Goal: Transaction & Acquisition: Purchase product/service

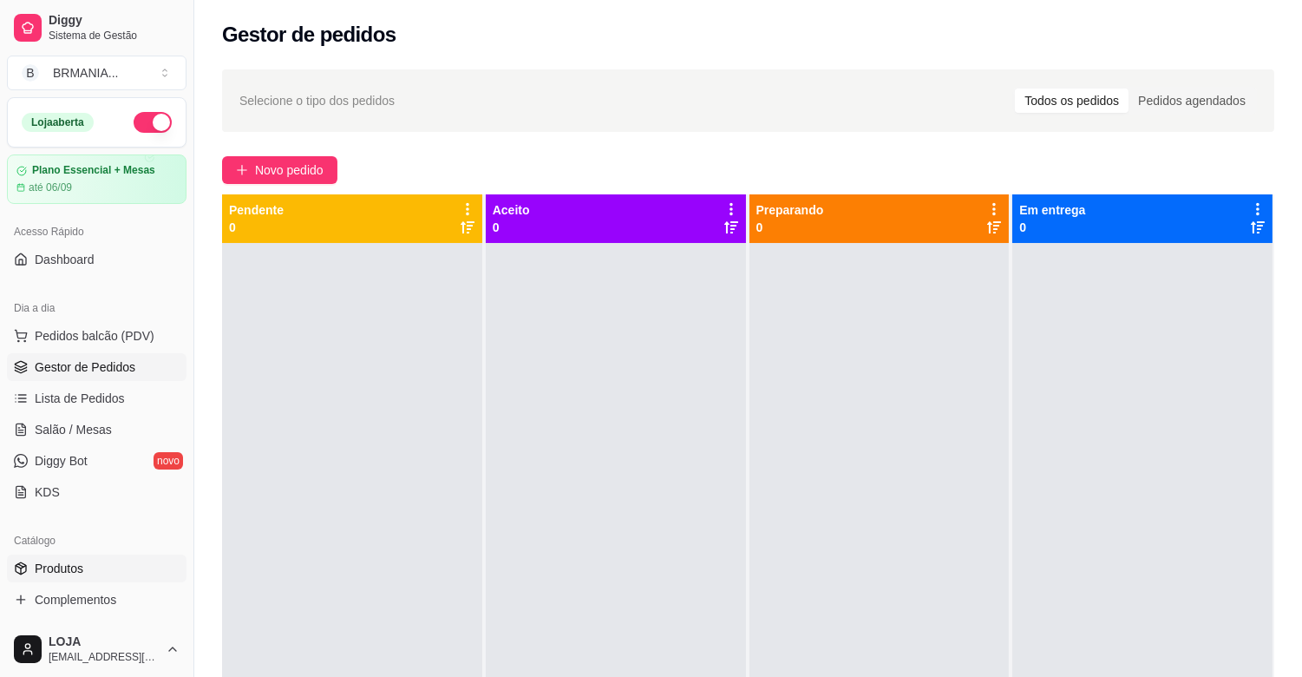
click at [93, 575] on link "Produtos" at bounding box center [97, 568] width 180 height 28
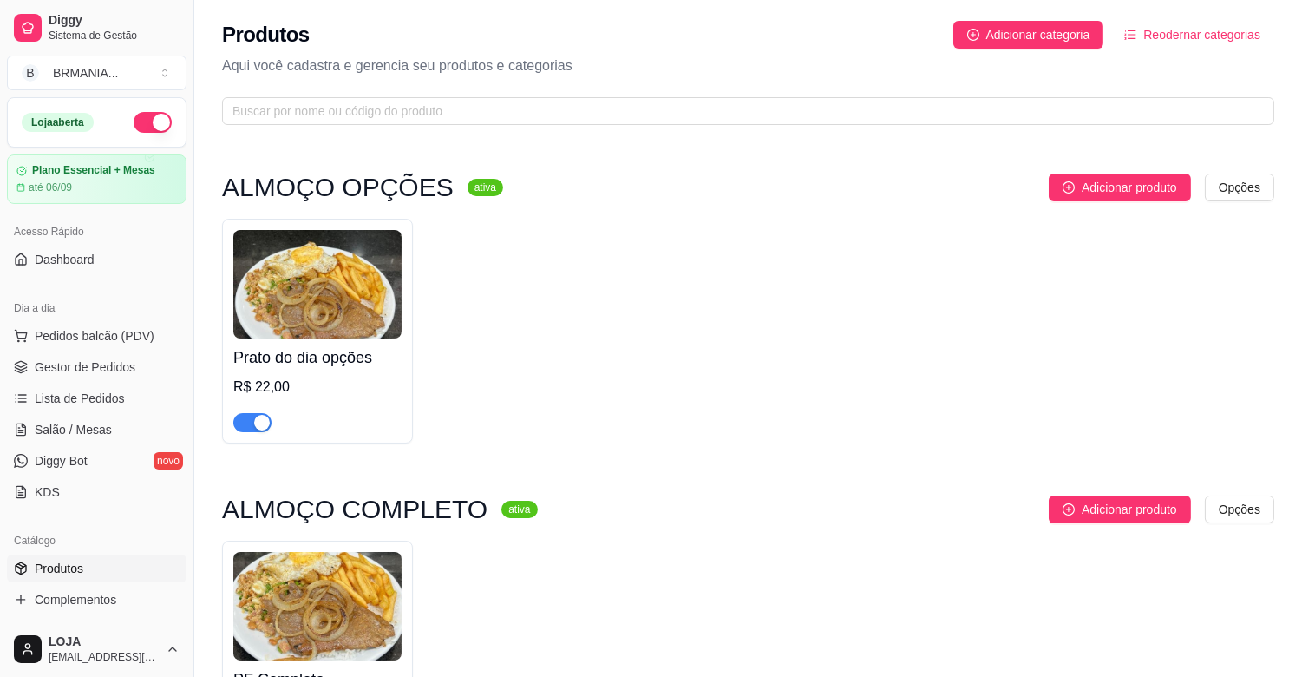
click at [257, 416] on div "button" at bounding box center [262, 423] width 16 height 16
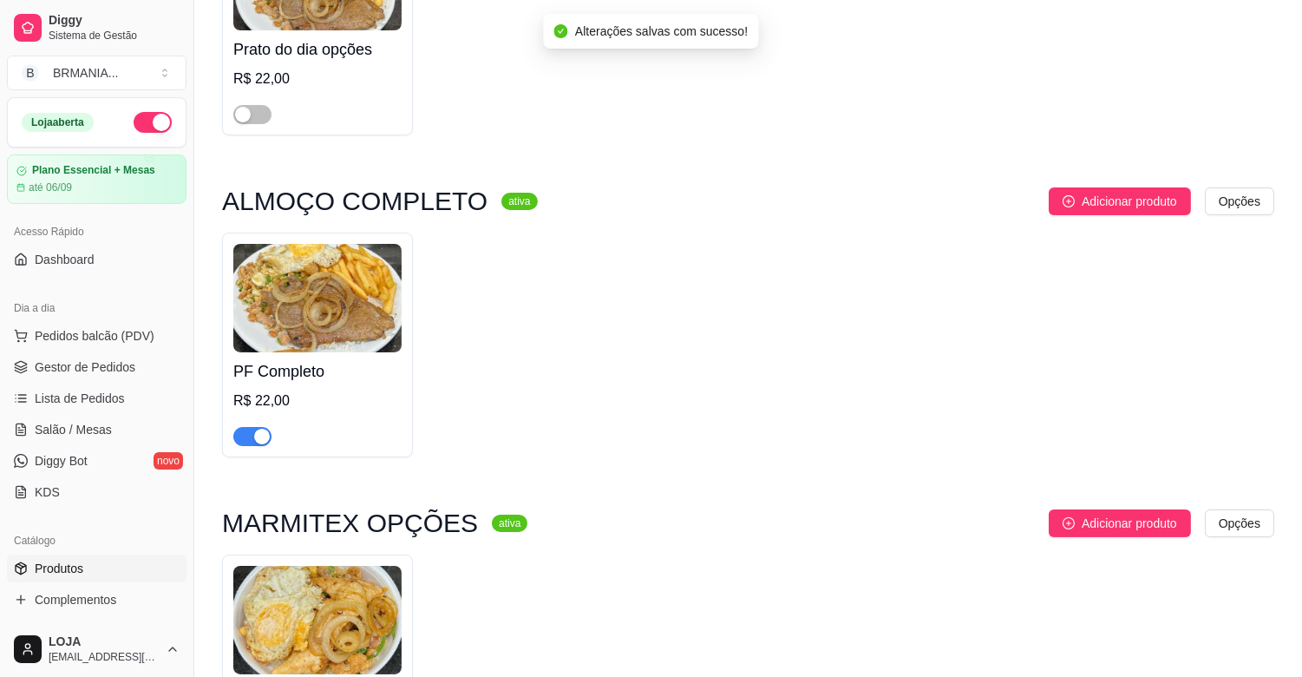
click at [261, 435] on div "button" at bounding box center [262, 437] width 16 height 16
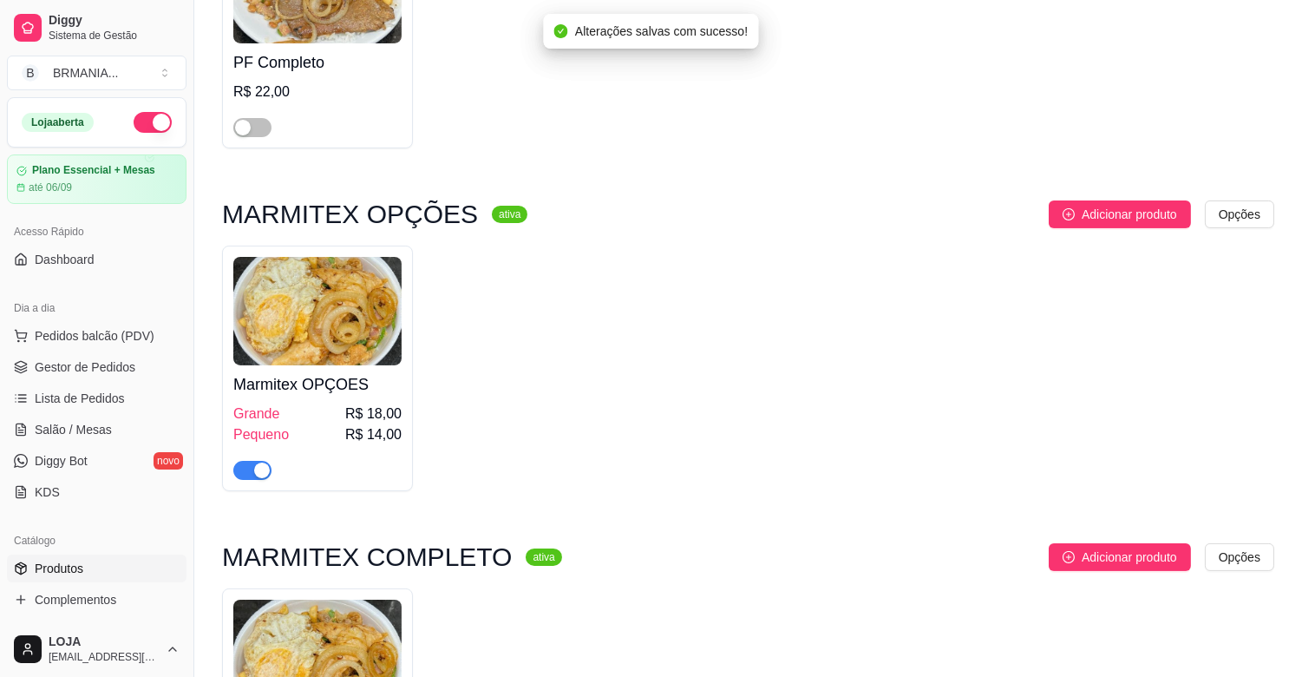
click at [257, 475] on div "button" at bounding box center [262, 470] width 16 height 16
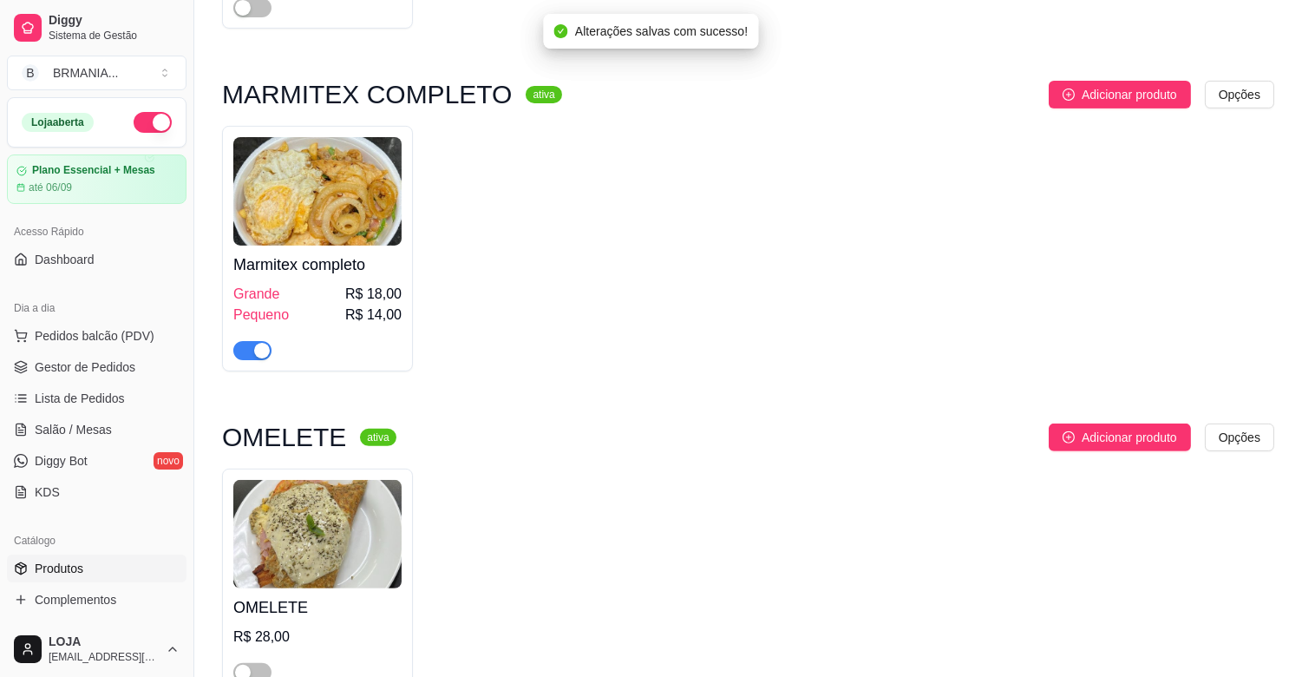
click at [260, 350] on div "button" at bounding box center [262, 351] width 16 height 16
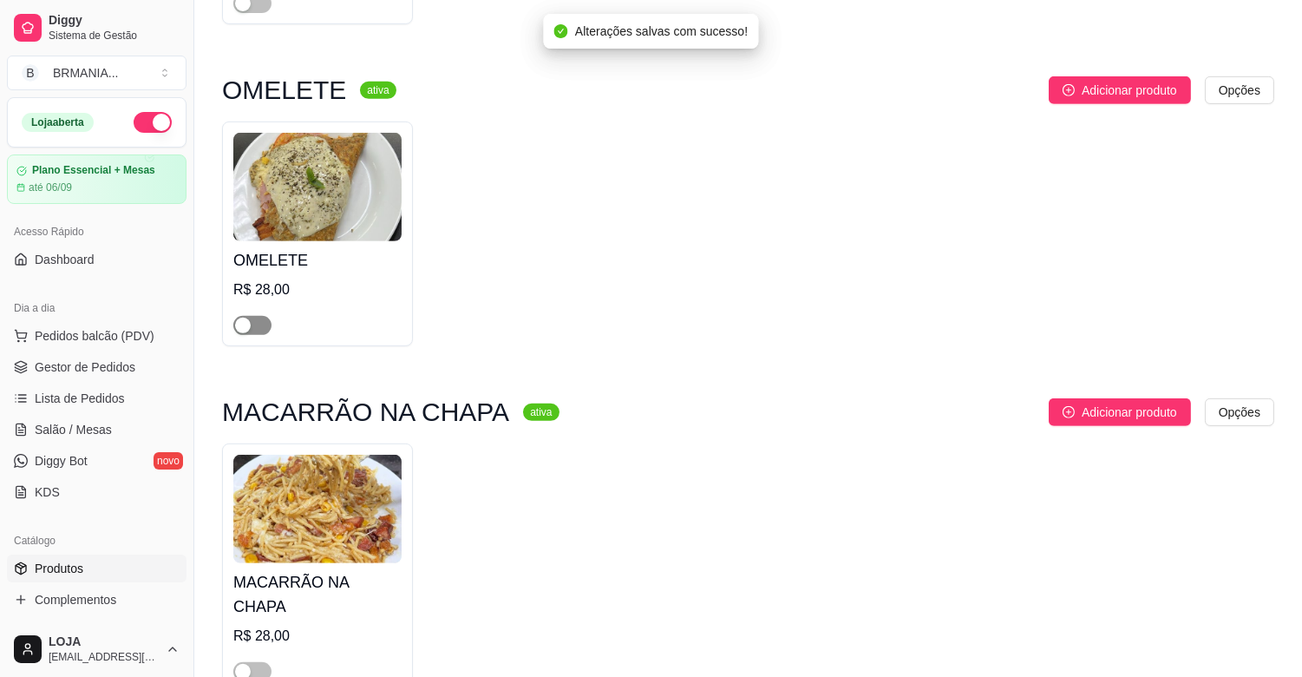
click at [245, 331] on div "button" at bounding box center [243, 325] width 16 height 16
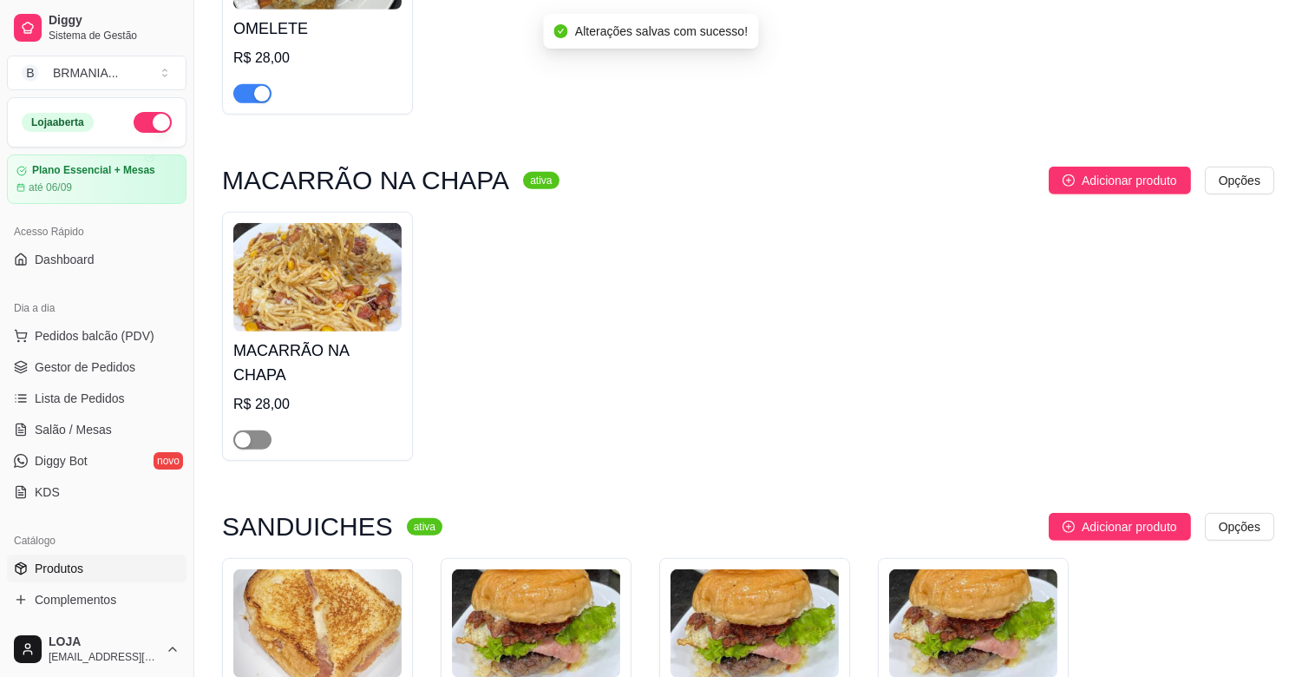
click at [263, 430] on span "button" at bounding box center [252, 439] width 38 height 19
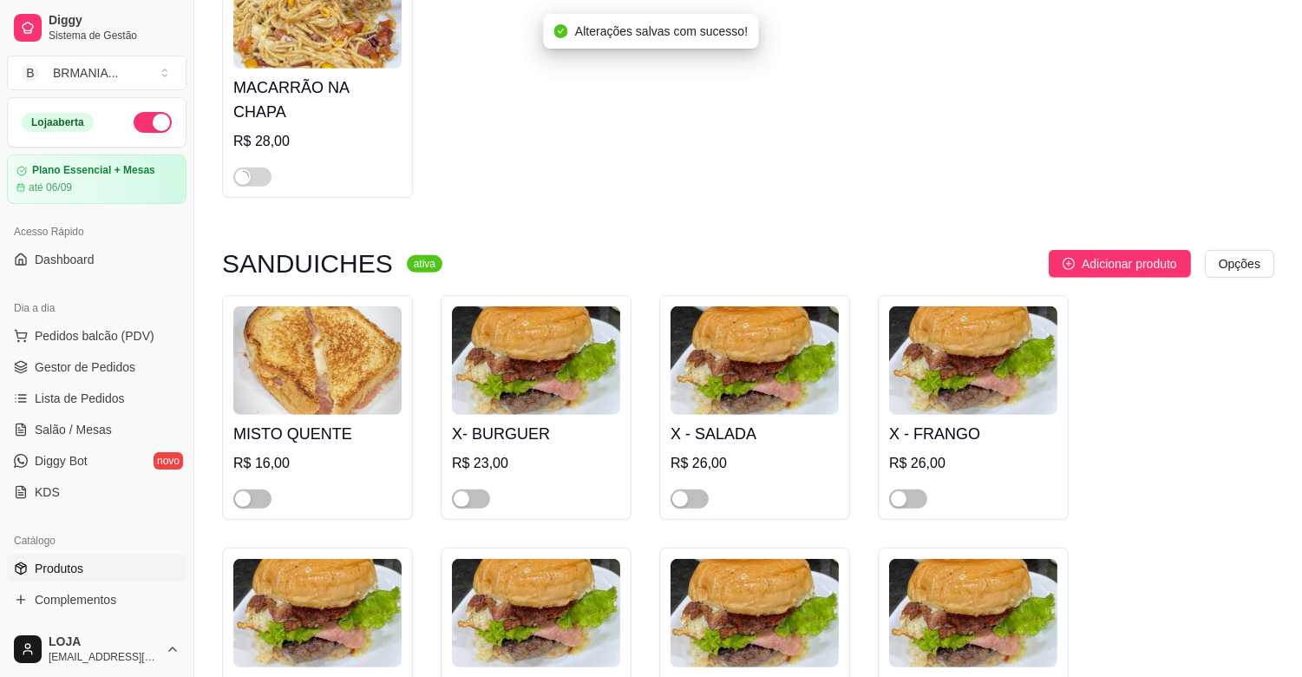
scroll to position [1966, 0]
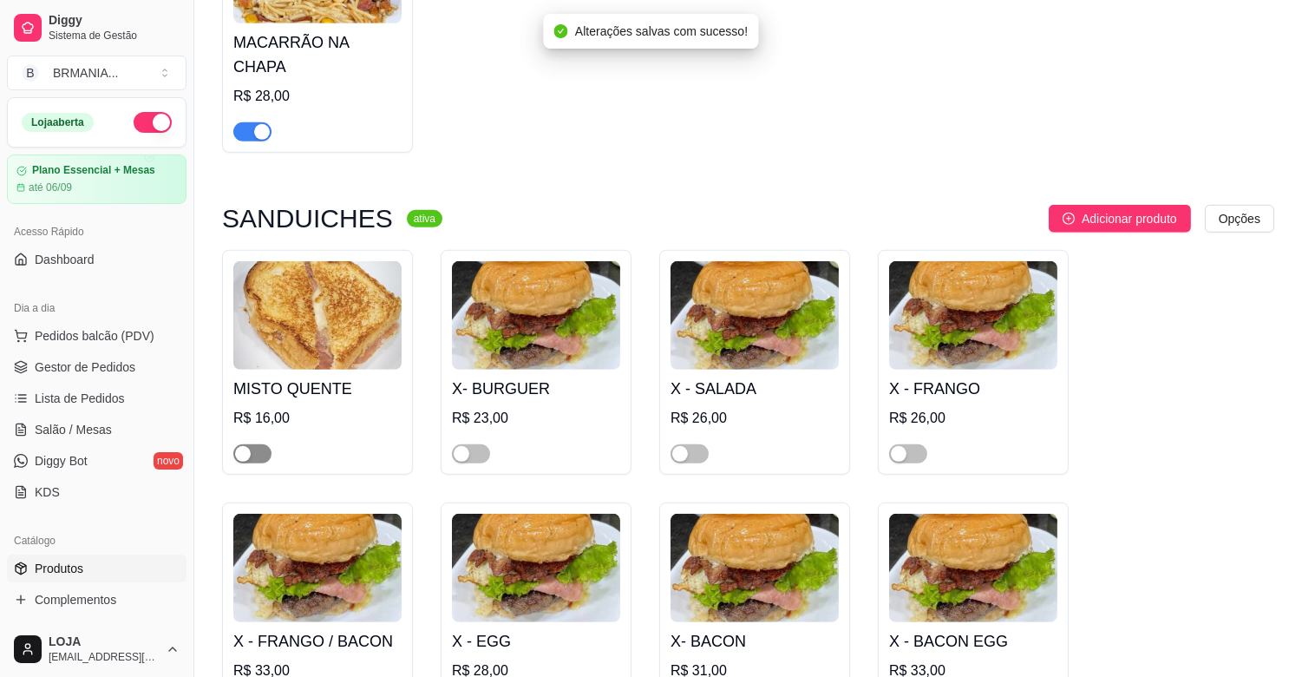
click at [259, 444] on span "button" at bounding box center [252, 453] width 38 height 19
click at [460, 446] on div "button" at bounding box center [462, 454] width 16 height 16
click at [677, 446] on div "button" at bounding box center [680, 454] width 16 height 16
click at [914, 444] on span "button" at bounding box center [908, 453] width 38 height 19
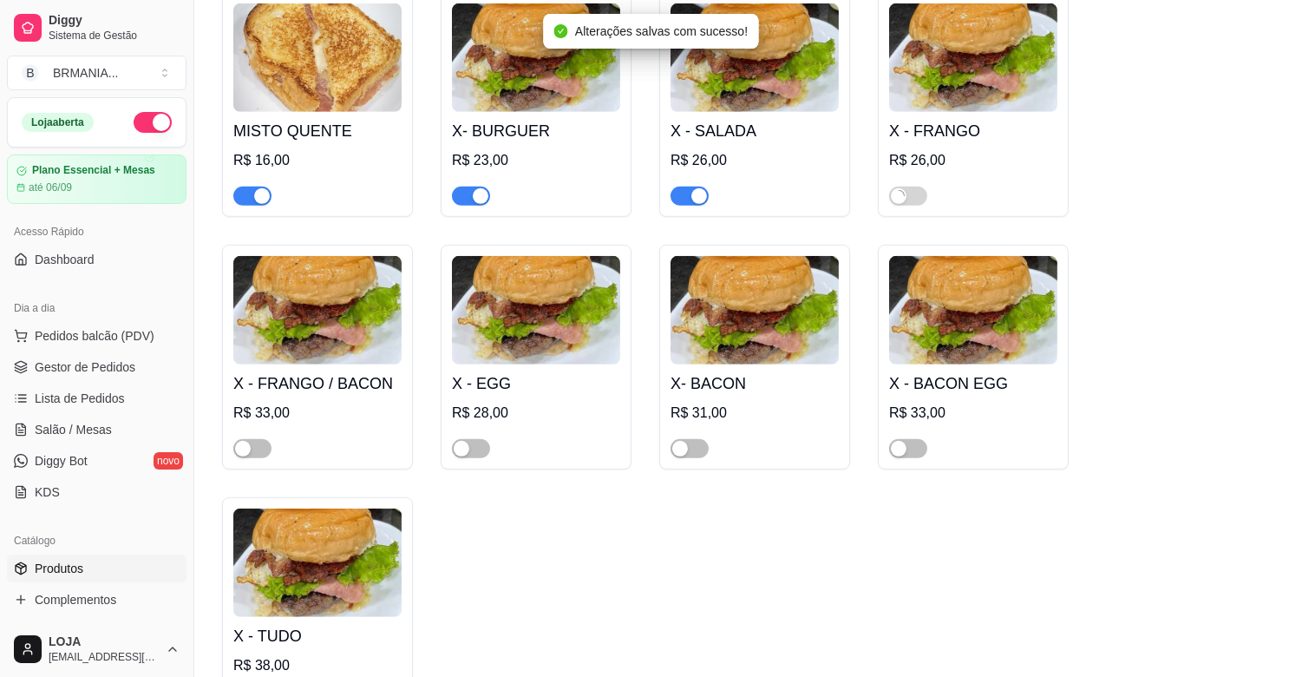
scroll to position [2275, 0]
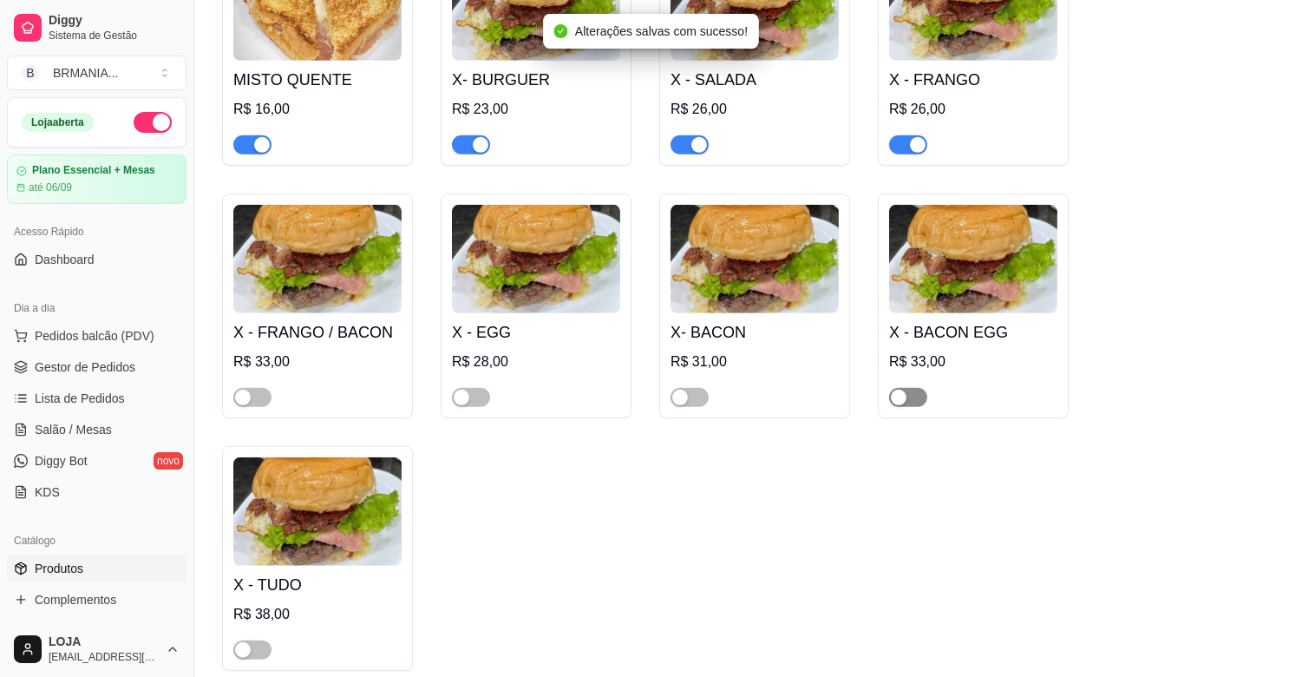
click at [904, 389] on div "button" at bounding box center [899, 397] width 16 height 16
click at [691, 388] on span "button" at bounding box center [690, 397] width 38 height 19
click at [475, 388] on span "button" at bounding box center [471, 397] width 38 height 19
click at [249, 389] on div "button" at bounding box center [243, 397] width 16 height 16
click at [247, 642] on div "button" at bounding box center [243, 650] width 16 height 16
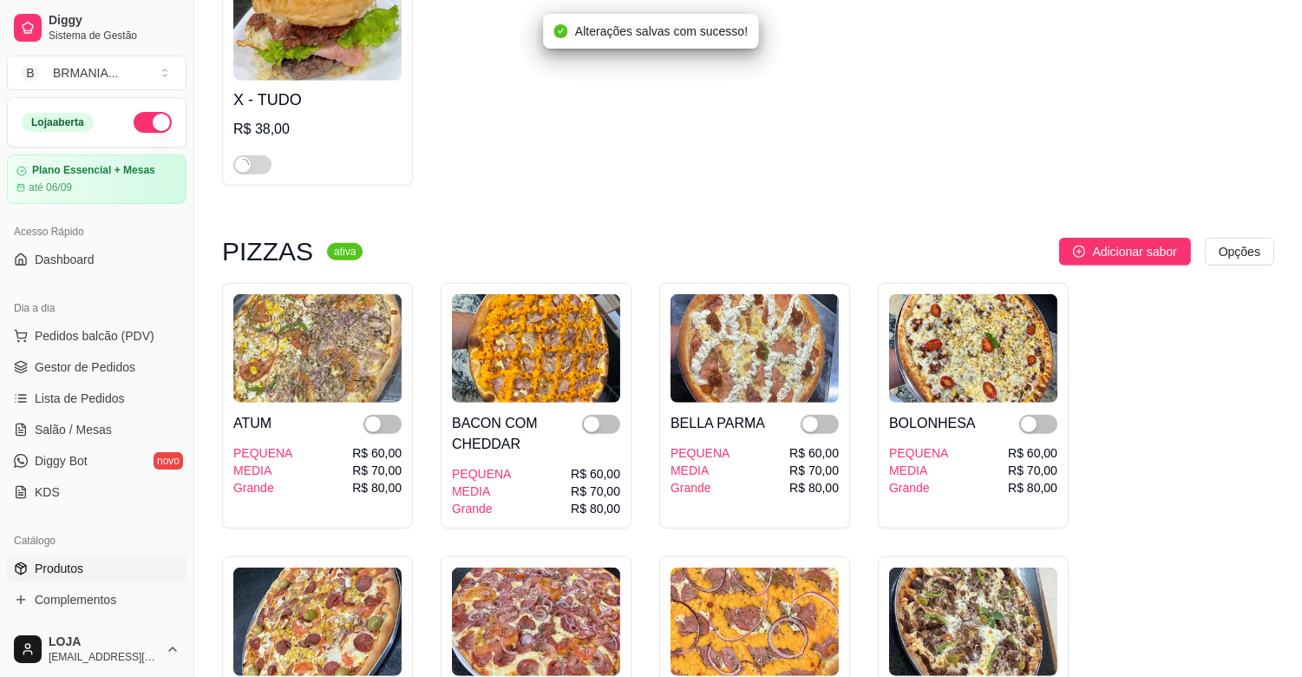
scroll to position [2776, 0]
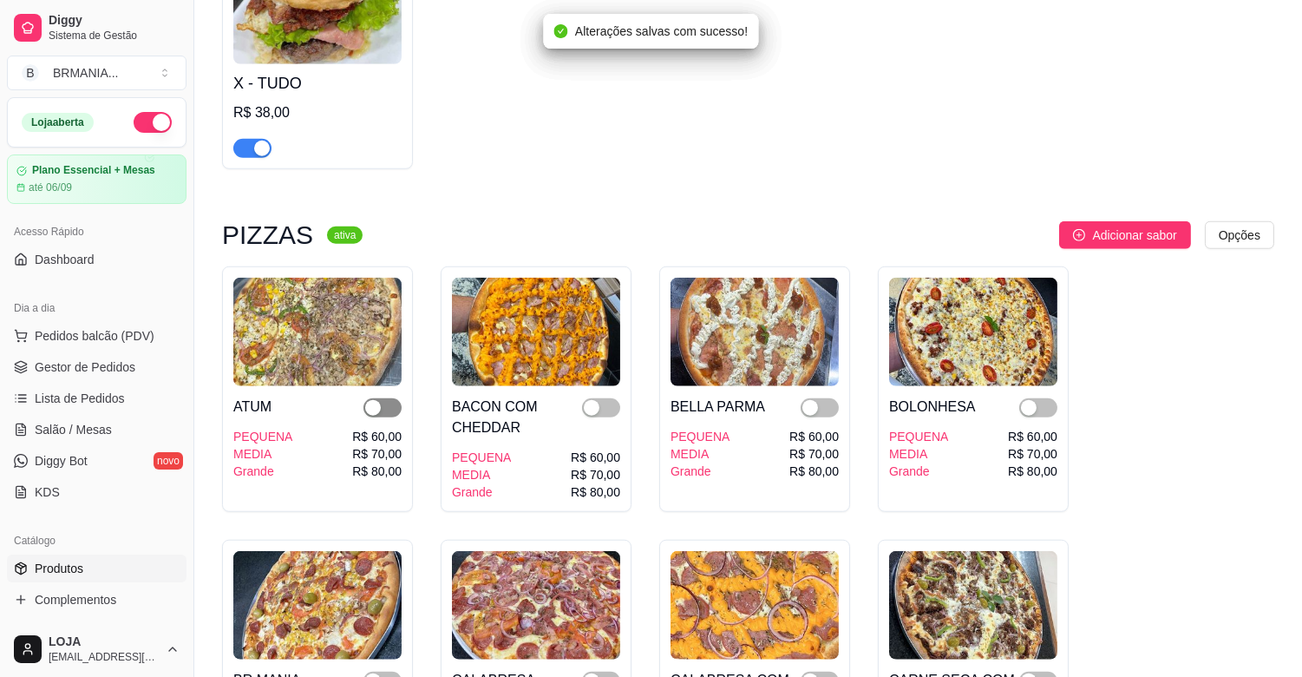
drag, startPoint x: 383, startPoint y: 392, endPoint x: 400, endPoint y: 392, distance: 17.3
click at [383, 398] on span "button" at bounding box center [382, 407] width 38 height 19
click at [599, 398] on button "button" at bounding box center [601, 407] width 38 height 19
drag, startPoint x: 808, startPoint y: 392, endPoint x: 966, endPoint y: 392, distance: 158.7
click at [808, 400] on div "button" at bounding box center [810, 408] width 16 height 16
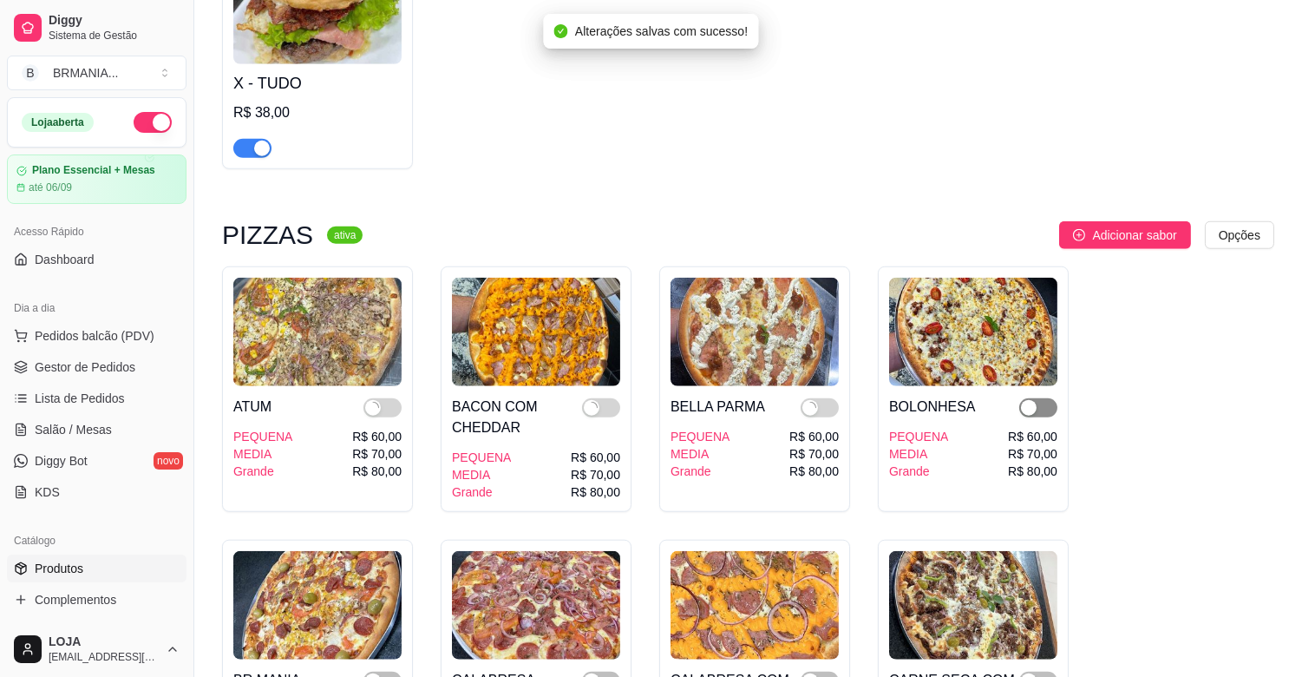
click at [1042, 398] on span "button" at bounding box center [1038, 407] width 38 height 19
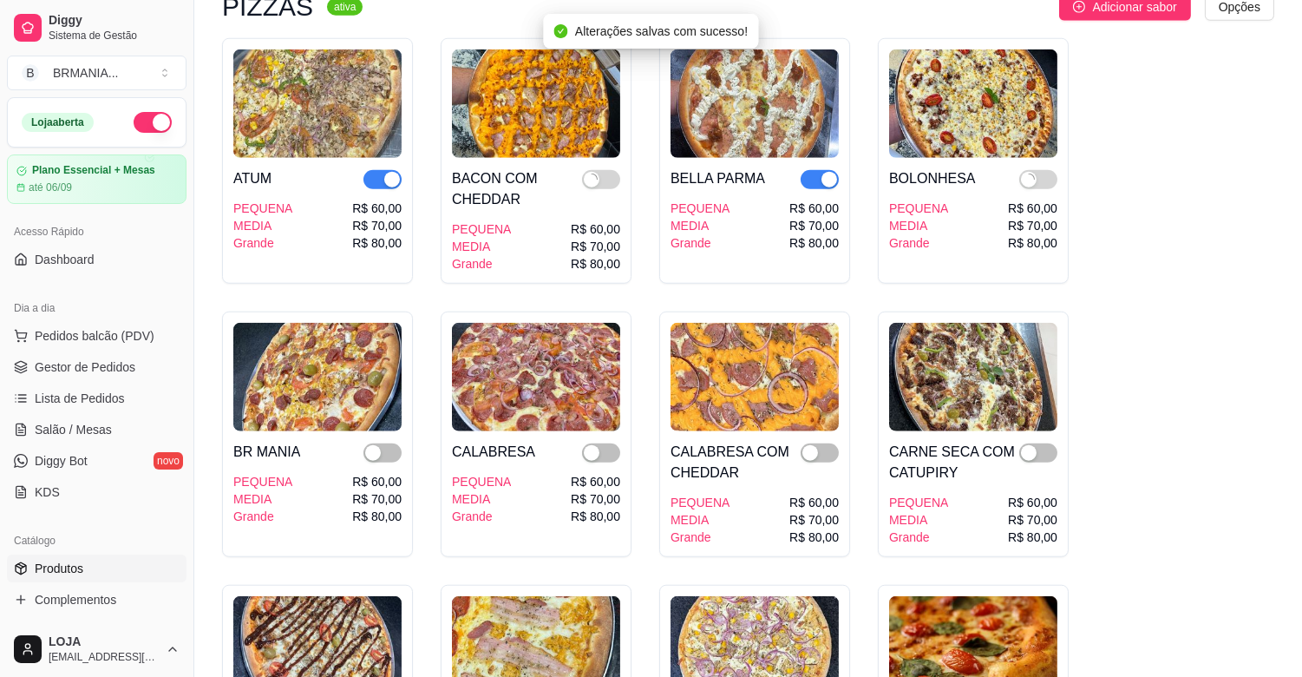
scroll to position [3084, 0]
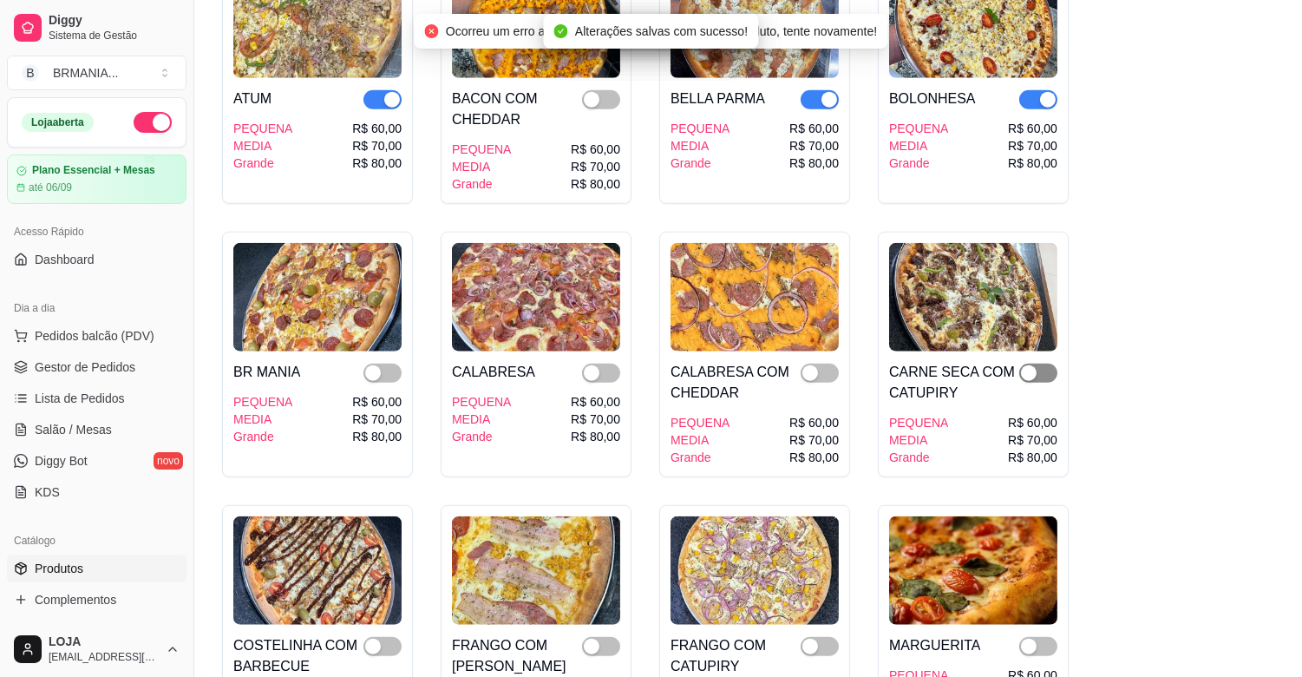
click at [1046, 363] on span "button" at bounding box center [1038, 372] width 38 height 19
click at [826, 363] on span "button" at bounding box center [820, 372] width 38 height 19
drag, startPoint x: 600, startPoint y: 352, endPoint x: 460, endPoint y: 356, distance: 140.6
click at [601, 363] on span "button" at bounding box center [601, 372] width 38 height 19
drag, startPoint x: 370, startPoint y: 356, endPoint x: 541, endPoint y: 147, distance: 269.4
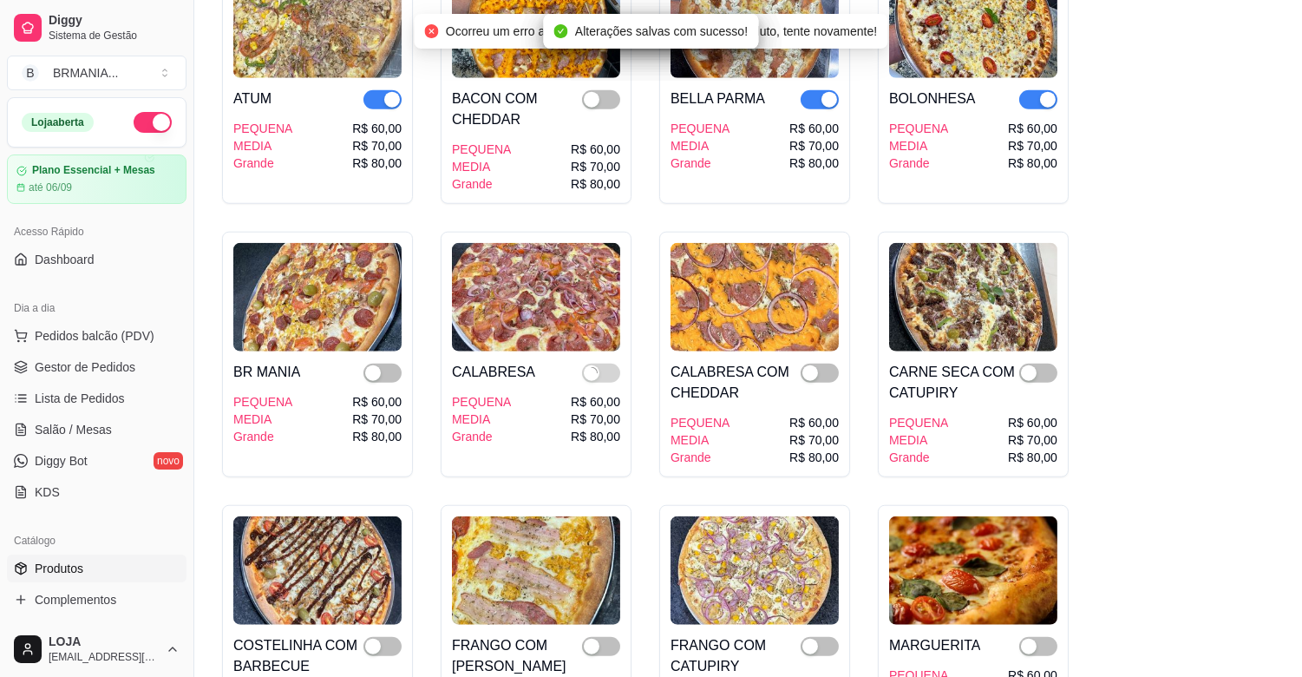
click at [375, 365] on div "button" at bounding box center [373, 373] width 16 height 16
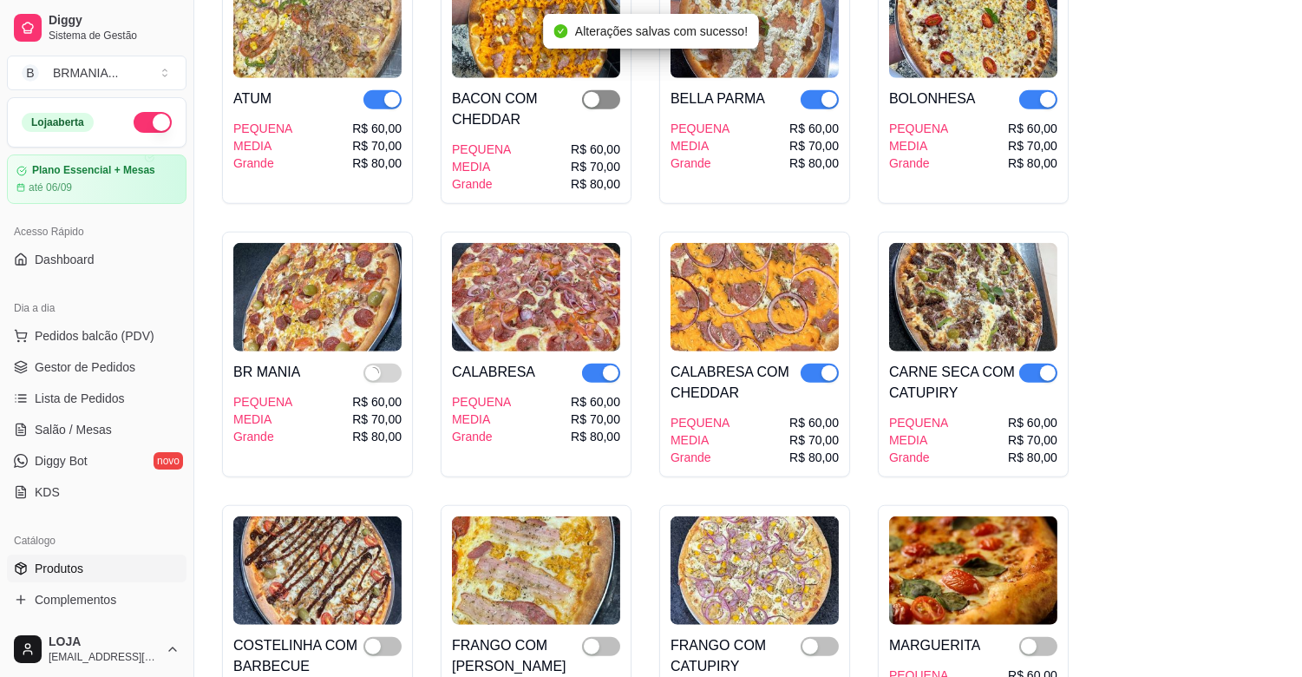
click at [591, 92] on div "button" at bounding box center [592, 100] width 16 height 16
click at [371, 638] on div "button" at bounding box center [373, 646] width 16 height 16
click at [595, 638] on div "button" at bounding box center [592, 646] width 16 height 16
click at [820, 637] on span "button" at bounding box center [820, 646] width 38 height 19
click at [1027, 638] on div "button" at bounding box center [1029, 646] width 16 height 16
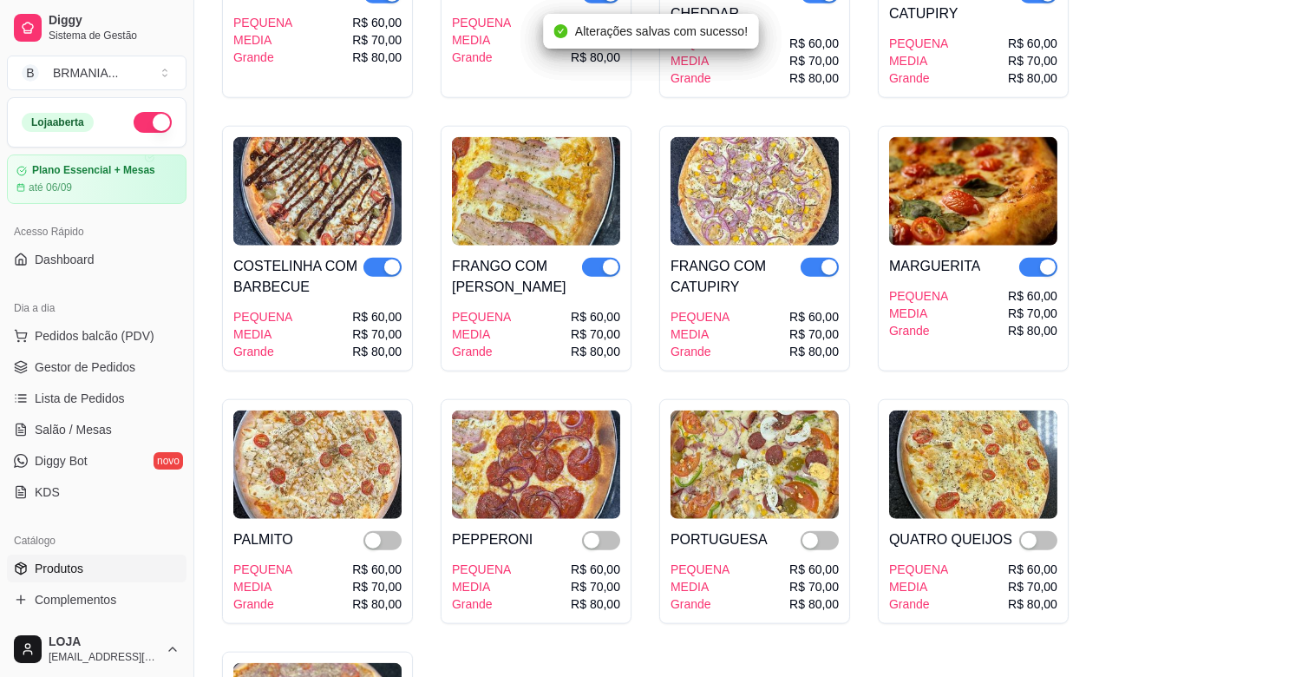
scroll to position [3470, 0]
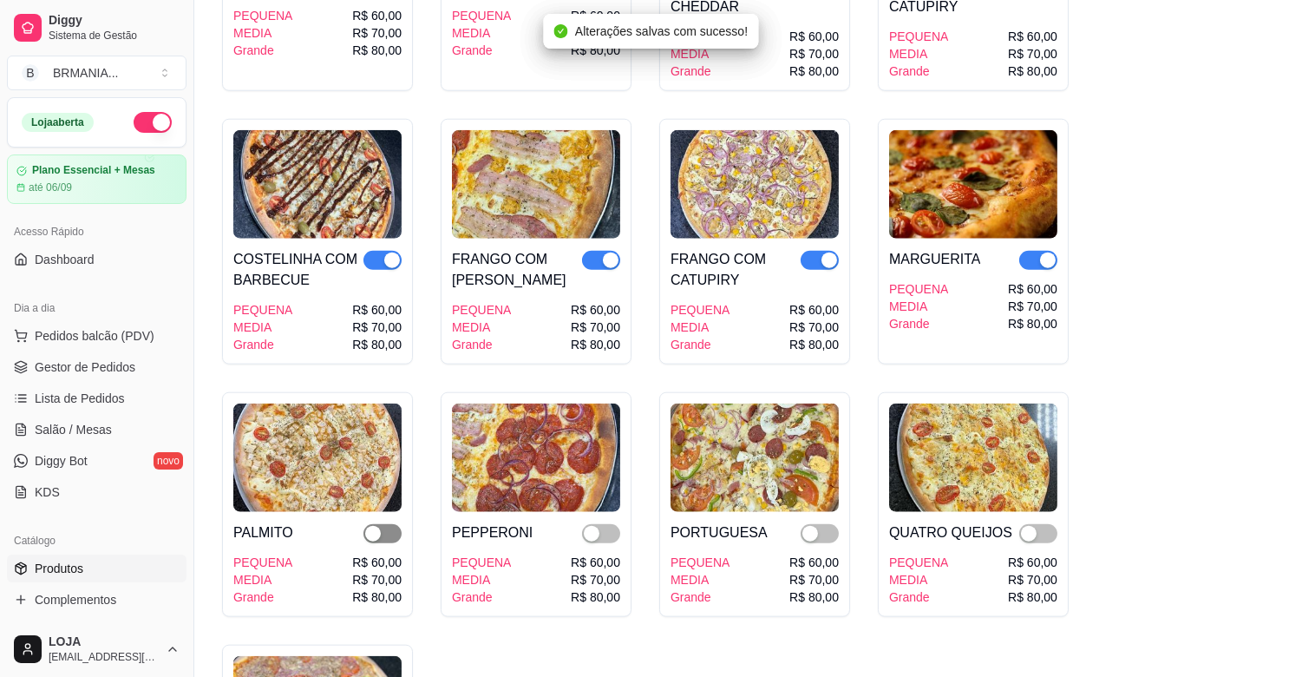
drag, startPoint x: 383, startPoint y: 515, endPoint x: 397, endPoint y: 516, distance: 14.8
click at [383, 524] on span "button" at bounding box center [382, 533] width 38 height 19
click at [608, 524] on span "button" at bounding box center [601, 533] width 38 height 19
click at [816, 526] on div "button" at bounding box center [810, 534] width 16 height 16
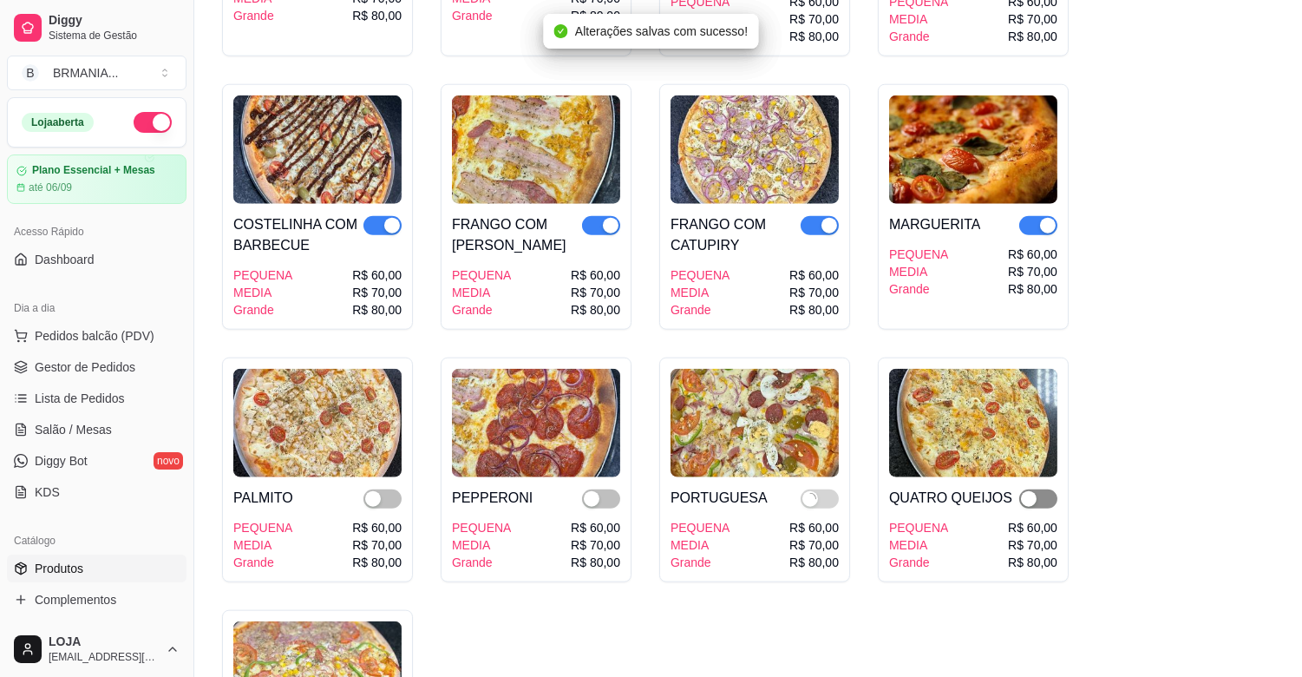
click at [1034, 519] on div "R$ 60,00 R$ 70,00 R$ 80,00" at bounding box center [1032, 545] width 49 height 52
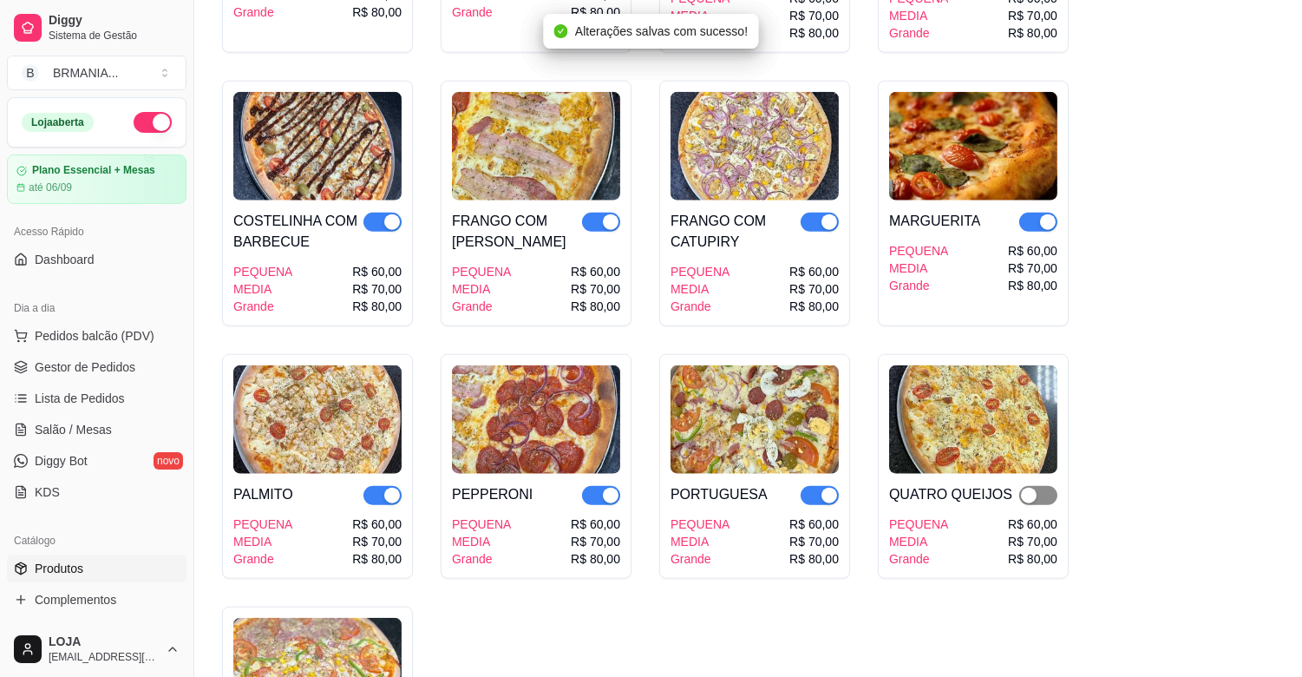
click at [1036, 488] on div "button" at bounding box center [1029, 496] width 16 height 16
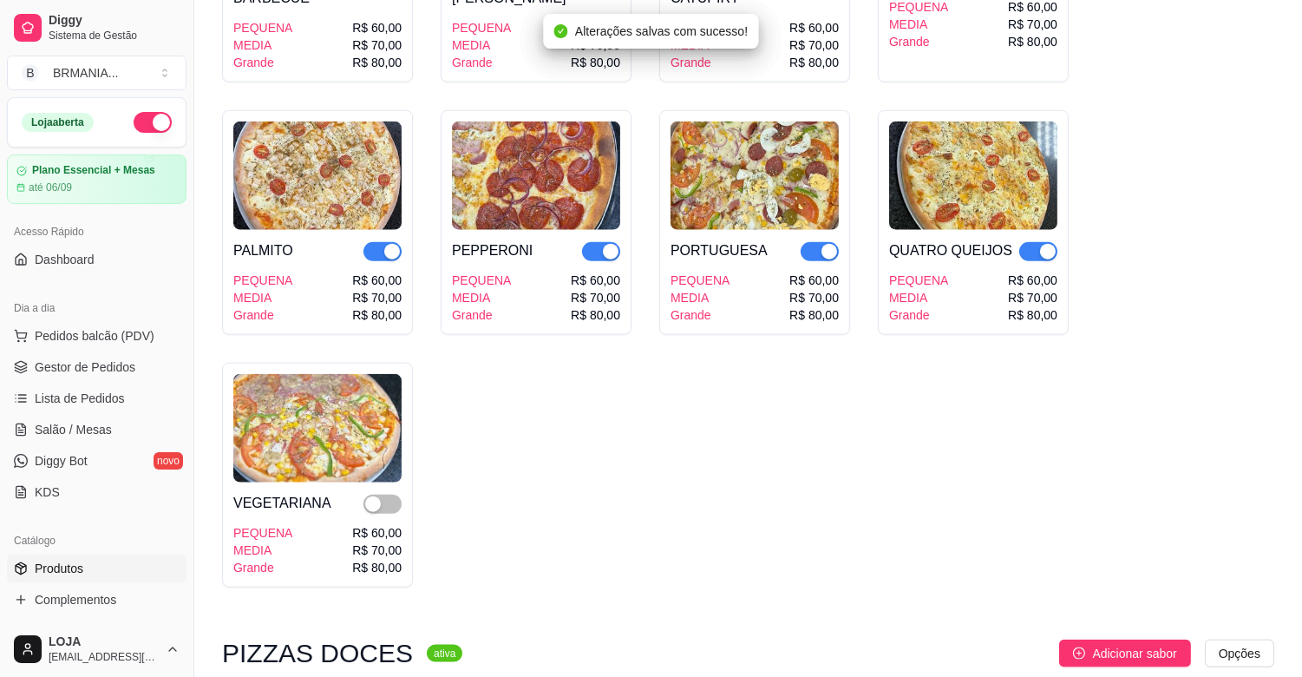
scroll to position [3855, 0]
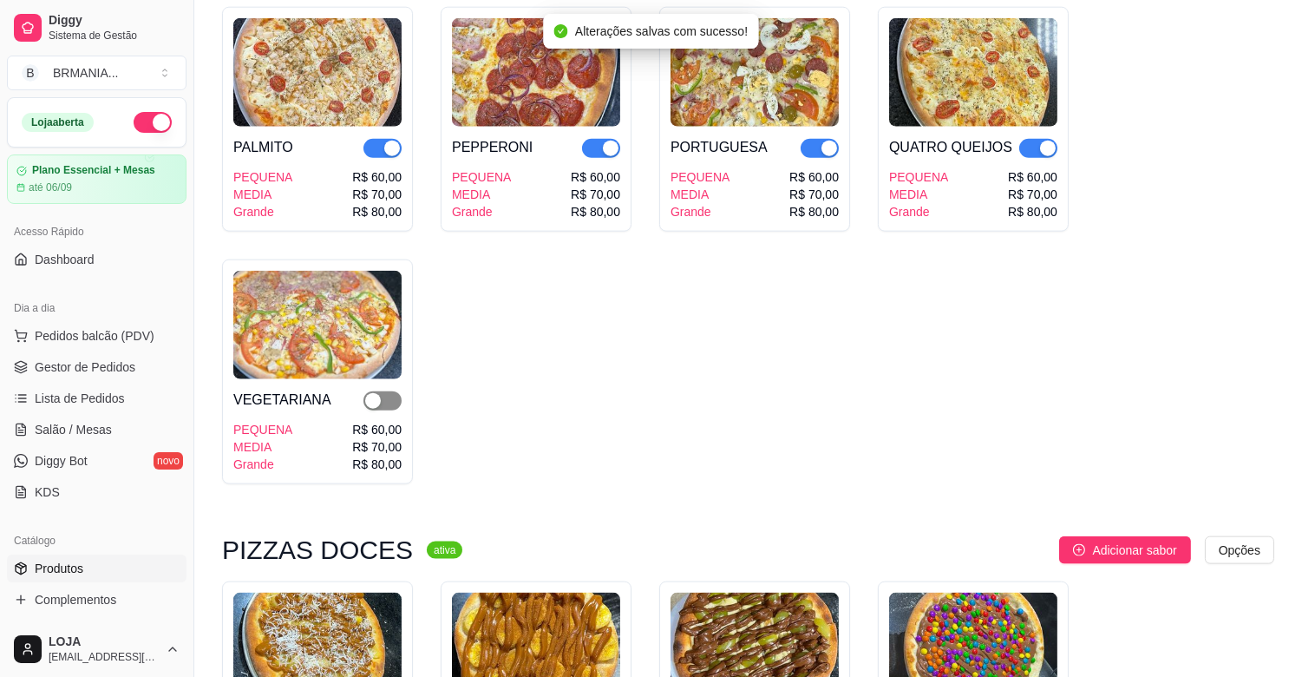
click at [395, 391] on span "button" at bounding box center [382, 400] width 38 height 19
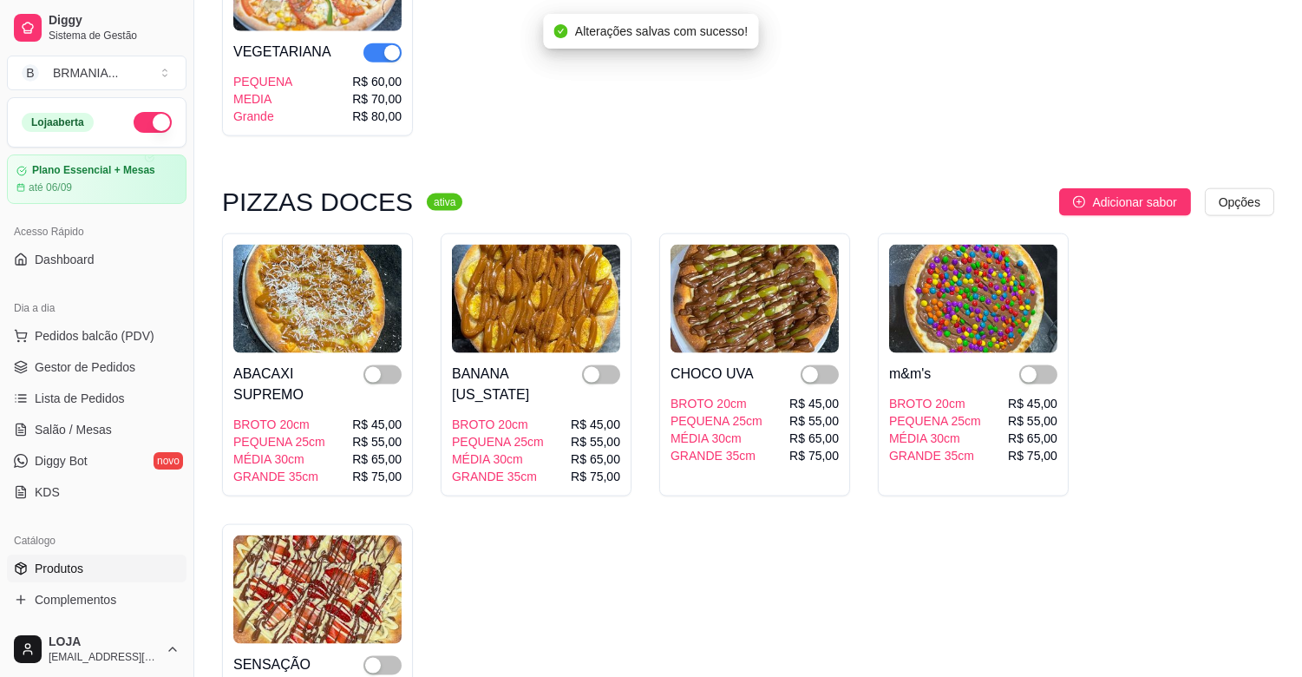
scroll to position [4317, 0]
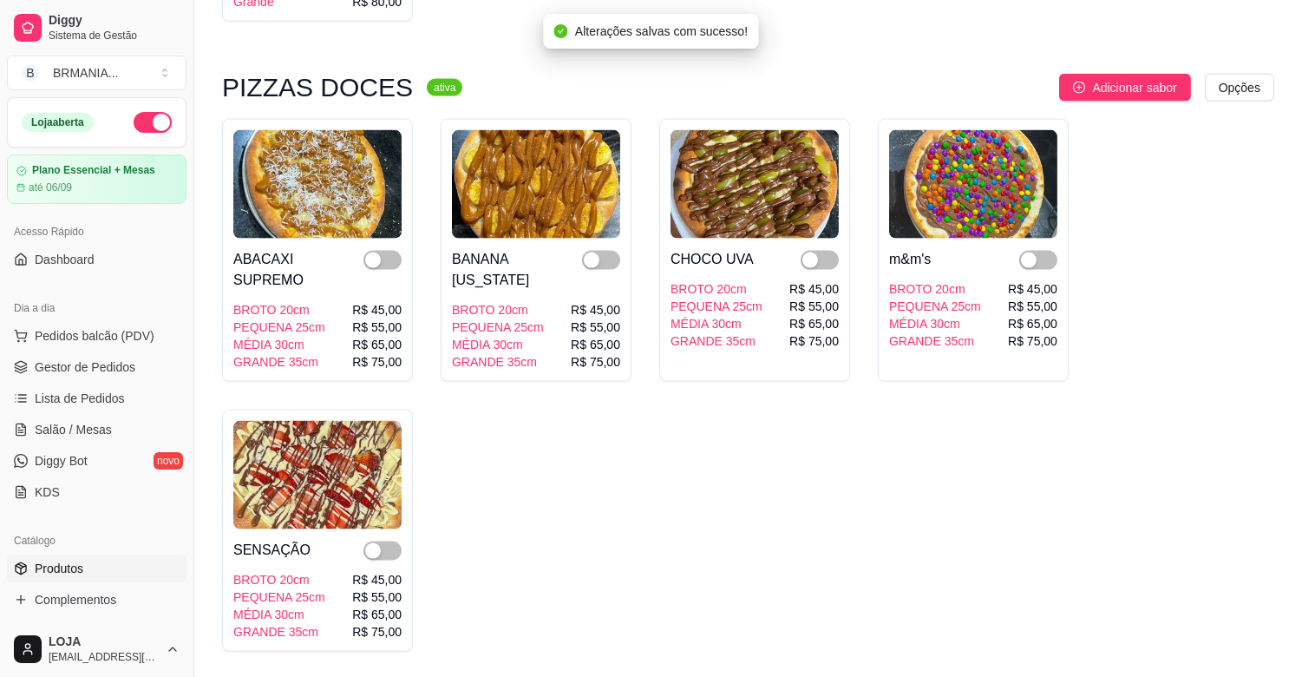
drag, startPoint x: 376, startPoint y: 248, endPoint x: 384, endPoint y: 275, distance: 28.0
click at [376, 252] on div "button" at bounding box center [373, 260] width 16 height 16
drag, startPoint x: 388, startPoint y: 517, endPoint x: 626, endPoint y: 290, distance: 329.5
click at [387, 541] on span "button" at bounding box center [382, 550] width 38 height 19
click at [607, 251] on span "button" at bounding box center [601, 260] width 38 height 19
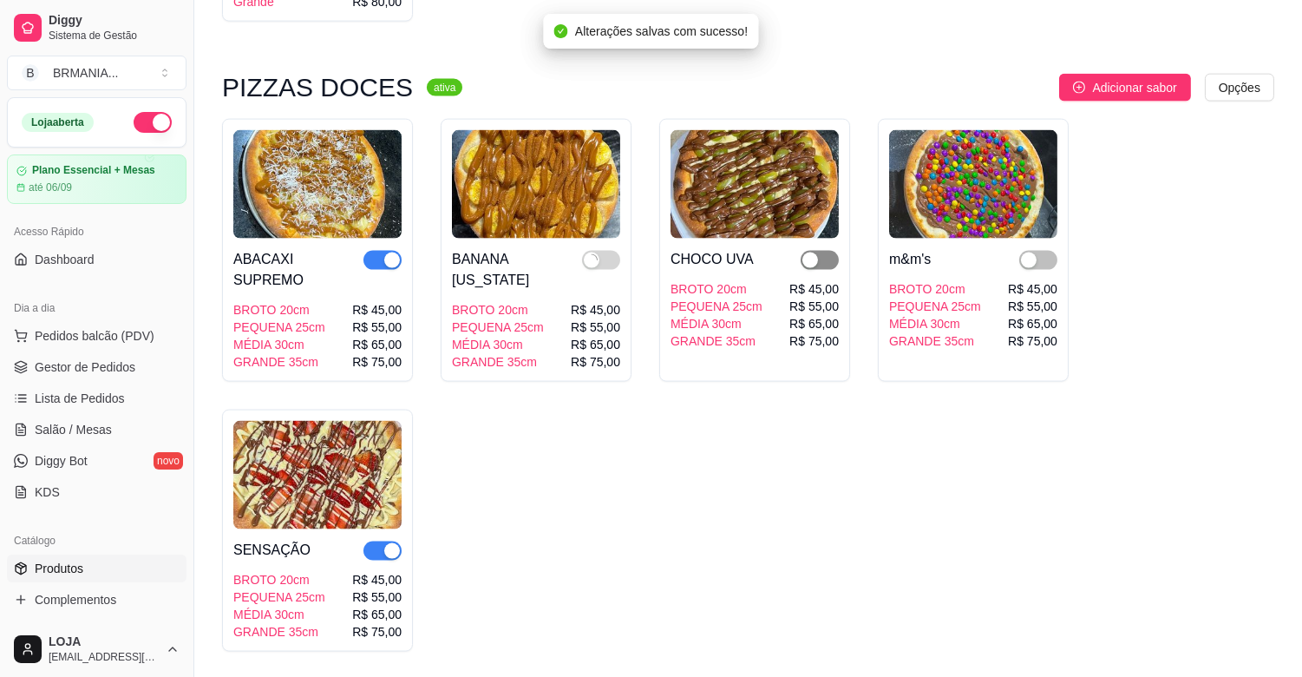
click at [810, 252] on div "button" at bounding box center [810, 260] width 16 height 16
click at [1038, 251] on span "button" at bounding box center [1038, 260] width 38 height 19
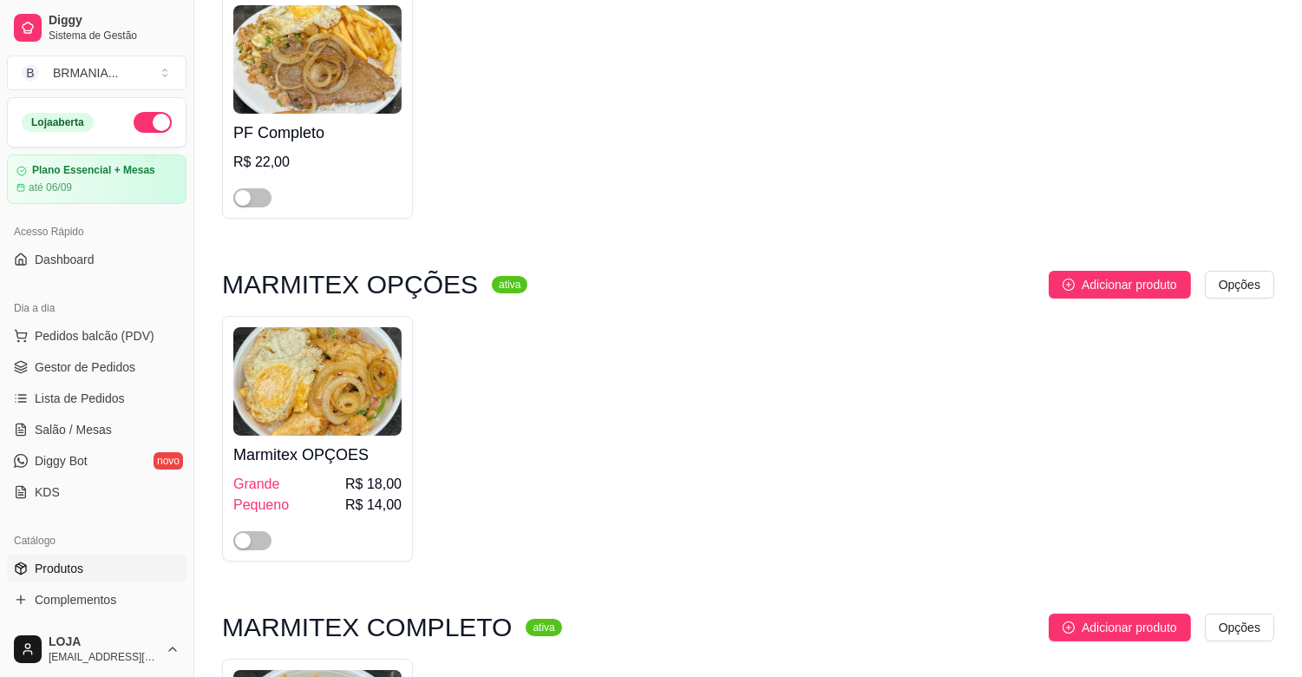
scroll to position [182, 0]
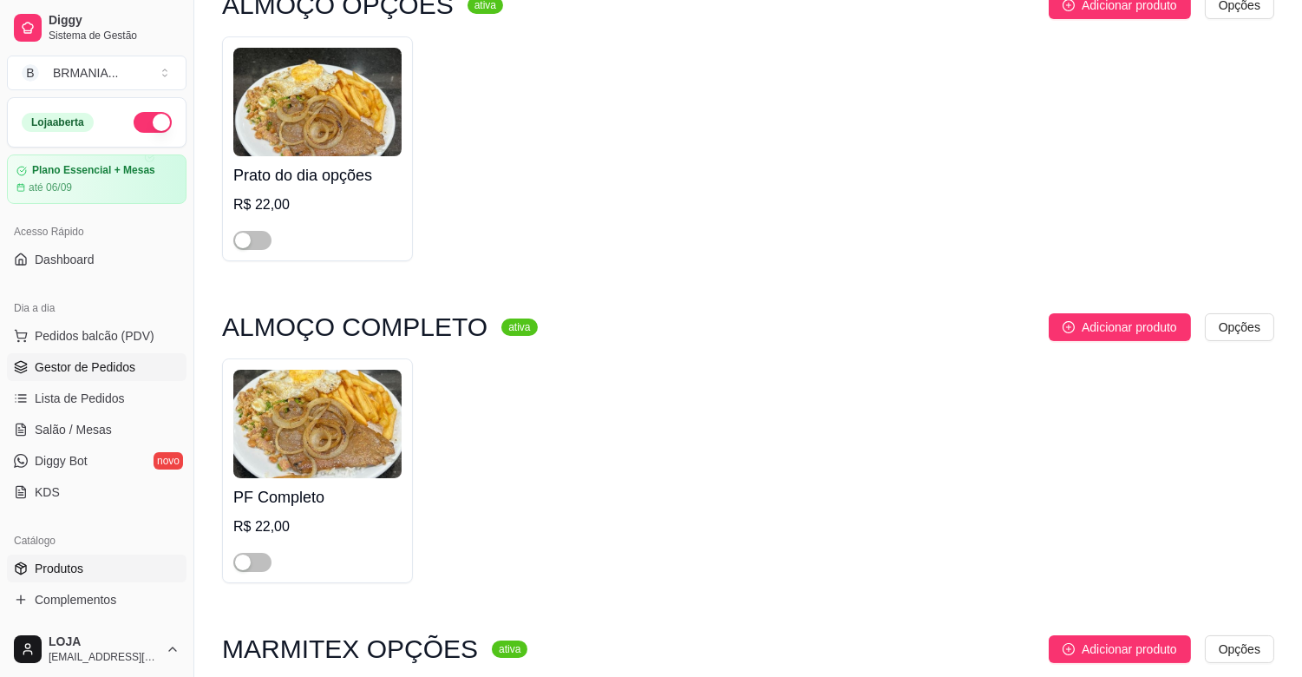
click at [118, 362] on span "Gestor de Pedidos" at bounding box center [85, 366] width 101 height 17
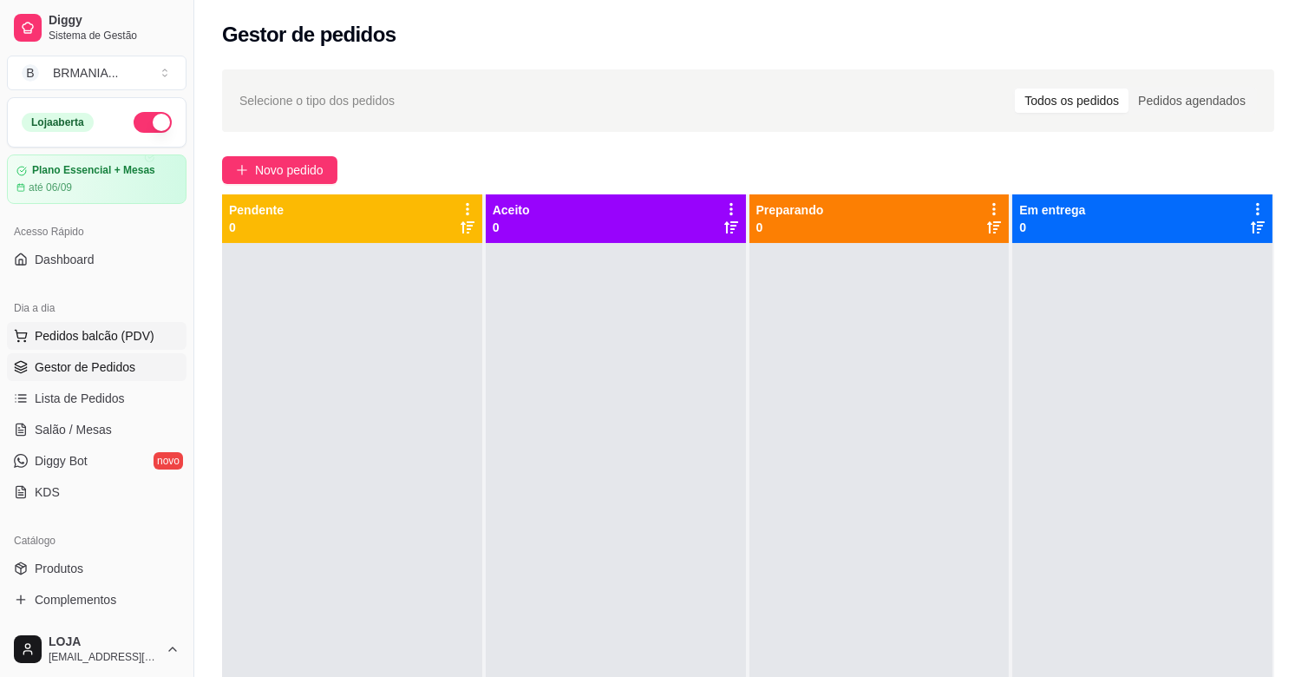
click at [115, 340] on span "Pedidos balcão (PDV)" at bounding box center [95, 335] width 120 height 17
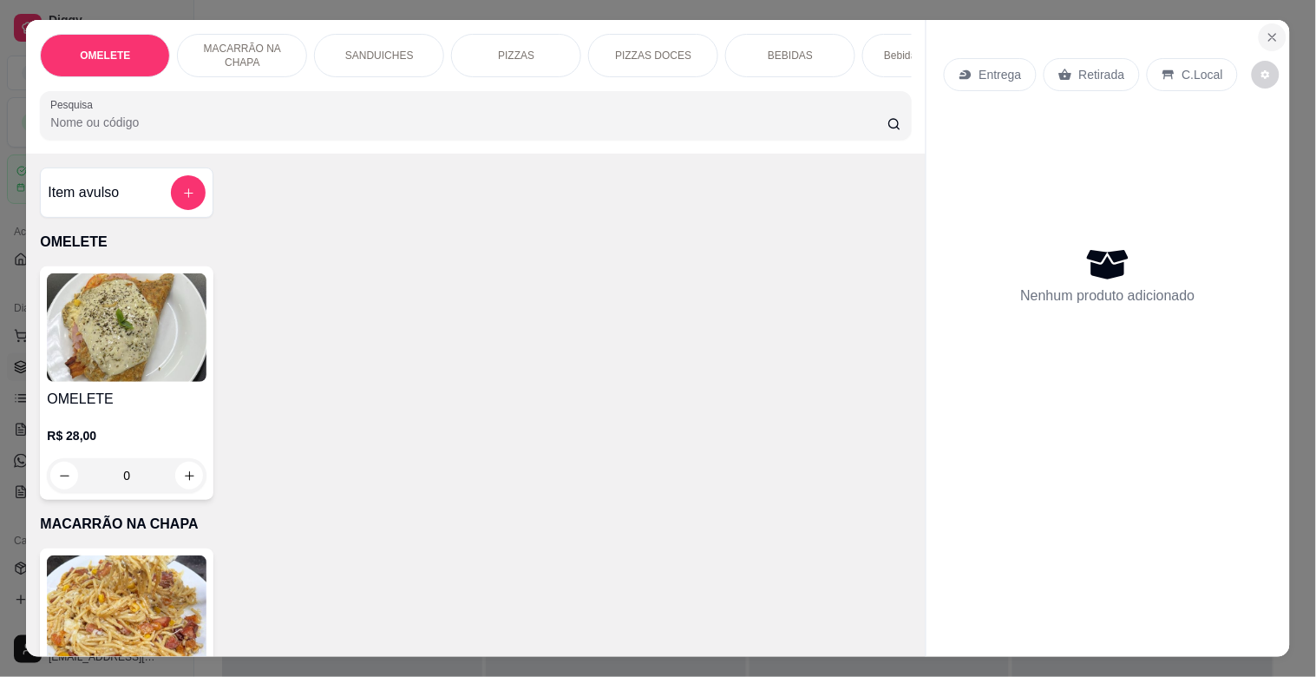
click at [1269, 34] on icon "Close" at bounding box center [1272, 37] width 7 height 7
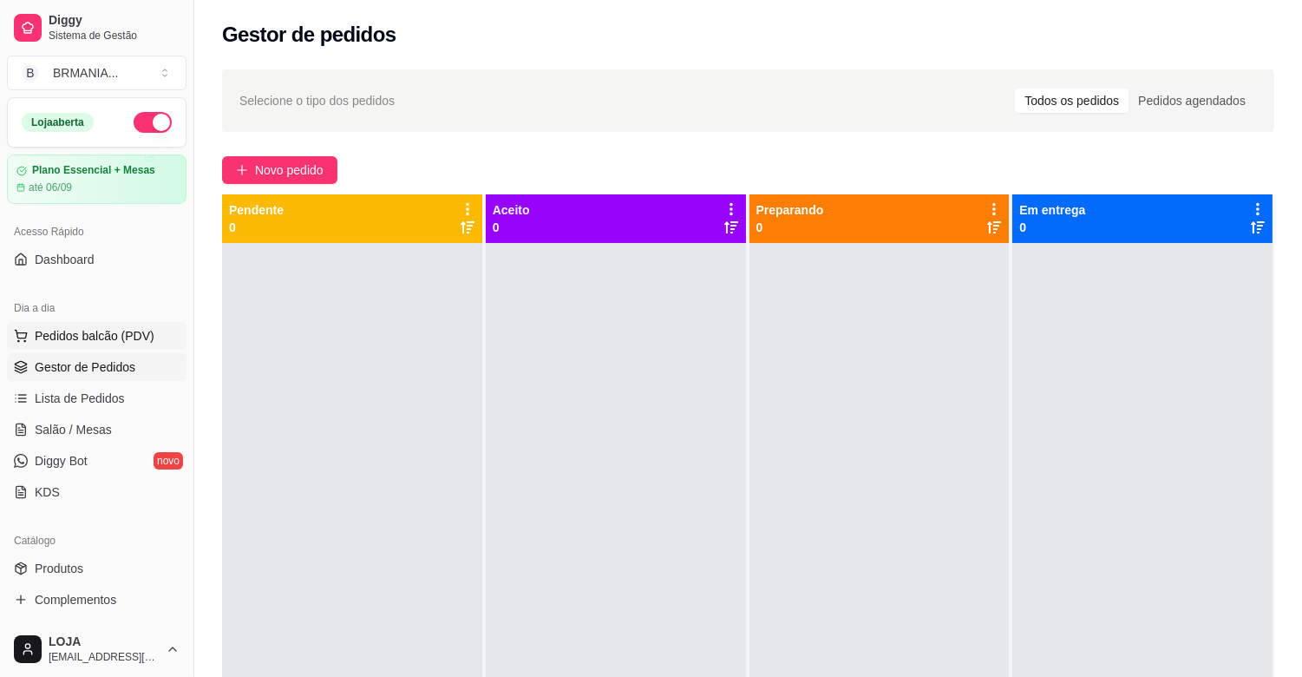
click at [134, 339] on span "Pedidos balcão (PDV)" at bounding box center [95, 335] width 120 height 17
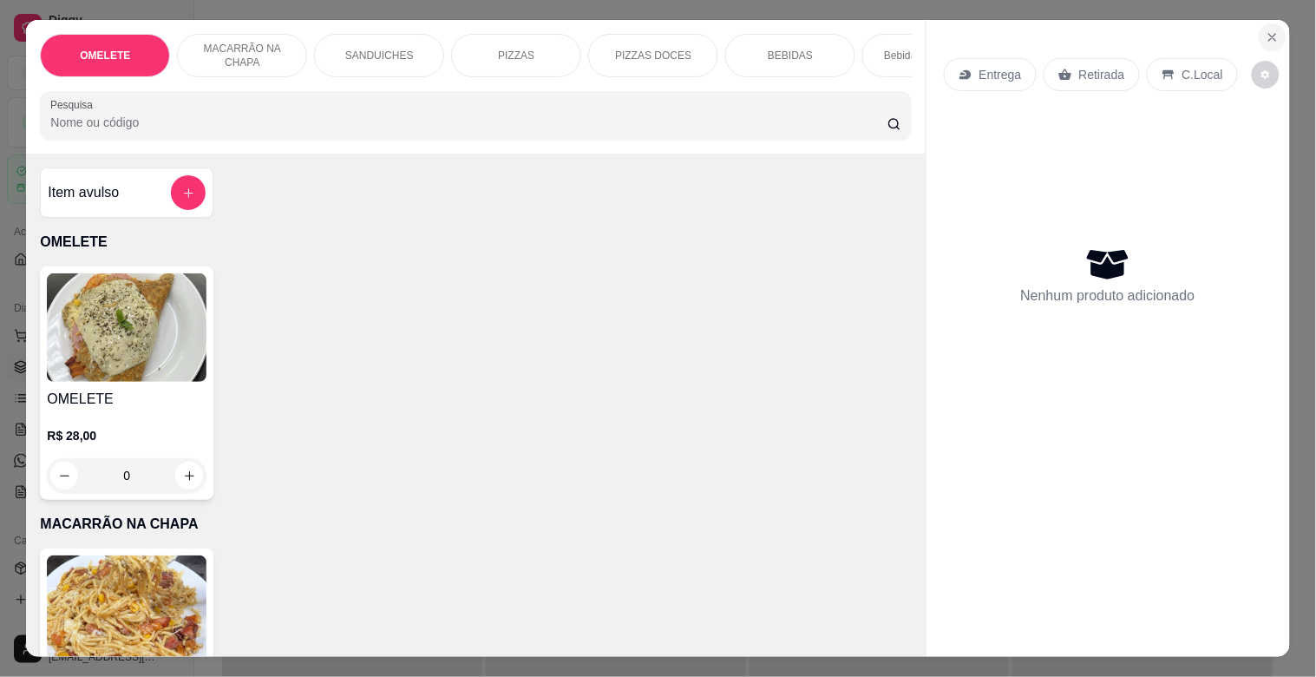
click at [1270, 30] on icon "Close" at bounding box center [1273, 37] width 14 height 14
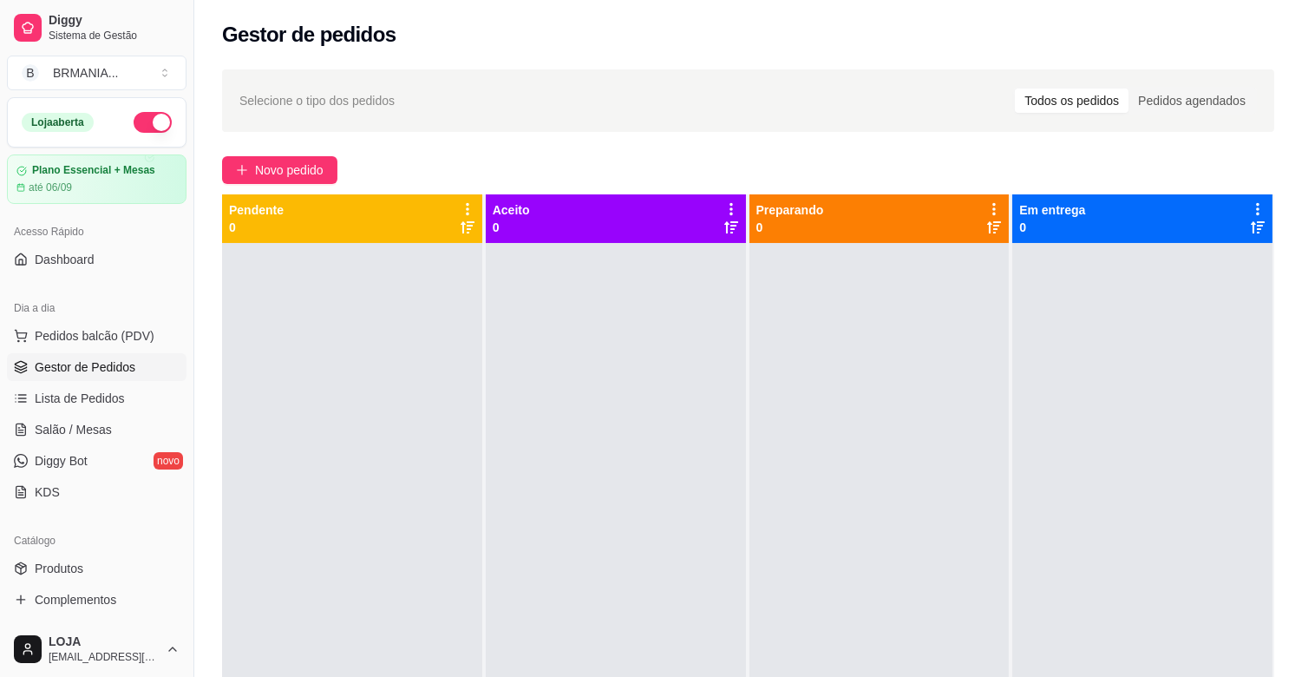
drag, startPoint x: 219, startPoint y: 481, endPoint x: 239, endPoint y: 481, distance: 20.0
click at [219, 481] on div "Selecione o tipo dos pedidos Todos os pedidos Pedidos agendados Novo pedido Pen…" at bounding box center [748, 475] width 1108 height 833
click at [1229, 469] on div at bounding box center [1142, 581] width 260 height 677
click at [895, 19] on div "Gestor de pedidos" at bounding box center [748, 29] width 1108 height 59
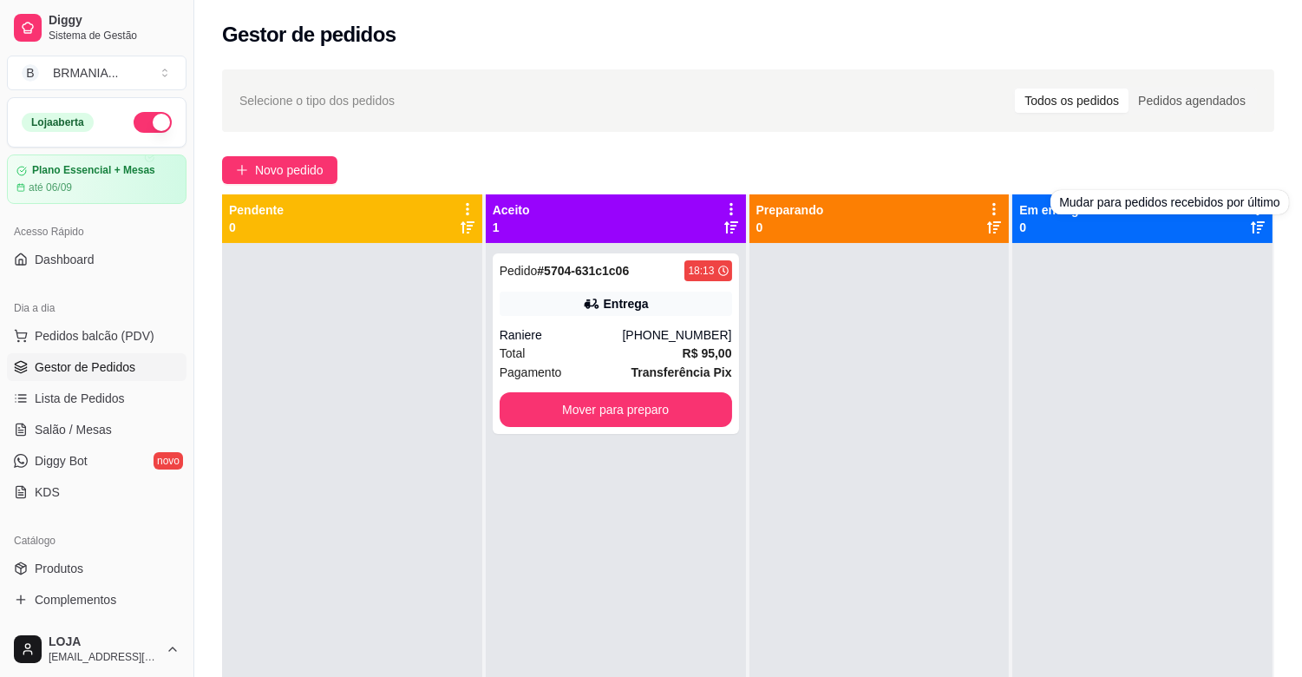
drag, startPoint x: 994, startPoint y: 10, endPoint x: 992, endPoint y: 23, distance: 13.1
click at [994, 10] on div "Gestor de pedidos" at bounding box center [748, 29] width 1108 height 59
click at [1232, 427] on div at bounding box center [1142, 581] width 260 height 677
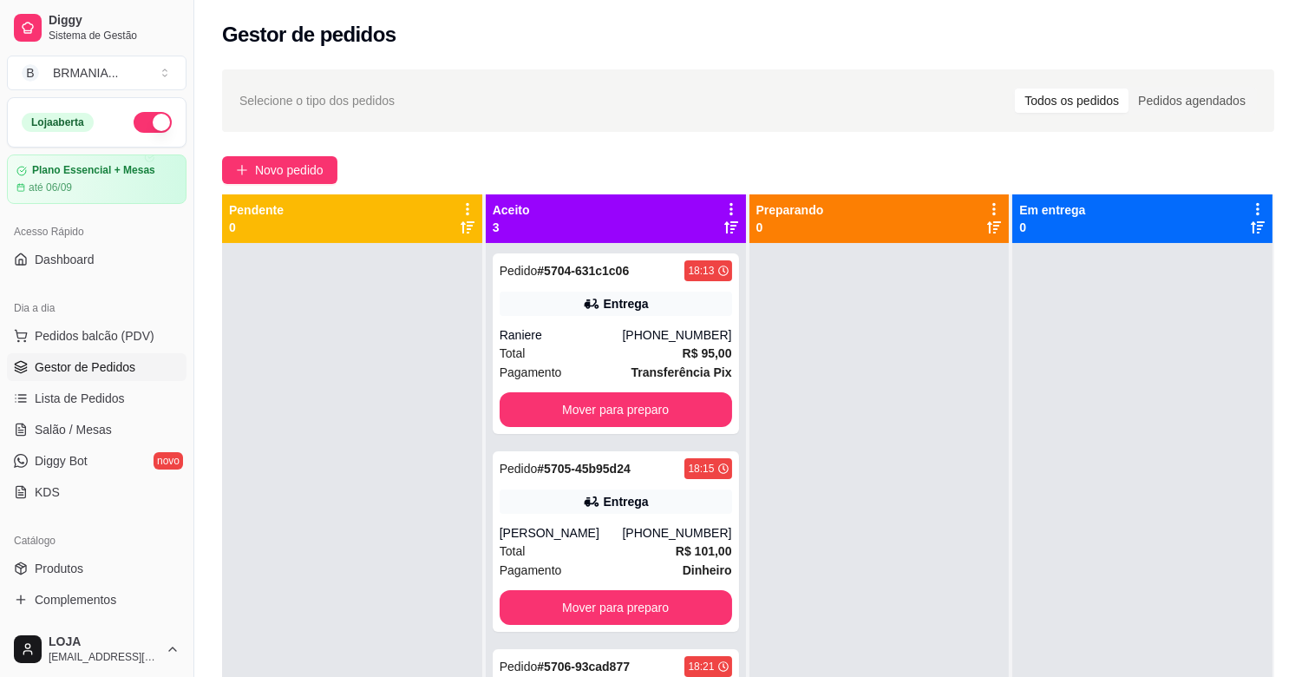
click at [208, 448] on div "Selecione o tipo dos pedidos Todos os pedidos Pedidos agendados Novo pedido Pen…" at bounding box center [748, 475] width 1108 height 833
click at [107, 336] on span "Pedidos balcão (PDV)" at bounding box center [95, 335] width 120 height 17
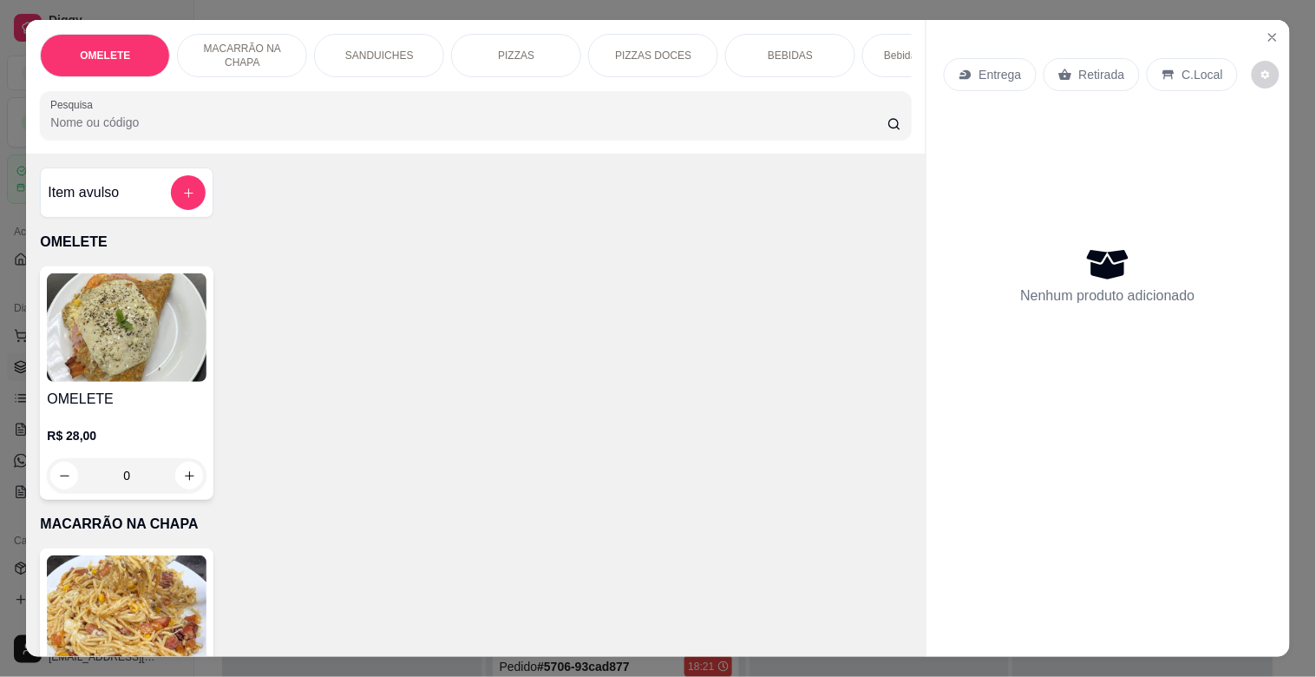
click at [516, 39] on div "PIZZAS" at bounding box center [516, 55] width 130 height 43
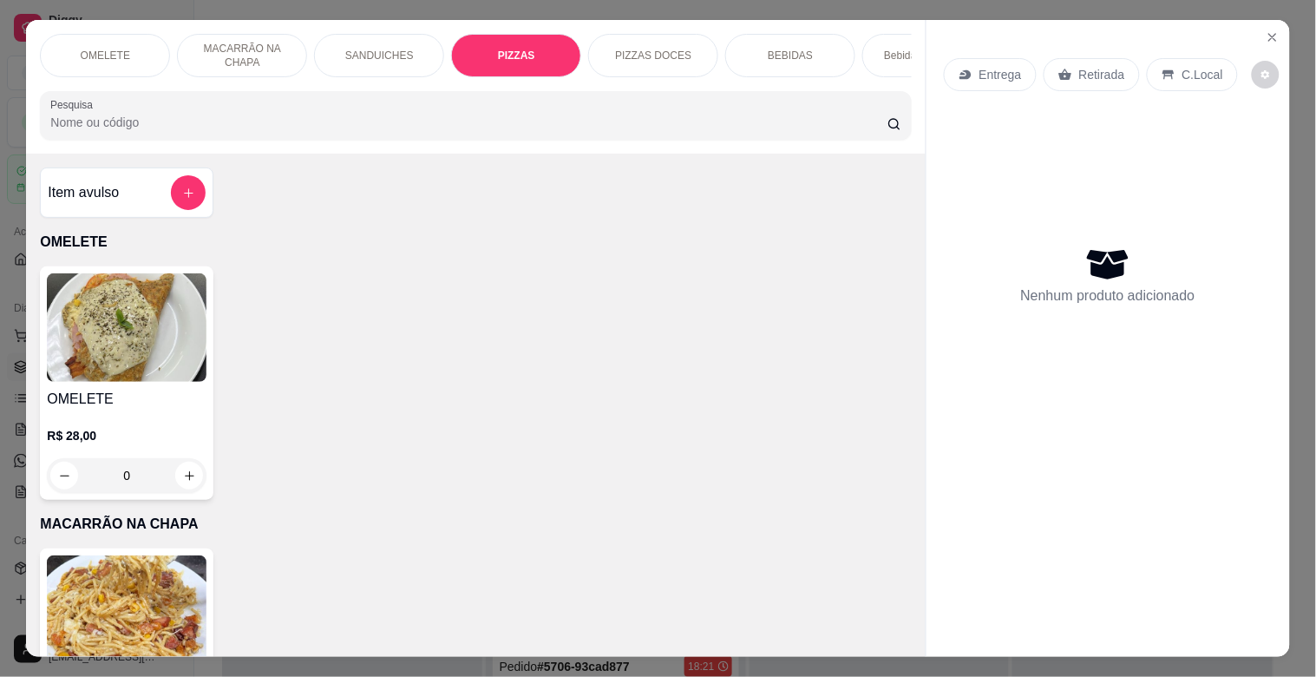
scroll to position [42, 0]
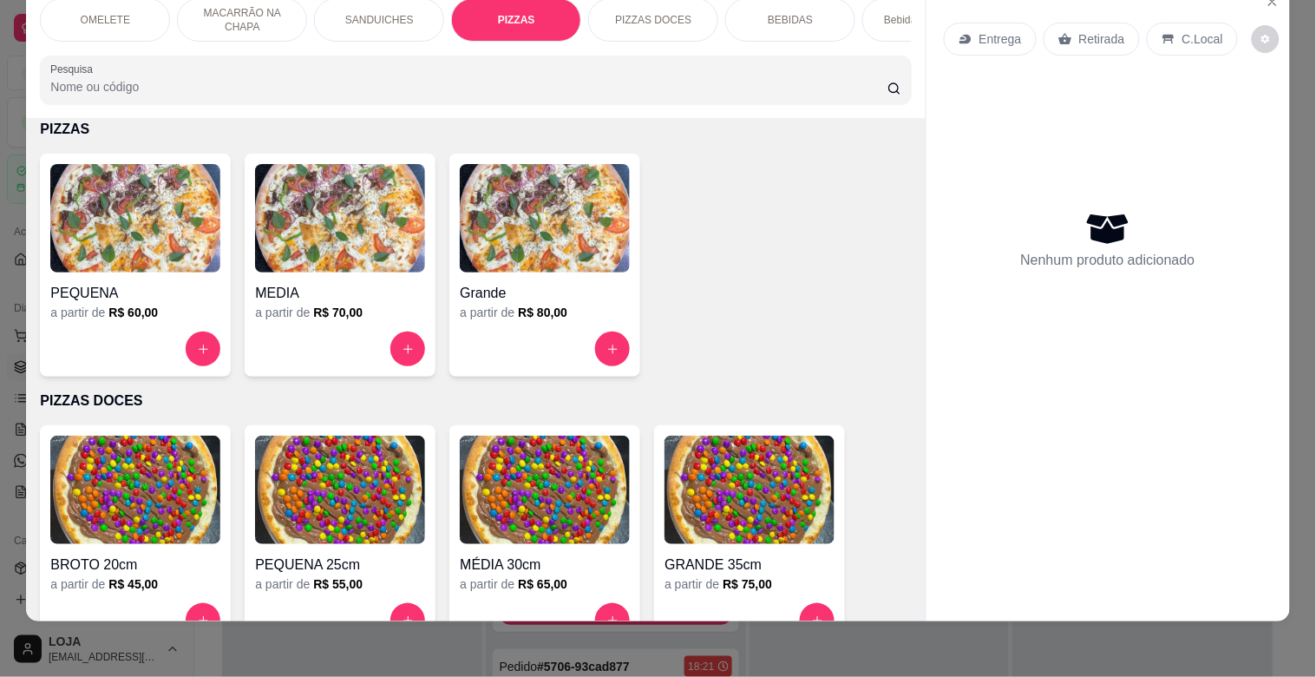
click at [569, 272] on div "Grande" at bounding box center [545, 287] width 170 height 31
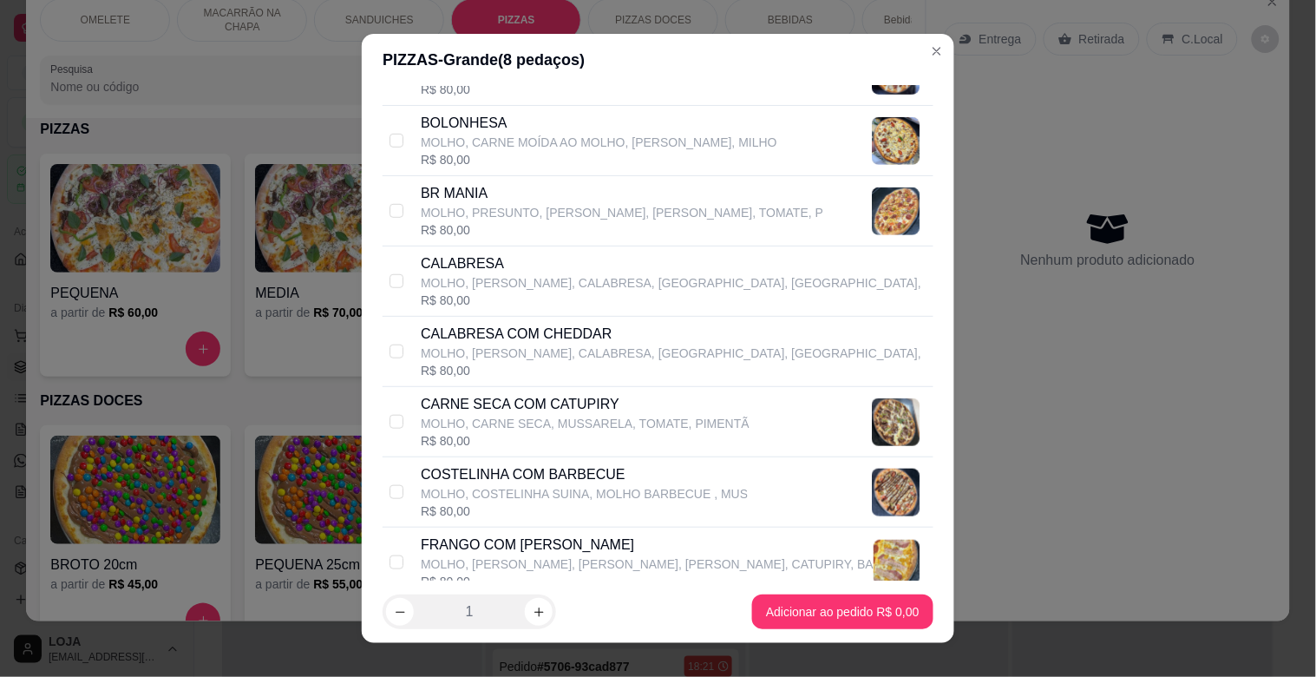
scroll to position [336, 0]
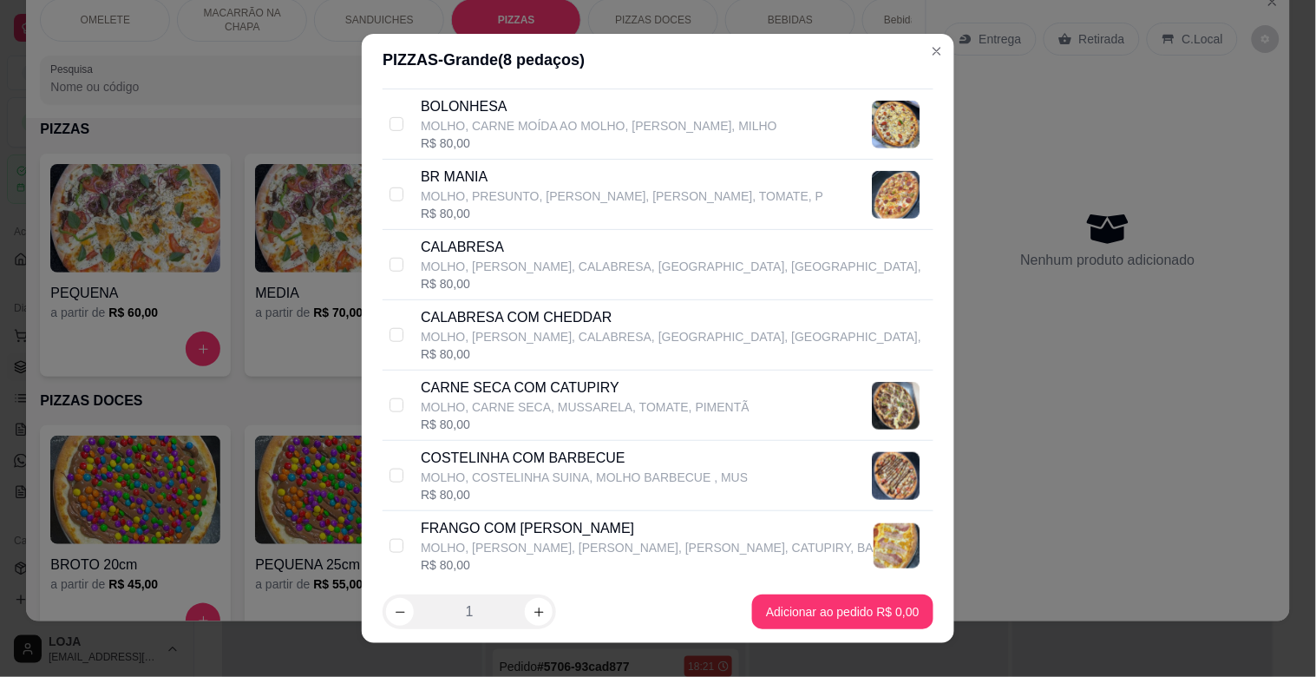
click at [510, 232] on div "CALABRESA MOLHO, [GEOGRAPHIC_DATA], CALABRESA, BACON, [GEOGRAPHIC_DATA], R$ 80,…" at bounding box center [658, 265] width 551 height 70
checkbox input "true"
click at [581, 539] on p "MOLHO, [PERSON_NAME], [PERSON_NAME], [PERSON_NAME], CATUPIRY, BA" at bounding box center [647, 547] width 453 height 17
checkbox input "true"
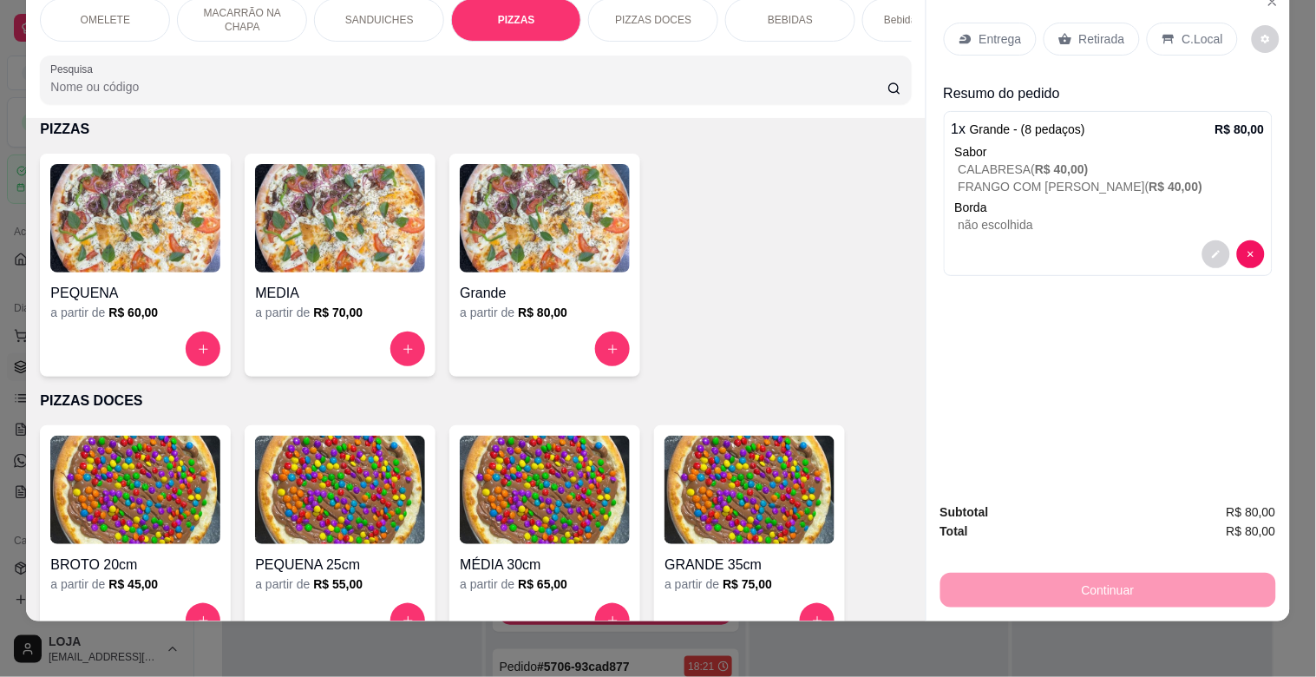
click at [998, 30] on p "Entrega" at bounding box center [1000, 38] width 43 height 17
click at [1084, 30] on p "Retirada" at bounding box center [1102, 38] width 46 height 17
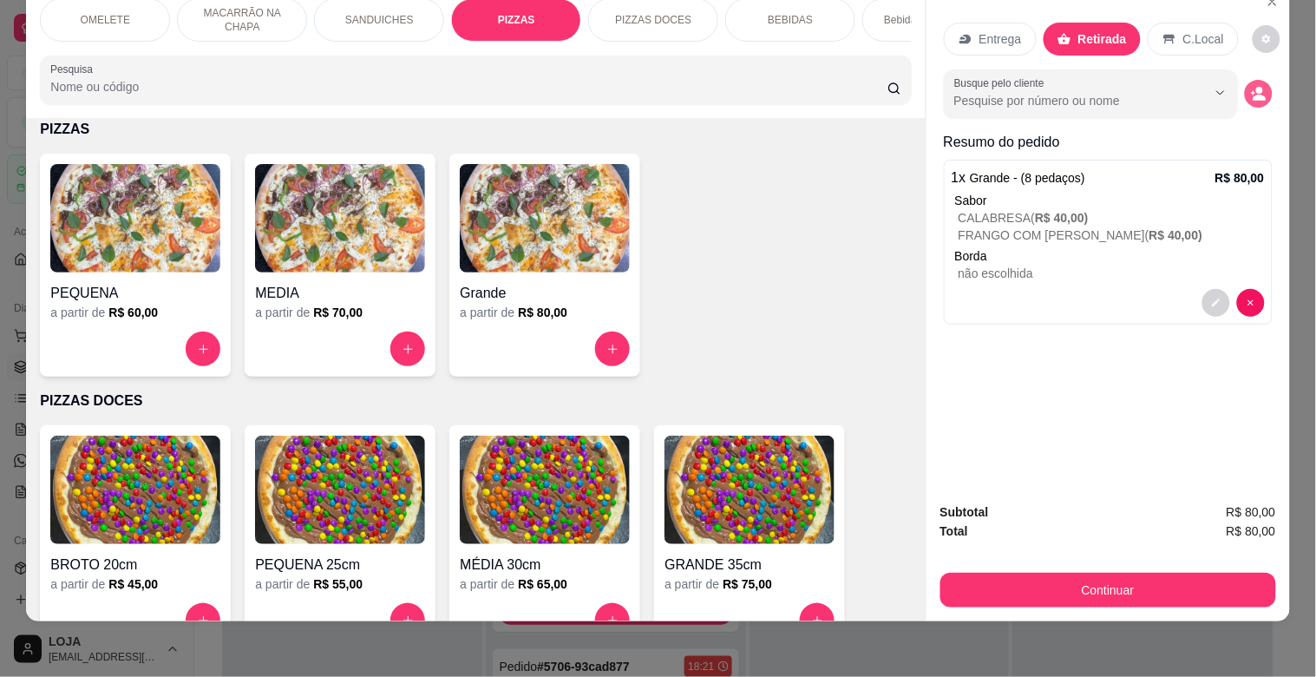
click at [1253, 95] on icon "decrease-product-quantity" at bounding box center [1259, 98] width 13 height 6
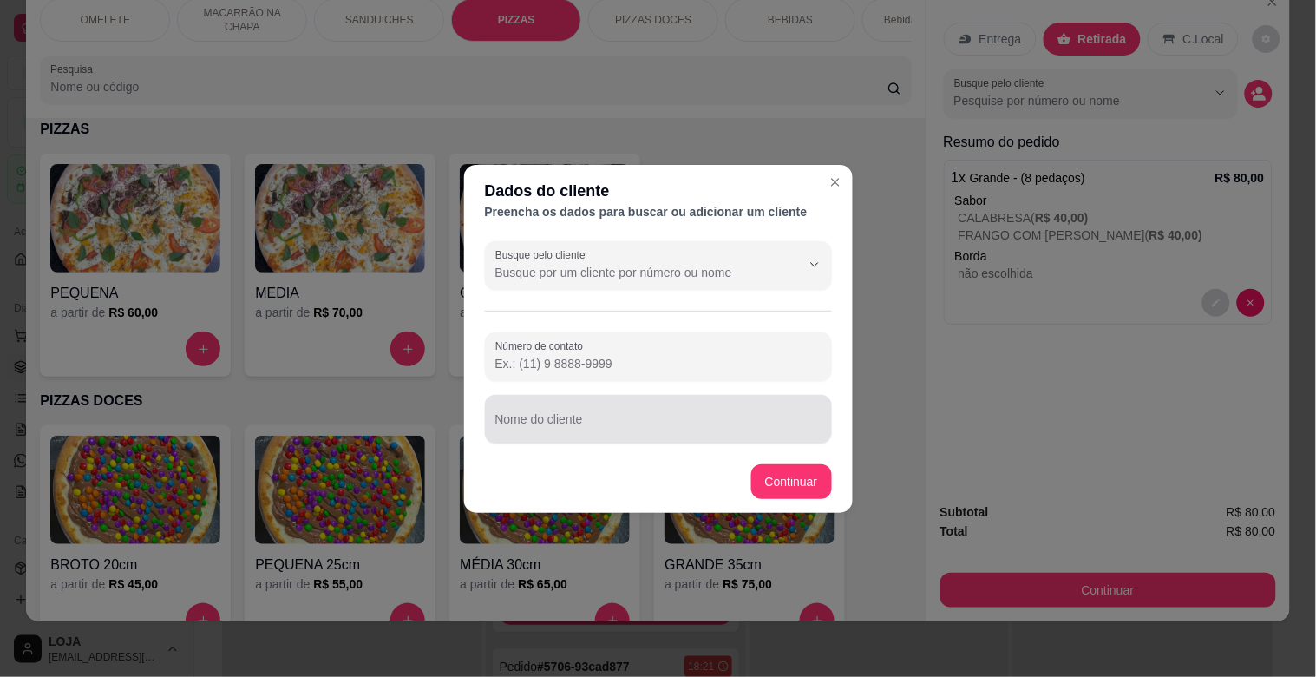
click at [622, 440] on div "Nome do cliente" at bounding box center [658, 419] width 347 height 49
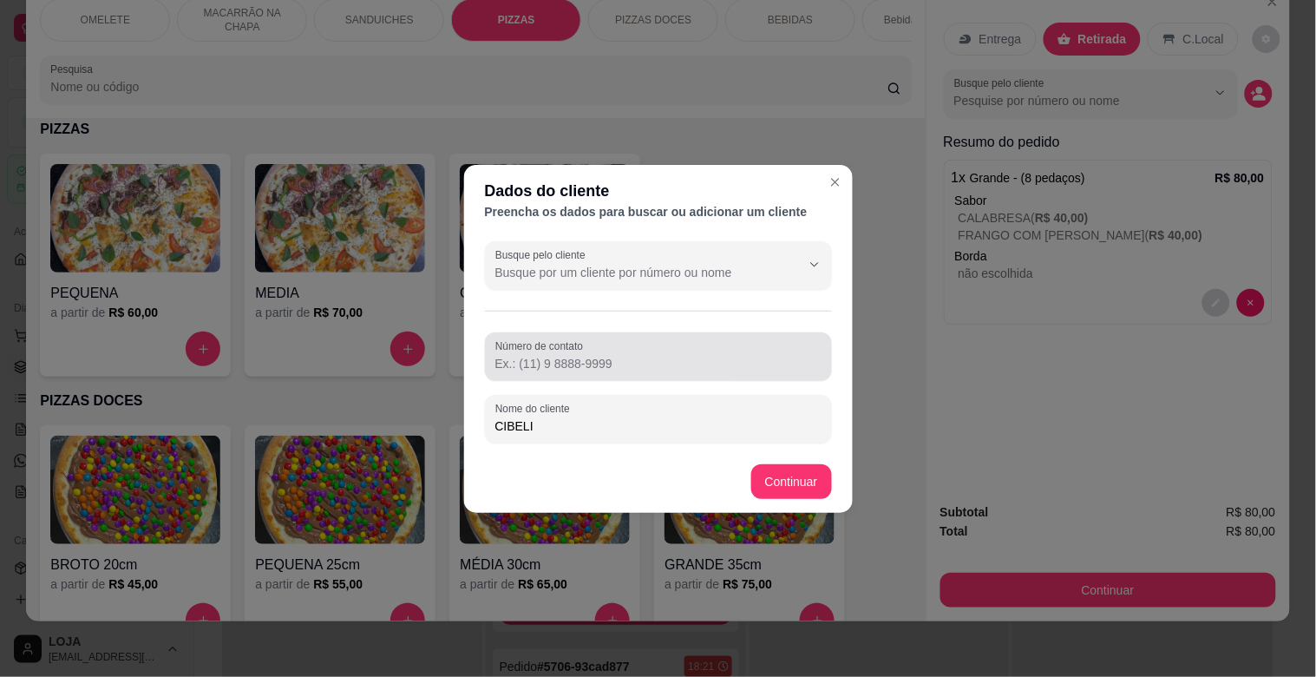
type input "CIBELI"
click at [619, 357] on input "Número de contato" at bounding box center [658, 363] width 326 height 17
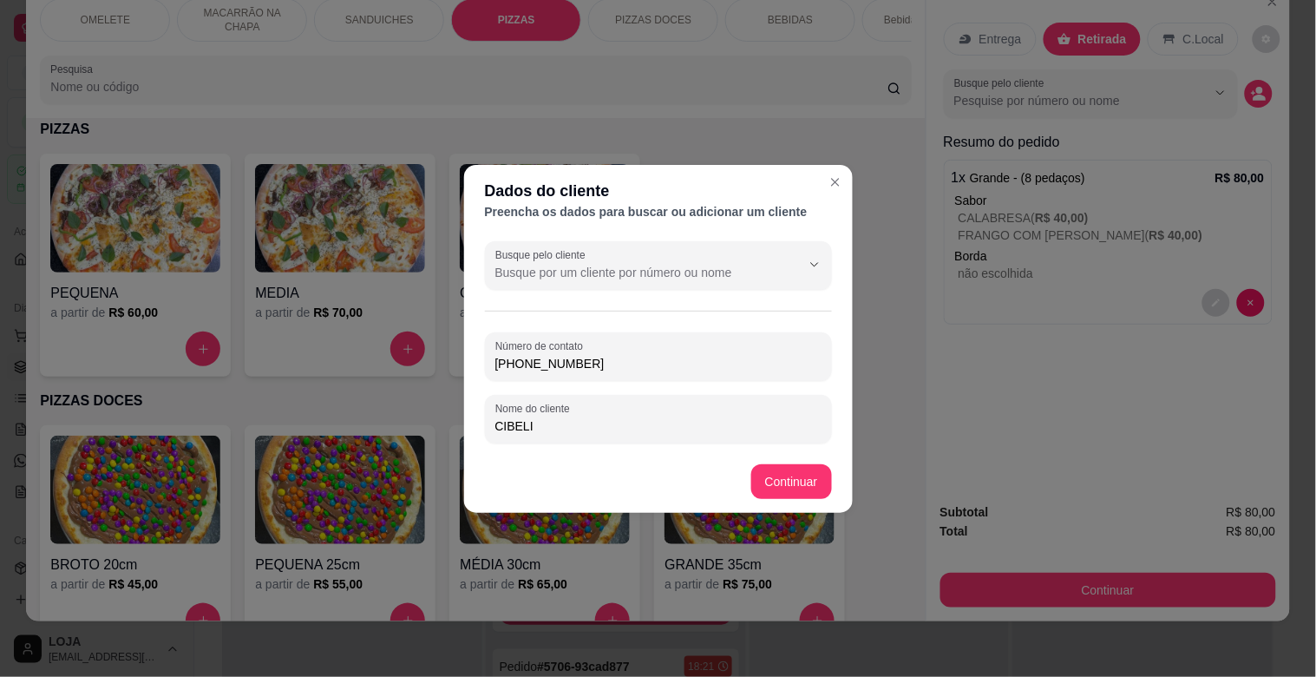
type input "[PHONE_NUMBER]"
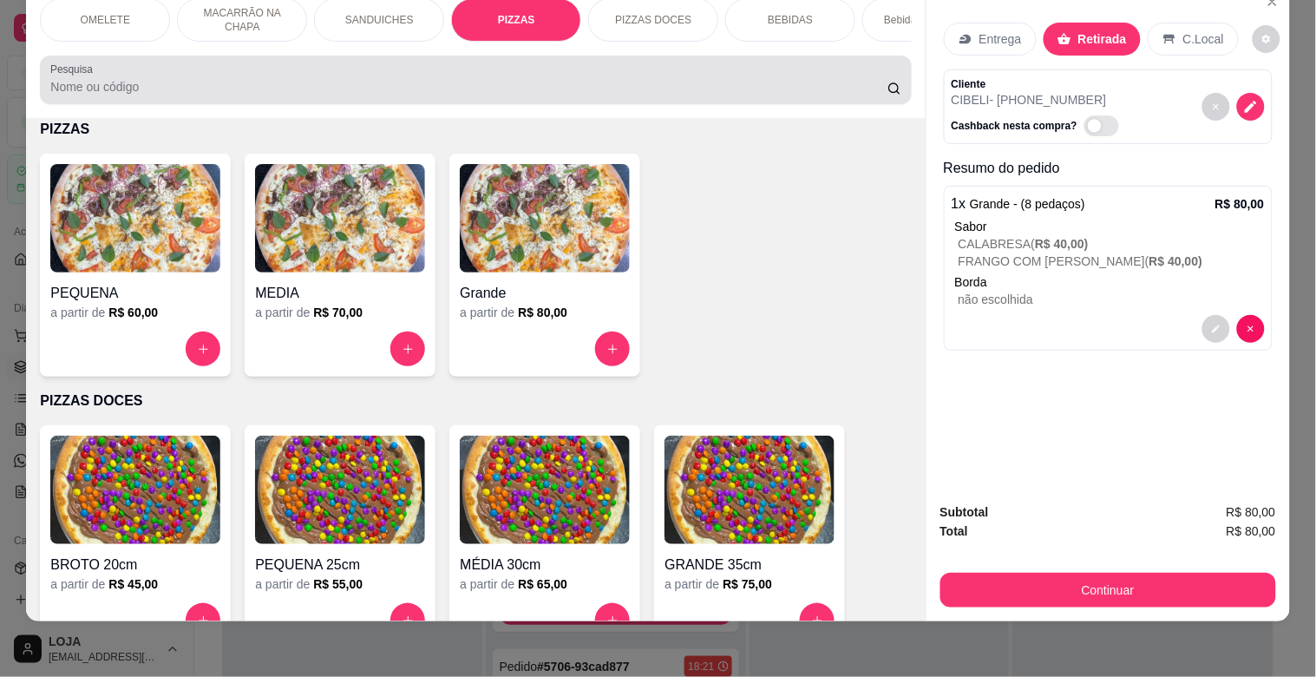
click at [599, 91] on input "Pesquisa" at bounding box center [468, 86] width 837 height 17
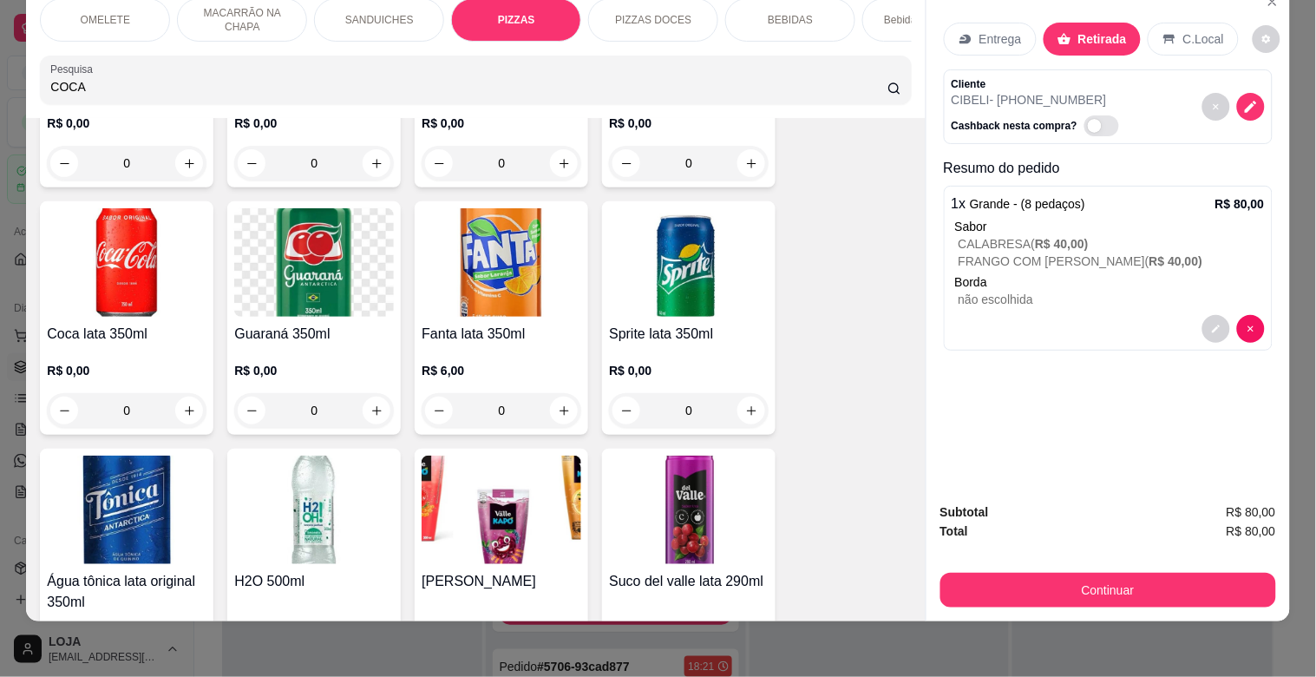
scroll to position [1947, 0]
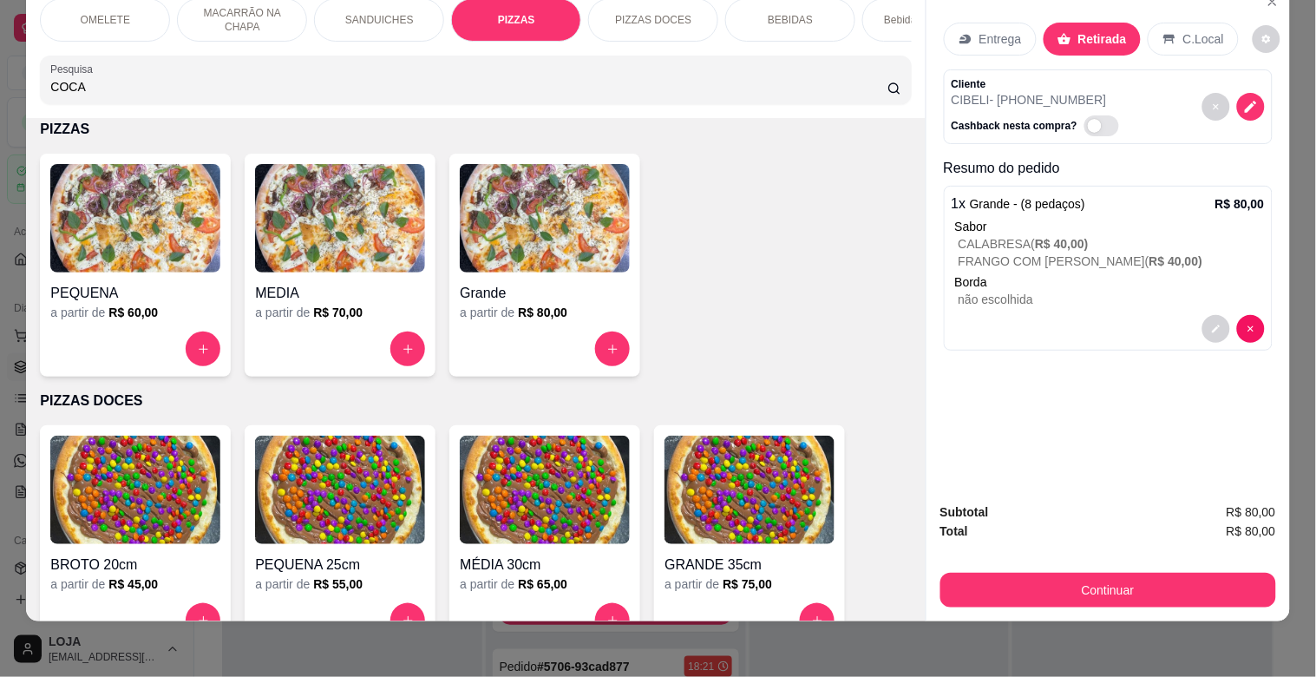
type input "COCA"
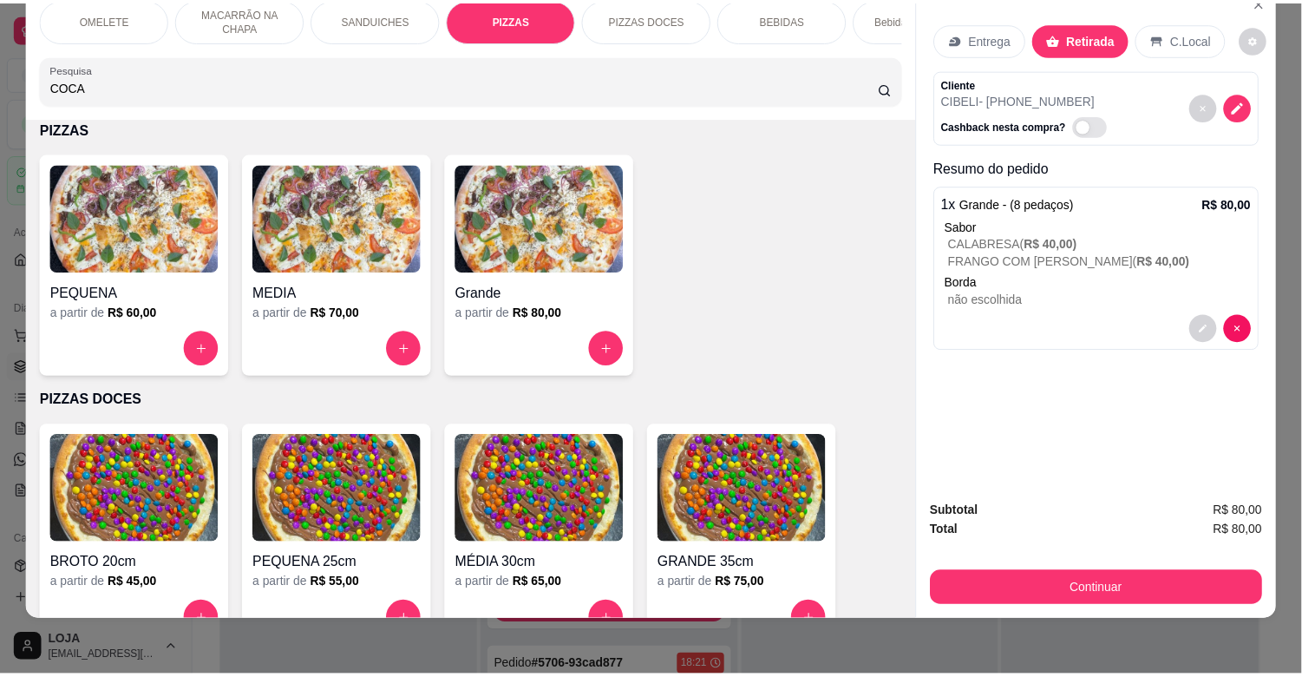
scroll to position [0, 0]
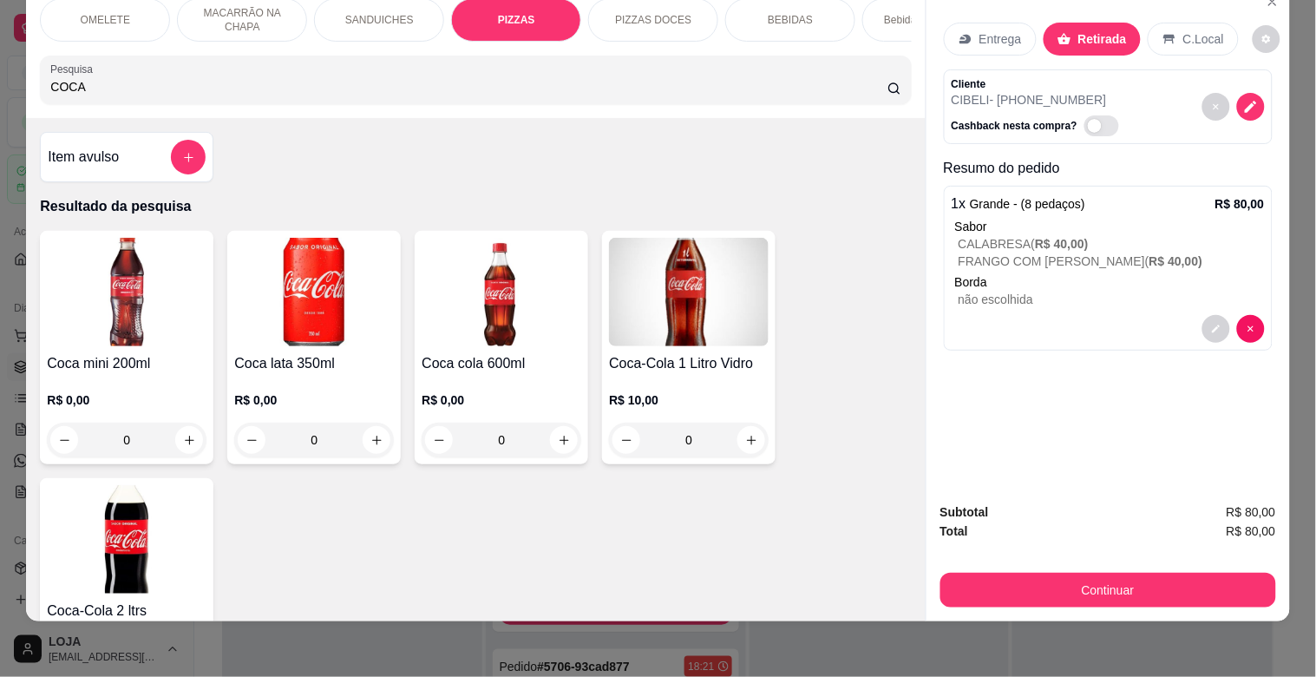
click at [58, 556] on img at bounding box center [127, 539] width 160 height 108
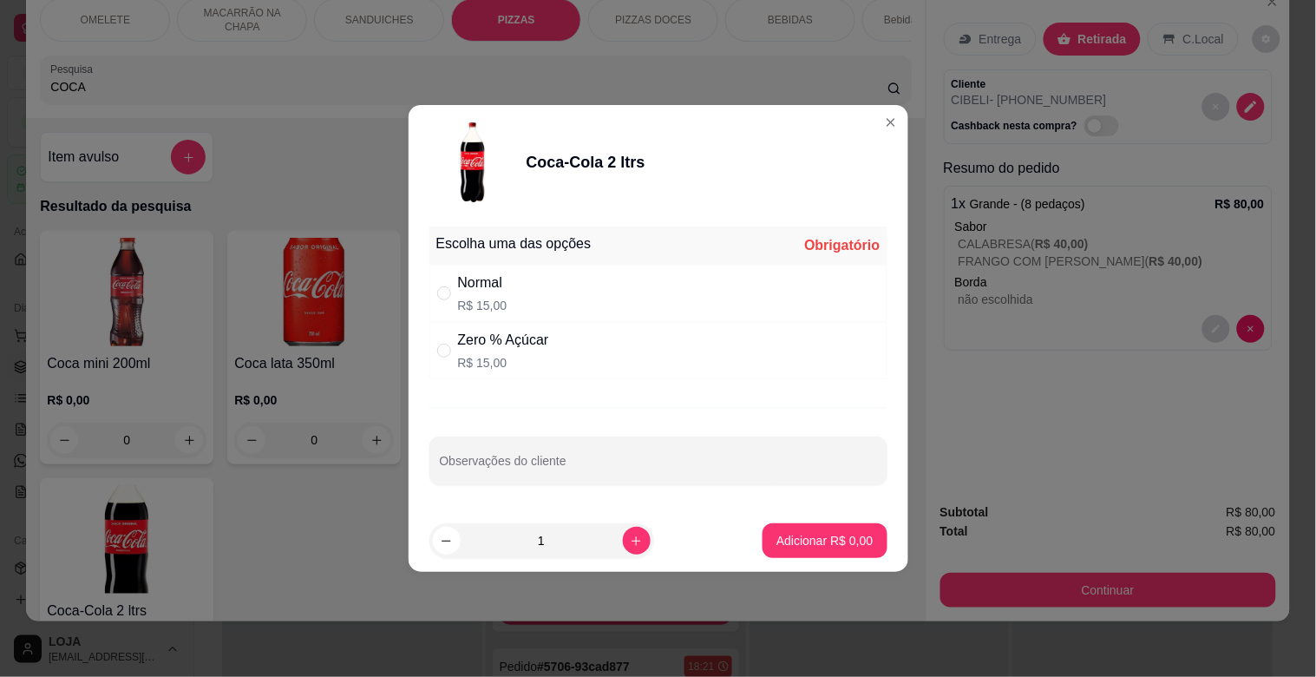
drag, startPoint x: 517, startPoint y: 269, endPoint x: 533, endPoint y: 282, distance: 20.3
click at [518, 269] on div "Normal R$ 15,00" at bounding box center [658, 293] width 458 height 57
radio input "true"
click at [828, 534] on p "Adicionar R$ 15,00" at bounding box center [820, 540] width 103 height 17
type input "1"
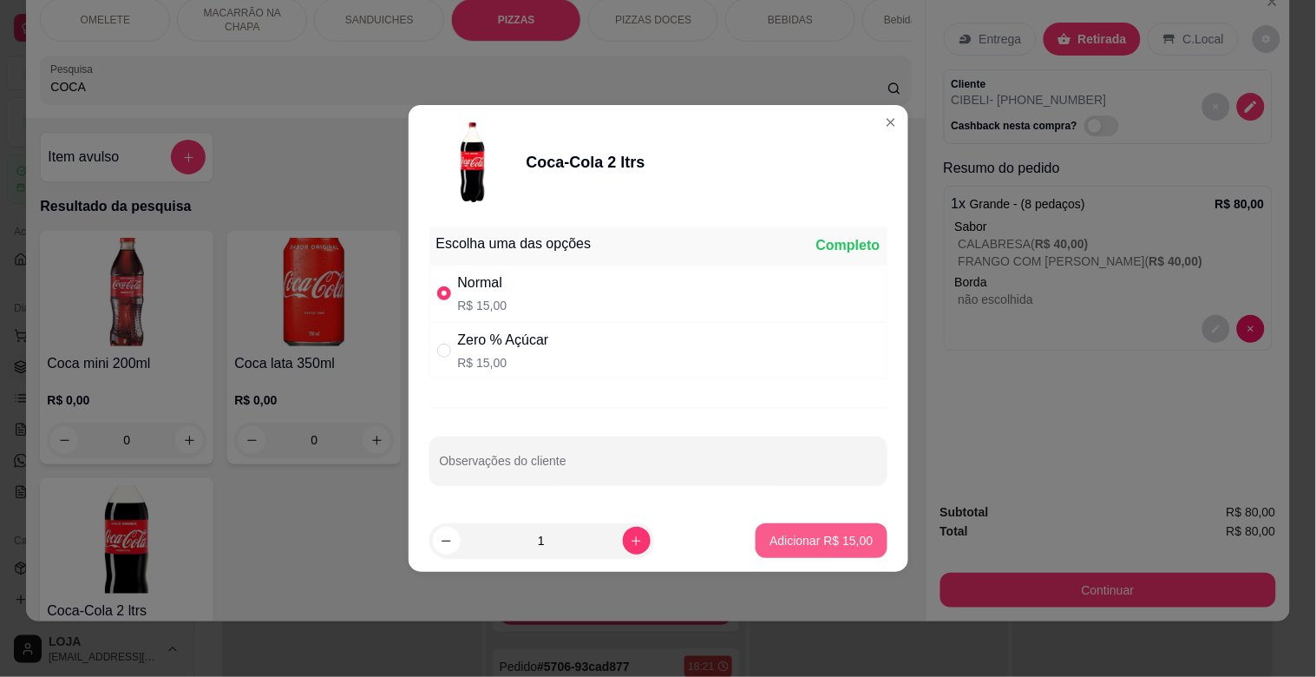
type input "1"
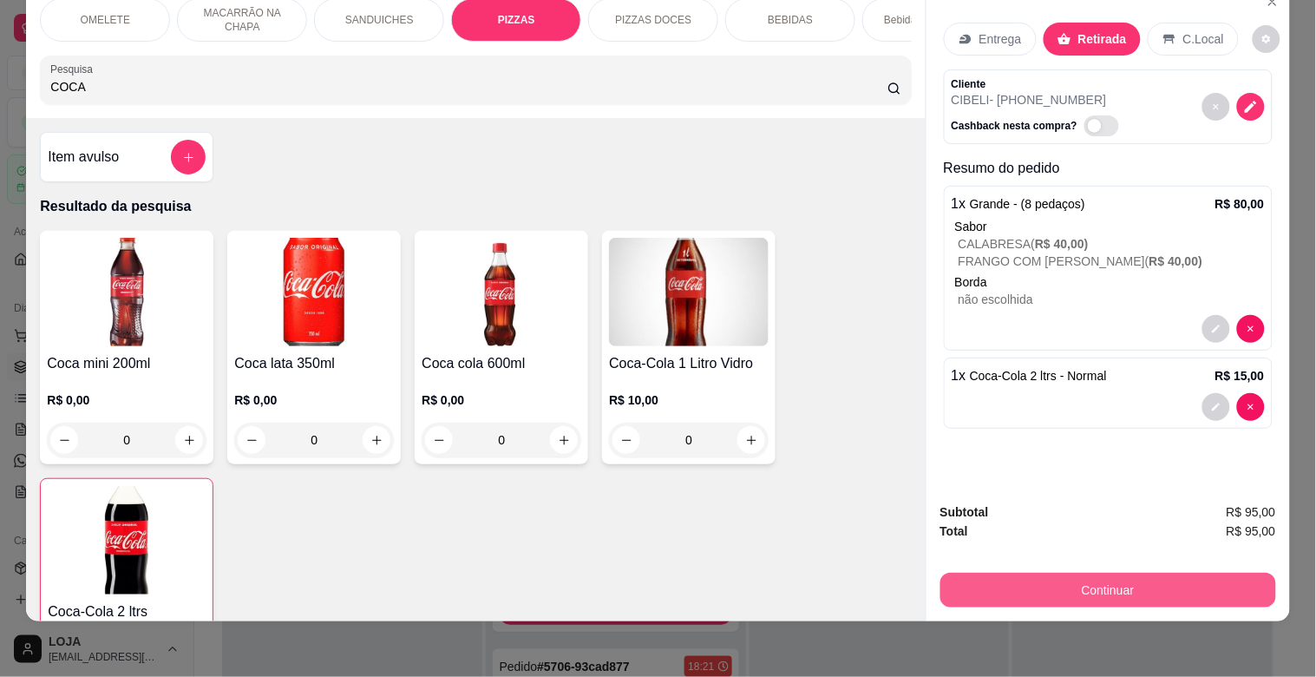
click at [1072, 579] on button "Continuar" at bounding box center [1108, 590] width 336 height 35
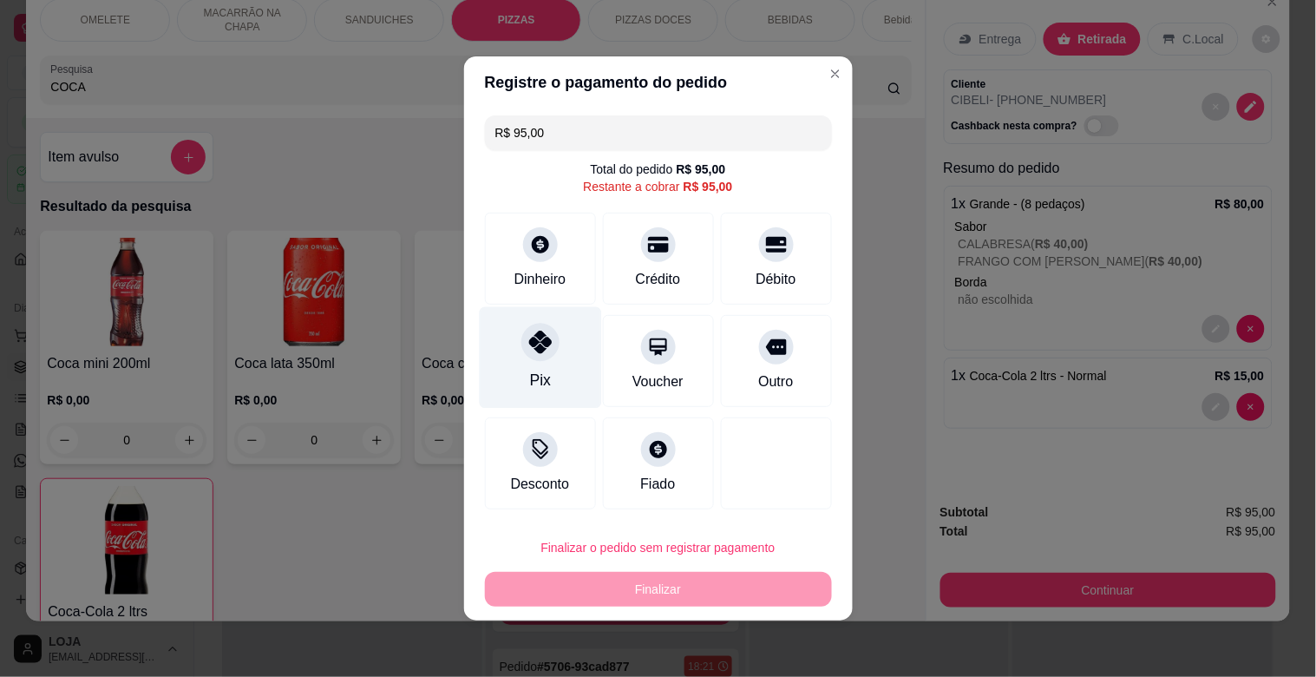
click at [532, 370] on div "Pix" at bounding box center [539, 380] width 21 height 23
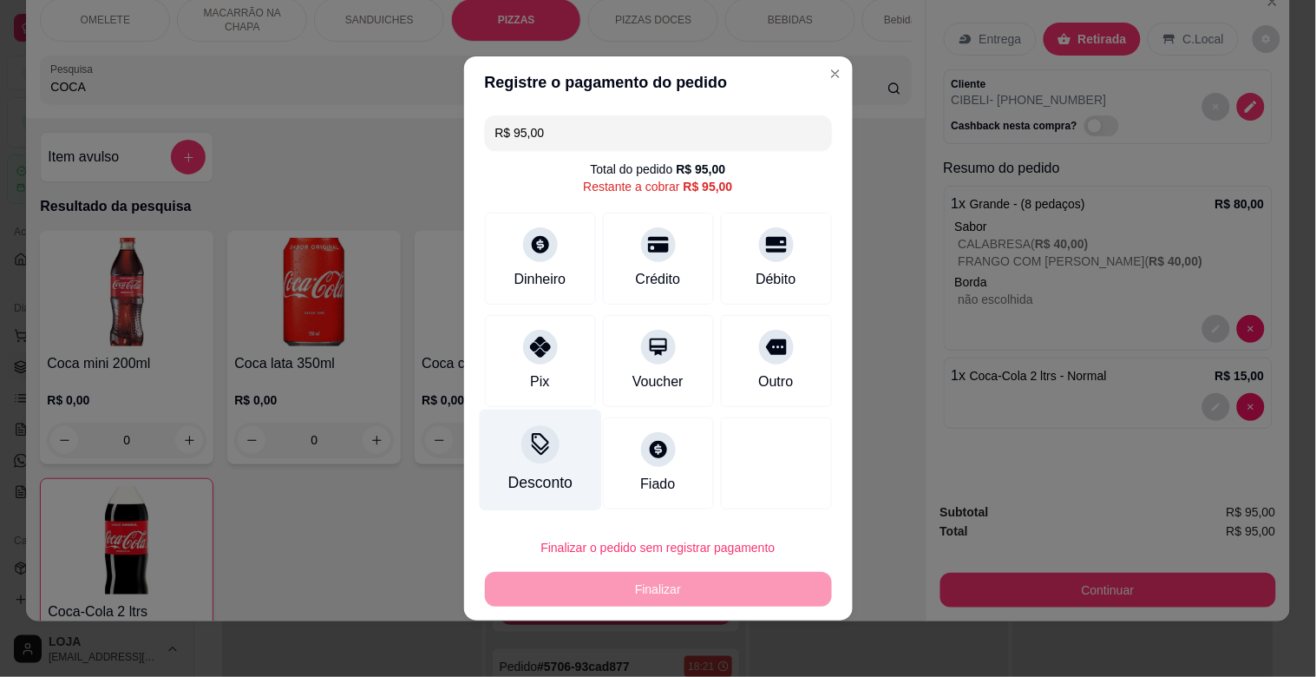
type input "R$ 0,00"
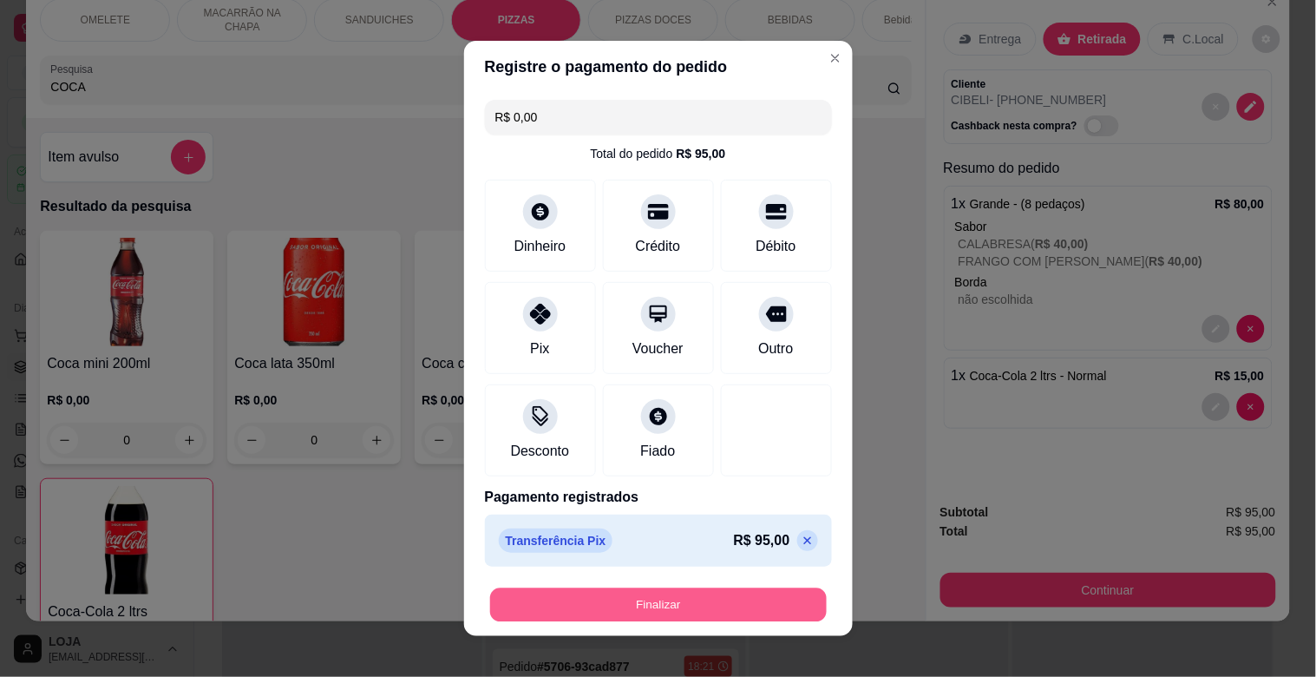
click at [638, 595] on button "Finalizar" at bounding box center [658, 605] width 337 height 34
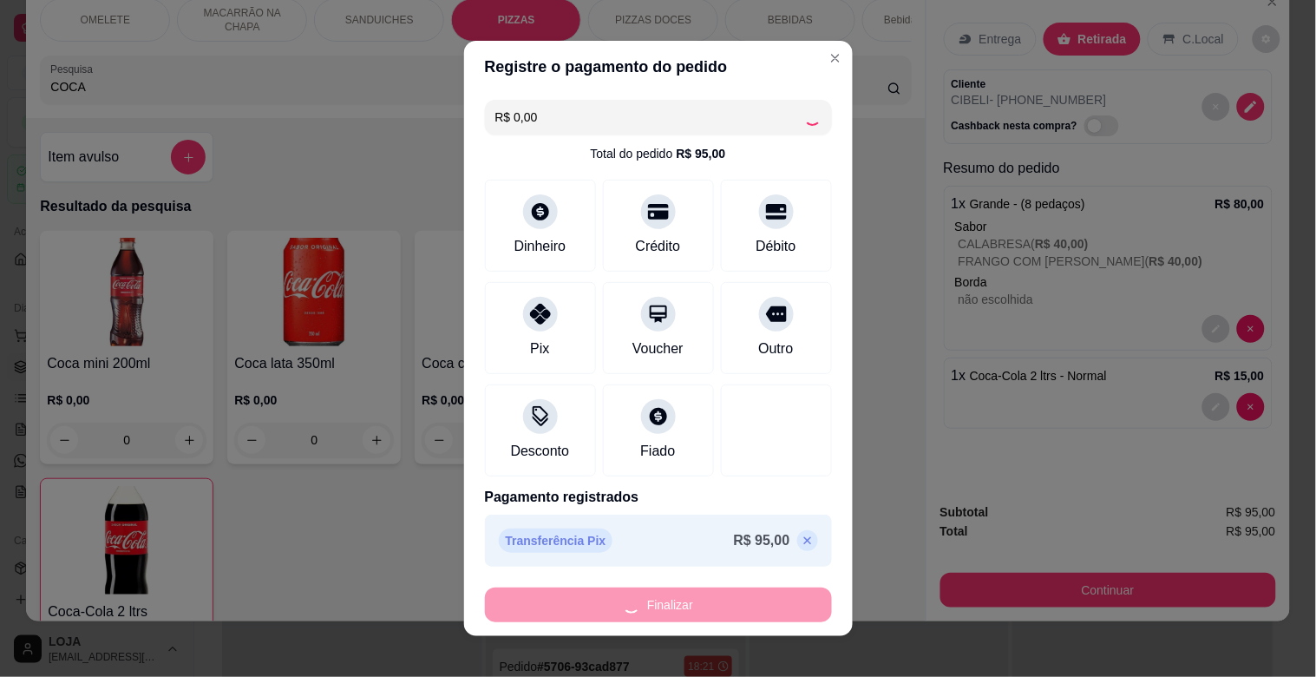
type input "0"
type input "-R$ 95,00"
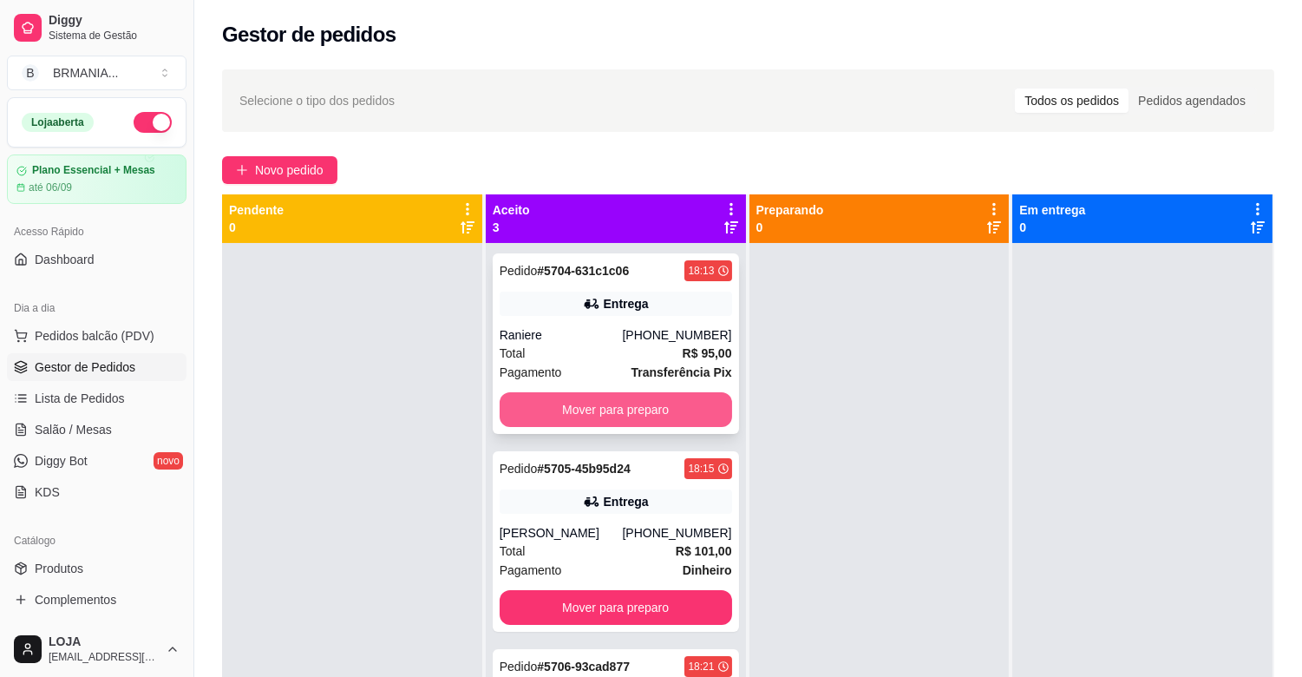
click at [683, 403] on button "Mover para preparo" at bounding box center [616, 409] width 232 height 35
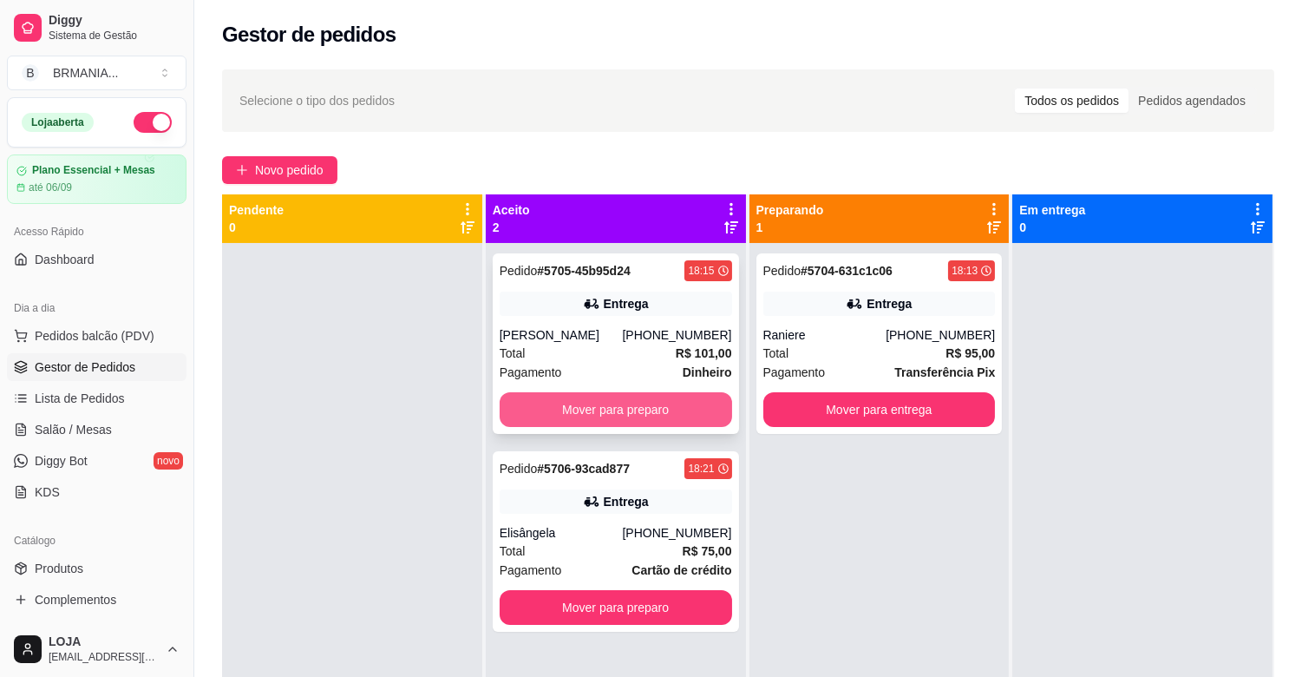
click at [612, 406] on button "Mover para preparo" at bounding box center [616, 409] width 232 height 35
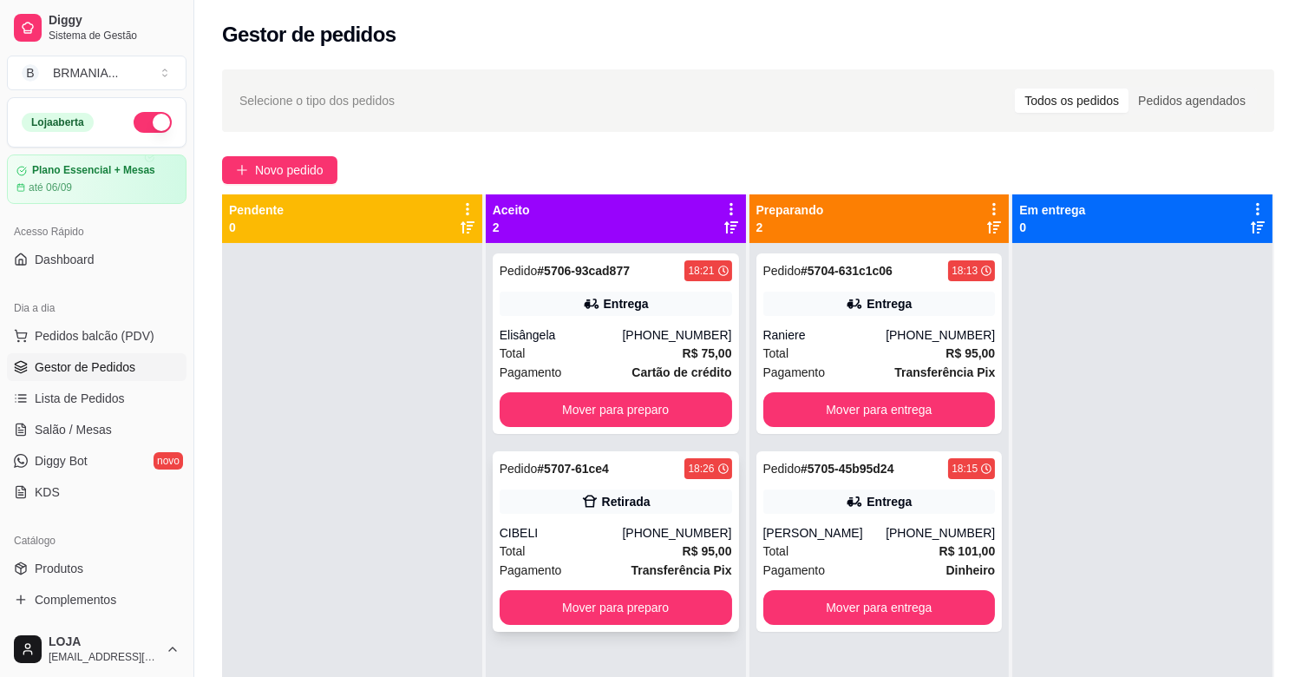
click at [618, 534] on div "CIBELI" at bounding box center [561, 532] width 123 height 17
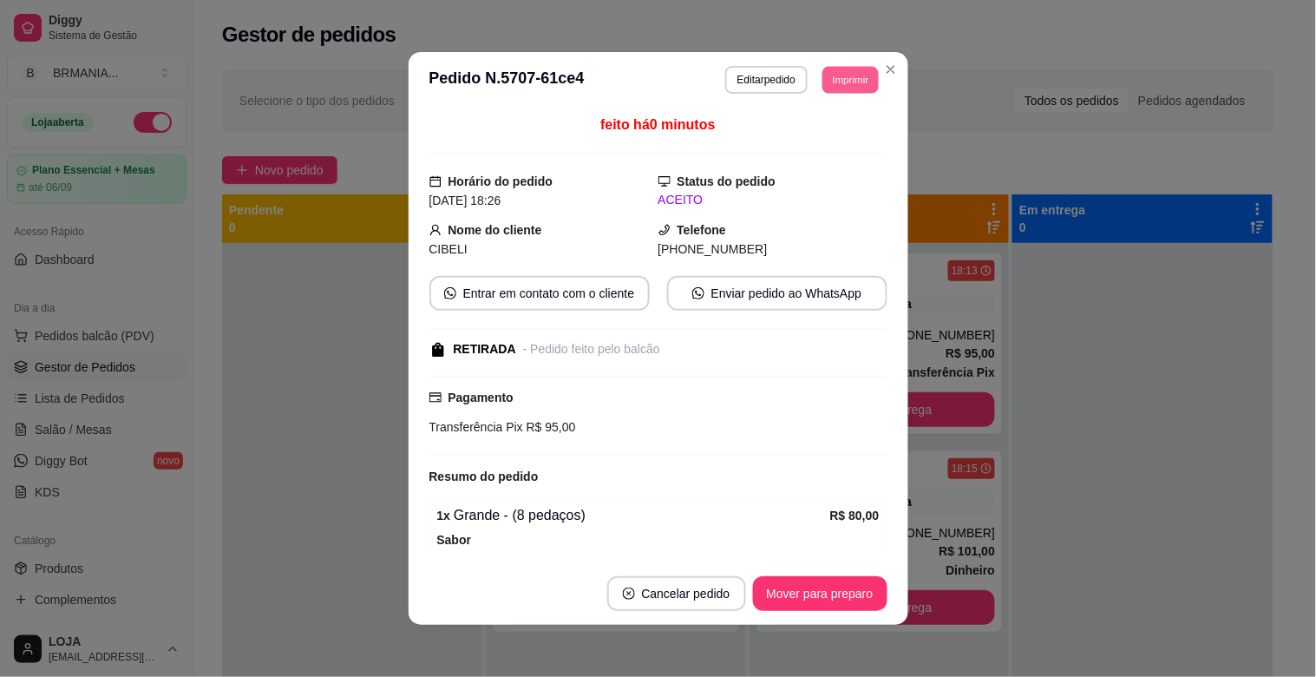
click at [836, 83] on button "Imprimir" at bounding box center [850, 79] width 56 height 27
click at [841, 82] on button "Imprimir" at bounding box center [850, 79] width 56 height 27
click at [844, 84] on button "Imprimir" at bounding box center [851, 80] width 58 height 28
click at [829, 137] on button "IMPRESSORA" at bounding box center [813, 142] width 126 height 28
click at [802, 594] on button "Mover para preparo" at bounding box center [820, 593] width 134 height 35
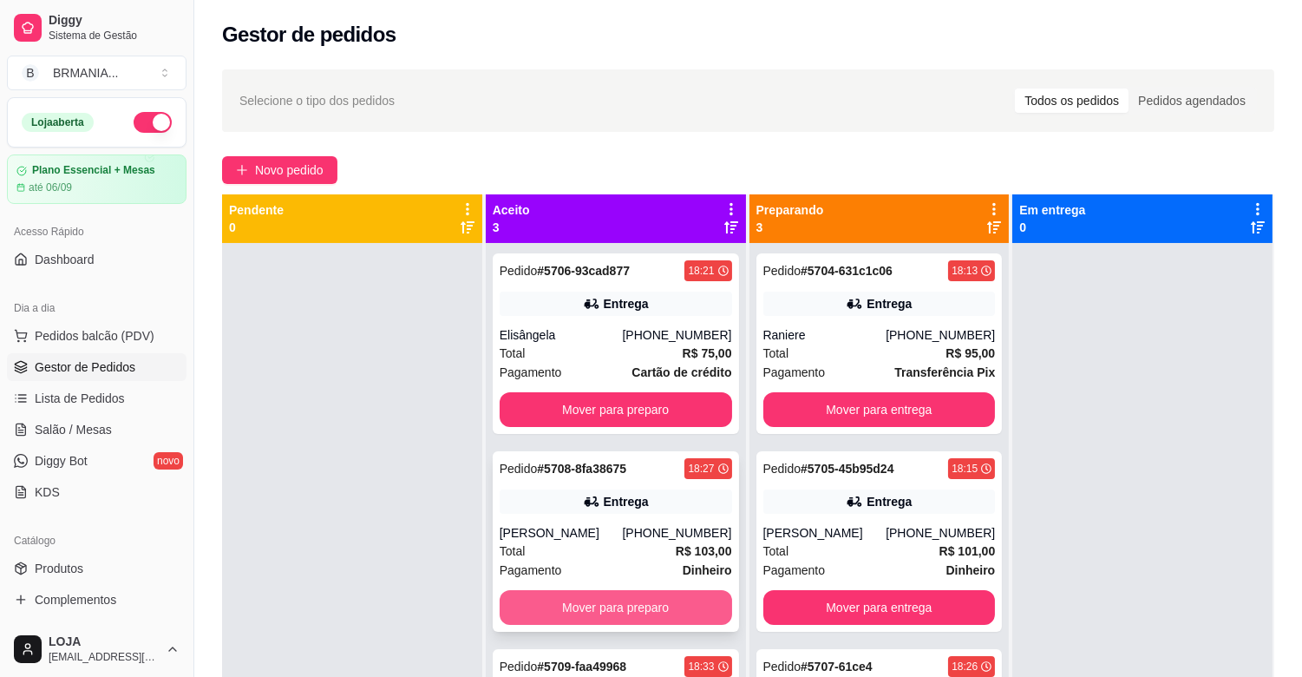
click at [646, 611] on button "Mover para preparo" at bounding box center [616, 607] width 232 height 35
click at [648, 609] on button "Mover para preparo" at bounding box center [616, 607] width 232 height 35
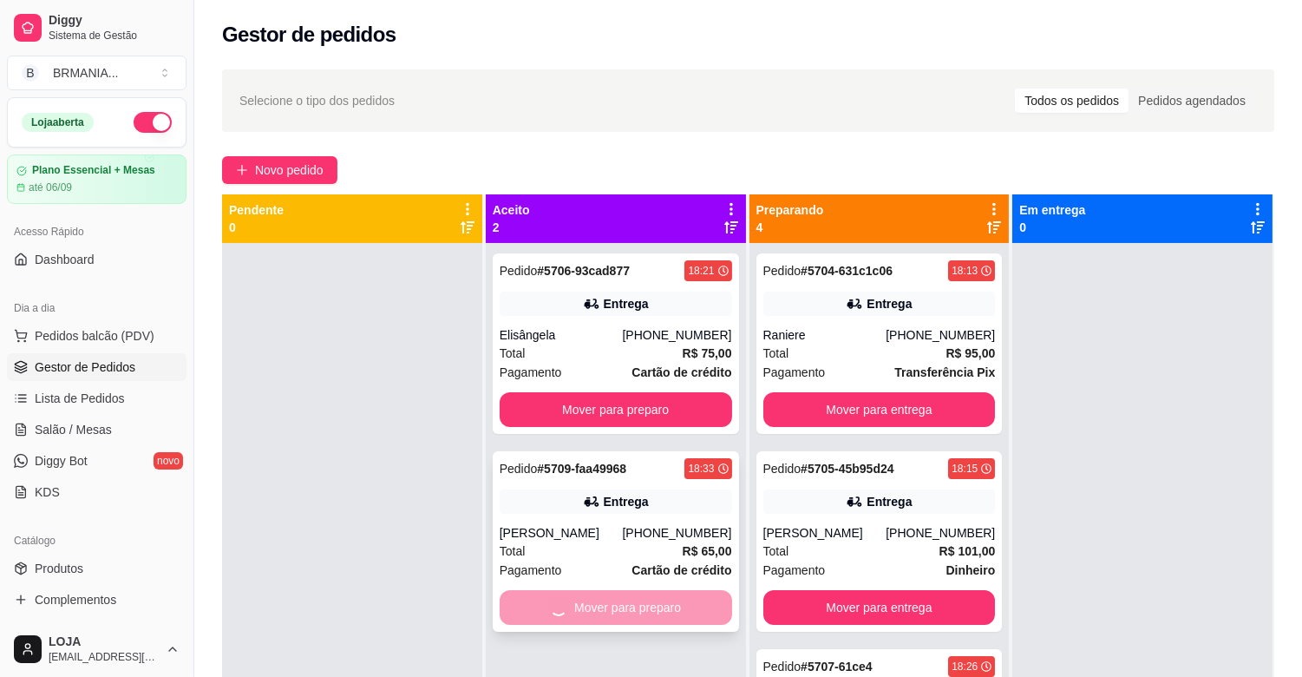
click at [648, 609] on div "Mover para preparo" at bounding box center [616, 607] width 232 height 35
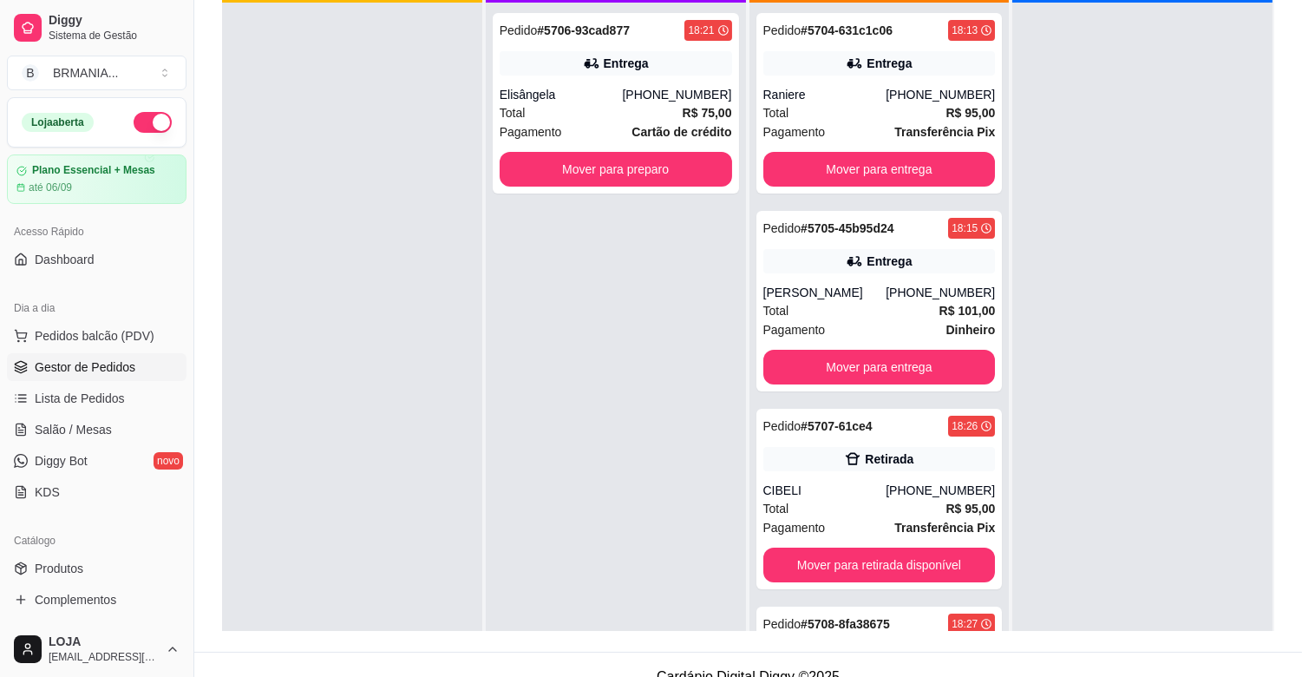
scroll to position [255, 0]
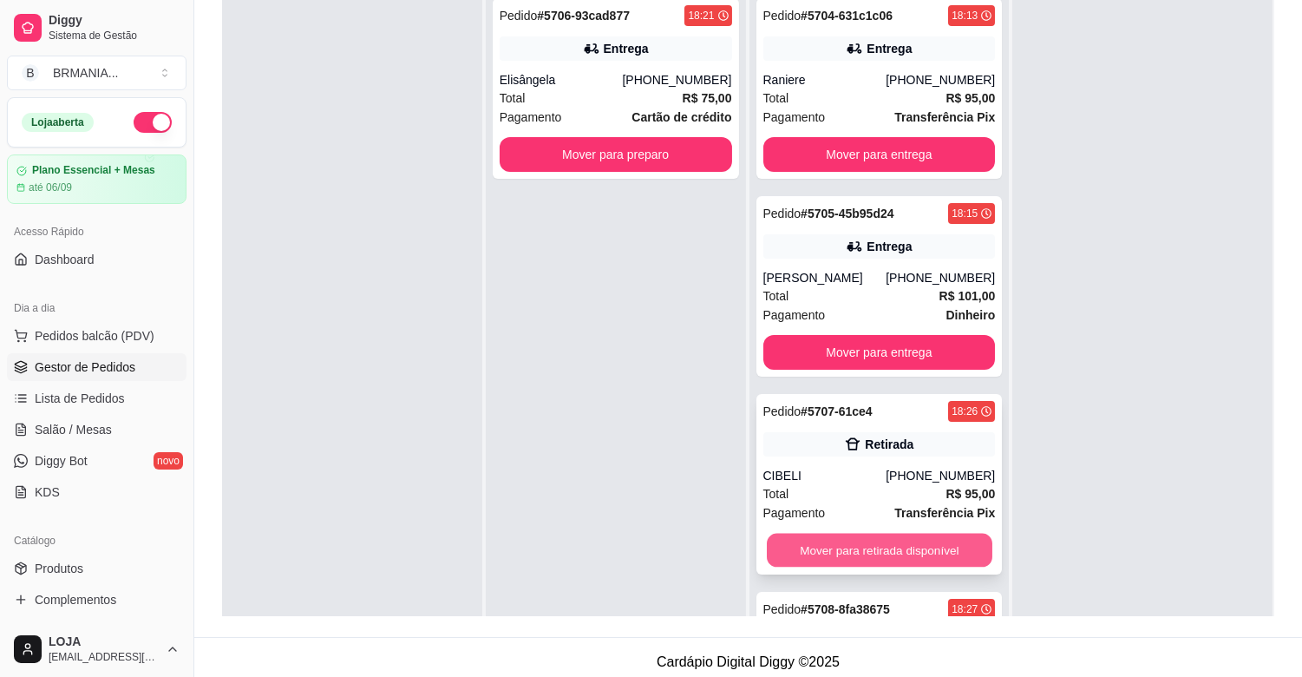
click at [850, 539] on button "Mover para retirada disponível" at bounding box center [880, 551] width 226 height 34
click at [850, 539] on div "Mover para retirada disponível" at bounding box center [879, 550] width 232 height 35
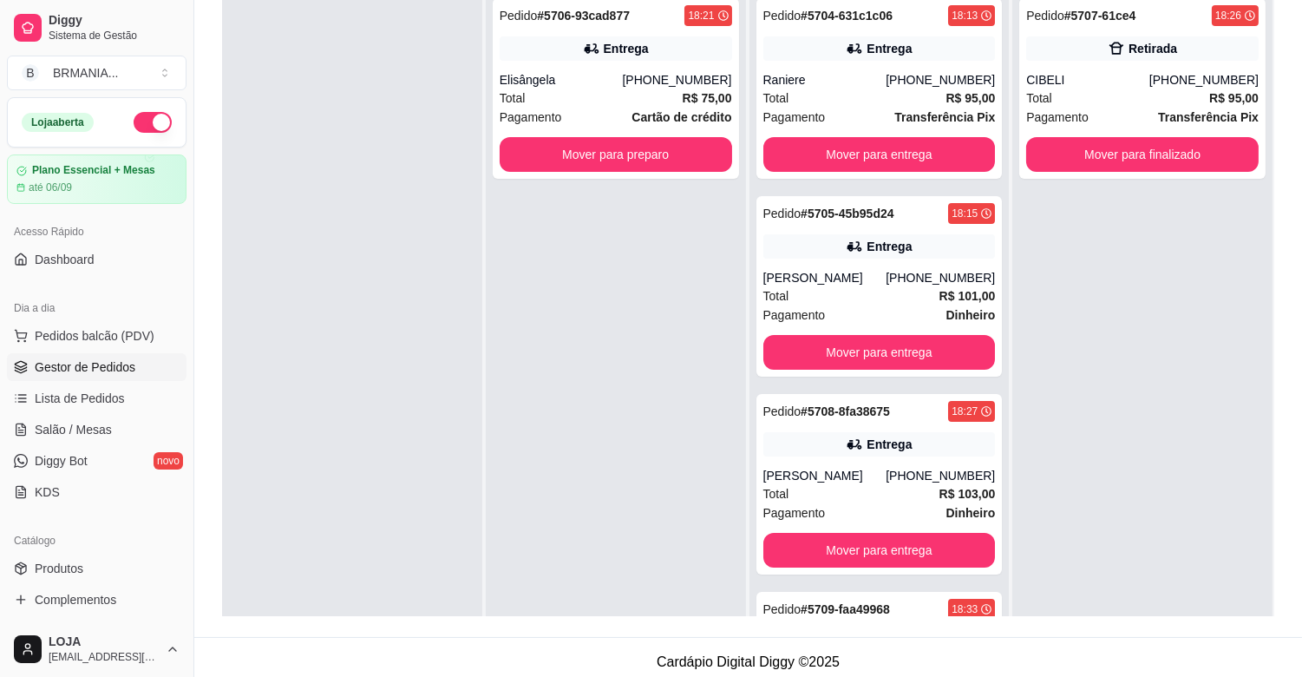
scroll to position [0, 0]
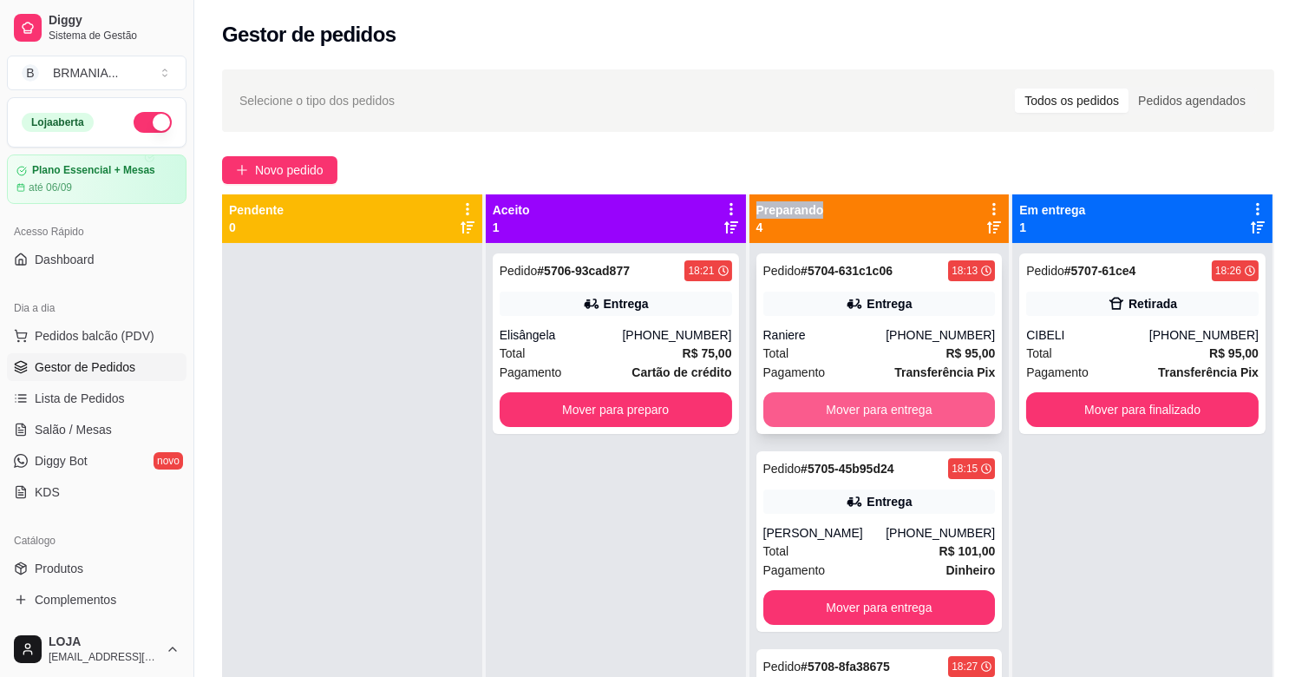
click at [878, 404] on button "Mover para entrega" at bounding box center [879, 409] width 232 height 35
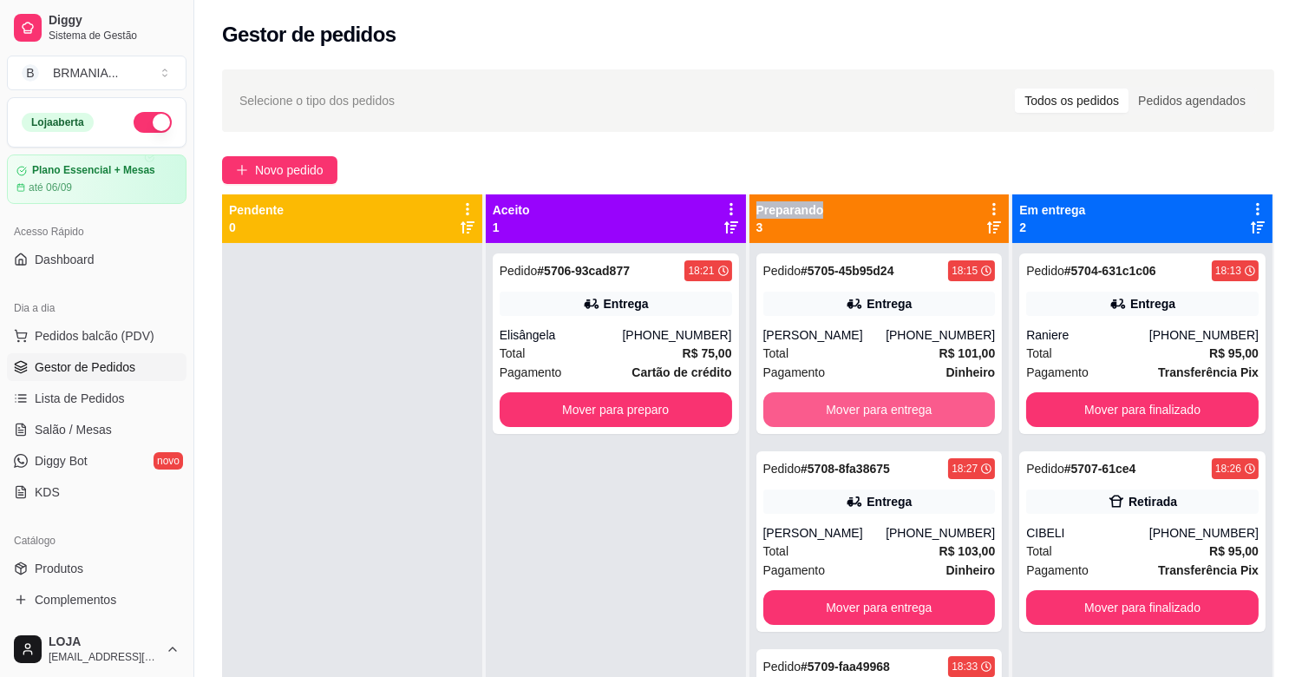
click at [878, 403] on button "Mover para entrega" at bounding box center [879, 409] width 232 height 35
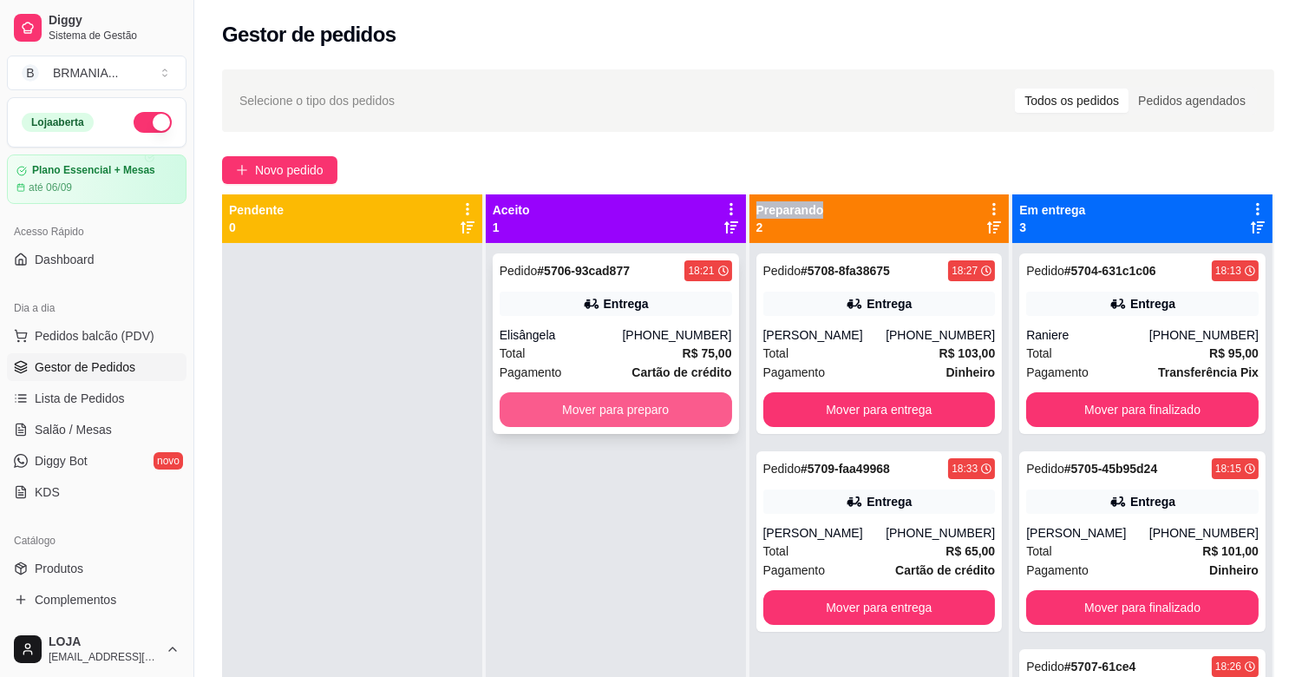
click at [587, 409] on button "Mover para preparo" at bounding box center [616, 409] width 232 height 35
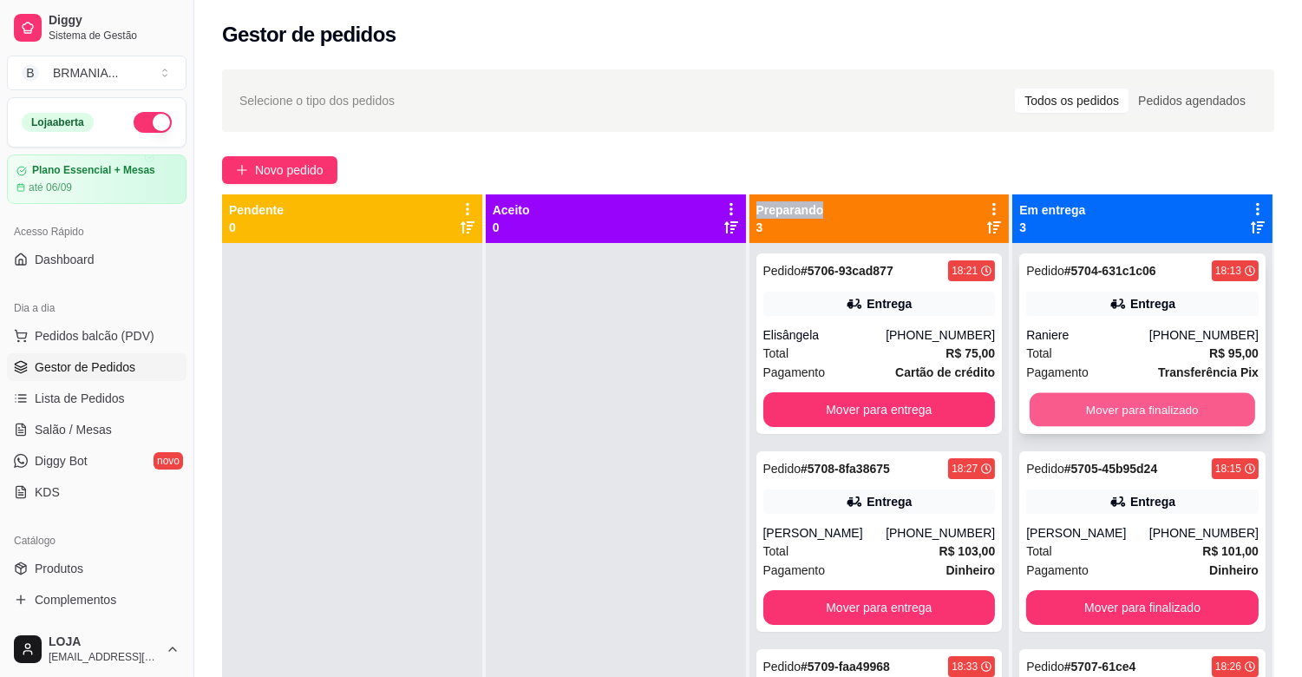
click at [1165, 402] on button "Mover para finalizado" at bounding box center [1143, 410] width 226 height 34
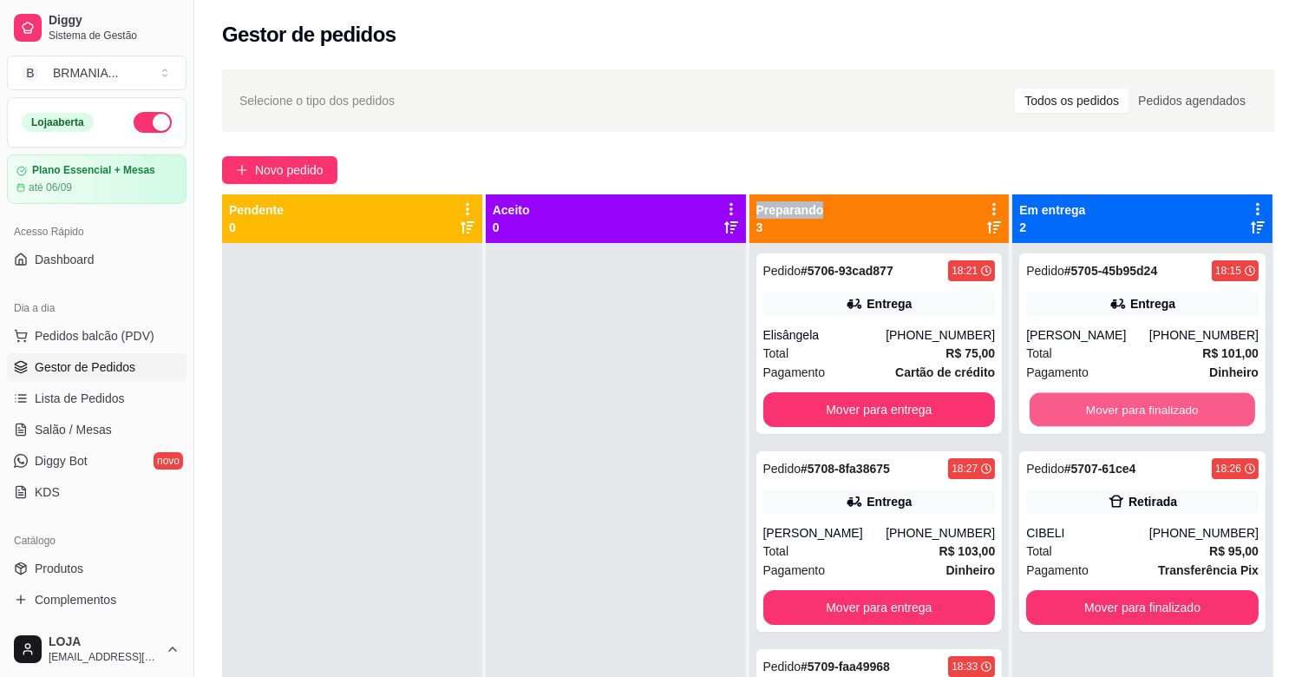
click at [1165, 402] on button "Mover para finalizado" at bounding box center [1143, 410] width 226 height 34
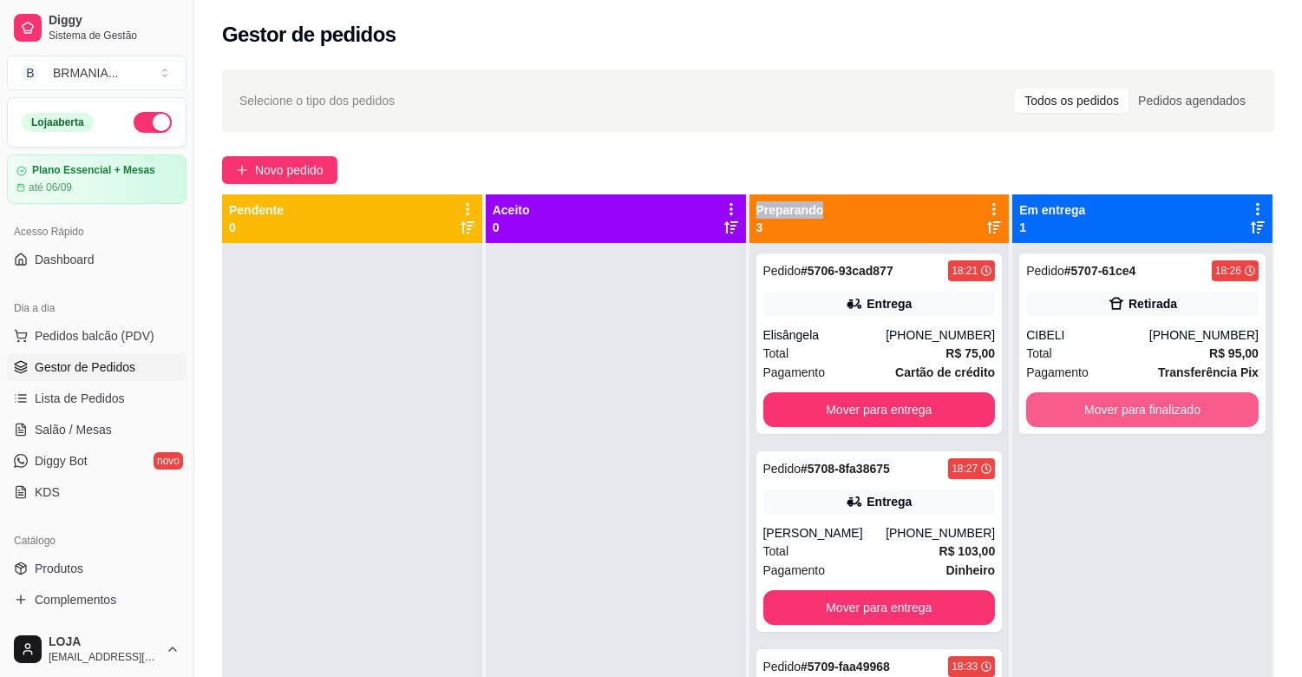
click at [1165, 402] on button "Mover para finalizado" at bounding box center [1142, 409] width 232 height 35
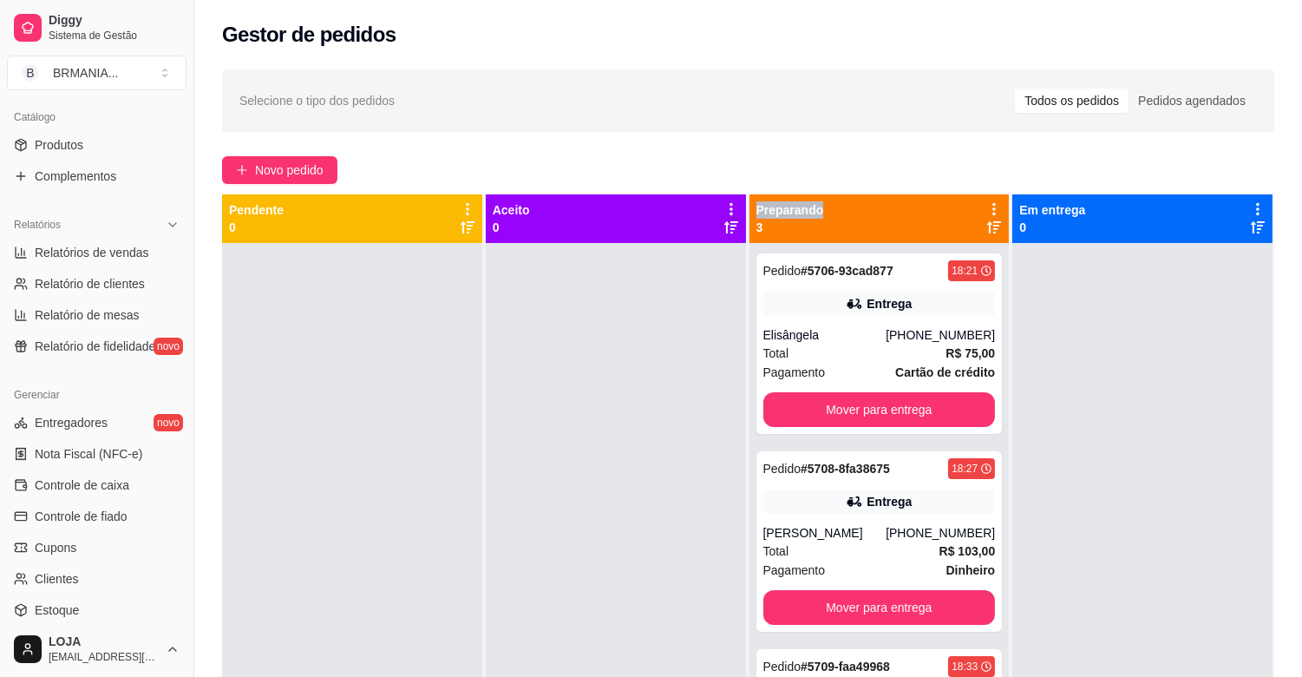
scroll to position [571, 0]
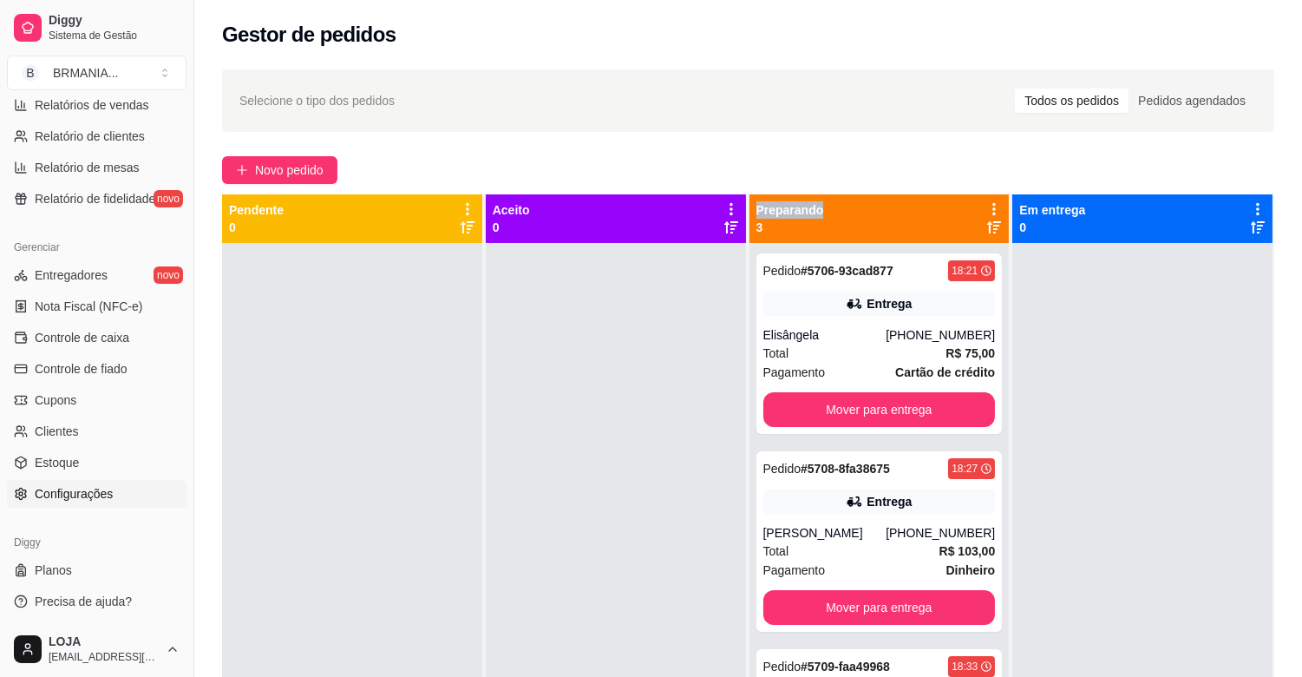
click at [115, 488] on link "Configurações" at bounding box center [97, 494] width 180 height 28
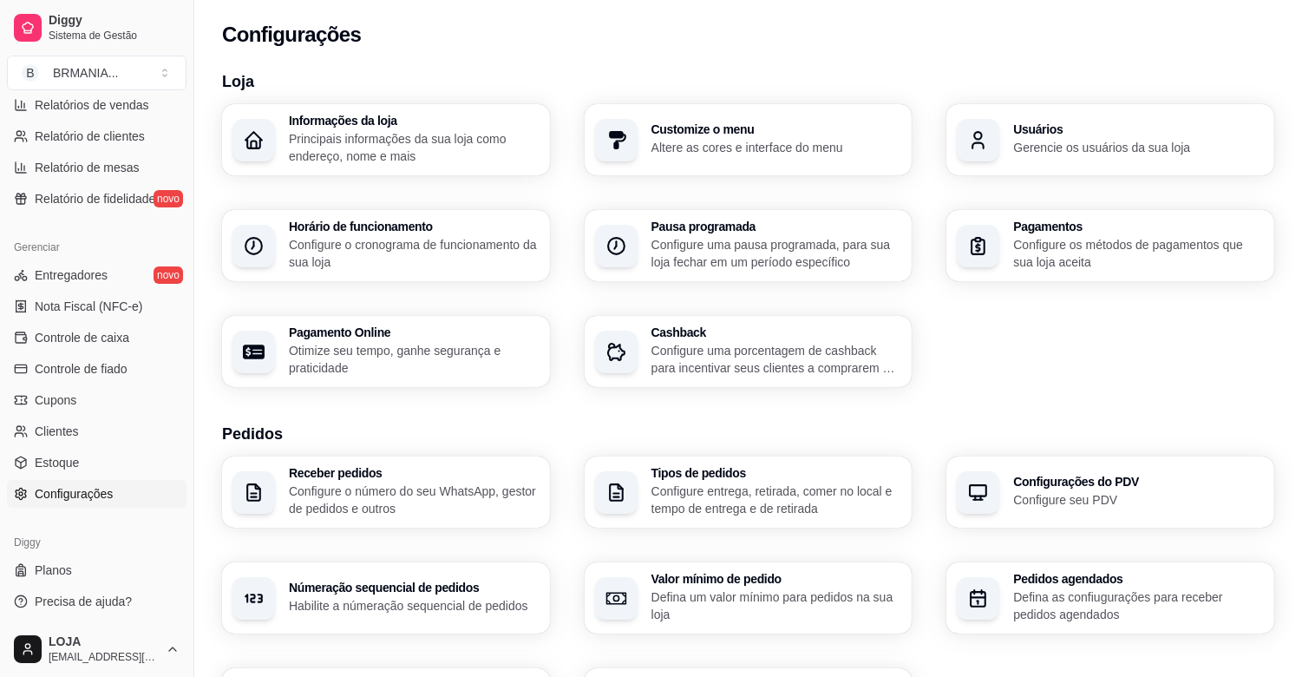
click at [1006, 134] on div "Usuários Gerencie os usuários da sua loja" at bounding box center [1110, 139] width 328 height 71
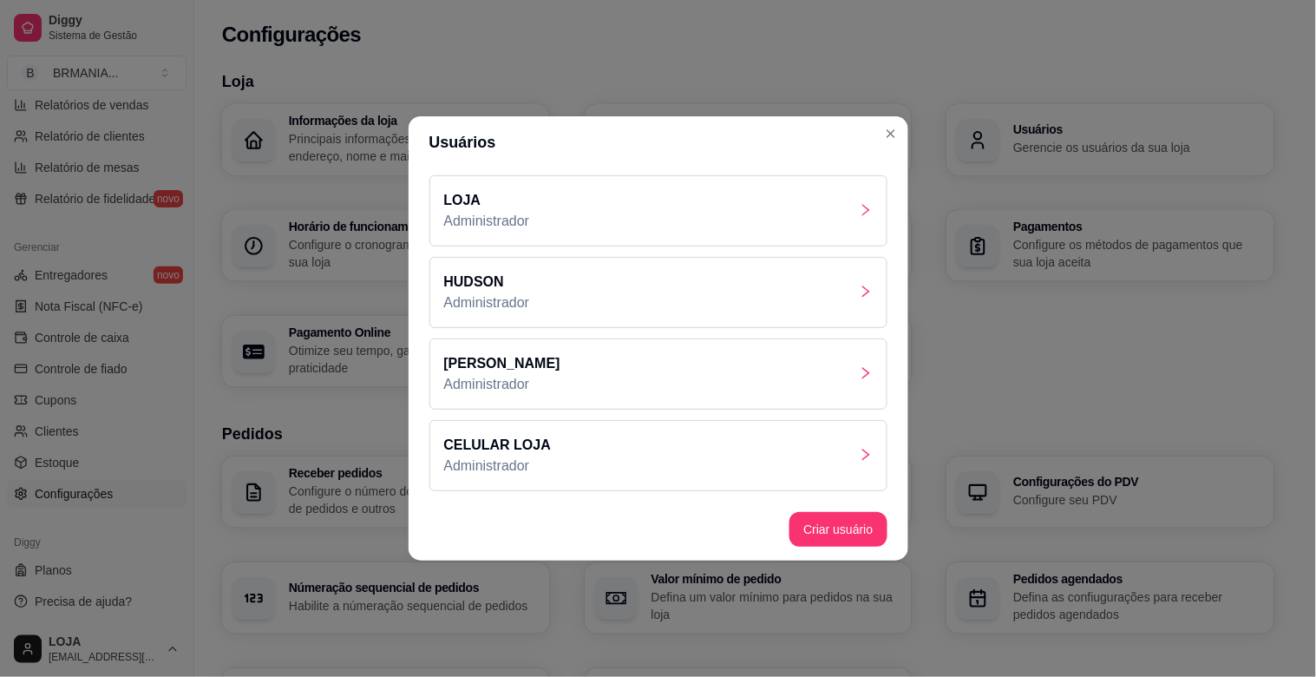
click at [533, 443] on p "CELULAR LOJA" at bounding box center [498, 445] width 108 height 21
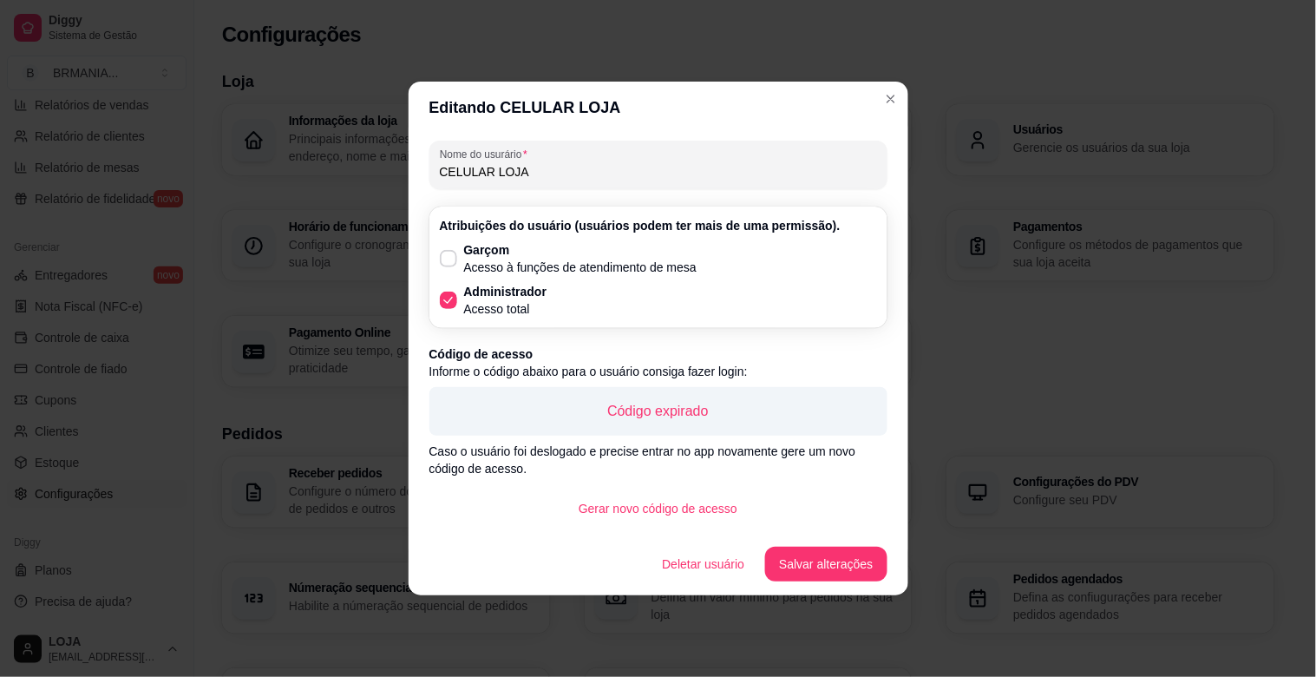
click at [694, 417] on p "Código expirado" at bounding box center [658, 411] width 430 height 21
click at [638, 504] on button "Gerar novo código de acesso" at bounding box center [658, 508] width 187 height 35
click at [824, 560] on button "Salvar alterações" at bounding box center [826, 564] width 118 height 34
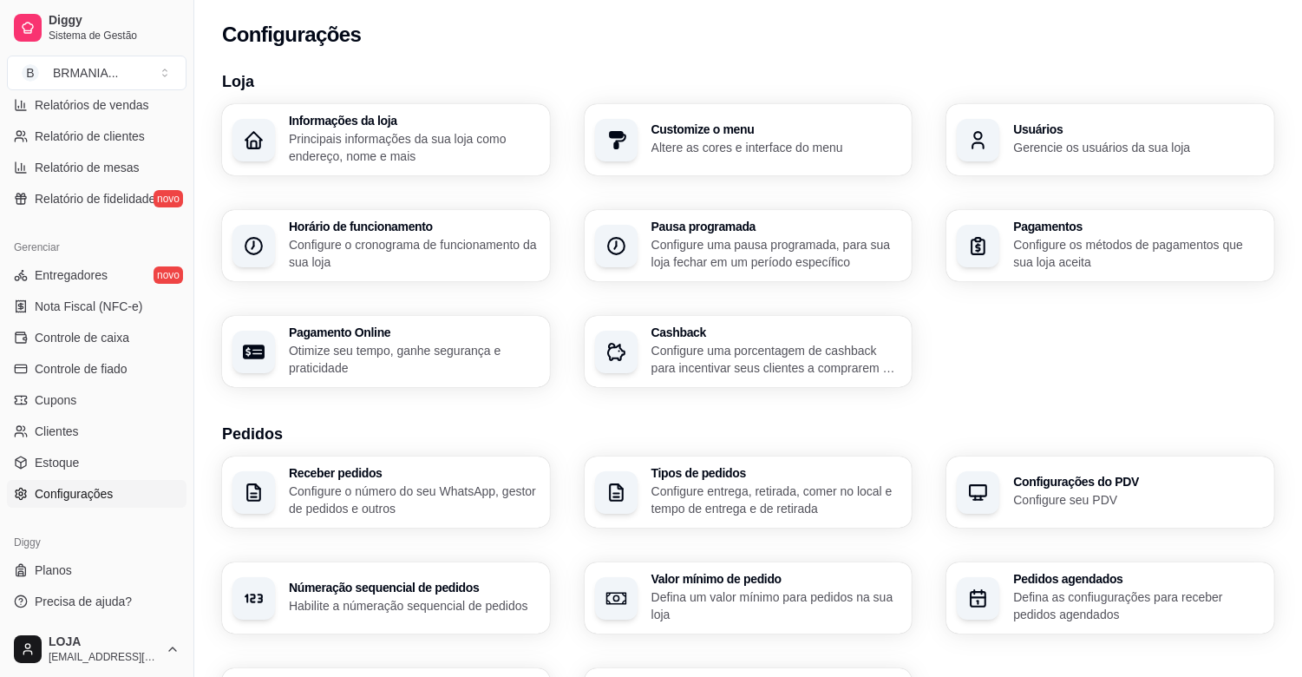
click at [211, 318] on div "Loja Informações da loja Principais informações da sua loja como endereço, nome…" at bounding box center [748, 612] width 1108 height 1107
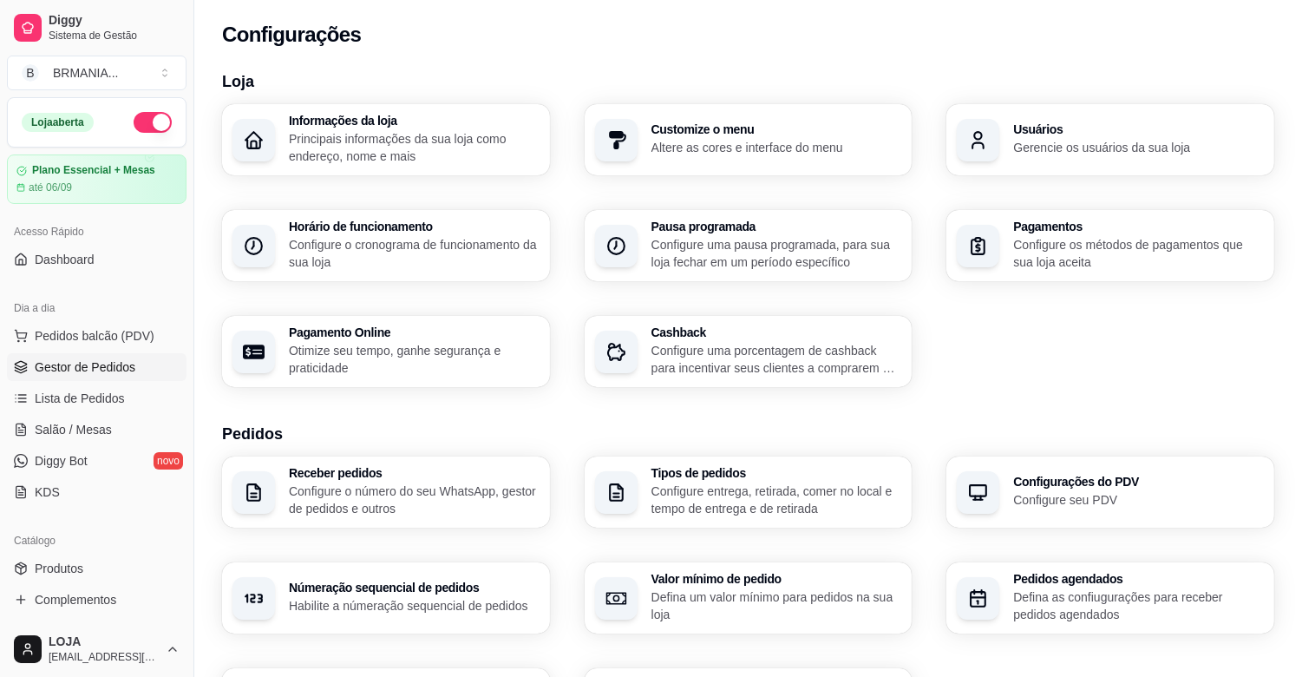
click at [73, 364] on span "Gestor de Pedidos" at bounding box center [85, 366] width 101 height 17
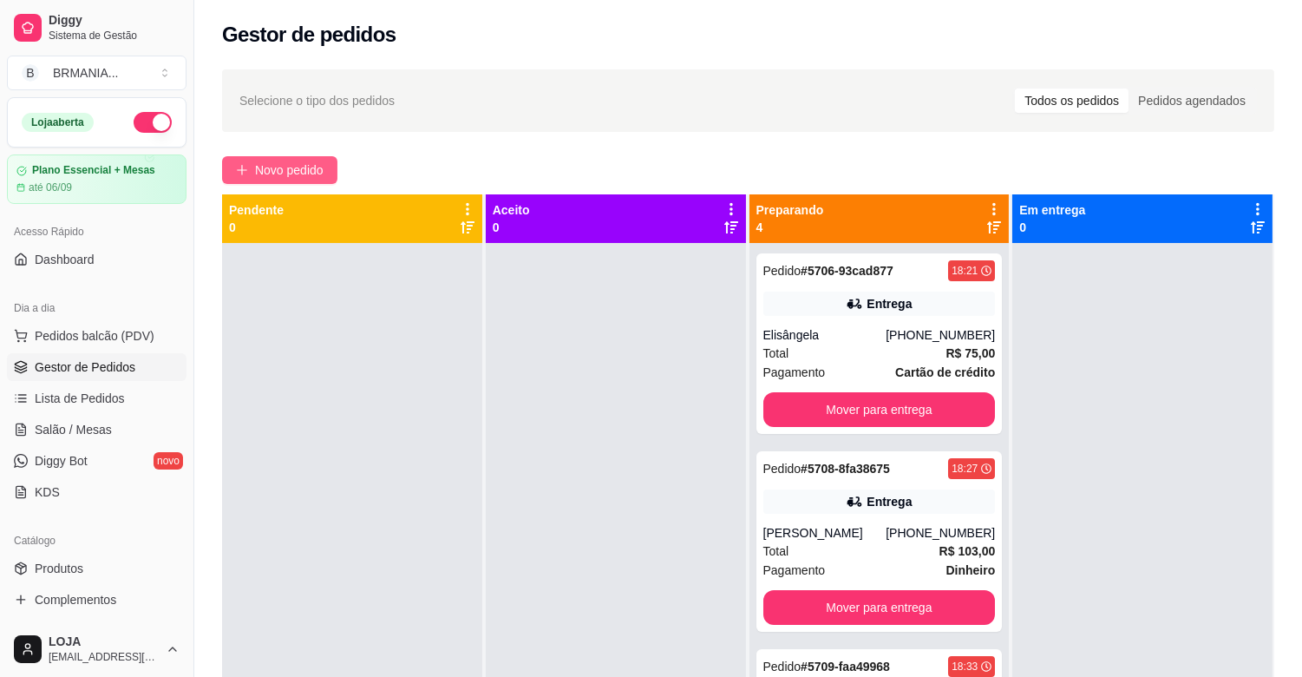
click at [299, 180] on button "Novo pedido" at bounding box center [279, 170] width 115 height 28
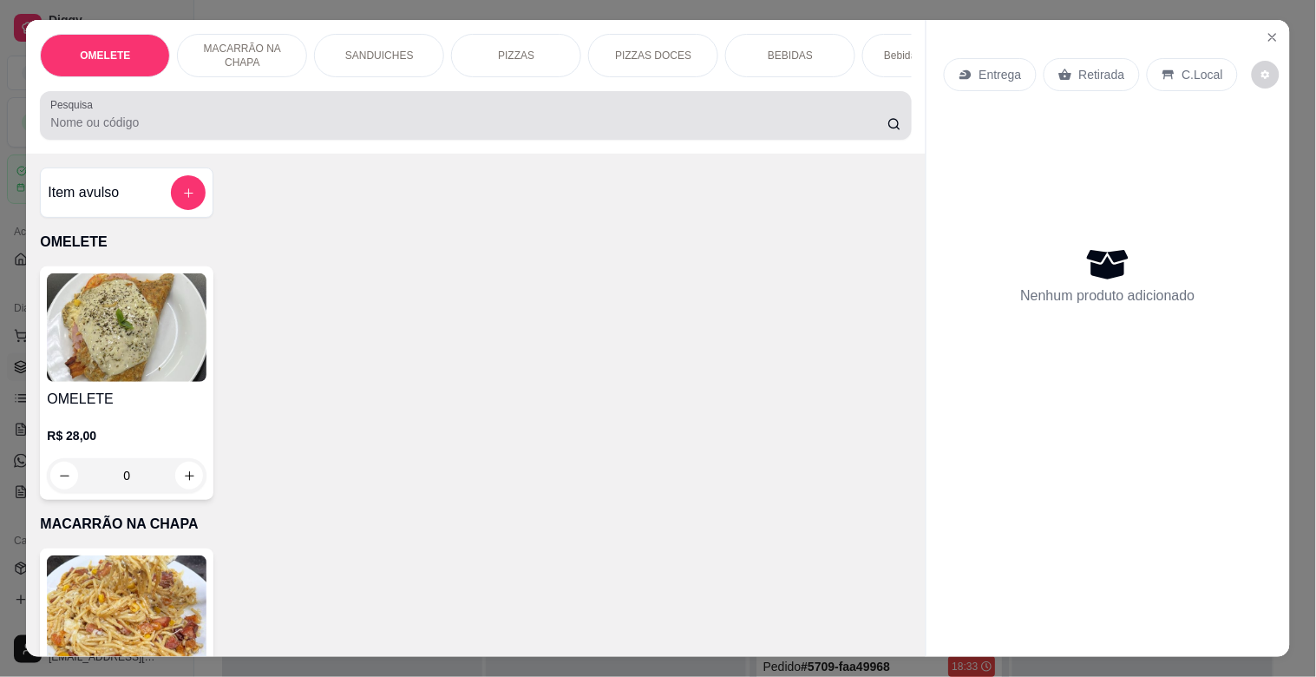
click at [278, 122] on input "Pesquisa" at bounding box center [468, 122] width 837 height 17
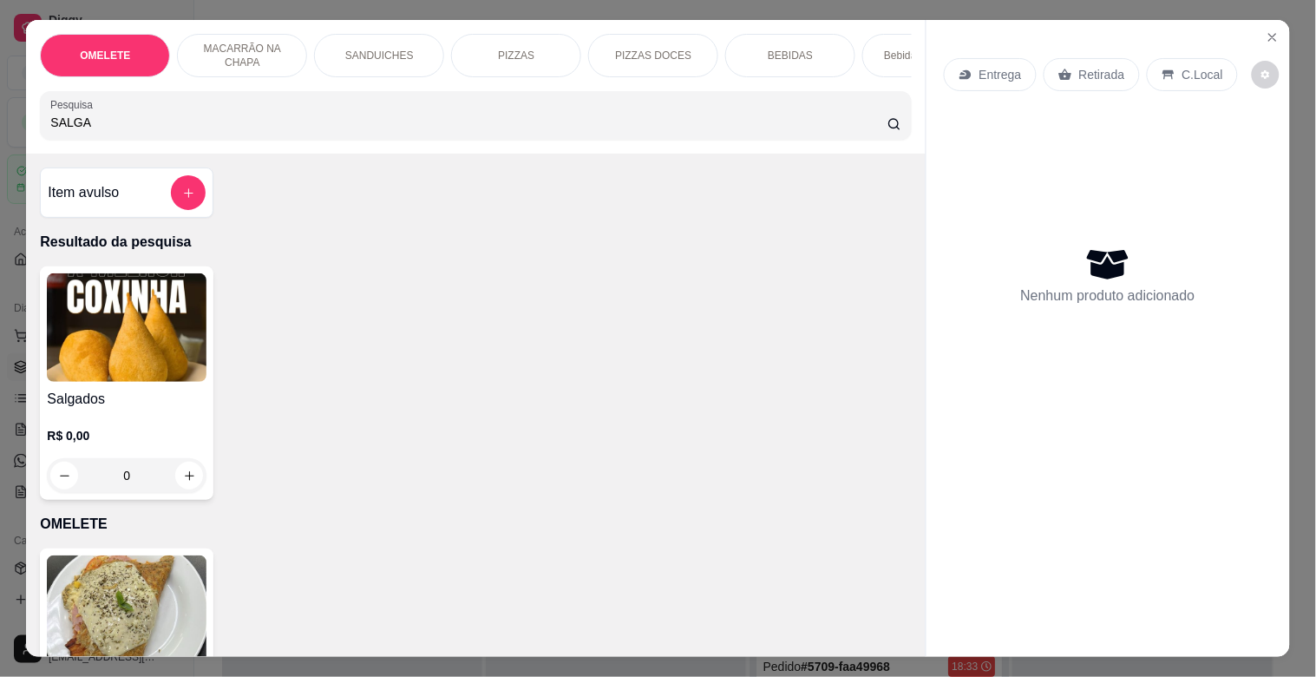
type input "SALGA"
click at [177, 334] on img at bounding box center [127, 327] width 160 height 108
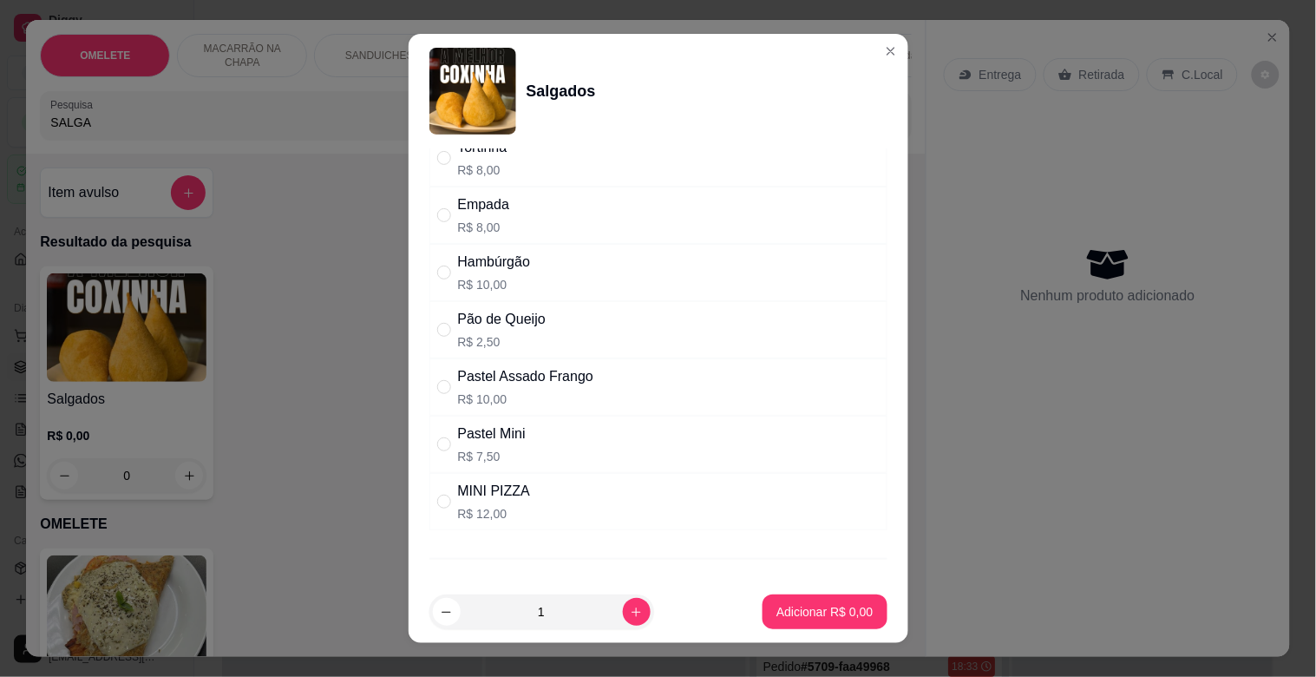
scroll to position [107, 0]
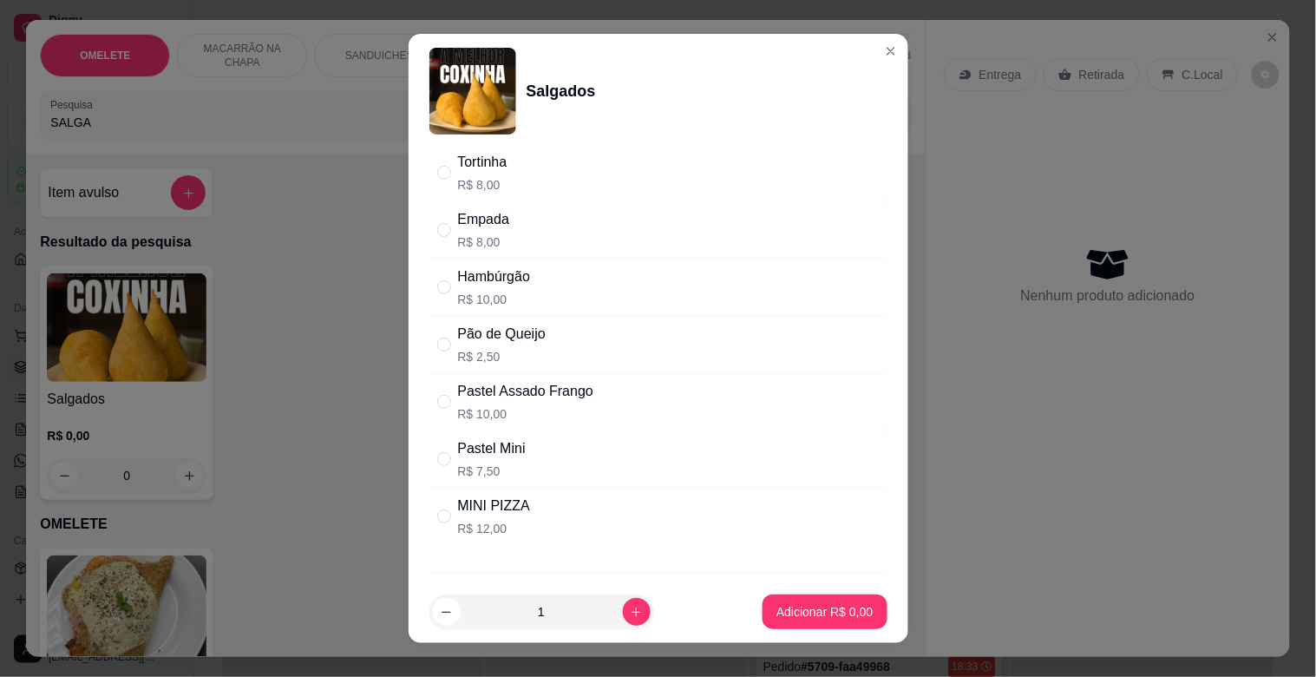
click at [529, 285] on div "Hambúrgão R$ 10,00" at bounding box center [658, 287] width 458 height 57
radio input "true"
click at [803, 607] on p "Adicionar R$ 10,00" at bounding box center [821, 611] width 101 height 16
type input "1"
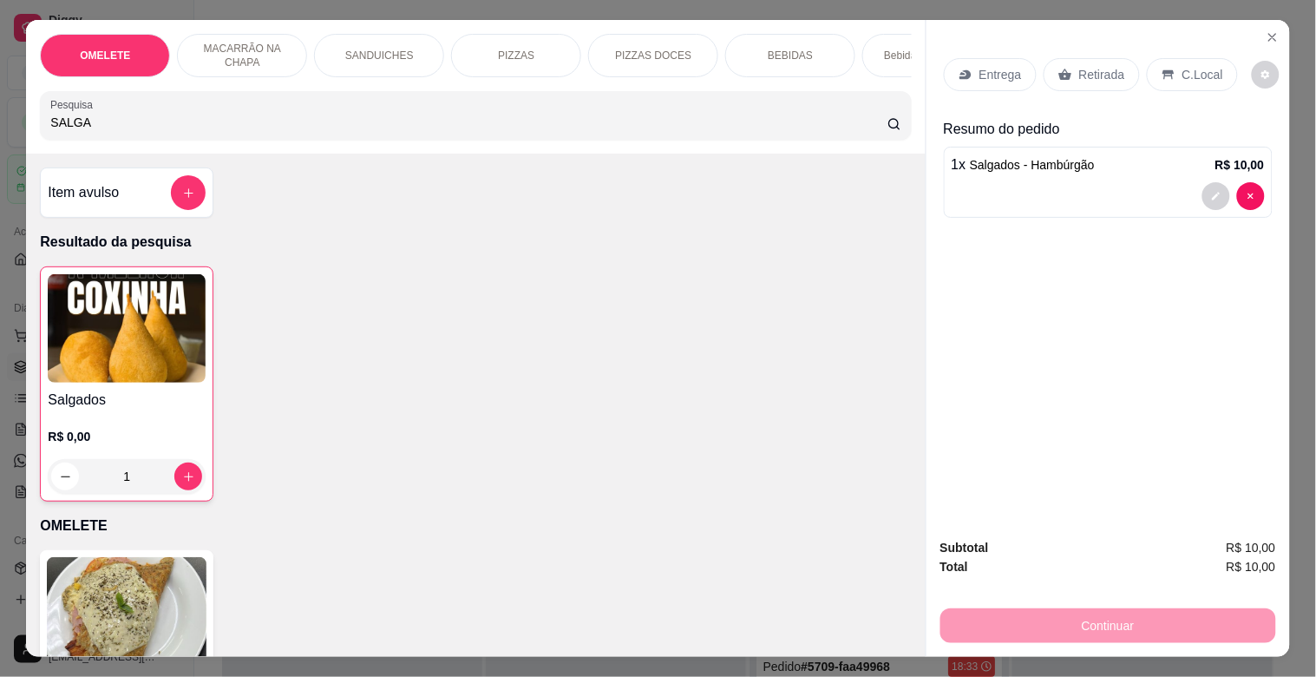
click at [144, 373] on img at bounding box center [127, 328] width 158 height 108
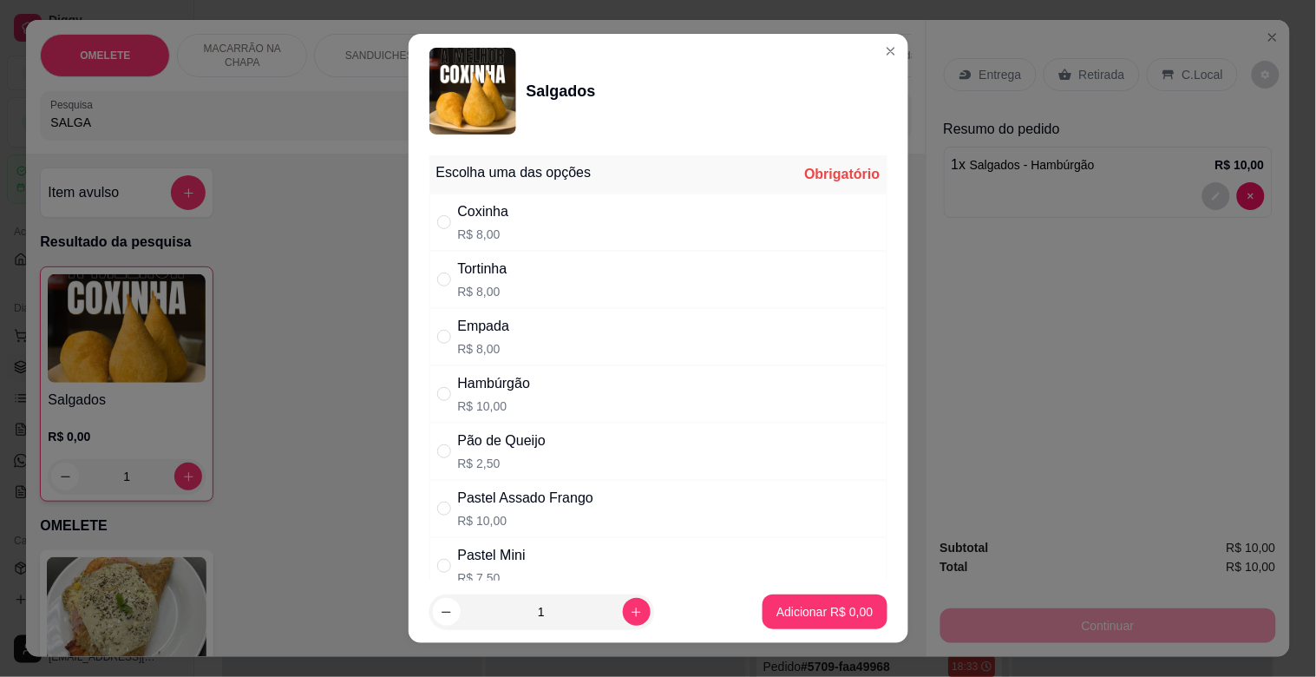
click at [509, 337] on div "Empada R$ 8,00" at bounding box center [658, 336] width 458 height 57
radio input "true"
click at [603, 610] on input "1" at bounding box center [542, 611] width 162 height 35
click at [630, 611] on icon "increase-product-quantity" at bounding box center [636, 612] width 13 height 13
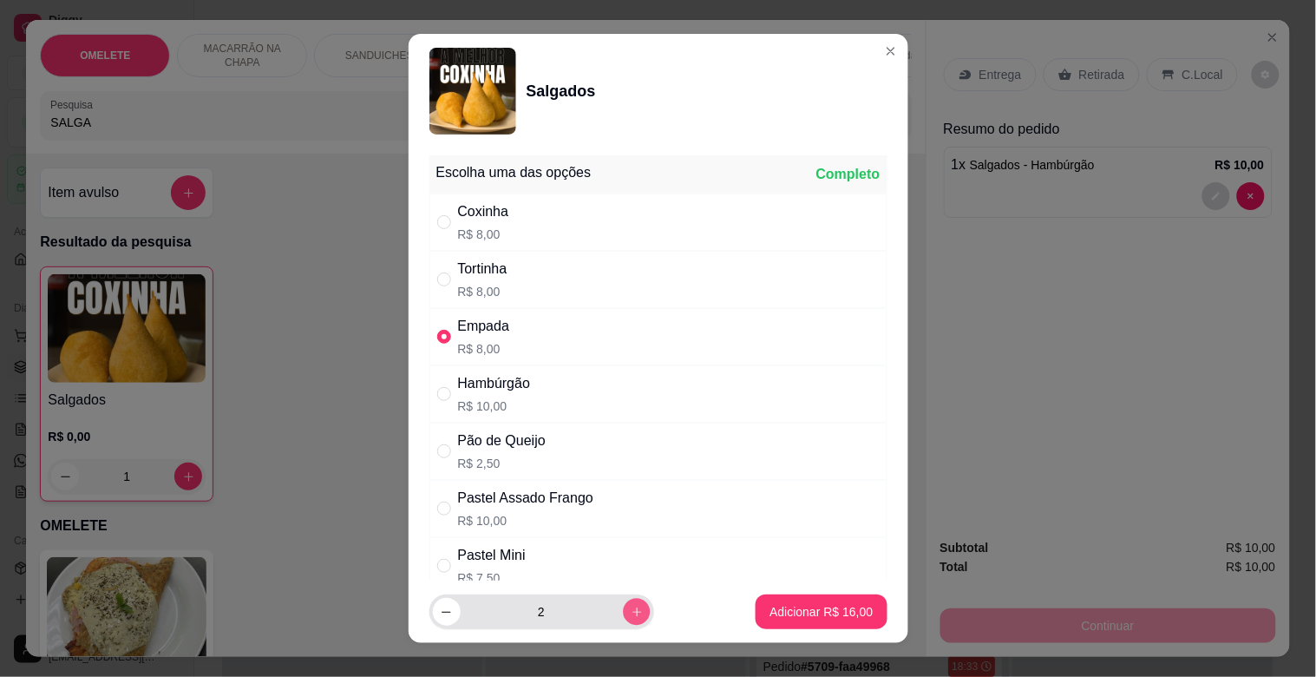
type input "3"
click at [854, 606] on button "Adicionar R$ 24,00" at bounding box center [822, 612] width 128 height 34
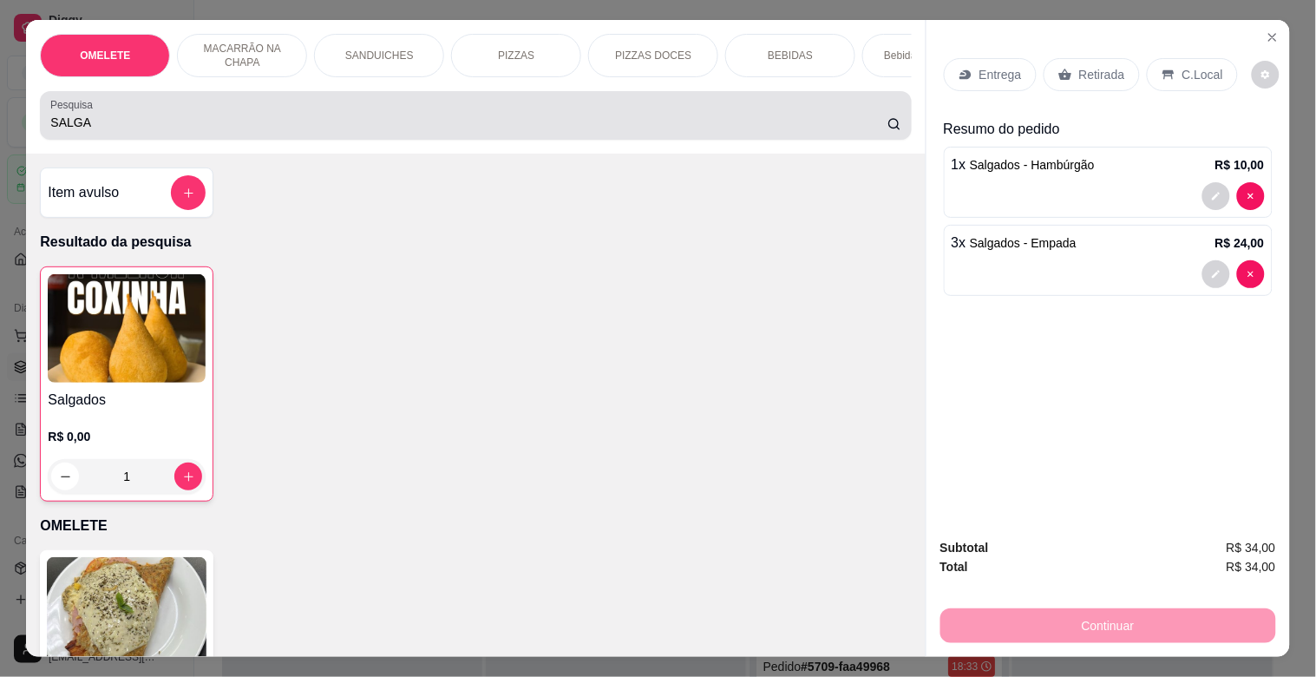
drag, startPoint x: 200, startPoint y: 109, endPoint x: 204, endPoint y: 121, distance: 12.6
click at [203, 118] on div "SALGA" at bounding box center [475, 115] width 850 height 35
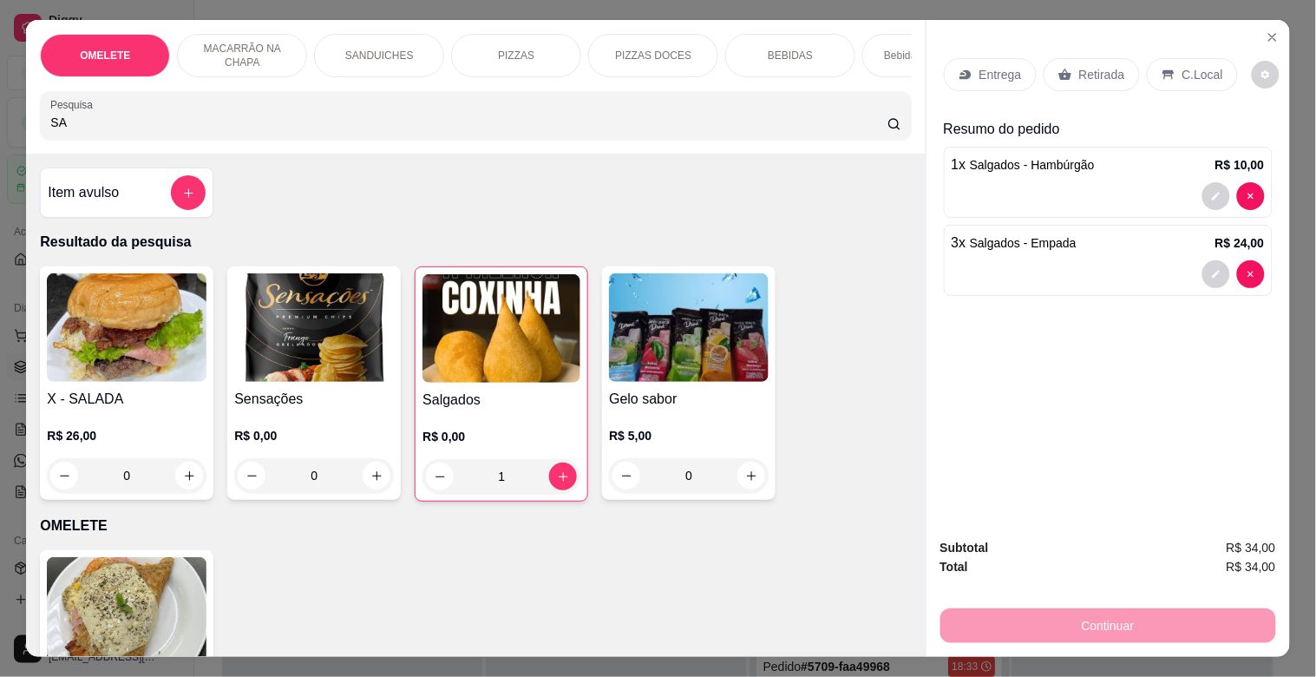
type input "S"
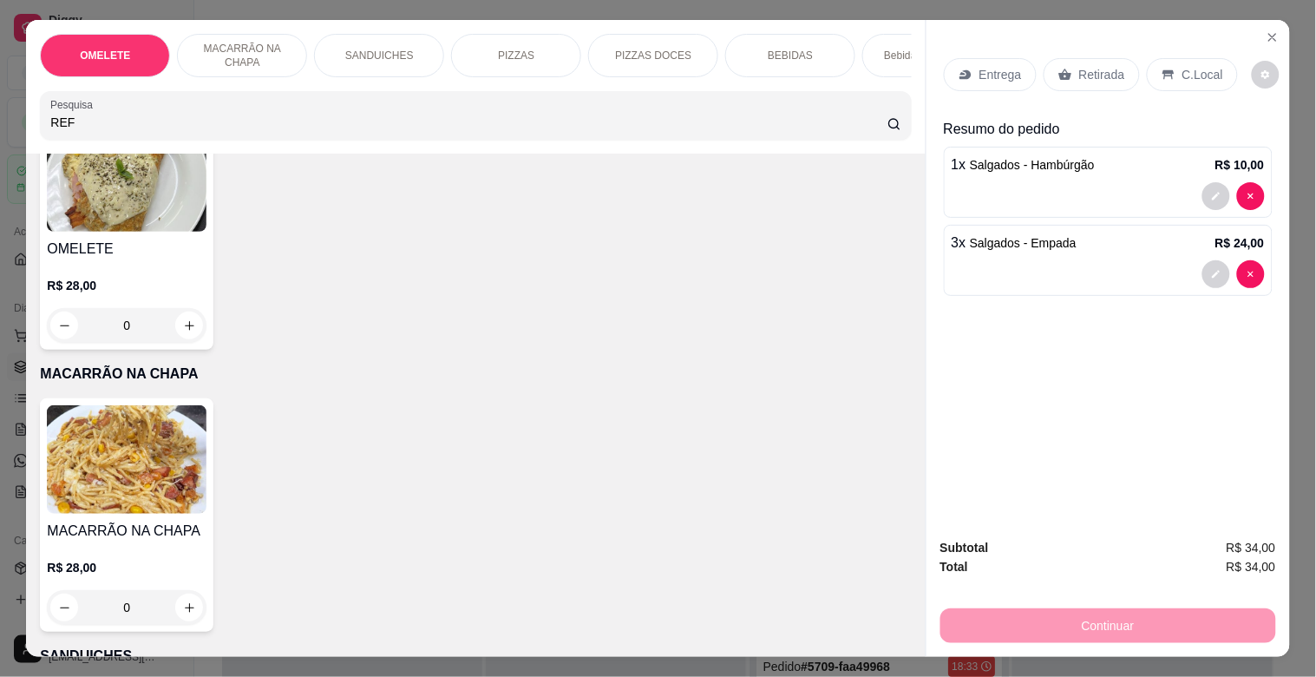
scroll to position [0, 0]
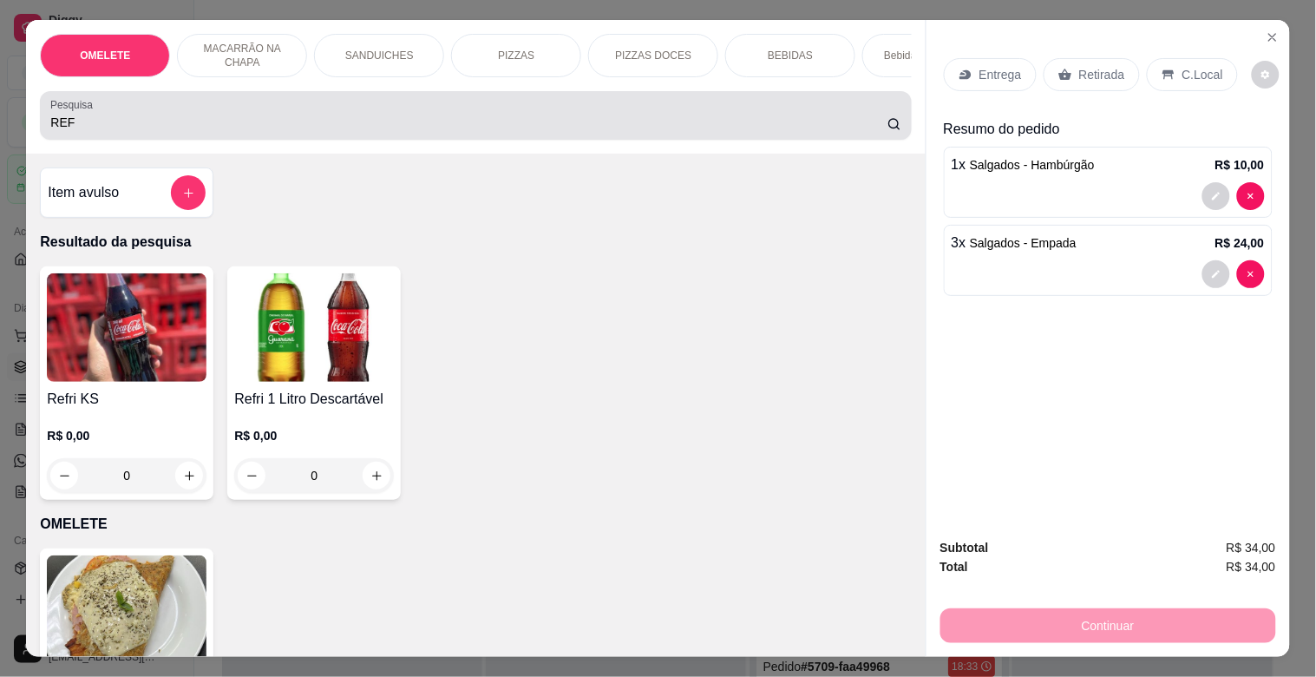
drag, startPoint x: 457, startPoint y: 140, endPoint x: 460, endPoint y: 130, distance: 9.9
click at [460, 130] on div "OMELETE MACARRÃO NA CHAPA SANDUICHES PIZZAS PIZZAS DOCES BEBIDAS Bebidas Alcoól…" at bounding box center [475, 87] width 899 height 134
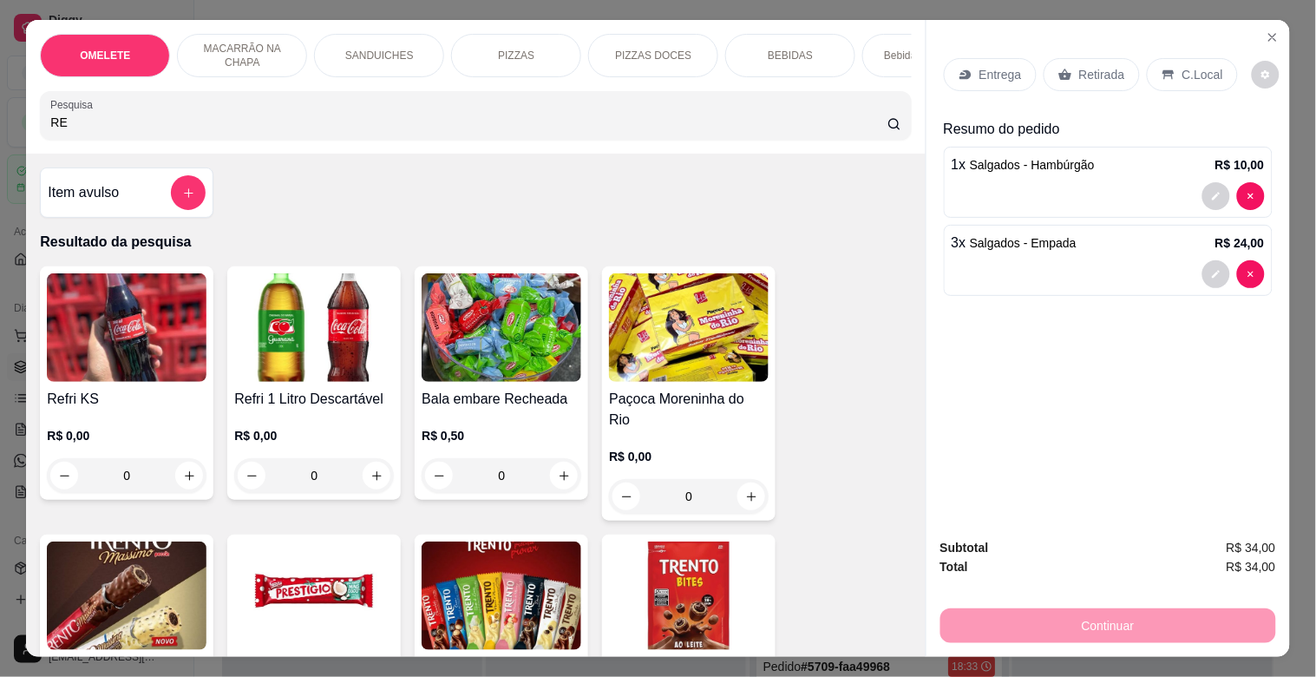
type input "R"
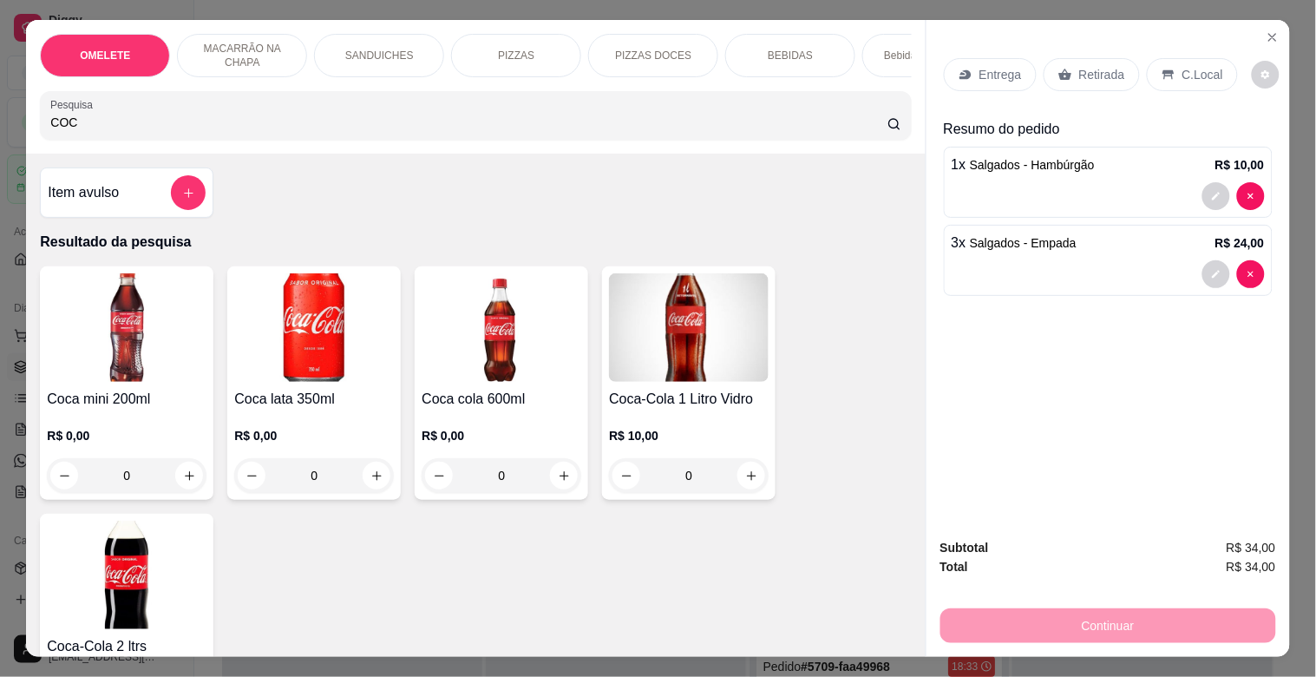
type input "COC"
click at [462, 350] on img at bounding box center [502, 327] width 160 height 108
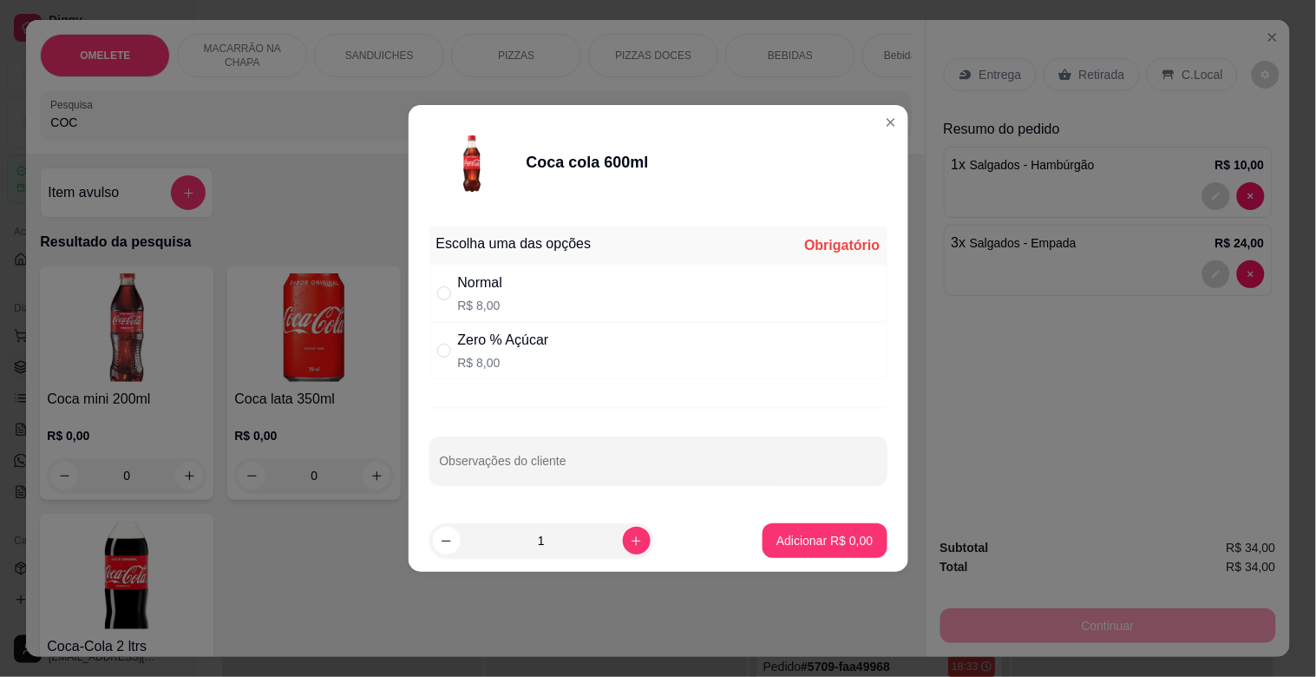
click at [498, 300] on p "R$ 8,00" at bounding box center [480, 305] width 45 height 17
radio input "true"
click at [819, 531] on button "Adicionar R$ 8,00" at bounding box center [824, 541] width 121 height 34
type input "1"
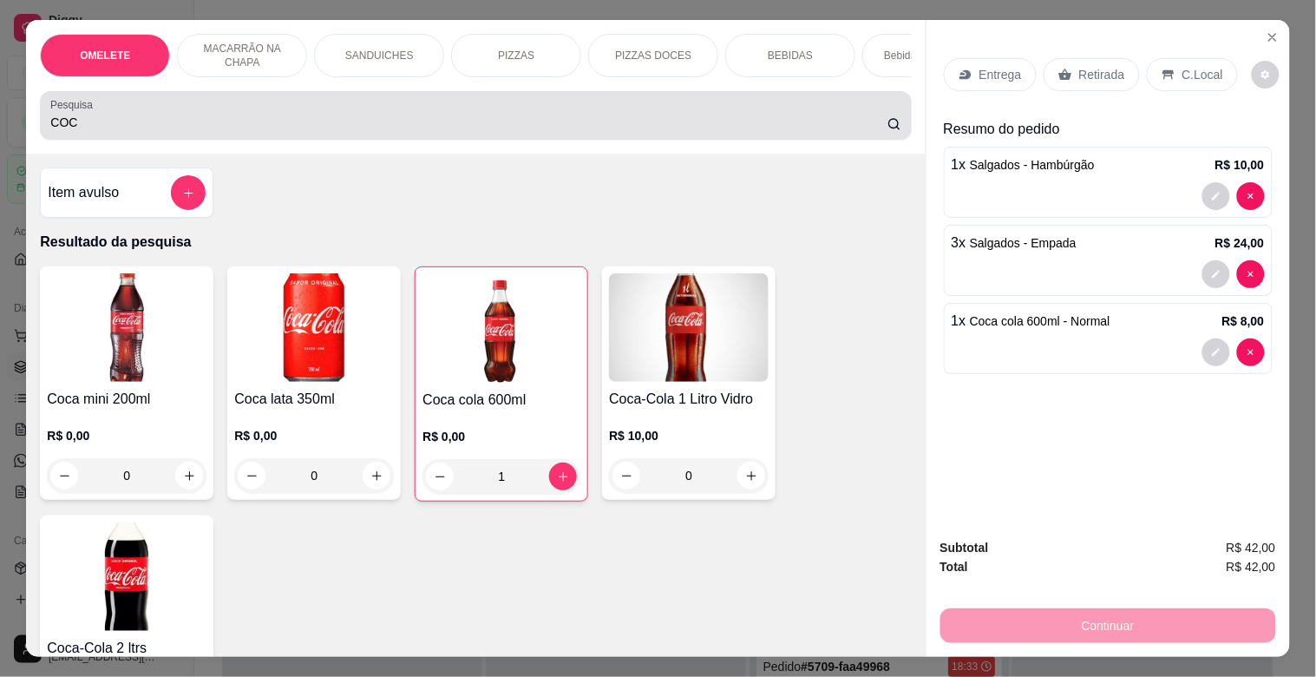
click at [183, 85] on div "OMELETE MACARRÃO NA CHAPA SANDUICHES PIZZAS PIZZAS DOCES BEBIDAS Bebidas Alcoól…" at bounding box center [475, 87] width 899 height 134
click at [183, 100] on div "Pesquisa COC" at bounding box center [475, 115] width 871 height 49
click at [177, 119] on div "COC" at bounding box center [475, 115] width 850 height 35
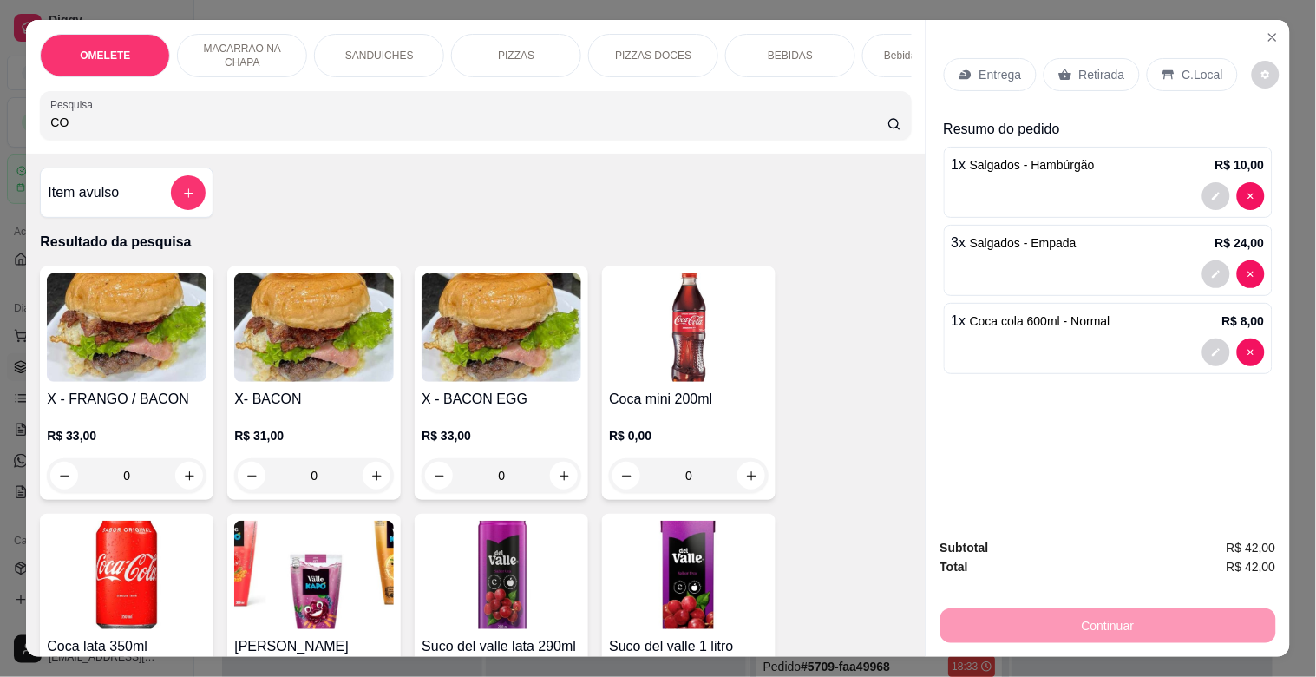
type input "C"
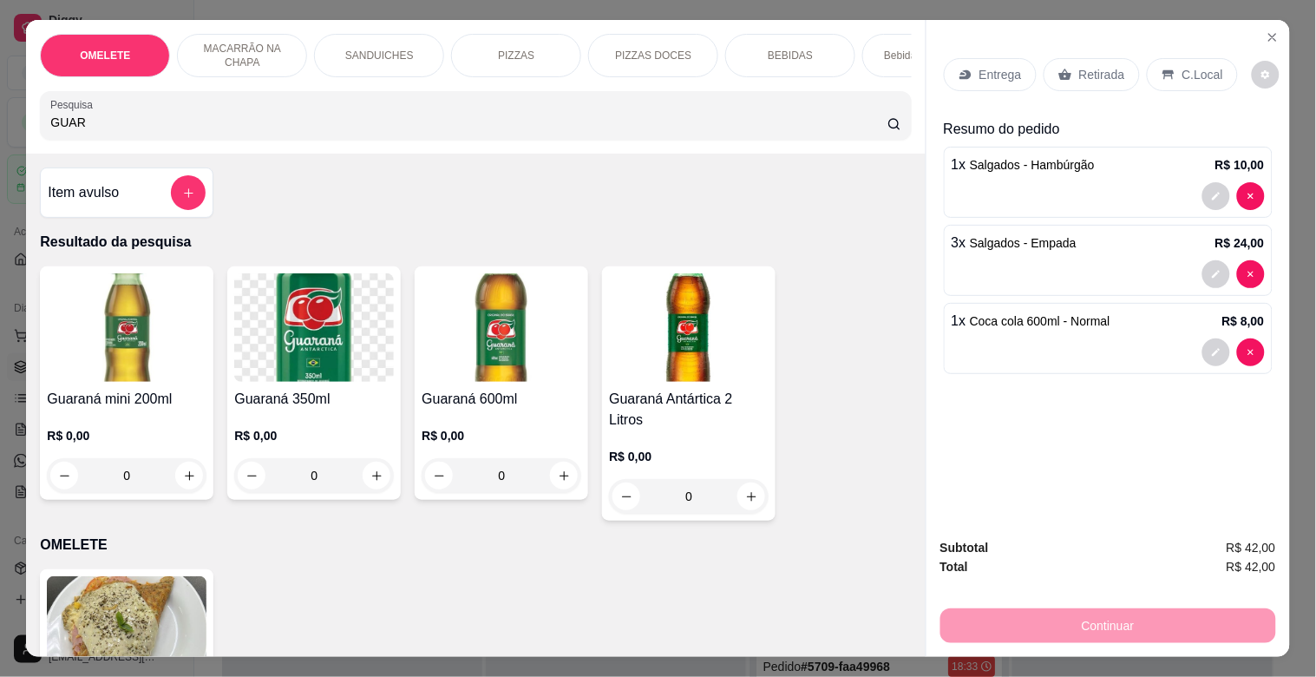
type input "GUAR"
click at [475, 382] on img at bounding box center [502, 327] width 160 height 108
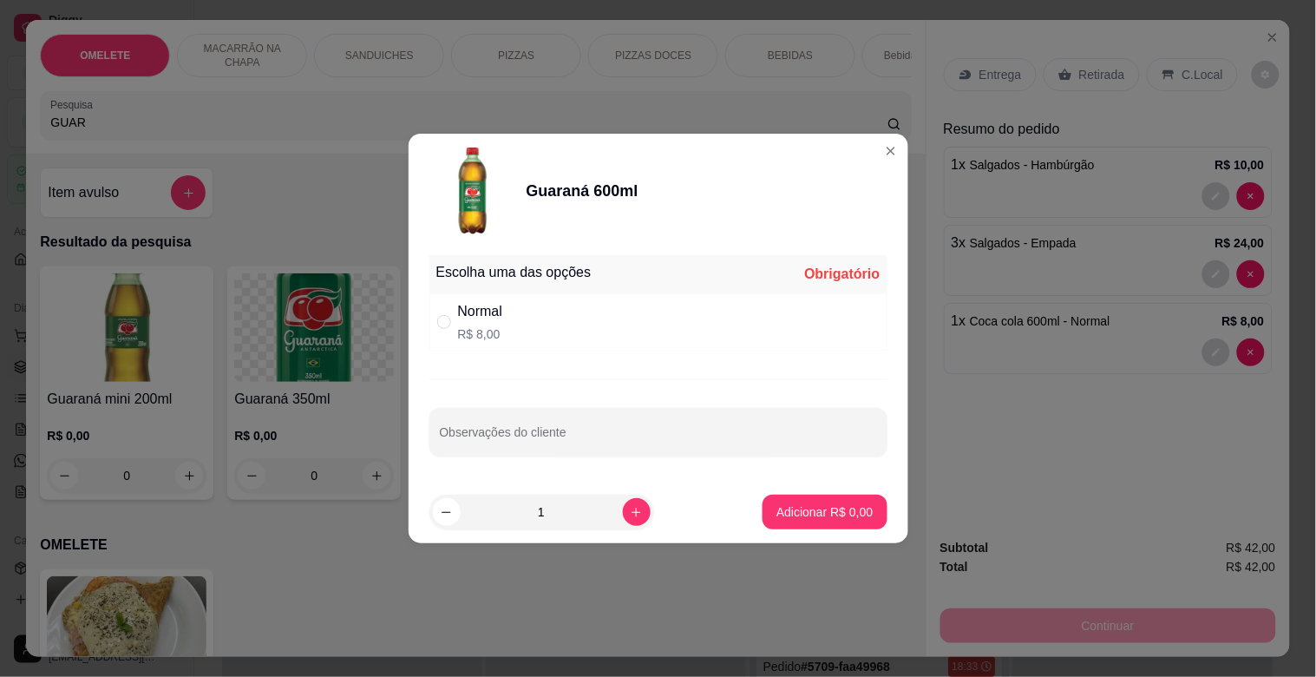
drag, startPoint x: 496, startPoint y: 336, endPoint x: 507, endPoint y: 334, distance: 11.4
click at [499, 334] on p "R$ 8,00" at bounding box center [480, 333] width 45 height 17
radio input "true"
click at [800, 498] on button "Adicionar R$ 8,00" at bounding box center [825, 511] width 124 height 35
type input "1"
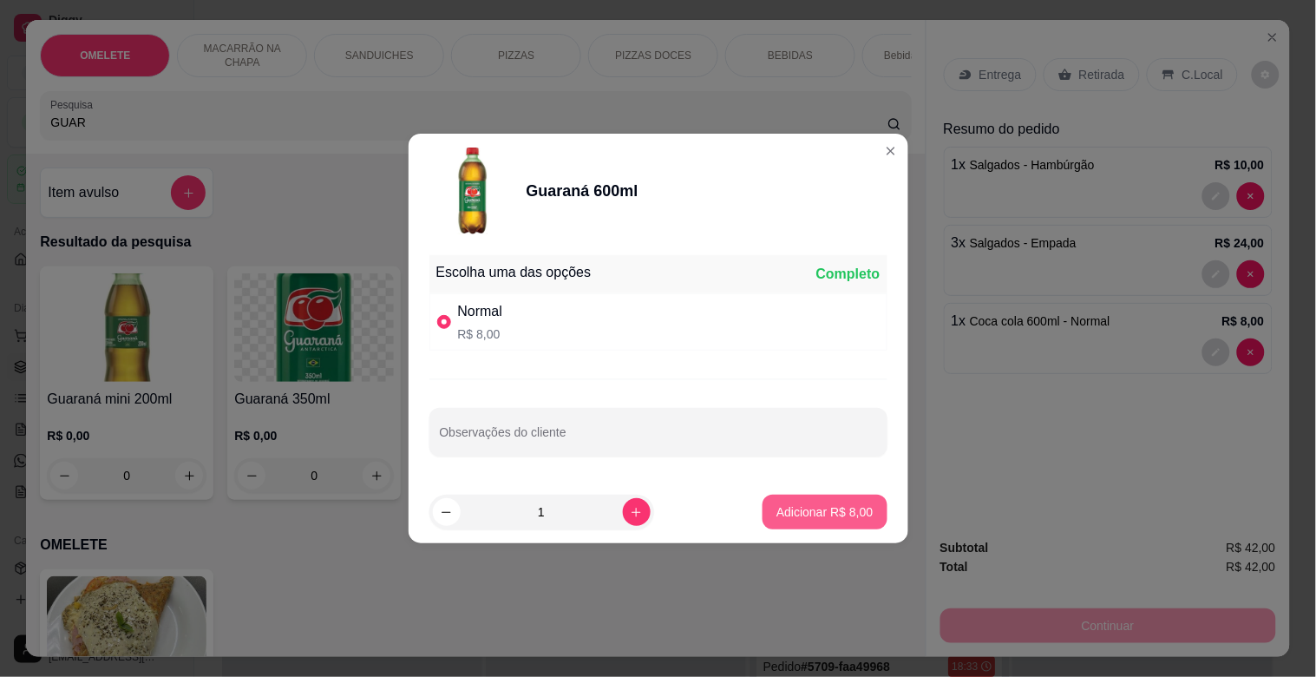
type input "1"
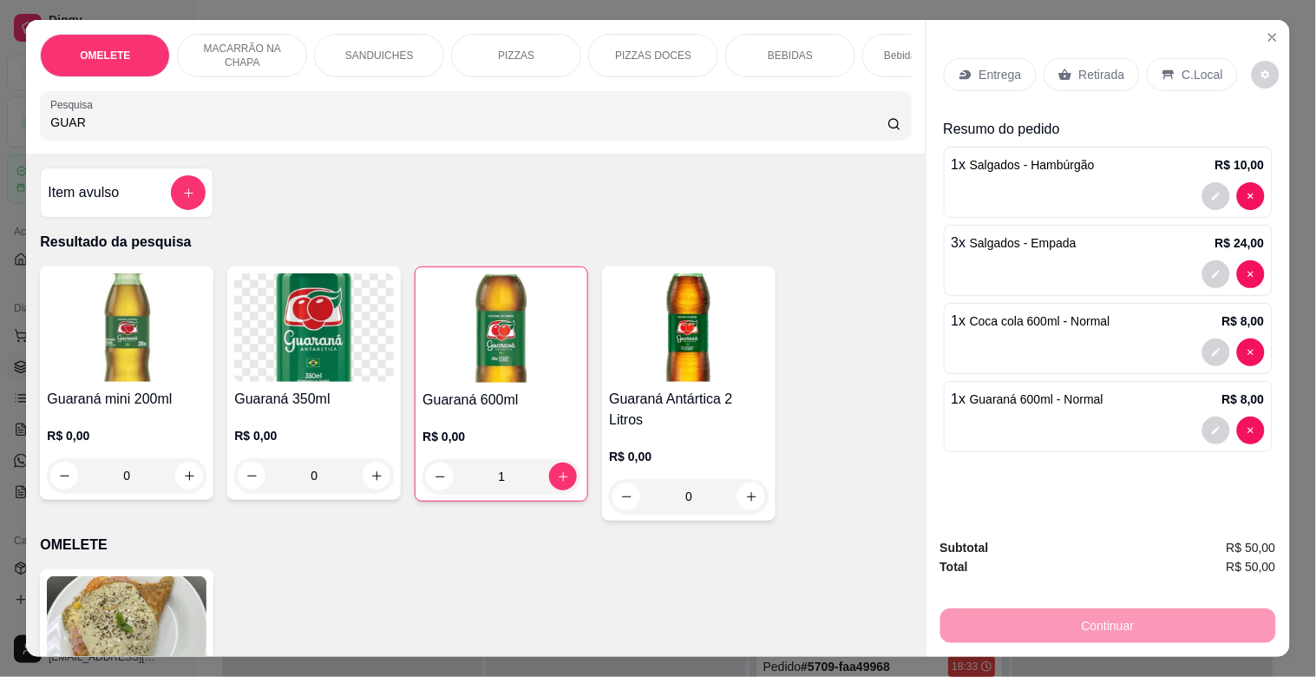
click at [1079, 66] on p "Retirada" at bounding box center [1102, 74] width 46 height 17
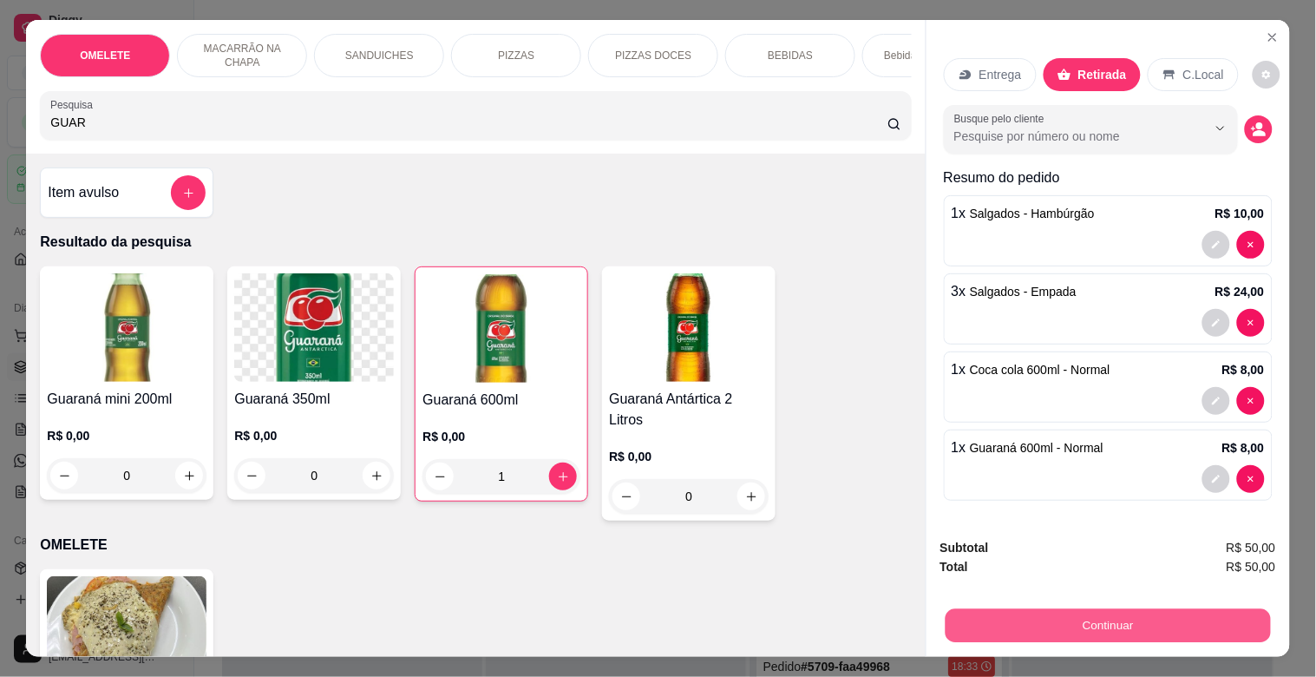
click at [1007, 619] on button "Continuar" at bounding box center [1107, 625] width 325 height 34
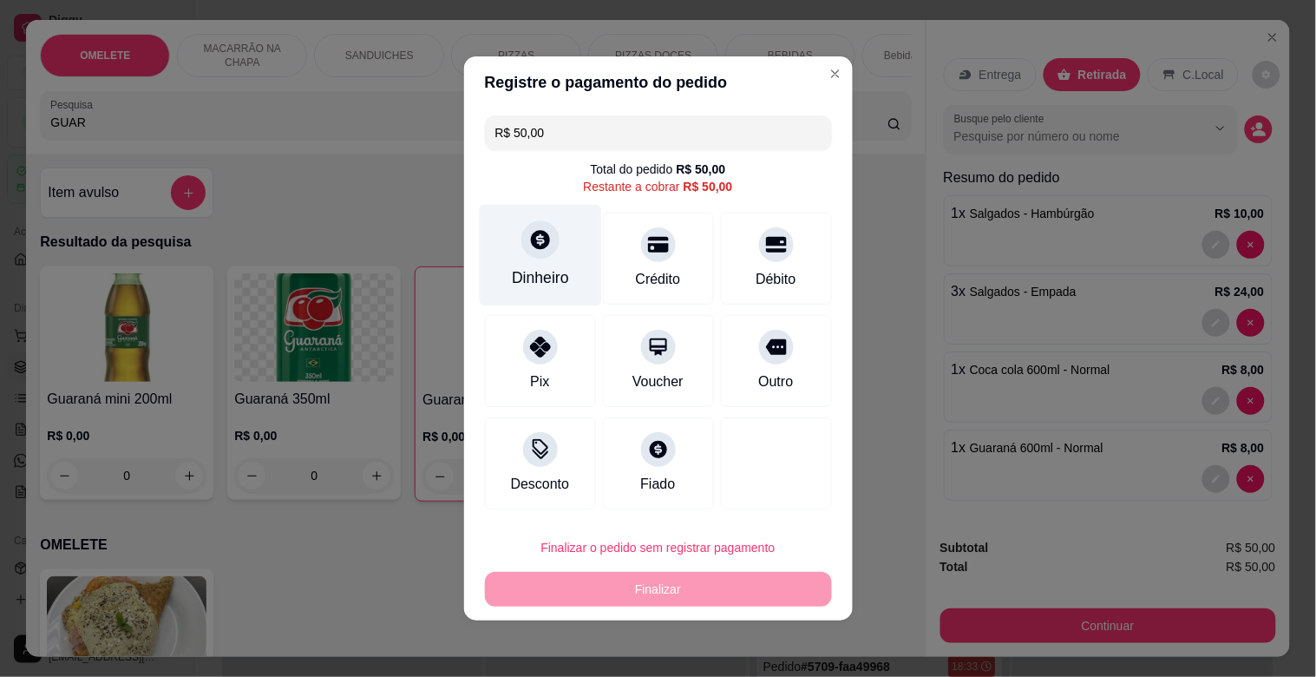
click at [527, 261] on div "Dinheiro" at bounding box center [540, 255] width 122 height 101
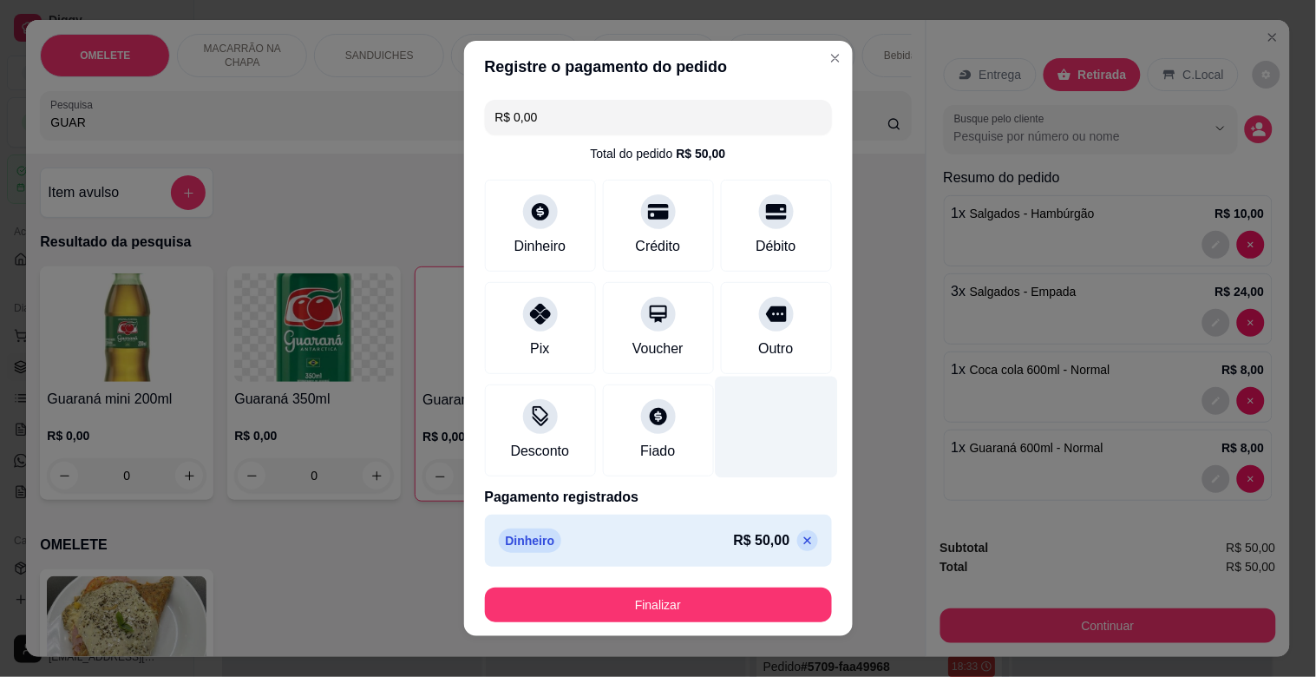
type input "R$ 0,00"
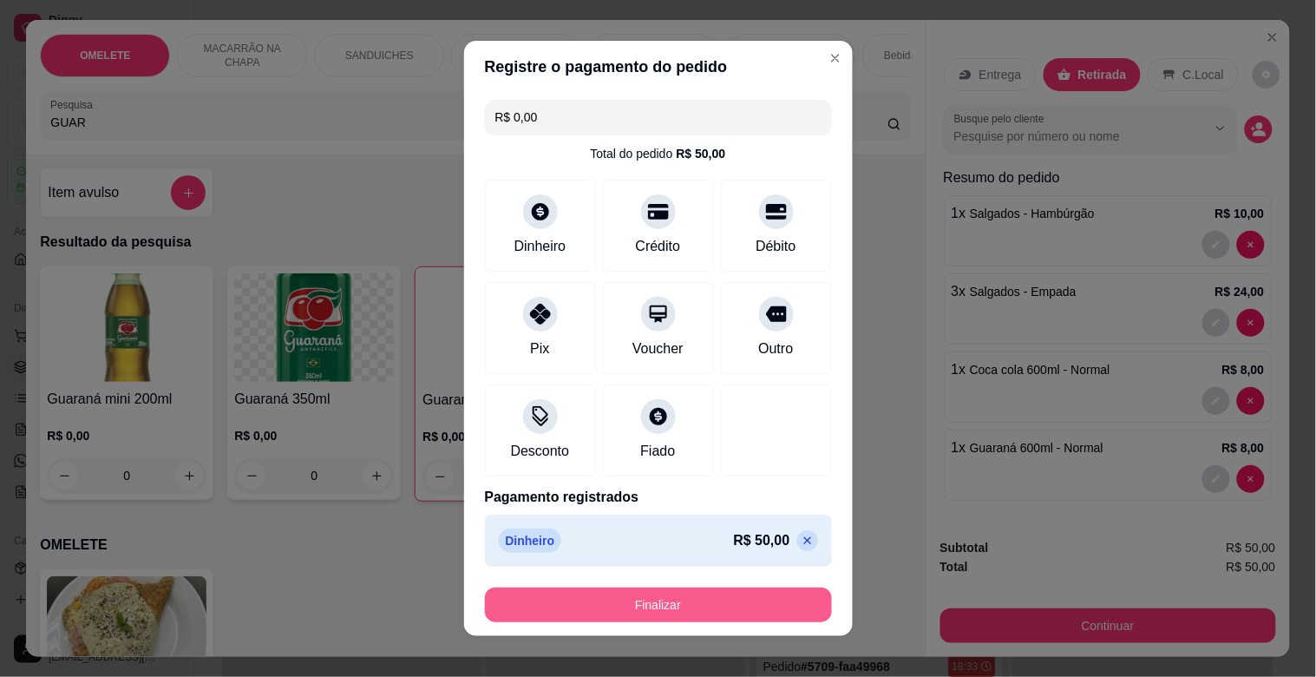
click at [691, 597] on button "Finalizar" at bounding box center [658, 604] width 347 height 35
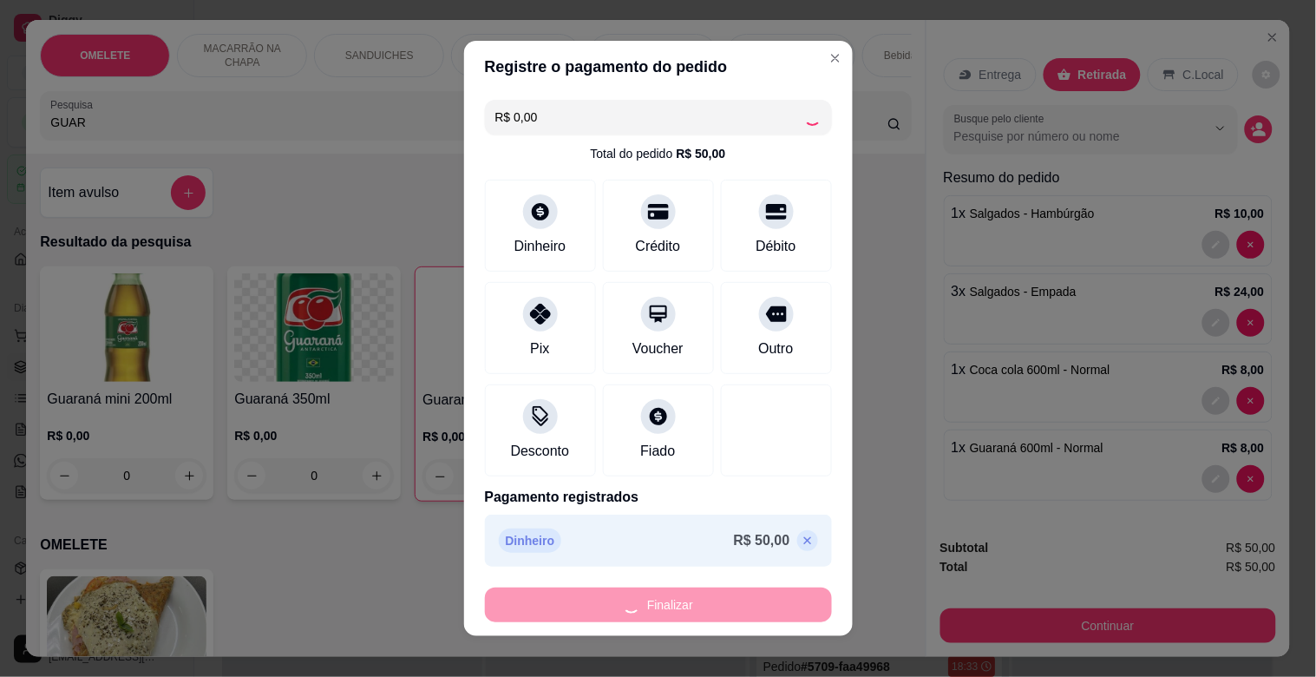
type input "0"
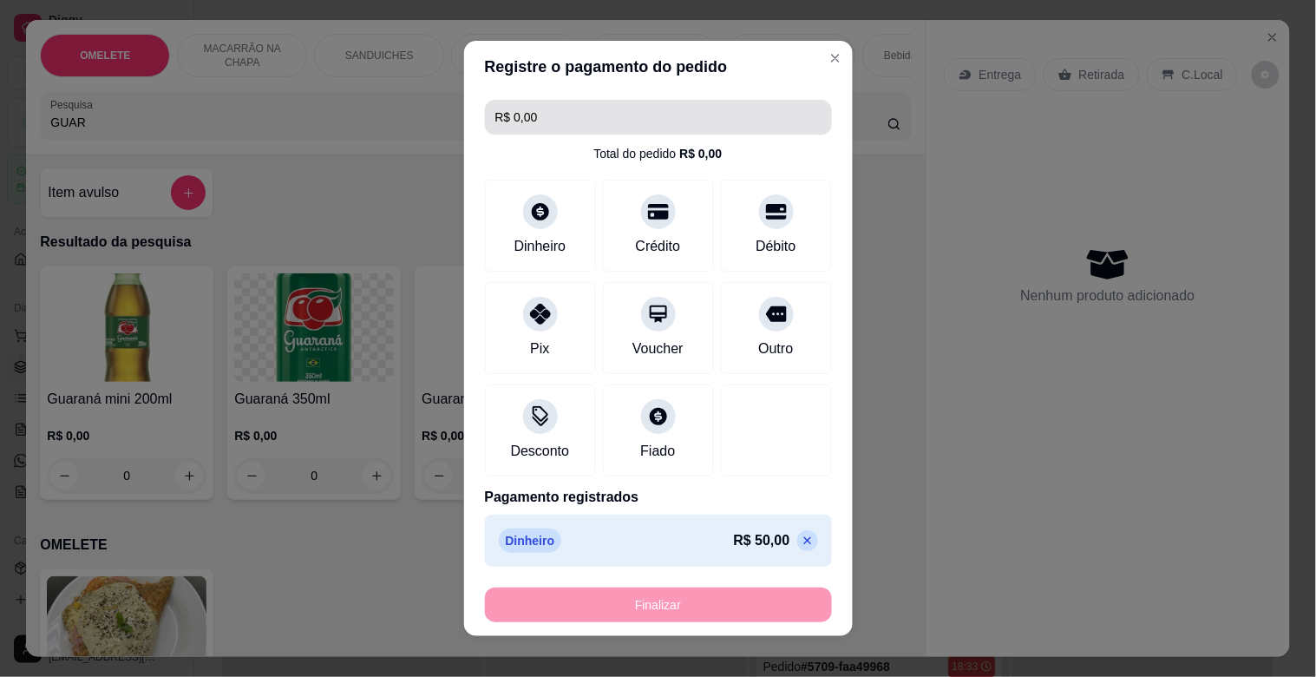
type input "-R$ 50,00"
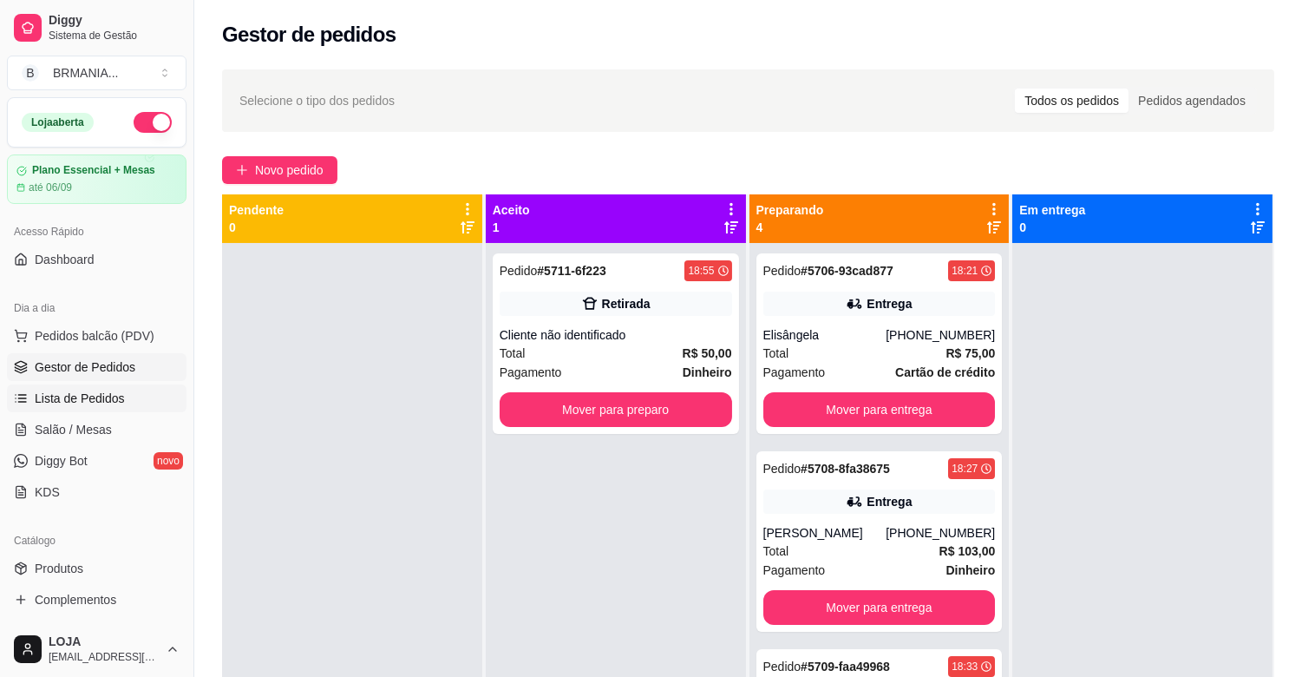
click at [128, 397] on link "Lista de Pedidos" at bounding box center [97, 398] width 180 height 28
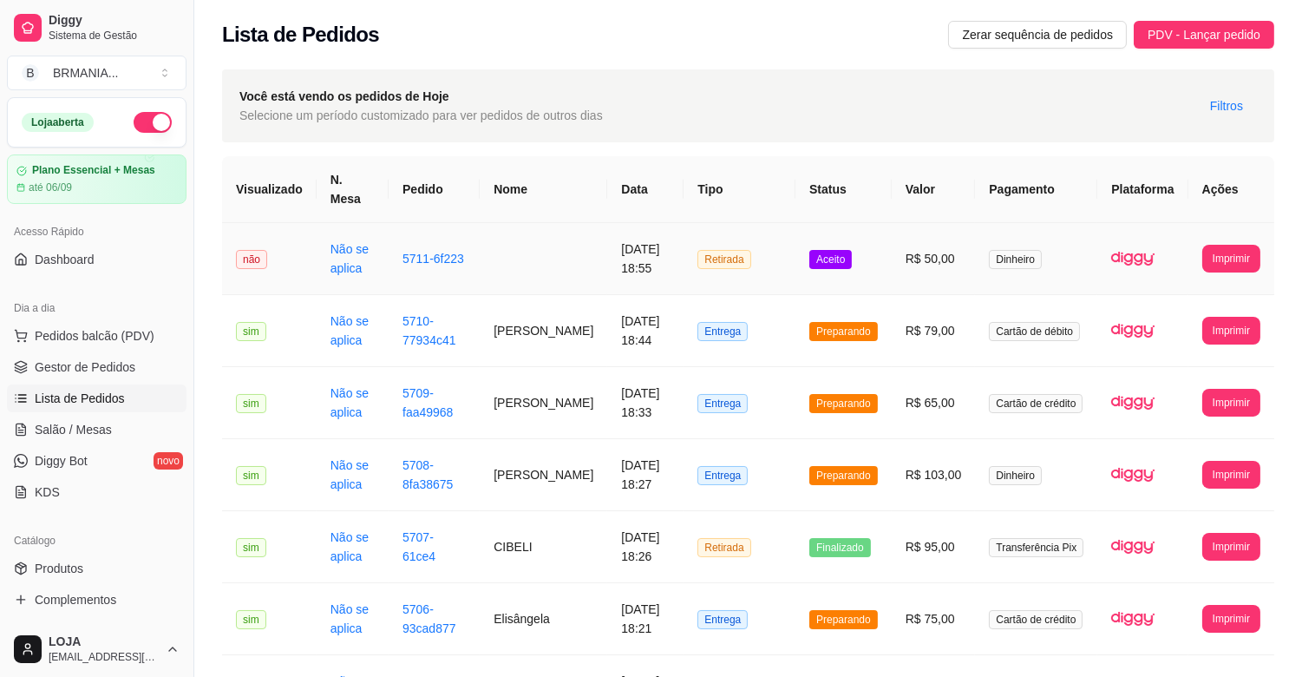
click at [929, 247] on td "R$ 50,00" at bounding box center [934, 259] width 84 height 72
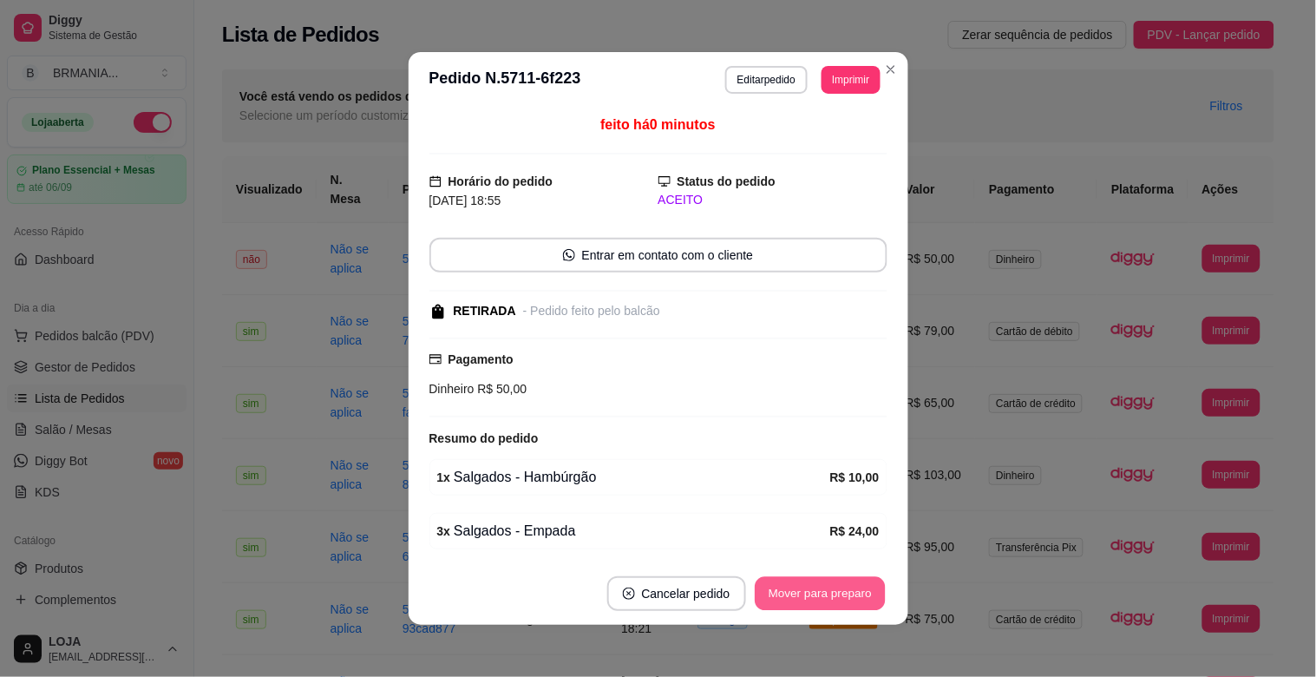
click at [820, 588] on button "Mover para preparo" at bounding box center [820, 594] width 130 height 34
click at [824, 588] on button "Mover para retirada disponível" at bounding box center [791, 593] width 192 height 35
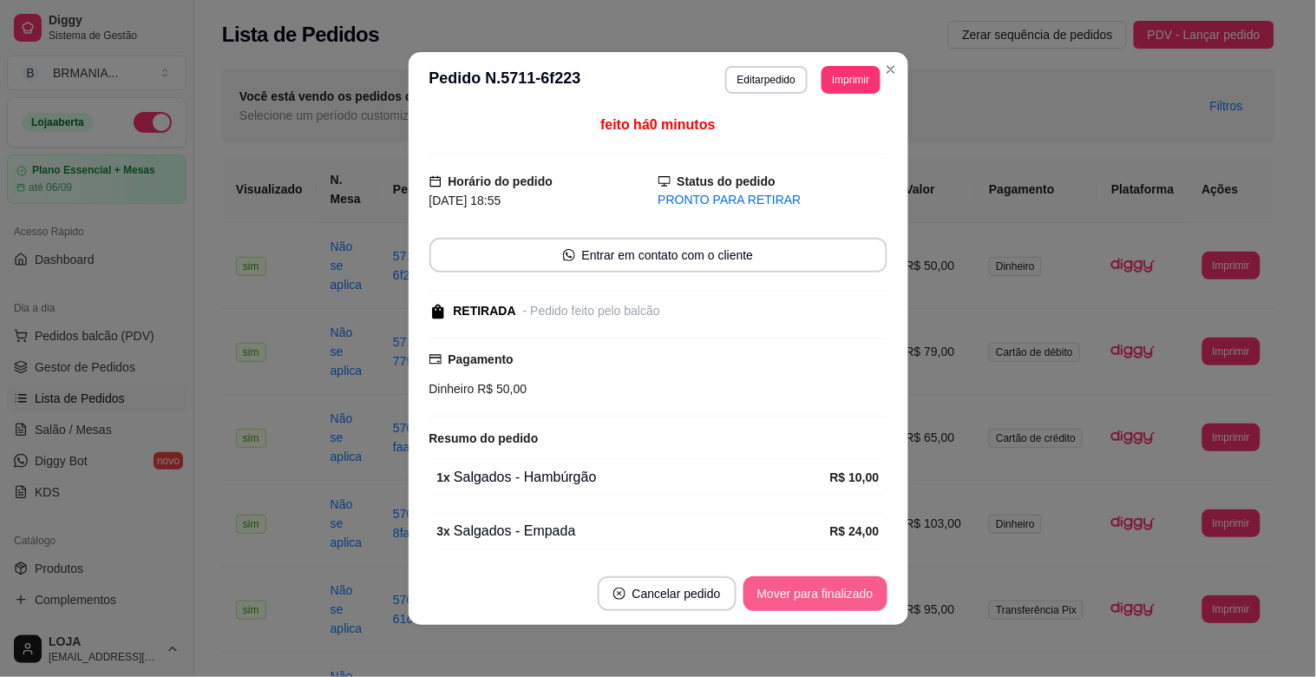
click at [824, 588] on button "Mover para finalizado" at bounding box center [815, 593] width 144 height 35
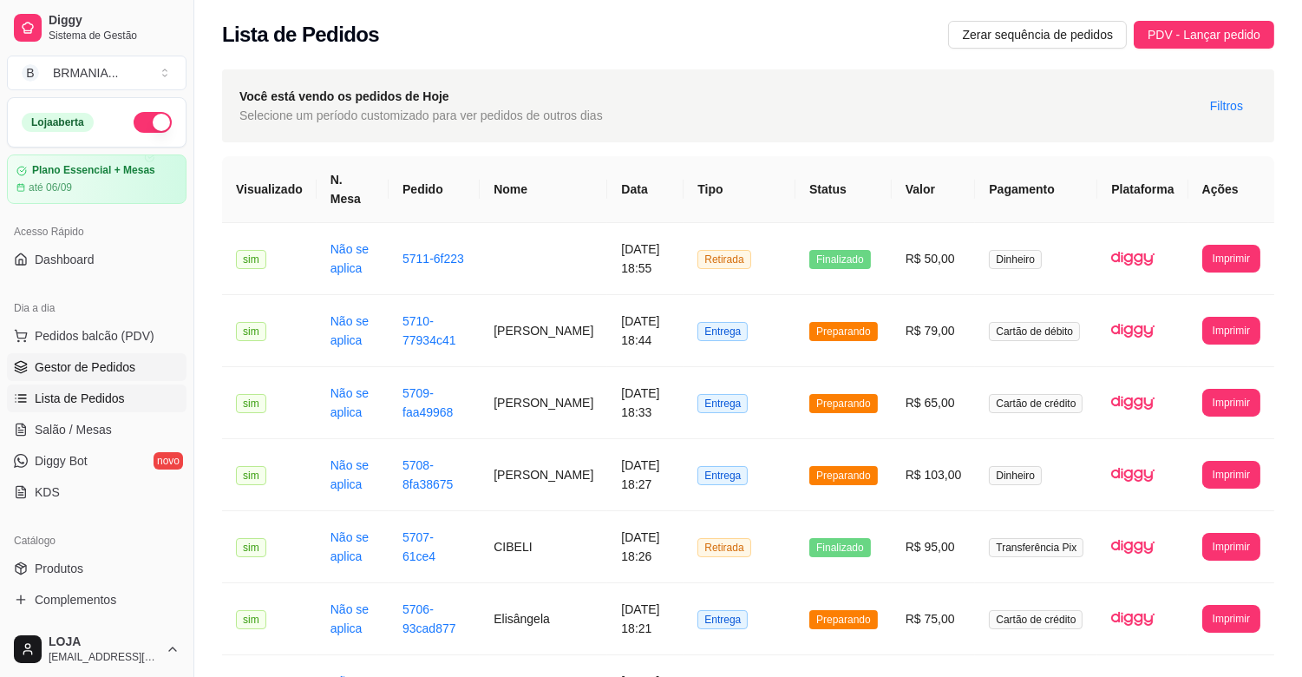
click at [111, 371] on span "Gestor de Pedidos" at bounding box center [85, 366] width 101 height 17
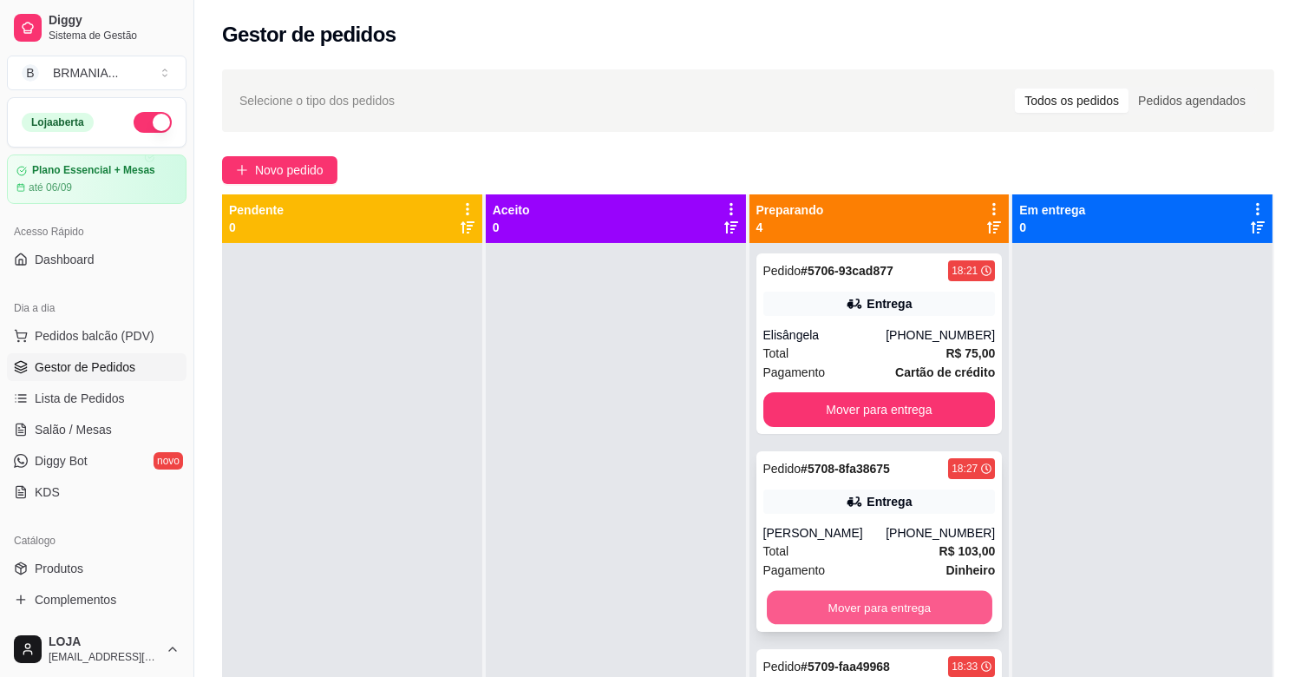
click at [830, 596] on button "Mover para entrega" at bounding box center [880, 608] width 226 height 34
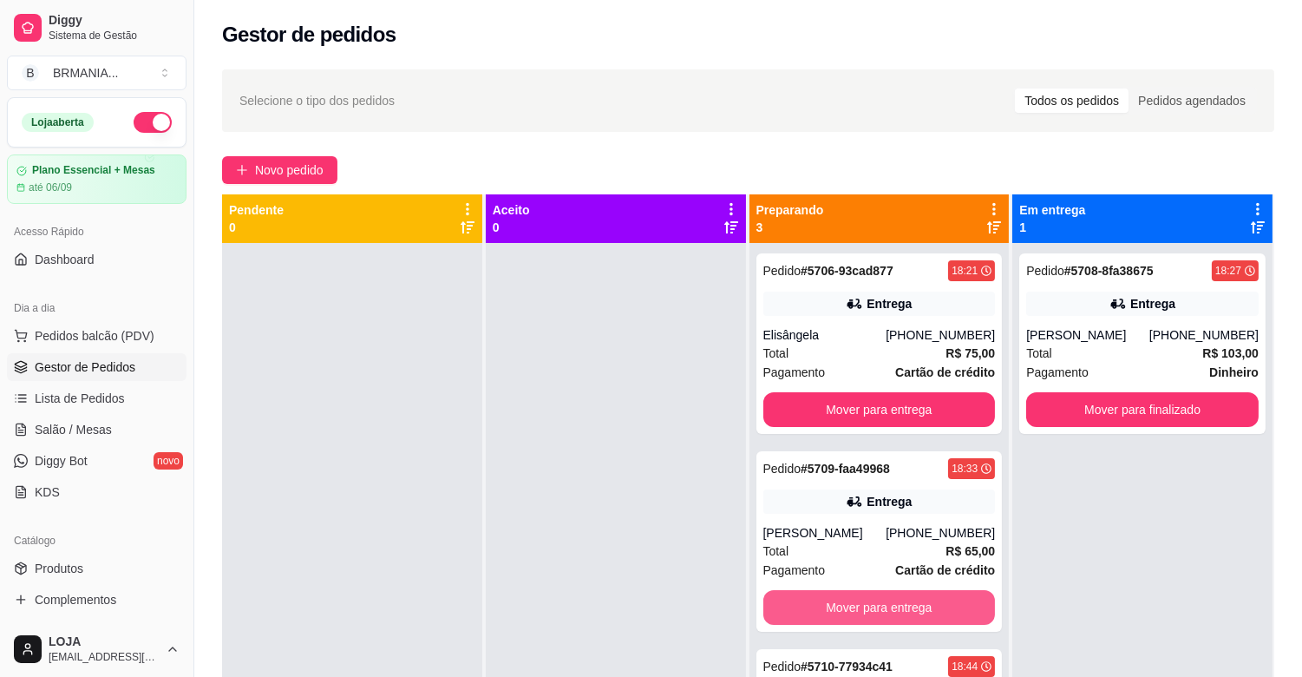
click at [830, 596] on button "Mover para entrega" at bounding box center [879, 607] width 232 height 35
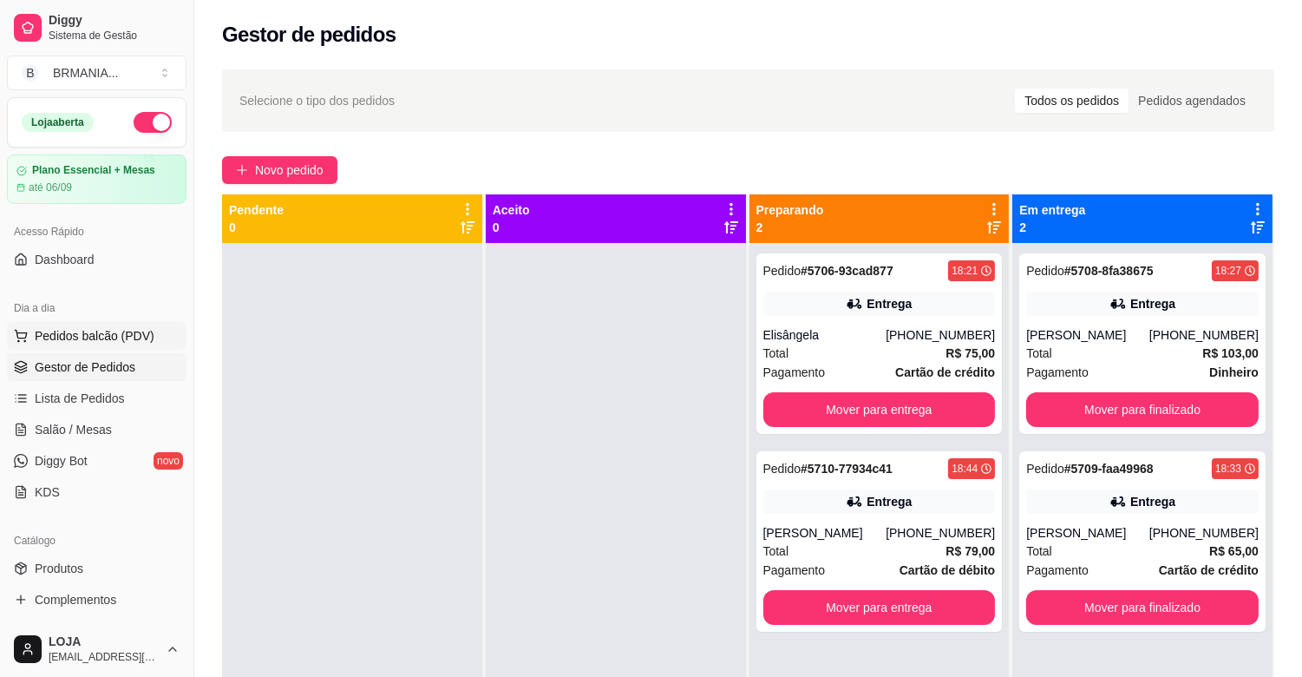
click at [113, 335] on span "Pedidos balcão (PDV)" at bounding box center [95, 335] width 120 height 17
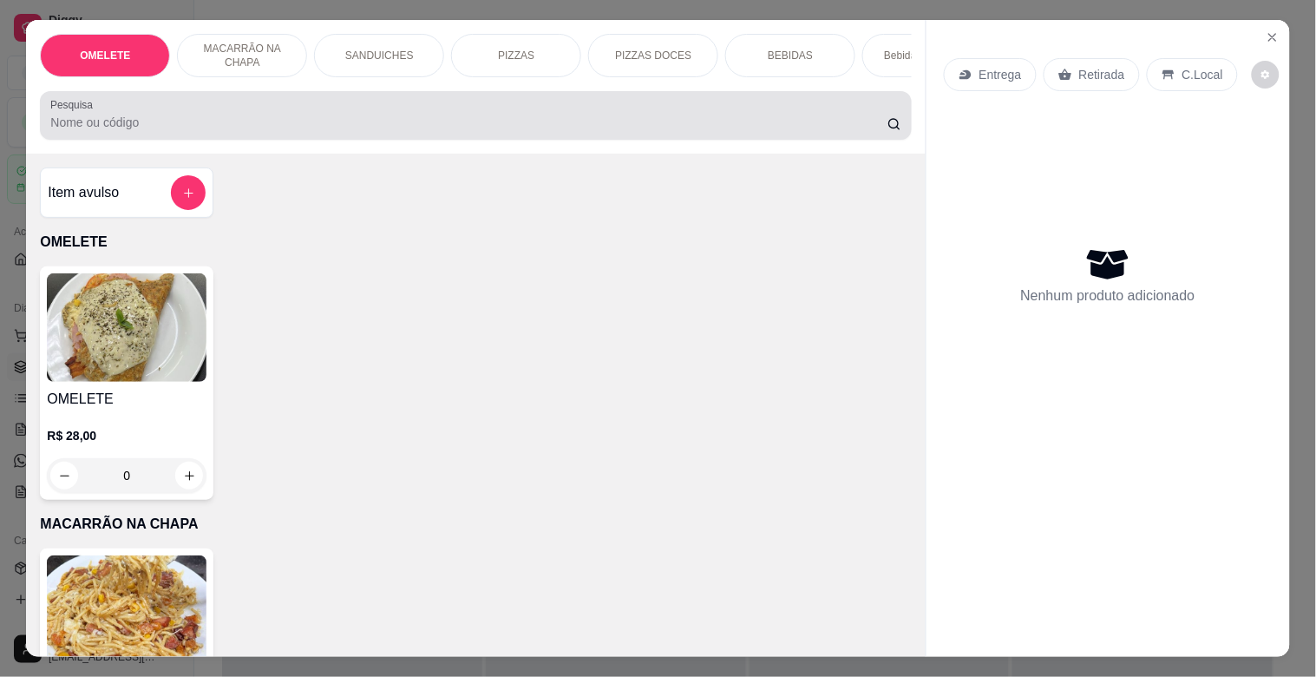
click at [365, 118] on div at bounding box center [475, 115] width 850 height 35
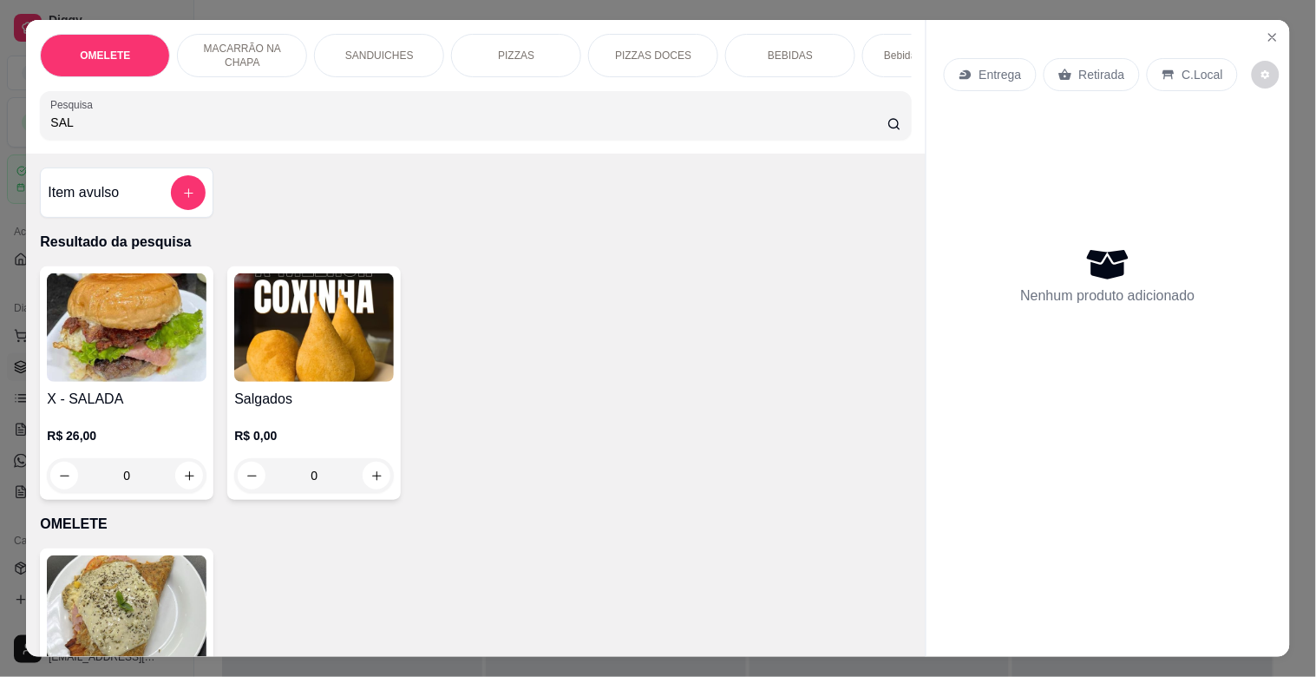
type input "SAL"
click at [362, 366] on img at bounding box center [314, 327] width 160 height 108
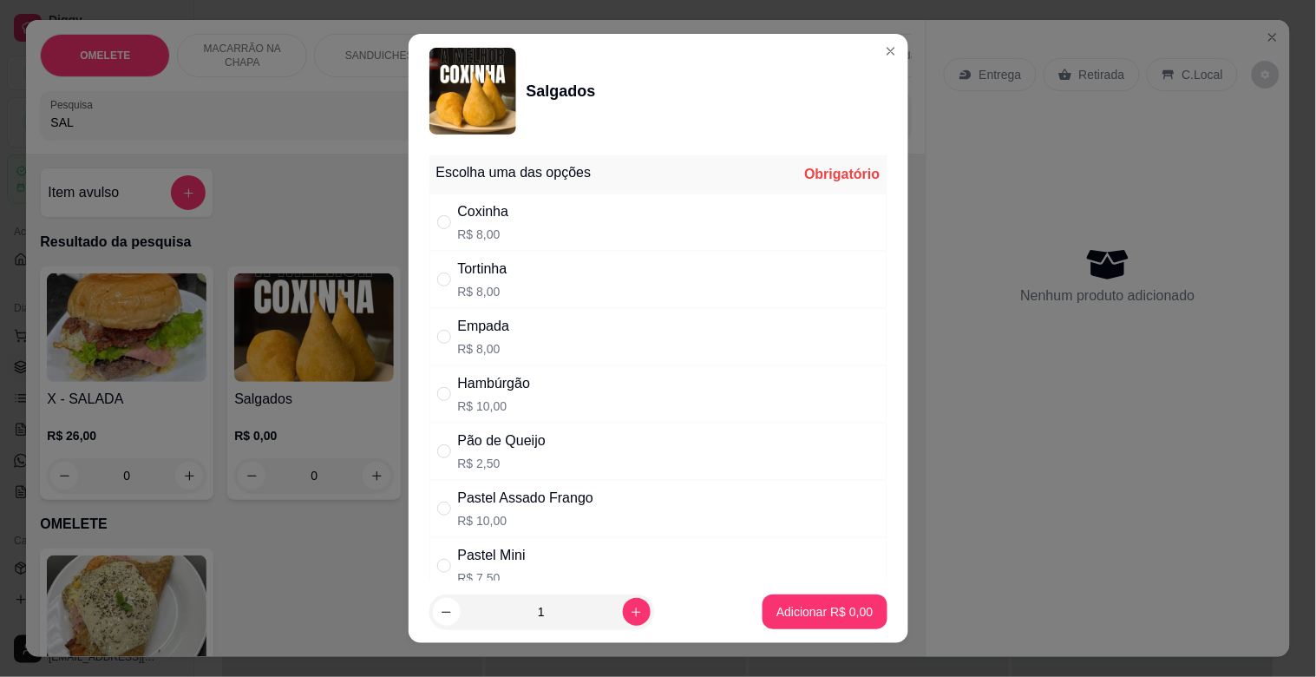
drag, startPoint x: 517, startPoint y: 396, endPoint x: 778, endPoint y: 507, distance: 284.1
click at [519, 396] on div "Hambúrgão R$ 10,00" at bounding box center [494, 394] width 73 height 42
radio input "true"
click at [830, 604] on p "Adicionar R$ 10,00" at bounding box center [820, 611] width 103 height 17
type input "1"
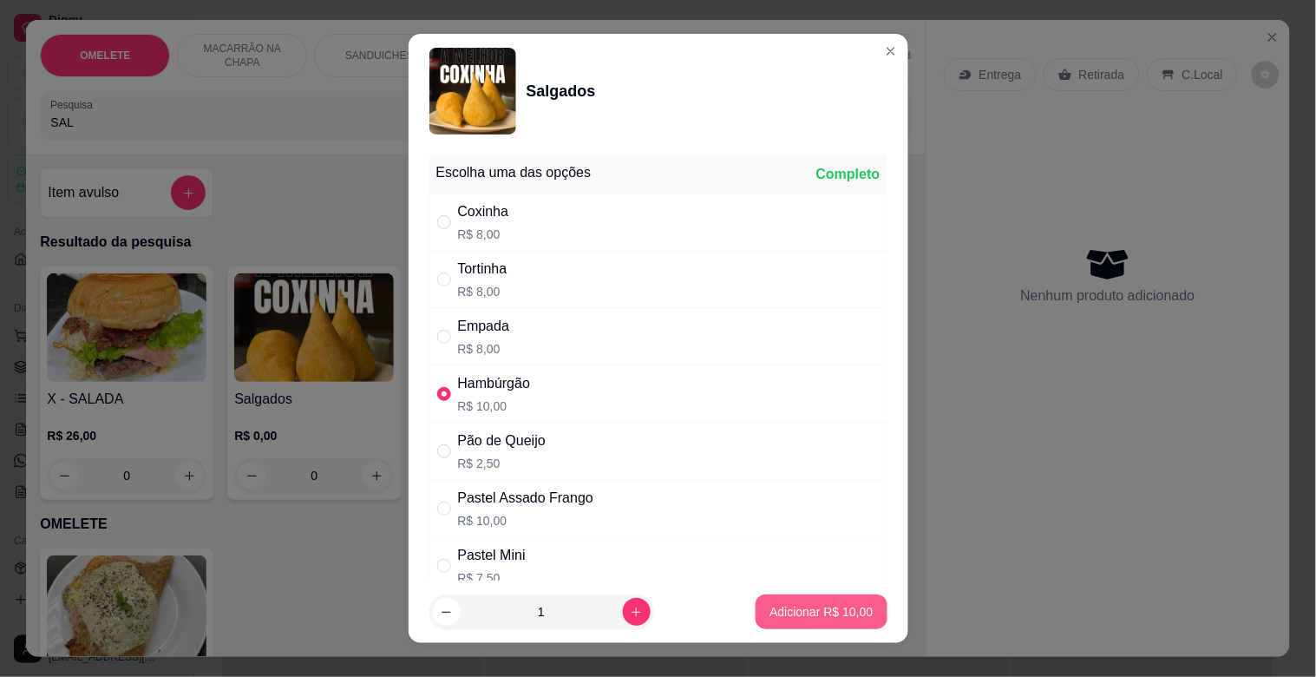
type input "1"
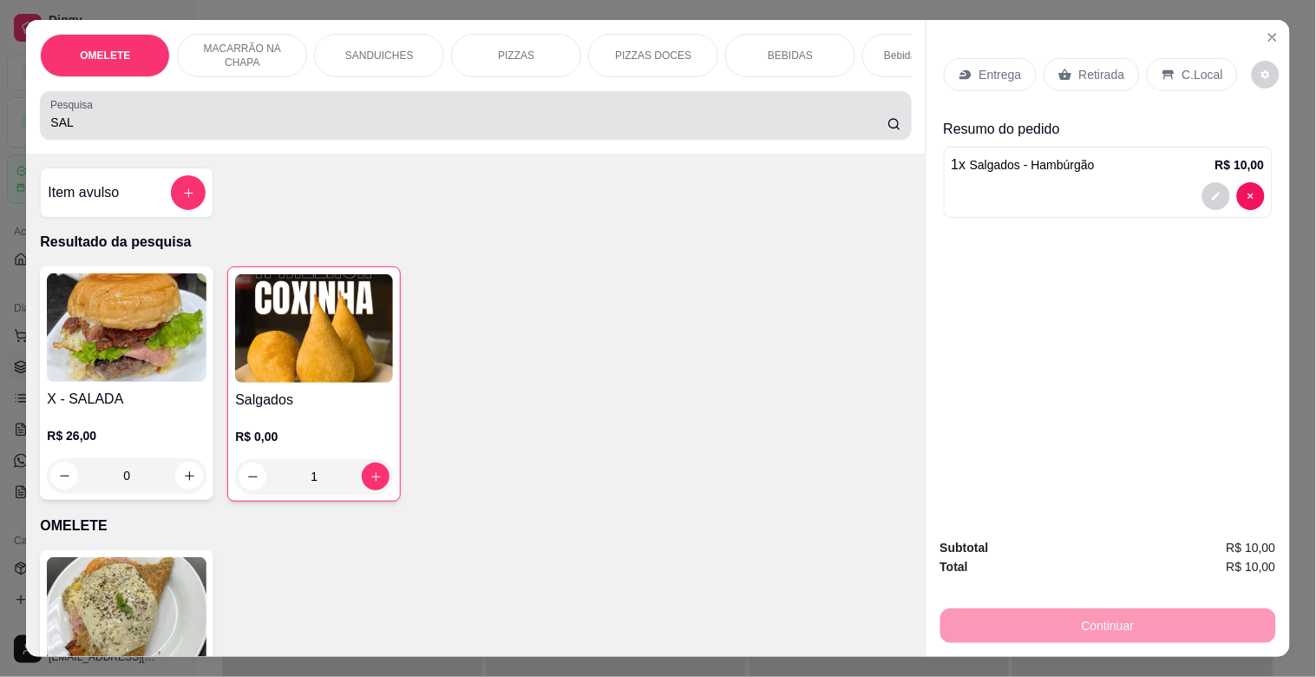
drag, startPoint x: 118, startPoint y: 132, endPoint x: 0, endPoint y: 141, distance: 118.3
click at [0, 141] on div "OMELETE MACARRÃO NA CHAPA SANDUICHES PIZZAS PIZZAS DOCES BEBIDAS Bebidas Alcoól…" at bounding box center [658, 338] width 1316 height 677
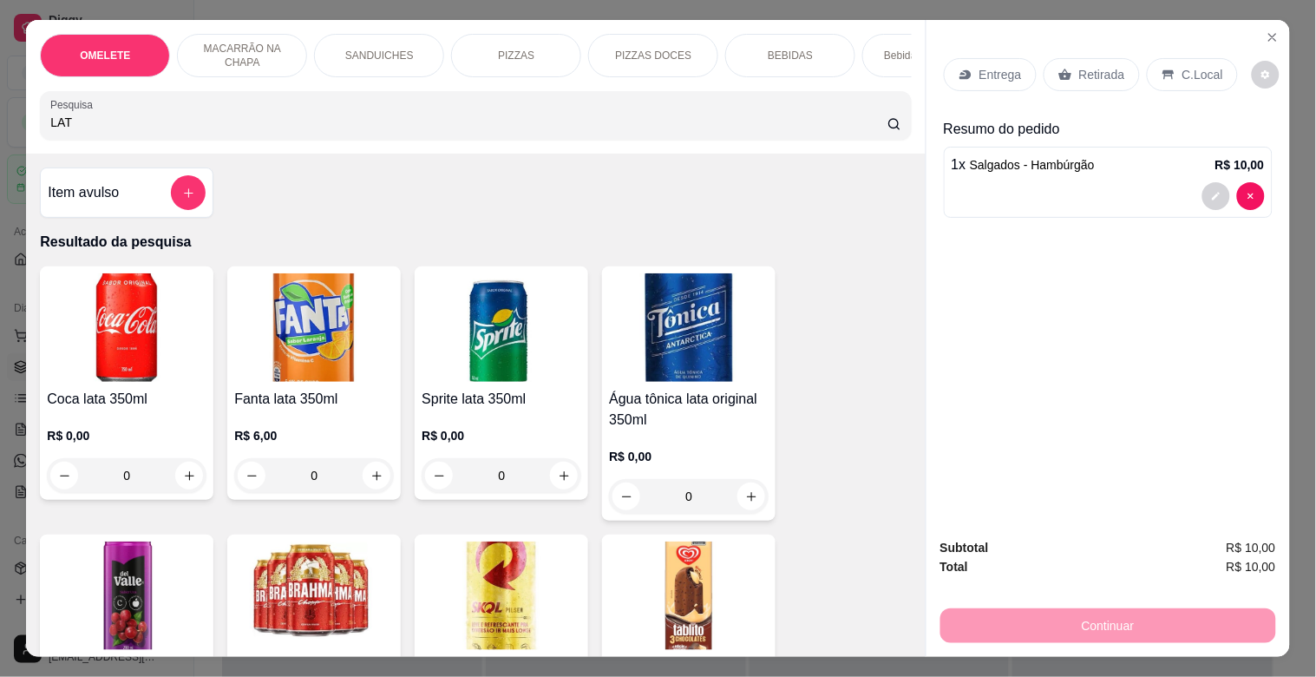
type input "LAT"
click at [107, 362] on img at bounding box center [127, 327] width 160 height 108
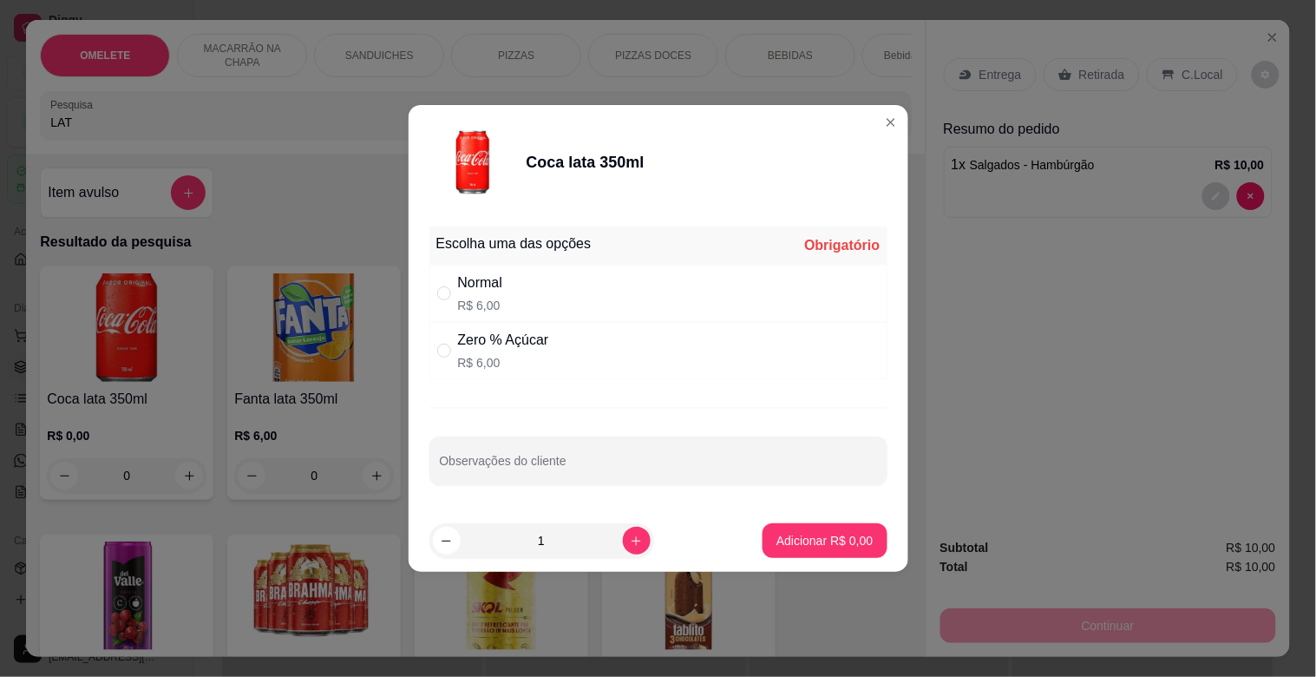
click at [549, 284] on div "Normal R$ 6,00" at bounding box center [658, 293] width 458 height 57
radio input "true"
click at [816, 533] on p "Adicionar R$ 6,00" at bounding box center [824, 540] width 96 height 17
type input "1"
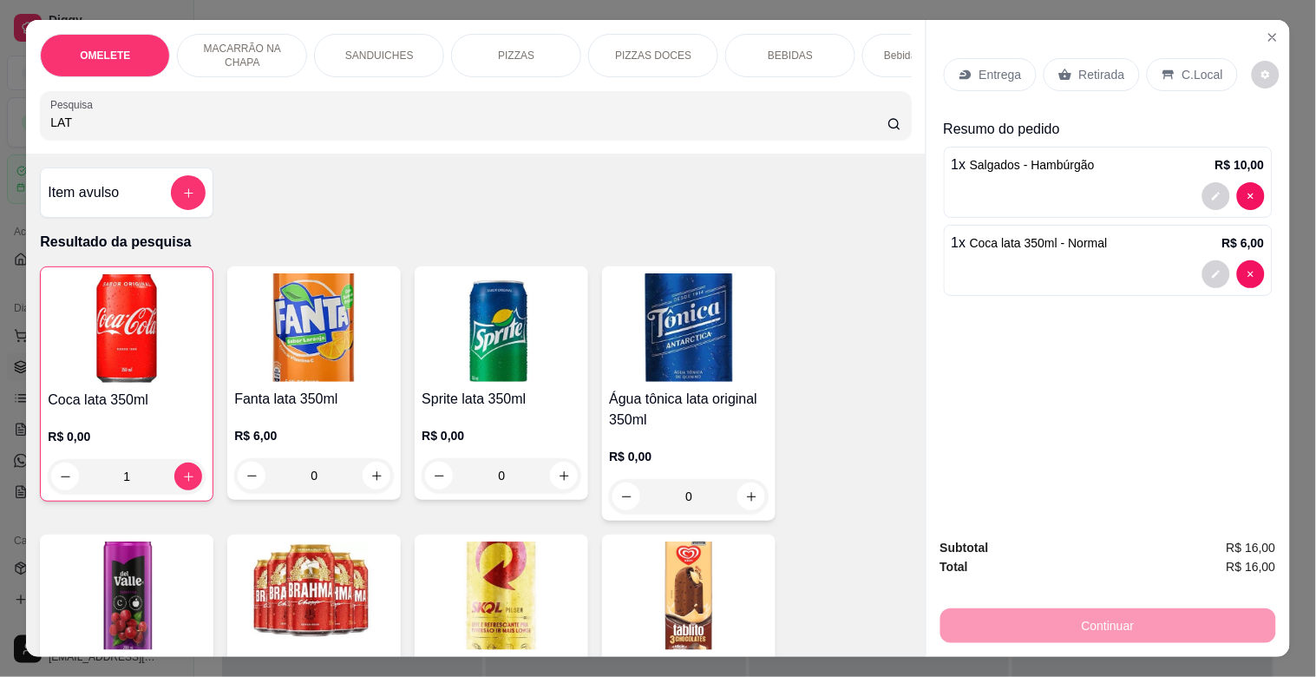
click at [1079, 66] on p "Retirada" at bounding box center [1102, 74] width 46 height 17
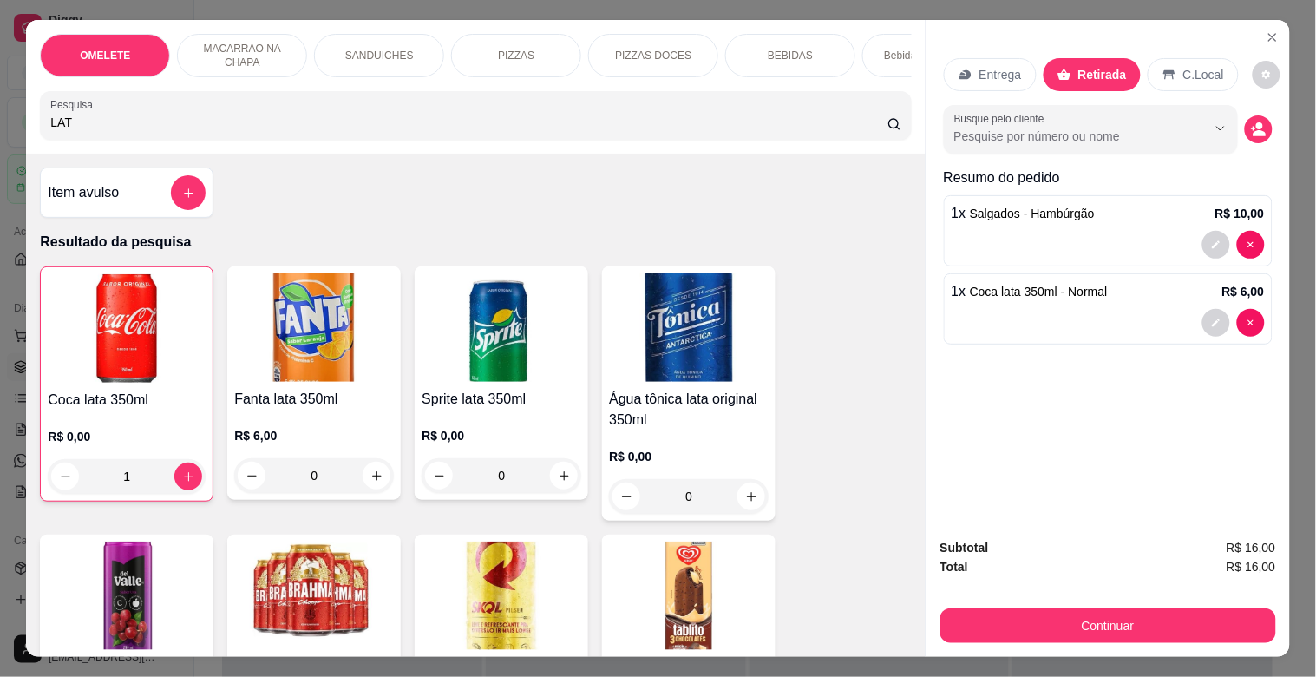
click at [1162, 74] on icon at bounding box center [1169, 75] width 14 height 14
click at [1256, 115] on button "decrease-product-quantity" at bounding box center [1259, 129] width 28 height 28
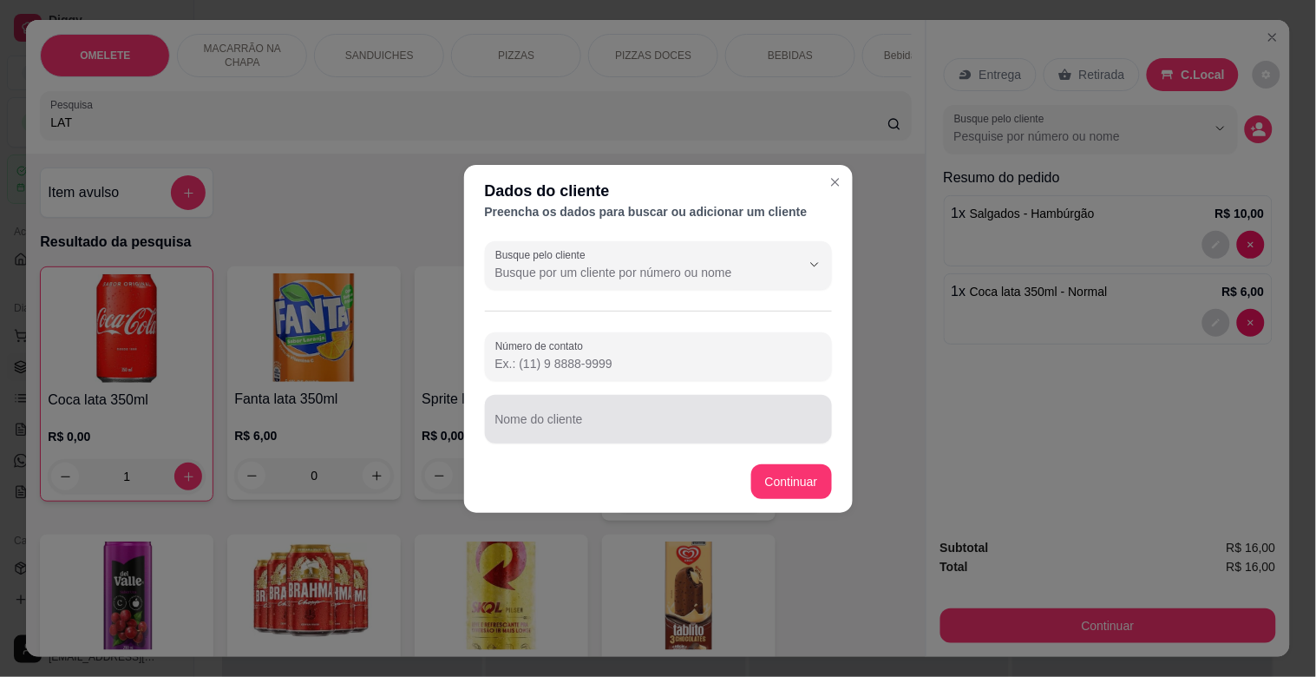
click at [698, 428] on input "Nome do cliente" at bounding box center [658, 425] width 326 height 17
type input "OTAVIO"
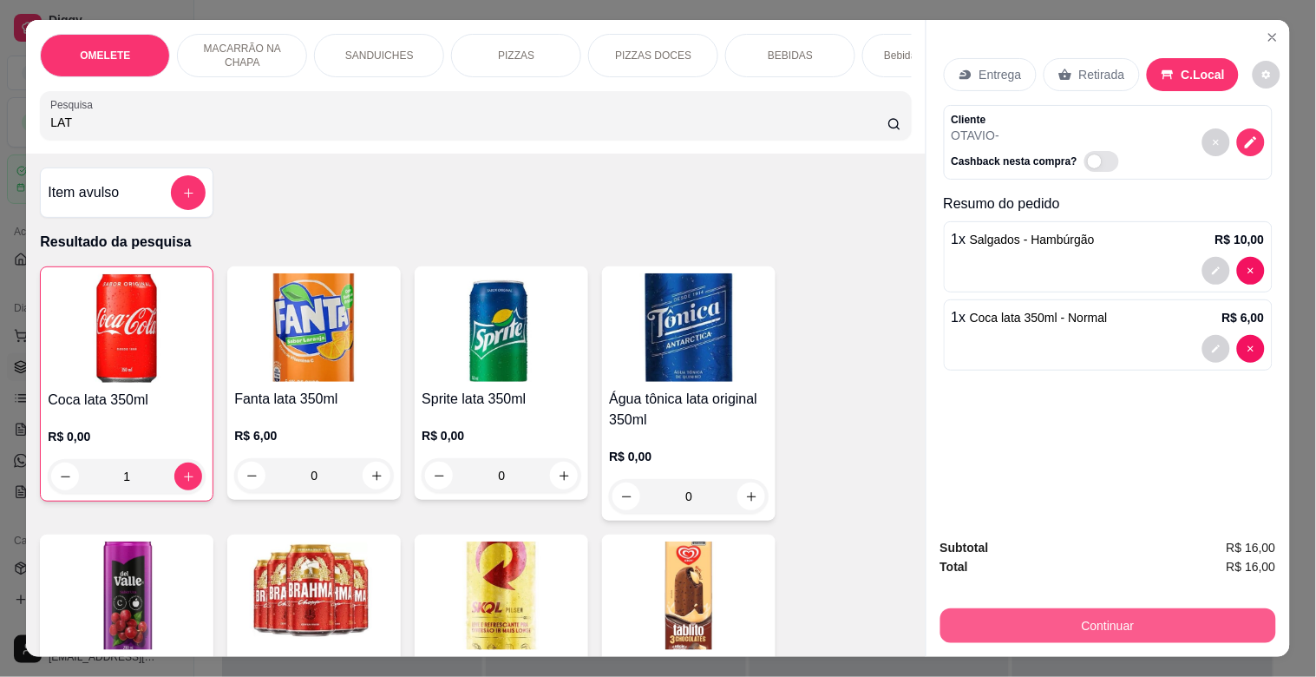
click at [1100, 614] on button "Continuar" at bounding box center [1108, 625] width 336 height 35
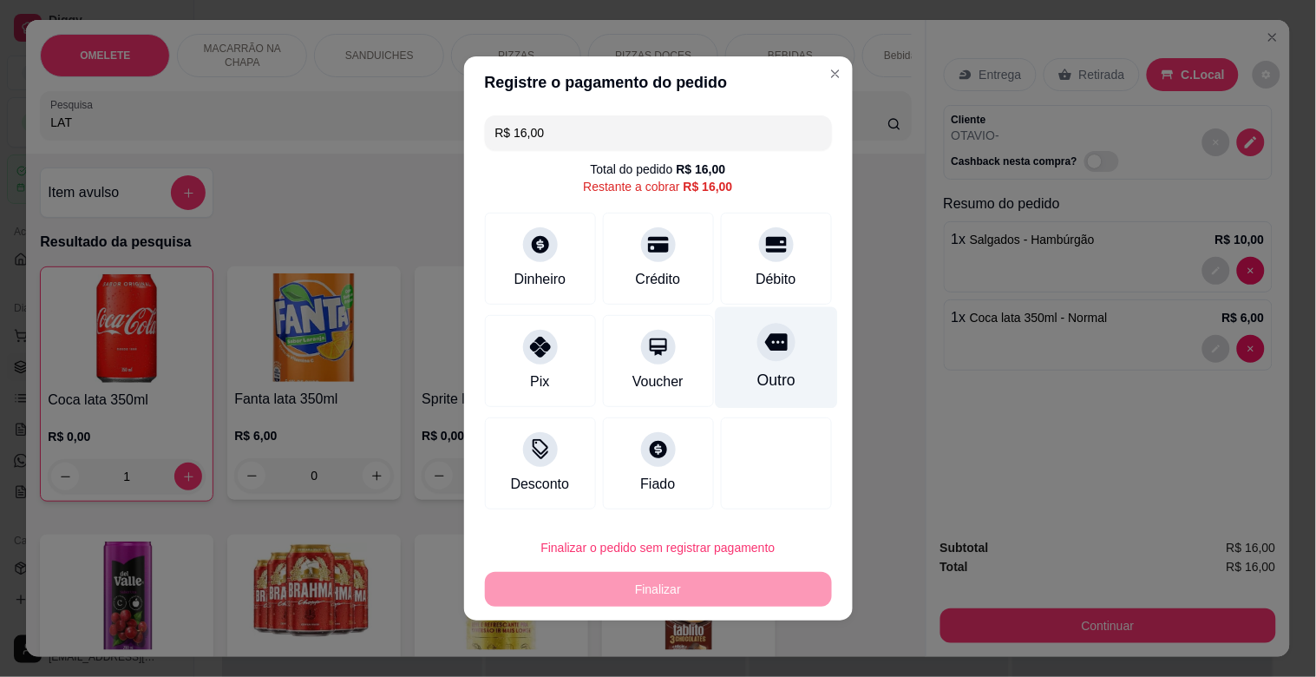
click at [772, 350] on icon at bounding box center [775, 342] width 23 height 17
type input "R$ 0,00"
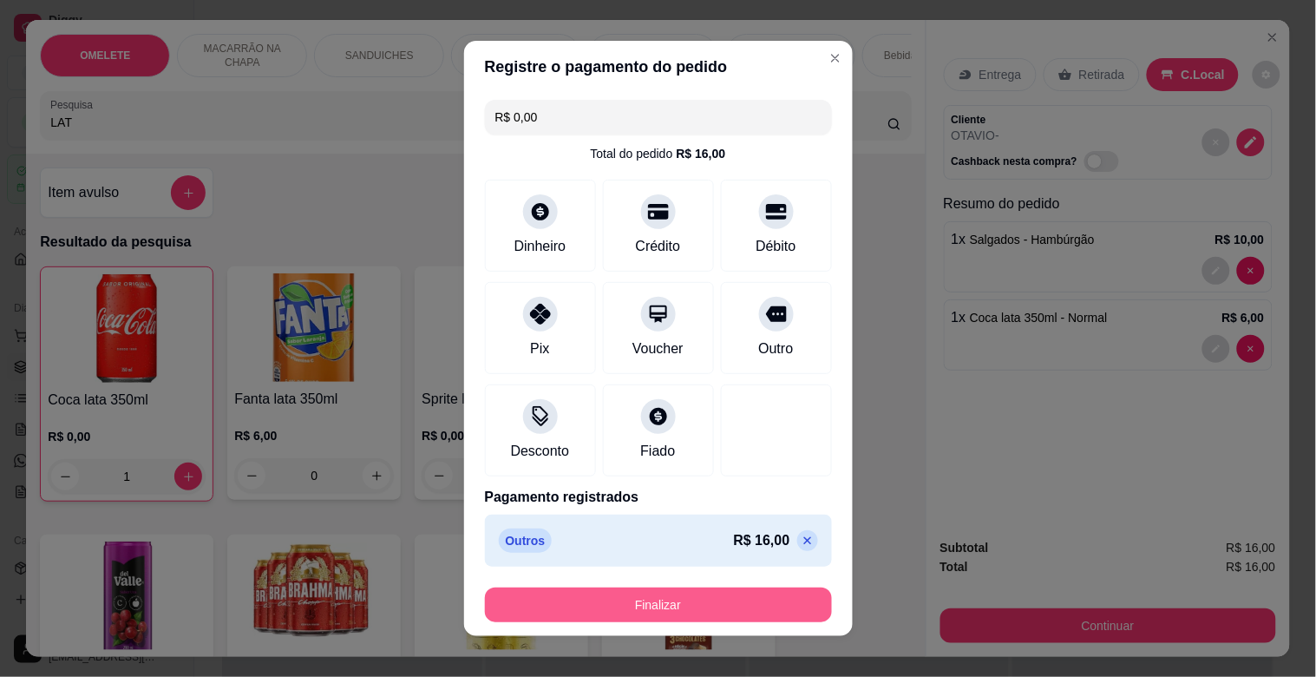
click at [664, 612] on button "Finalizar" at bounding box center [658, 604] width 347 height 35
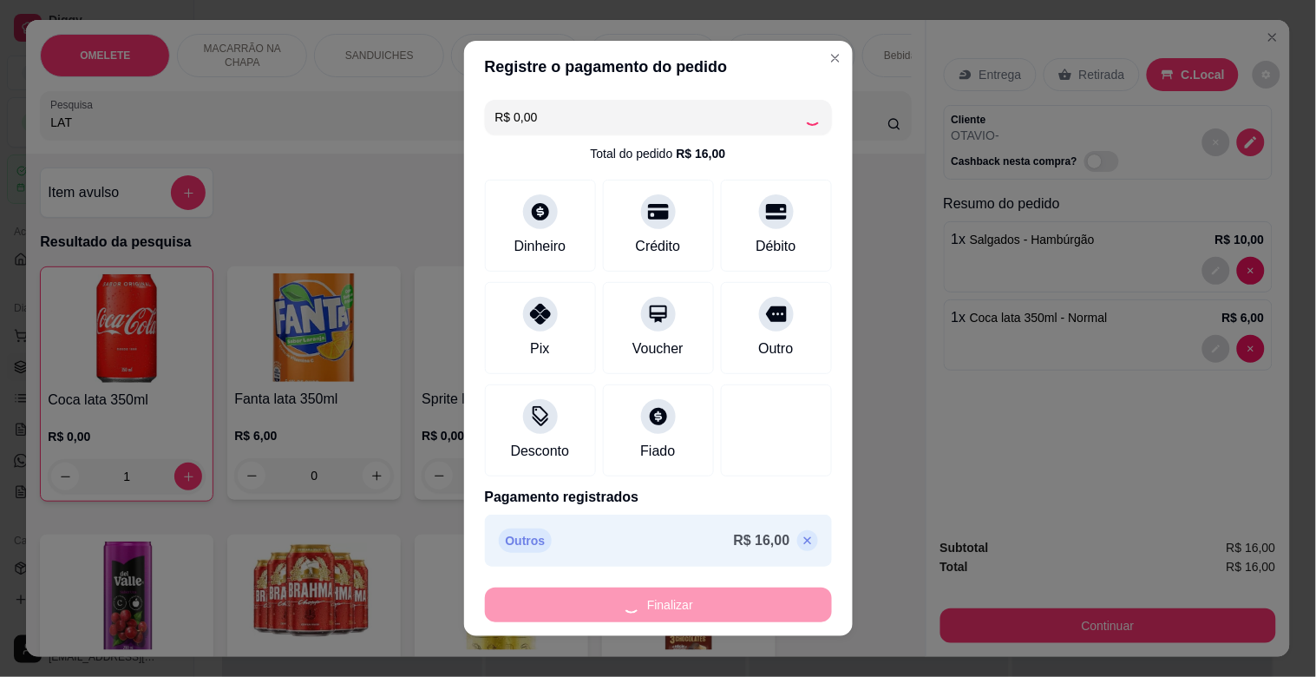
type input "0"
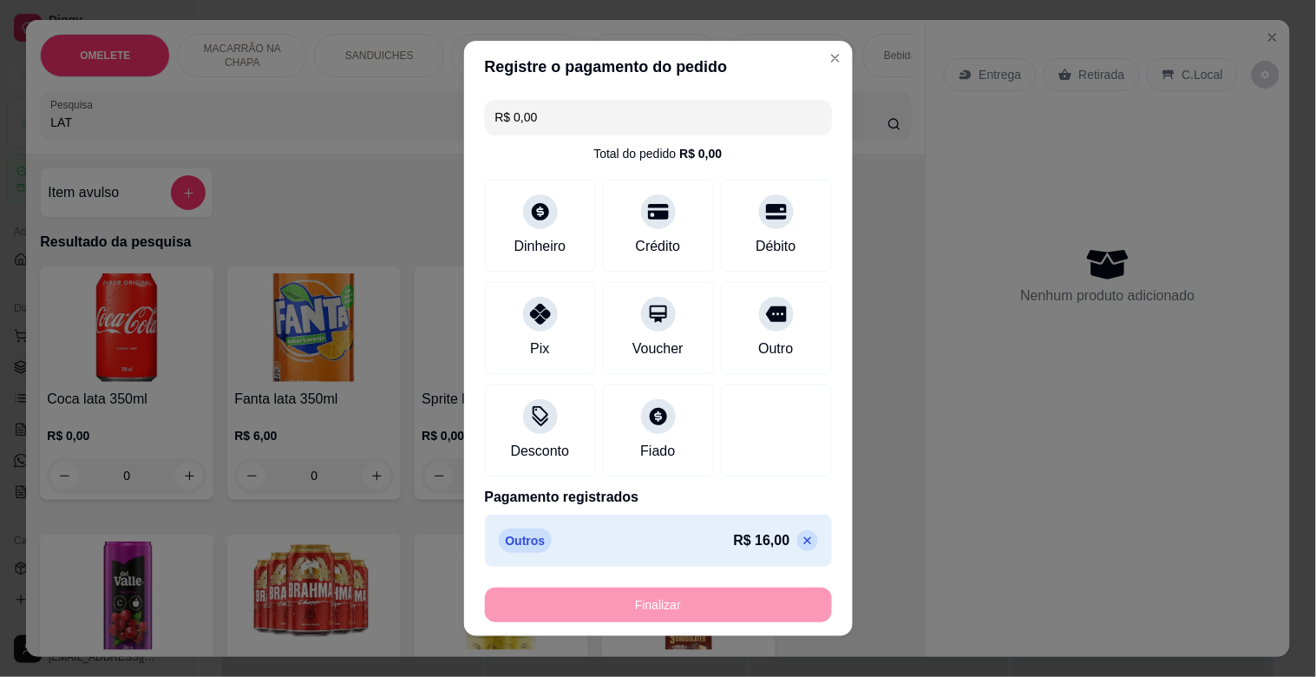
type input "-R$ 16,00"
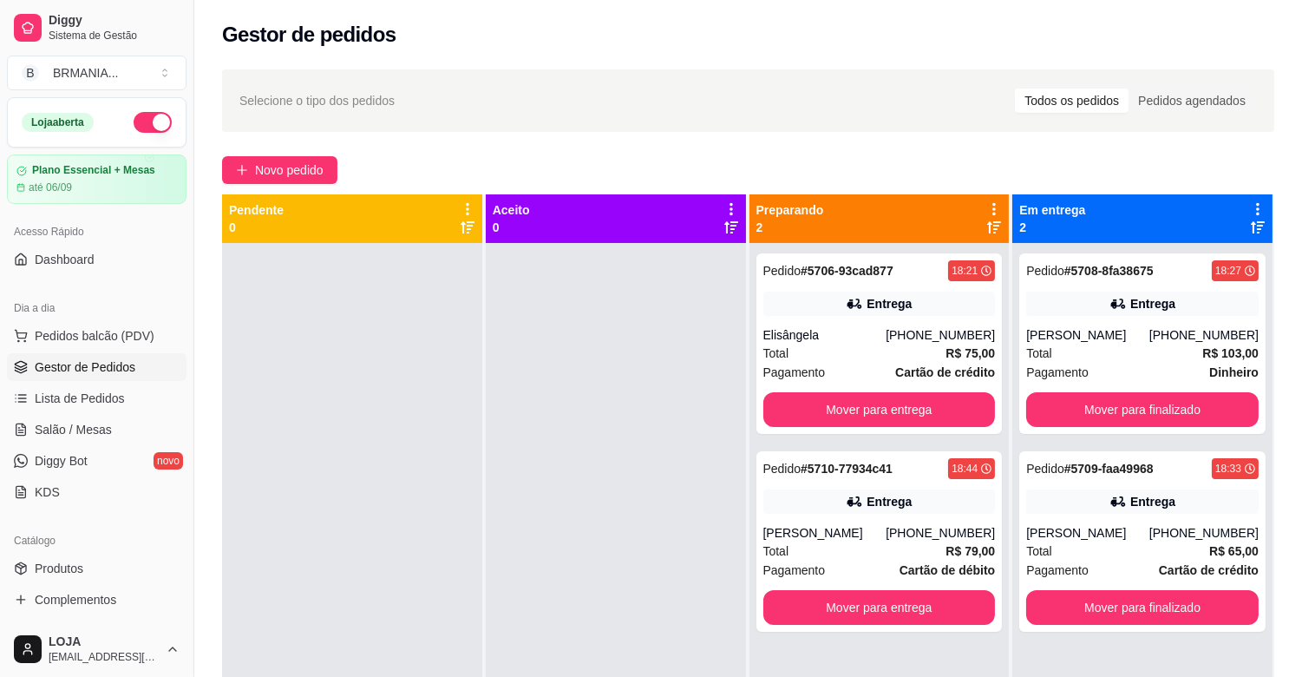
click at [123, 382] on ul "Pedidos balcão (PDV) Gestor de Pedidos Lista de Pedidos Salão / Mesas Diggy Bot…" at bounding box center [97, 414] width 180 height 184
click at [124, 389] on link "Lista de Pedidos" at bounding box center [97, 398] width 180 height 28
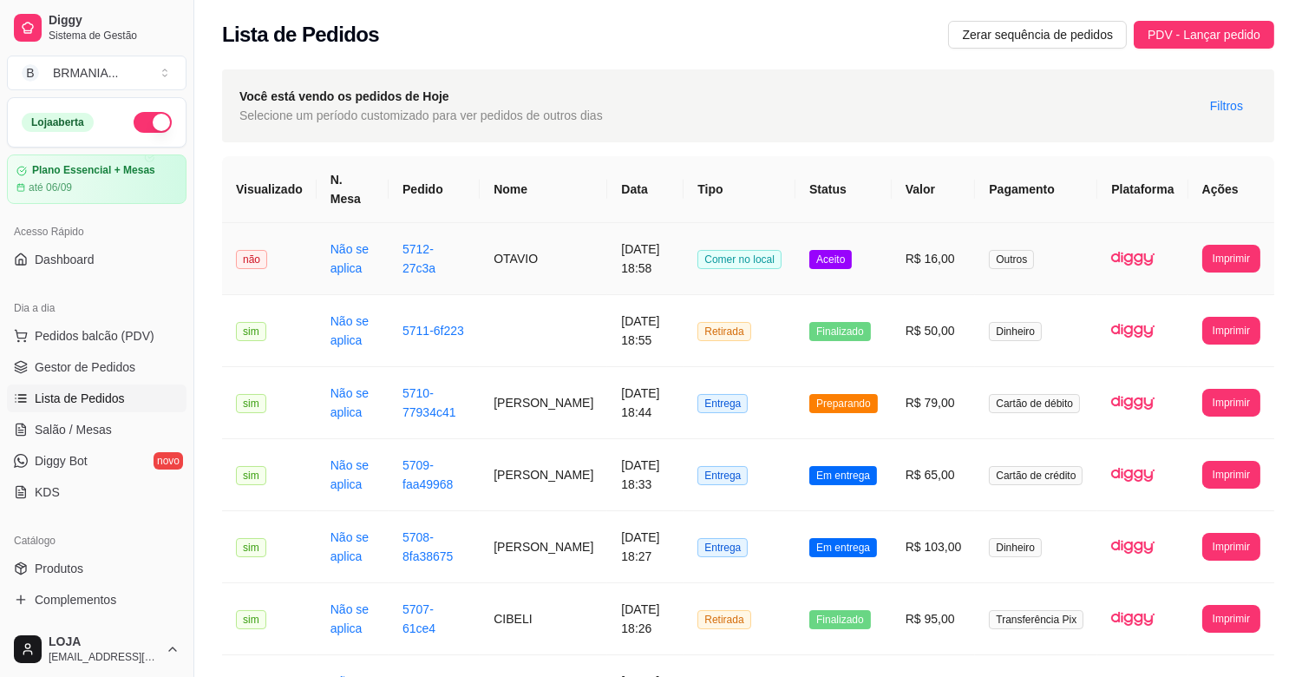
click at [684, 265] on td "[DATE] 18:58" at bounding box center [645, 259] width 76 height 72
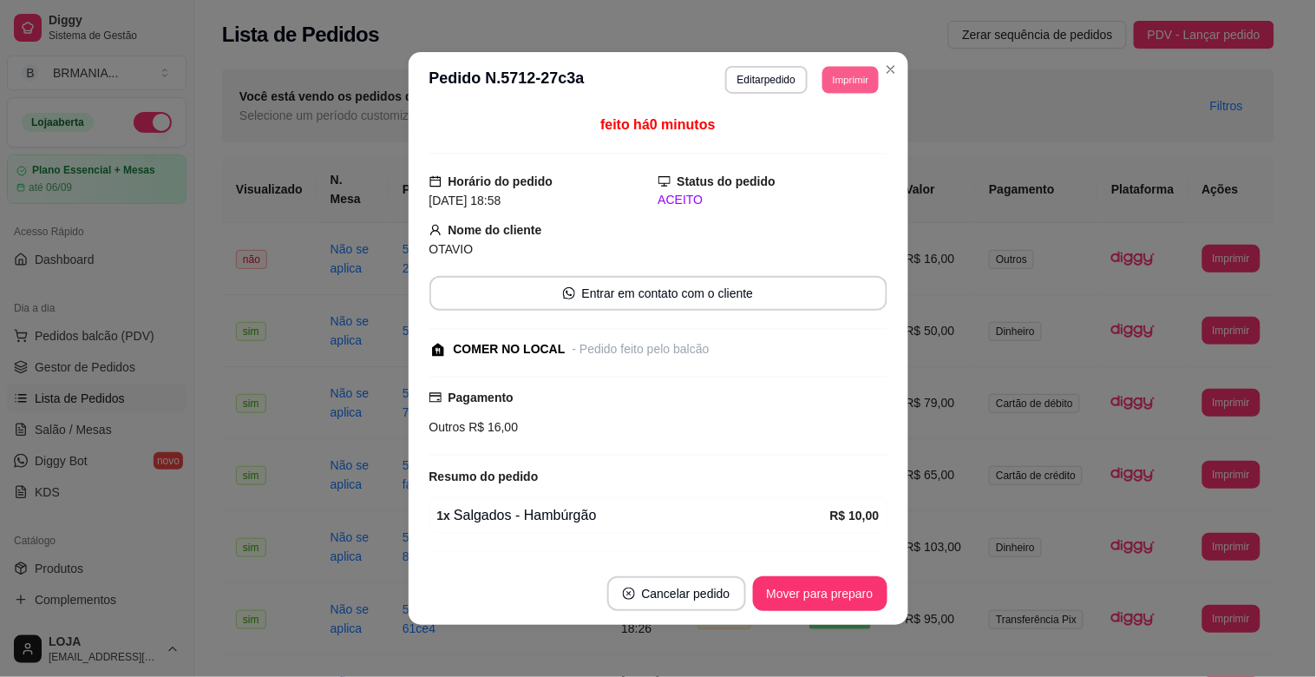
click at [848, 73] on button "Imprimir" at bounding box center [850, 79] width 56 height 27
click at [826, 123] on div "Escolha a impressora IMPRESSORA" at bounding box center [812, 129] width 143 height 59
click at [810, 142] on button "IMPRESSORA" at bounding box center [813, 142] width 126 height 28
click at [805, 587] on button "Mover para preparo" at bounding box center [820, 594] width 130 height 34
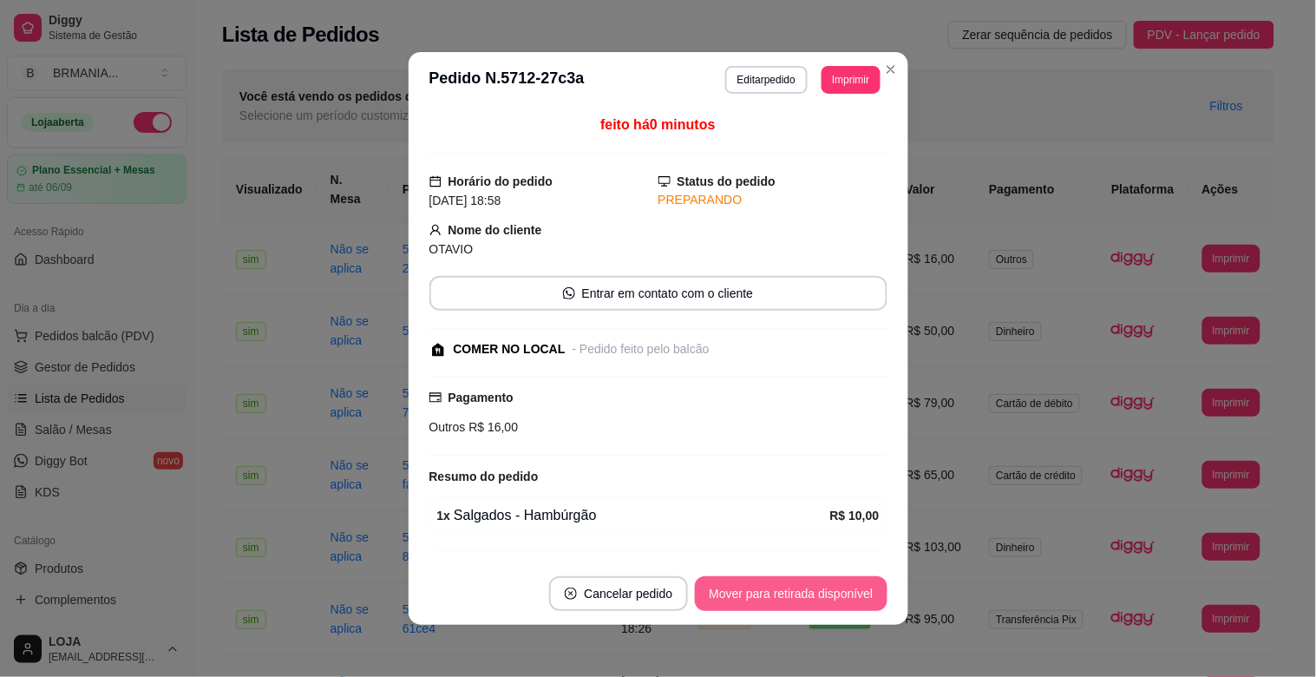
click at [804, 588] on button "Mover para retirada disponível" at bounding box center [791, 593] width 192 height 35
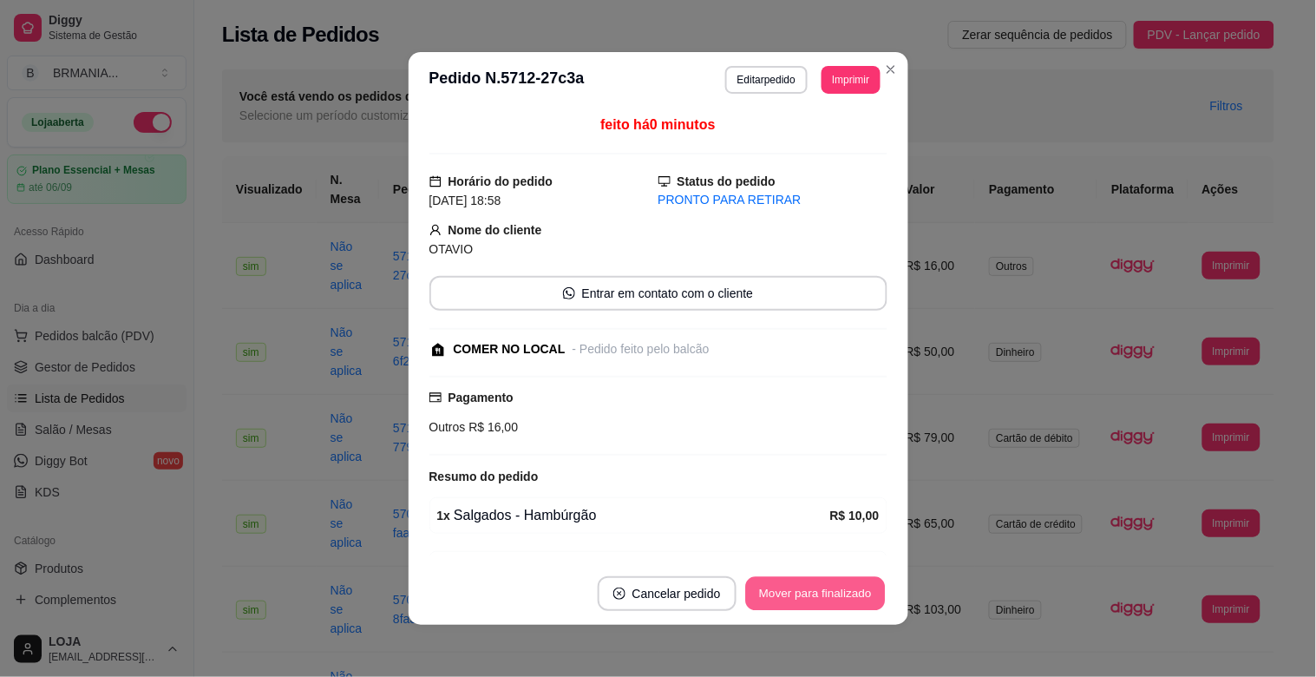
click at [802, 591] on button "Mover para finalizado" at bounding box center [815, 594] width 140 height 34
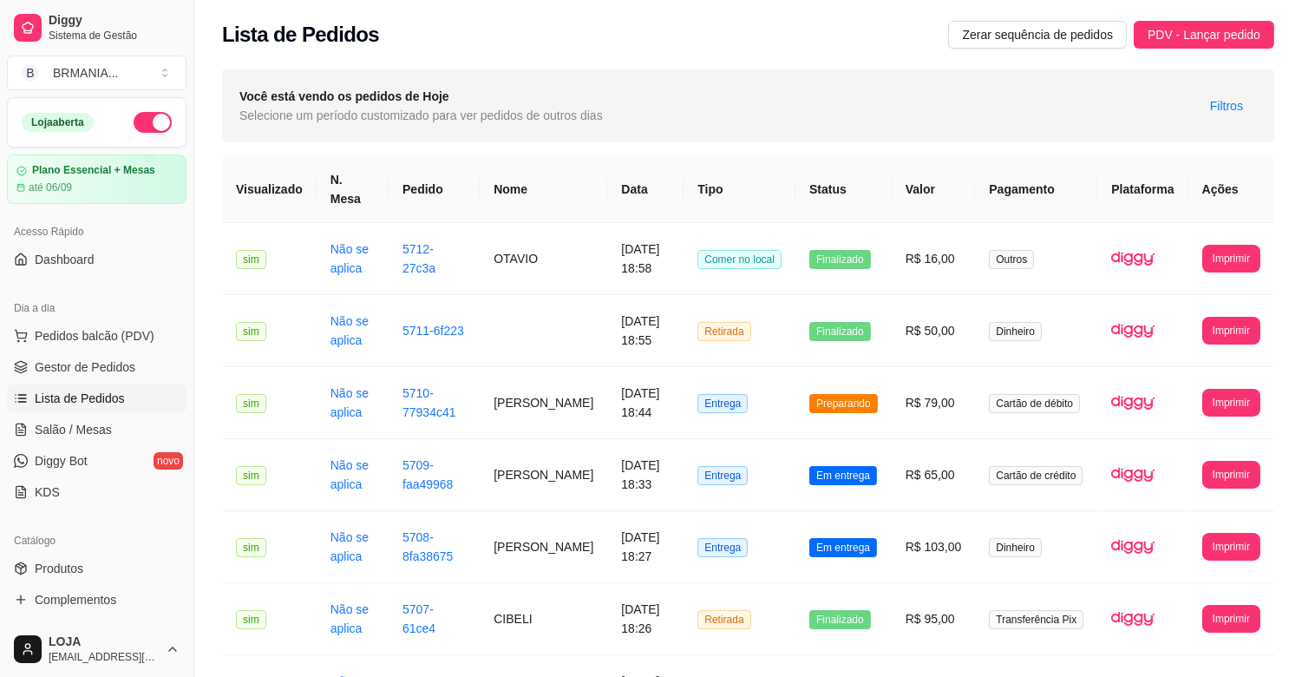
drag, startPoint x: 192, startPoint y: 278, endPoint x: 182, endPoint y: 236, distance: 43.6
click at [182, 236] on div "Diggy Sistema de Gestão B BRMANIA ... Loja aberta Plano Essencial + Mesas até 0…" at bounding box center [96, 338] width 193 height 677
click at [75, 337] on span "Pedidos balcão (PDV)" at bounding box center [95, 335] width 120 height 17
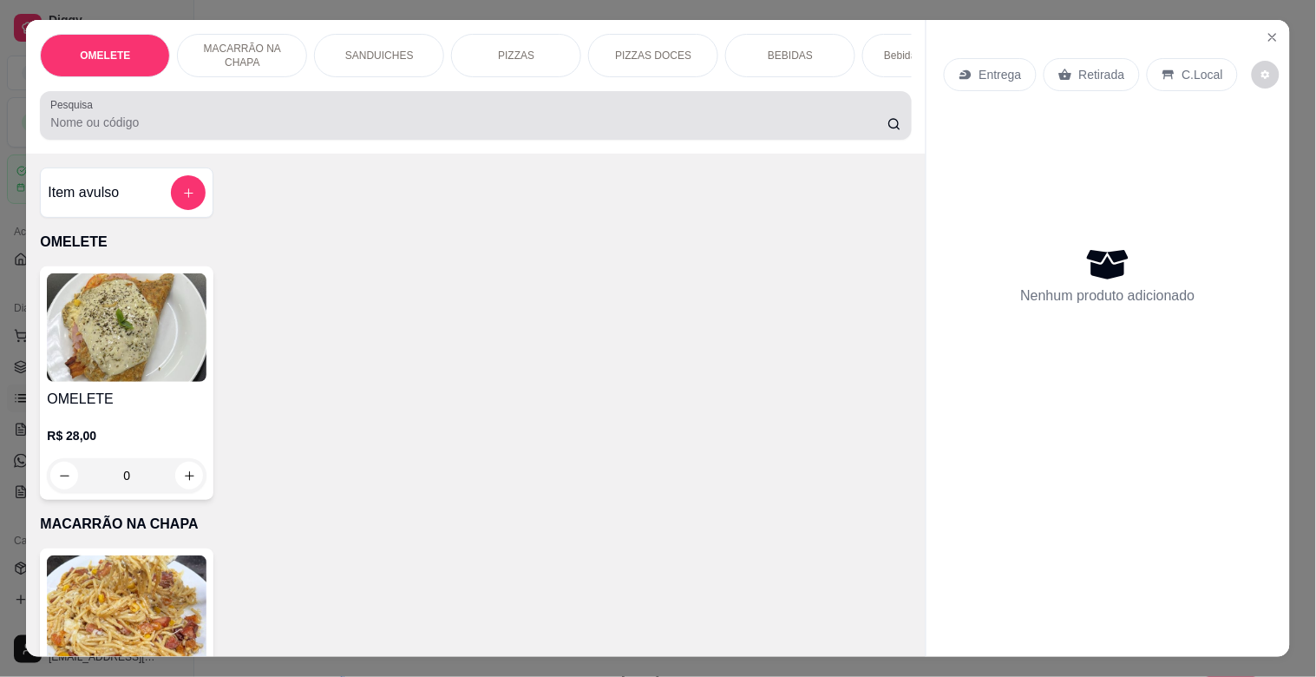
click at [232, 117] on div at bounding box center [475, 115] width 850 height 35
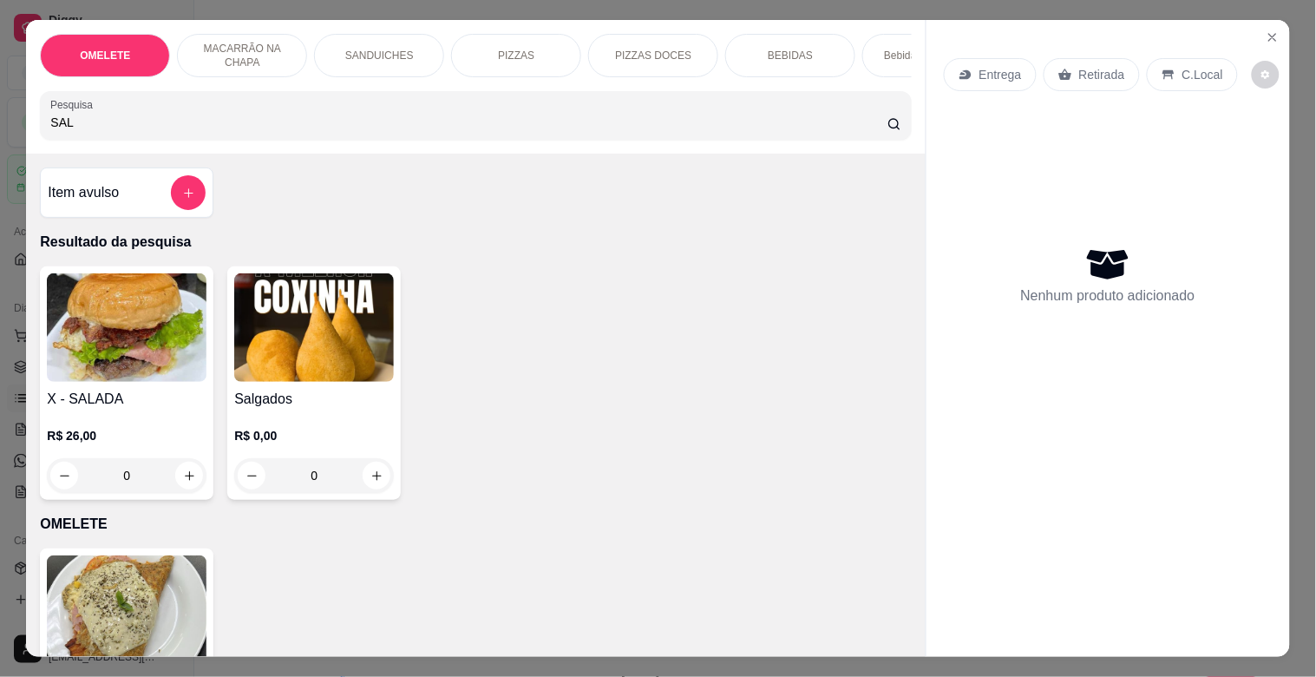
type input "SAL"
click at [331, 319] on img at bounding box center [314, 327] width 160 height 108
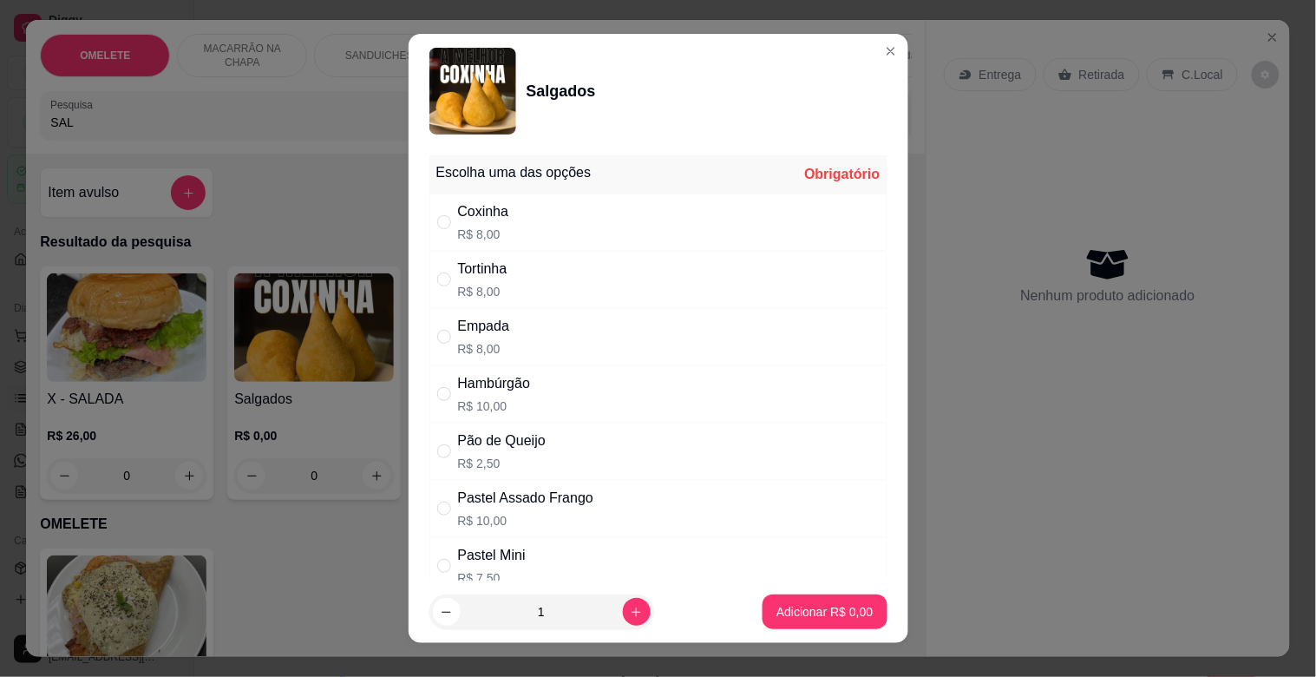
click at [498, 337] on div "Empada R$ 8,00" at bounding box center [484, 337] width 52 height 42
radio input "true"
click at [540, 270] on div "Tortinha R$ 8,00" at bounding box center [658, 279] width 458 height 57
radio input "true"
radio input "false"
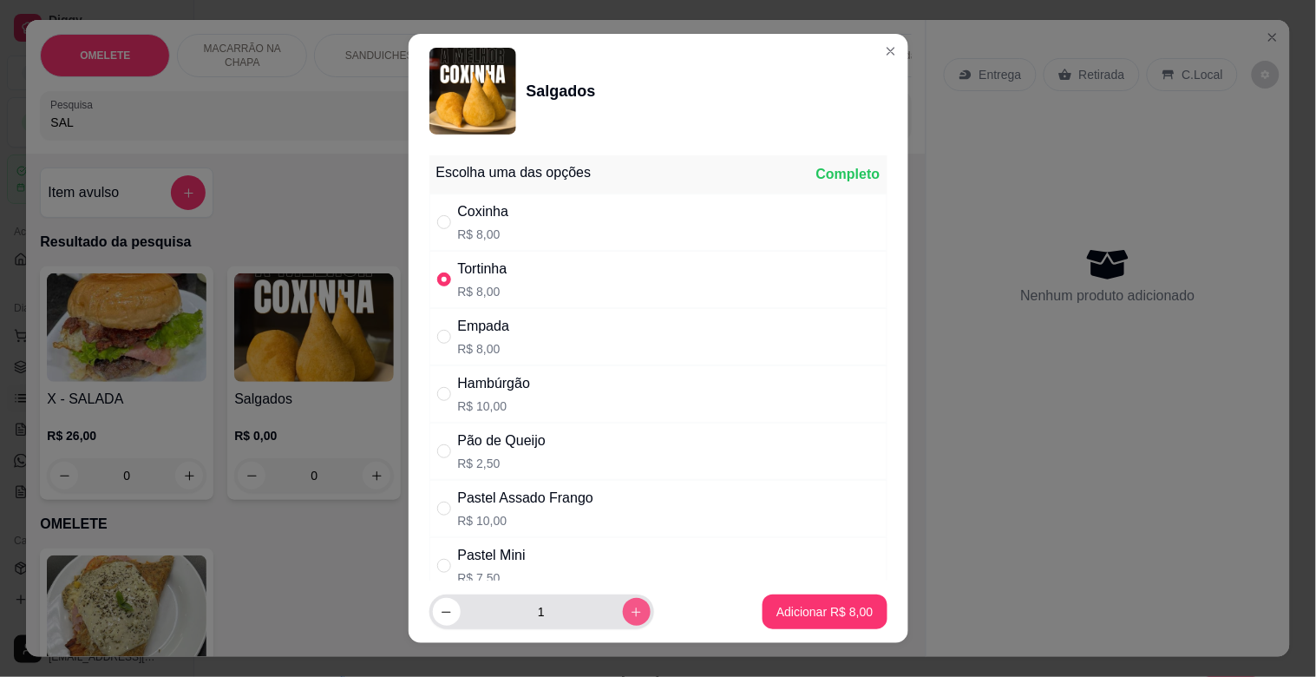
click at [630, 608] on icon "increase-product-quantity" at bounding box center [636, 612] width 13 height 13
click at [630, 609] on icon "increase-product-quantity" at bounding box center [636, 612] width 13 height 13
type input "3"
click at [818, 610] on p "Adicionar R$ 24,00" at bounding box center [821, 611] width 101 height 16
type input "3"
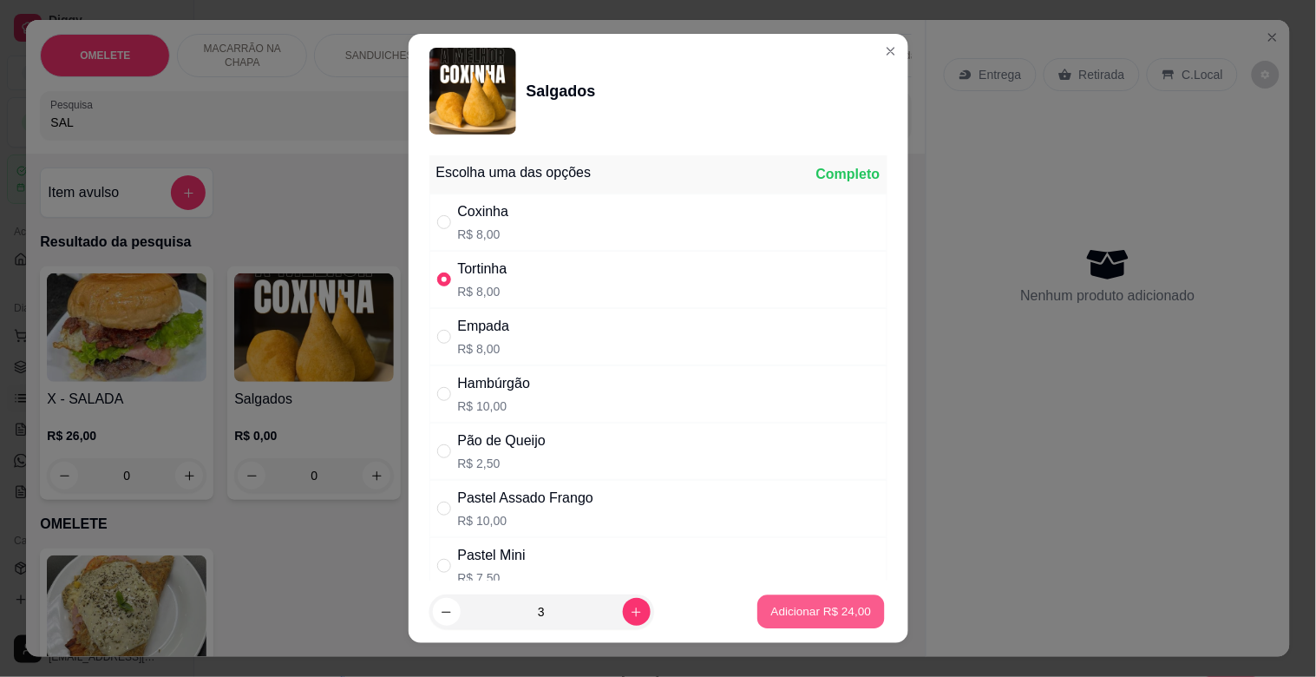
type input "3"
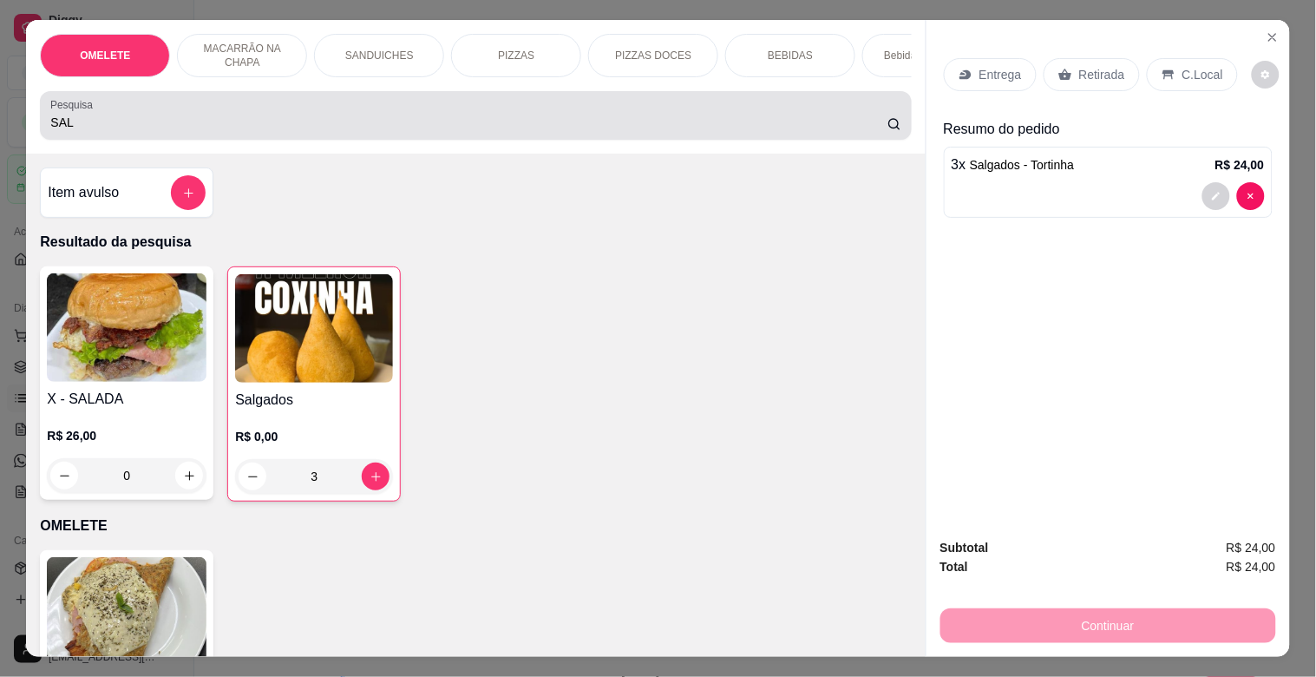
click at [240, 106] on div "Pesquisa SAL" at bounding box center [475, 115] width 871 height 49
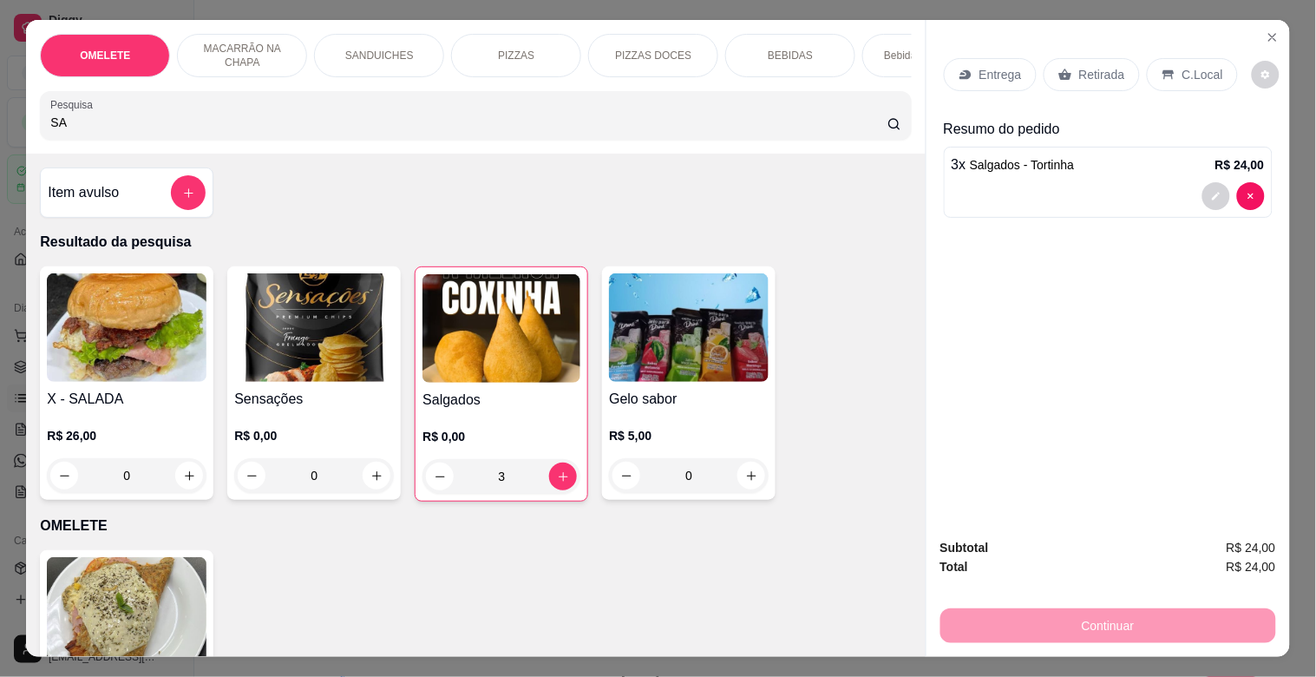
type input "S"
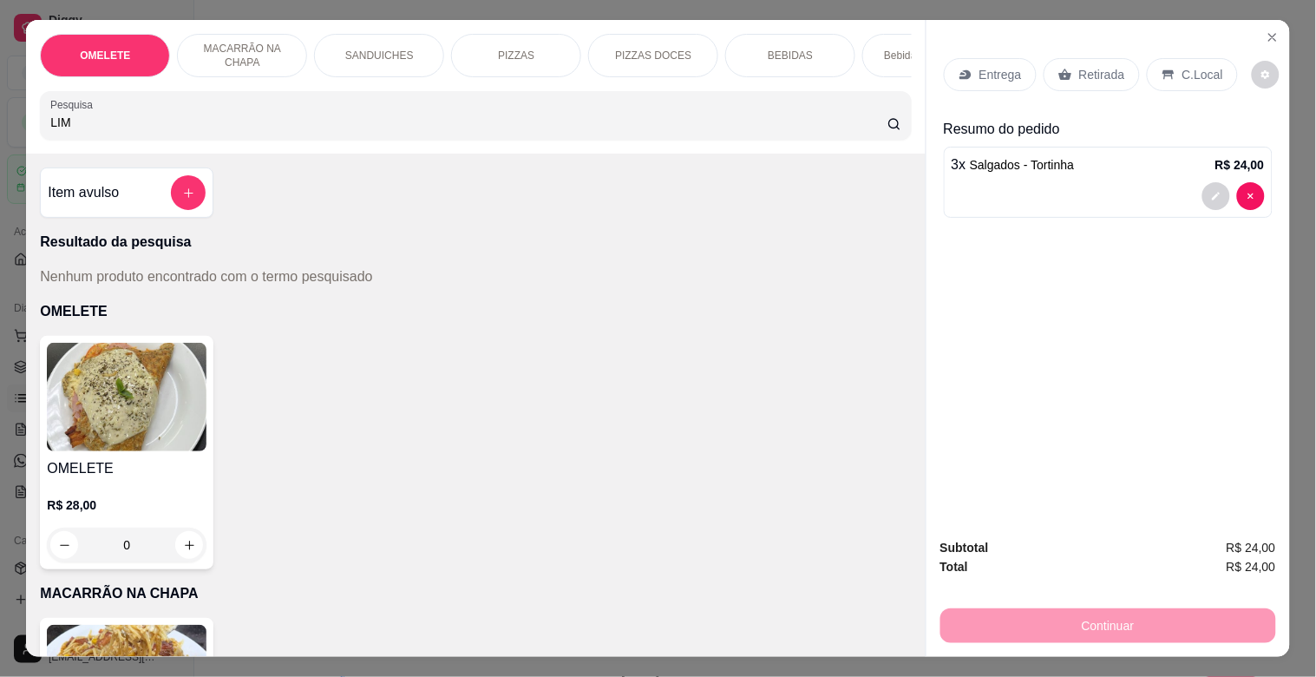
click at [403, 127] on input "LIM" at bounding box center [468, 122] width 837 height 17
type input "L"
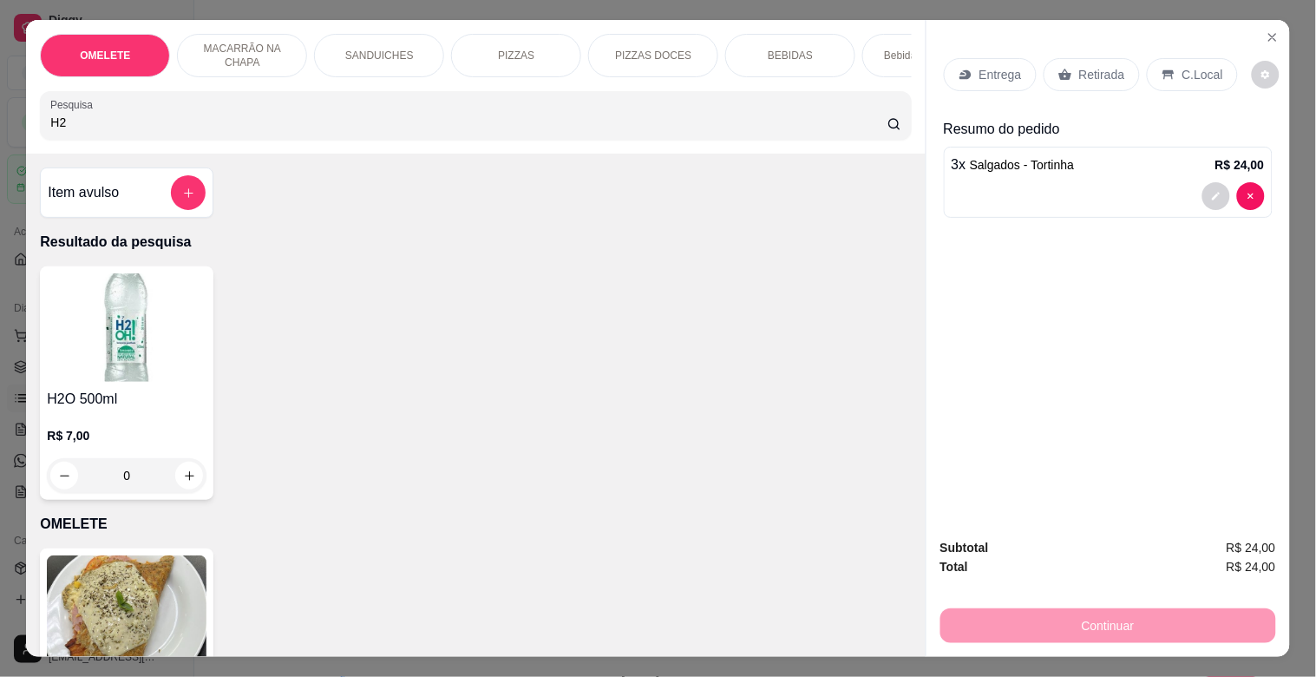
type input "H2"
click at [119, 374] on img at bounding box center [127, 327] width 160 height 108
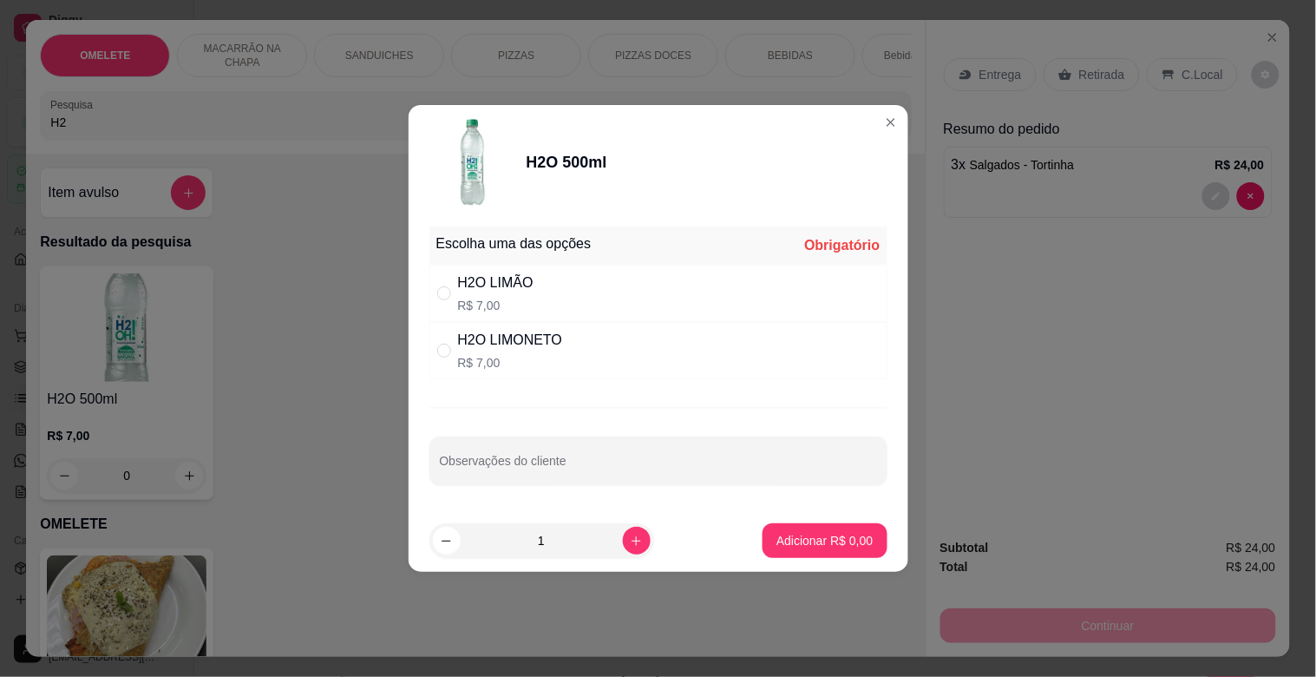
click at [506, 348] on div "H2O LIMONETO" at bounding box center [510, 340] width 105 height 21
radio input "true"
click at [844, 544] on p "Adicionar R$ 7,00" at bounding box center [824, 540] width 96 height 17
type input "1"
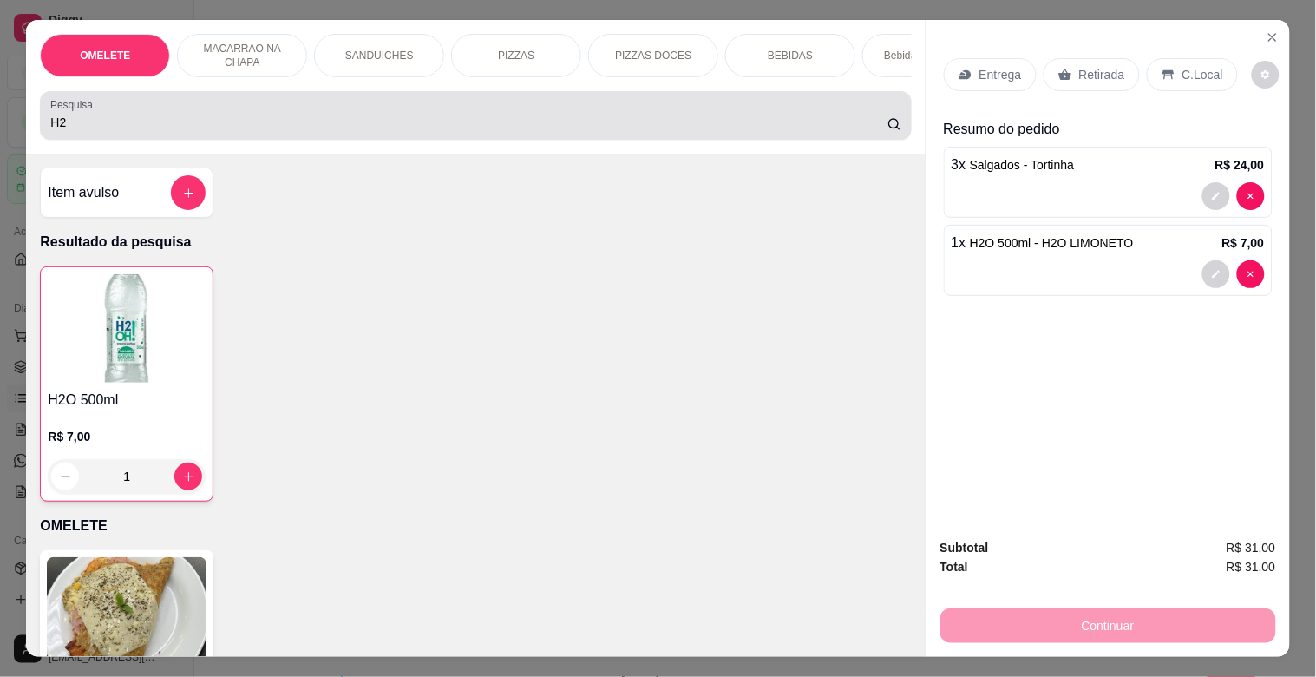
click at [218, 131] on input "H2" at bounding box center [468, 122] width 837 height 17
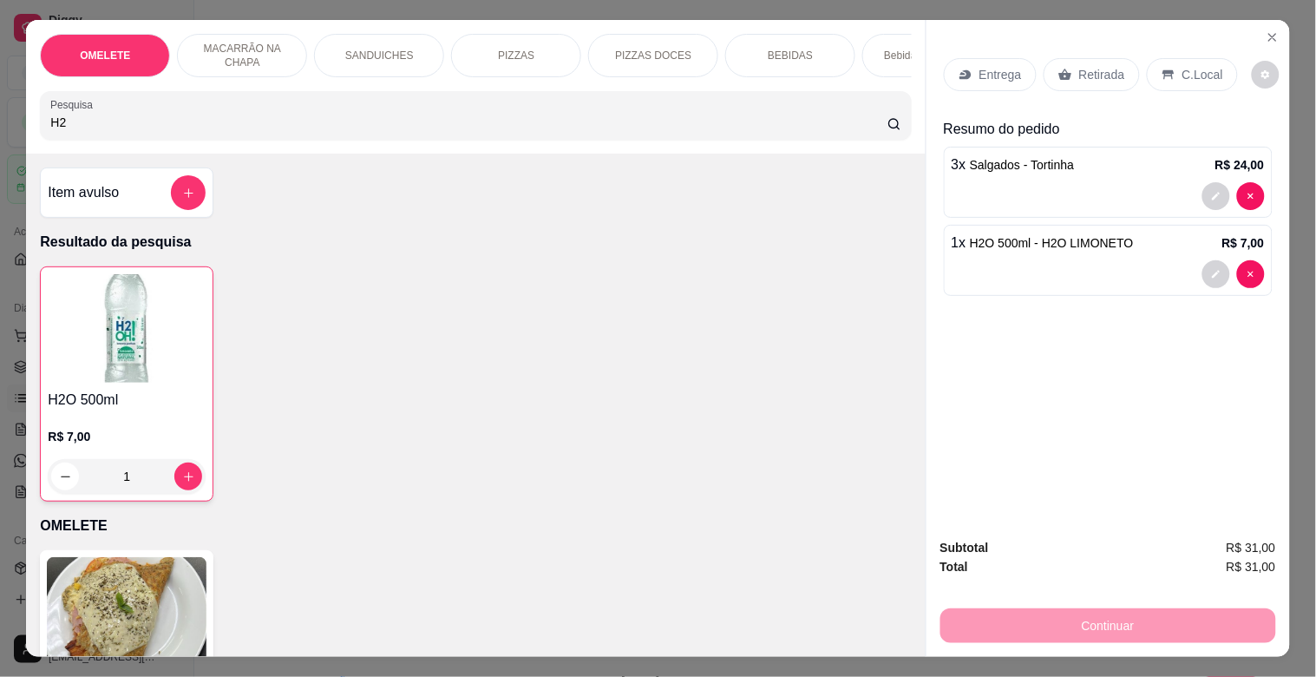
type input "H"
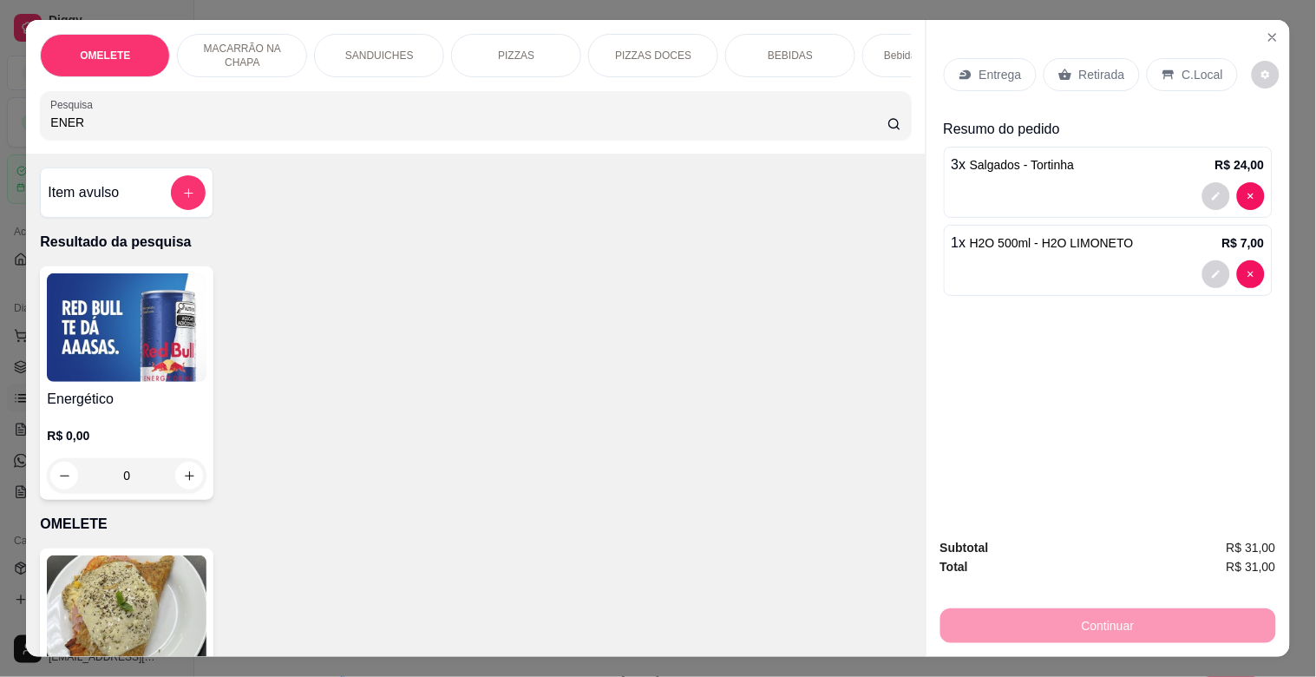
type input "ENER"
click at [75, 406] on h4 "Energético" at bounding box center [127, 399] width 160 height 21
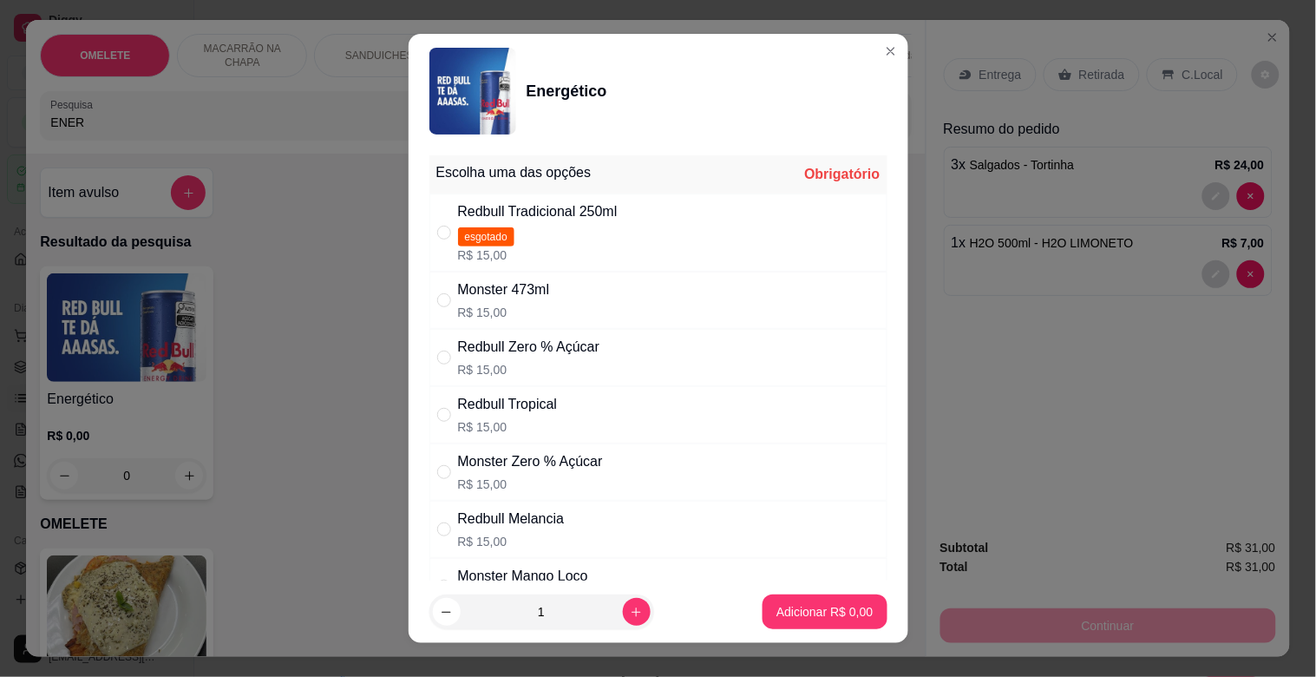
click at [505, 302] on div "Monster 473ml R$ 15,00" at bounding box center [504, 300] width 92 height 42
radio input "true"
click at [837, 608] on p "Adicionar R$ 15,00" at bounding box center [821, 611] width 101 height 16
type input "1"
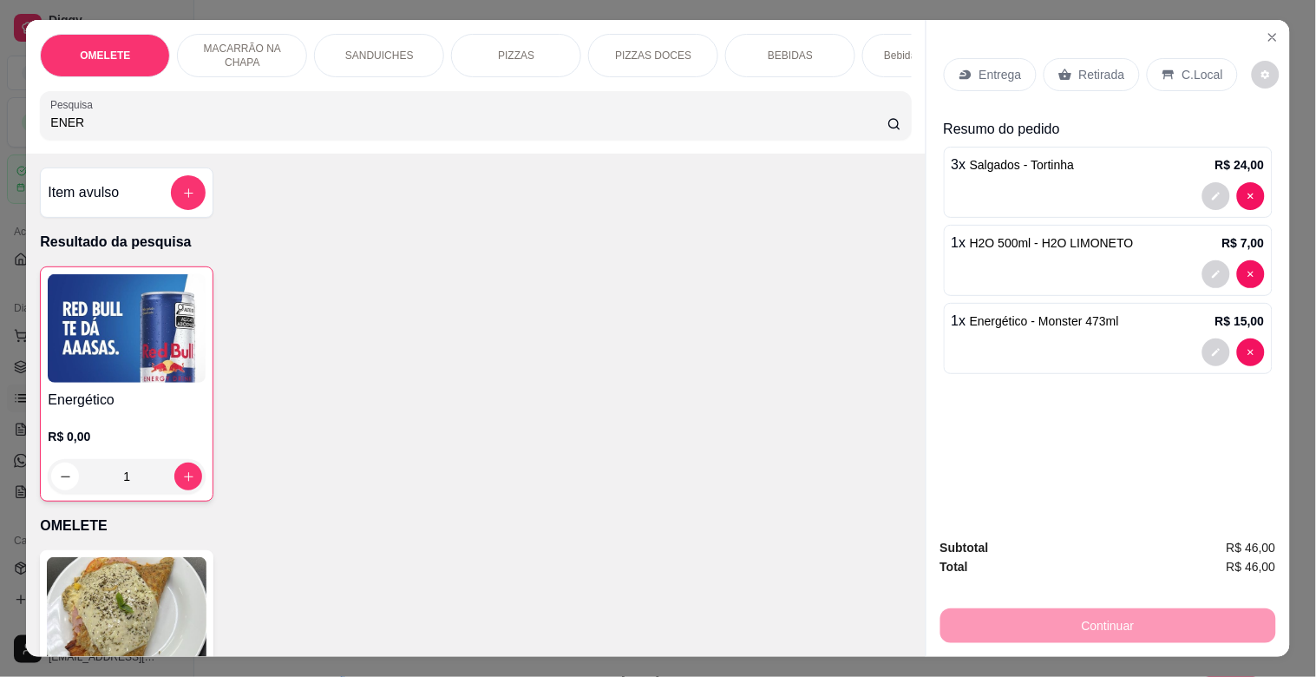
click at [131, 123] on input "ENER" at bounding box center [468, 122] width 837 height 17
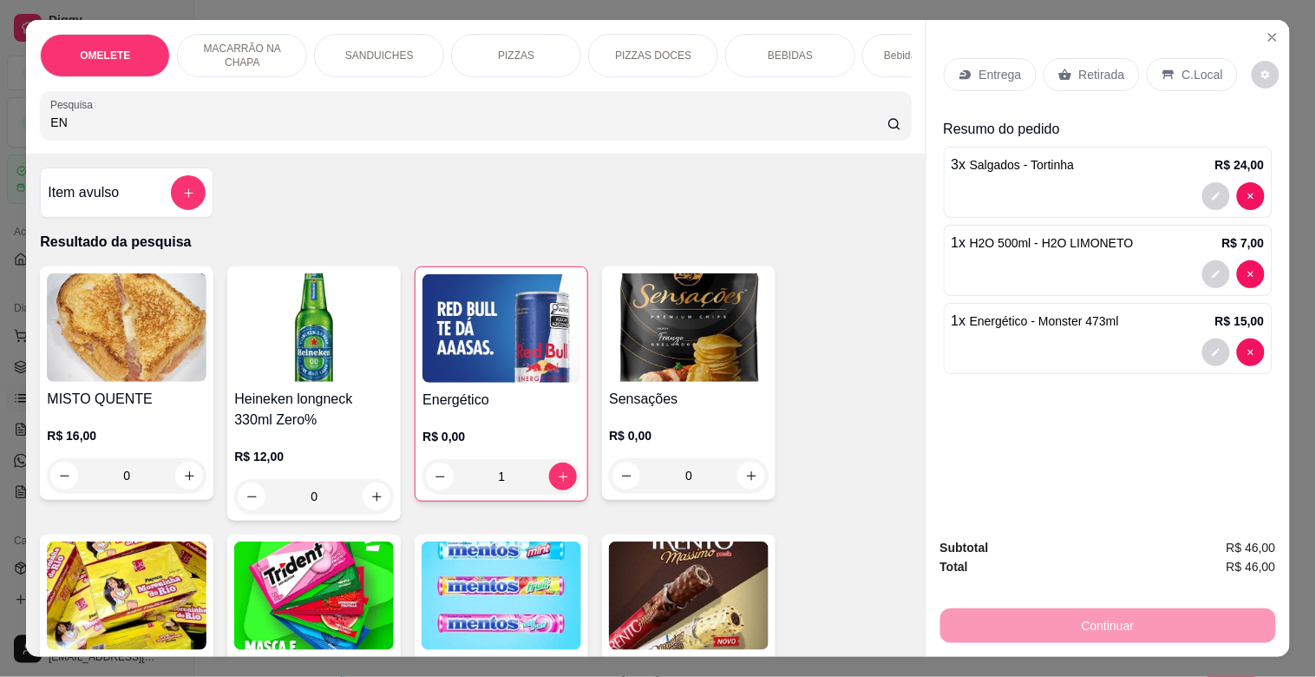
type input "E"
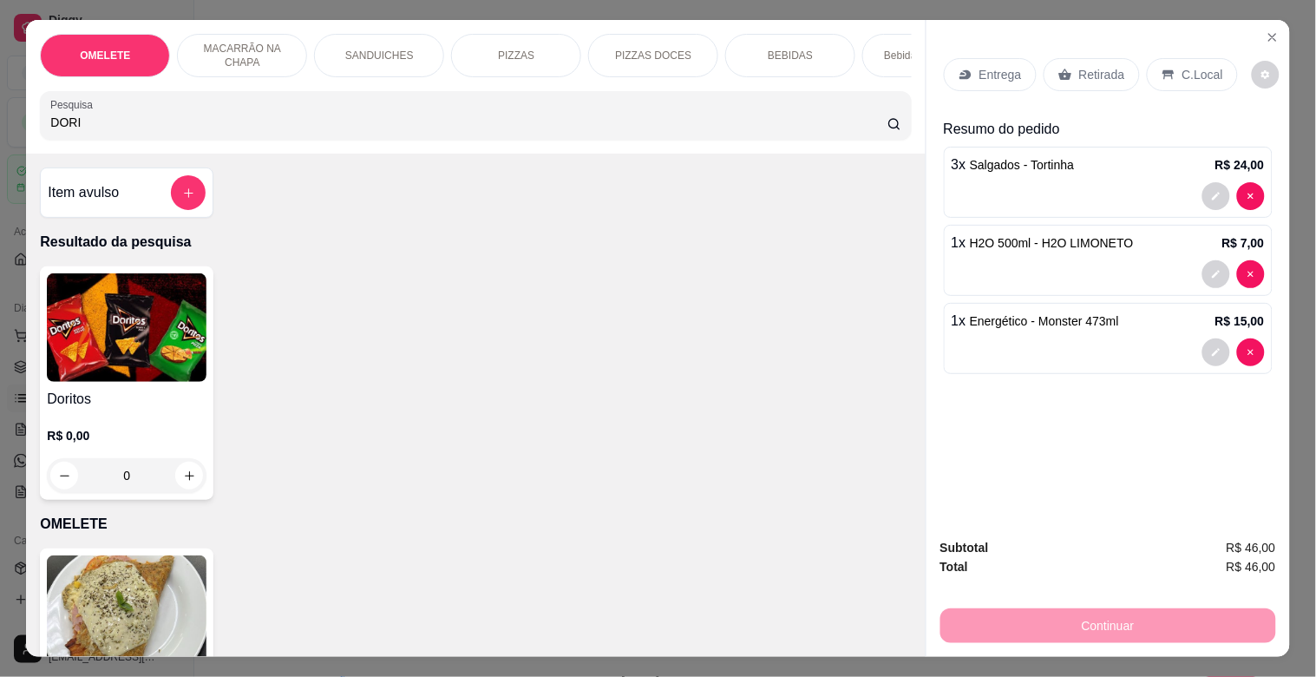
type input "DORI"
click at [73, 380] on img at bounding box center [127, 327] width 160 height 108
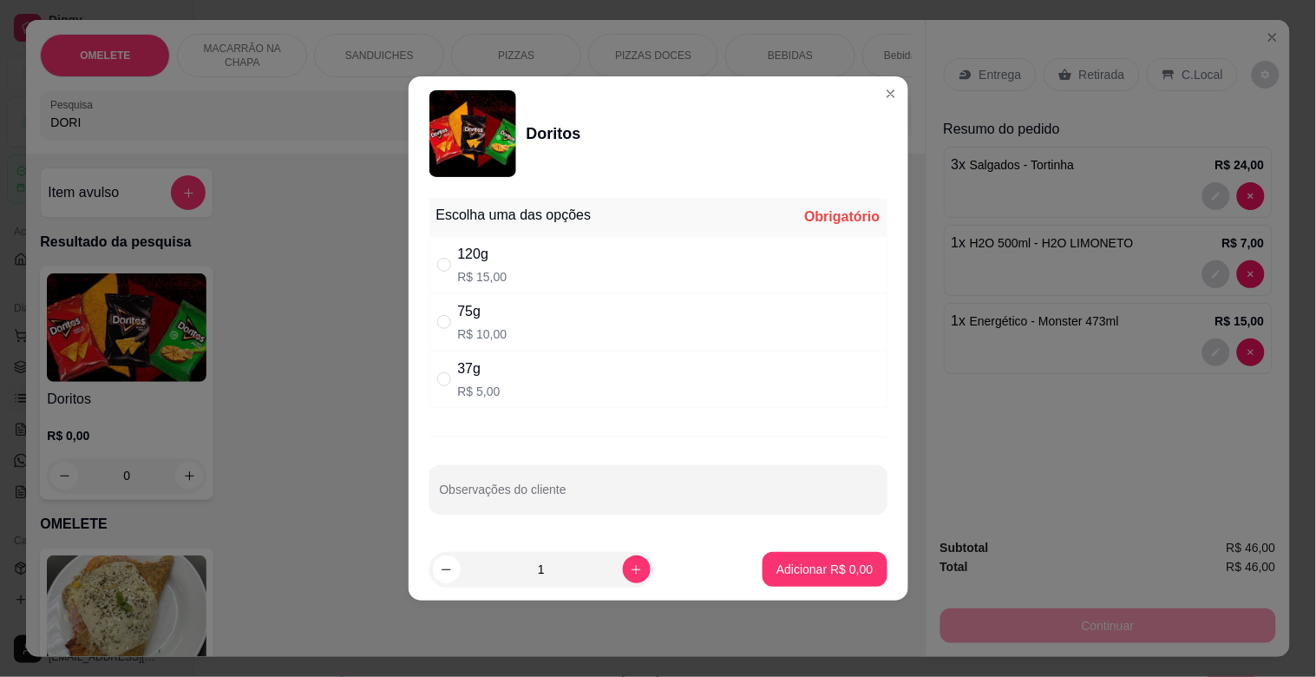
click at [536, 321] on div "75g R$ 10,00" at bounding box center [658, 321] width 458 height 57
radio input "true"
click at [783, 562] on p "Adicionar R$ 10,00" at bounding box center [820, 568] width 103 height 17
type input "1"
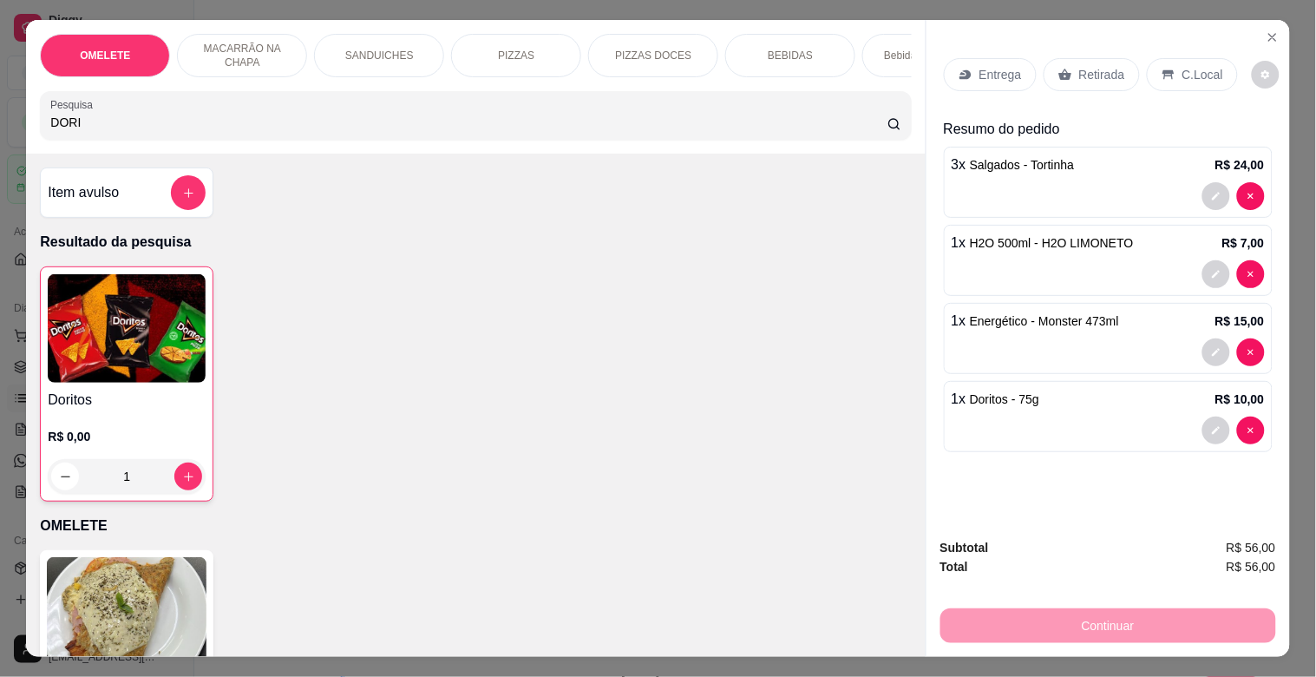
drag, startPoint x: 167, startPoint y: 125, endPoint x: 182, endPoint y: 122, distance: 15.0
click at [182, 122] on input "DORI" at bounding box center [468, 122] width 837 height 17
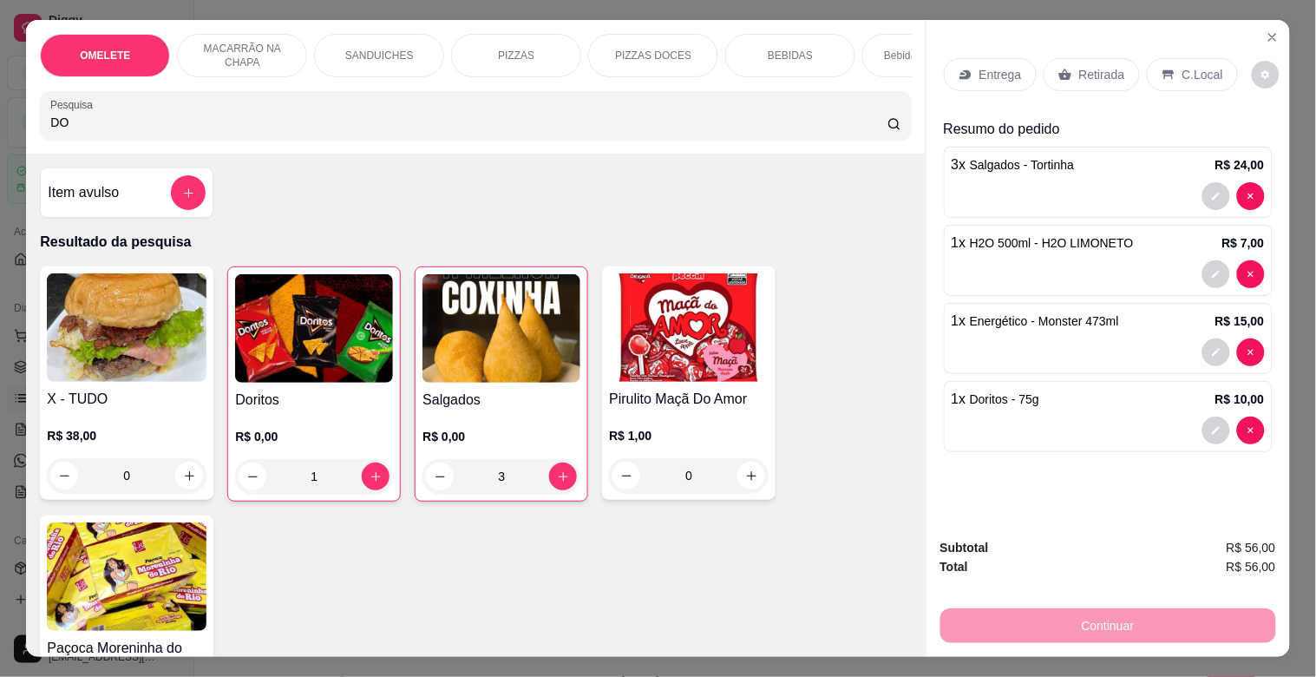
type input "D"
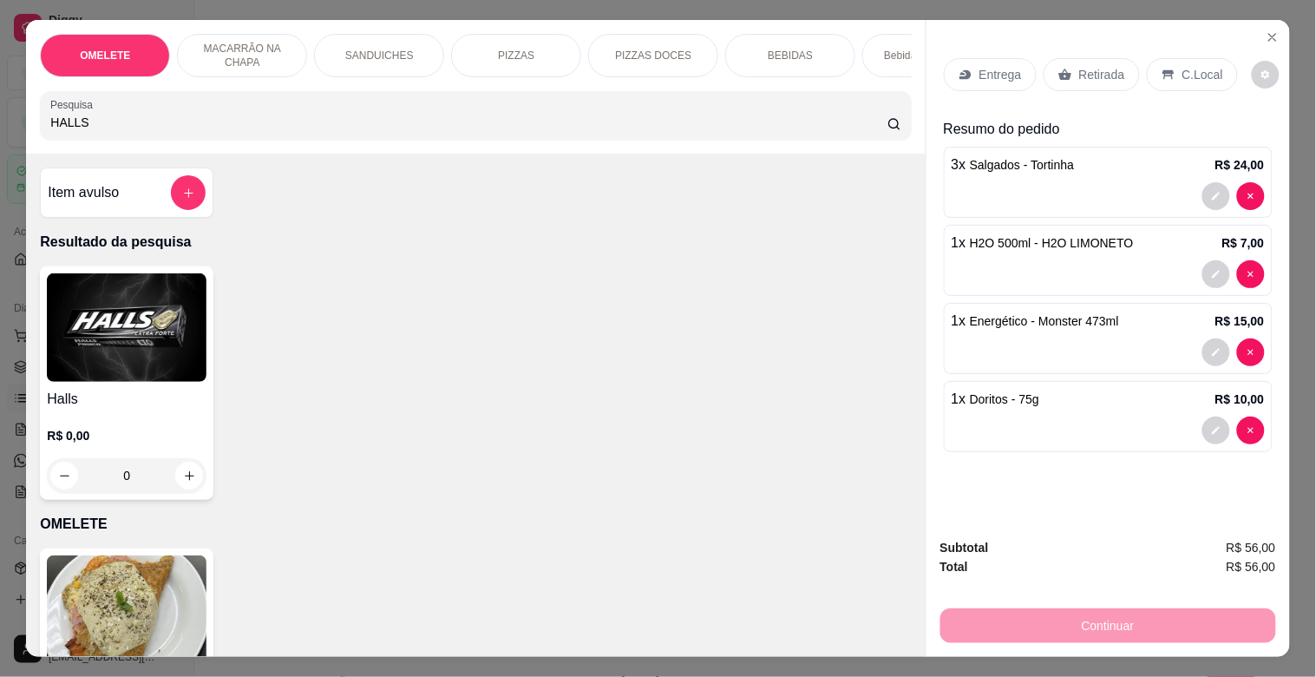
type input "HALLS"
click at [175, 357] on img at bounding box center [127, 327] width 160 height 108
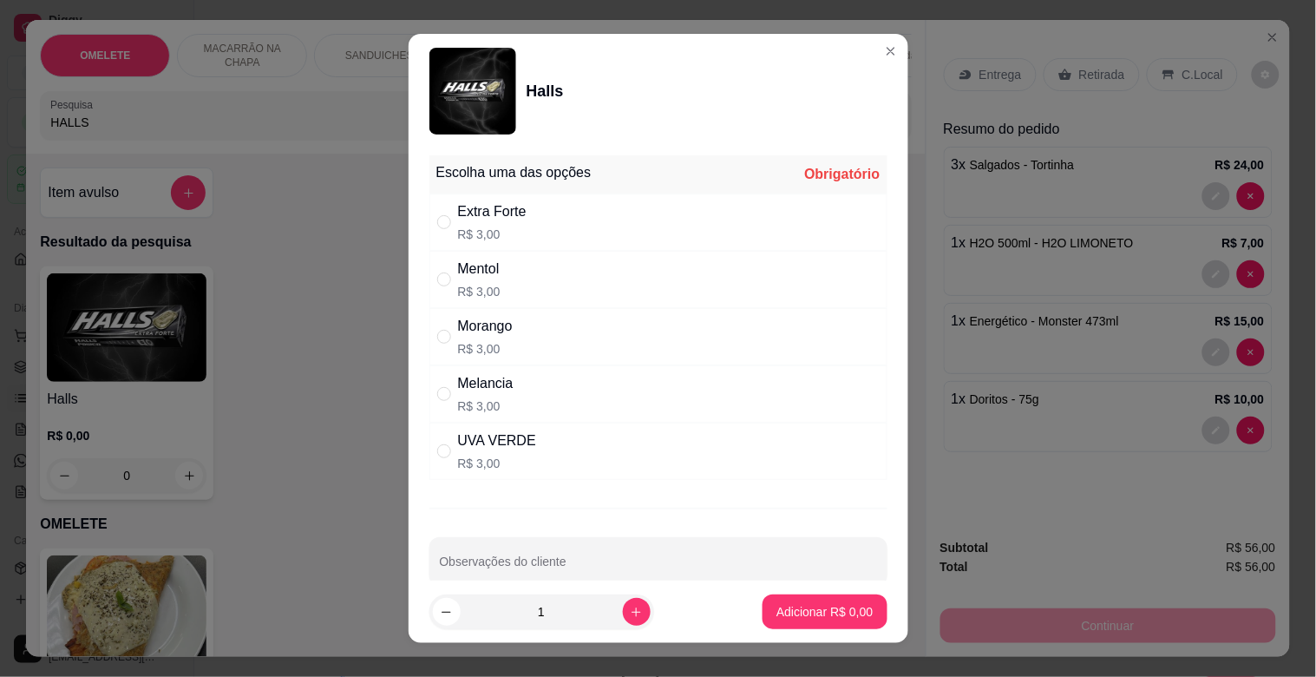
click at [501, 393] on div "Melancia" at bounding box center [486, 383] width 56 height 21
radio input "true"
click at [784, 600] on button "Adicionar R$ 3,00" at bounding box center [824, 612] width 121 height 34
type input "1"
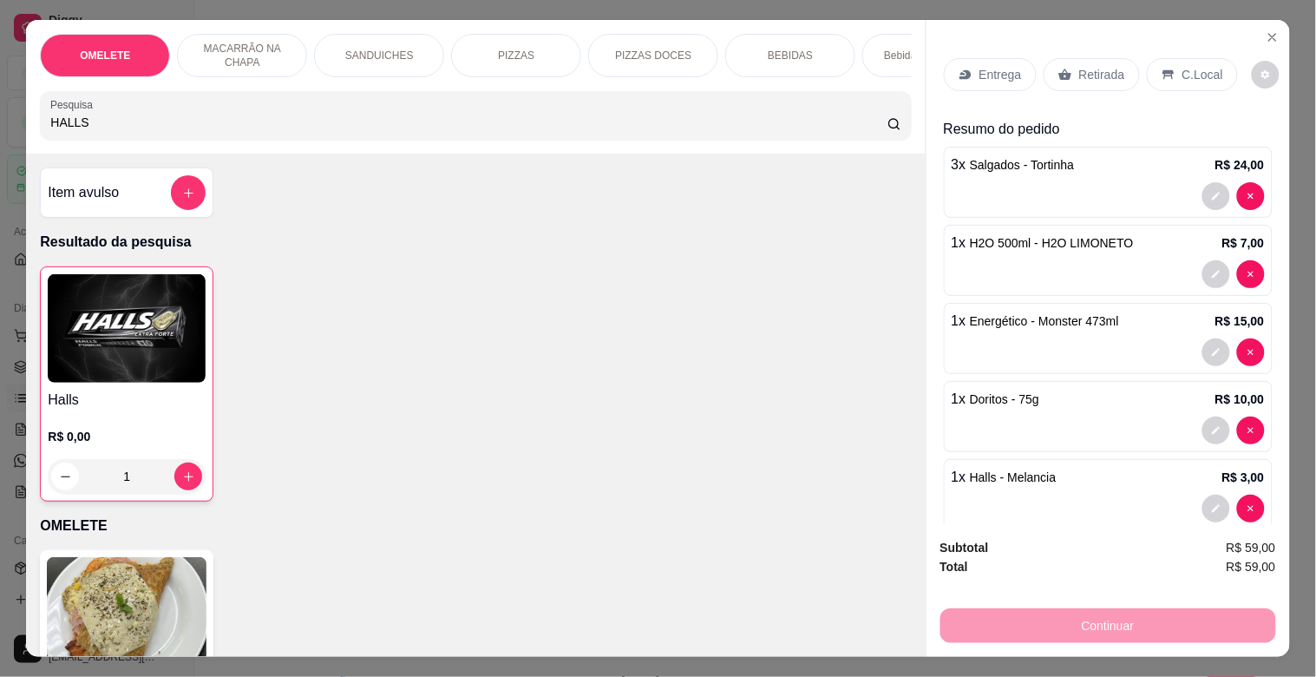
click at [1079, 71] on p "Retirada" at bounding box center [1102, 74] width 46 height 17
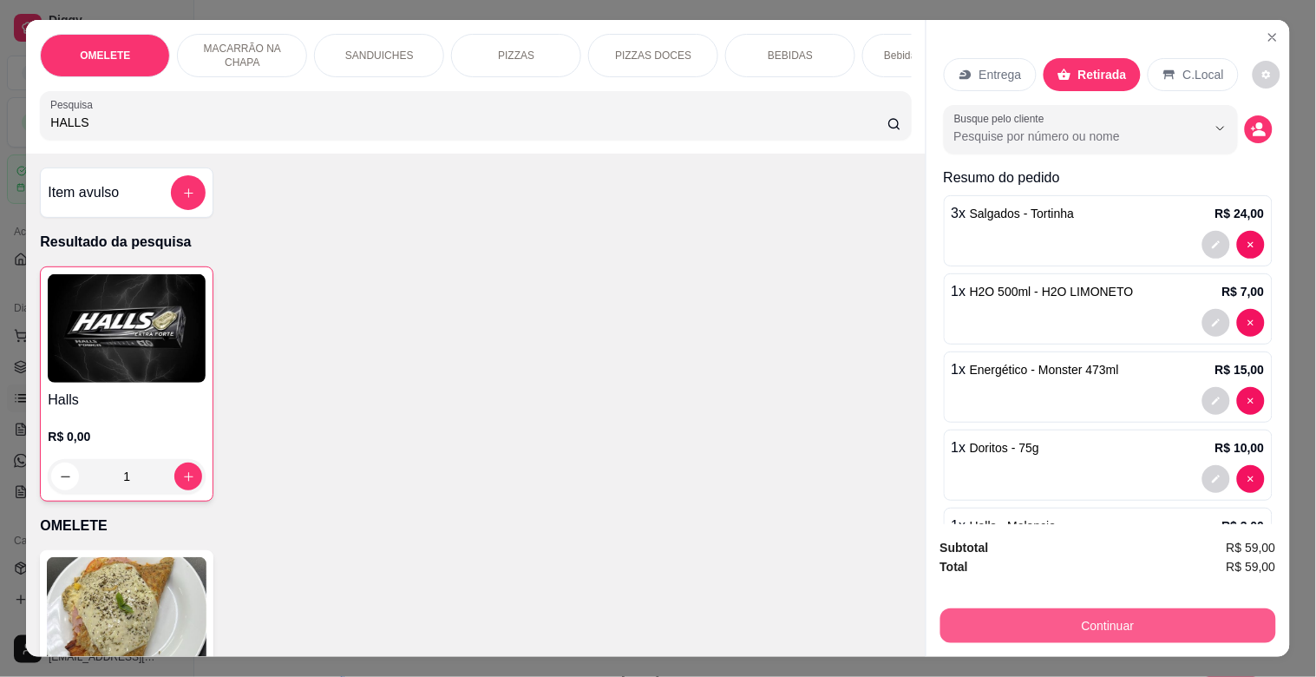
click at [1074, 625] on button "Continuar" at bounding box center [1108, 625] width 336 height 35
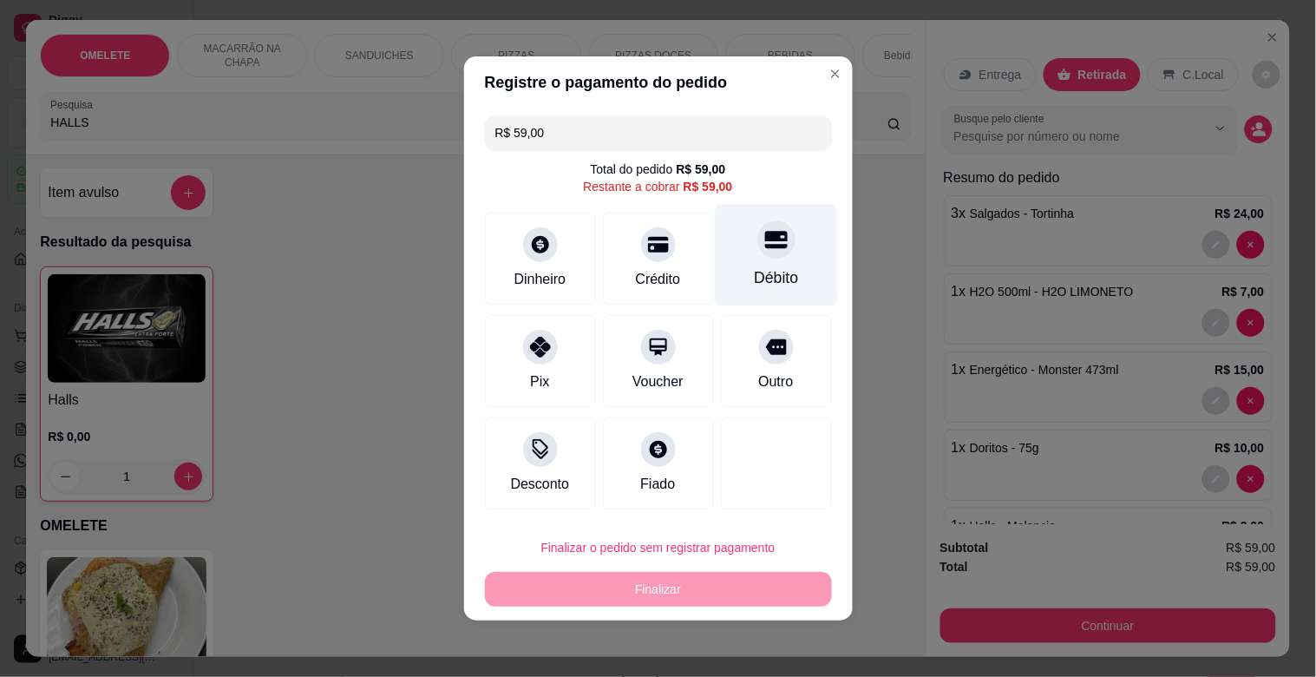
click at [759, 271] on div "Débito" at bounding box center [776, 277] width 44 height 23
type input "R$ 0,00"
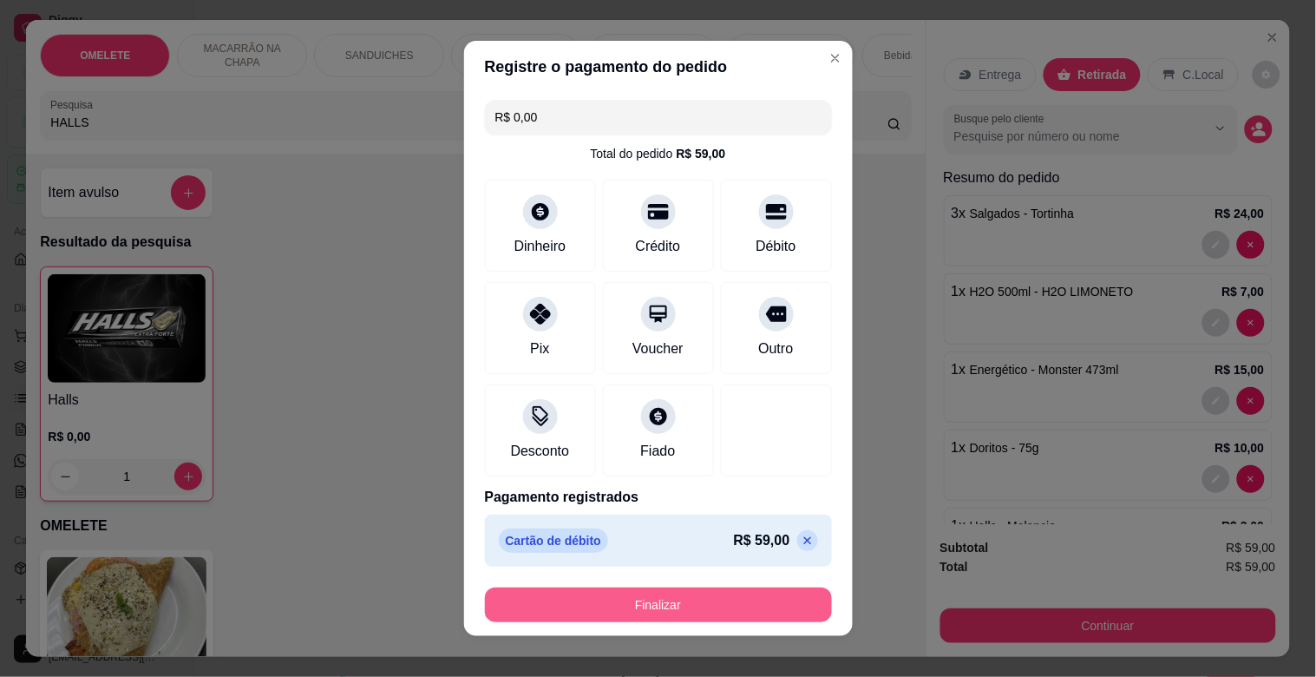
click at [768, 607] on button "Finalizar" at bounding box center [658, 604] width 347 height 35
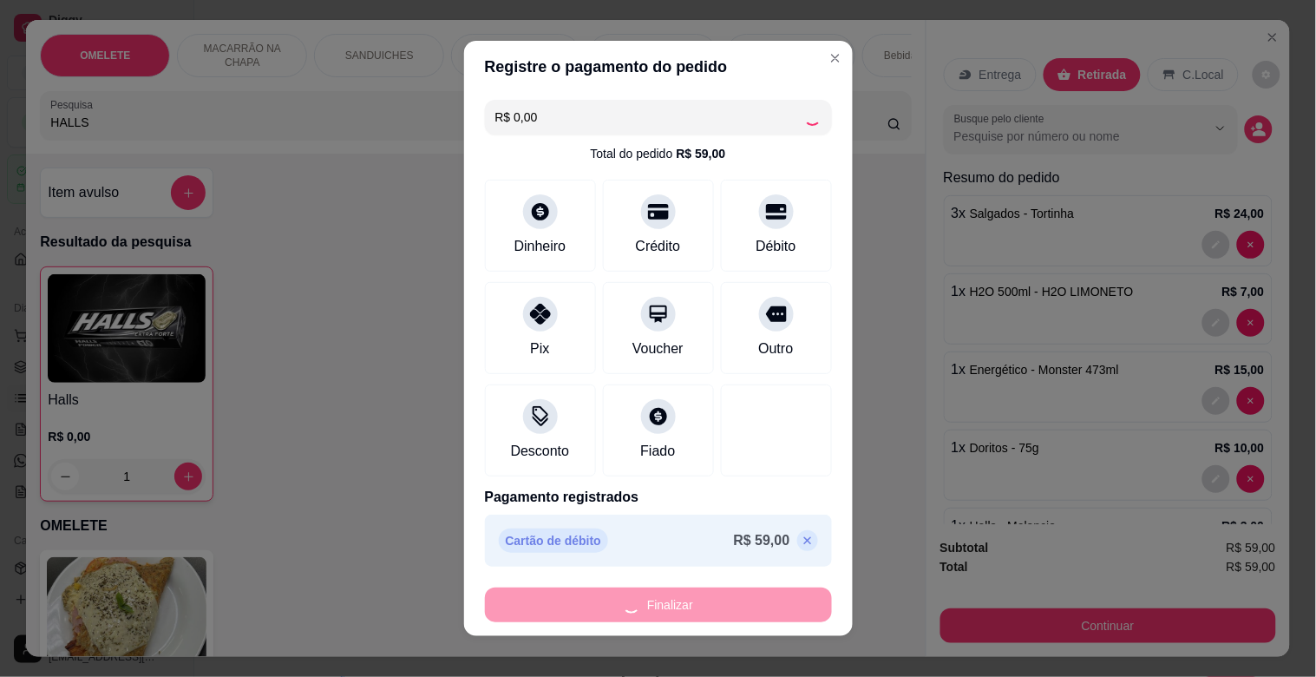
type input "0"
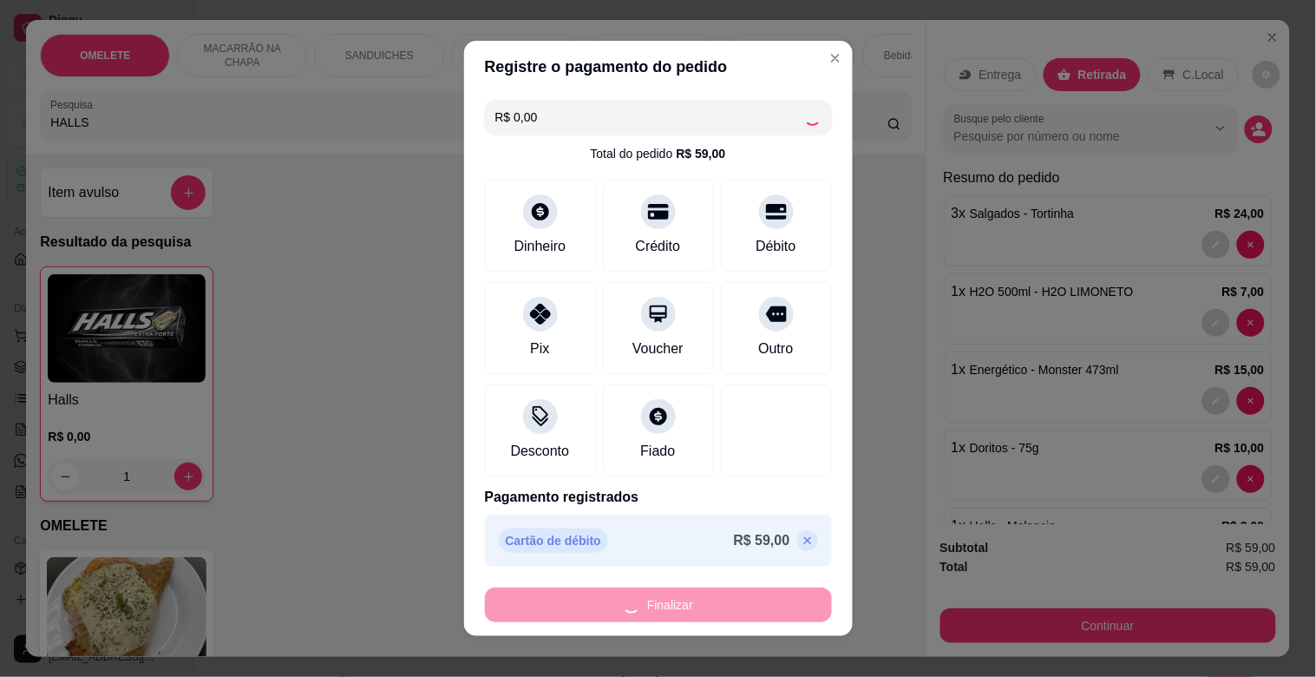
type input "0"
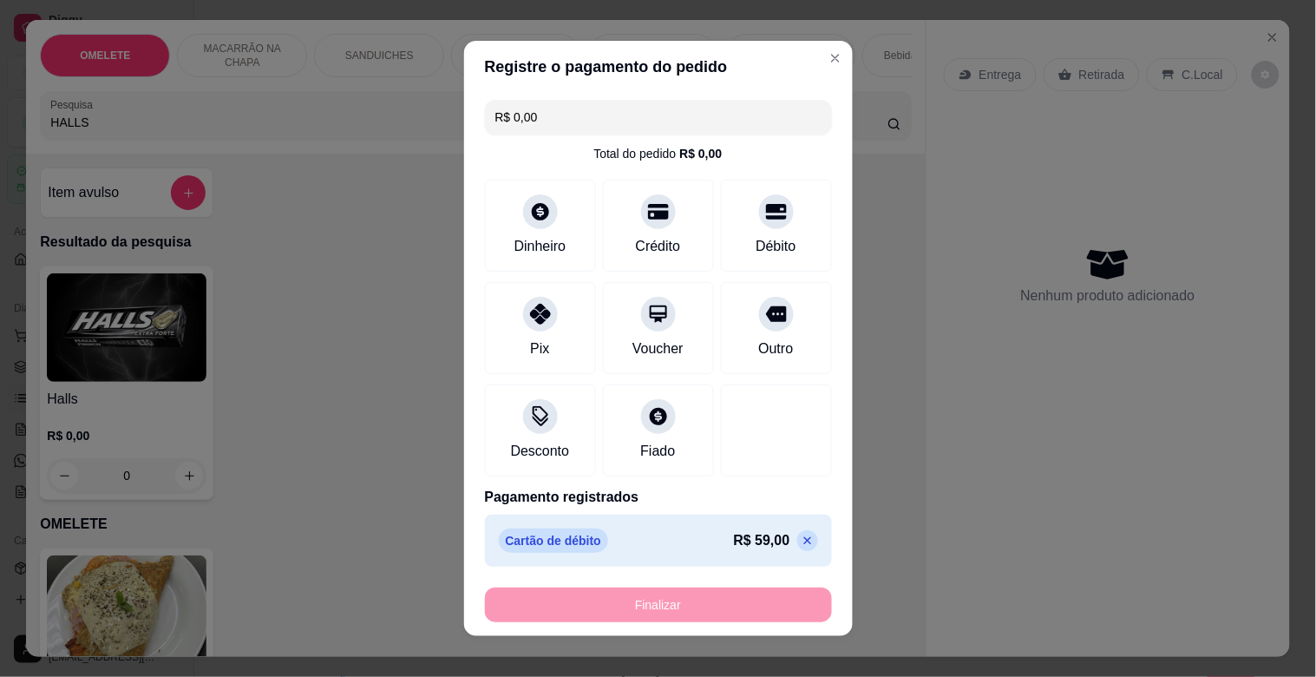
type input "-R$ 59,00"
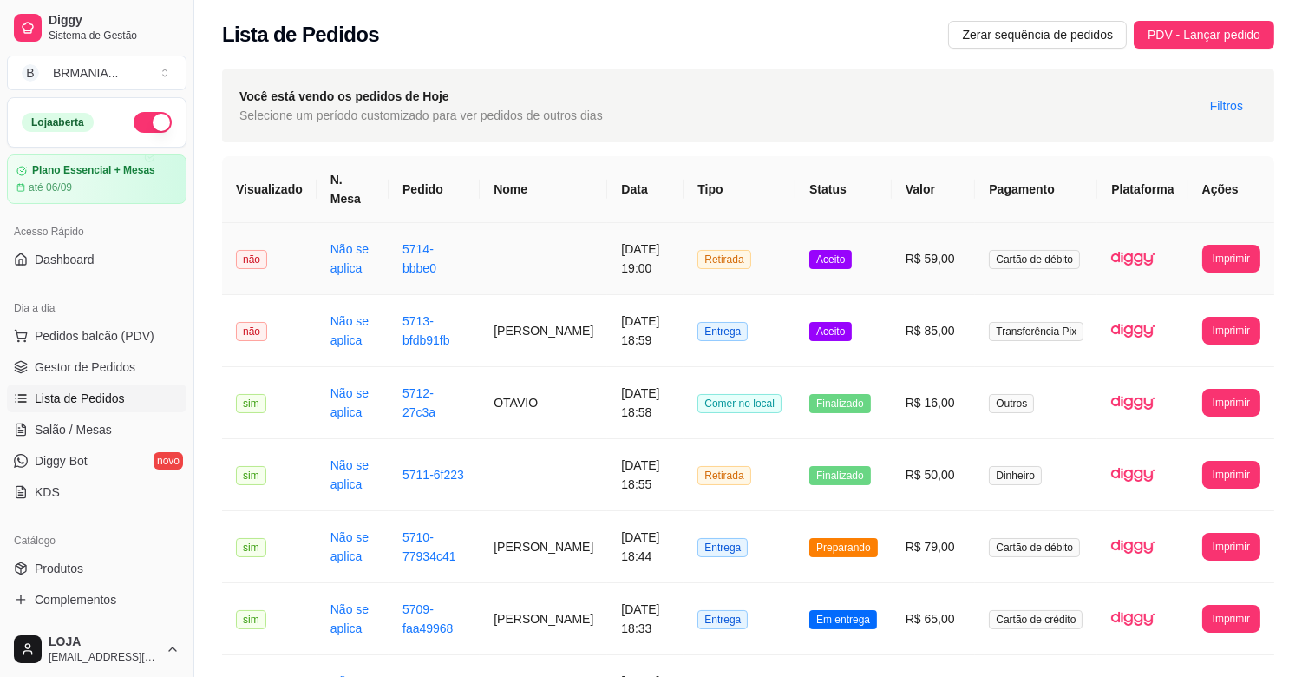
click at [930, 246] on td "R$ 59,00" at bounding box center [934, 259] width 84 height 72
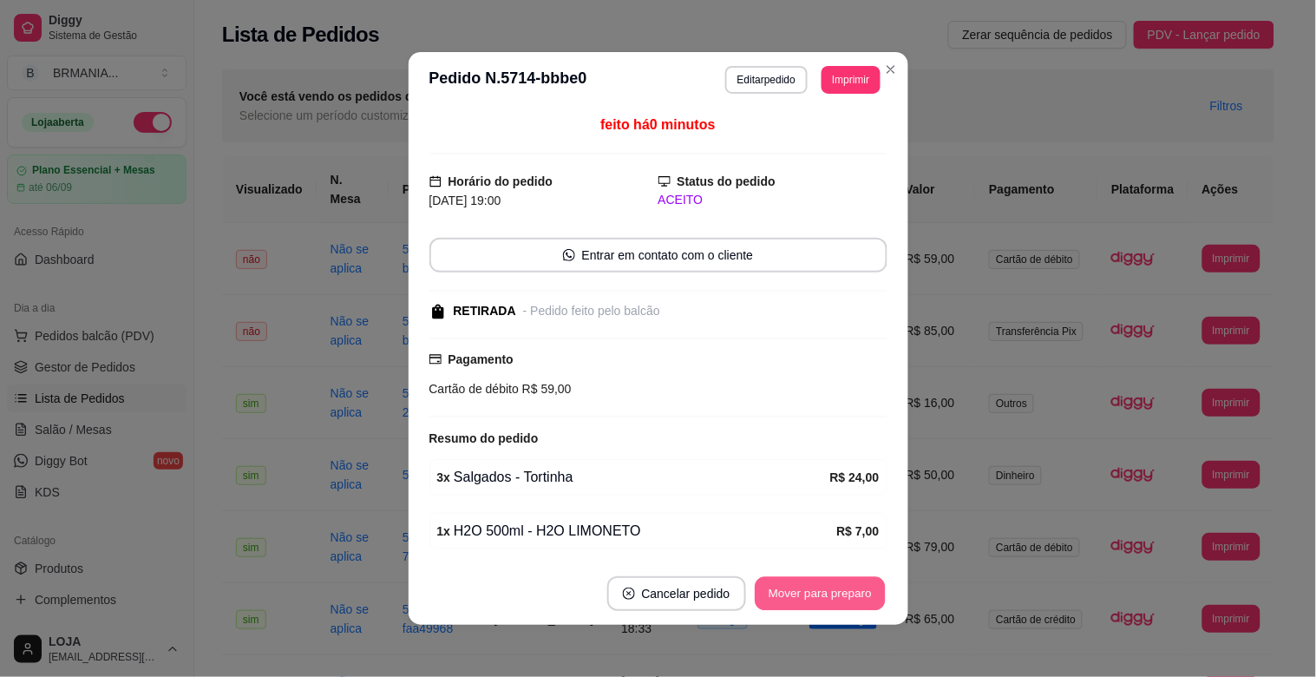
click at [808, 592] on button "Mover para preparo" at bounding box center [820, 594] width 130 height 34
click at [810, 592] on button "Mover para retirada disponível" at bounding box center [791, 593] width 192 height 35
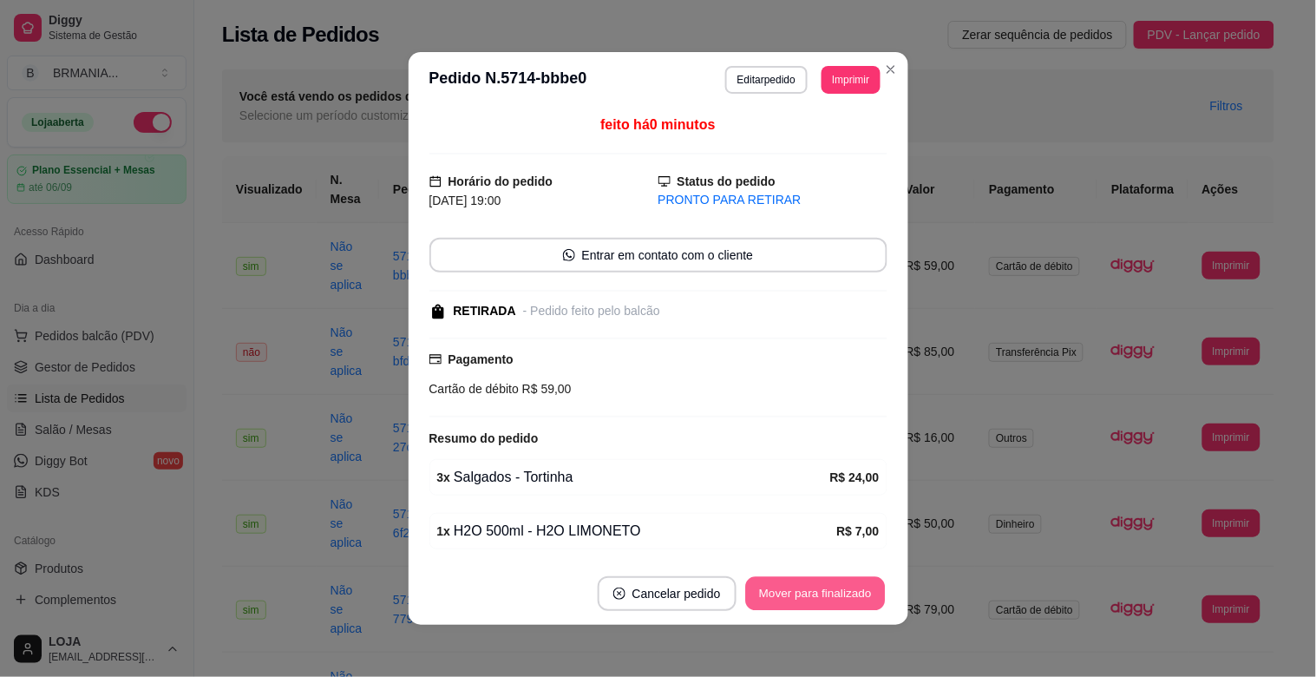
click at [810, 592] on button "Mover para finalizado" at bounding box center [815, 594] width 140 height 34
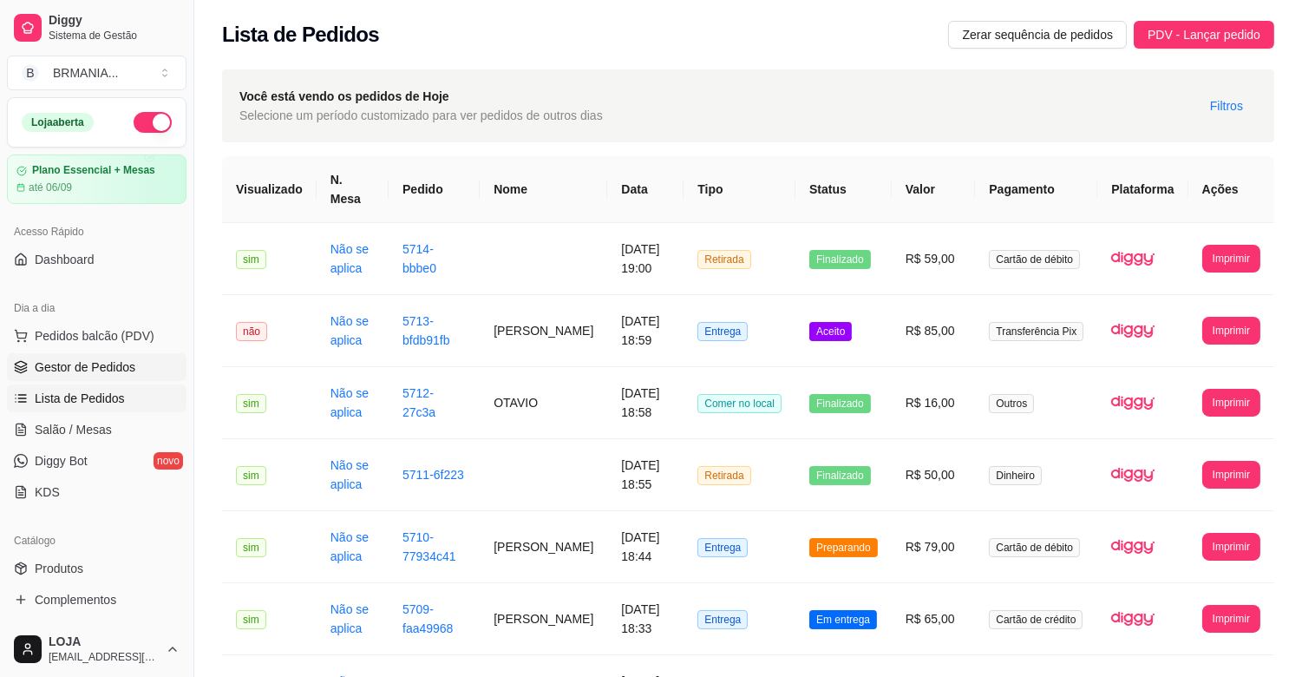
click at [70, 359] on span "Gestor de Pedidos" at bounding box center [85, 366] width 101 height 17
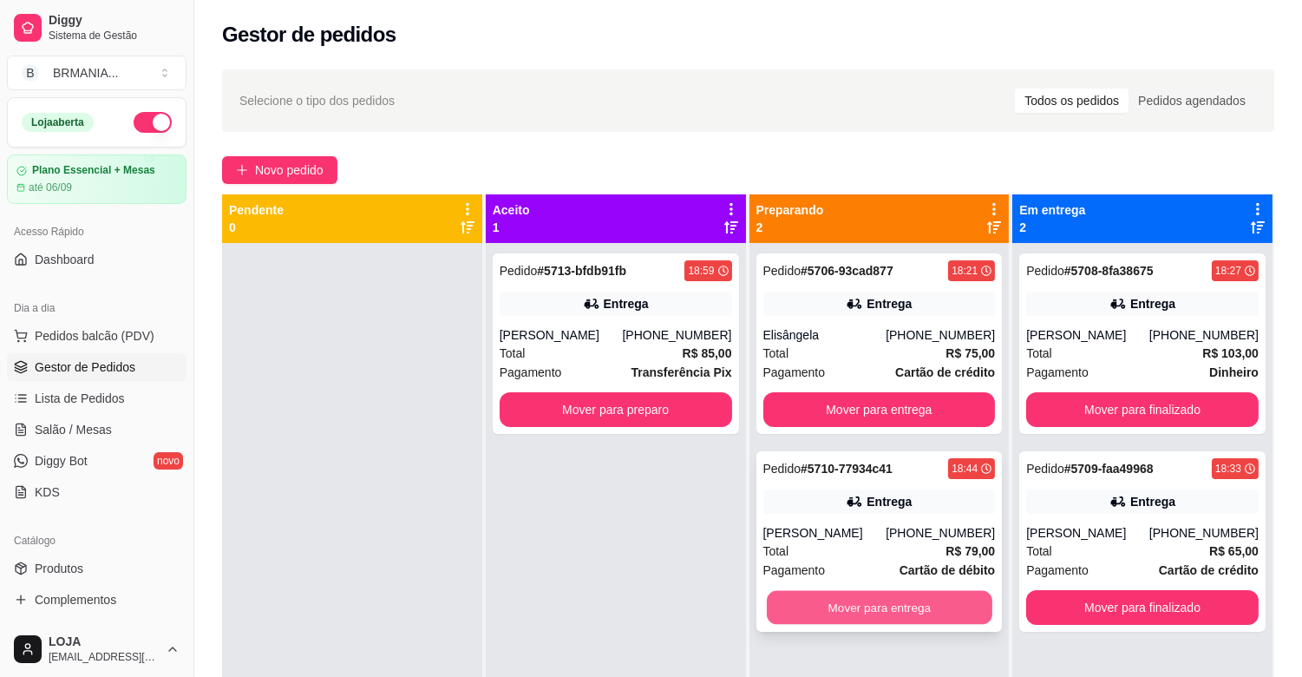
click at [863, 605] on button "Mover para entrega" at bounding box center [880, 608] width 226 height 34
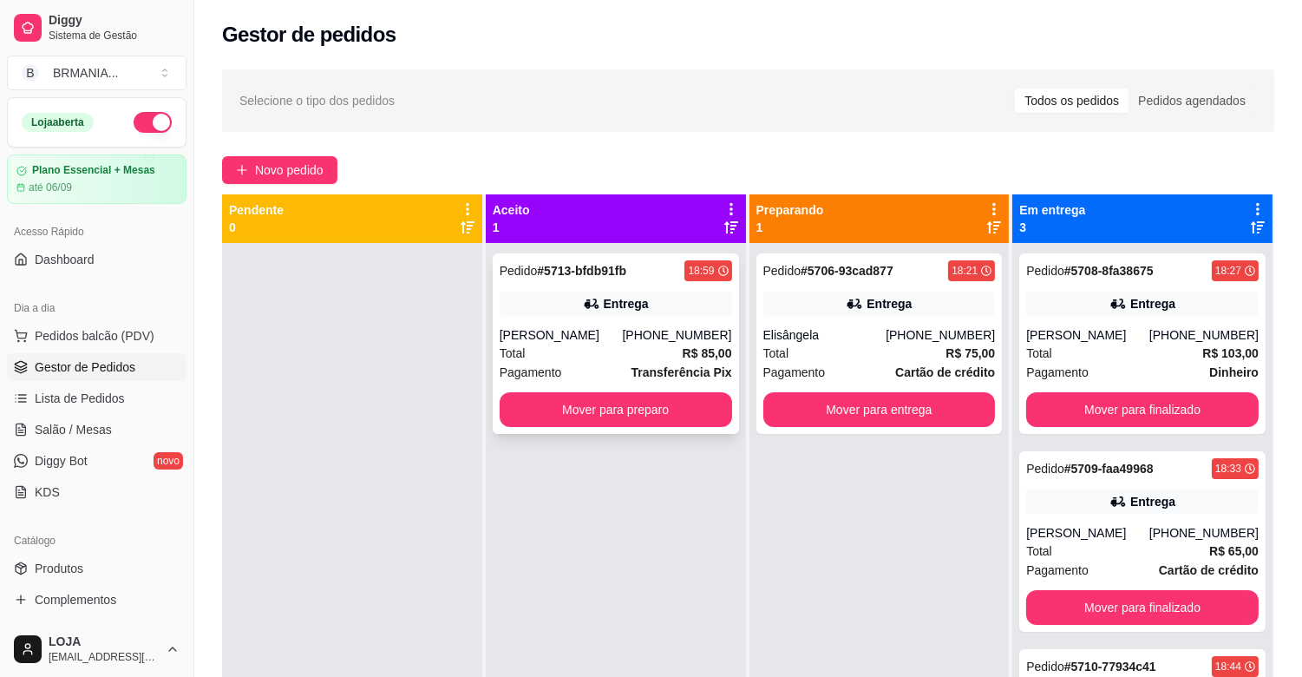
click at [579, 347] on div "Total R$ 85,00" at bounding box center [616, 353] width 232 height 19
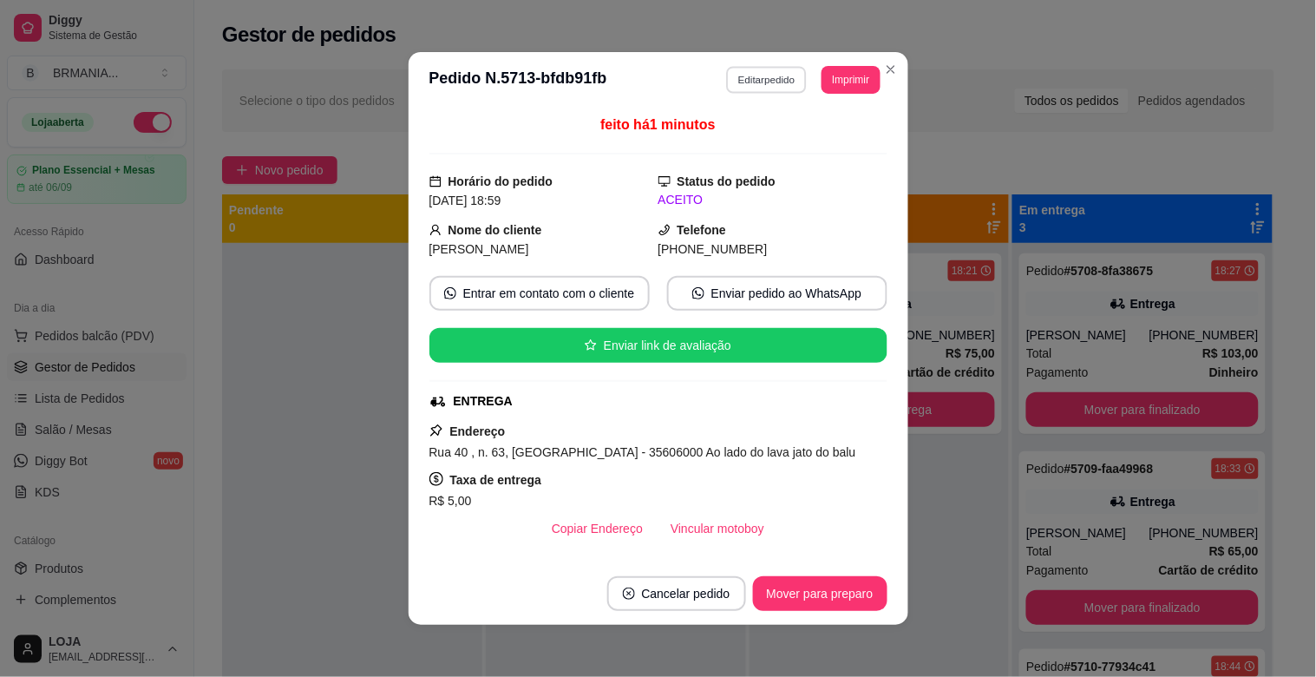
click at [769, 88] on button "Editar pedido" at bounding box center [766, 79] width 81 height 27
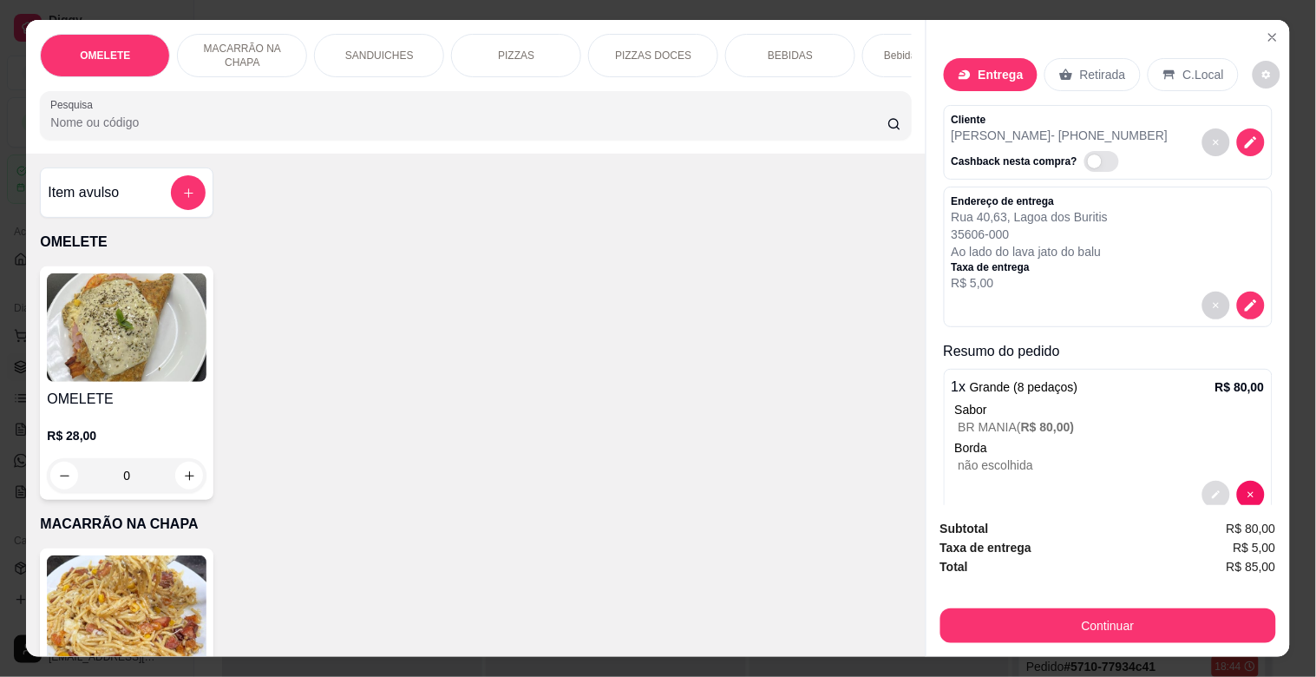
click at [1211, 489] on icon "decrease-product-quantity" at bounding box center [1216, 494] width 10 height 10
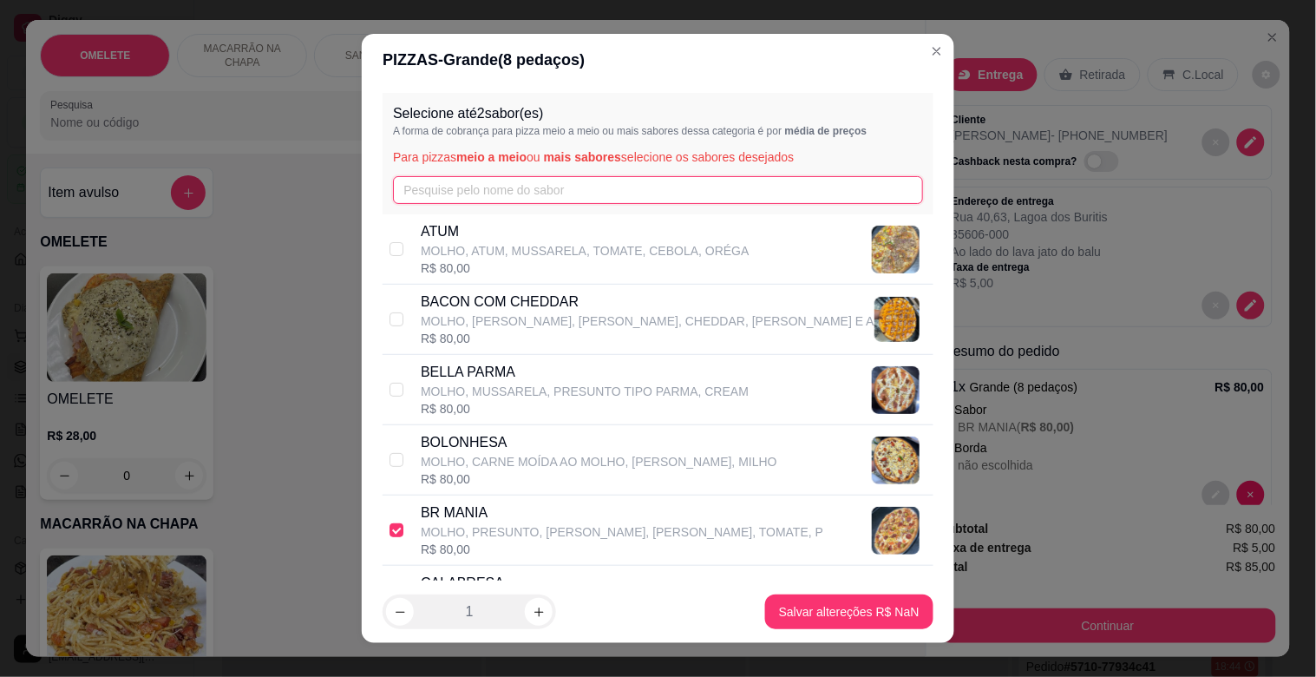
click at [448, 182] on input "text" at bounding box center [658, 190] width 530 height 28
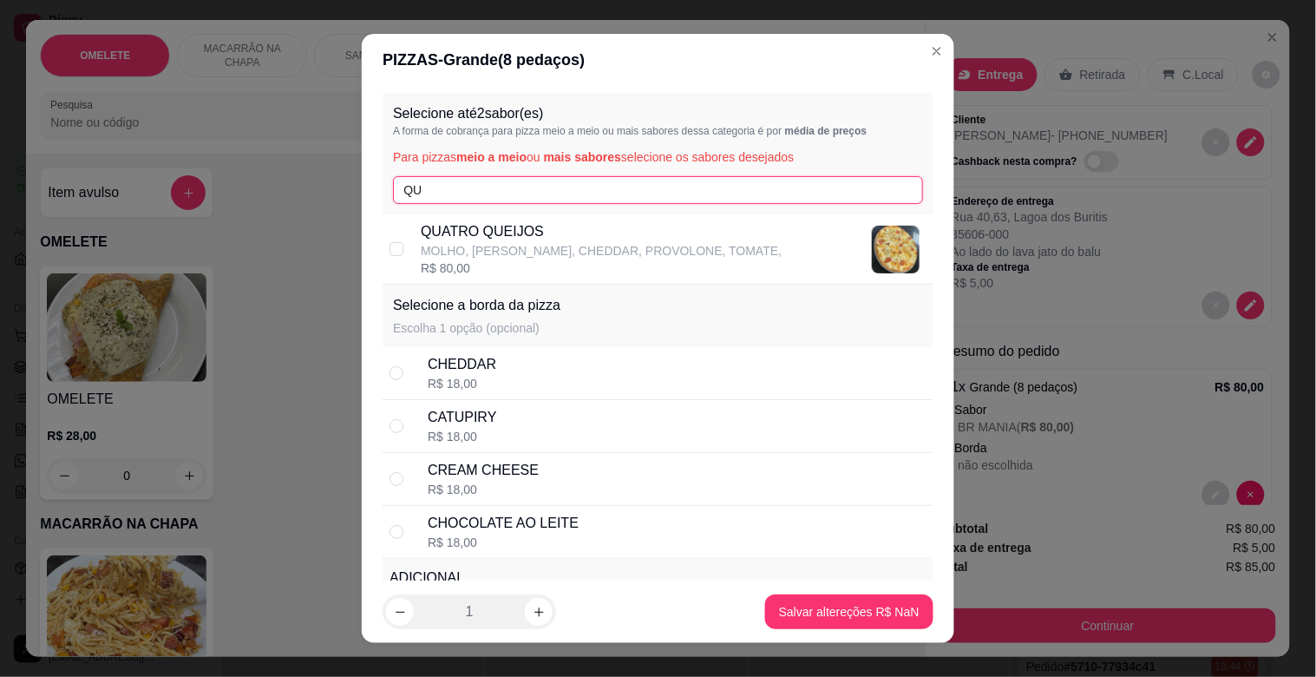
type input "QU"
click at [471, 253] on p "MOLHO, [PERSON_NAME], CHEDDAR, PROVOLONE, TOMATE," at bounding box center [601, 250] width 361 height 17
checkbox input "true"
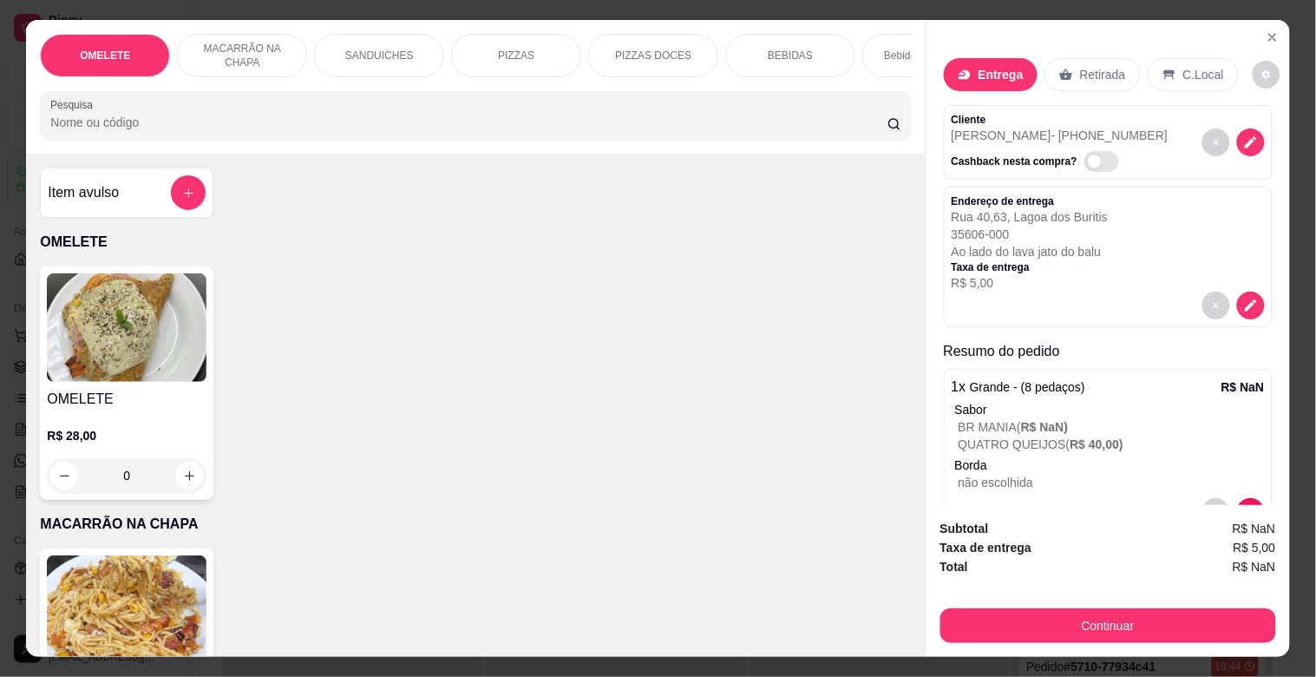
scroll to position [54, 0]
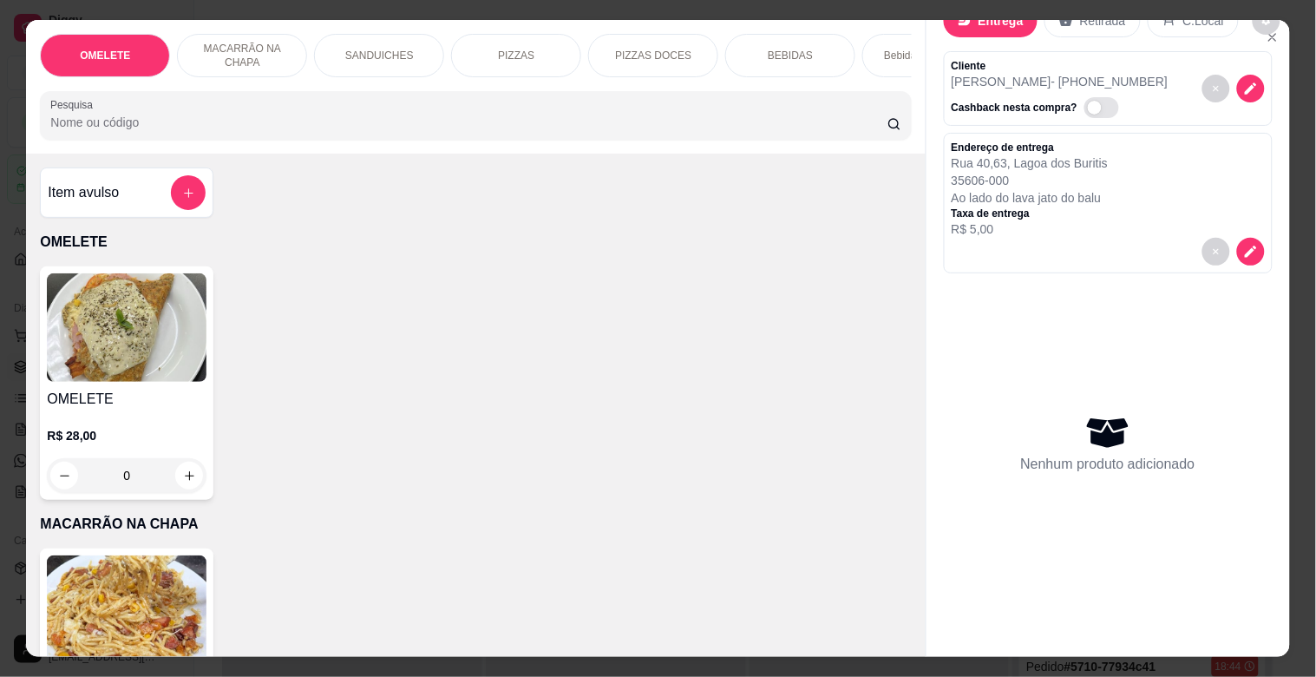
click at [522, 52] on p "PIZZAS" at bounding box center [516, 56] width 36 height 14
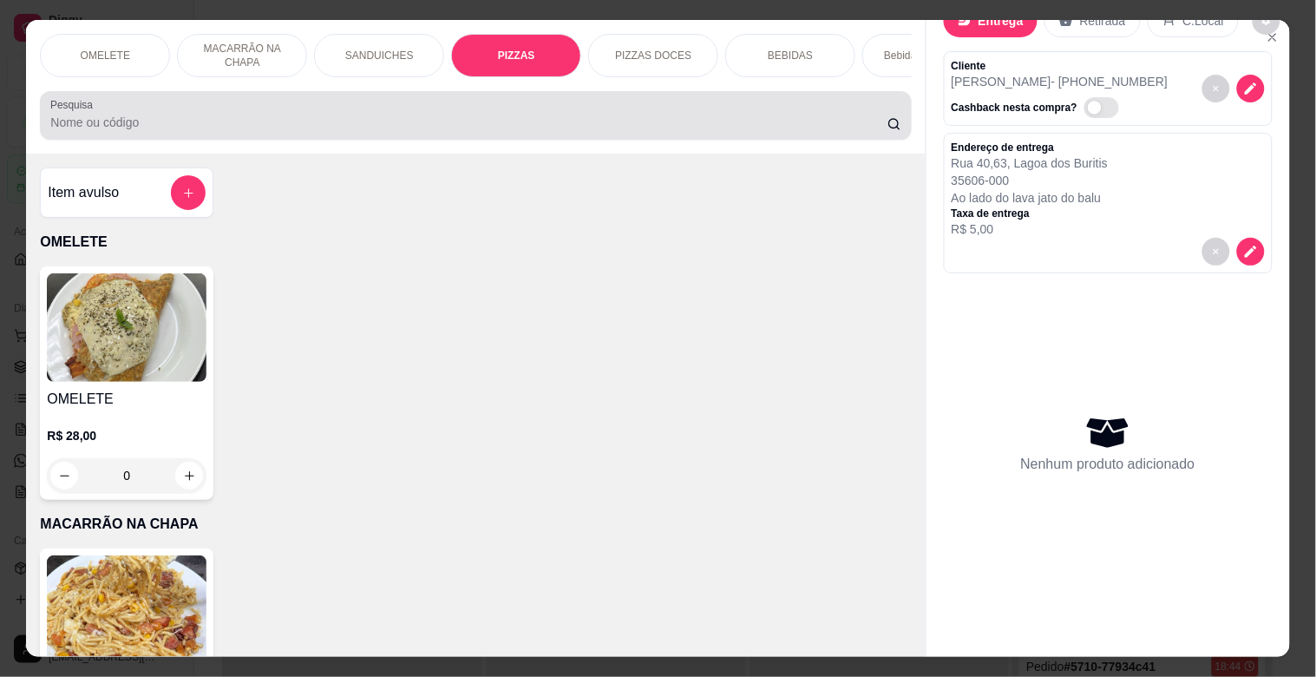
scroll to position [42, 0]
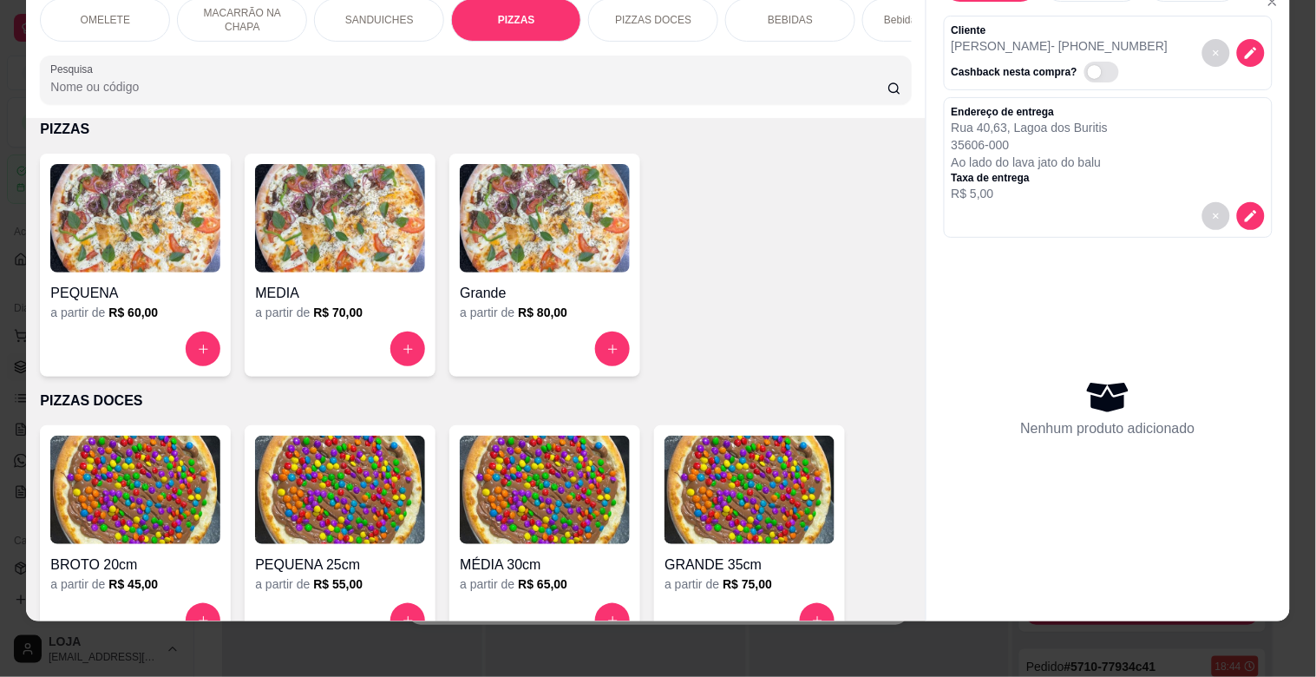
click at [513, 252] on img at bounding box center [545, 218] width 170 height 108
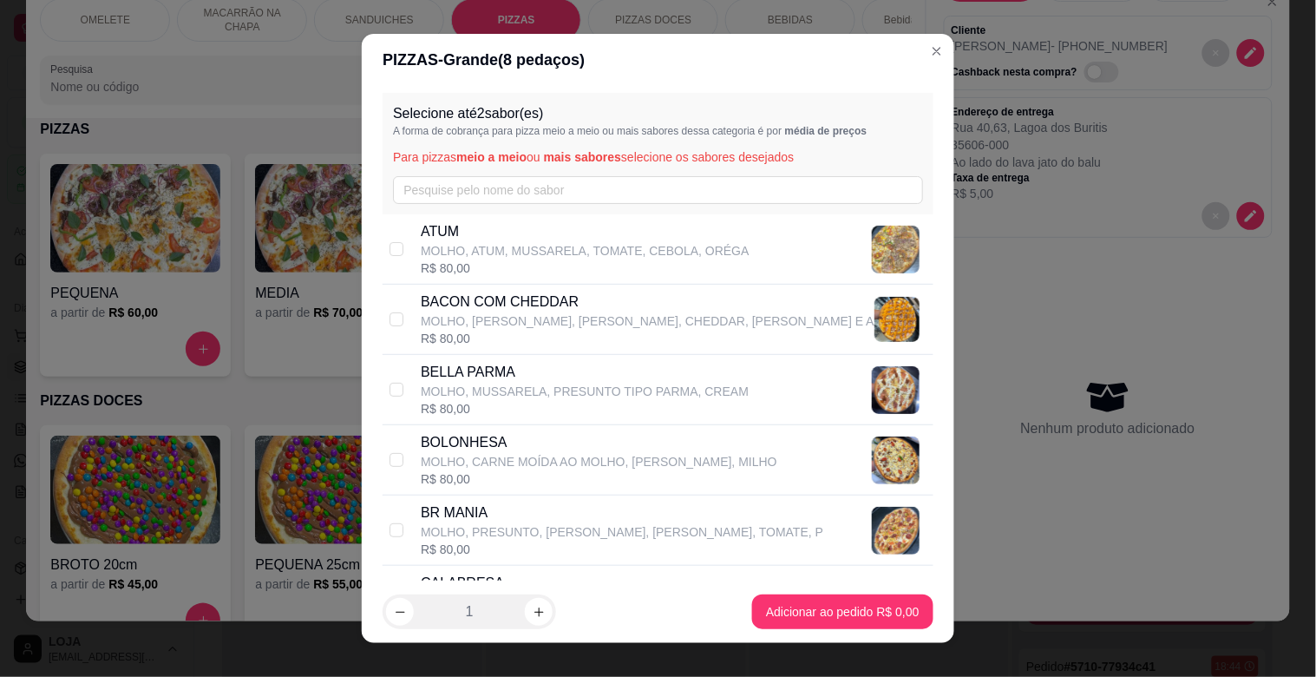
click at [452, 510] on p "BR MANIA" at bounding box center [622, 512] width 403 height 21
checkbox input "true"
click at [446, 183] on input "text" at bounding box center [658, 190] width 530 height 28
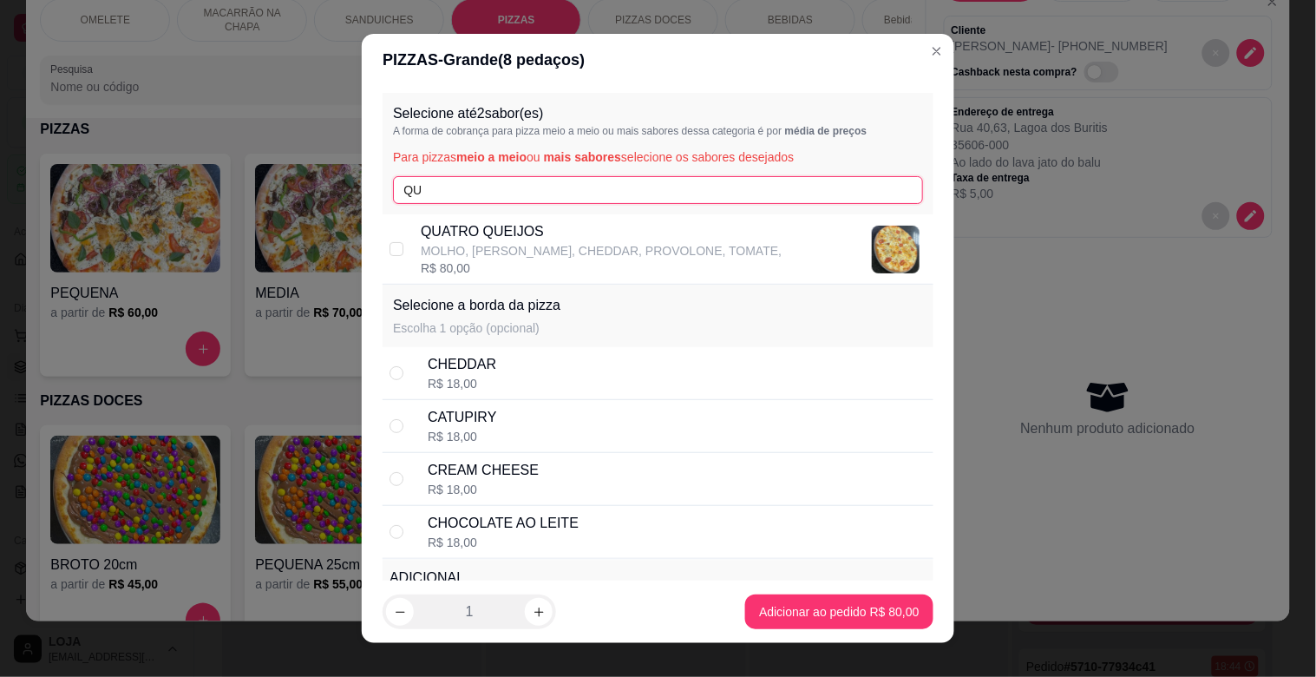
type input "QU"
drag, startPoint x: 458, startPoint y: 228, endPoint x: 540, endPoint y: 259, distance: 87.0
click at [462, 228] on p "QUATRO QUEIJOS" at bounding box center [601, 231] width 361 height 21
checkbox input "true"
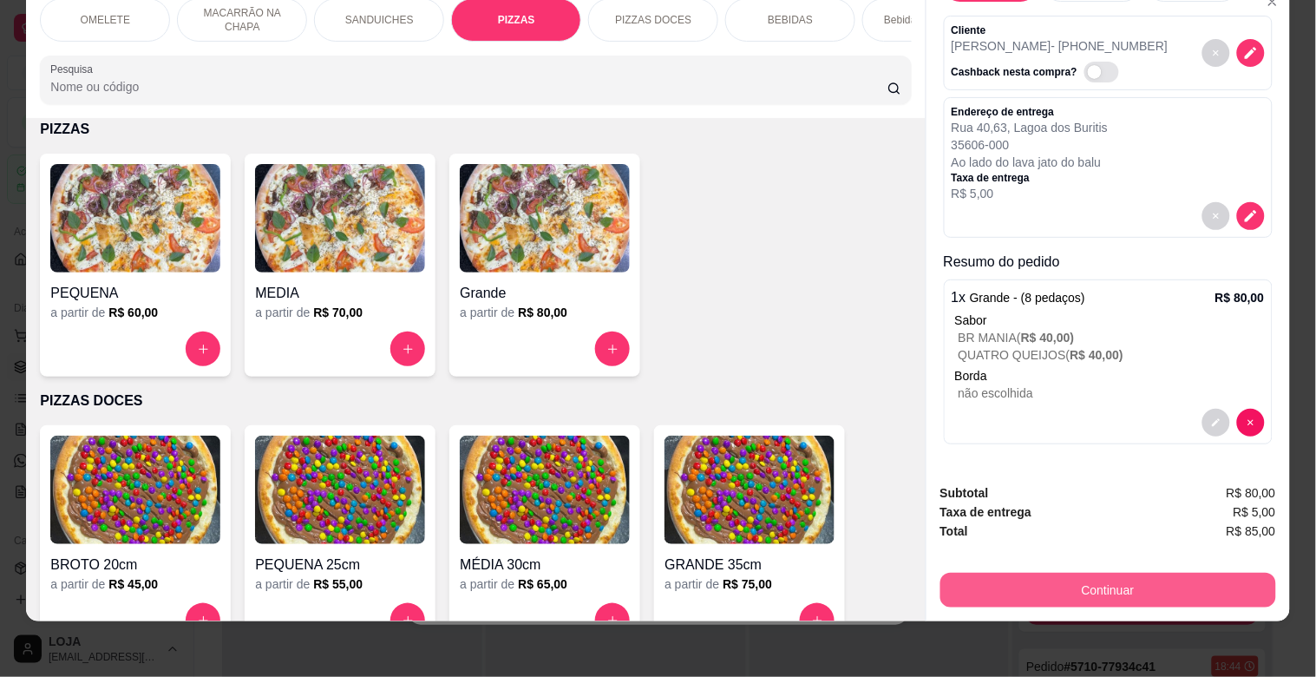
click at [1168, 573] on button "Continuar" at bounding box center [1108, 590] width 336 height 35
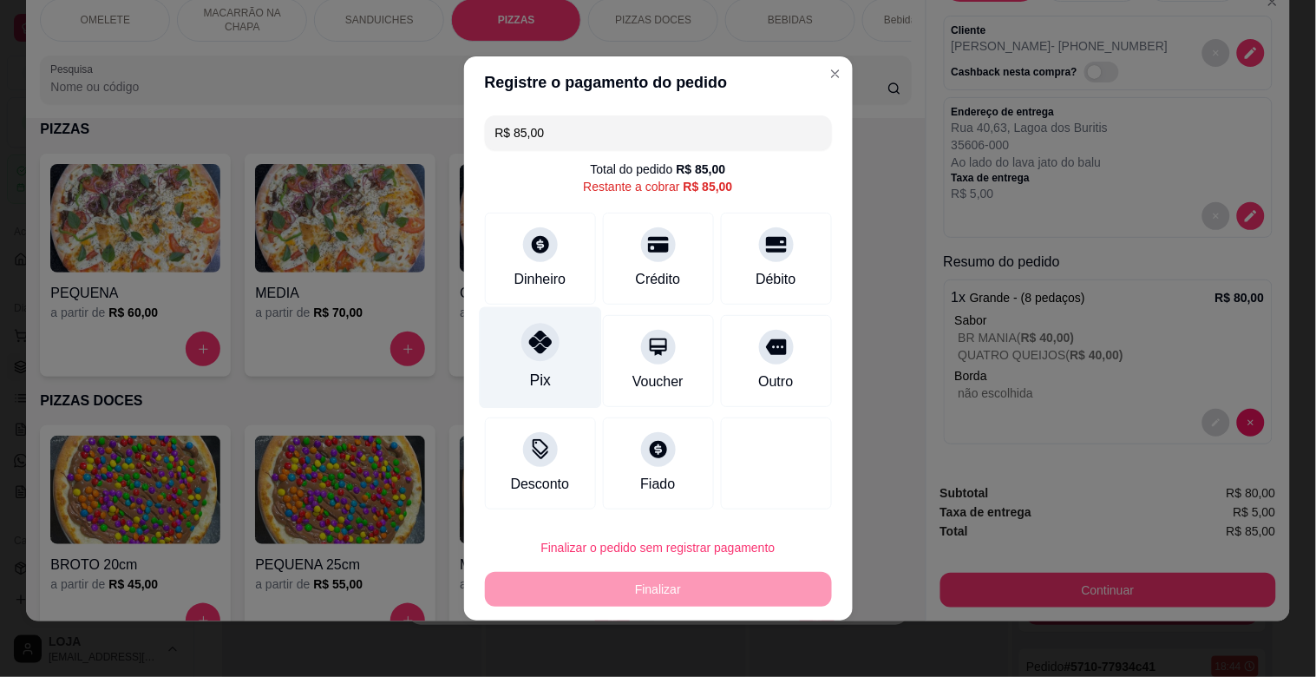
click at [567, 353] on div "Pix" at bounding box center [540, 357] width 122 height 101
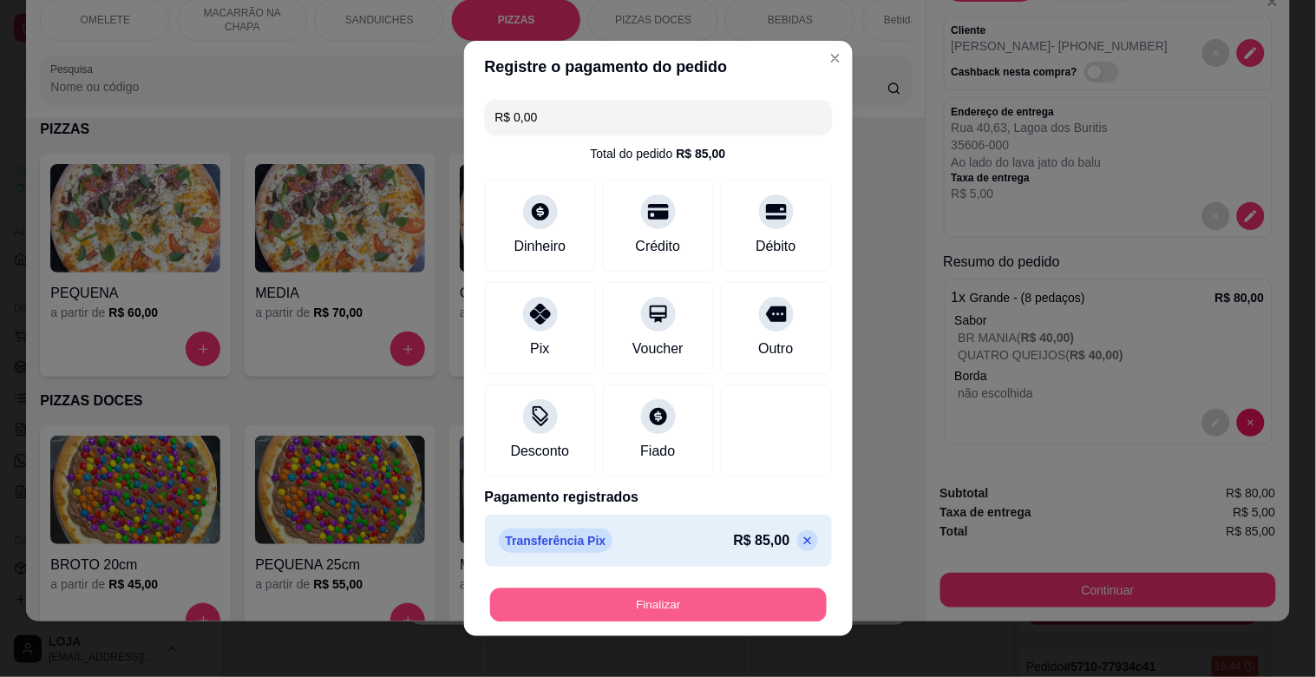
click at [660, 599] on button "Finalizar" at bounding box center [658, 605] width 337 height 34
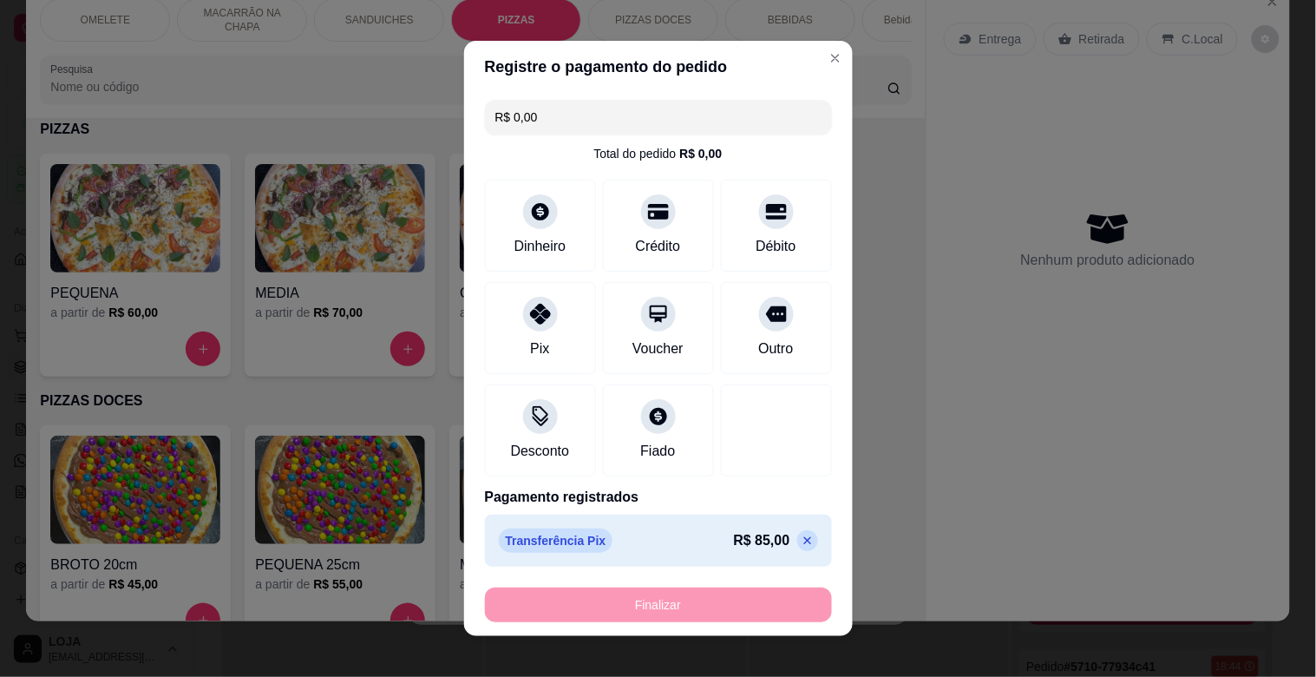
type input "-R$ 85,00"
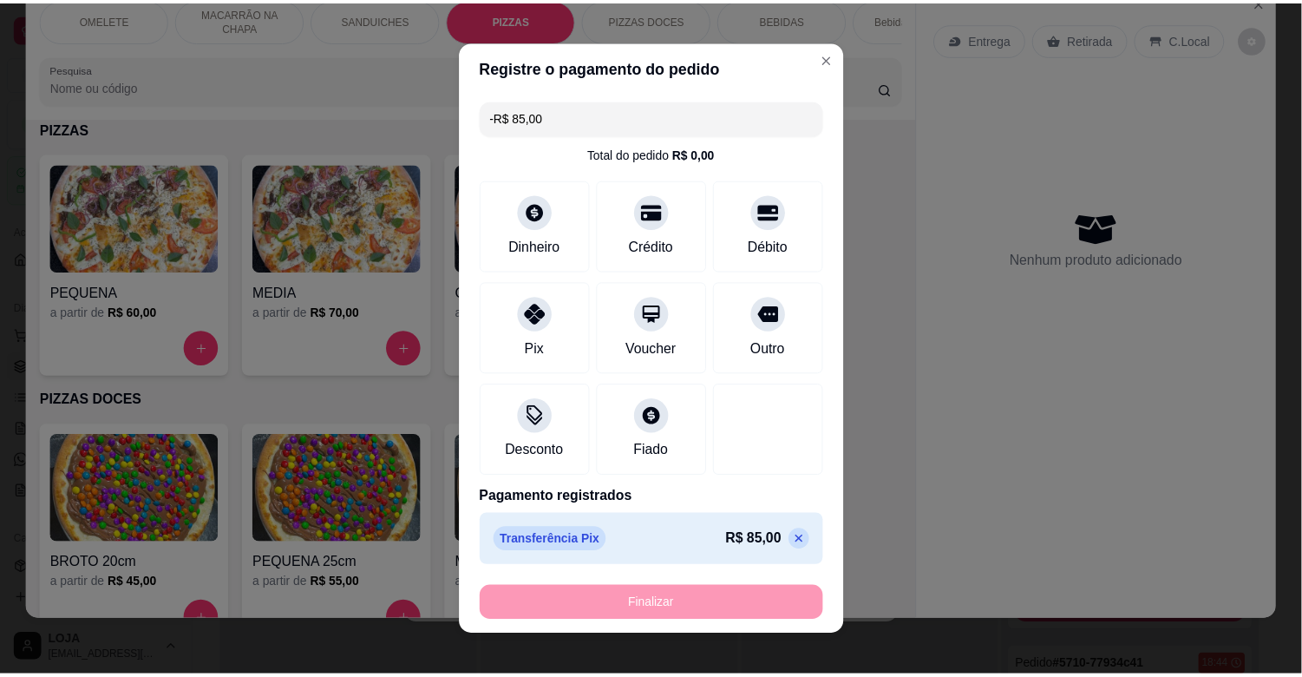
scroll to position [0, 0]
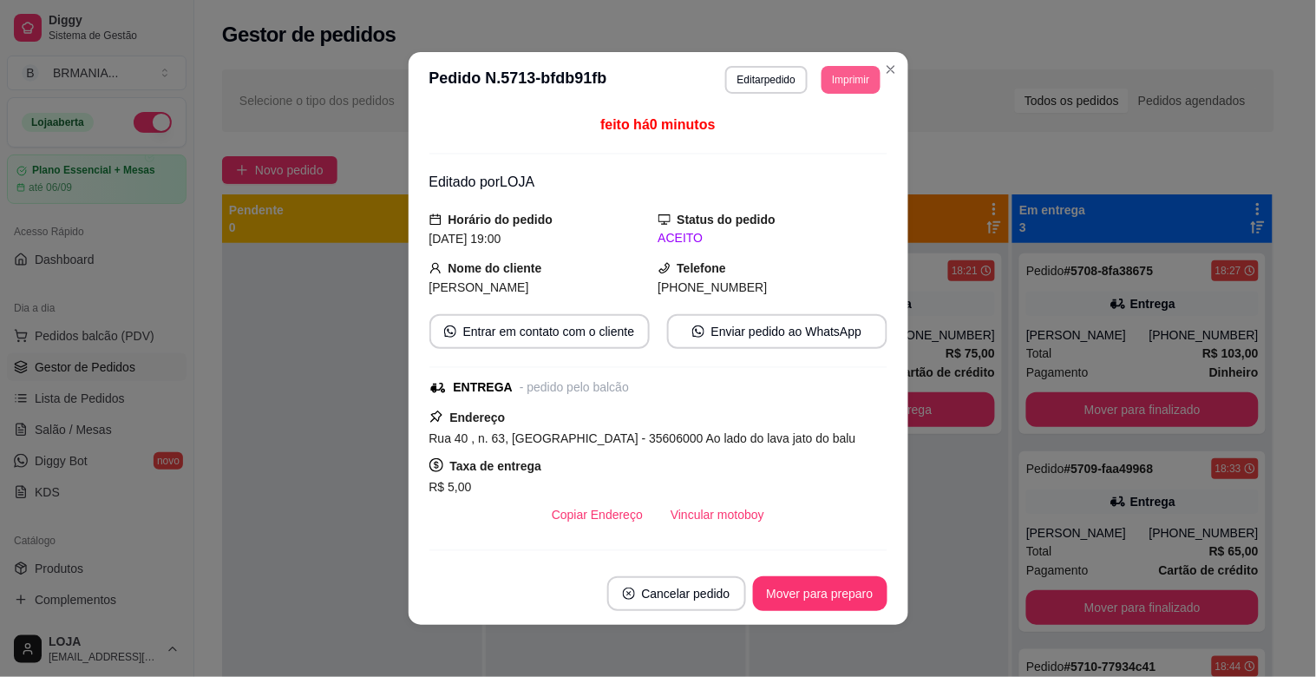
click at [835, 68] on button "Imprimir" at bounding box center [851, 80] width 58 height 28
click at [831, 133] on button "IMPRESSORA" at bounding box center [813, 142] width 126 height 28
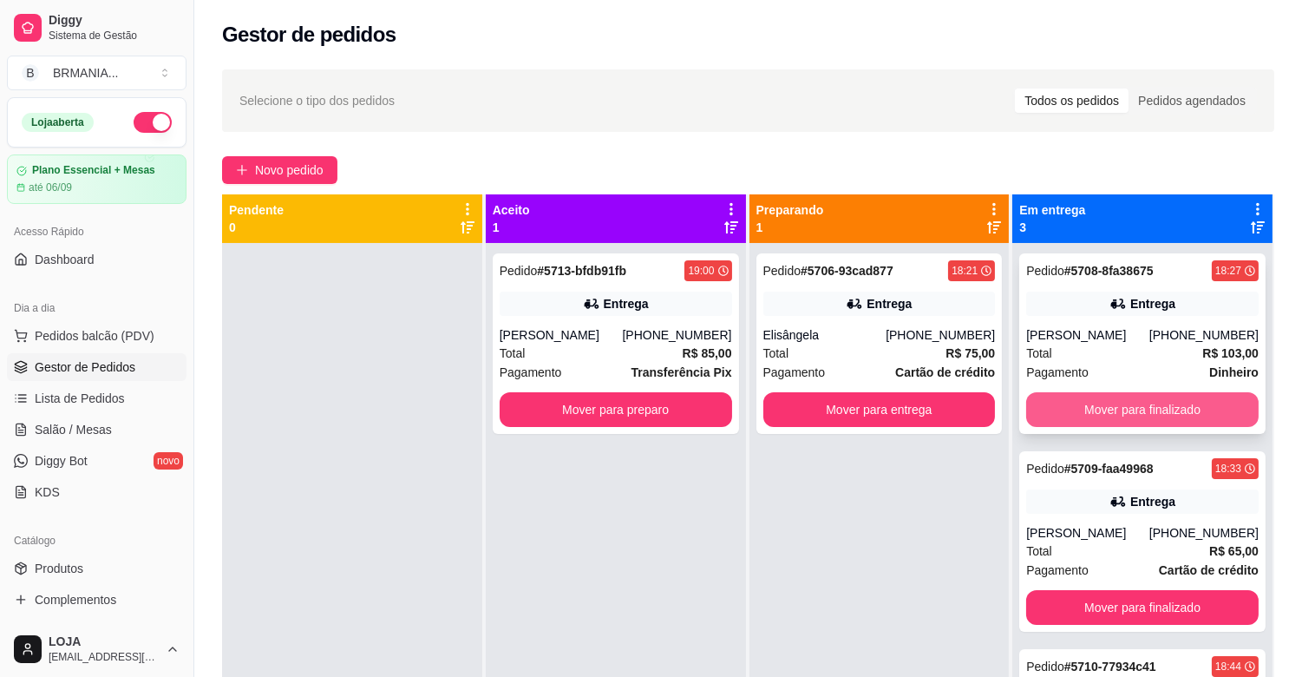
click at [1162, 403] on button "Mover para finalizado" at bounding box center [1142, 409] width 232 height 35
click at [1163, 403] on div "Mover para finalizado" at bounding box center [1142, 409] width 232 height 35
click at [1134, 406] on button "Mover para finalizado" at bounding box center [1142, 409] width 232 height 35
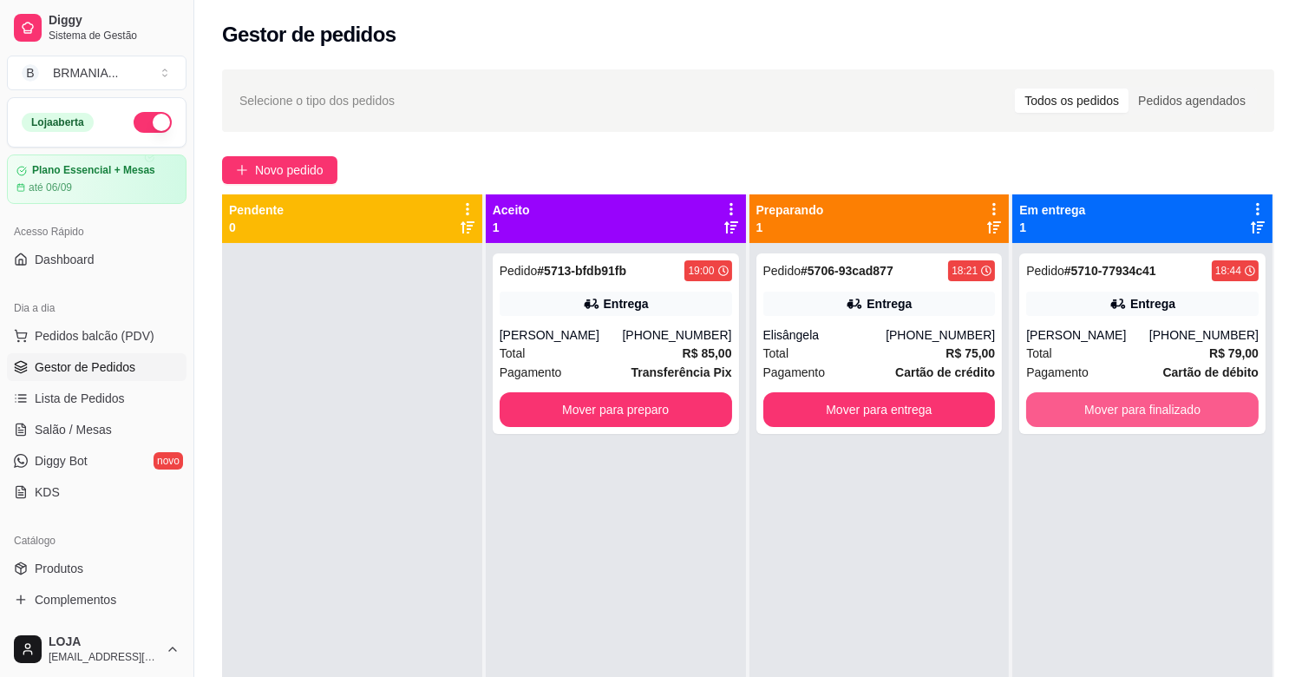
click at [1134, 406] on button "Mover para finalizado" at bounding box center [1142, 409] width 232 height 35
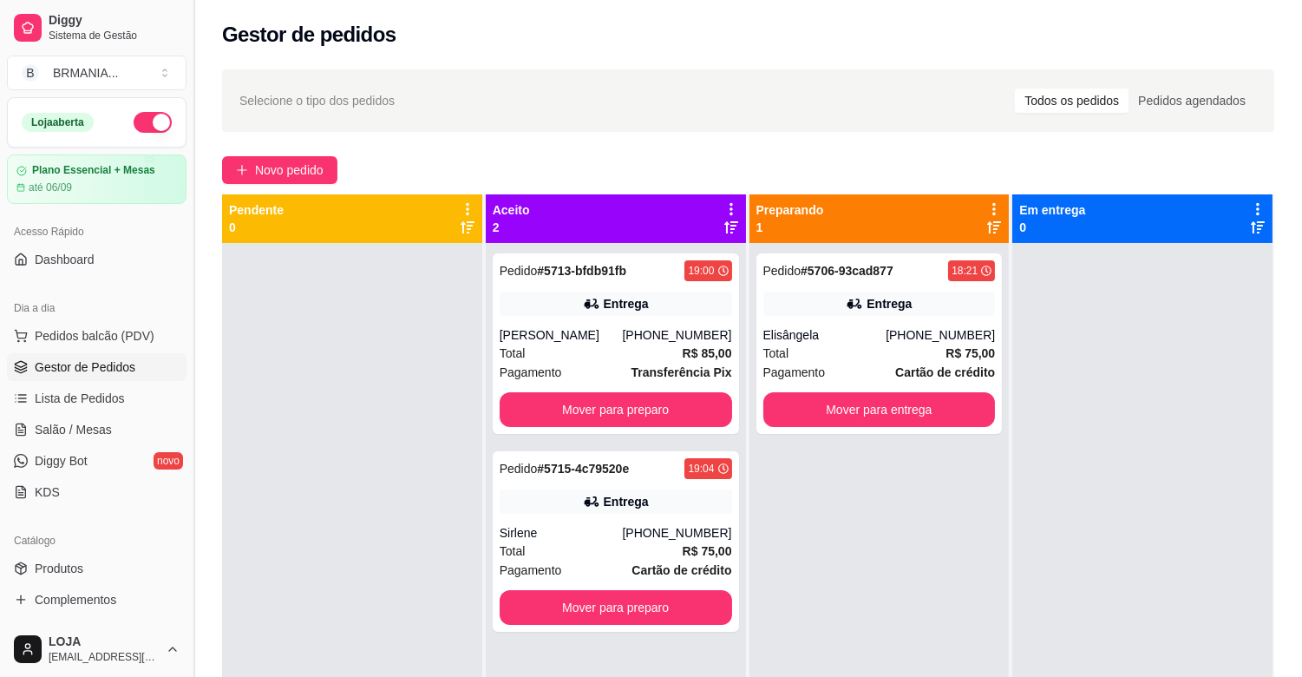
drag, startPoint x: 189, startPoint y: 337, endPoint x: 194, endPoint y: 376, distance: 39.4
click at [194, 376] on button "Toggle Sidebar" at bounding box center [194, 338] width 14 height 677
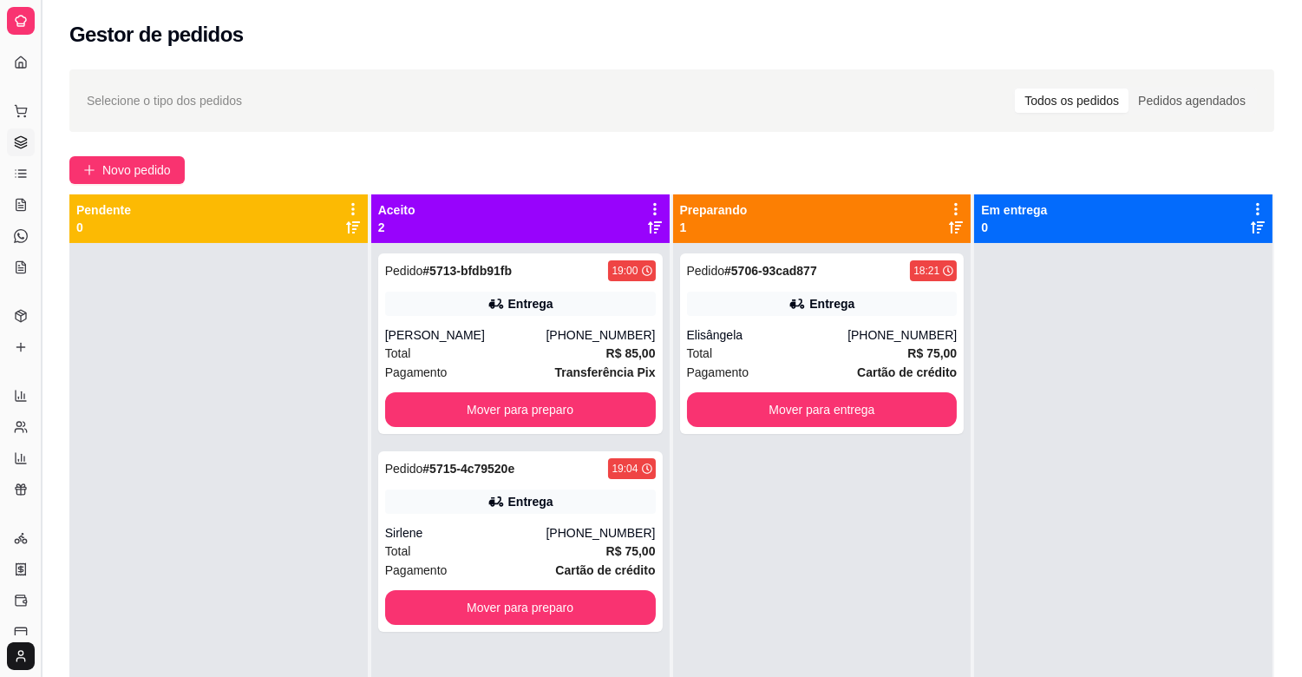
click at [38, 335] on button "Toggle Sidebar" at bounding box center [41, 338] width 14 height 677
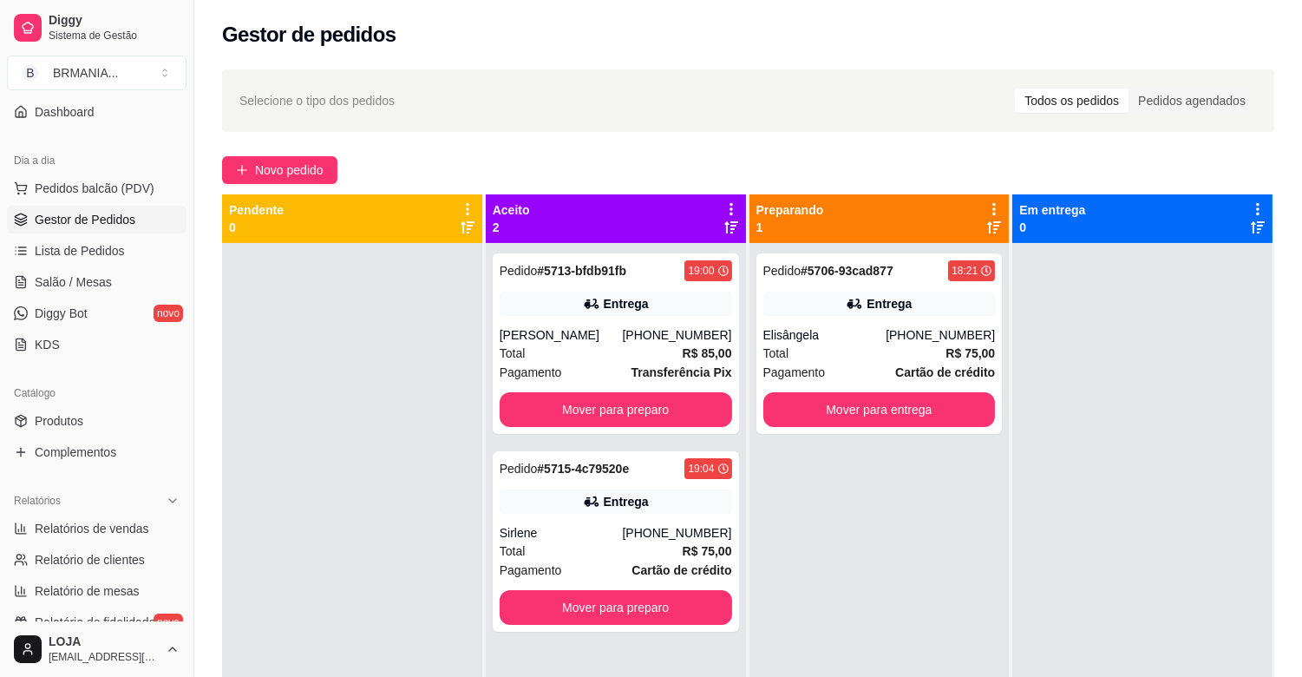
scroll to position [571, 0]
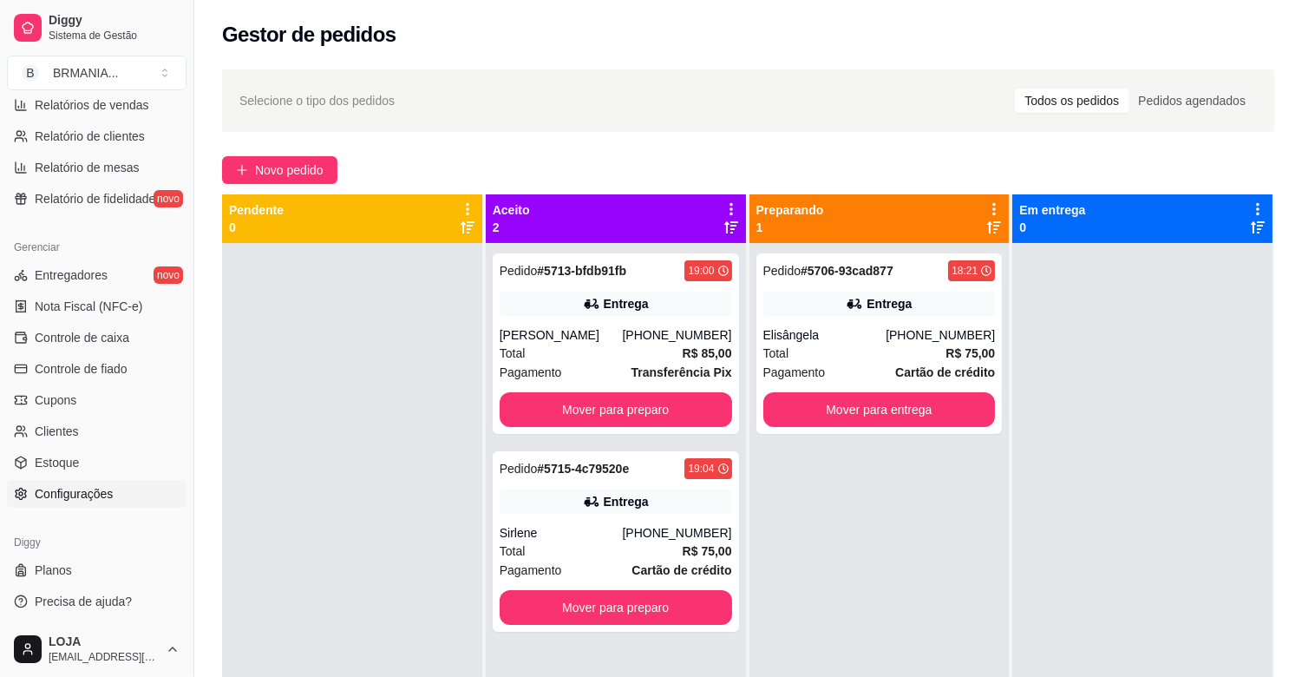
click at [97, 494] on span "Configurações" at bounding box center [74, 493] width 78 height 17
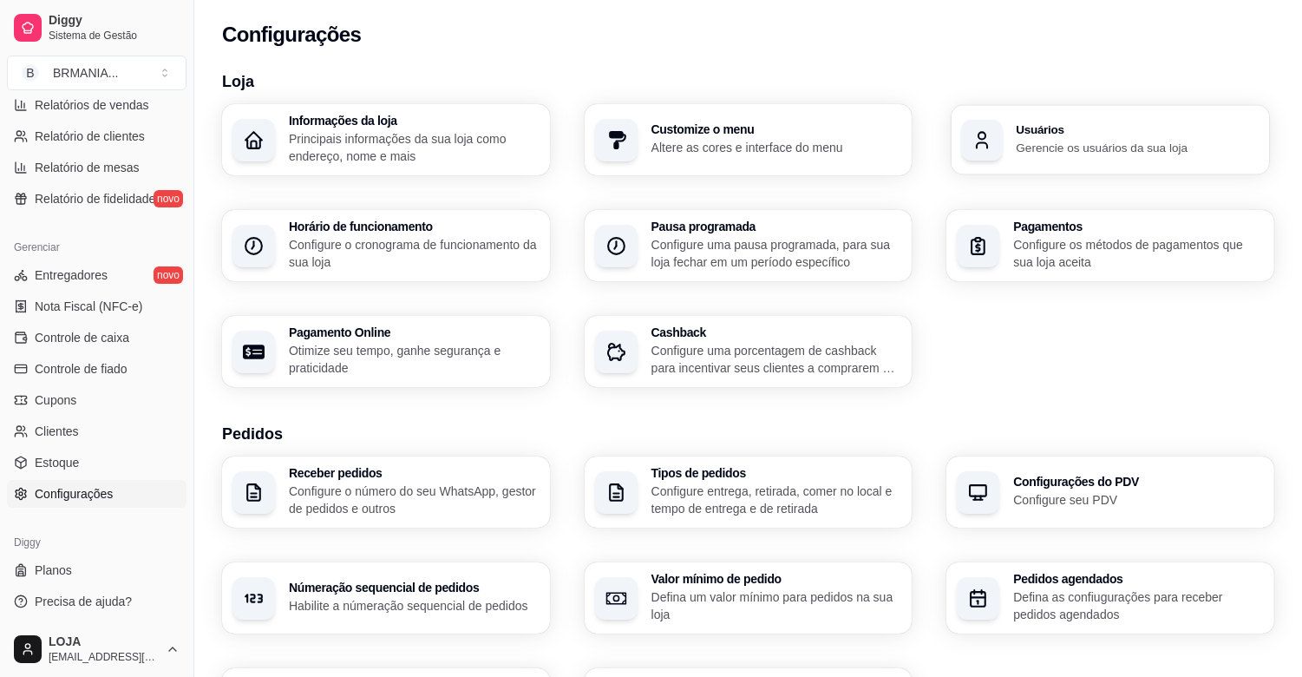
click at [1012, 159] on div "Usuários Gerencie os usuários da sua loja" at bounding box center [1110, 139] width 317 height 69
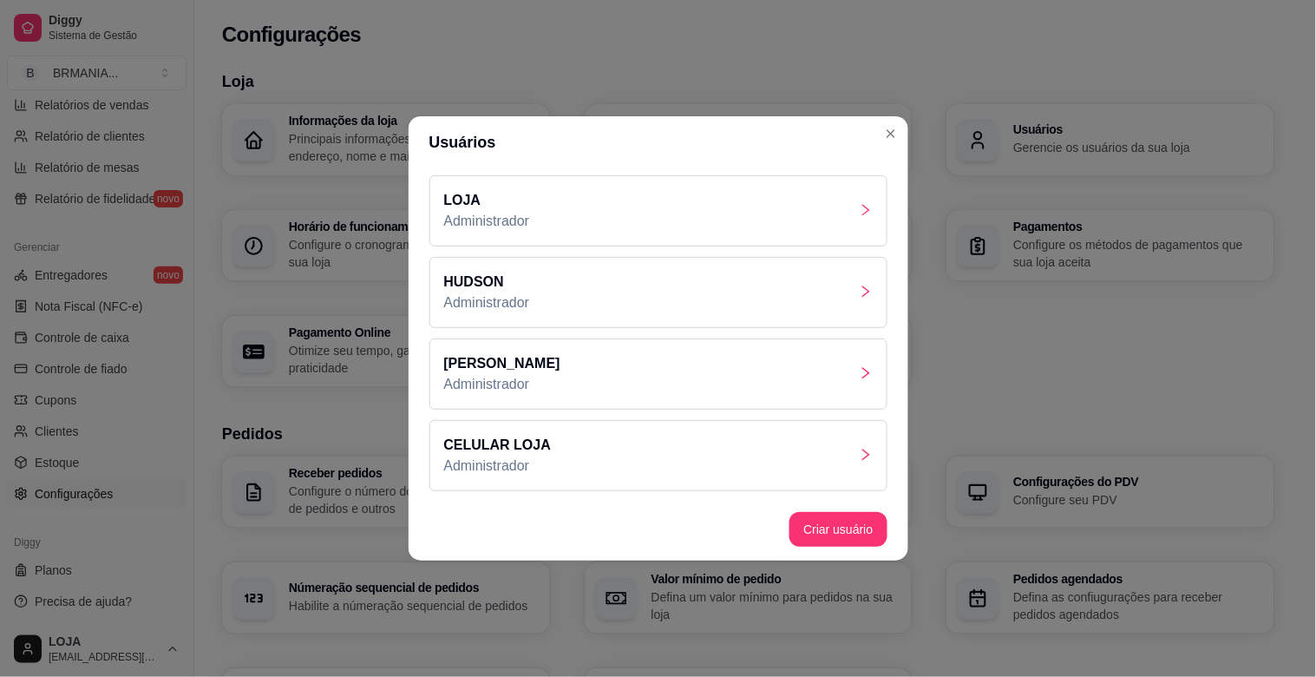
click at [776, 462] on div "CELULAR LOJA Administrador" at bounding box center [658, 455] width 458 height 71
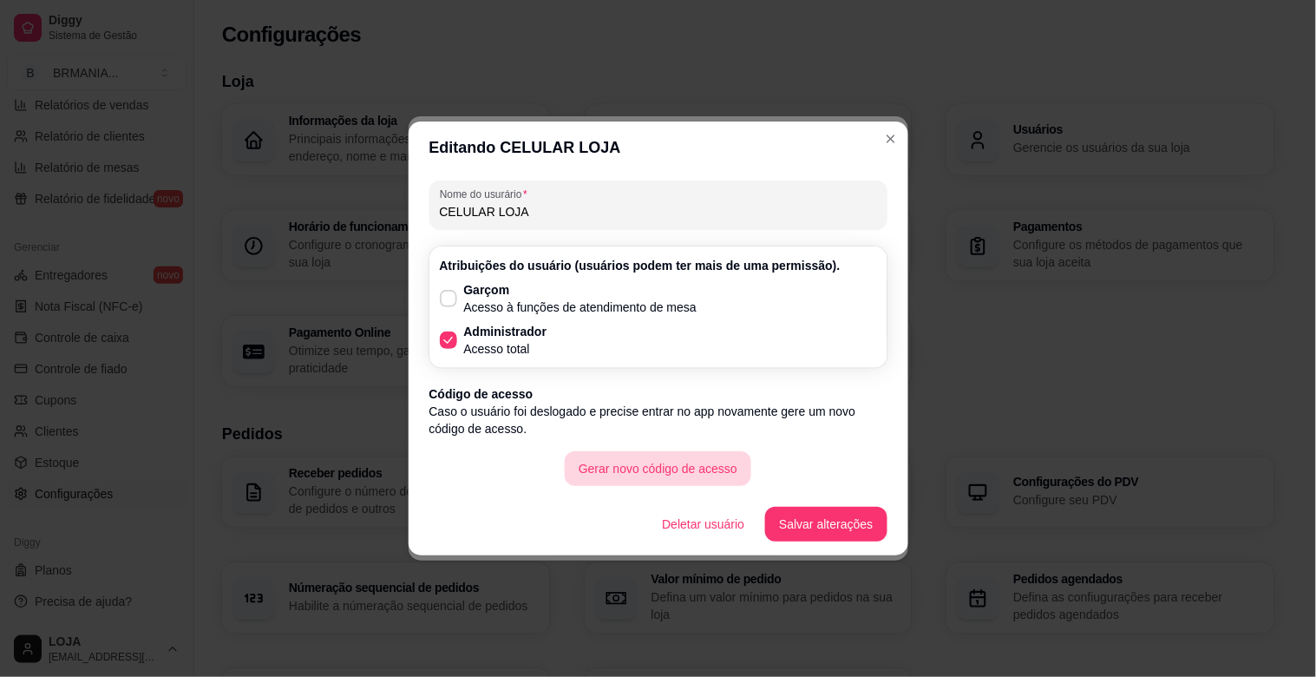
click at [706, 473] on button "Gerar novo código de acesso" at bounding box center [658, 468] width 187 height 35
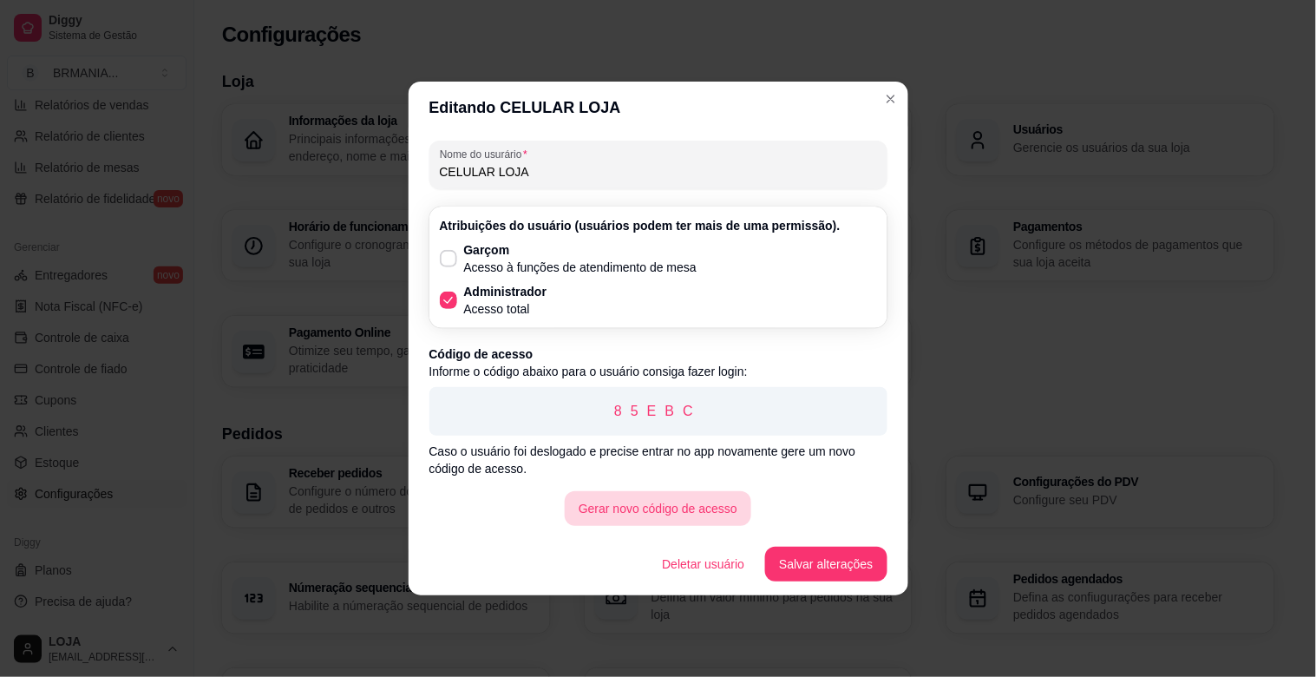
click at [611, 507] on button "Gerar novo código de acesso" at bounding box center [658, 508] width 187 height 35
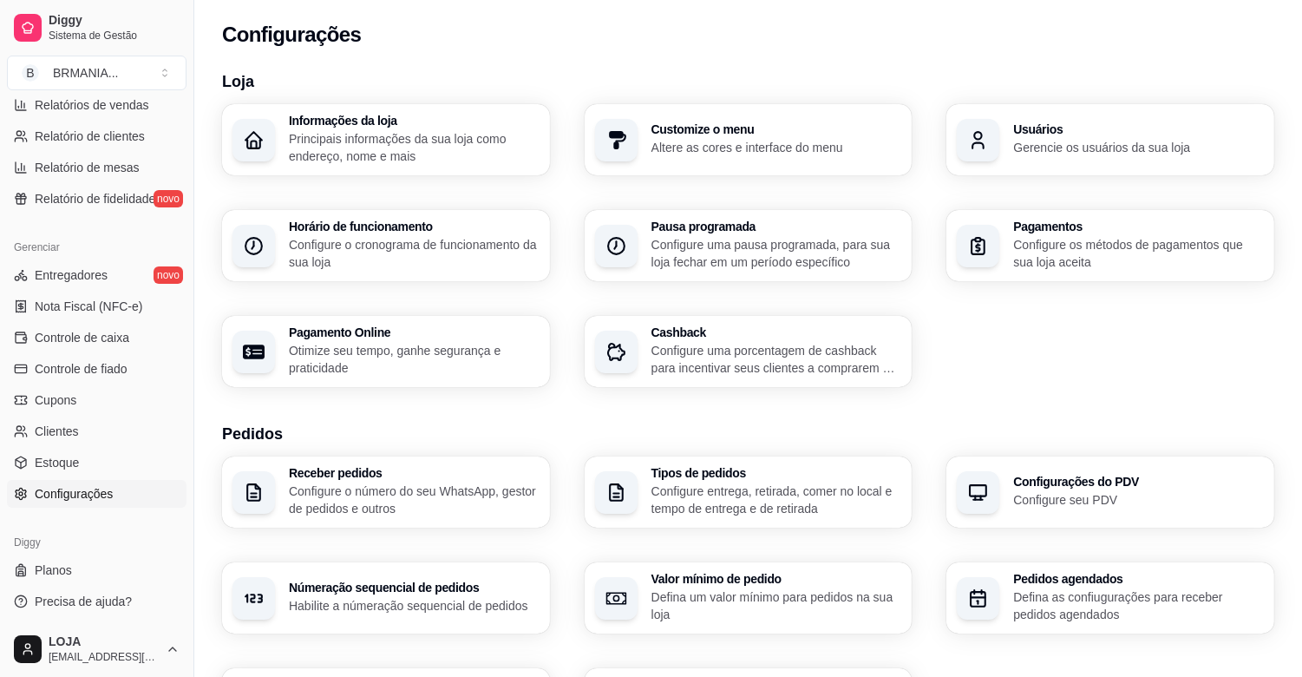
drag, startPoint x: 187, startPoint y: 520, endPoint x: 198, endPoint y: 255, distance: 265.7
click at [194, 224] on button "Toggle Sidebar" at bounding box center [194, 338] width 14 height 677
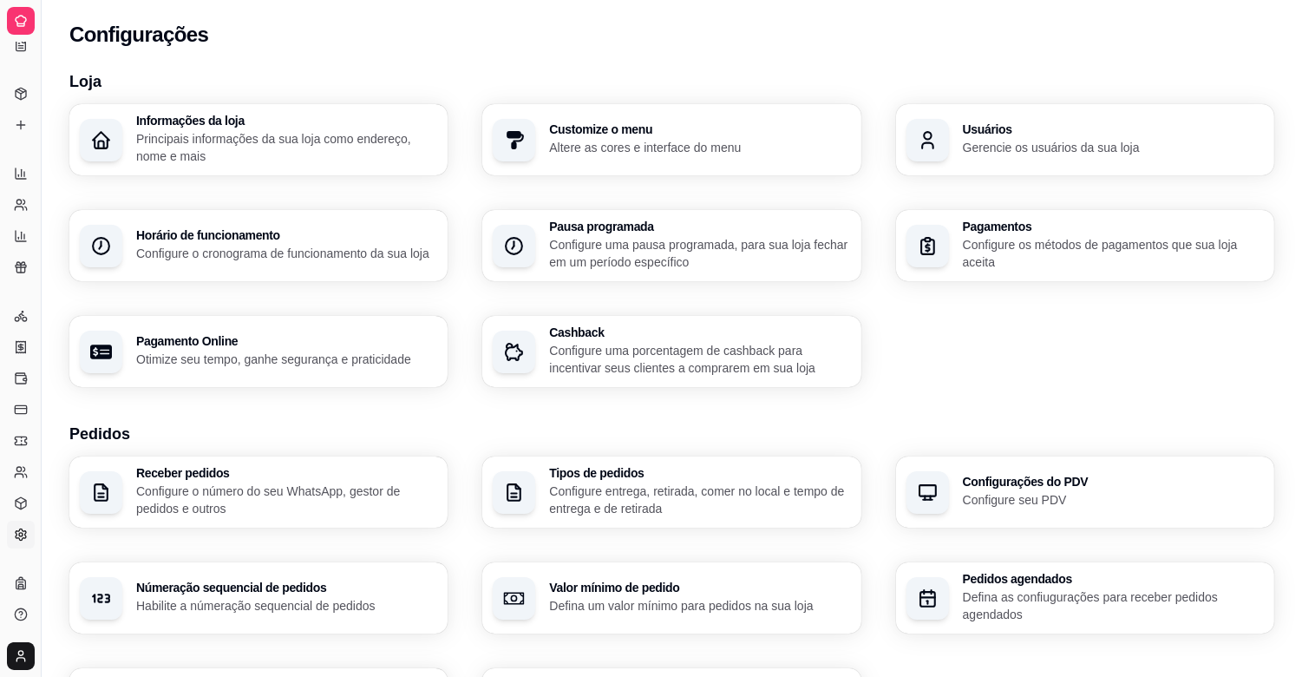
scroll to position [221, 0]
click at [37, 405] on button "Toggle Sidebar" at bounding box center [41, 338] width 14 height 677
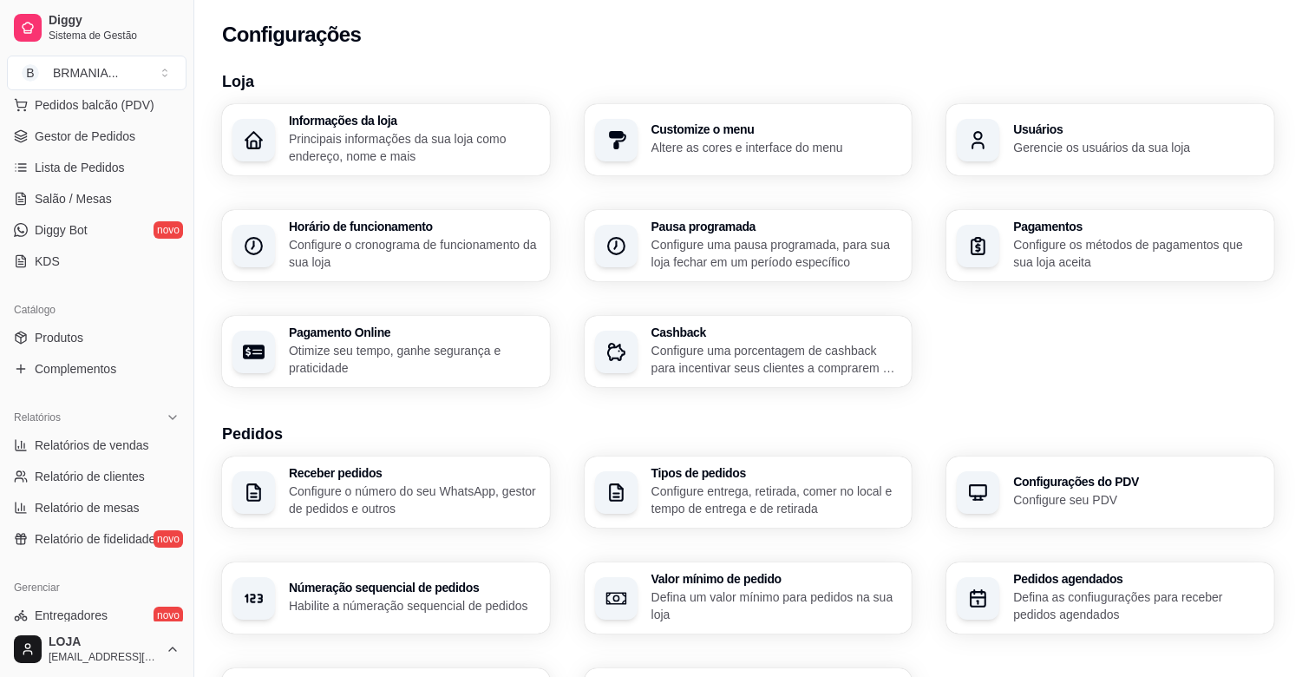
scroll to position [0, 0]
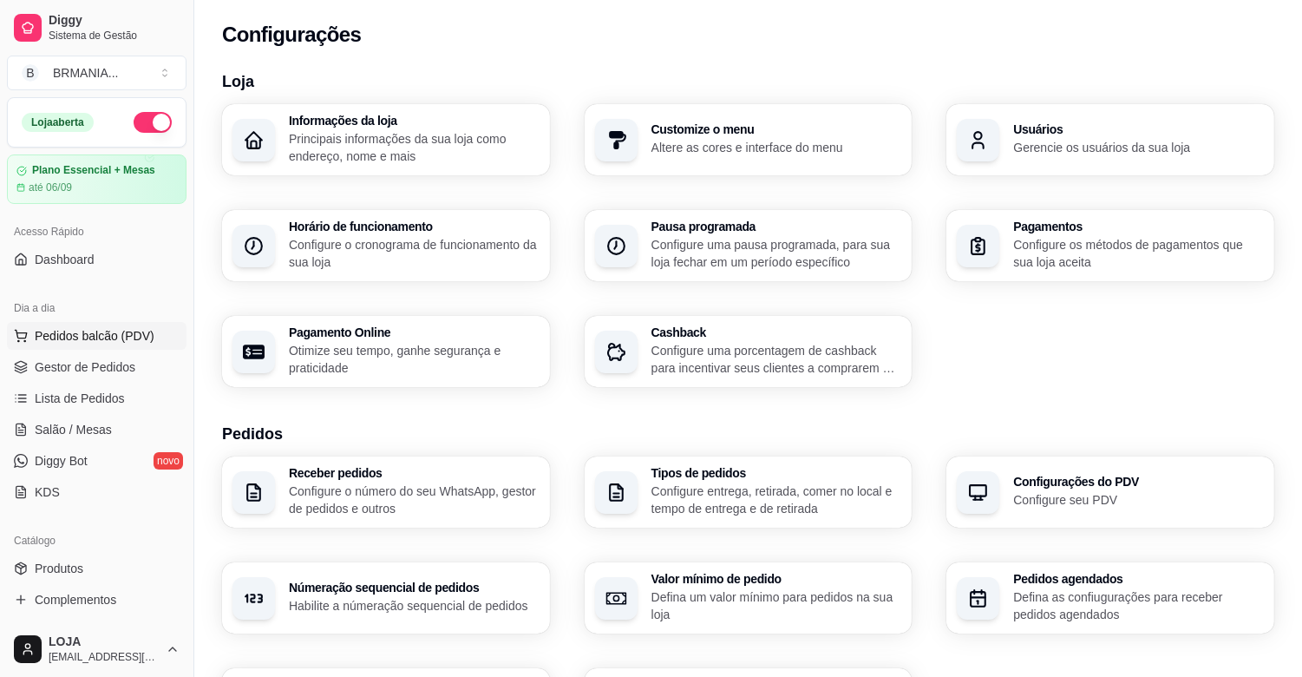
click at [116, 341] on span "Pedidos balcão (PDV)" at bounding box center [95, 335] width 120 height 17
click at [115, 370] on span "Gestor de Pedidos" at bounding box center [85, 366] width 101 height 17
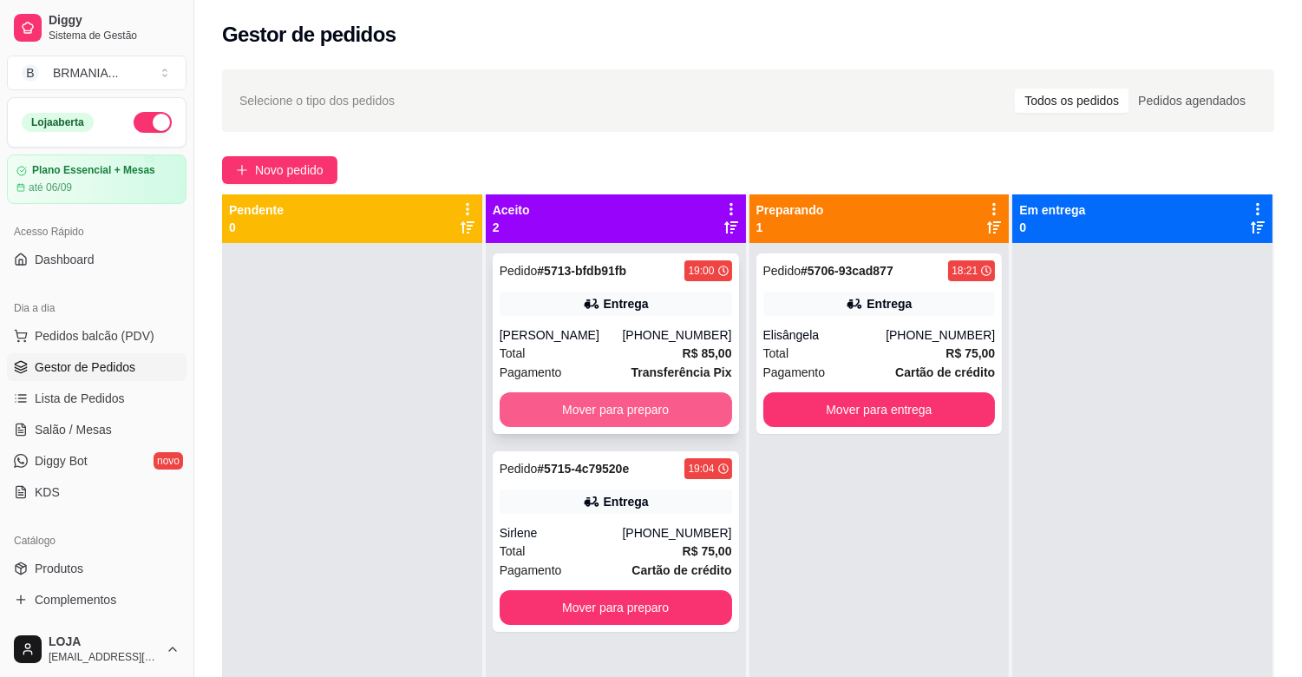
click at [682, 405] on button "Mover para preparo" at bounding box center [616, 409] width 232 height 35
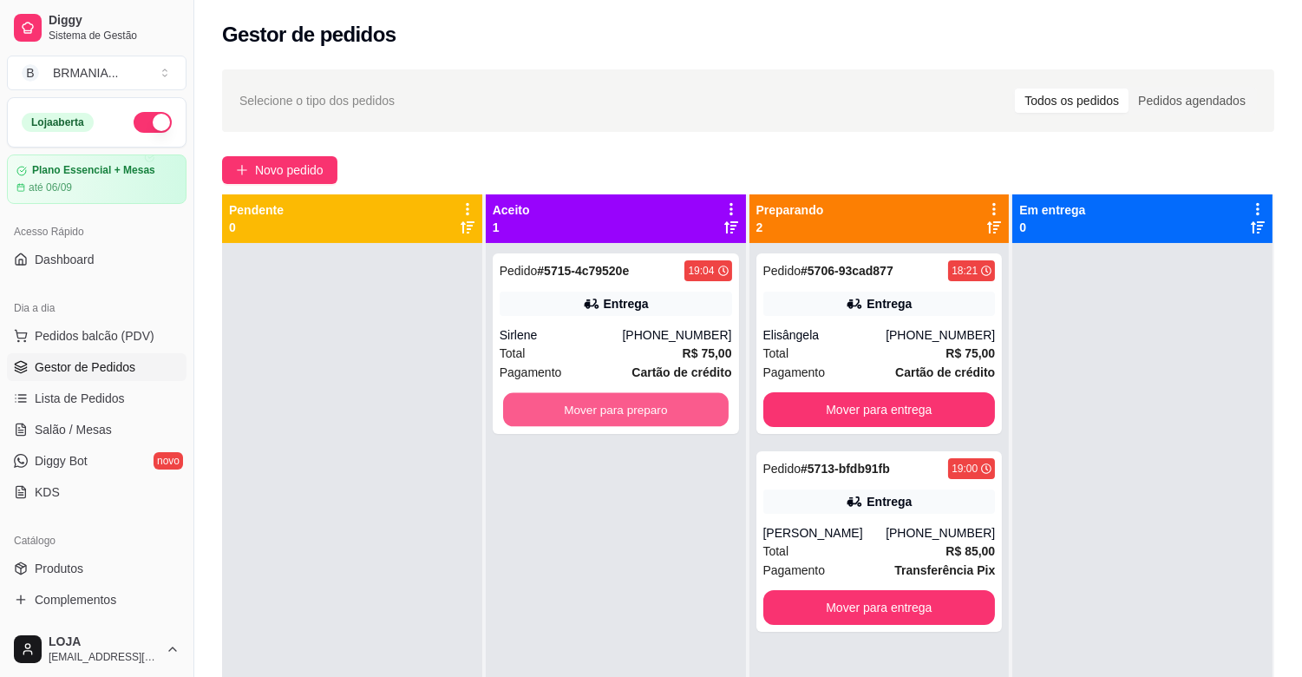
click at [682, 405] on button "Mover para preparo" at bounding box center [616, 410] width 226 height 34
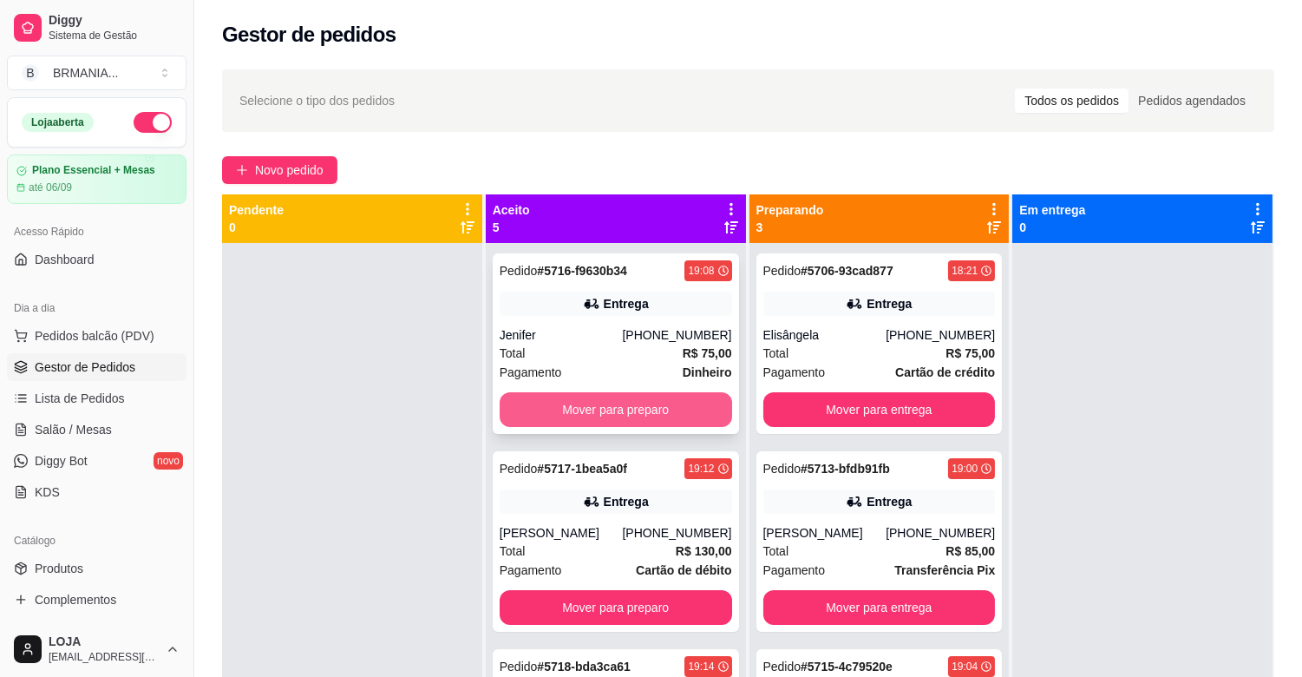
click at [618, 403] on button "Mover para preparo" at bounding box center [616, 409] width 232 height 35
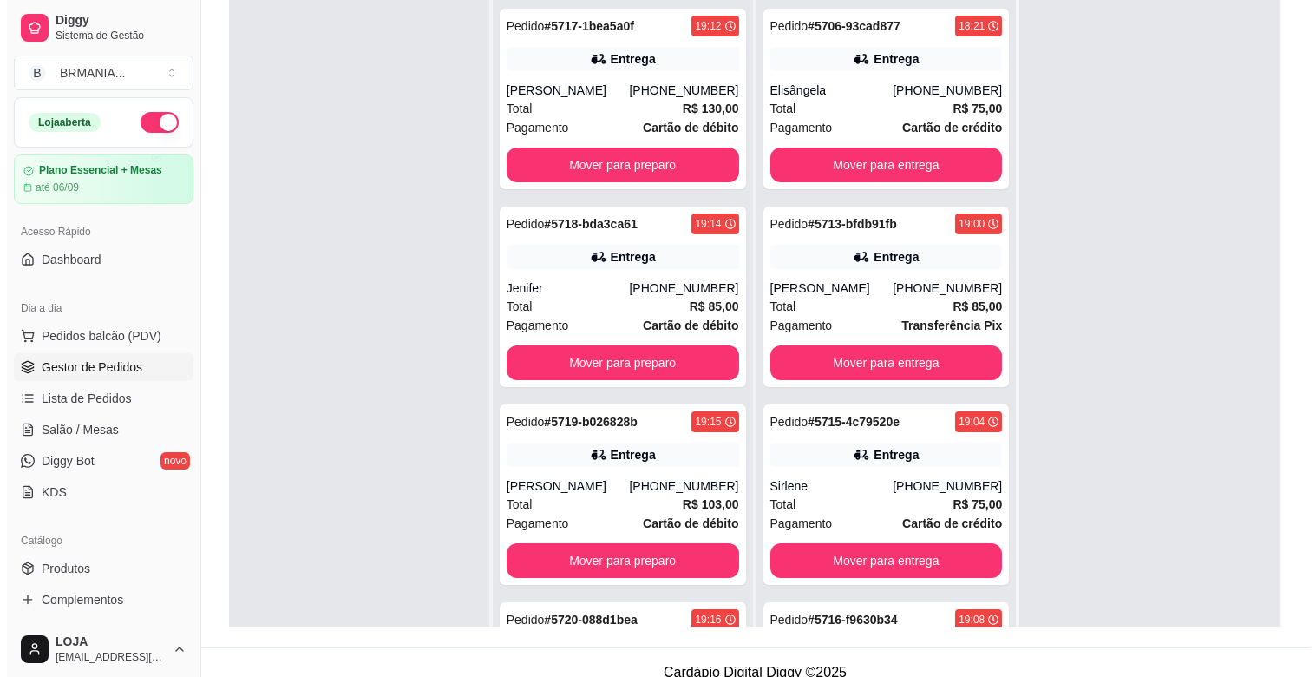
scroll to position [247, 0]
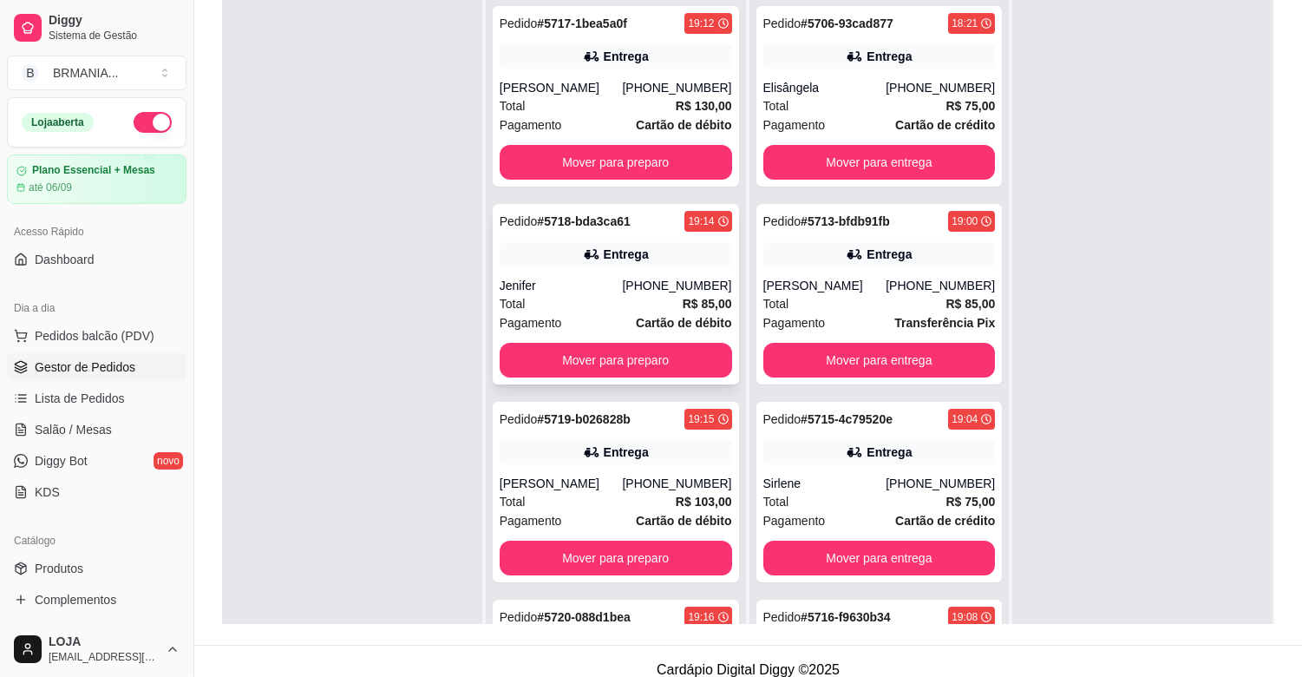
click at [646, 272] on div "Pedido # 5718-bda3ca61 19:14 Entrega Jenifer [PHONE_NUMBER] Total R$ 85,00 Paga…" at bounding box center [616, 294] width 246 height 180
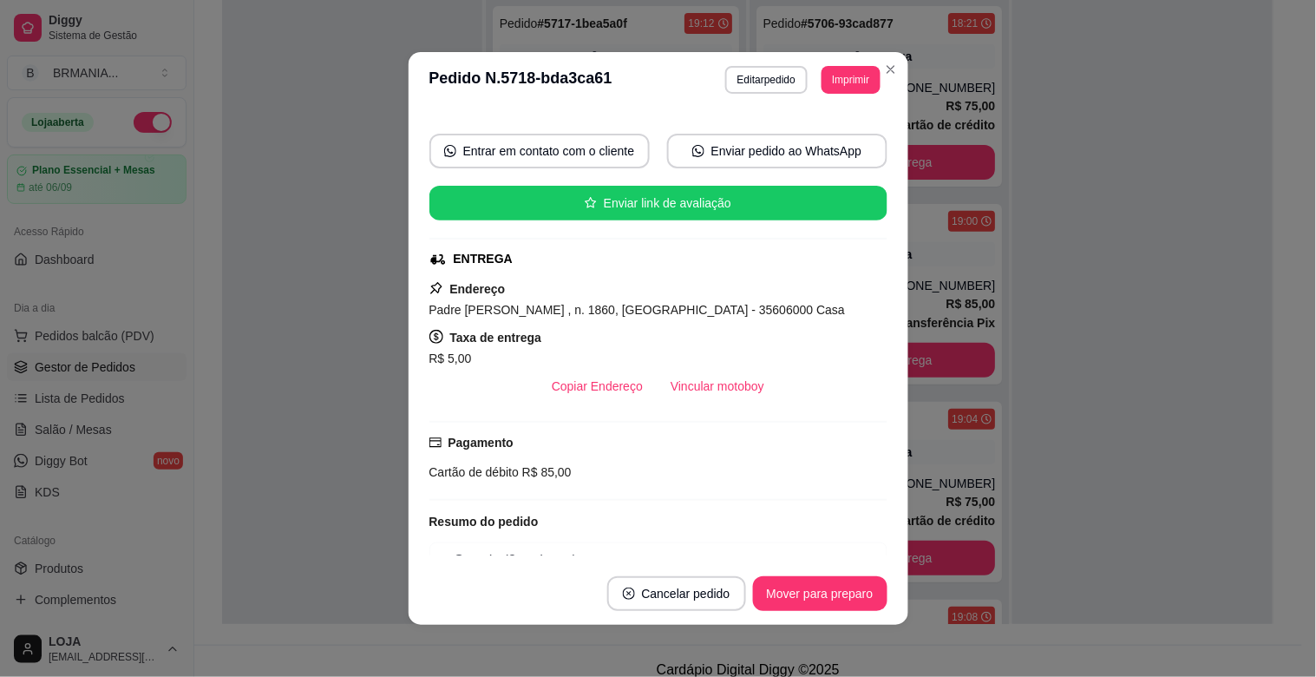
scroll to position [0, 0]
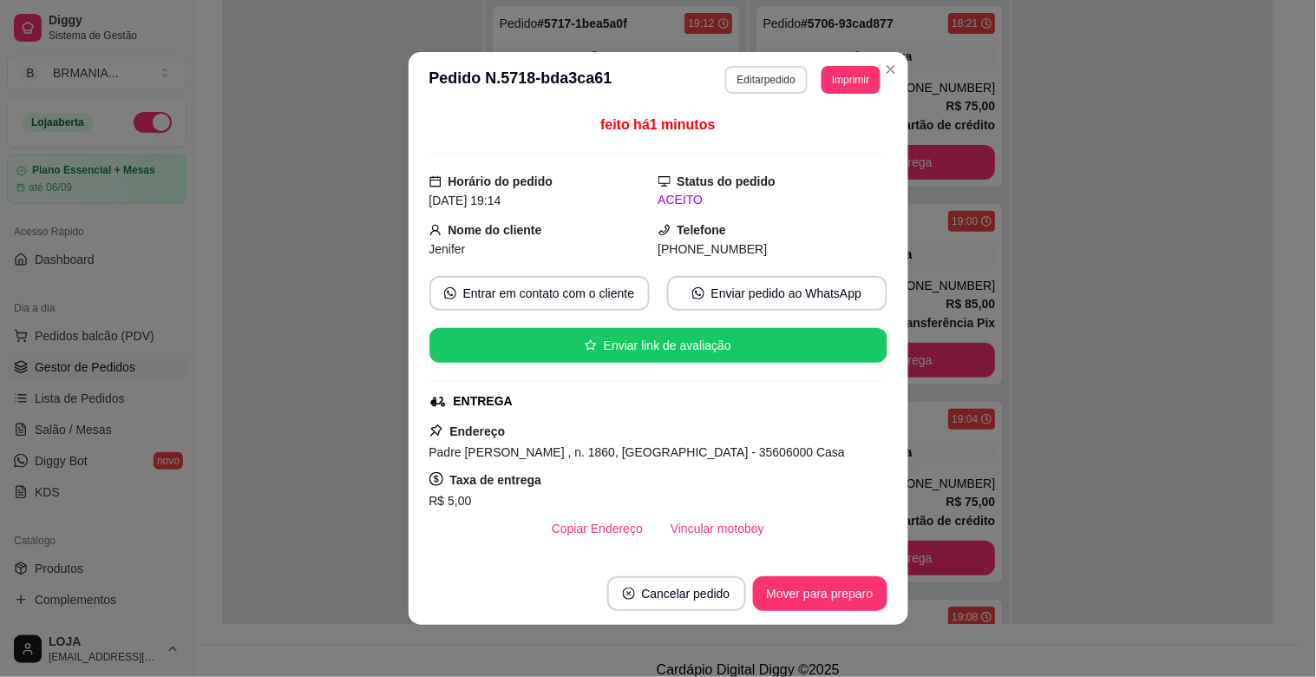
click at [761, 75] on button "Editar pedido" at bounding box center [766, 80] width 82 height 28
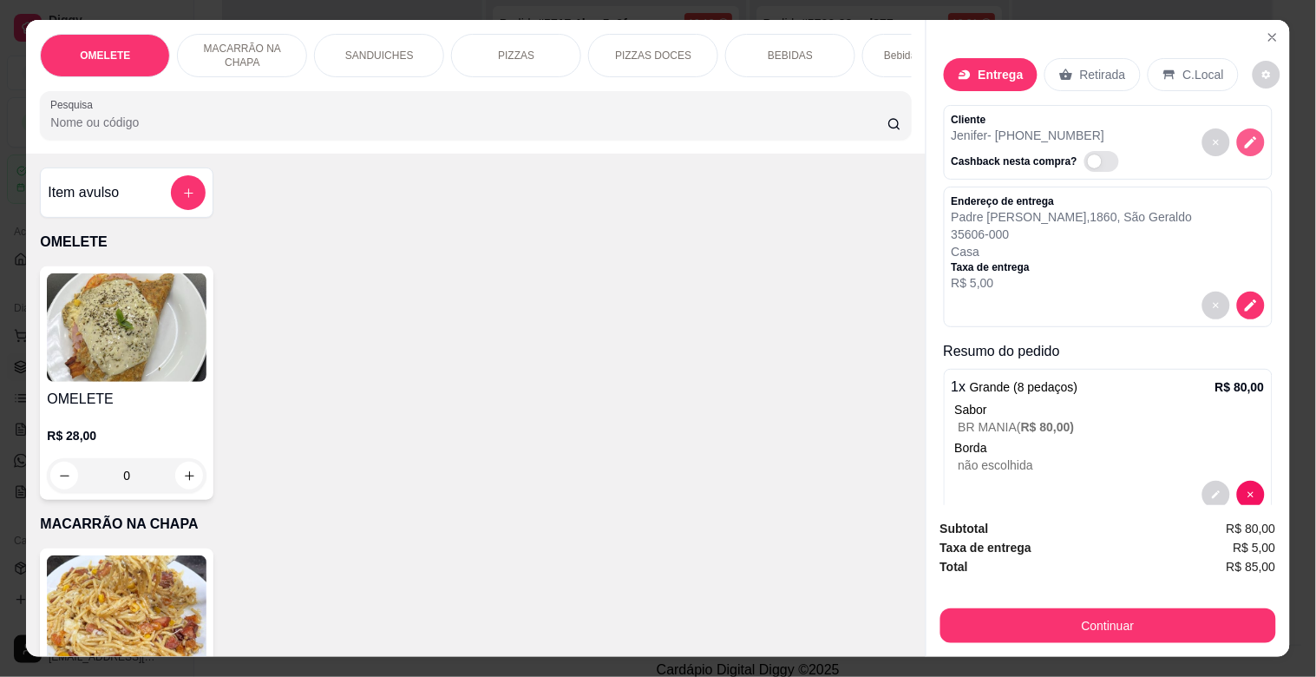
click at [1243, 136] on icon "decrease-product-quantity" at bounding box center [1251, 142] width 16 height 16
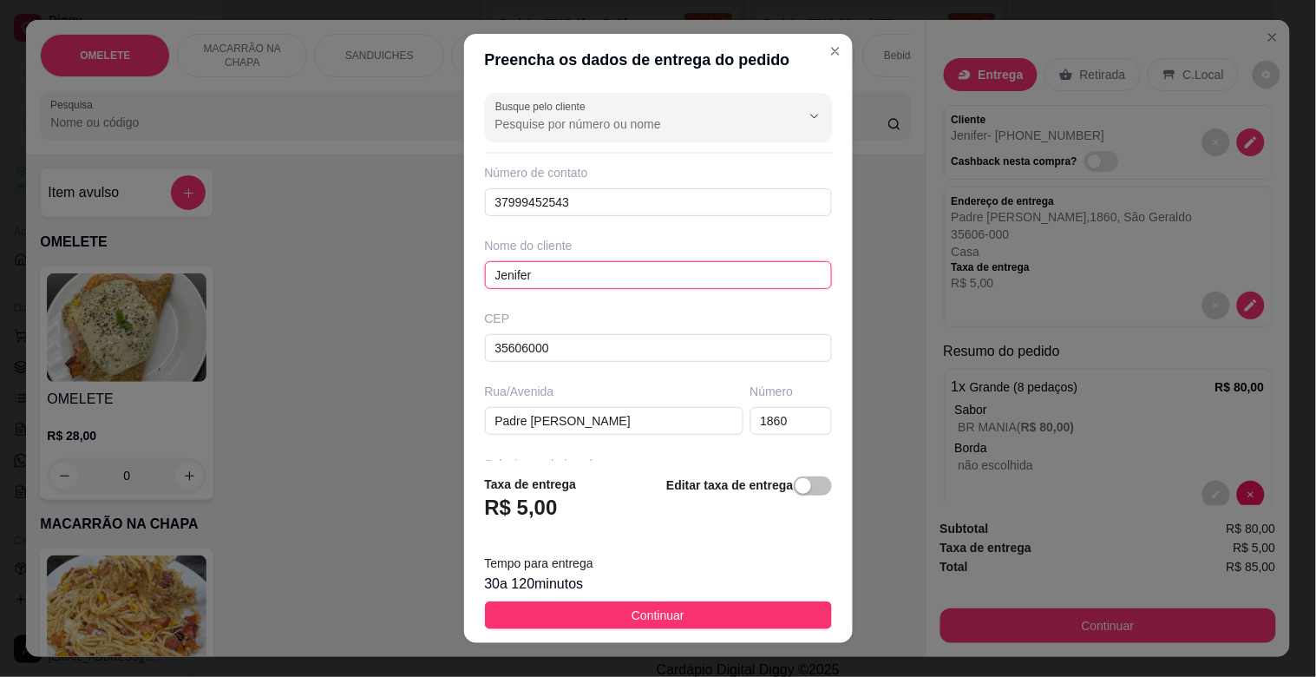
click at [612, 272] on input "Jenifer" at bounding box center [658, 275] width 347 height 28
type input "Jenifer Carolina"
click at [656, 617] on span "Continuar" at bounding box center [658, 615] width 53 height 19
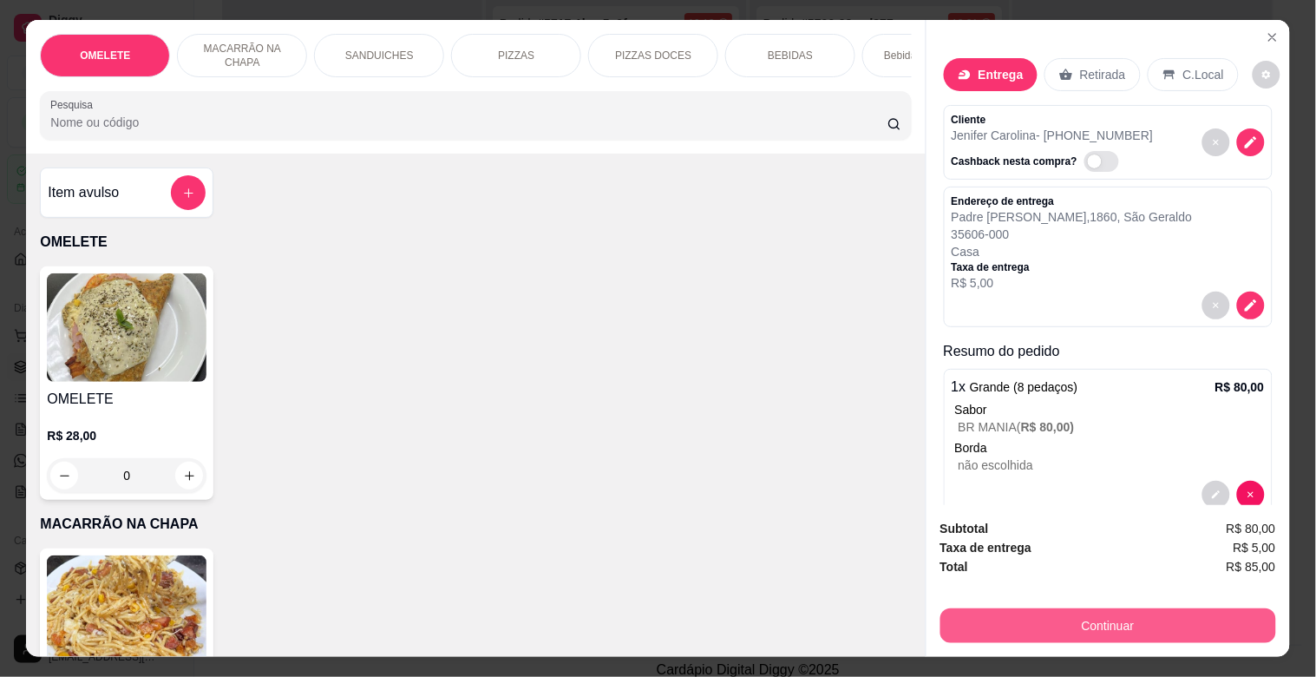
click at [1158, 619] on button "Continuar" at bounding box center [1108, 625] width 336 height 35
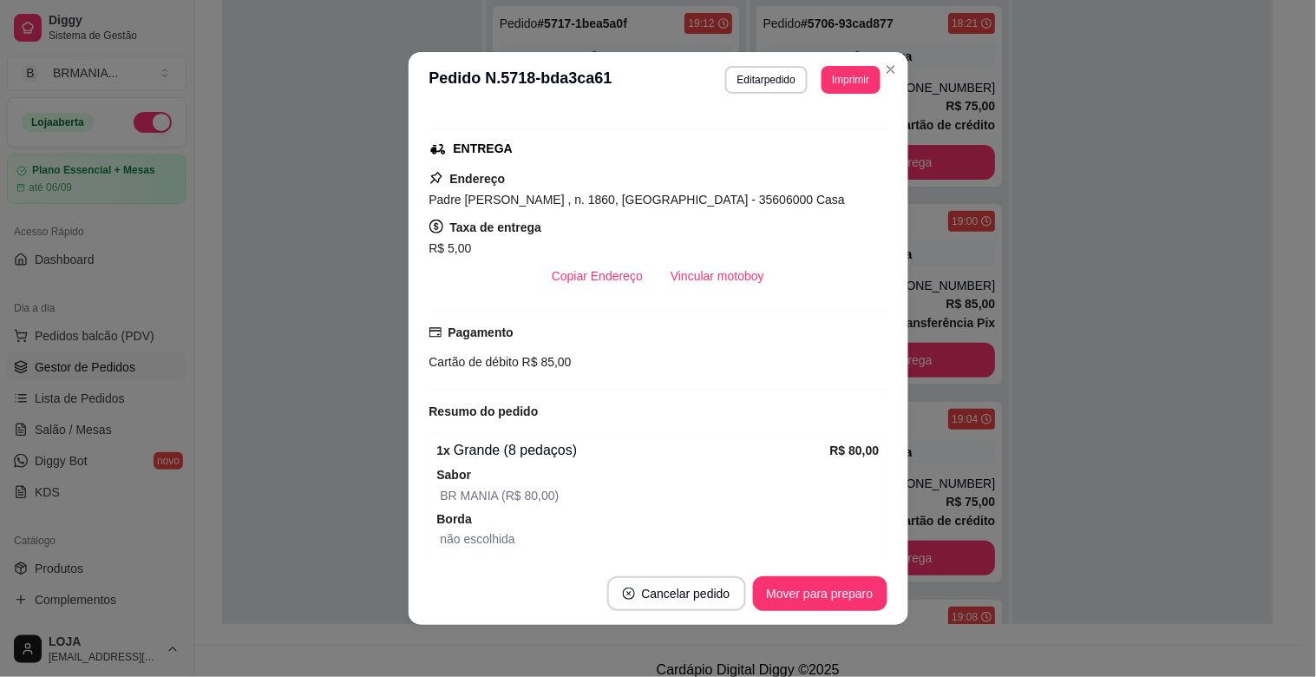
scroll to position [264, 0]
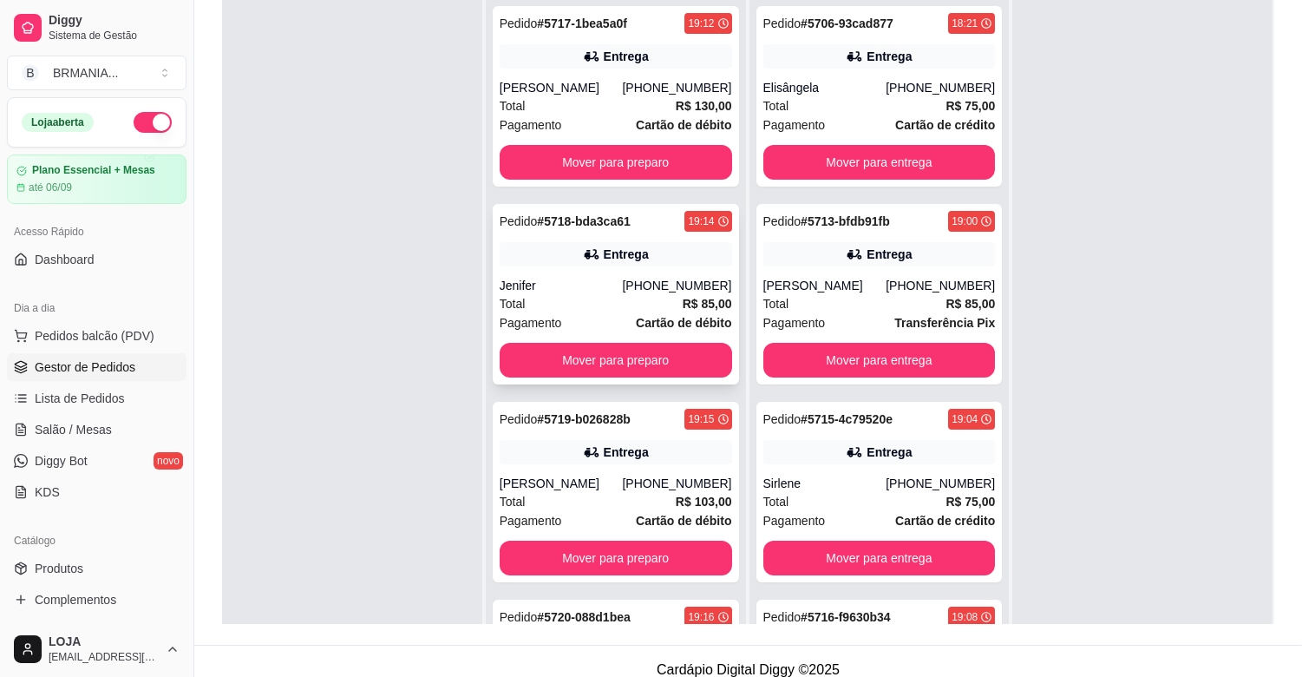
click at [658, 283] on div "[PHONE_NUMBER]" at bounding box center [676, 285] width 109 height 17
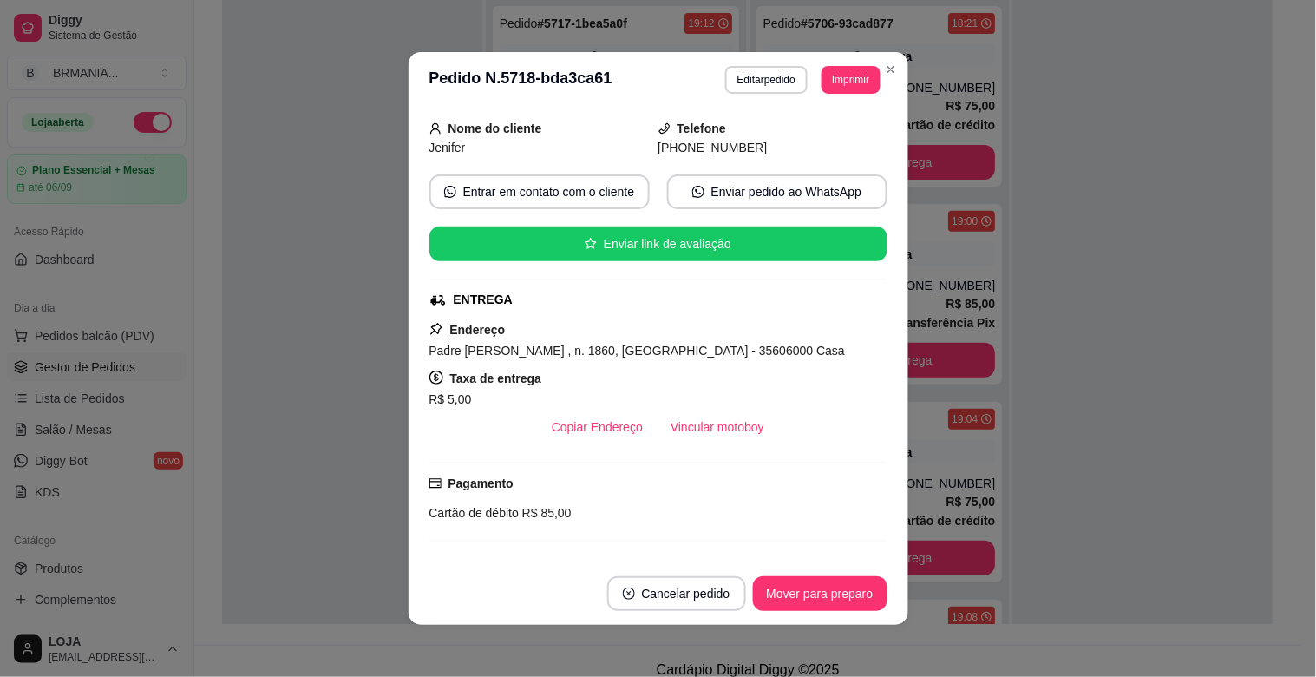
scroll to position [13, 0]
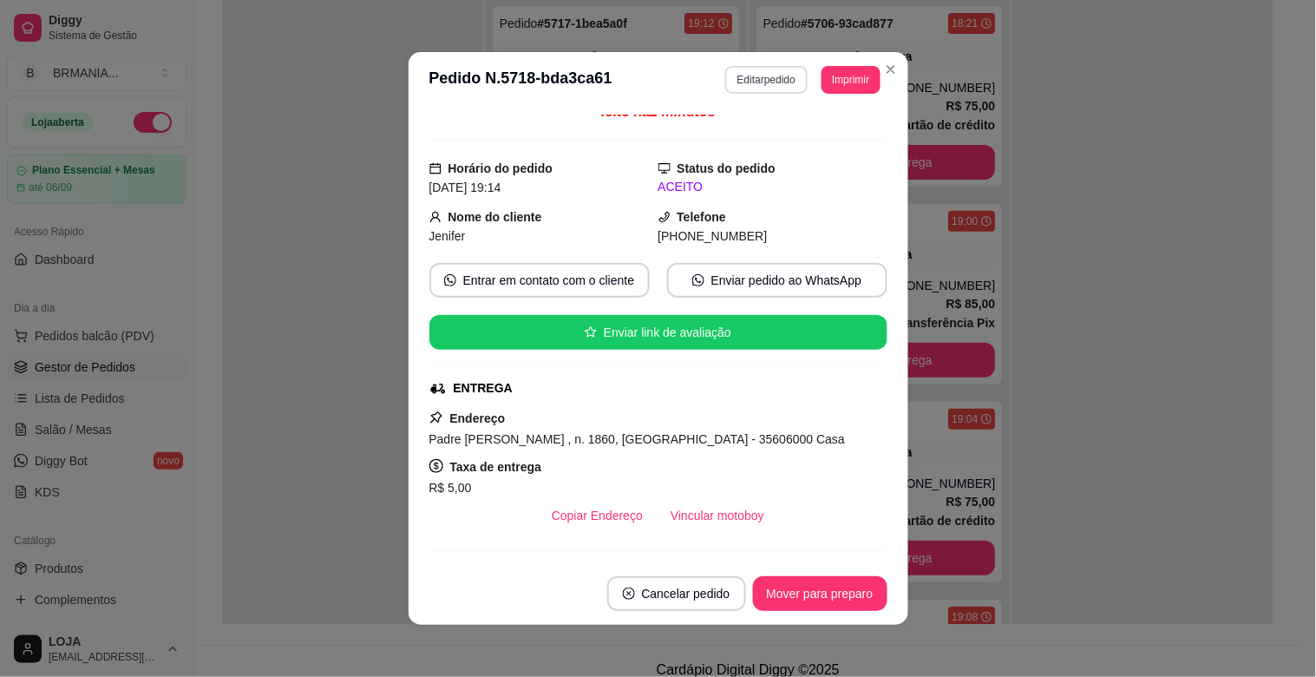
click at [760, 74] on button "Editar pedido" at bounding box center [766, 80] width 82 height 28
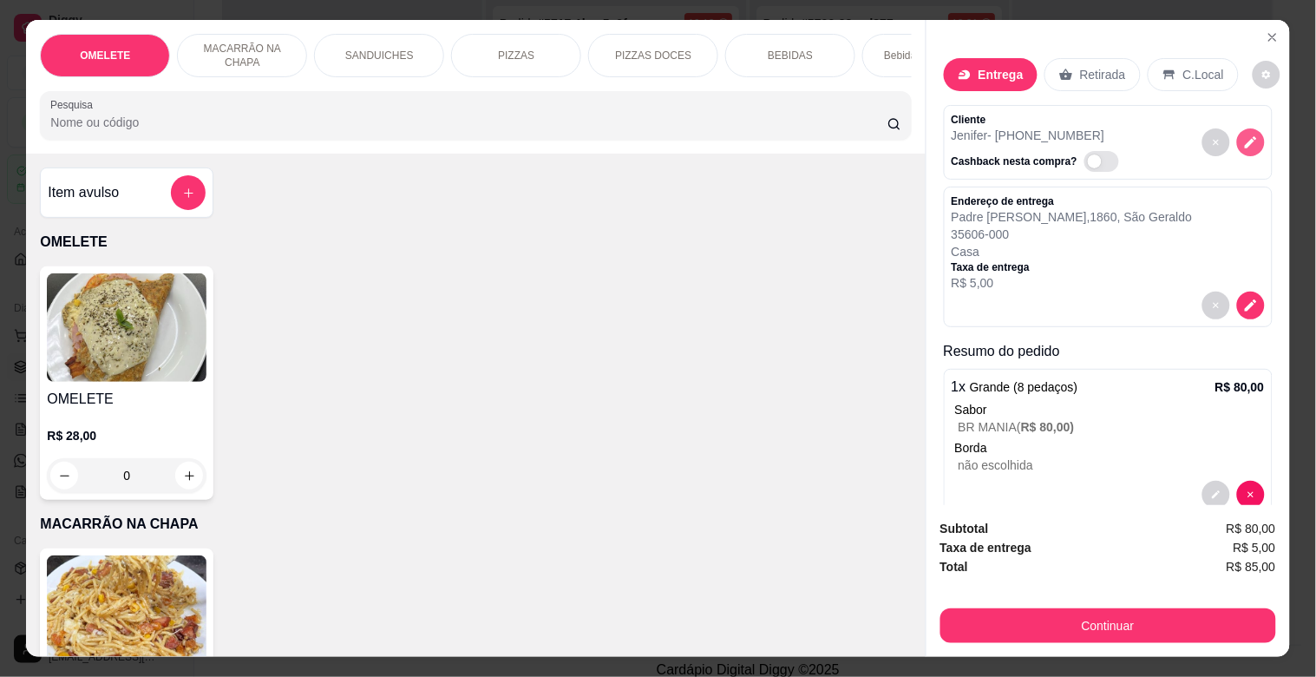
click at [1243, 134] on icon "decrease-product-quantity" at bounding box center [1251, 142] width 16 height 16
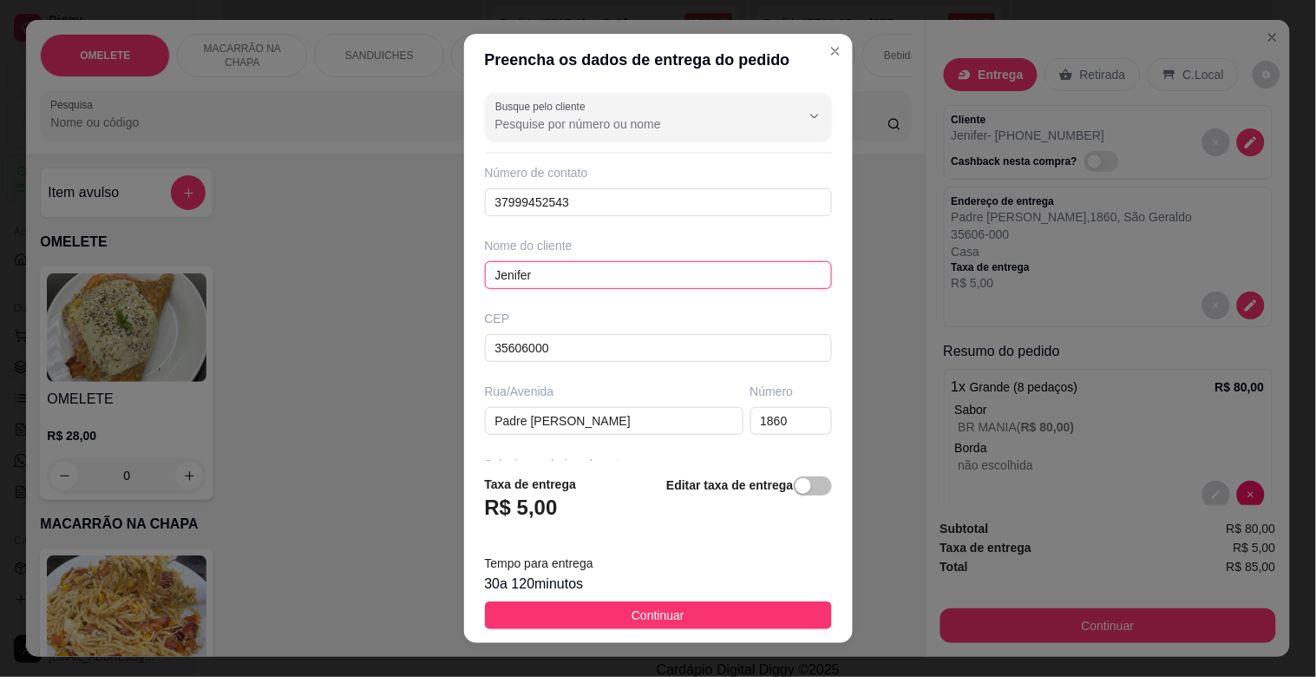
click at [623, 266] on input "Jenifer" at bounding box center [658, 275] width 347 height 28
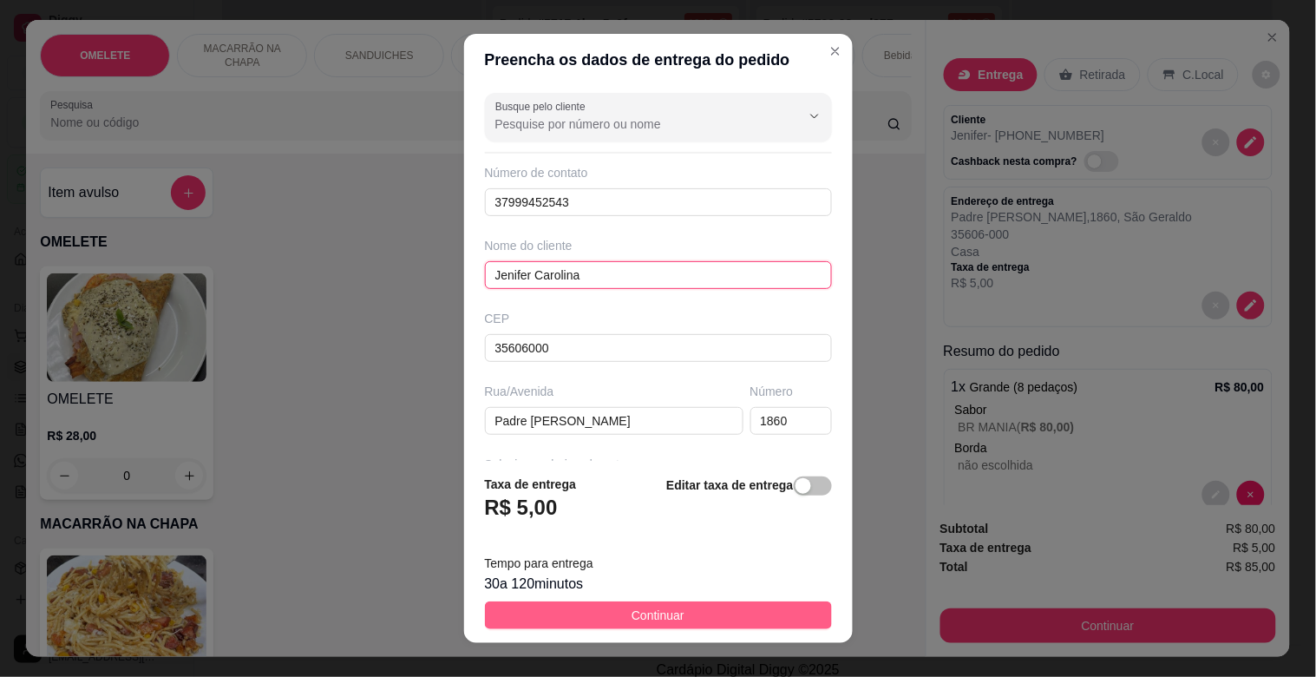
type input "Jenifer Carolina"
click at [633, 609] on span "Continuar" at bounding box center [658, 615] width 53 height 19
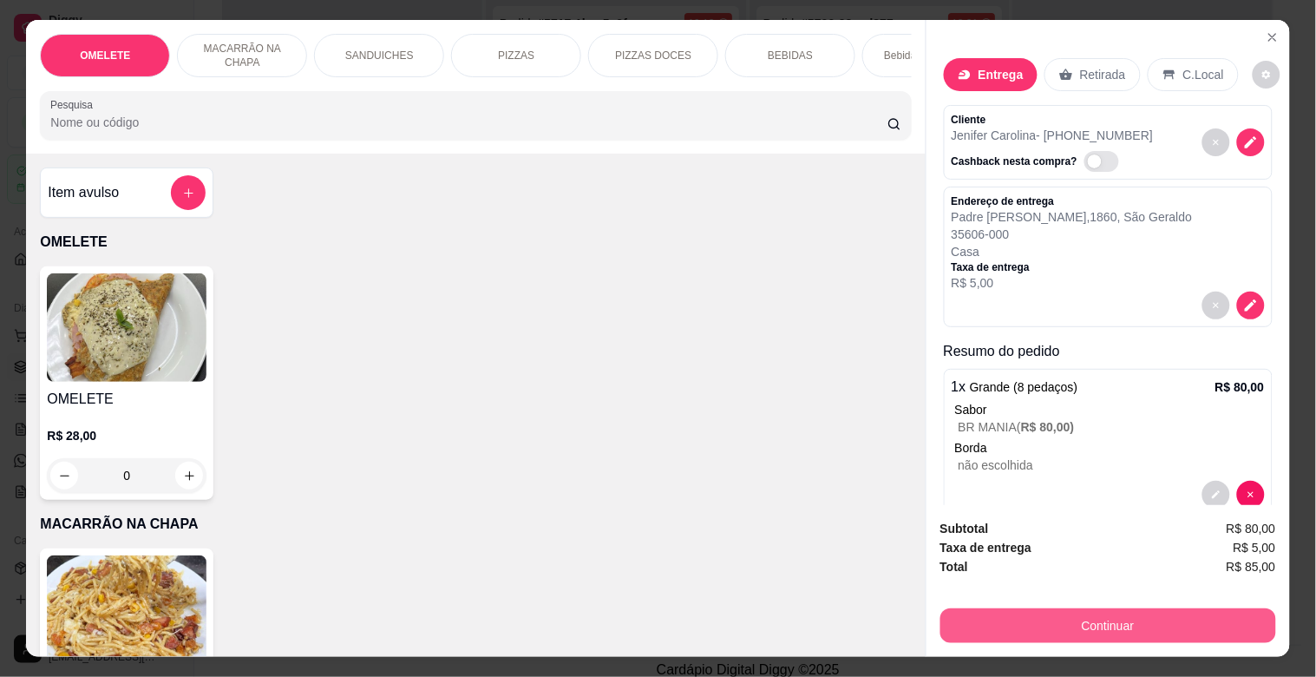
click at [1158, 608] on button "Continuar" at bounding box center [1108, 625] width 336 height 35
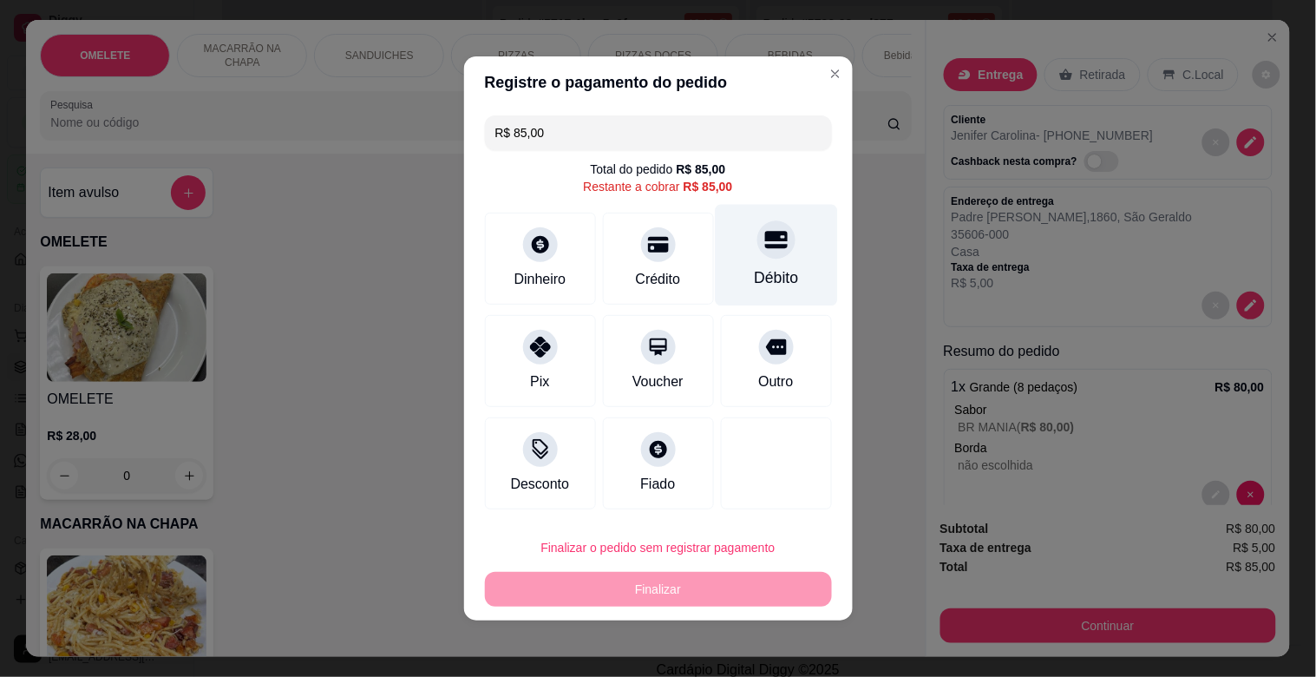
click at [765, 245] on icon at bounding box center [775, 240] width 23 height 17
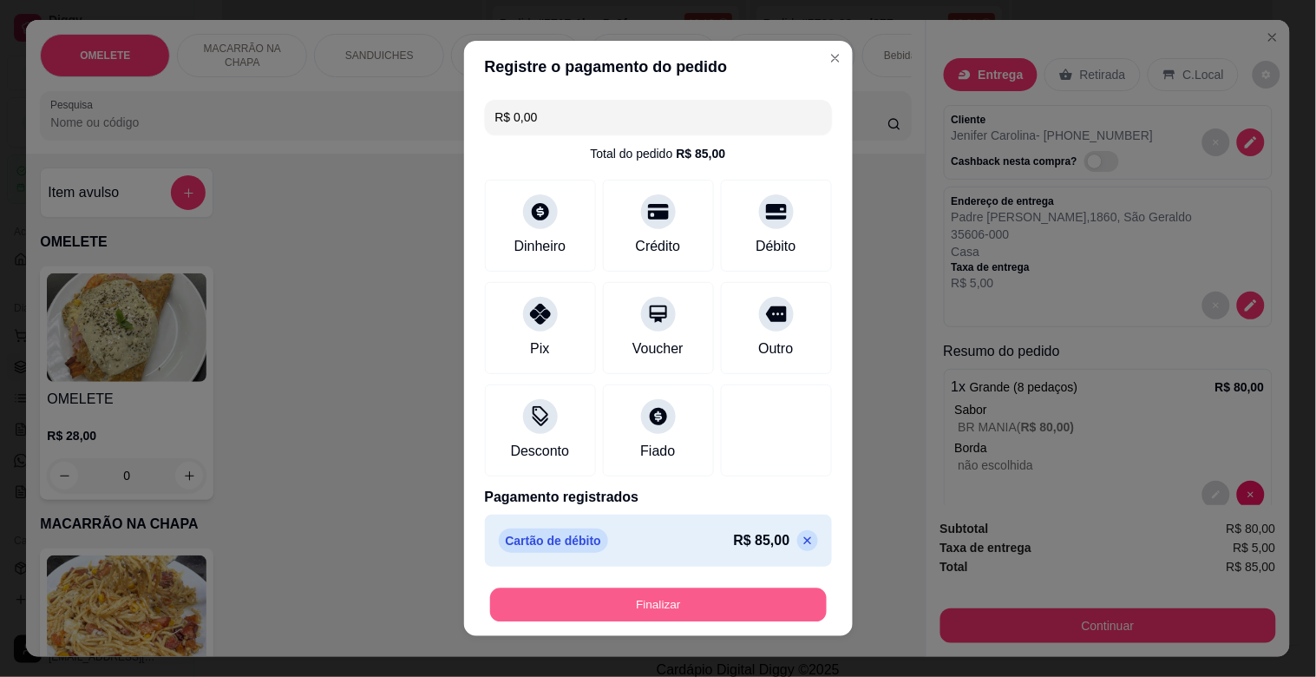
click at [679, 593] on button "Finalizar" at bounding box center [658, 605] width 337 height 34
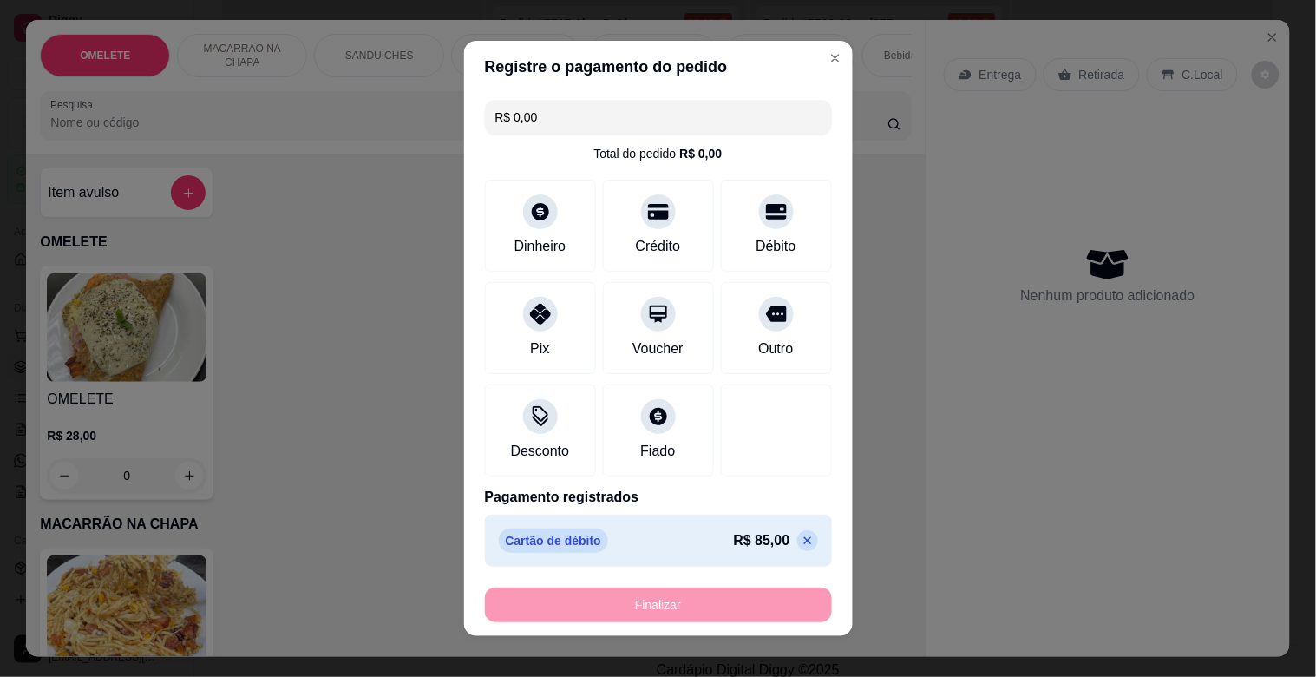
type input "-R$ 85,00"
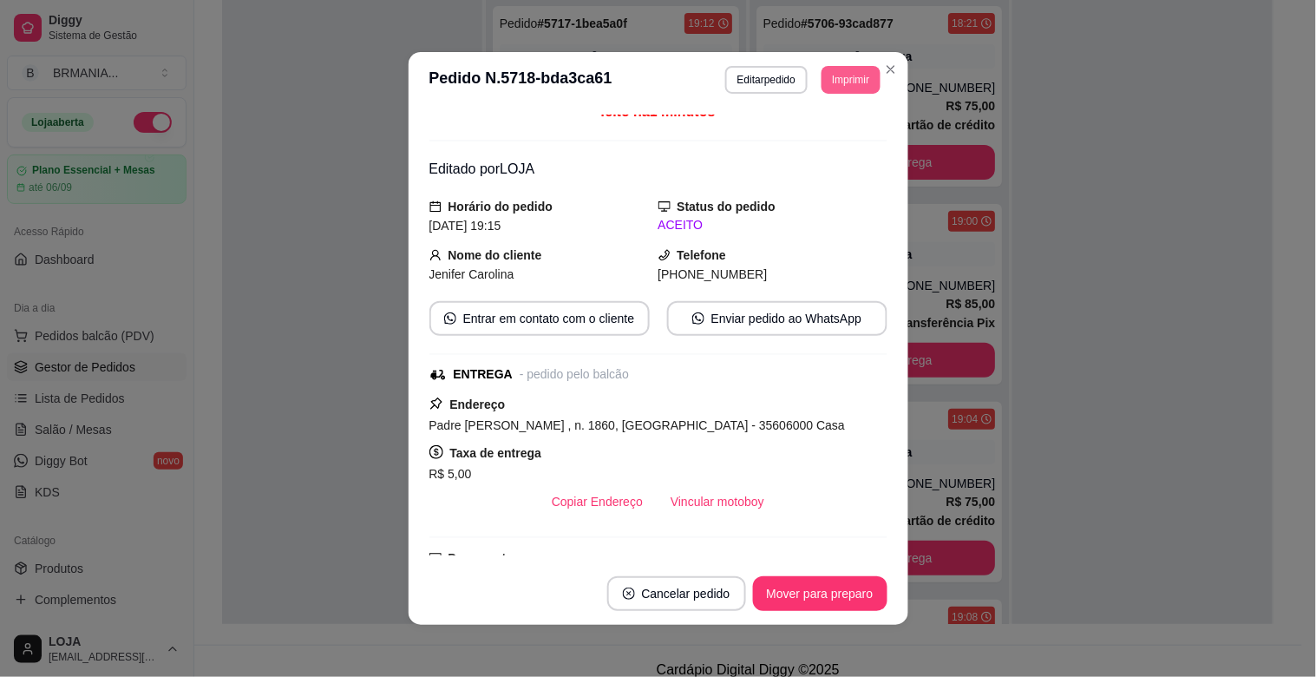
click at [841, 82] on button "Imprimir" at bounding box center [851, 80] width 58 height 28
click at [824, 139] on button "IMPRESSORA" at bounding box center [813, 142] width 126 height 28
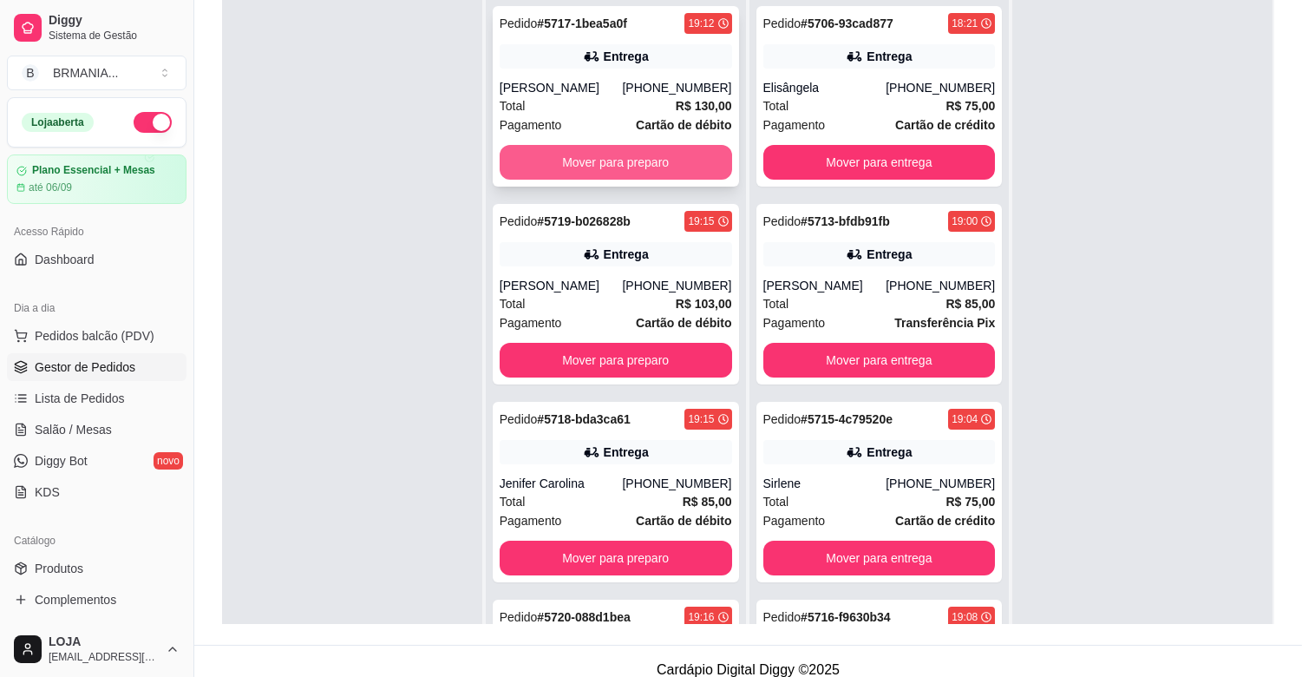
click at [634, 159] on button "Mover para preparo" at bounding box center [616, 162] width 232 height 35
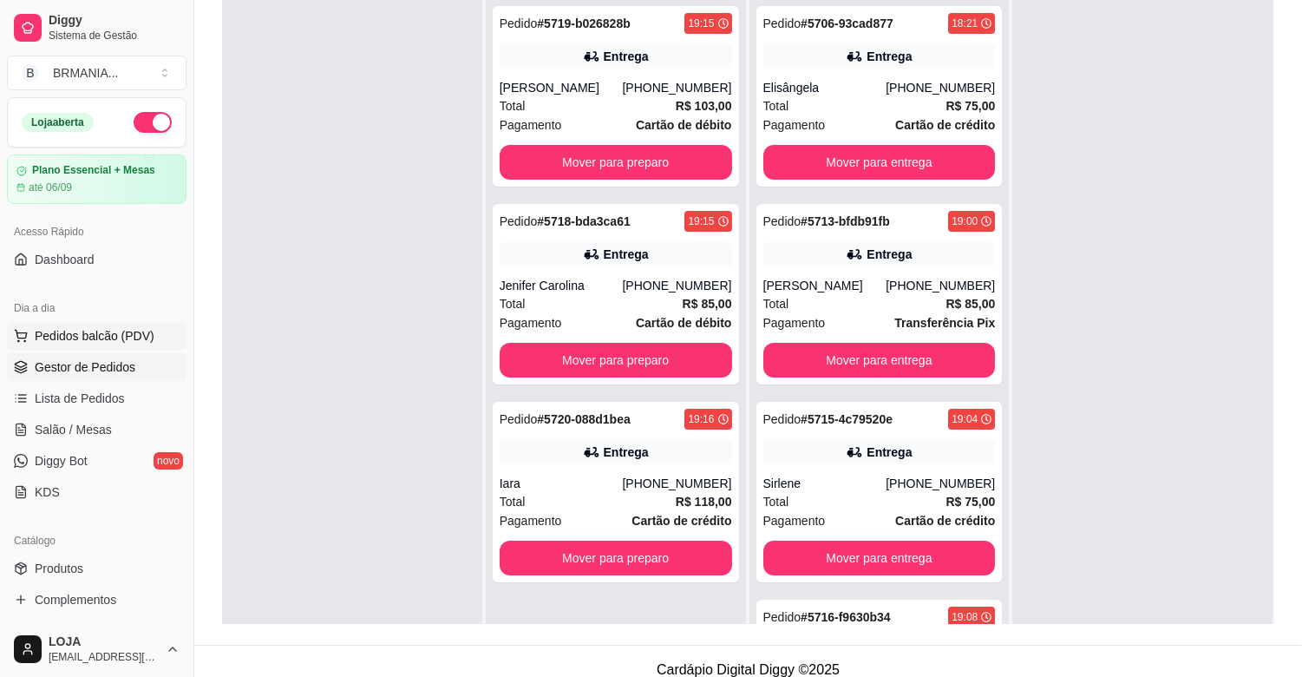
click at [131, 344] on button "Pedidos balcão (PDV)" at bounding box center [97, 336] width 180 height 28
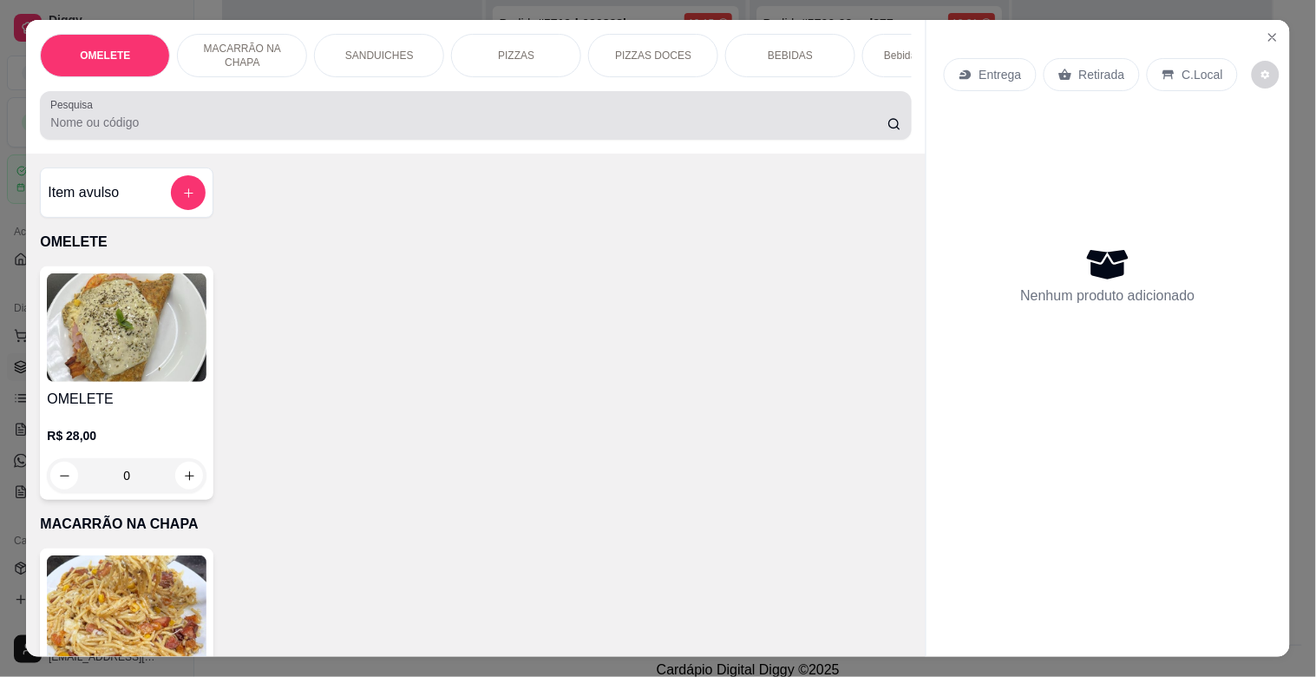
click at [269, 140] on div "Pesquisa" at bounding box center [475, 115] width 871 height 49
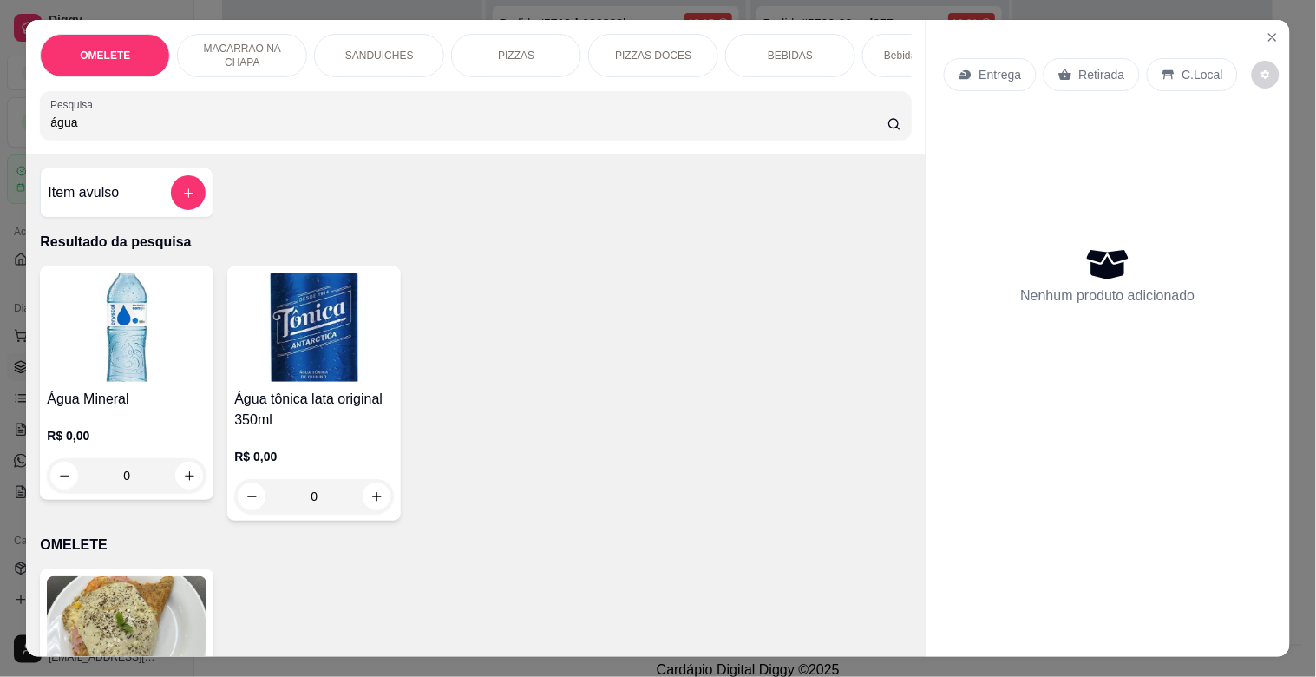
type input "água"
click at [142, 334] on img at bounding box center [127, 327] width 160 height 108
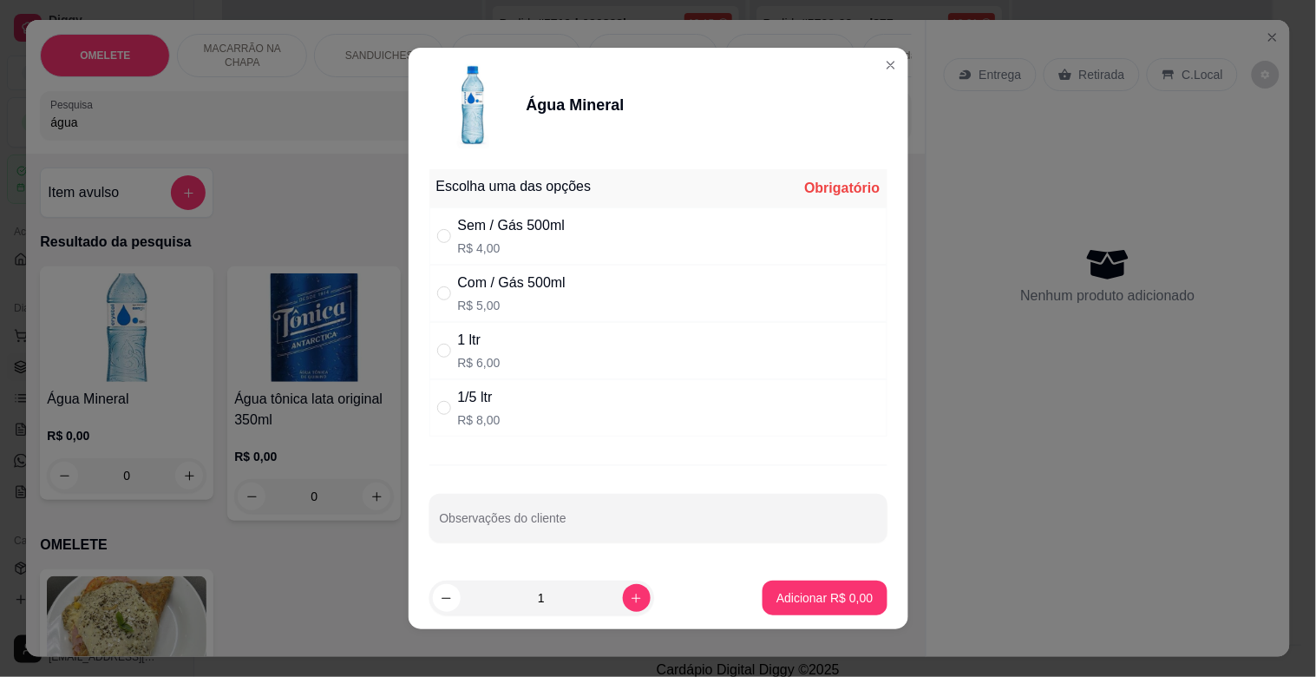
click at [662, 267] on div "Com / Gás 500ml R$ 5,00" at bounding box center [658, 293] width 458 height 57
radio input "true"
click at [630, 602] on icon "increase-product-quantity" at bounding box center [636, 598] width 13 height 13
type input "2"
click at [816, 608] on button "Adicionar R$ 10,00" at bounding box center [821, 597] width 131 height 35
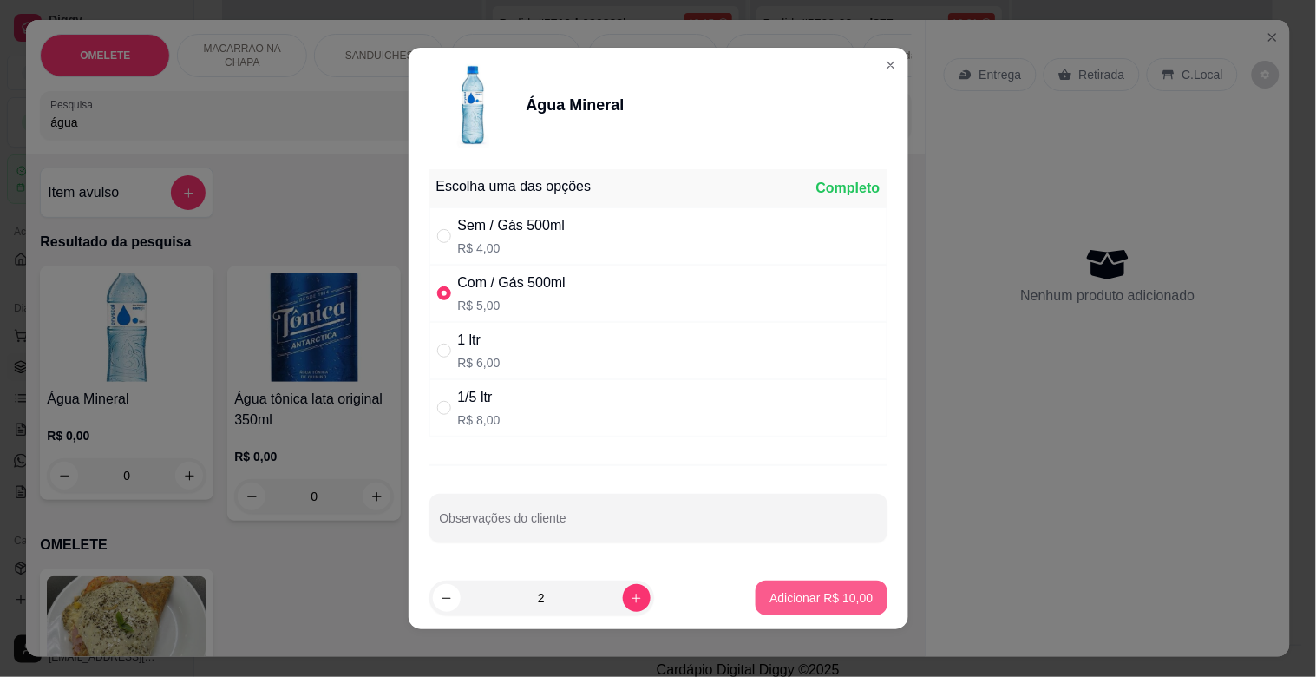
type input "2"
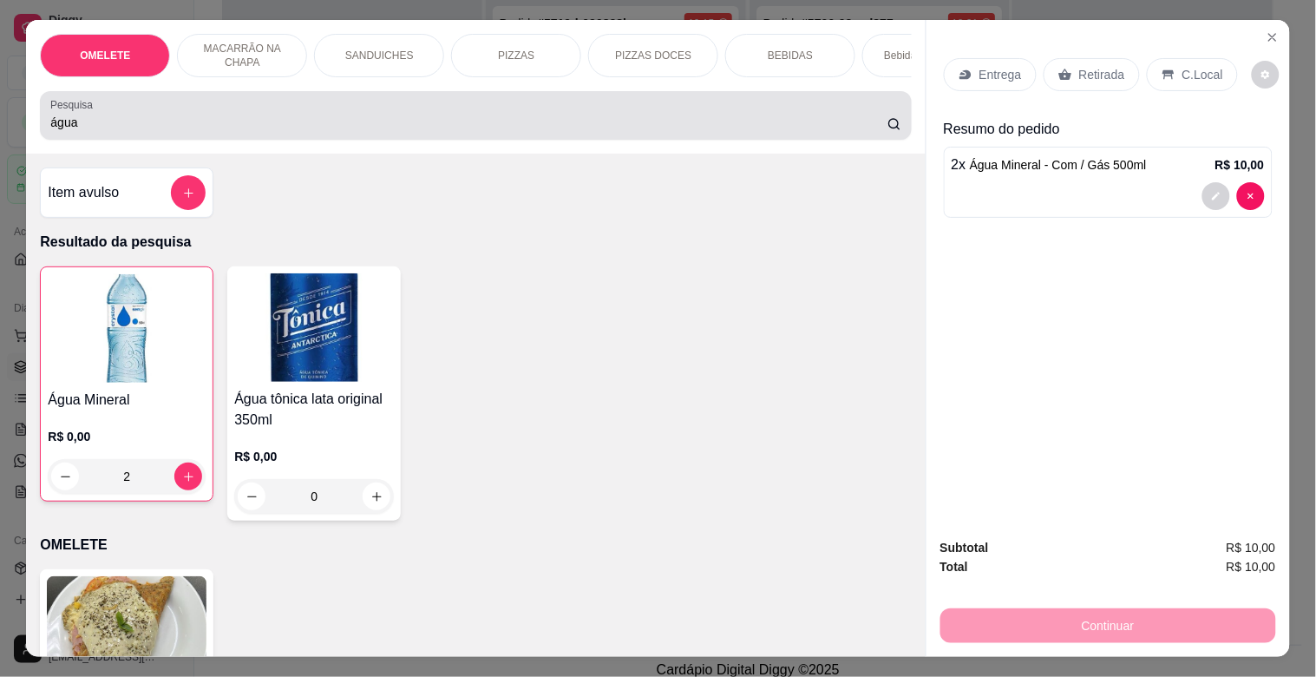
click at [795, 127] on input "água" at bounding box center [468, 122] width 837 height 17
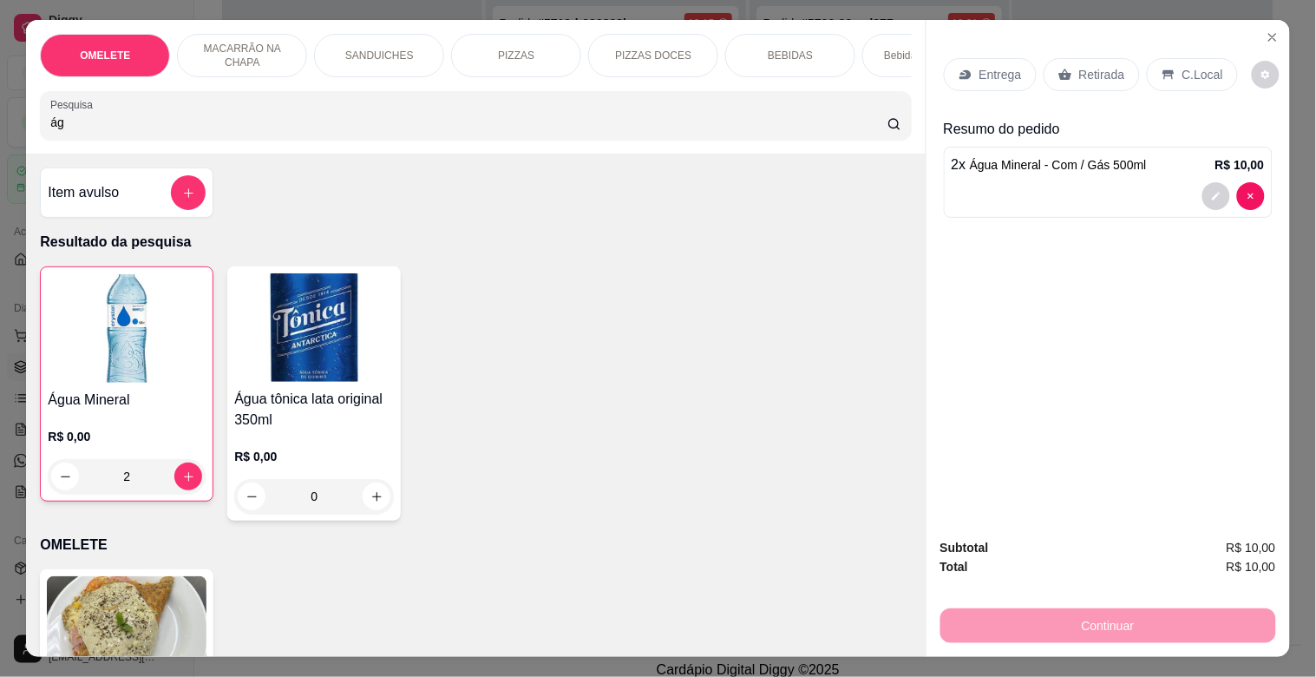
type input "á"
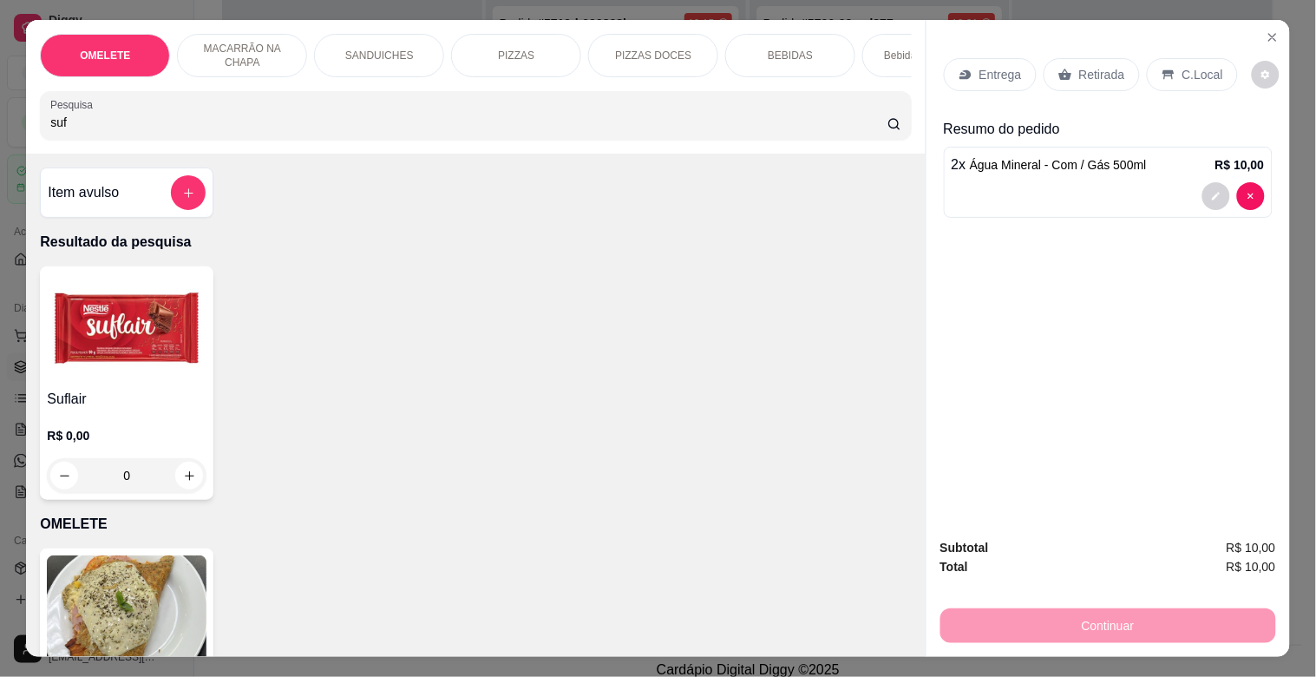
type input "suf"
click at [69, 347] on img at bounding box center [127, 327] width 160 height 108
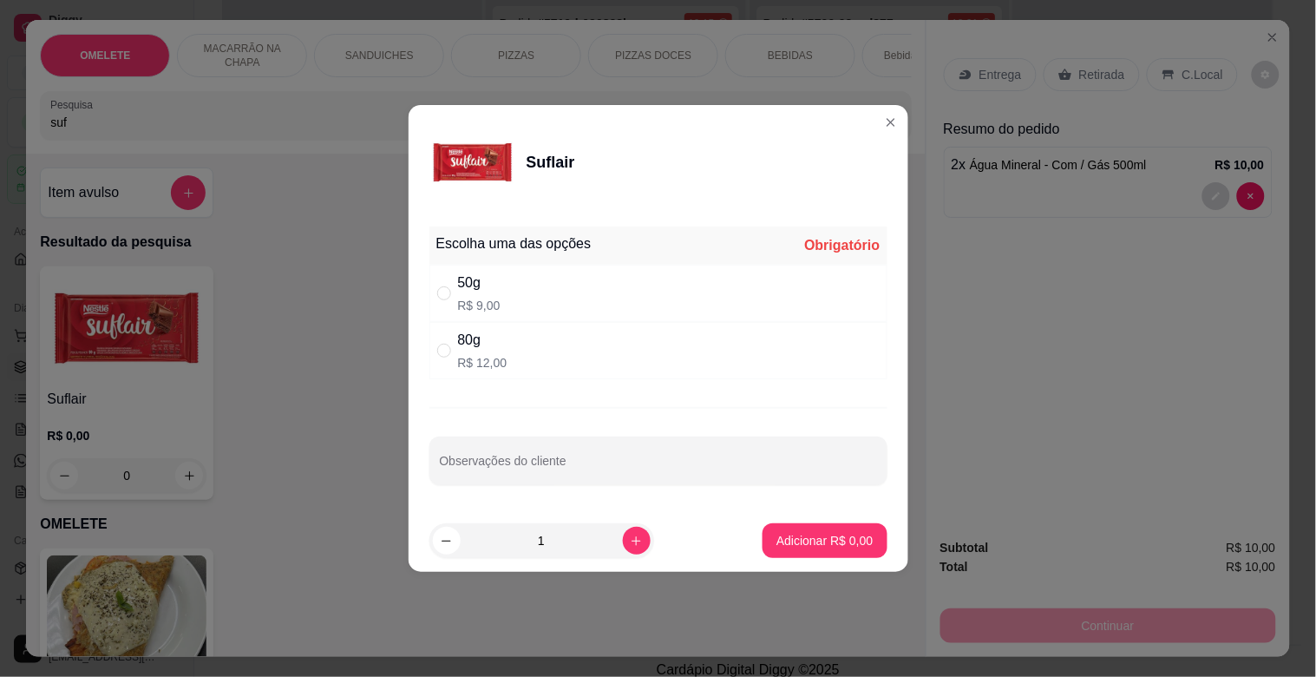
click at [484, 302] on p "R$ 9,00" at bounding box center [479, 305] width 43 height 17
radio input "true"
click at [801, 548] on p "Adicionar R$ 9,00" at bounding box center [824, 540] width 96 height 17
type input "1"
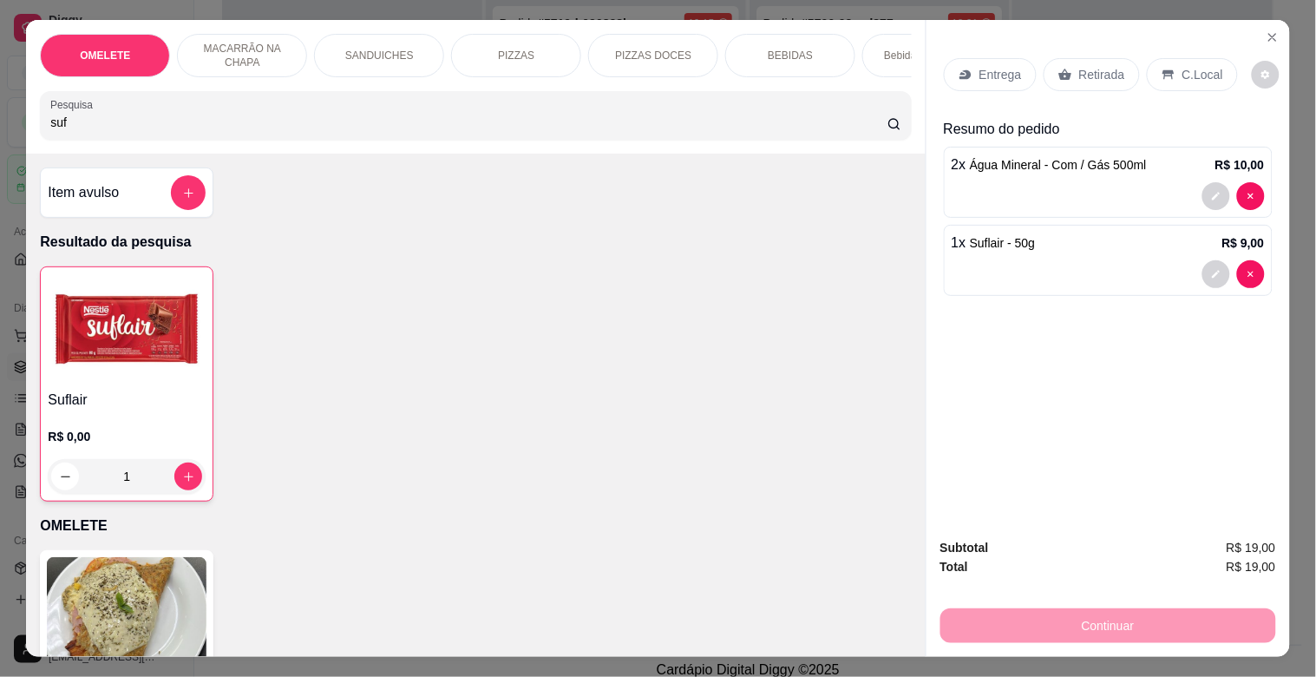
click at [1103, 66] on p "Retirada" at bounding box center [1102, 74] width 46 height 17
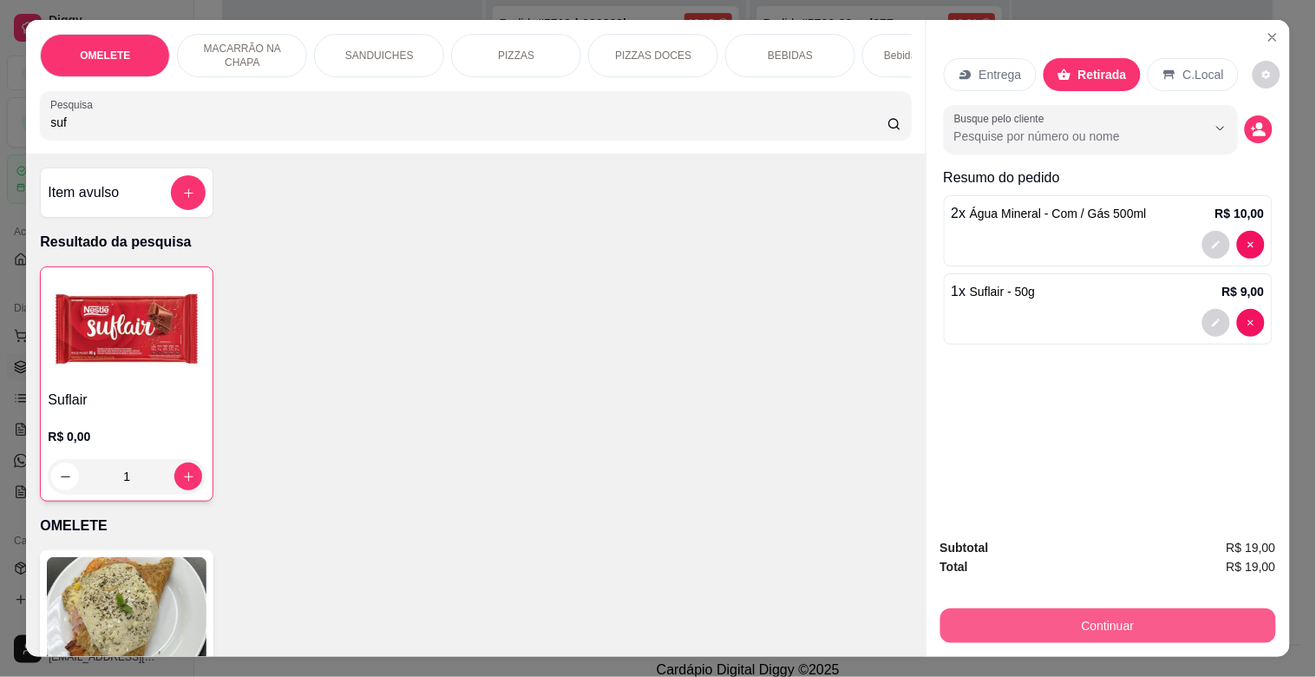
click at [1090, 612] on button "Continuar" at bounding box center [1108, 625] width 336 height 35
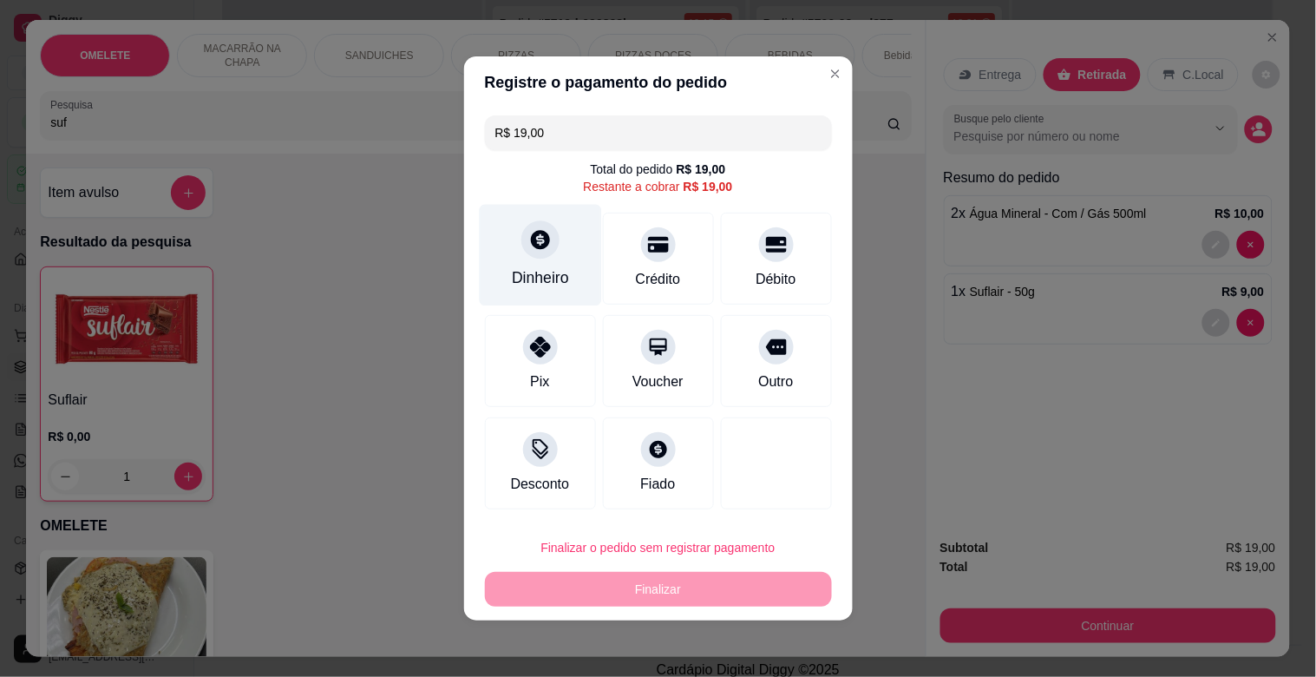
click at [556, 298] on div "Dinheiro" at bounding box center [540, 255] width 122 height 101
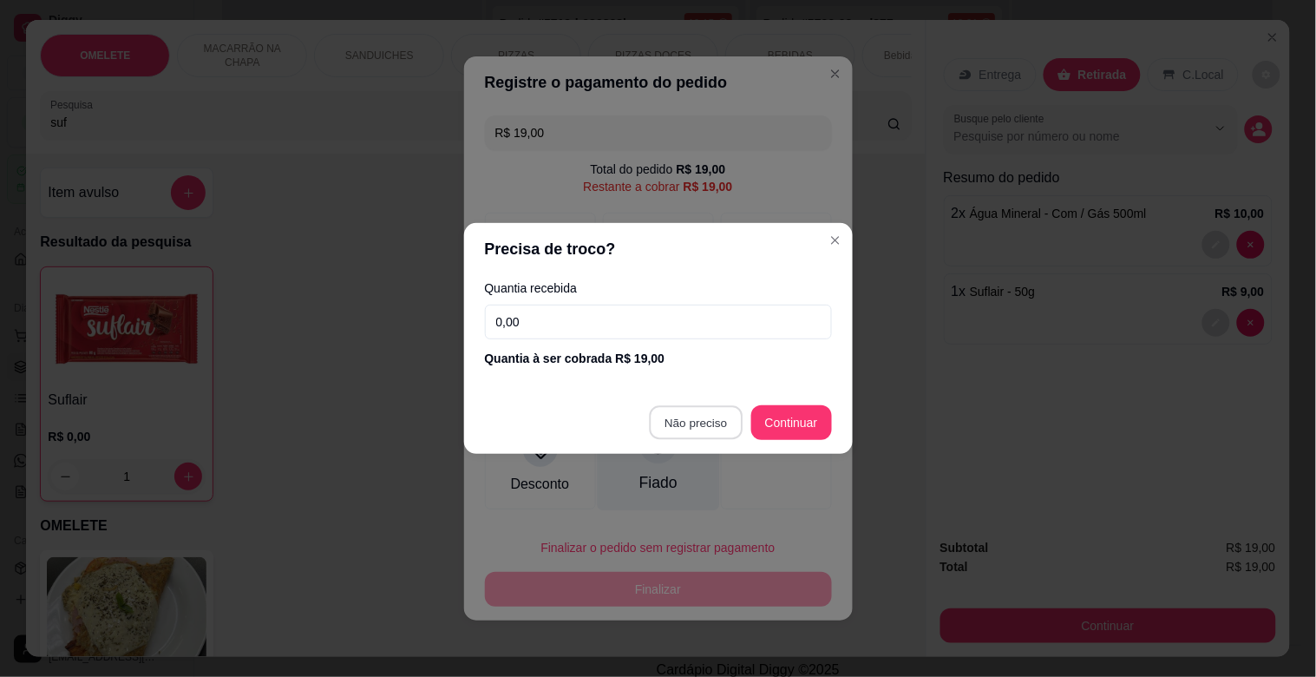
type input "R$ 0,00"
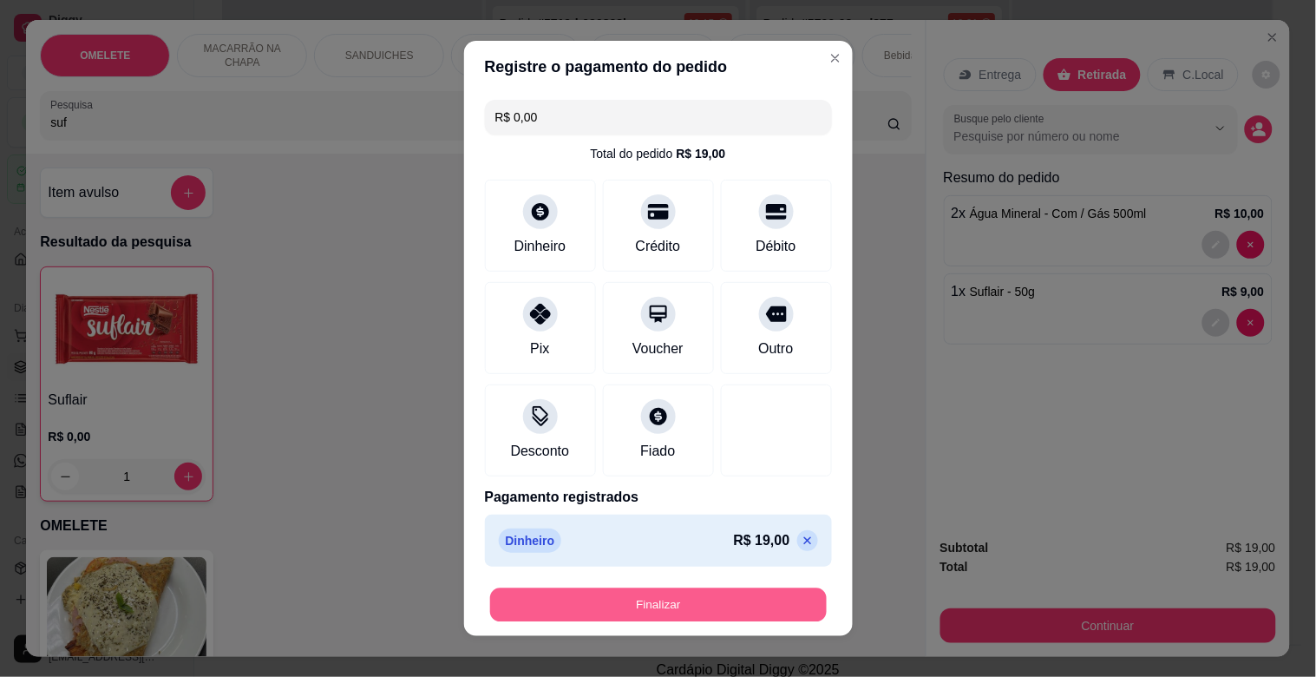
click at [671, 617] on button "Finalizar" at bounding box center [658, 605] width 337 height 34
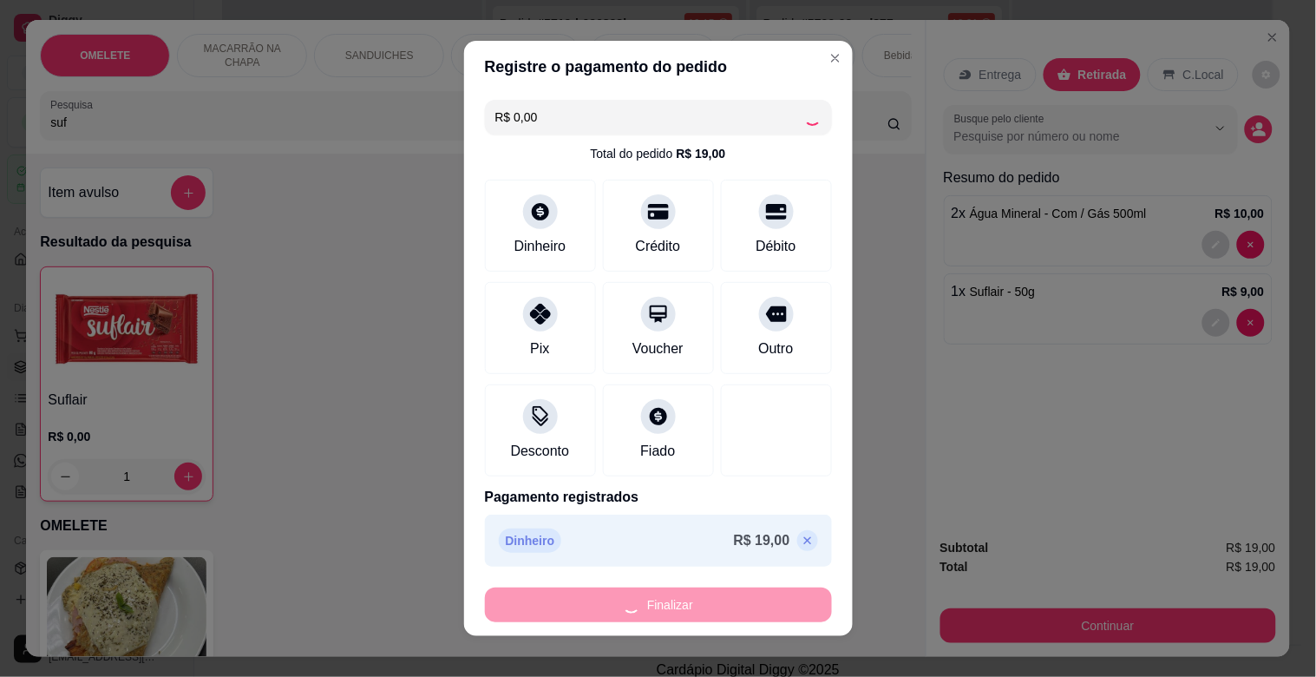
type input "0"
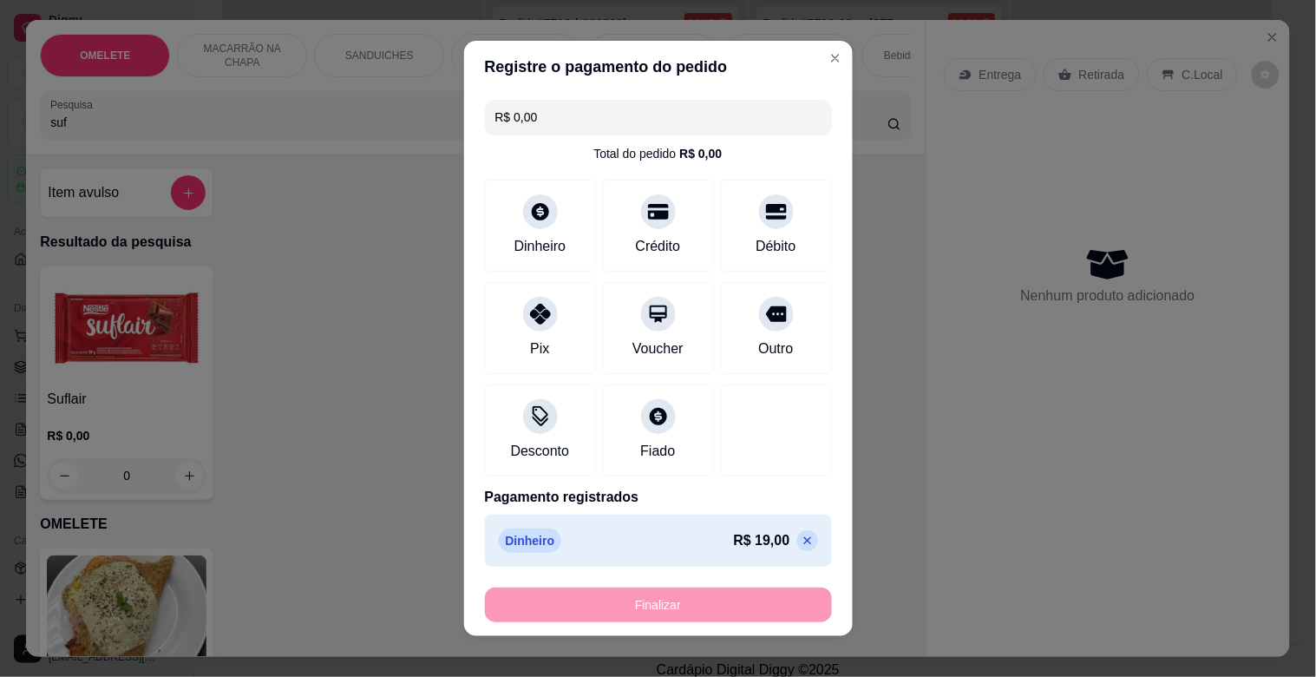
type input "-R$ 19,00"
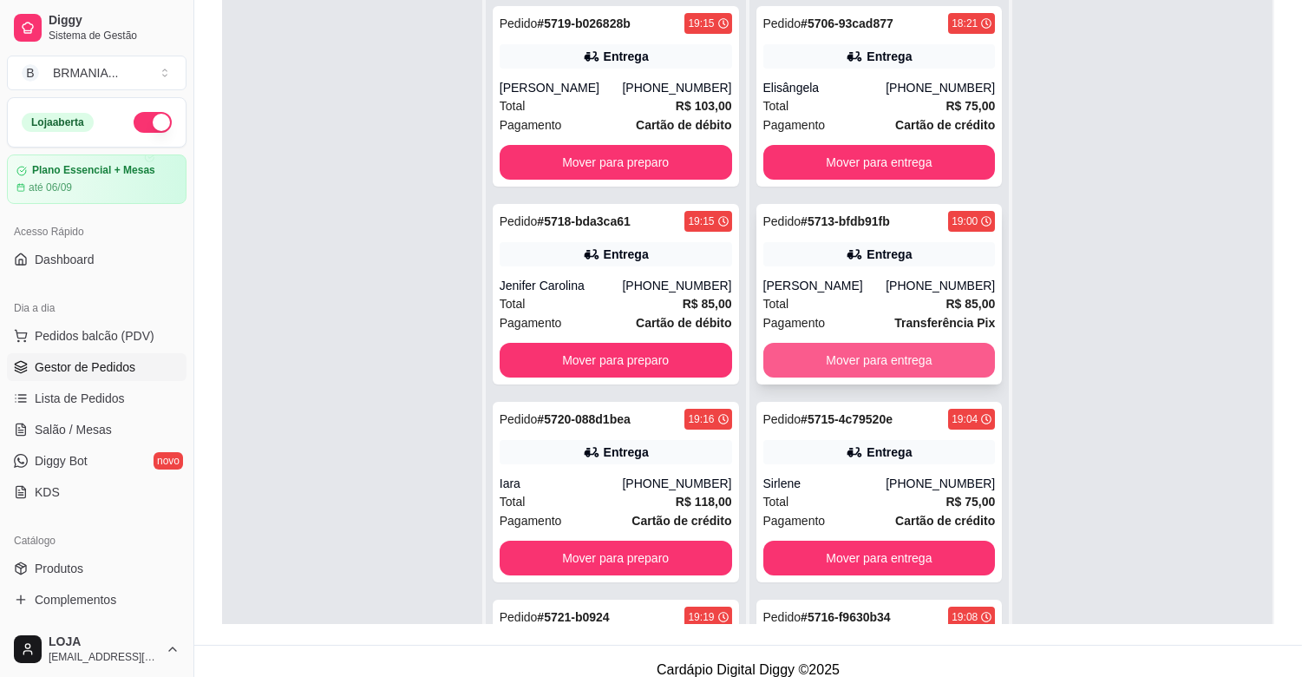
click at [847, 350] on button "Mover para entrega" at bounding box center [879, 360] width 232 height 35
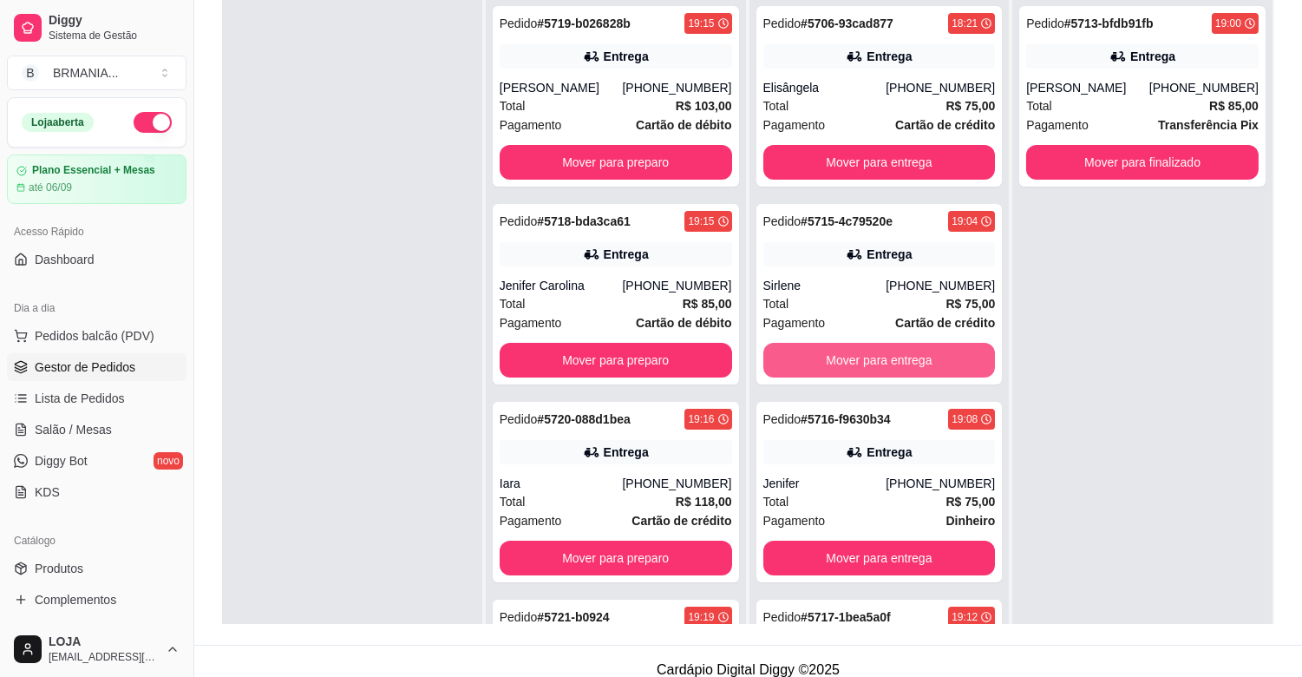
click at [847, 350] on button "Mover para entrega" at bounding box center [879, 360] width 232 height 35
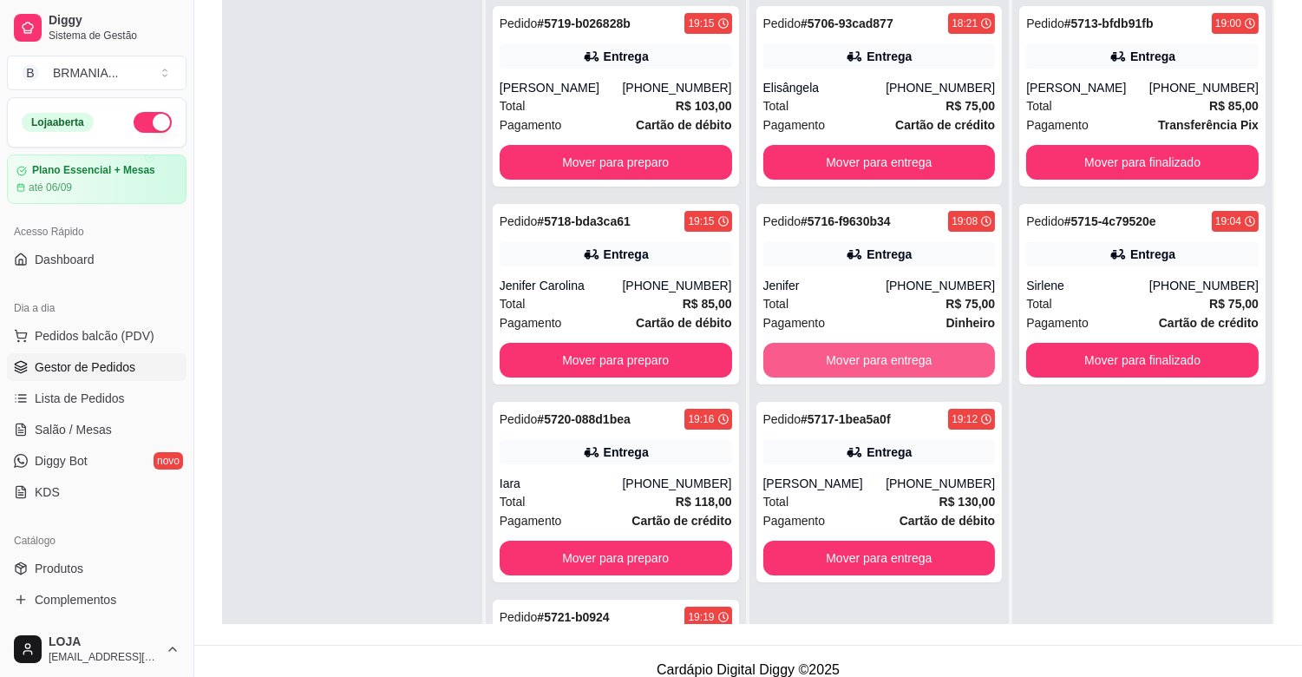
click at [847, 350] on button "Mover para entrega" at bounding box center [879, 360] width 232 height 35
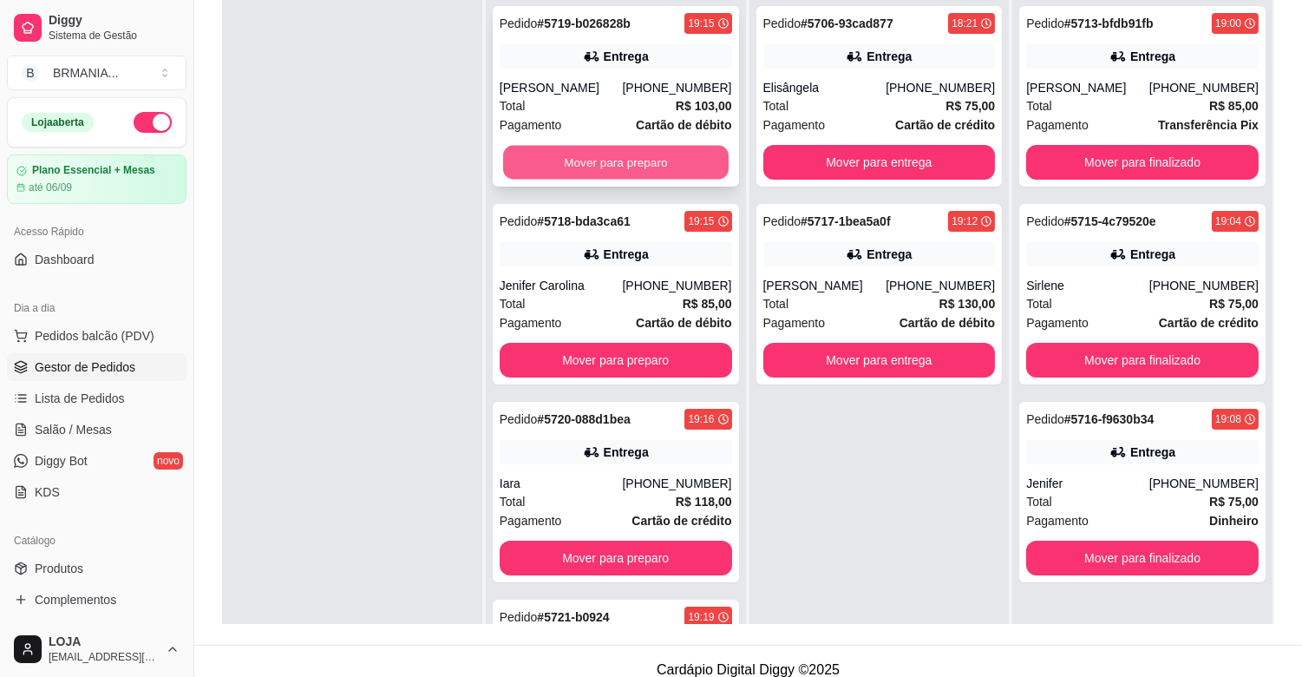
click at [685, 180] on button "Mover para preparo" at bounding box center [616, 163] width 226 height 34
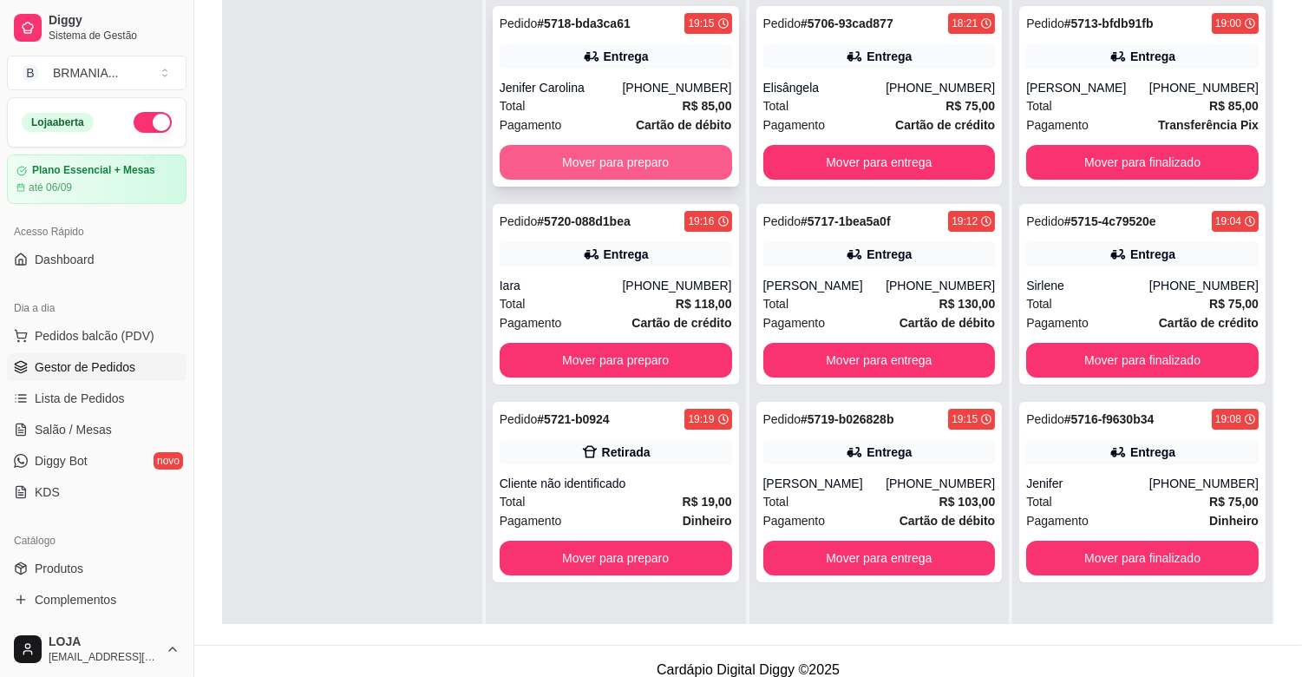
click at [644, 158] on button "Mover para preparo" at bounding box center [616, 162] width 232 height 35
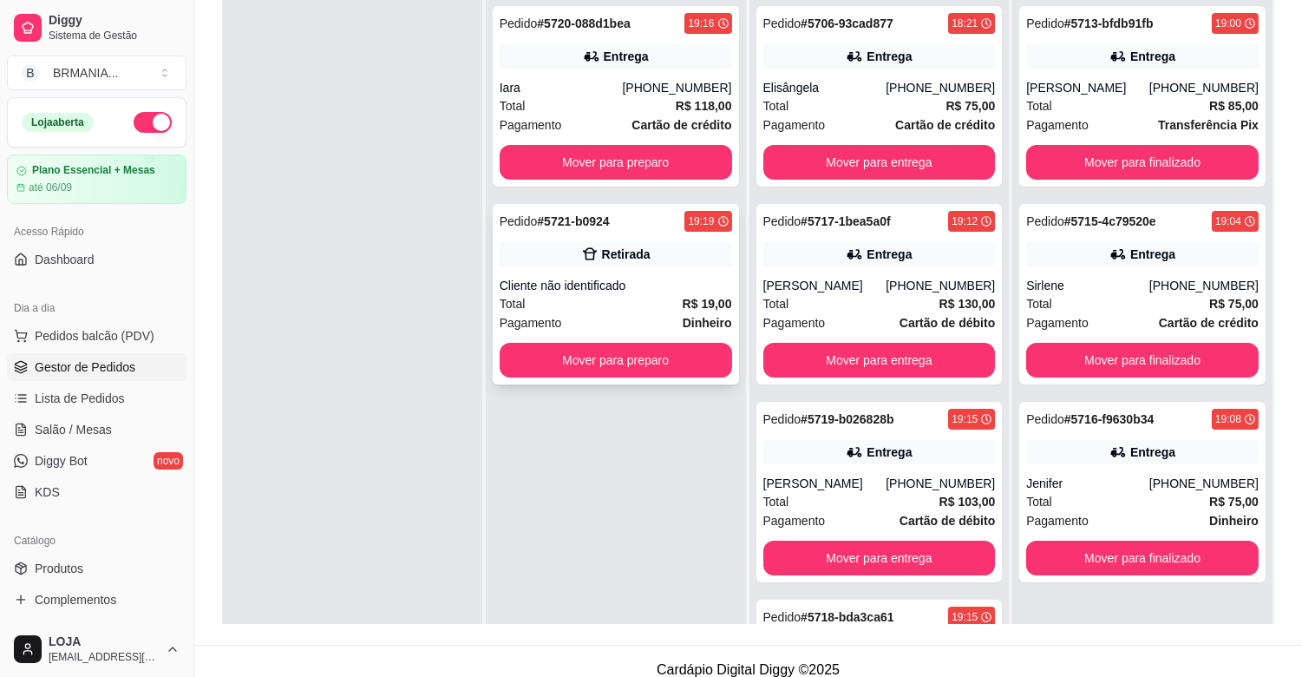
click at [639, 263] on div "Retirada" at bounding box center [616, 254] width 232 height 24
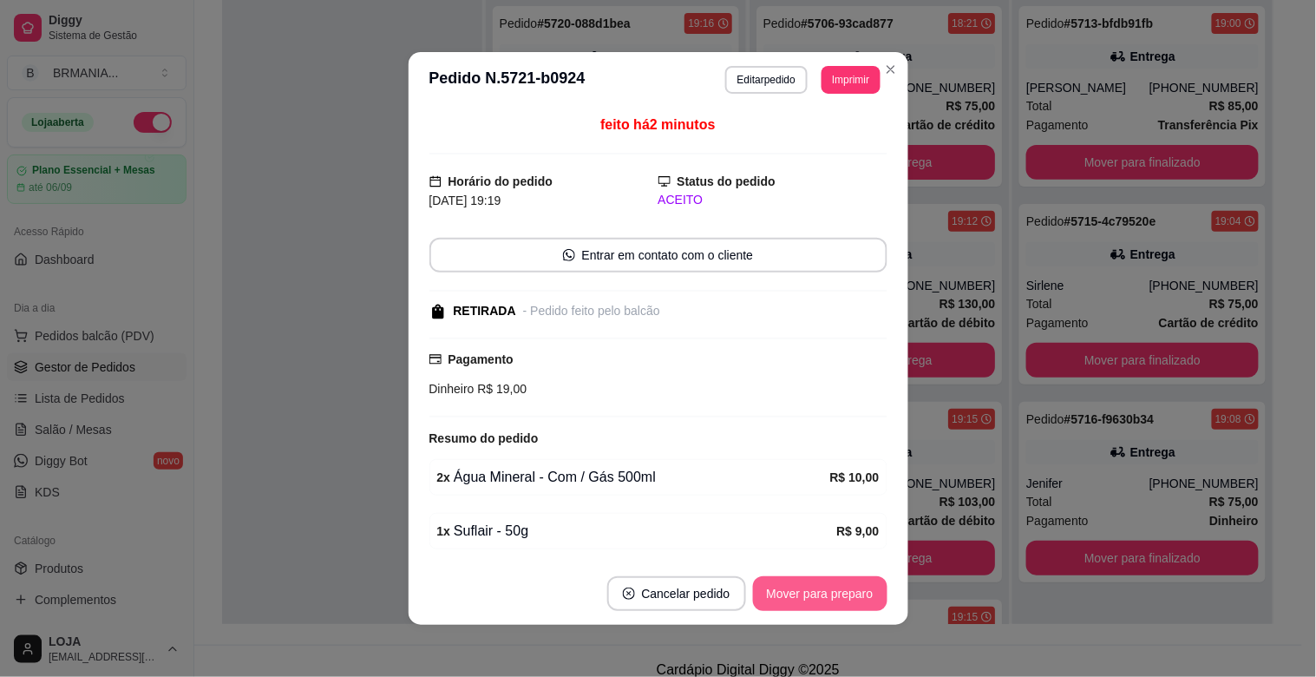
click at [831, 594] on button "Mover para preparo" at bounding box center [820, 593] width 134 height 35
click at [831, 594] on button "Mover para retirada disponível" at bounding box center [791, 594] width 186 height 34
click at [833, 583] on button "Mover para finalizado" at bounding box center [815, 593] width 144 height 35
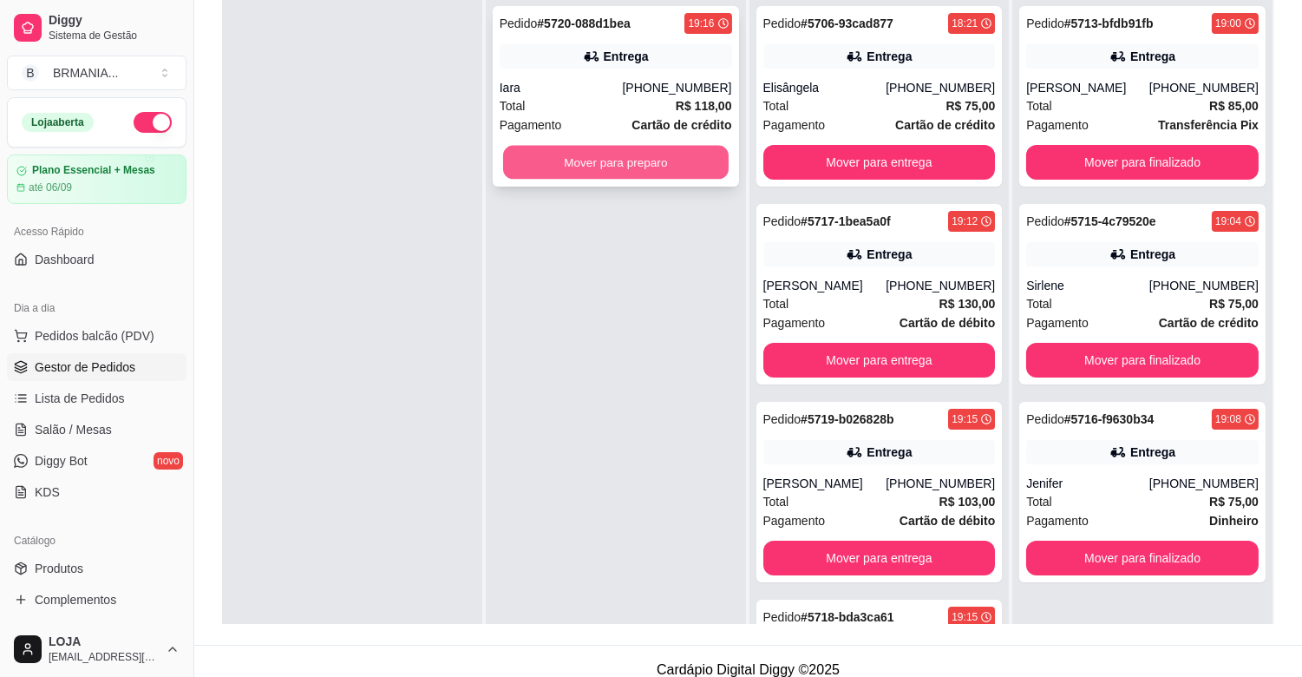
click at [689, 160] on button "Mover para preparo" at bounding box center [616, 163] width 226 height 34
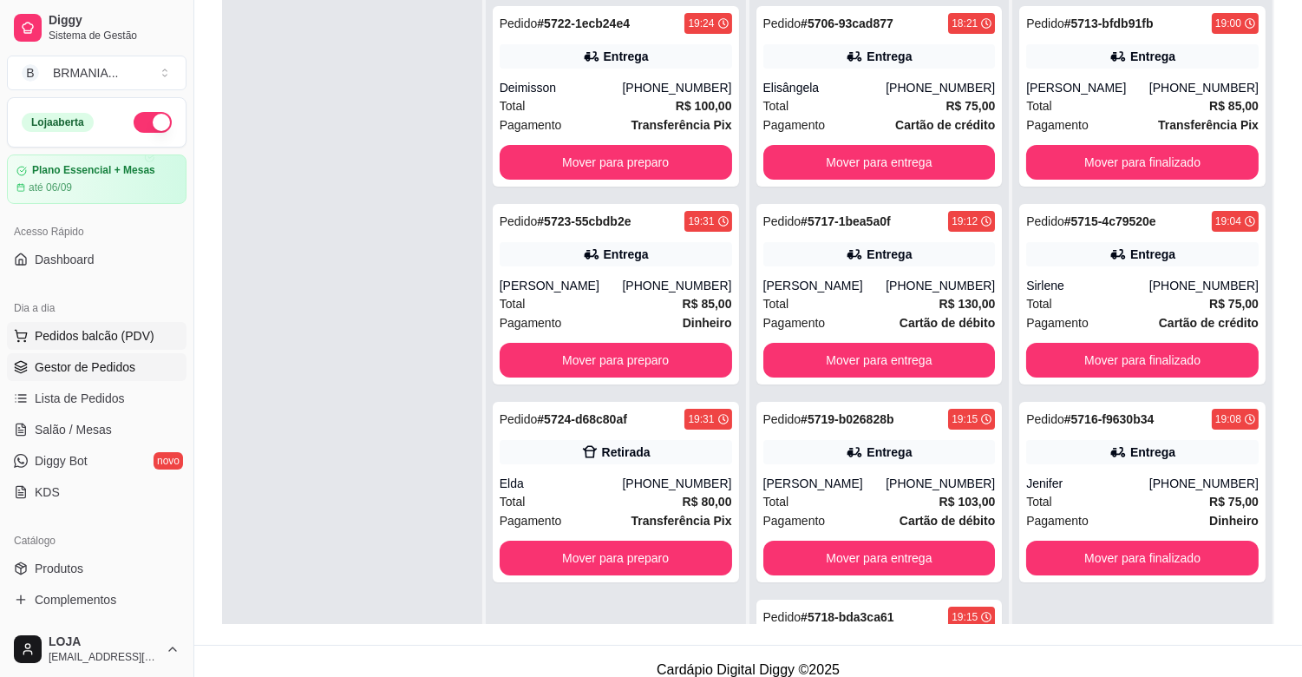
click at [76, 340] on span "Pedidos balcão (PDV)" at bounding box center [95, 335] width 120 height 17
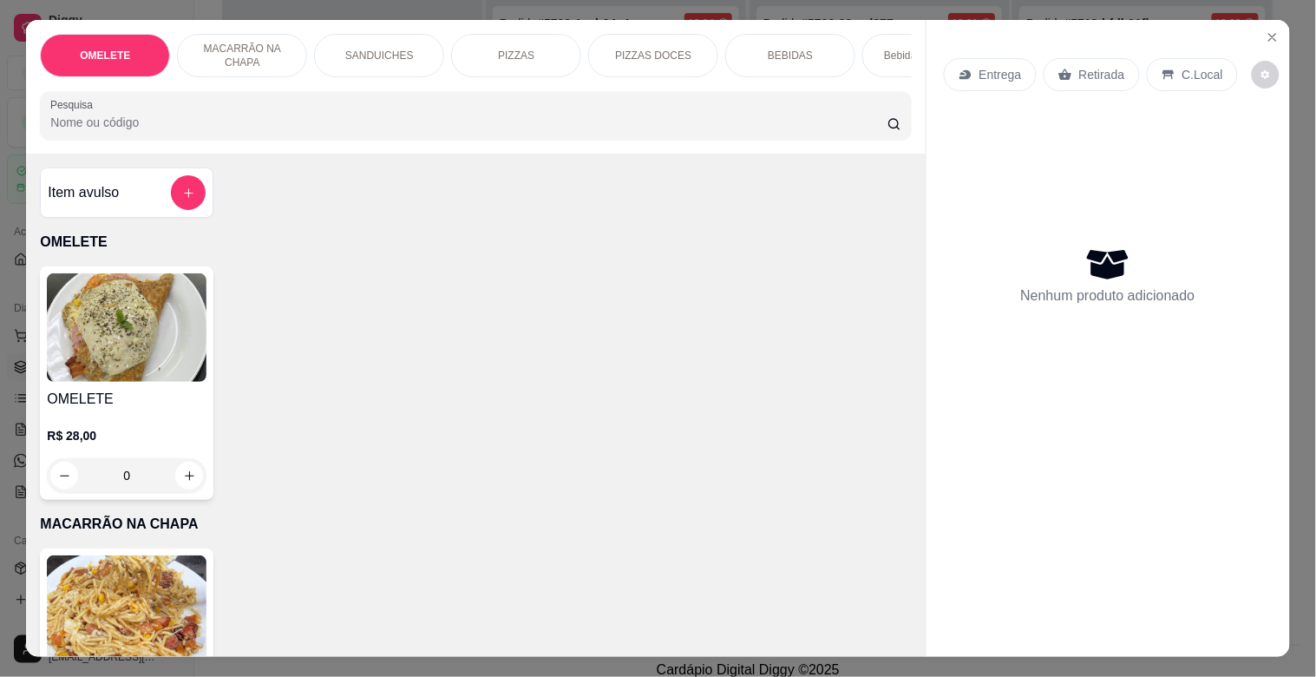
click at [503, 49] on p "PIZZAS" at bounding box center [516, 56] width 36 height 14
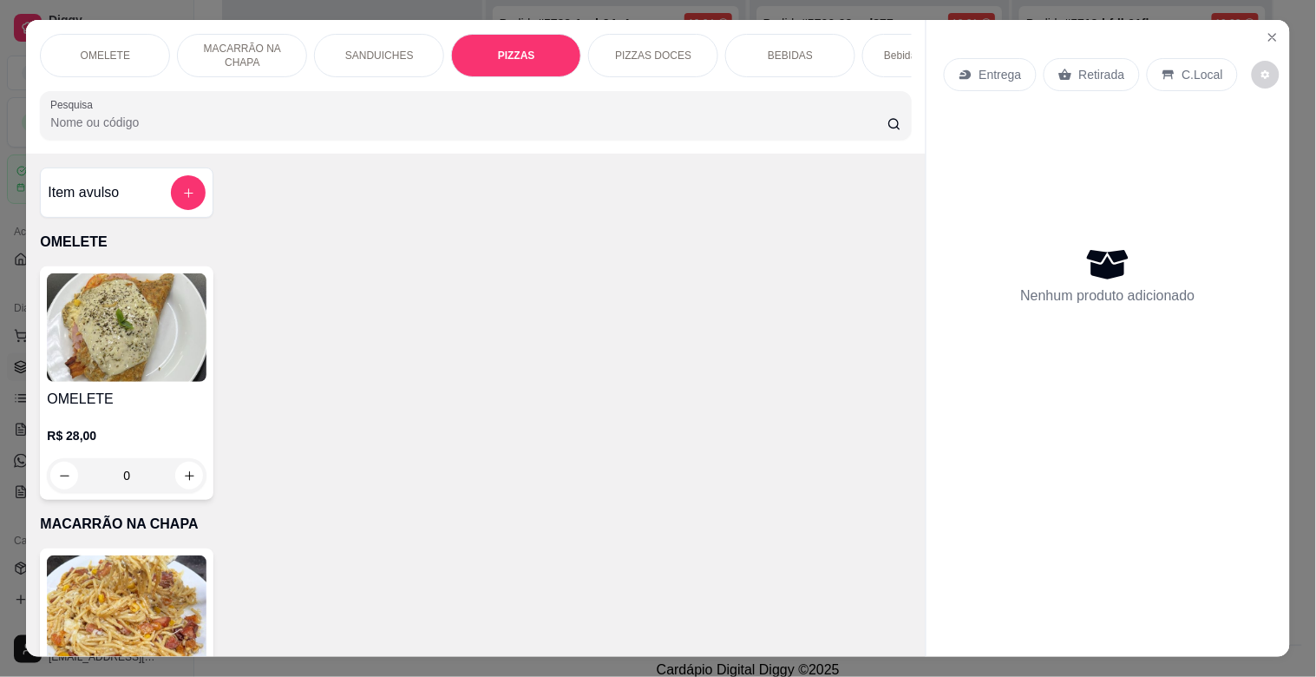
scroll to position [42, 0]
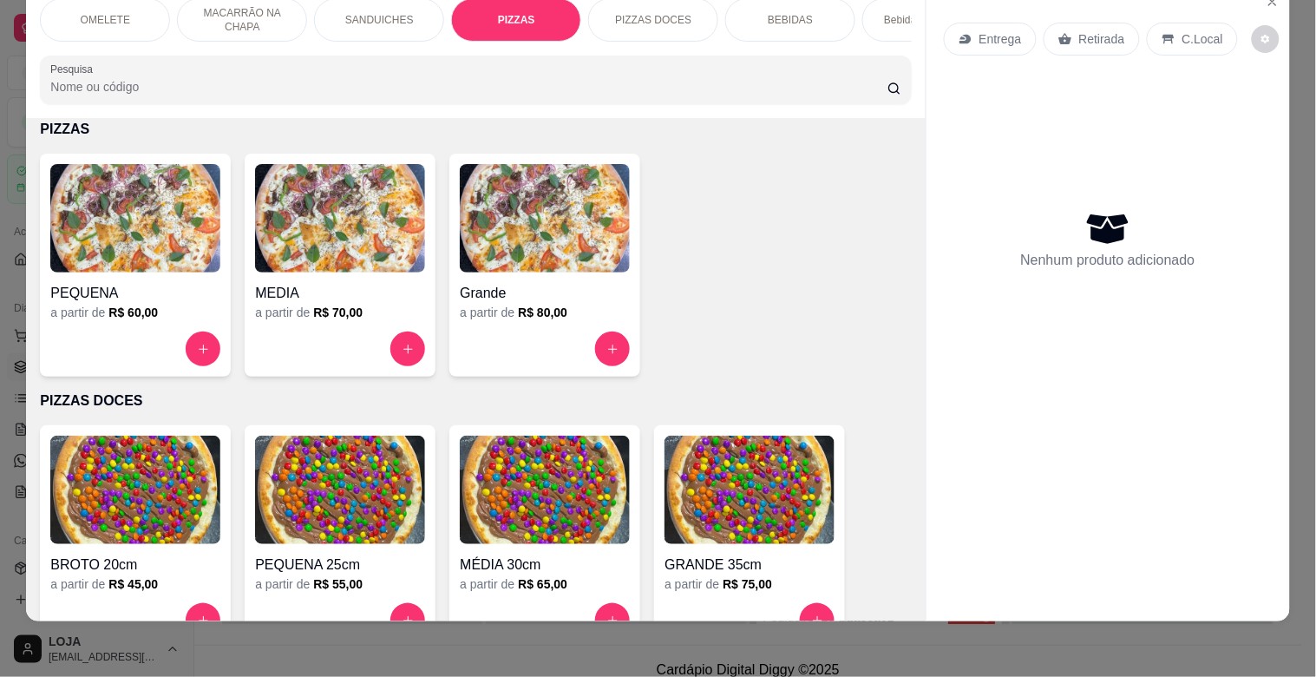
click at [488, 237] on img at bounding box center [545, 218] width 170 height 108
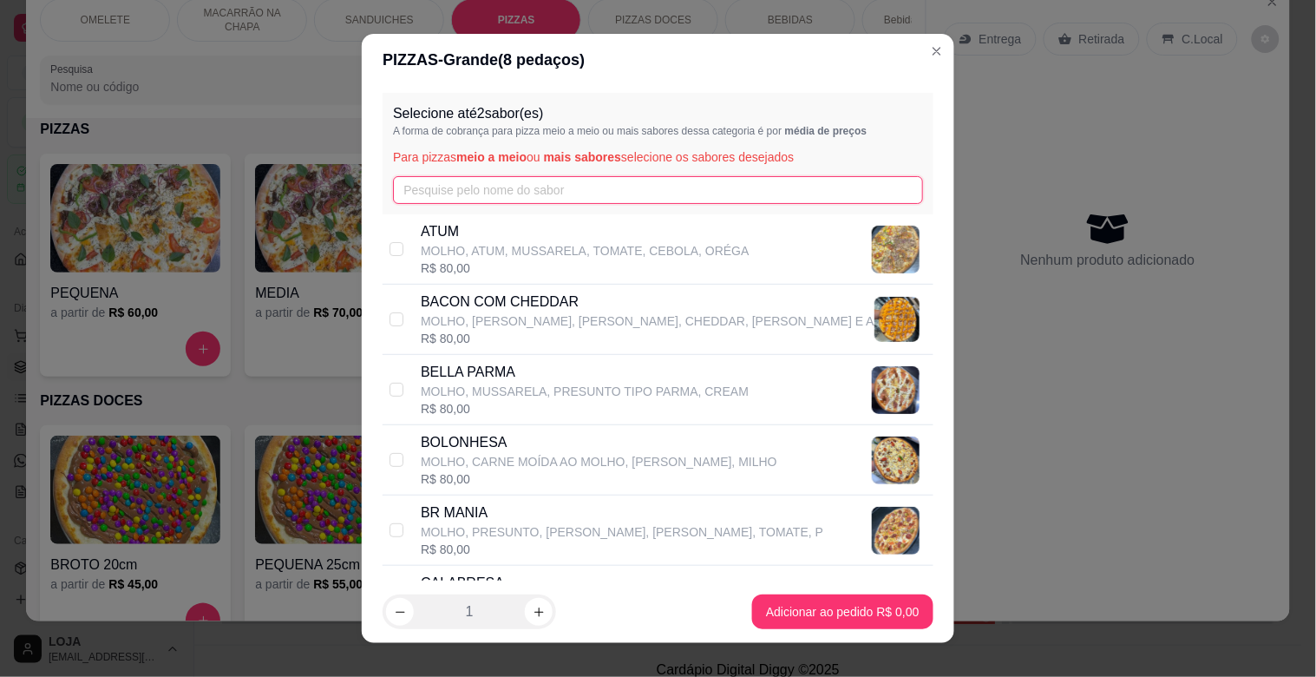
click at [455, 180] on input "text" at bounding box center [658, 190] width 530 height 28
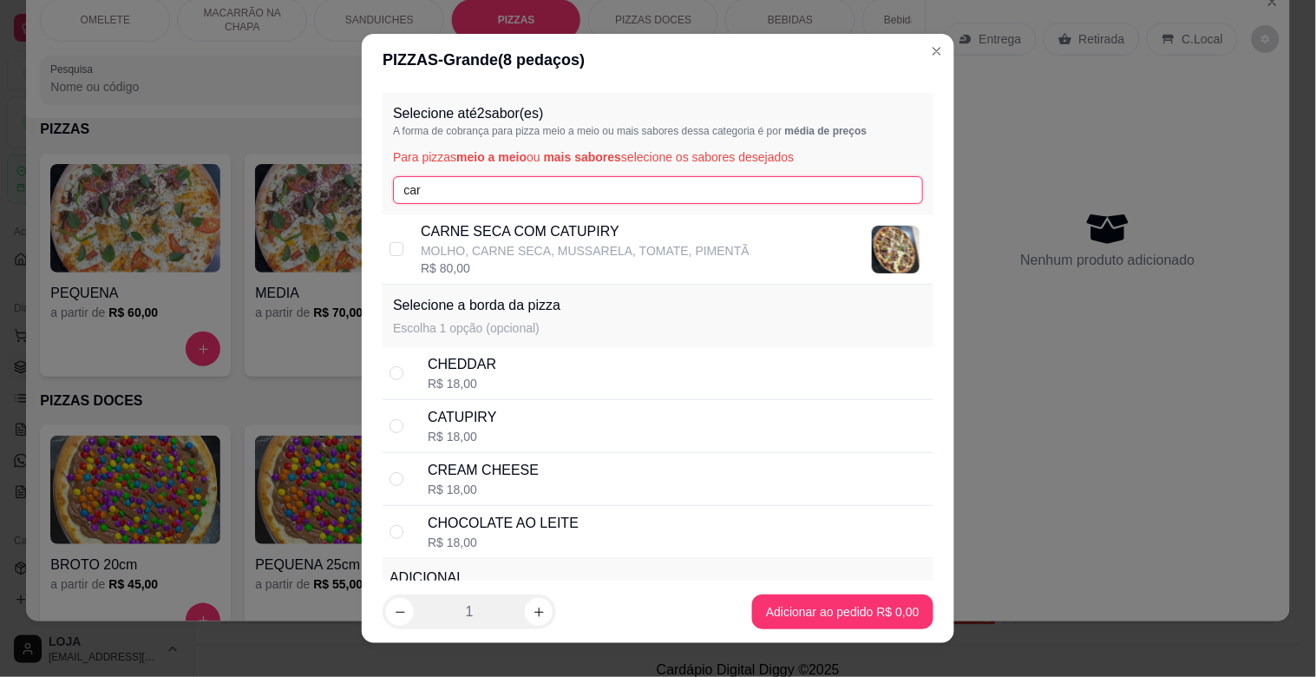
type input "car"
click at [456, 232] on p "CARNE SECA COM CATUPIRY" at bounding box center [585, 231] width 329 height 21
checkbox input "true"
drag, startPoint x: 432, startPoint y: 193, endPoint x: 84, endPoint y: 152, distance: 350.2
click at [316, 203] on div "PIZZAS - Grande ( 8 pedaços) Selecione até 2 sabor(es) A forma de cobrança para…" at bounding box center [658, 338] width 1316 height 677
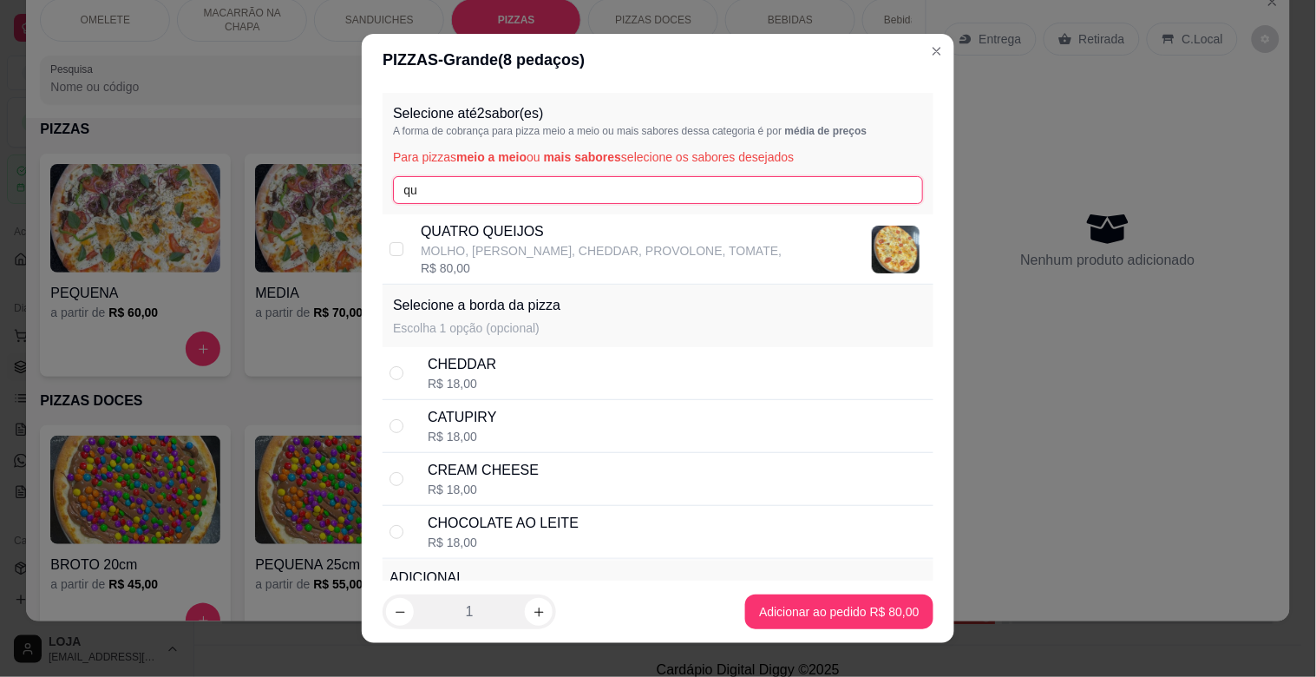
type input "qu"
click at [527, 231] on p "QUATRO QUEIJOS" at bounding box center [601, 231] width 361 height 21
checkbox input "true"
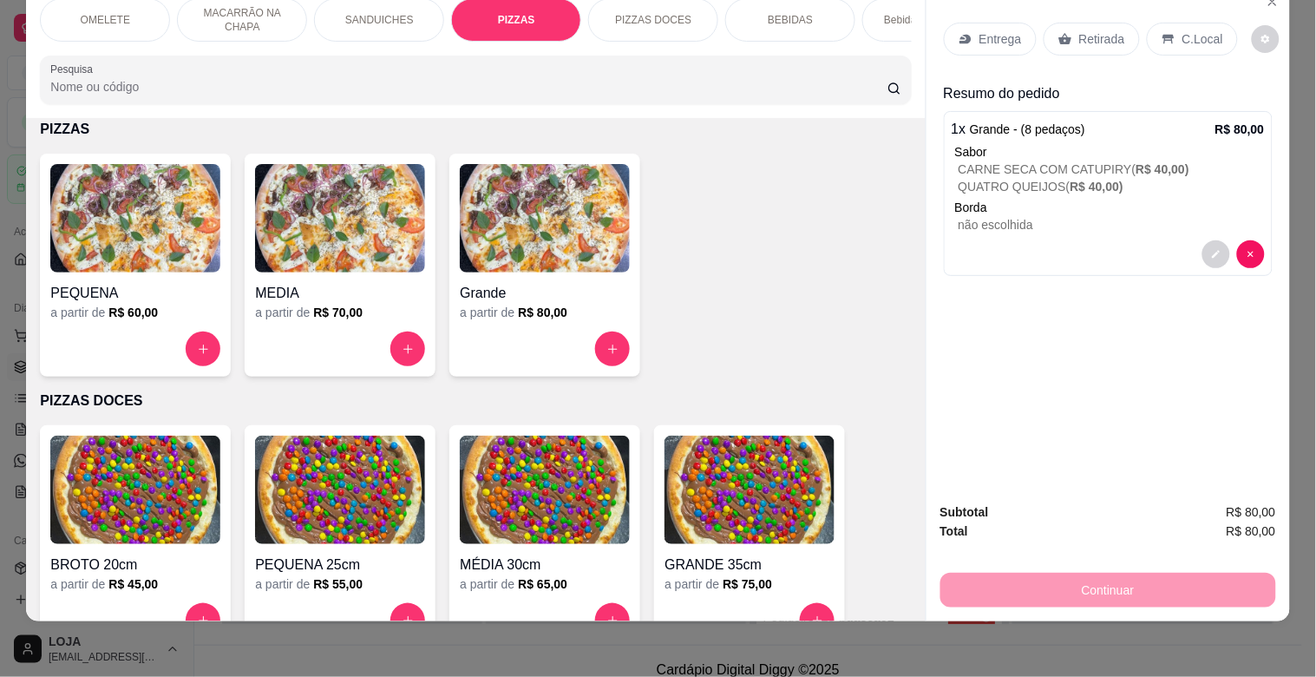
click at [993, 30] on p "Entrega" at bounding box center [1000, 38] width 43 height 17
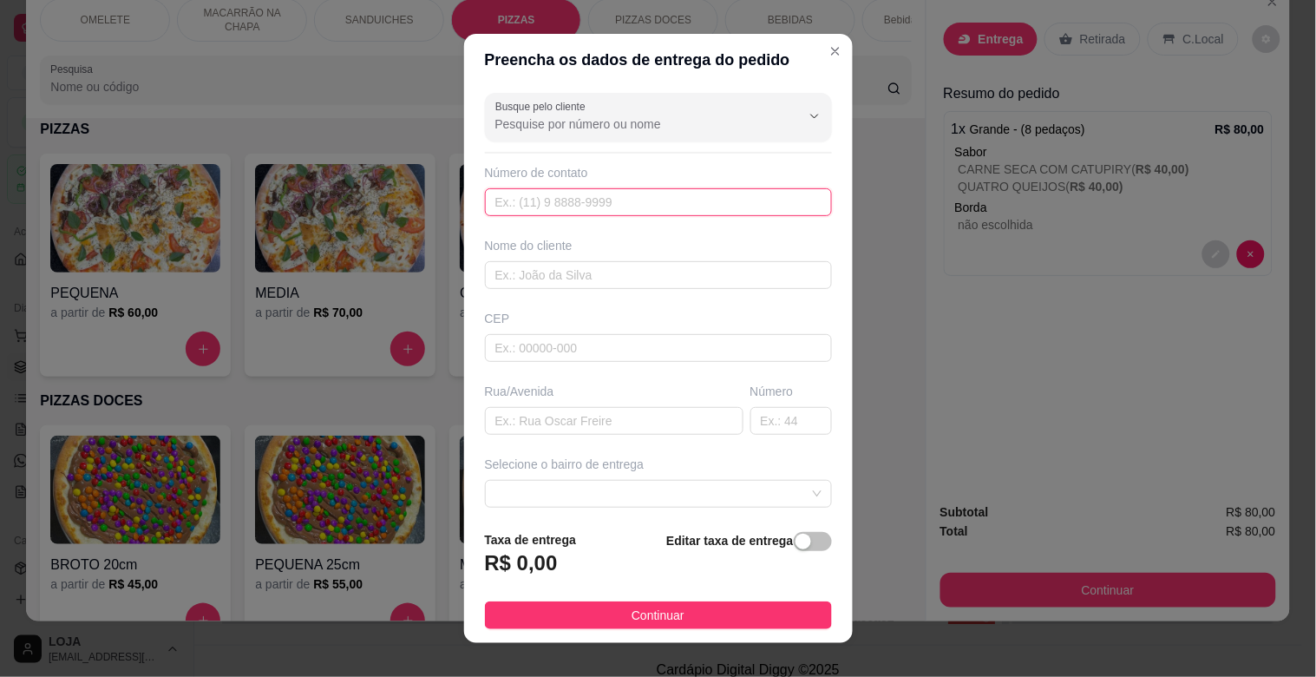
click at [715, 197] on input "text" at bounding box center [658, 202] width 347 height 28
type input "[PHONE_NUMBER]"
click at [613, 266] on input "text" at bounding box center [658, 275] width 347 height 28
type input "PRISCILA"
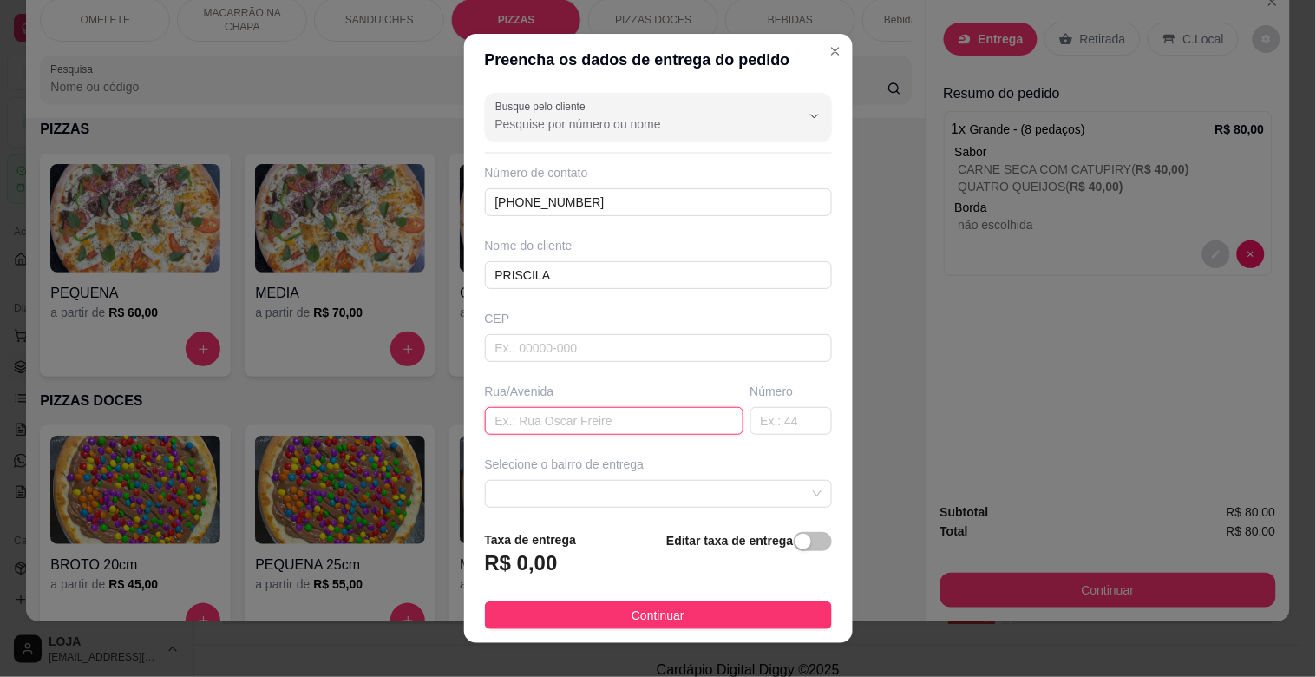
click at [607, 420] on input "text" at bounding box center [614, 421] width 259 height 28
type input "RUA [PERSON_NAME]"
click at [762, 417] on input "text" at bounding box center [791, 421] width 82 height 28
type input "233"
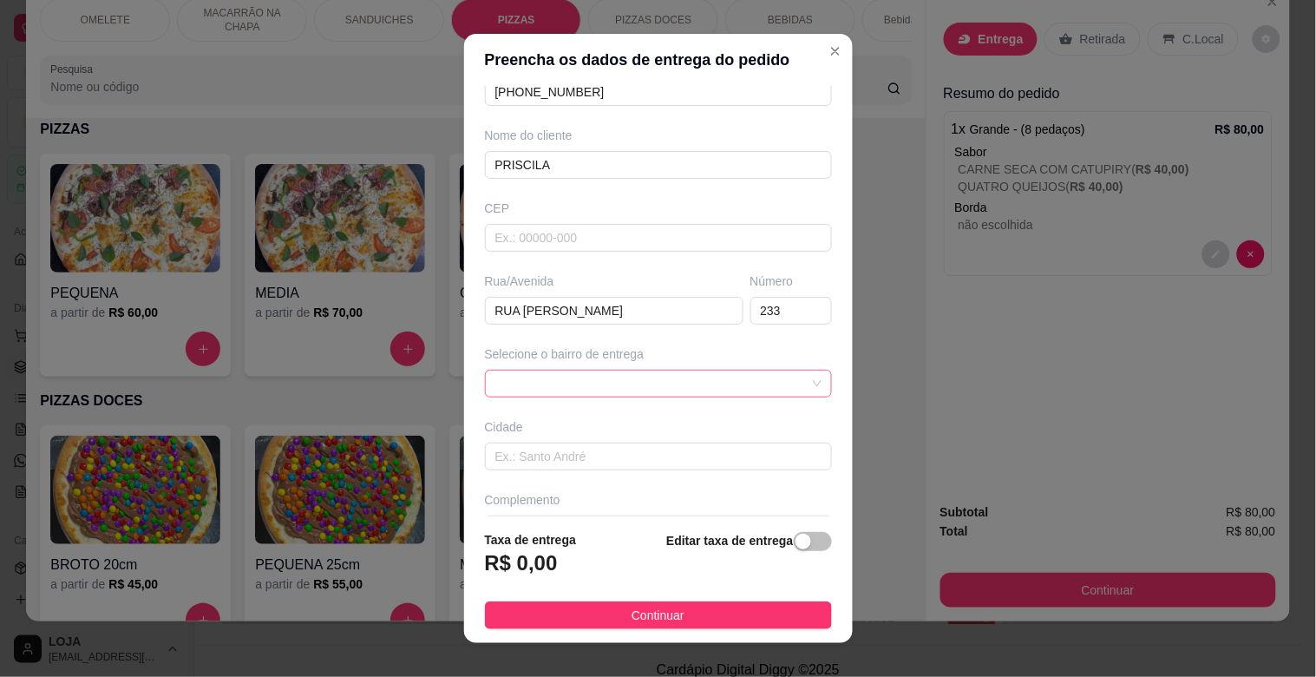
click at [781, 375] on span at bounding box center [658, 383] width 326 height 26
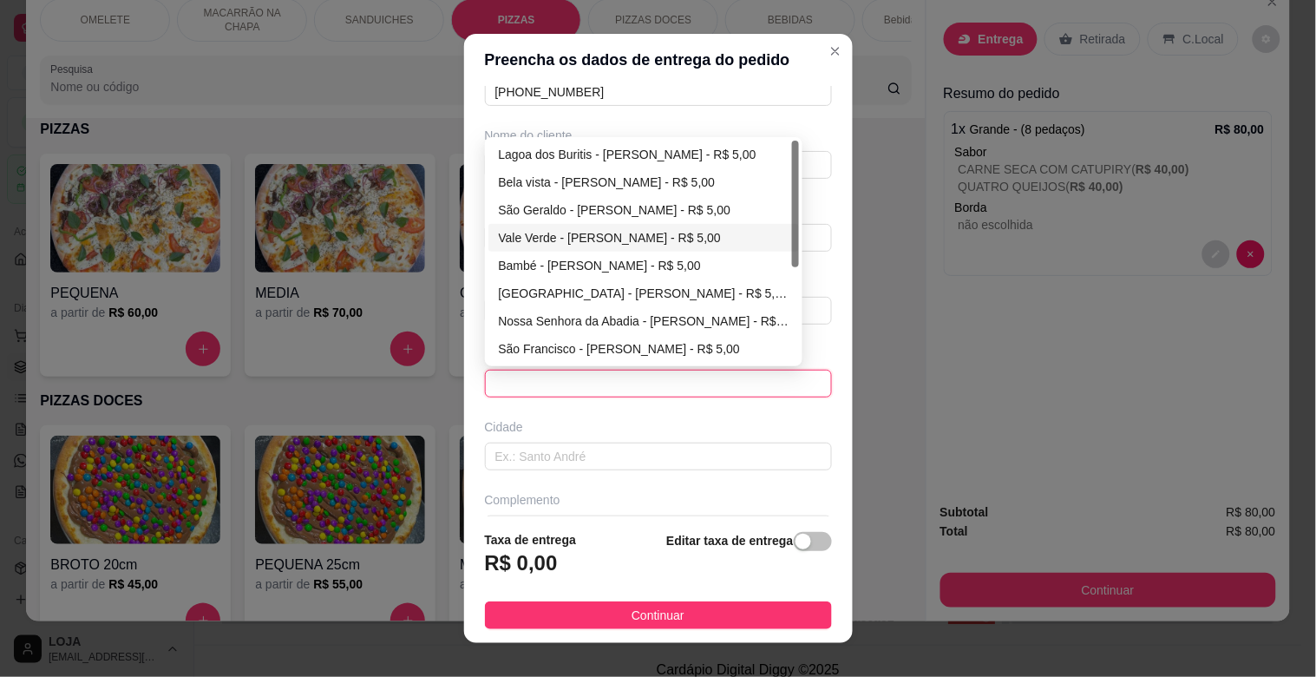
click at [529, 235] on div "Vale Verde - [PERSON_NAME] - R$ 5,00" at bounding box center [644, 237] width 291 height 19
type input "[PERSON_NAME]"
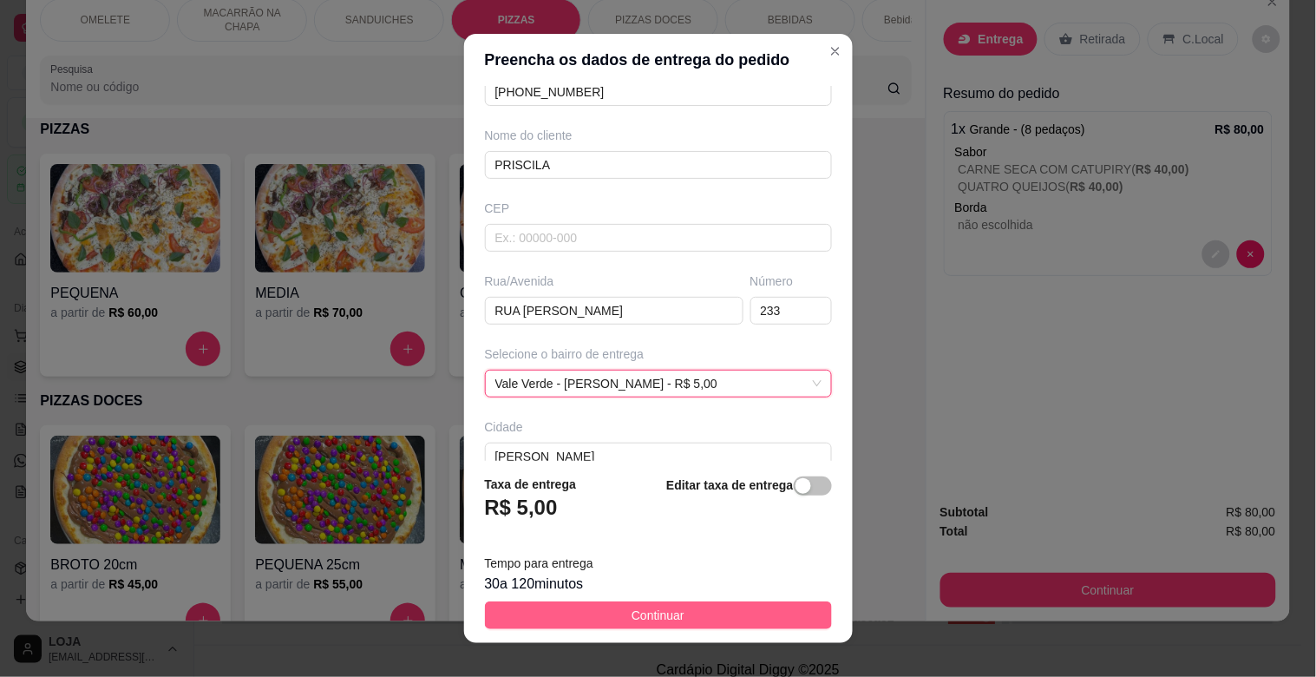
click at [647, 618] on span "Continuar" at bounding box center [658, 615] width 53 height 19
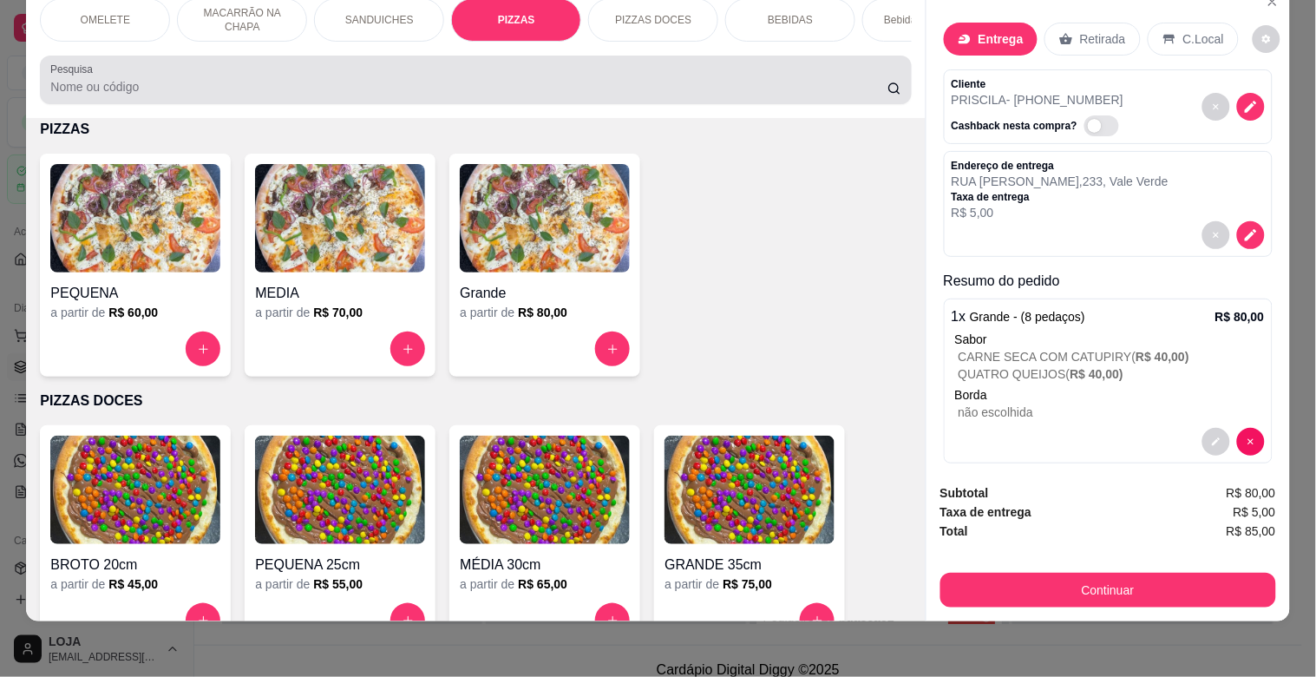
drag, startPoint x: 687, startPoint y: 88, endPoint x: 397, endPoint y: 88, distance: 289.7
click at [397, 88] on input "Pesquisa" at bounding box center [468, 86] width 837 height 17
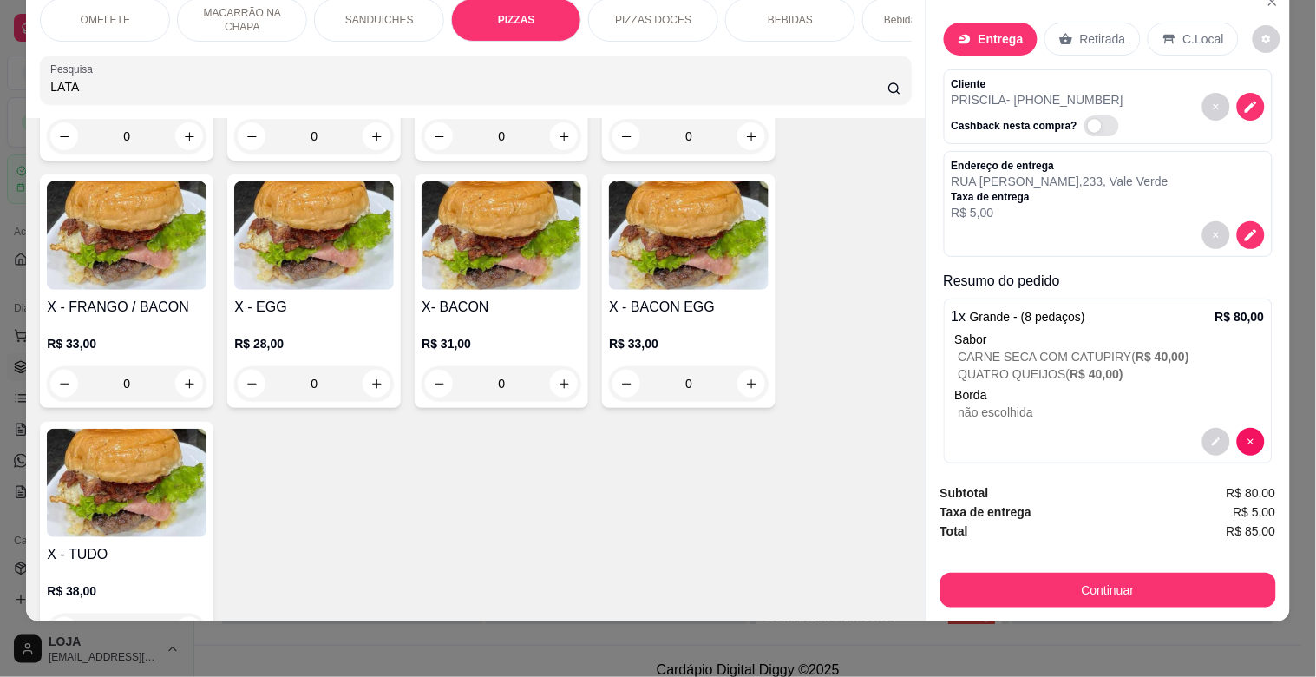
scroll to position [1967, 0]
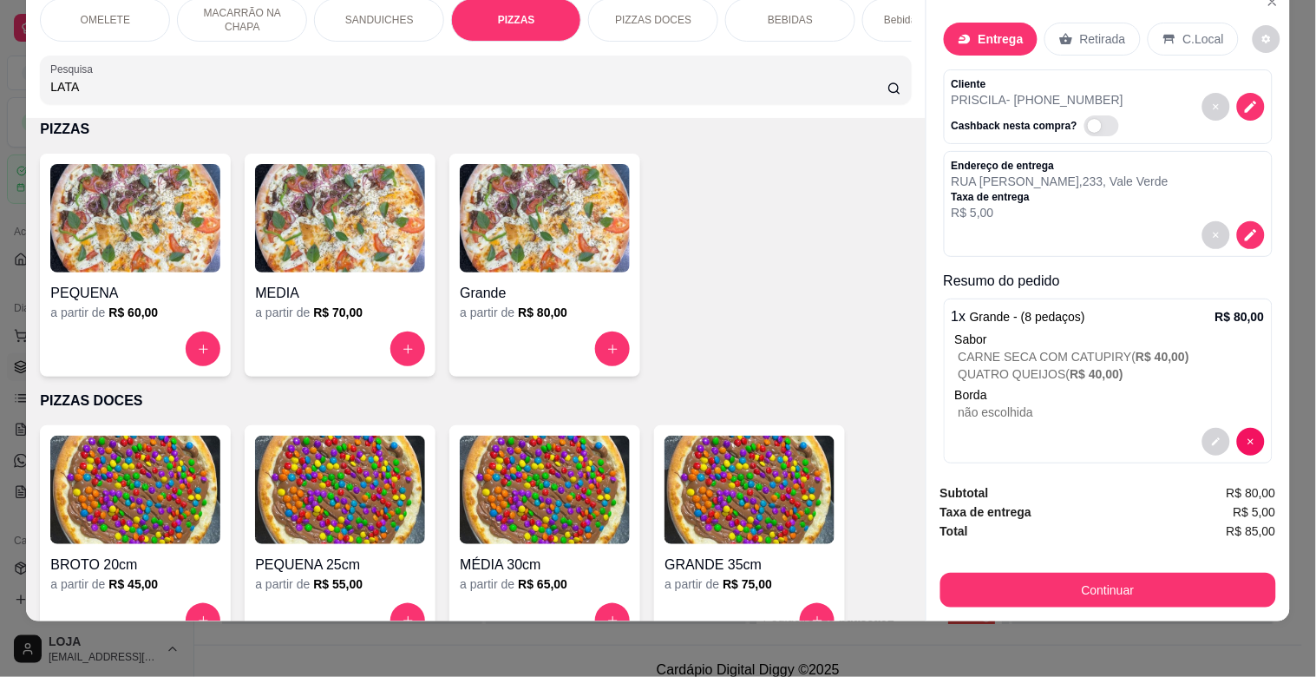
type input "LATA"
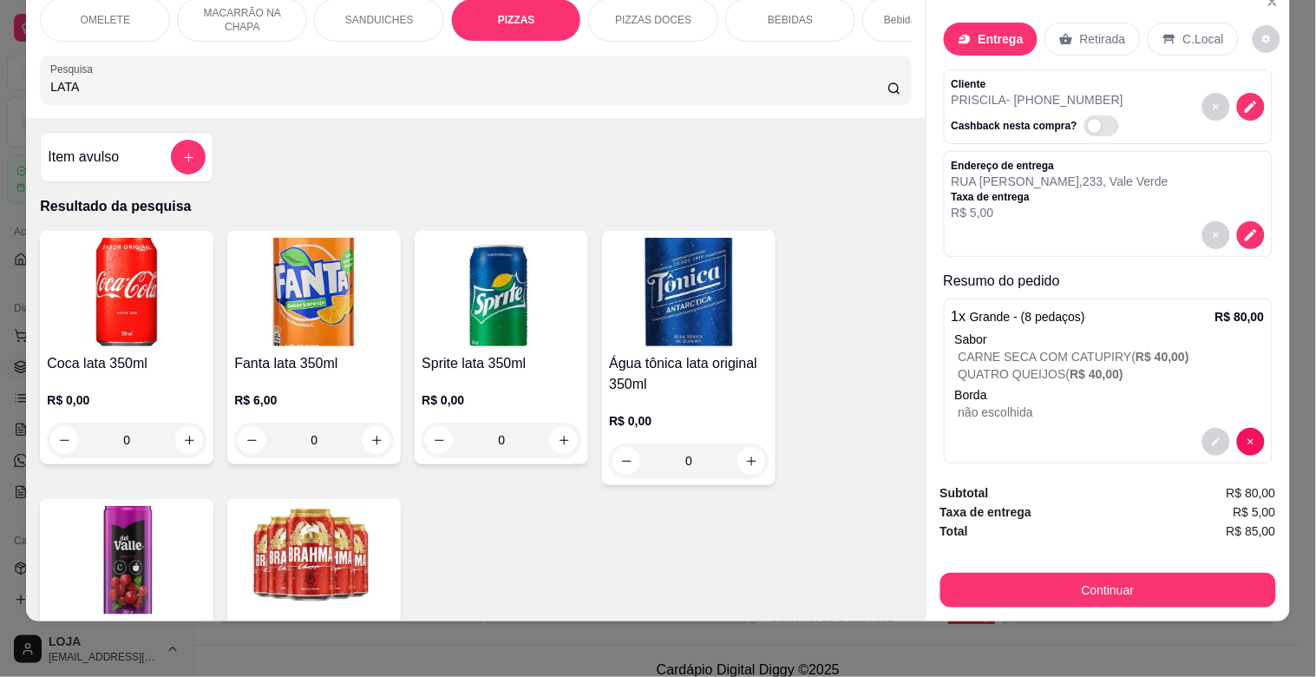
click at [287, 534] on img at bounding box center [314, 560] width 160 height 108
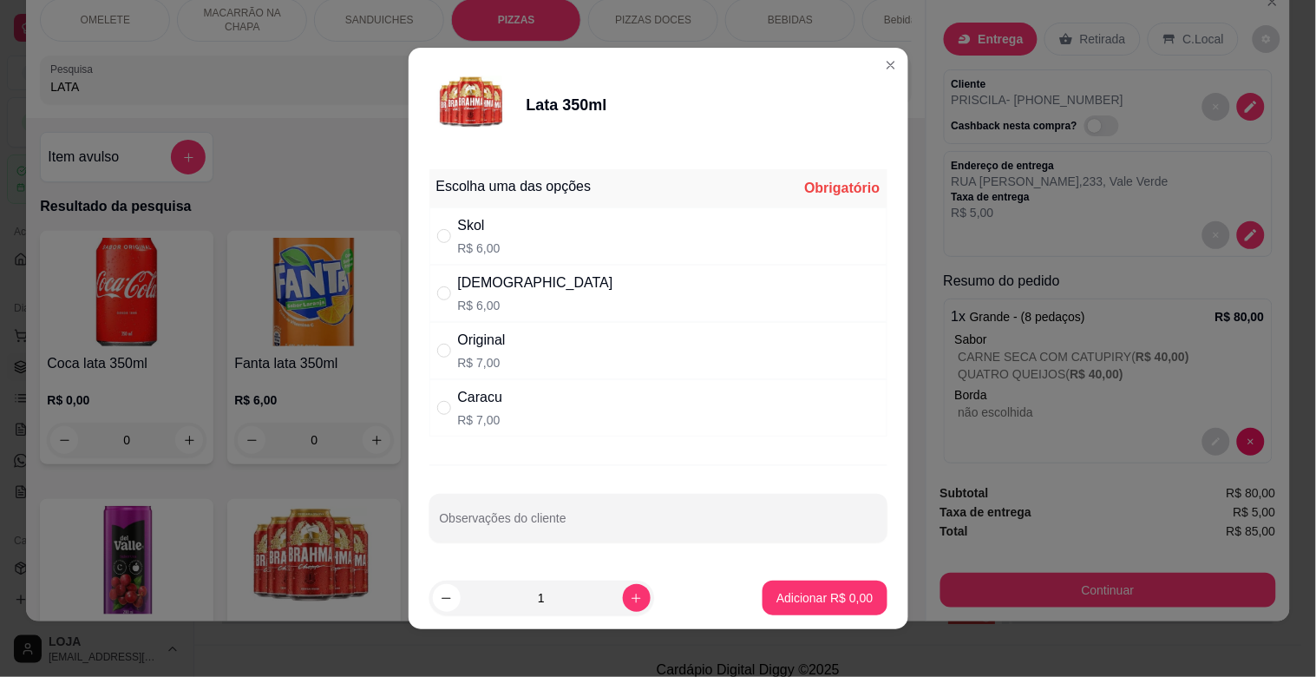
click at [475, 336] on div "Original" at bounding box center [482, 340] width 48 height 21
radio input "true"
click at [836, 594] on p "Adicionar R$ 7,00" at bounding box center [825, 597] width 94 height 16
type input "1"
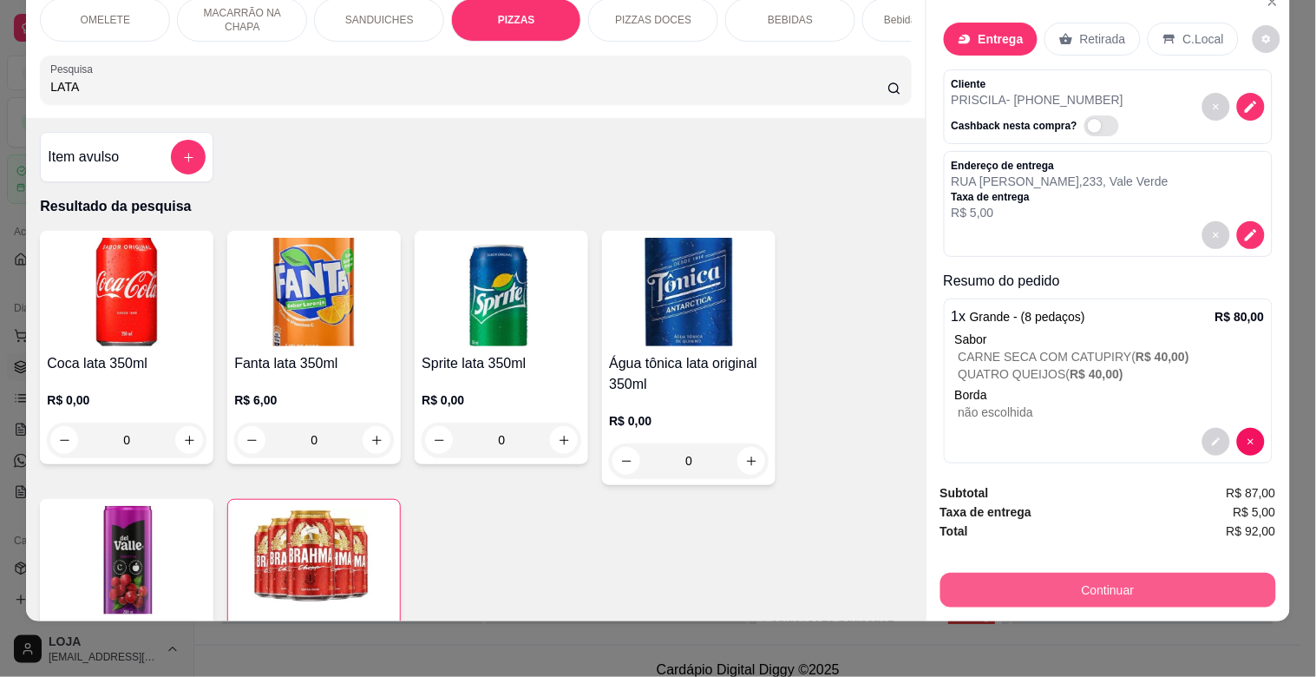
click at [1114, 573] on button "Continuar" at bounding box center [1108, 590] width 336 height 35
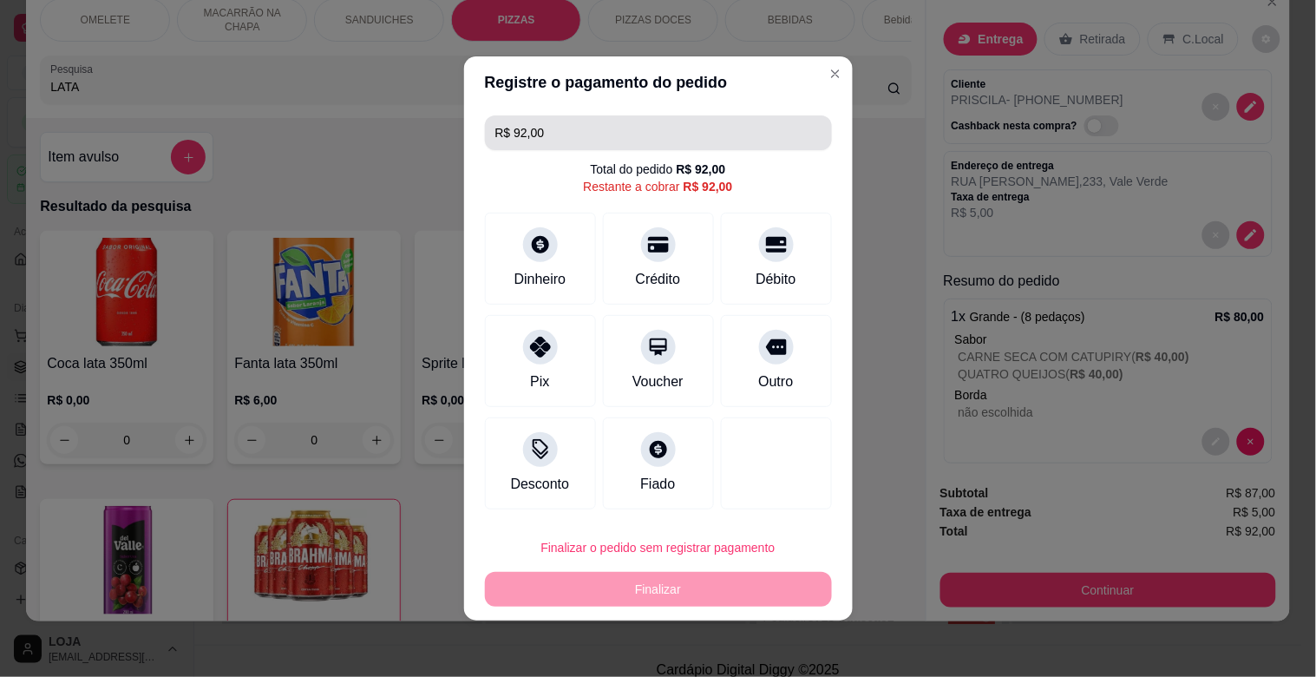
drag, startPoint x: 448, startPoint y: 139, endPoint x: 397, endPoint y: 130, distance: 51.9
click at [388, 139] on div "Registre o pagamento do pedido R$ 92,00 Total do pedido R$ 92,00 Restante a cob…" at bounding box center [658, 338] width 1316 height 677
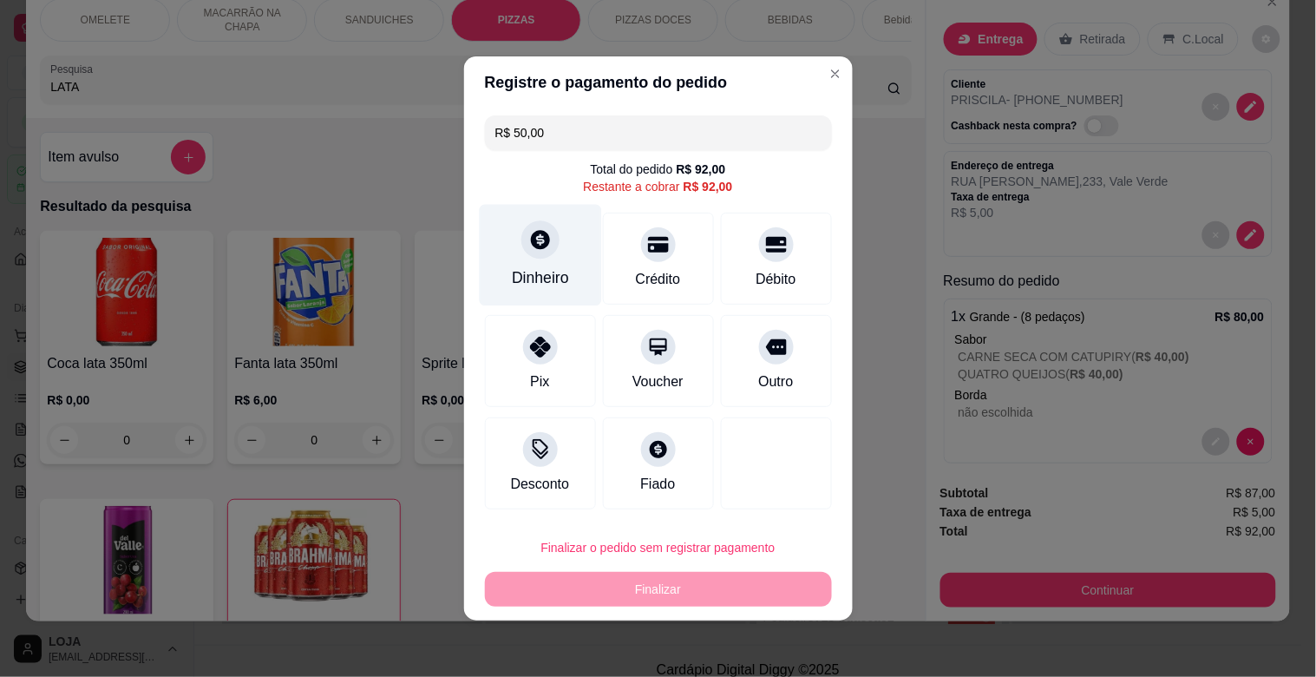
click at [522, 234] on div at bounding box center [540, 239] width 38 height 38
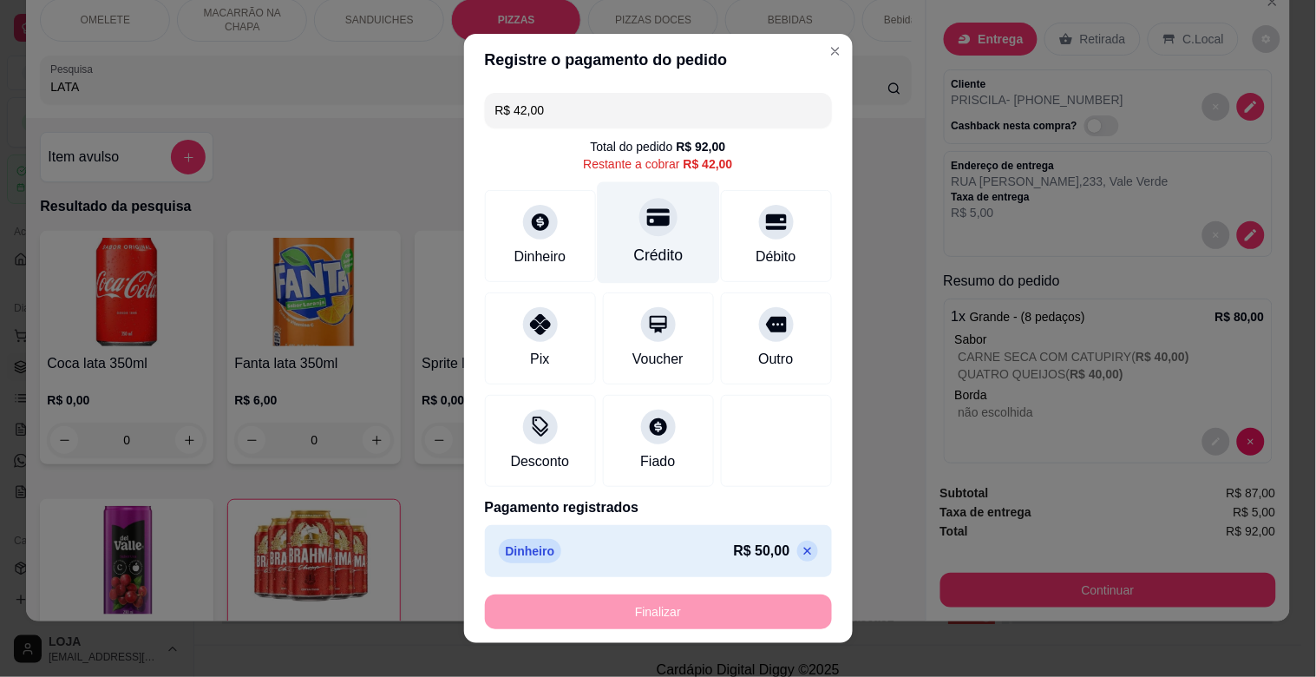
click at [653, 246] on div "Crédito" at bounding box center [657, 255] width 49 height 23
type input "R$ 0,00"
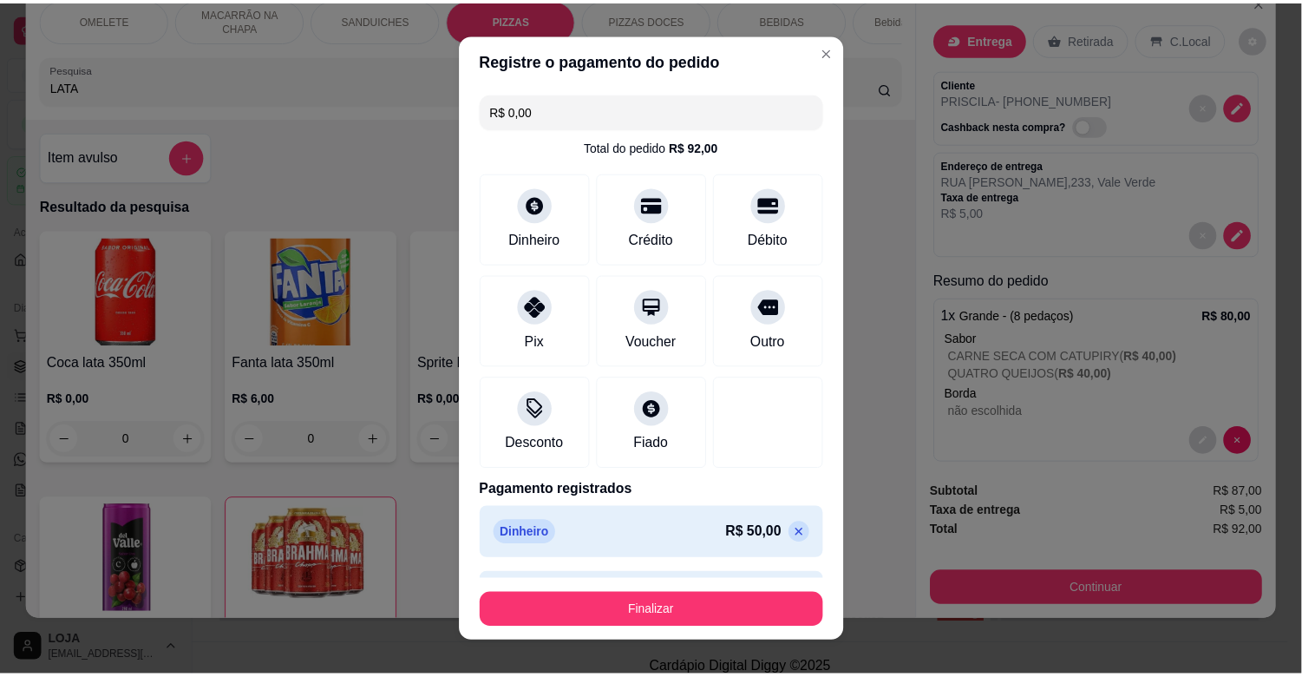
scroll to position [52, 0]
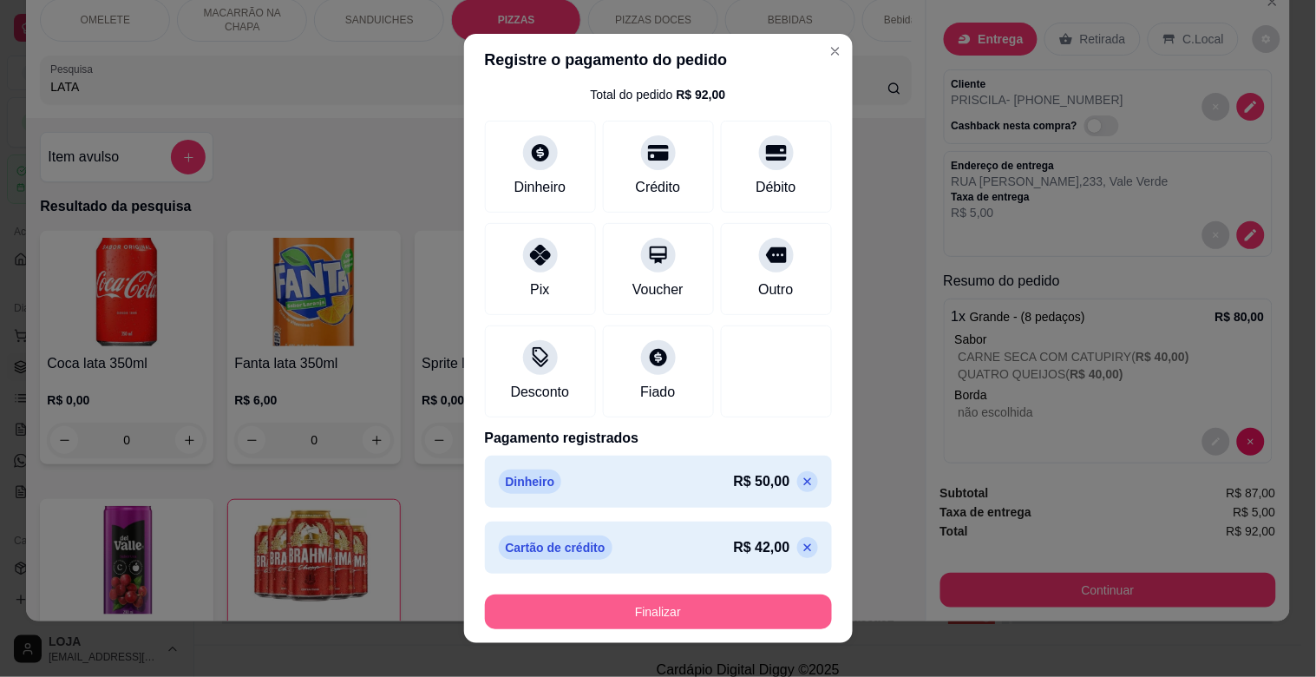
click at [685, 599] on button "Finalizar" at bounding box center [658, 611] width 347 height 35
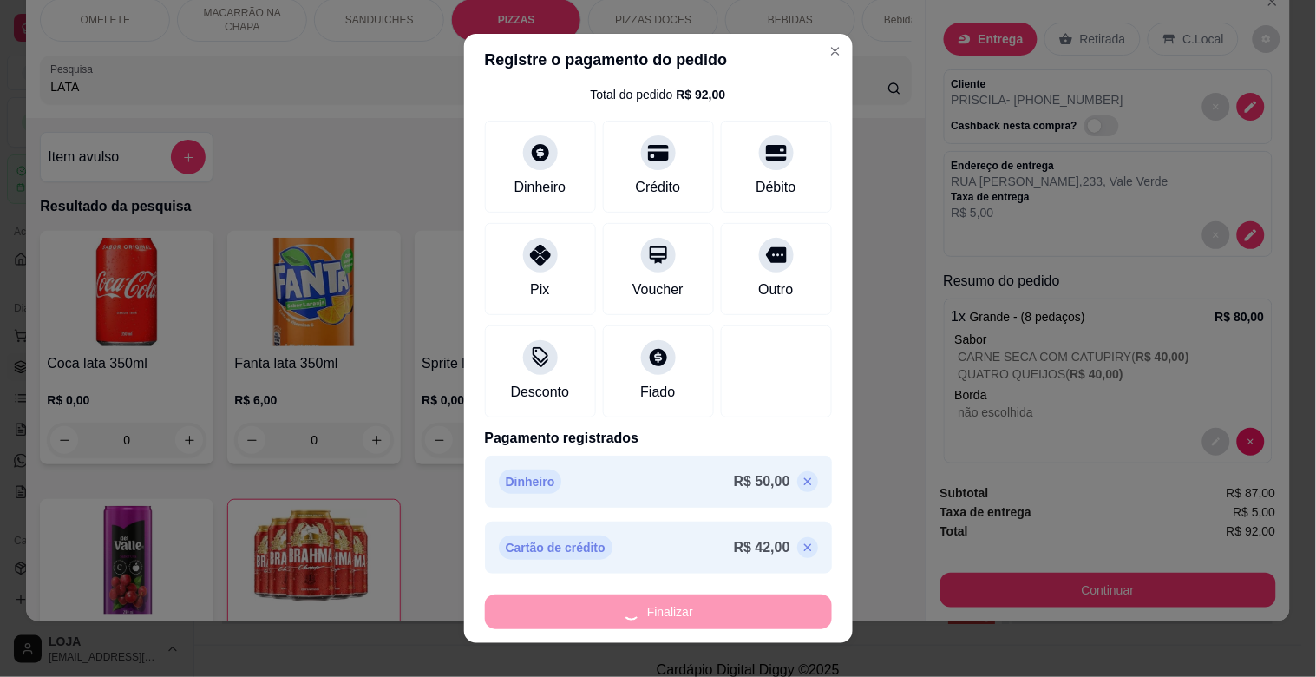
type input "0"
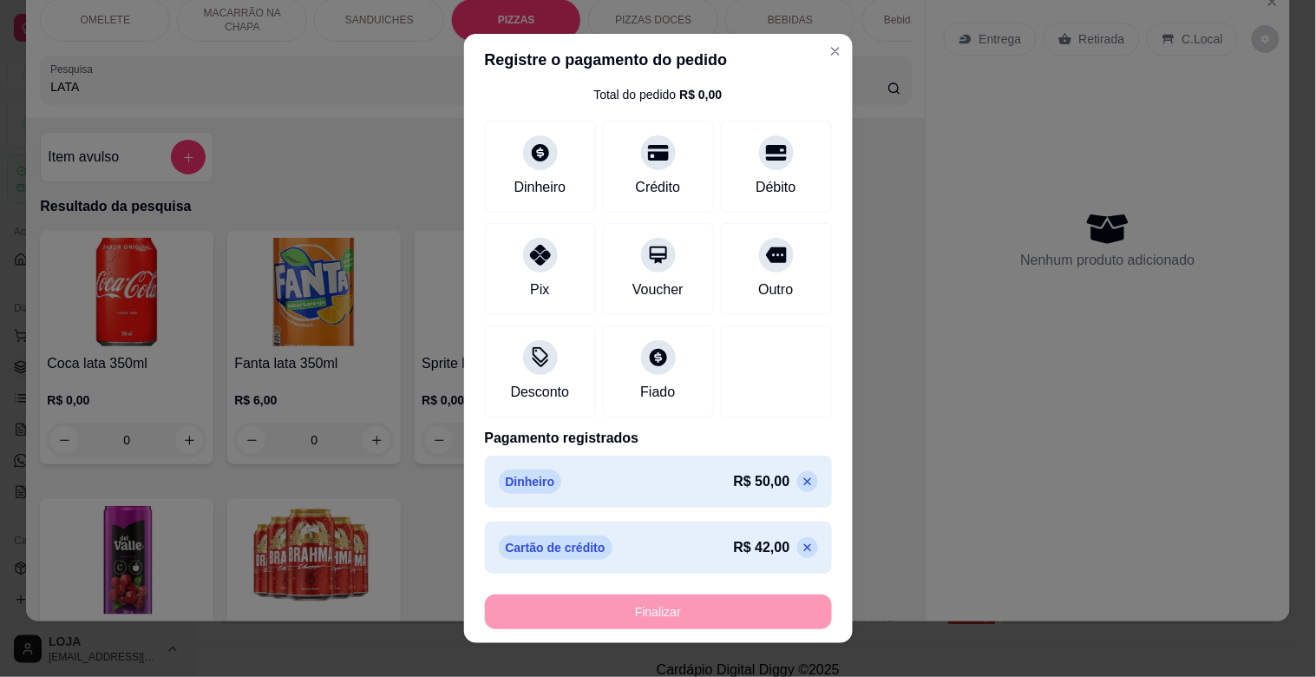
type input "-R$ 92,00"
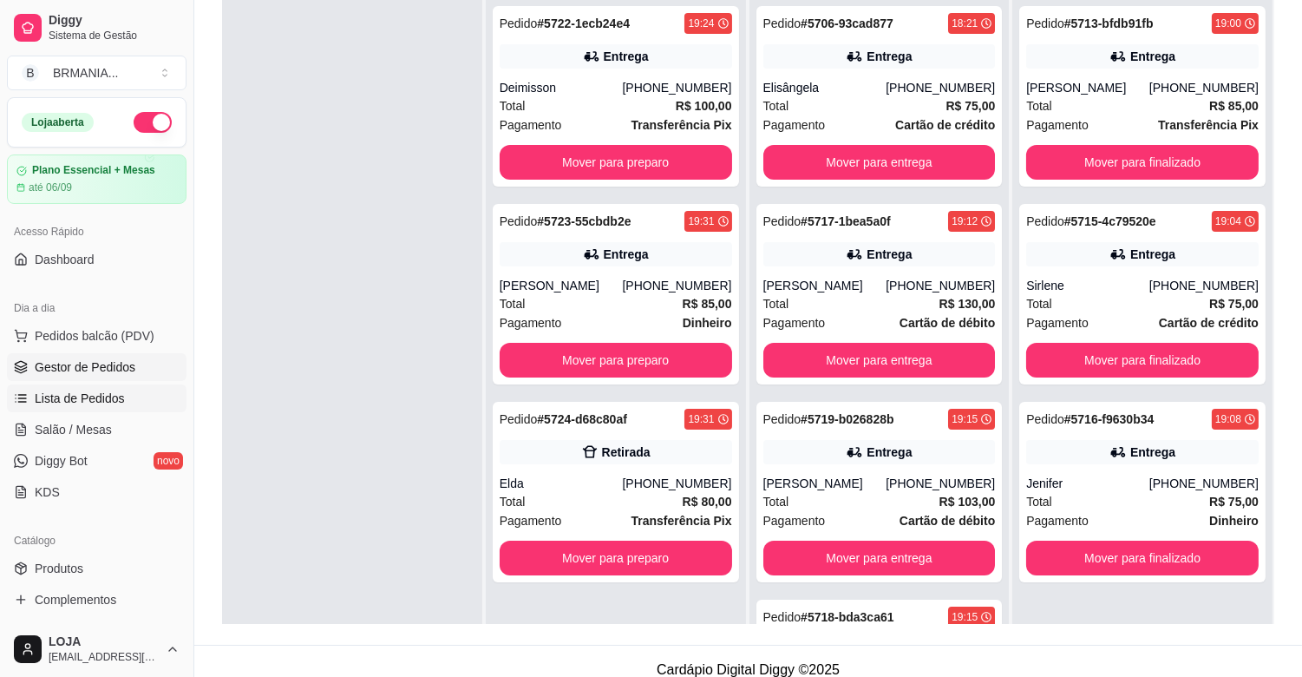
click at [160, 410] on link "Lista de Pedidos" at bounding box center [97, 398] width 180 height 28
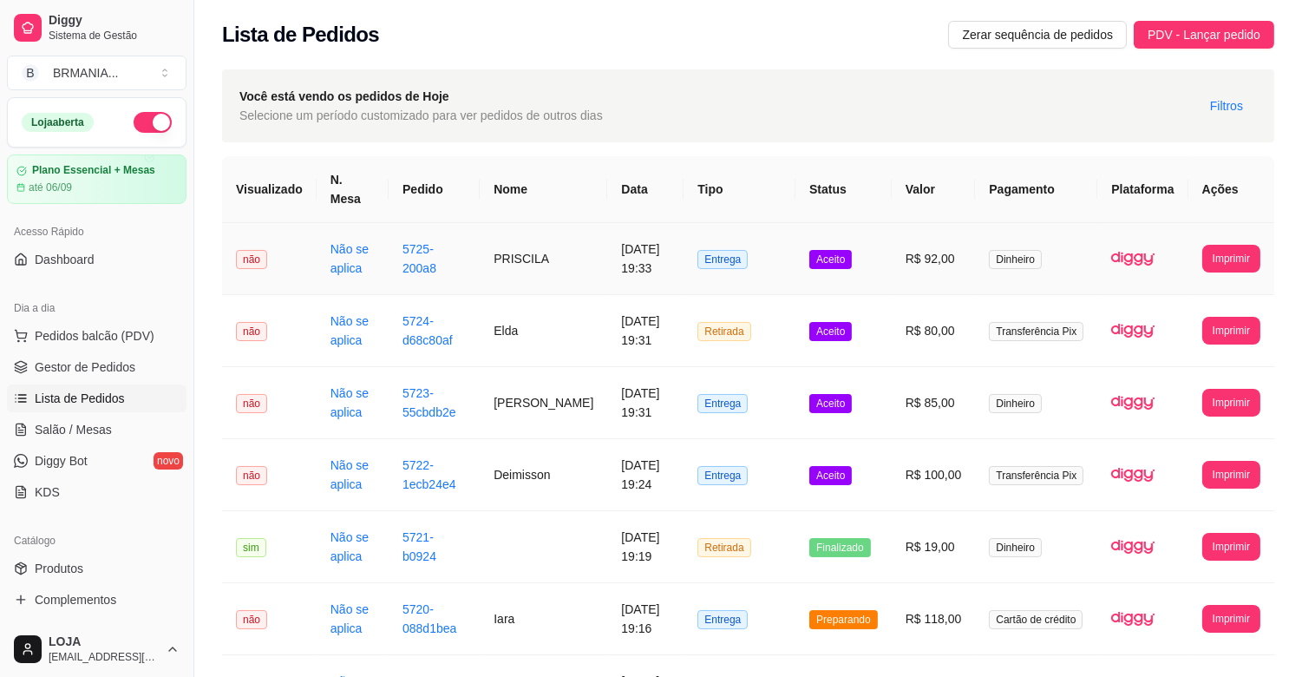
click at [607, 271] on td "[DATE] 19:33" at bounding box center [645, 259] width 76 height 72
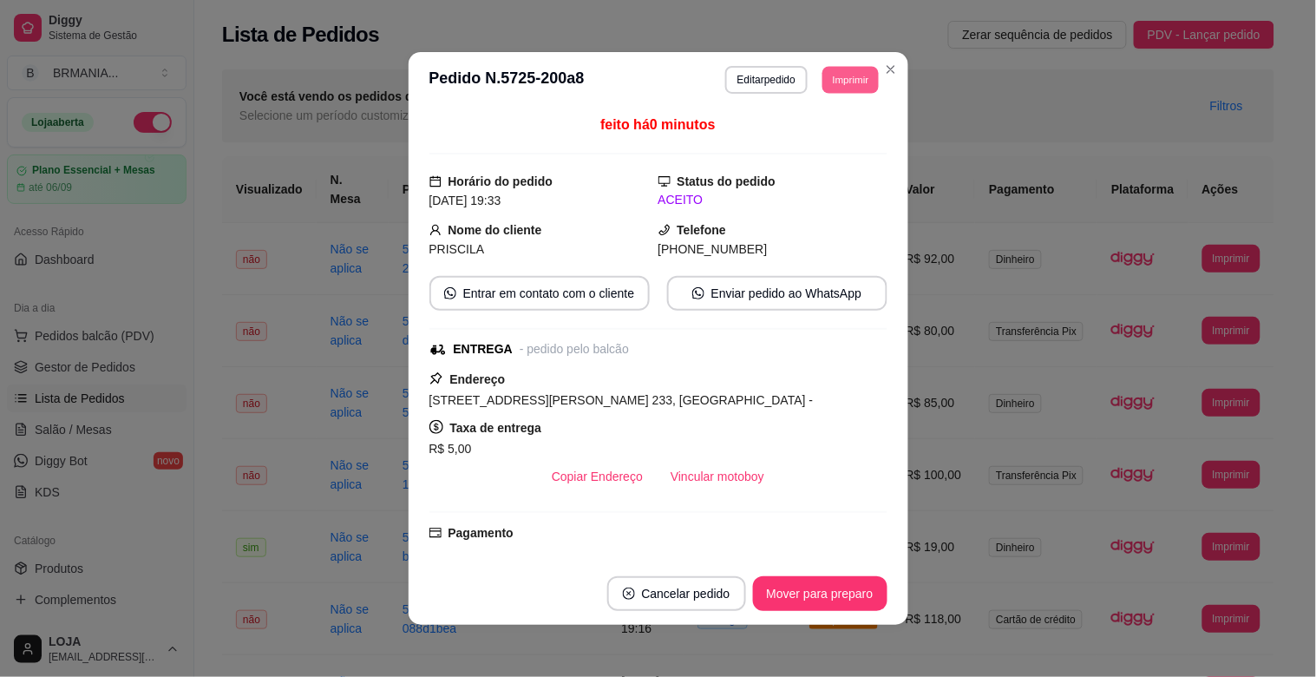
click at [854, 88] on button "Imprimir" at bounding box center [850, 79] width 56 height 27
click at [847, 135] on button "IMPRESSORA" at bounding box center [811, 141] width 121 height 27
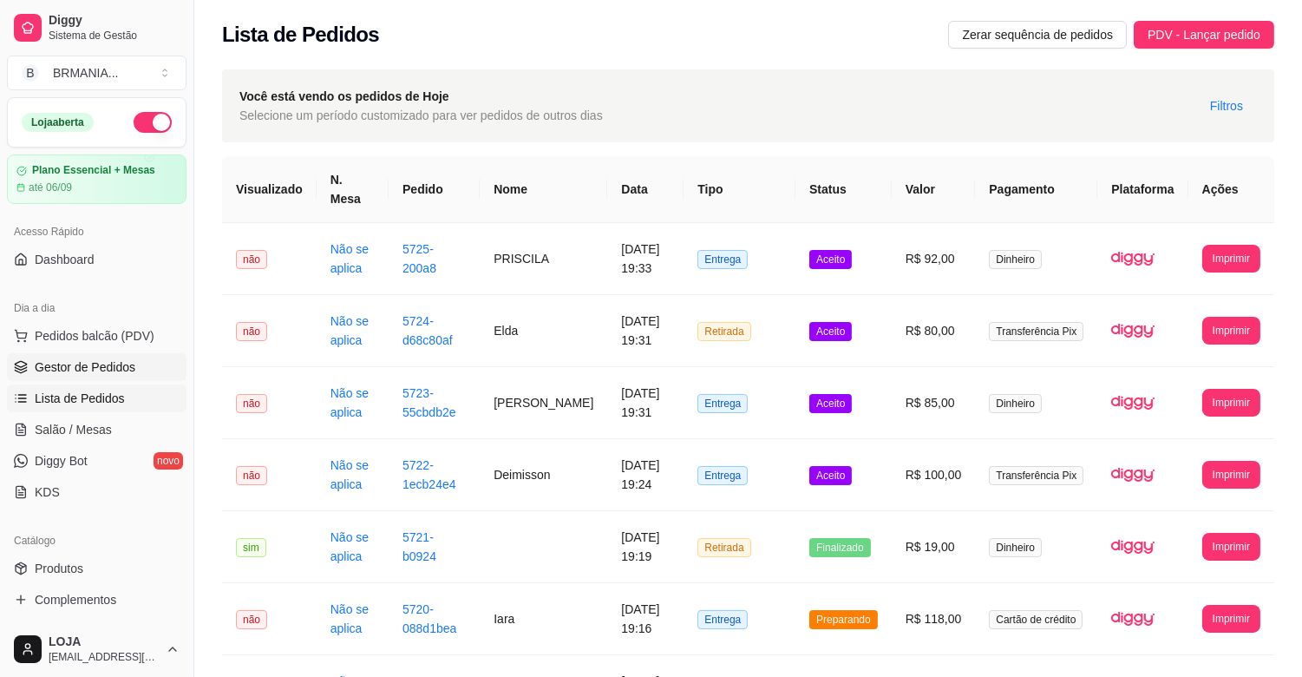
click at [101, 356] on link "Gestor de Pedidos" at bounding box center [97, 367] width 180 height 28
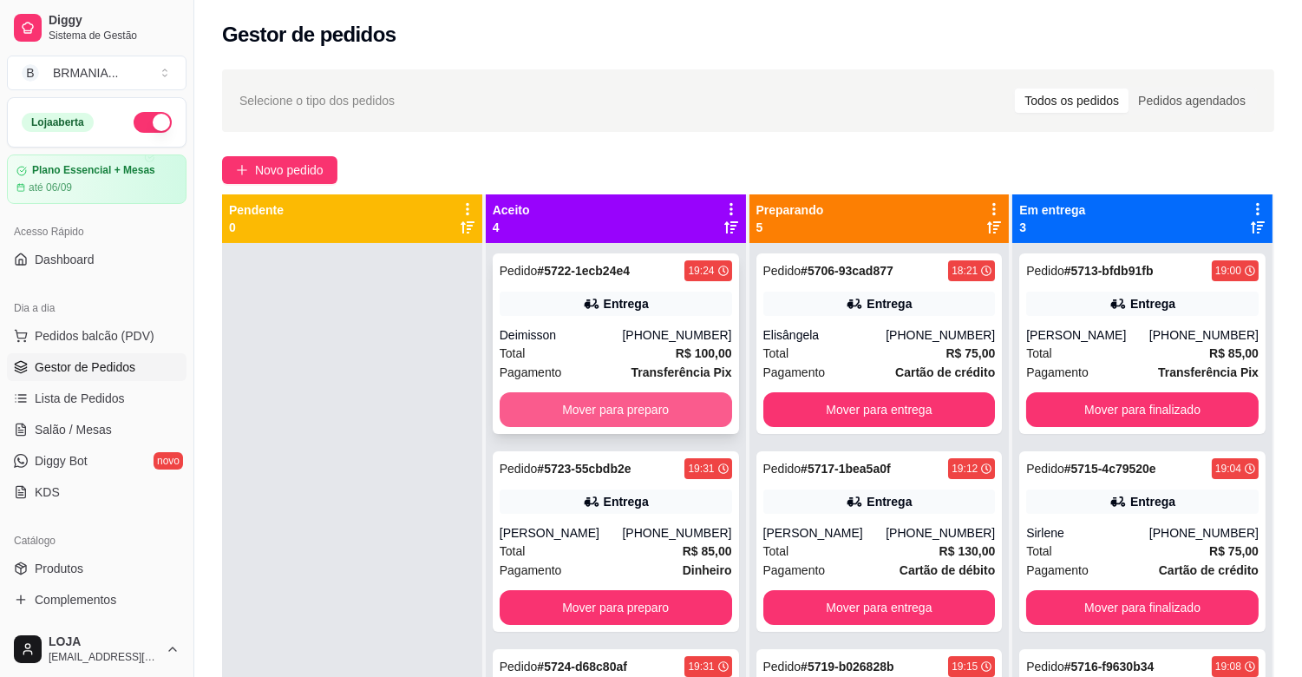
click at [593, 416] on button "Mover para preparo" at bounding box center [616, 409] width 232 height 35
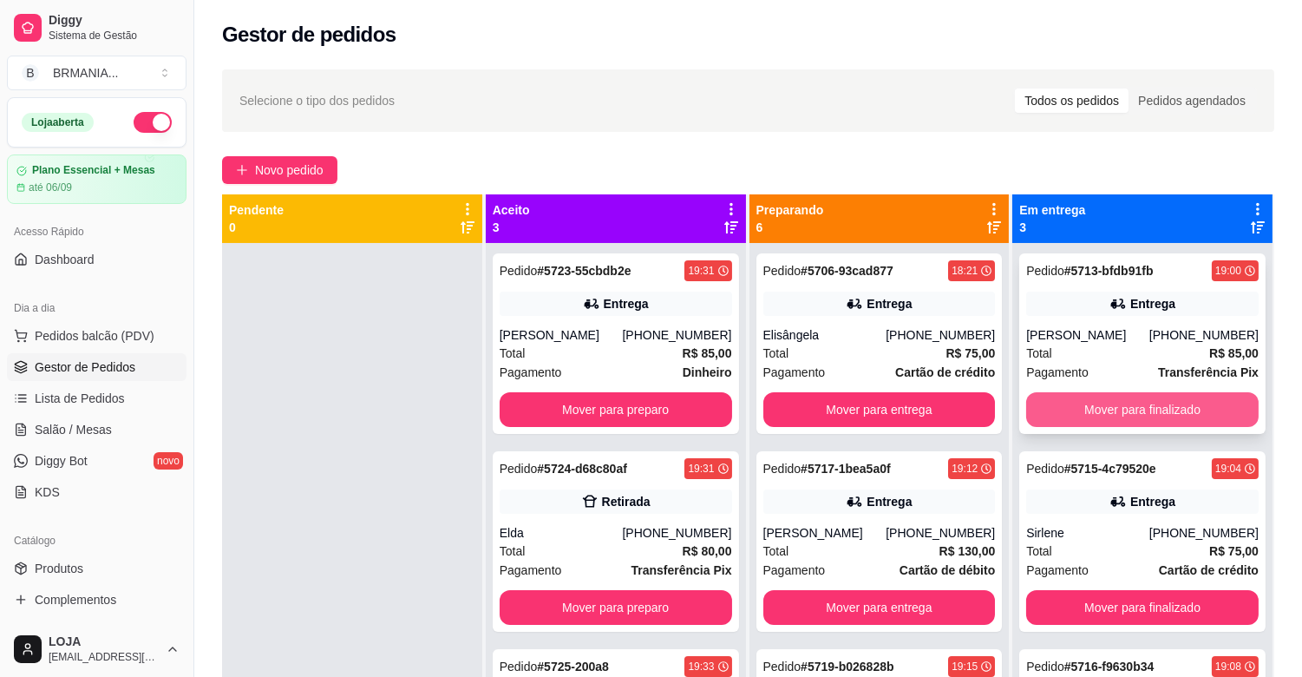
click at [1135, 414] on button "Mover para finalizado" at bounding box center [1142, 409] width 232 height 35
click at [1136, 411] on button "Mover para finalizado" at bounding box center [1142, 409] width 232 height 35
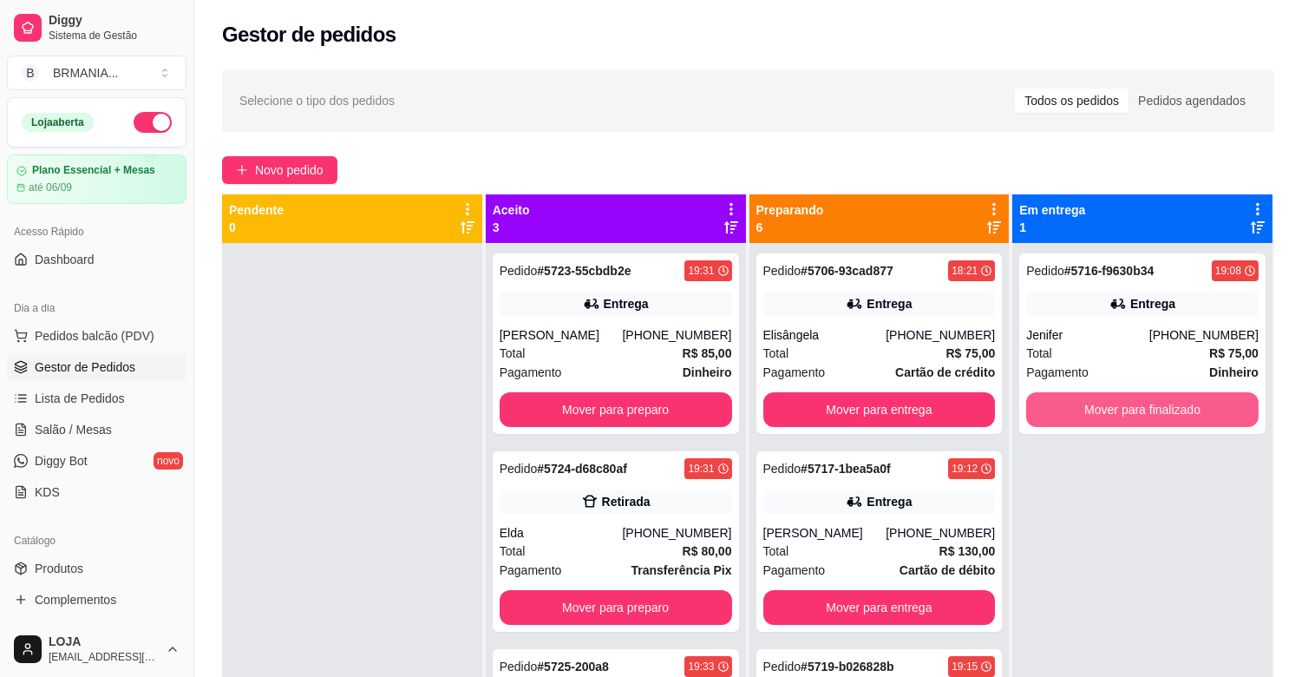
click at [1136, 411] on button "Mover para finalizado" at bounding box center [1142, 409] width 232 height 35
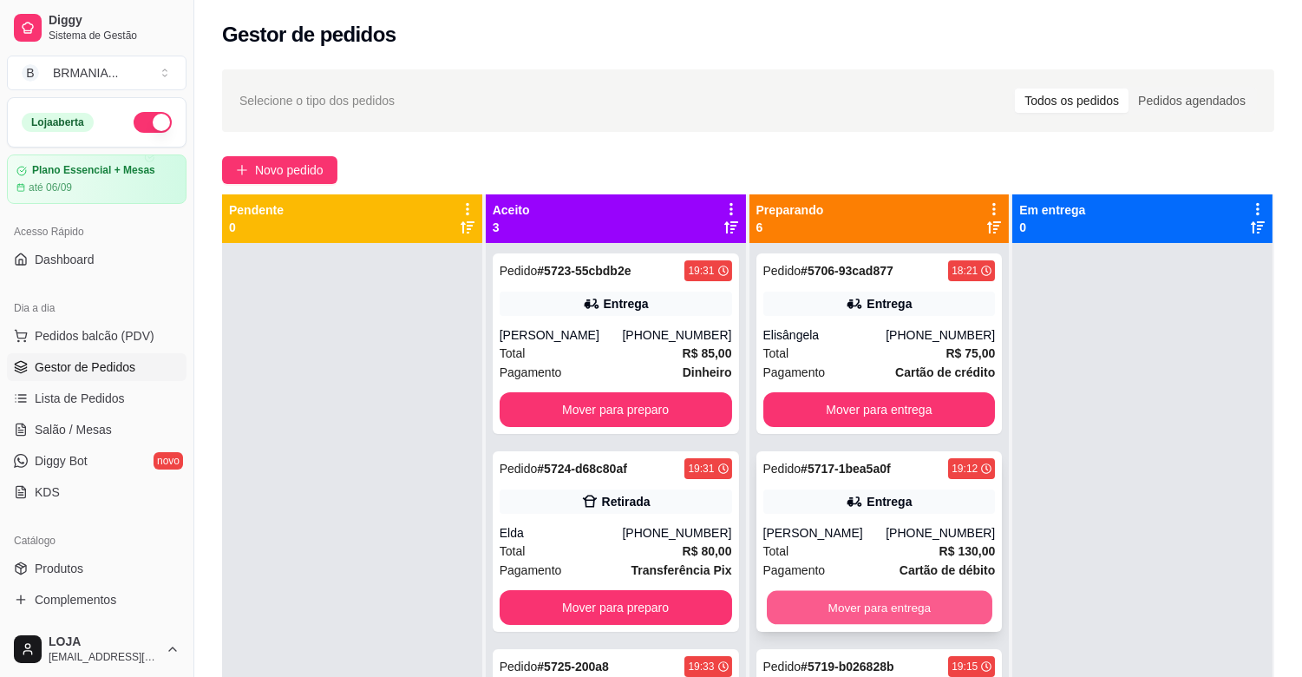
click at [920, 610] on button "Mover para entrega" at bounding box center [880, 608] width 226 height 34
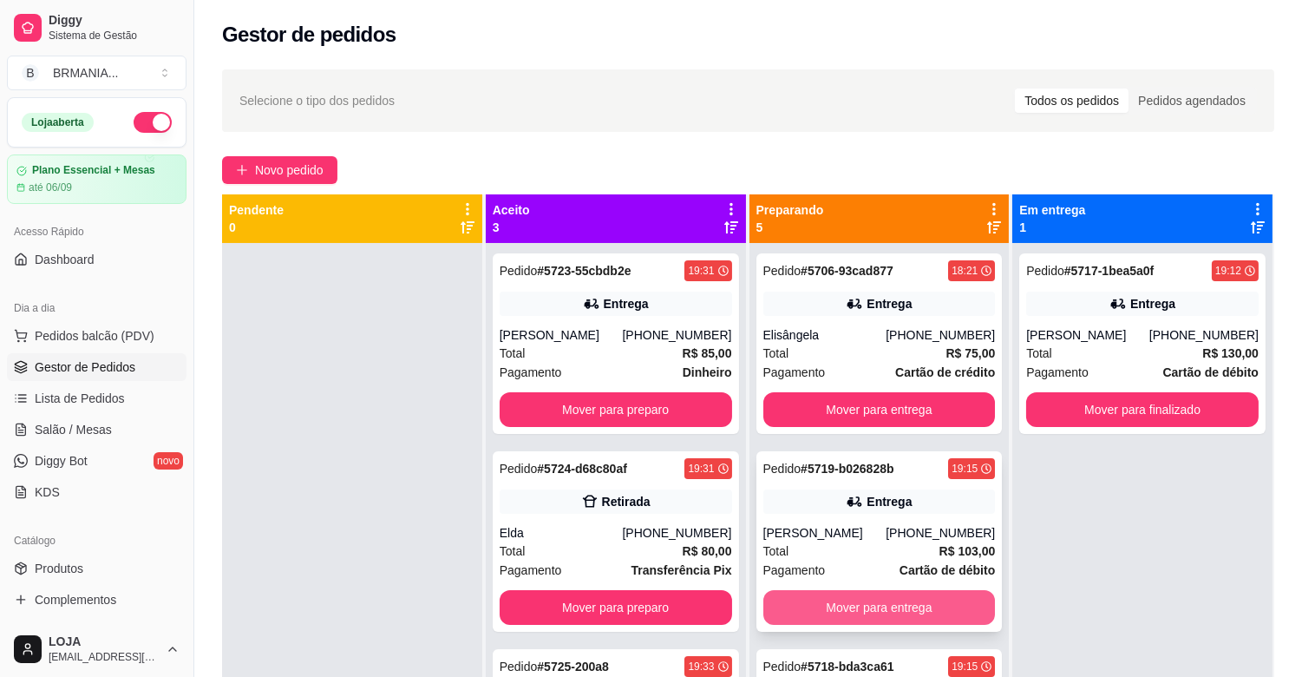
click at [907, 614] on button "Mover para entrega" at bounding box center [879, 607] width 232 height 35
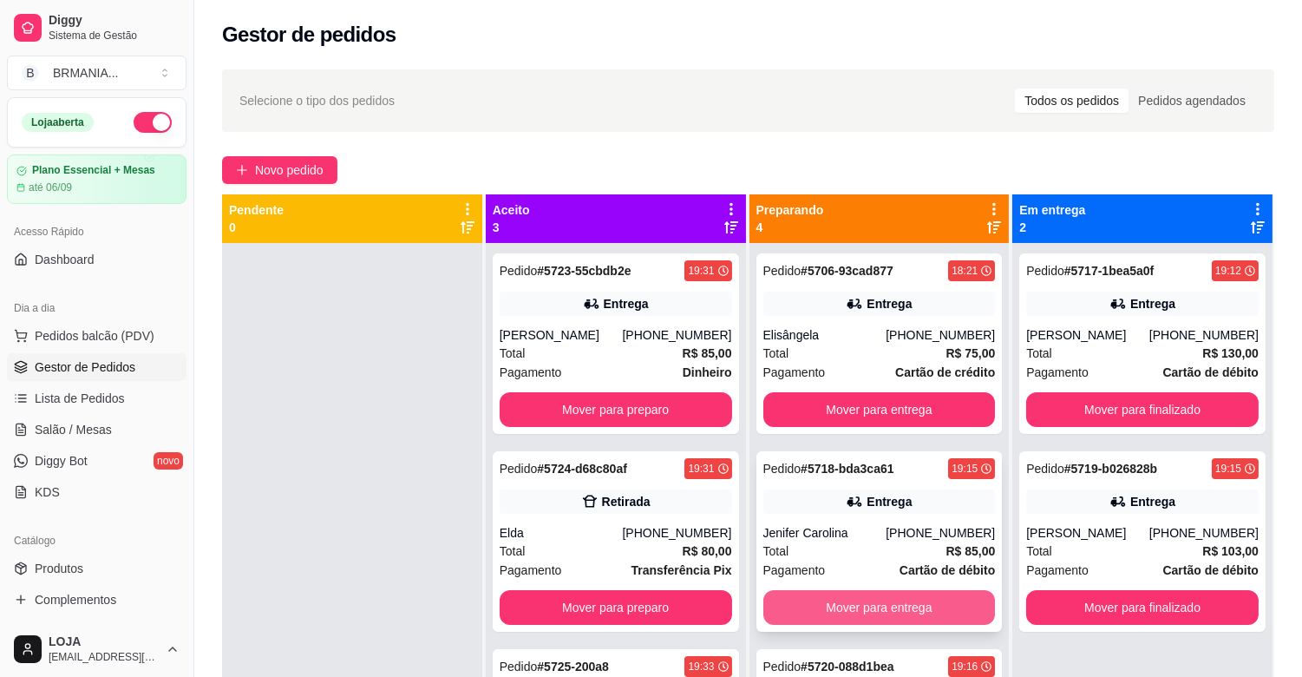
click at [907, 609] on button "Mover para entrega" at bounding box center [879, 607] width 232 height 35
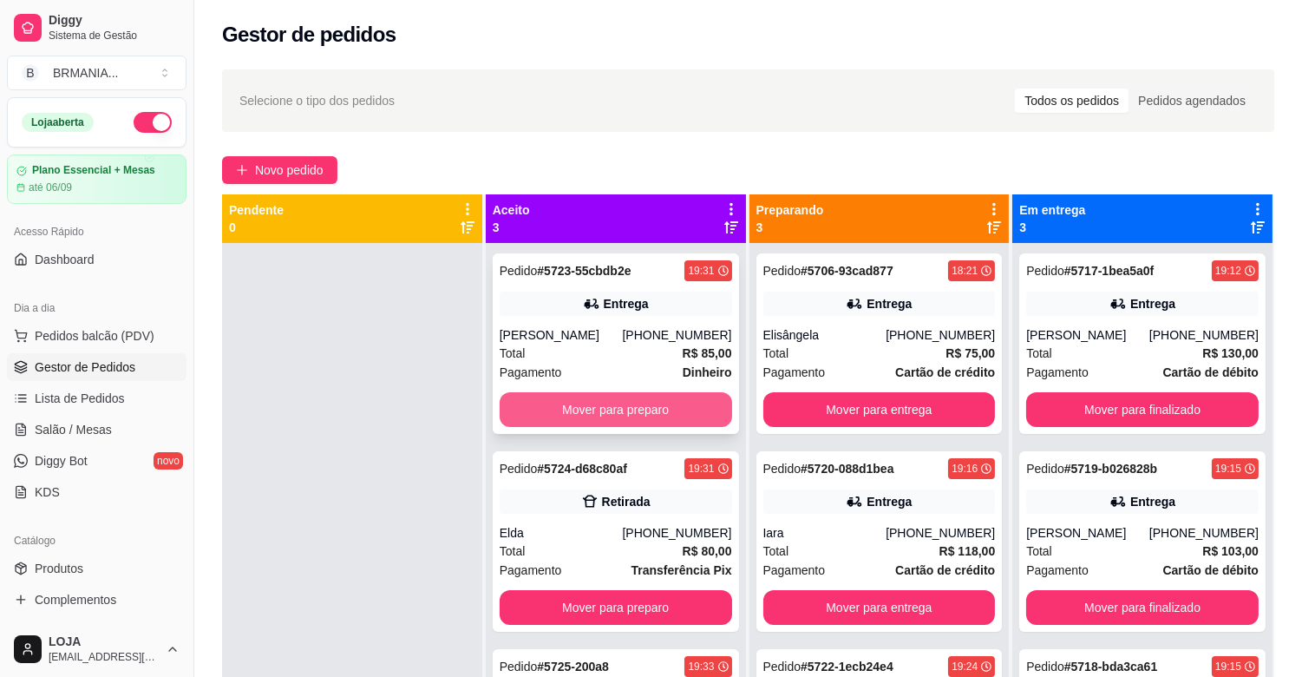
click at [601, 402] on button "Mover para preparo" at bounding box center [616, 409] width 232 height 35
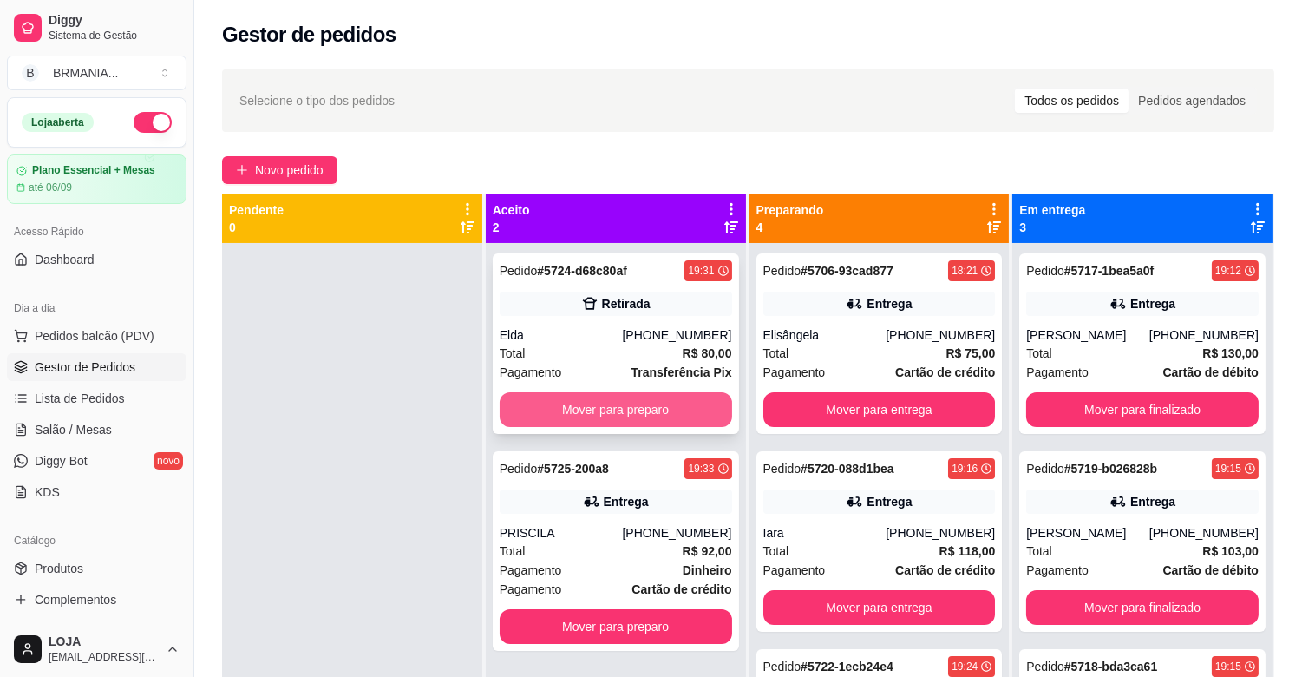
click at [607, 392] on div "Mover para preparo" at bounding box center [616, 409] width 232 height 35
click at [609, 402] on button "Mover para preparo" at bounding box center [616, 409] width 232 height 35
click at [617, 404] on button "Mover para preparo" at bounding box center [616, 409] width 232 height 35
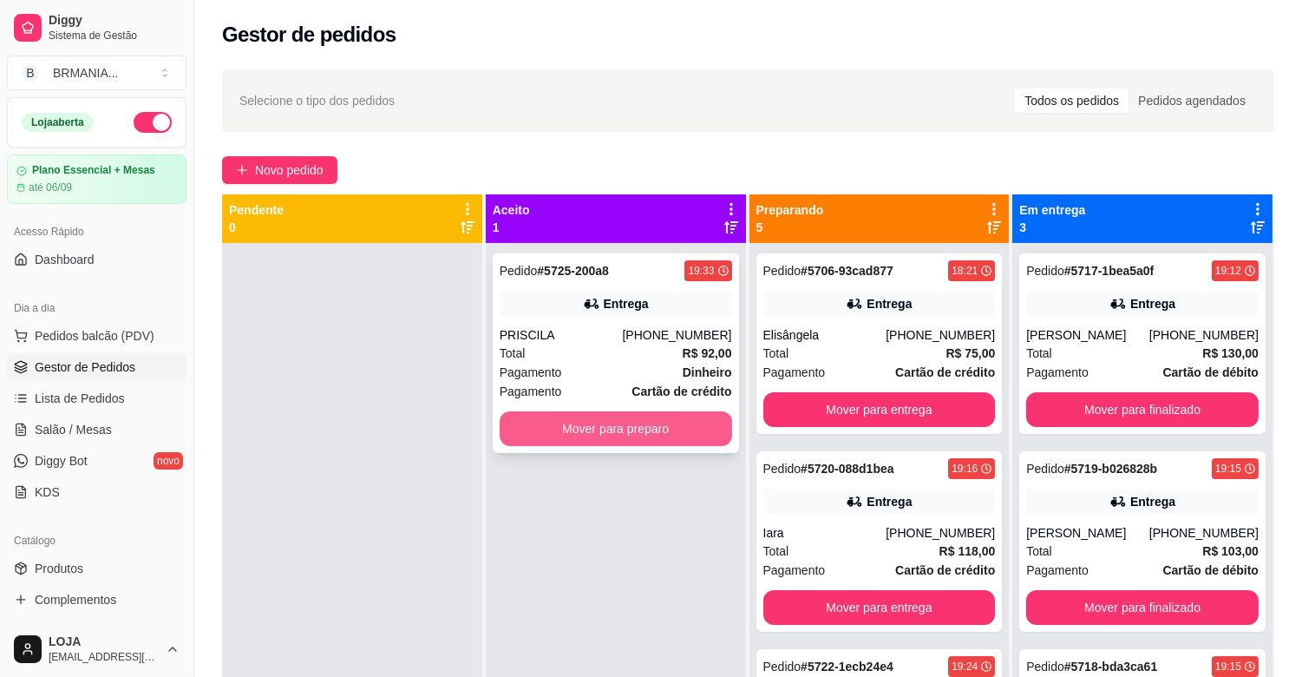
click at [623, 422] on button "Mover para preparo" at bounding box center [616, 428] width 232 height 35
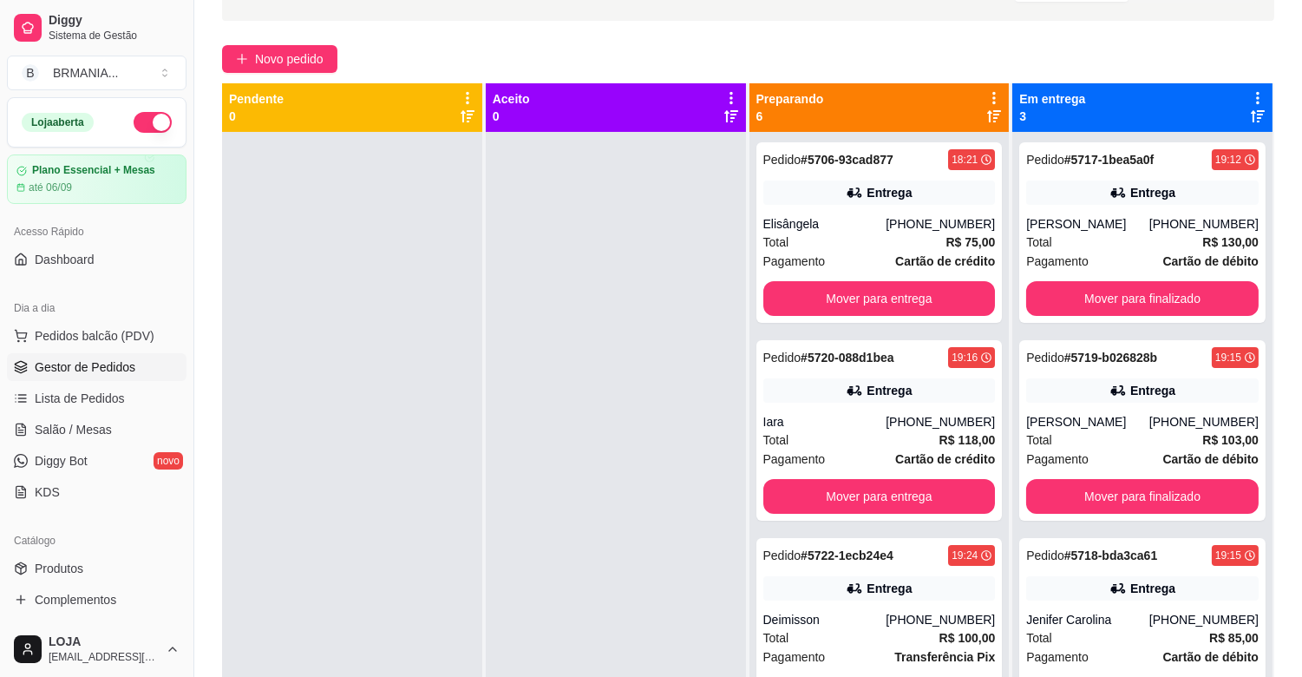
scroll to position [265, 0]
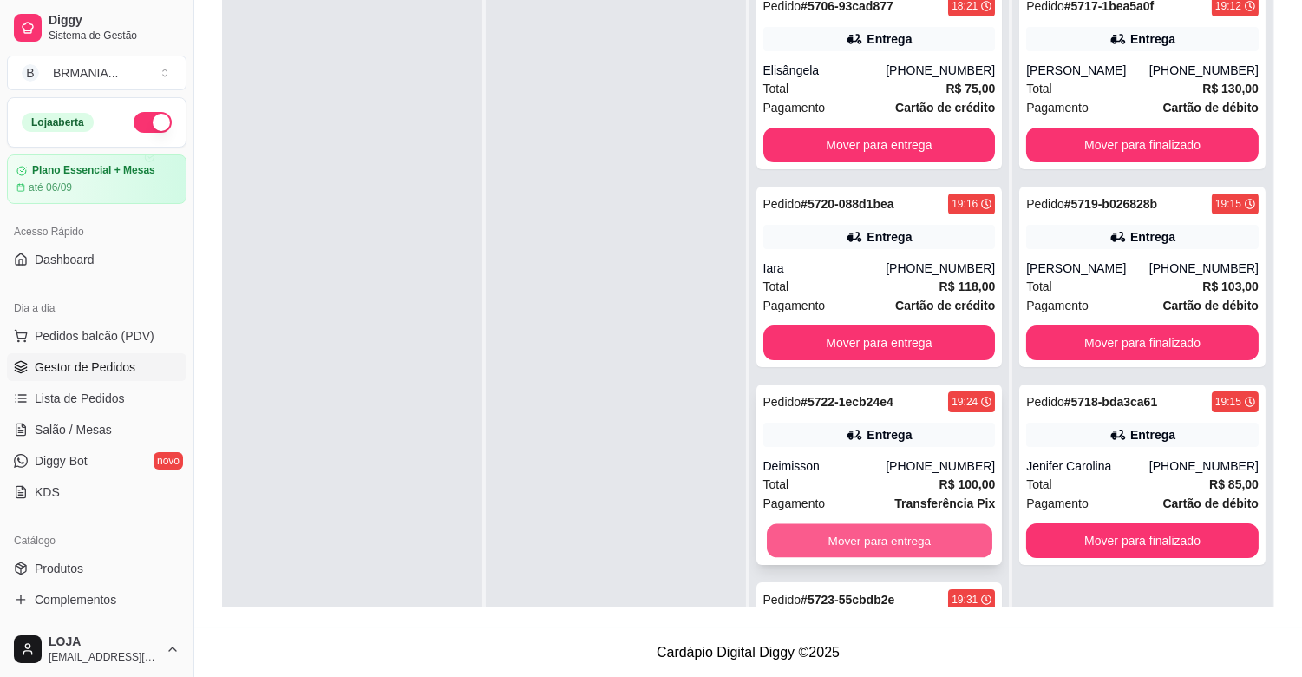
click at [902, 542] on button "Mover para entrega" at bounding box center [880, 541] width 226 height 34
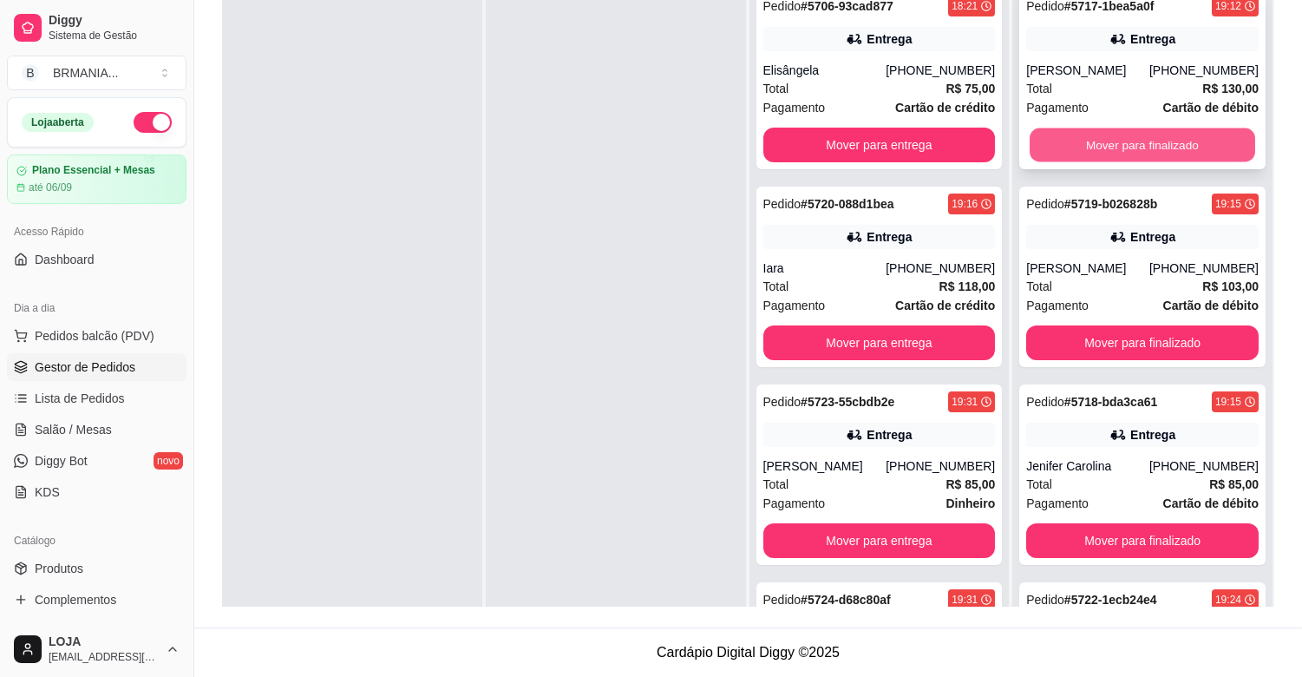
click at [1099, 134] on button "Mover para finalizado" at bounding box center [1143, 145] width 226 height 34
click at [1097, 142] on div "Pedido # 5719-b026828b 19:15 Entrega [PERSON_NAME] [PHONE_NUMBER] Total R$ 103,…" at bounding box center [1142, 79] width 246 height 180
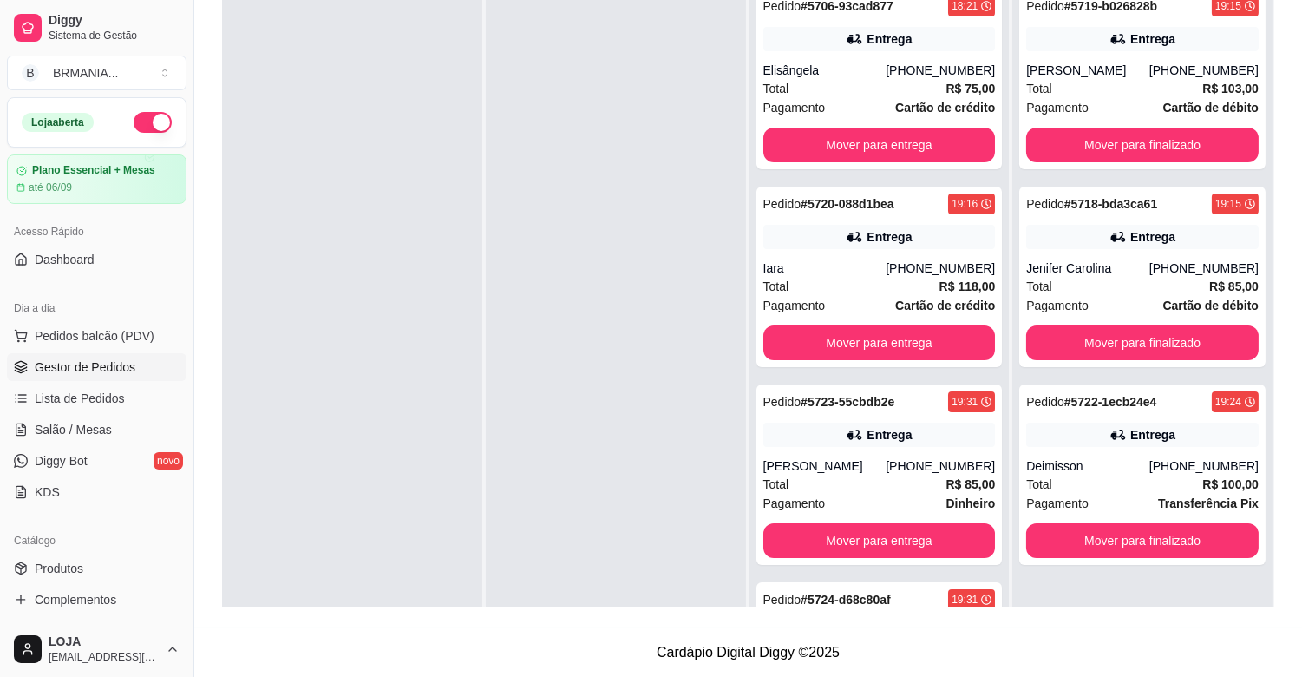
click at [463, 280] on div at bounding box center [352, 316] width 260 height 677
click at [513, 284] on div at bounding box center [616, 316] width 260 height 677
click at [1145, 149] on button "Mover para finalizado" at bounding box center [1142, 145] width 232 height 35
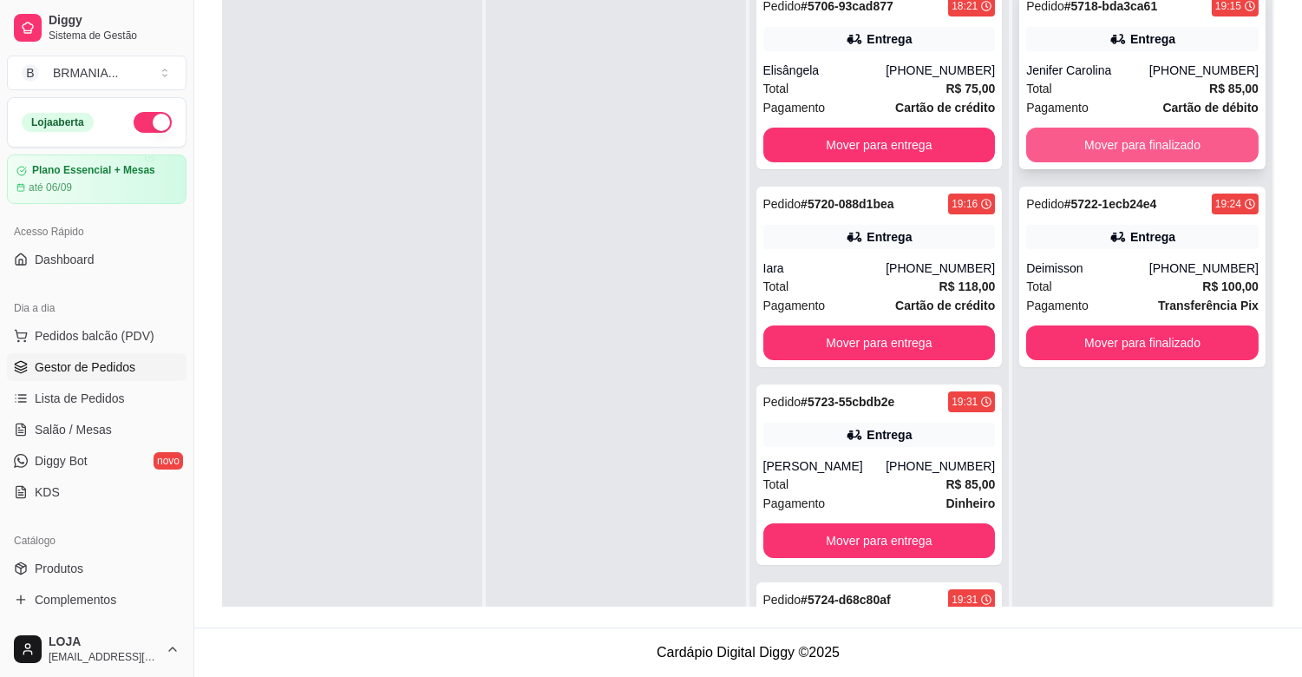
click at [1139, 152] on button "Mover para finalizado" at bounding box center [1142, 145] width 232 height 35
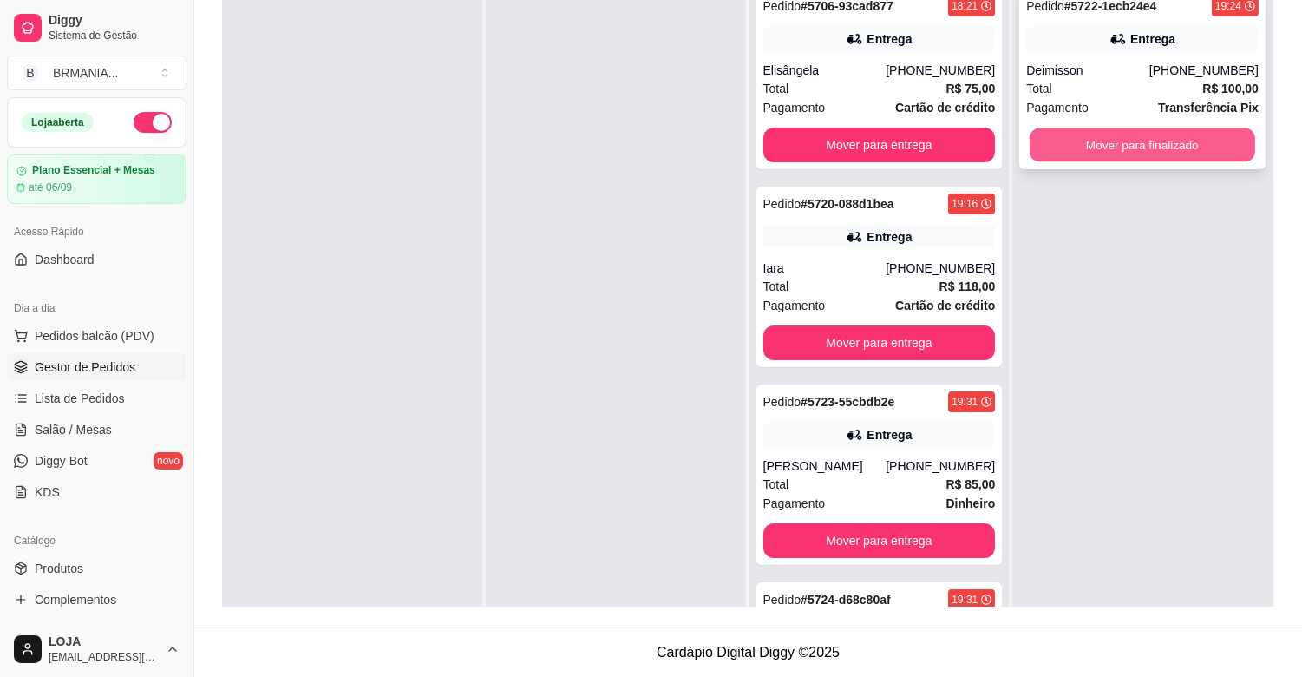
click at [1133, 139] on button "Mover para finalizado" at bounding box center [1143, 145] width 226 height 34
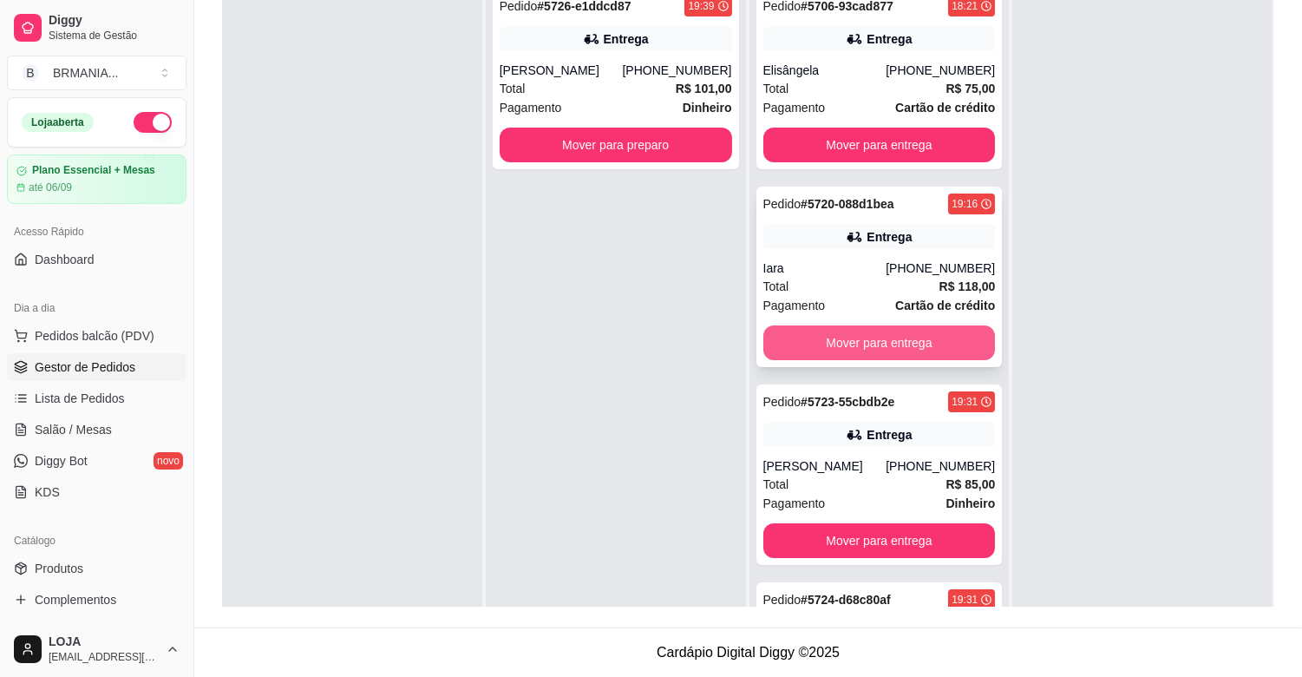
click at [891, 340] on button "Mover para entrega" at bounding box center [879, 342] width 232 height 35
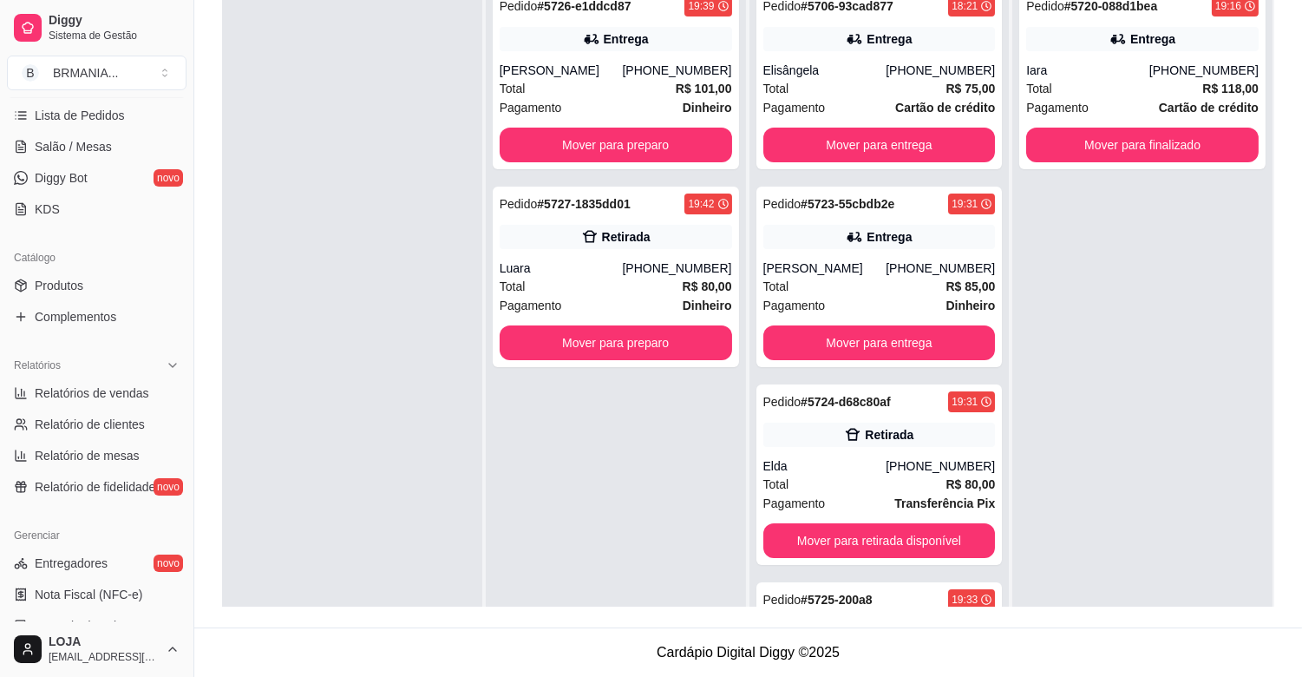
scroll to position [571, 0]
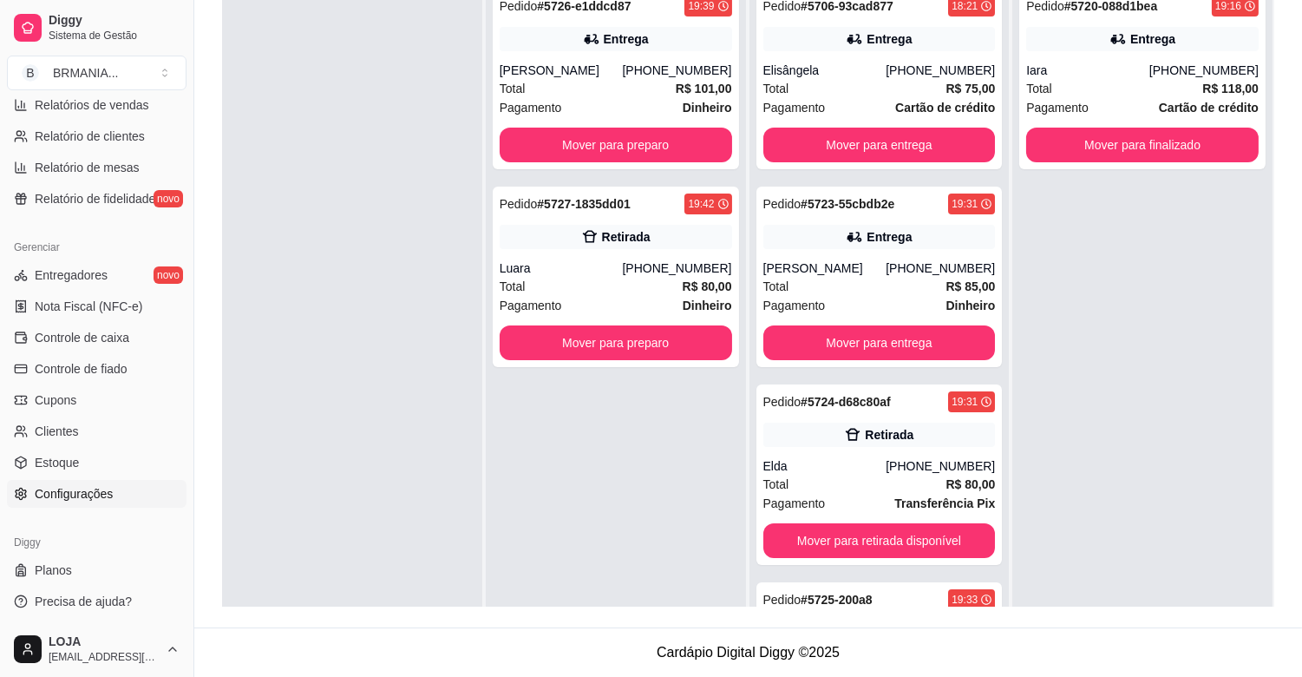
click at [85, 496] on span "Configurações" at bounding box center [74, 493] width 78 height 17
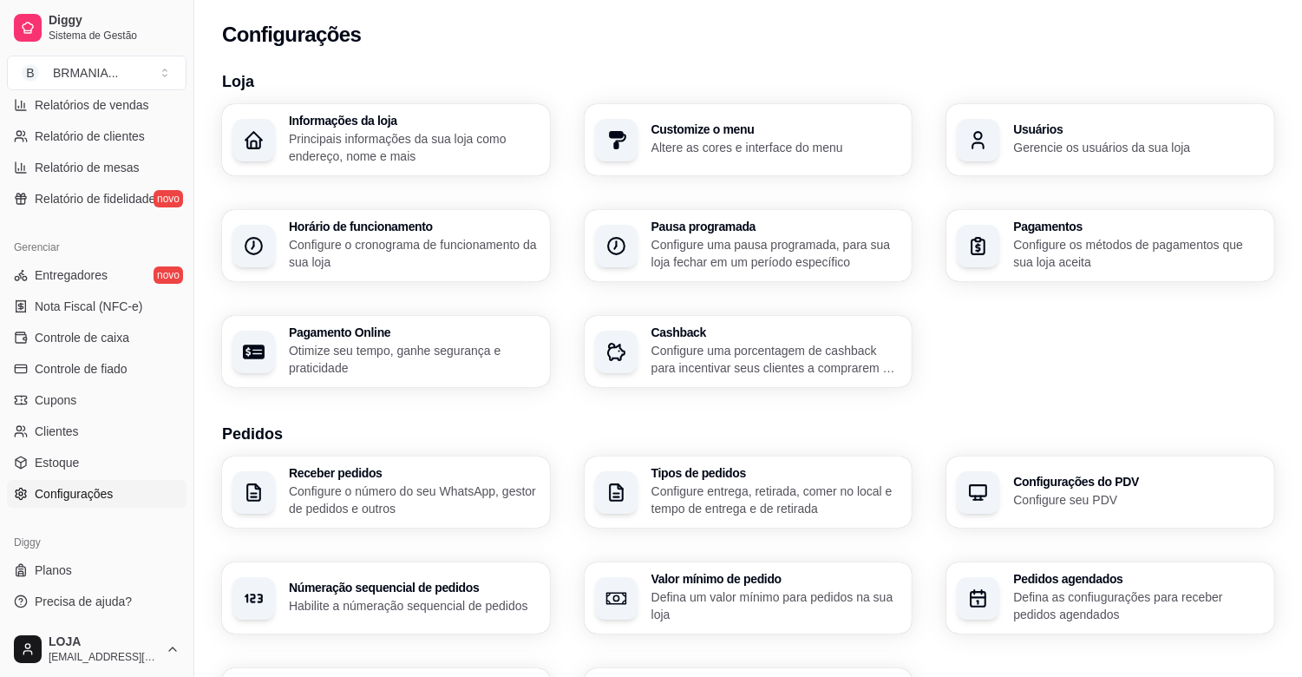
click at [1056, 141] on p "Gerencie os usuários da sua loja" at bounding box center [1138, 147] width 251 height 17
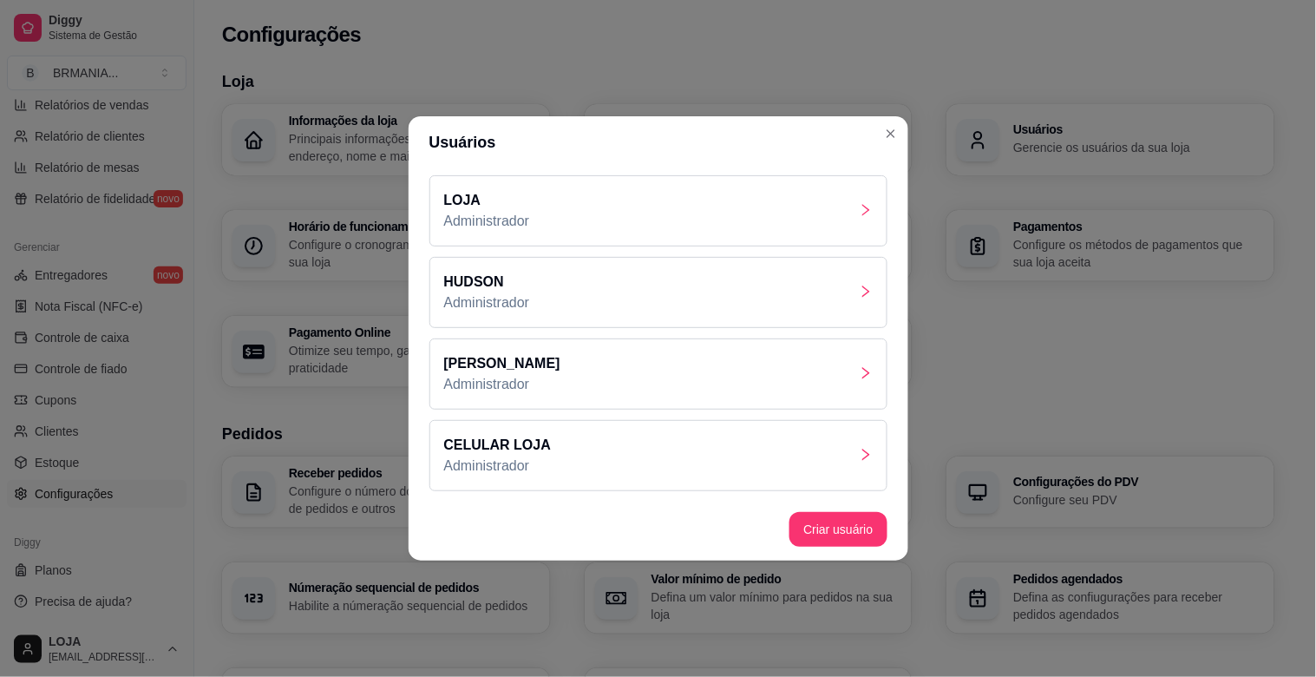
click at [527, 448] on p "CELULAR LOJA" at bounding box center [498, 445] width 108 height 21
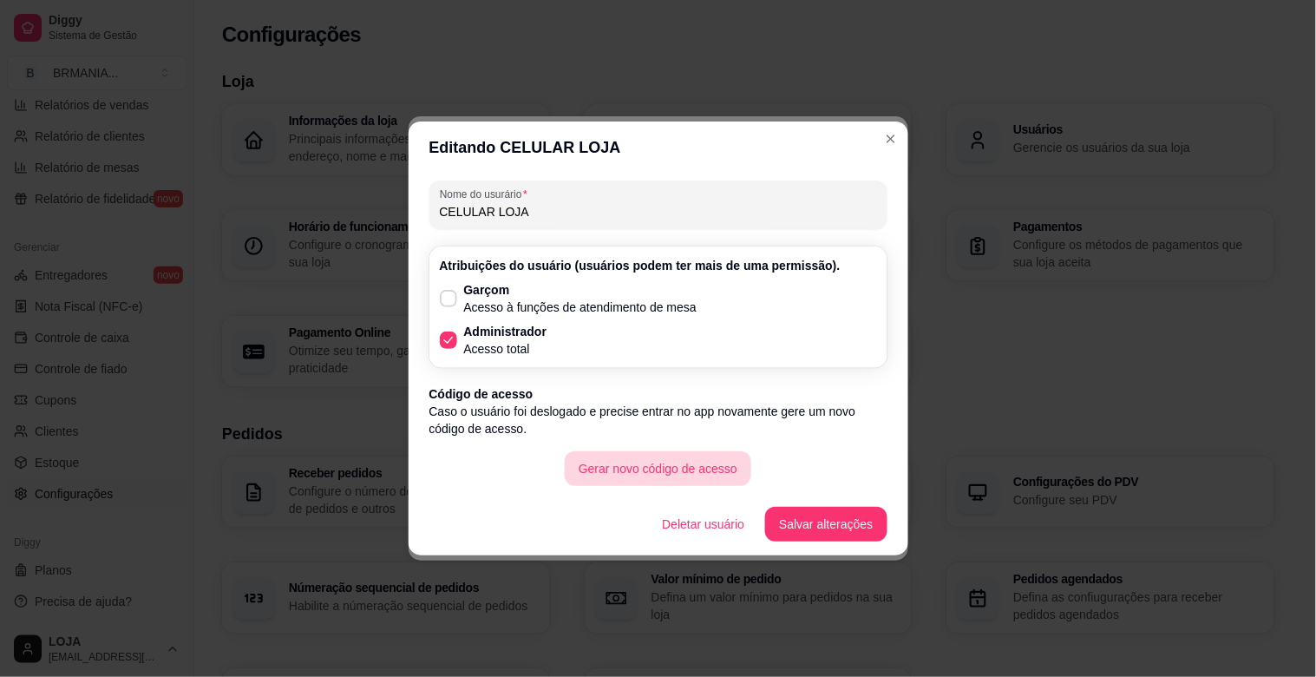
click at [654, 469] on button "Gerar novo código de acesso" at bounding box center [658, 468] width 187 height 35
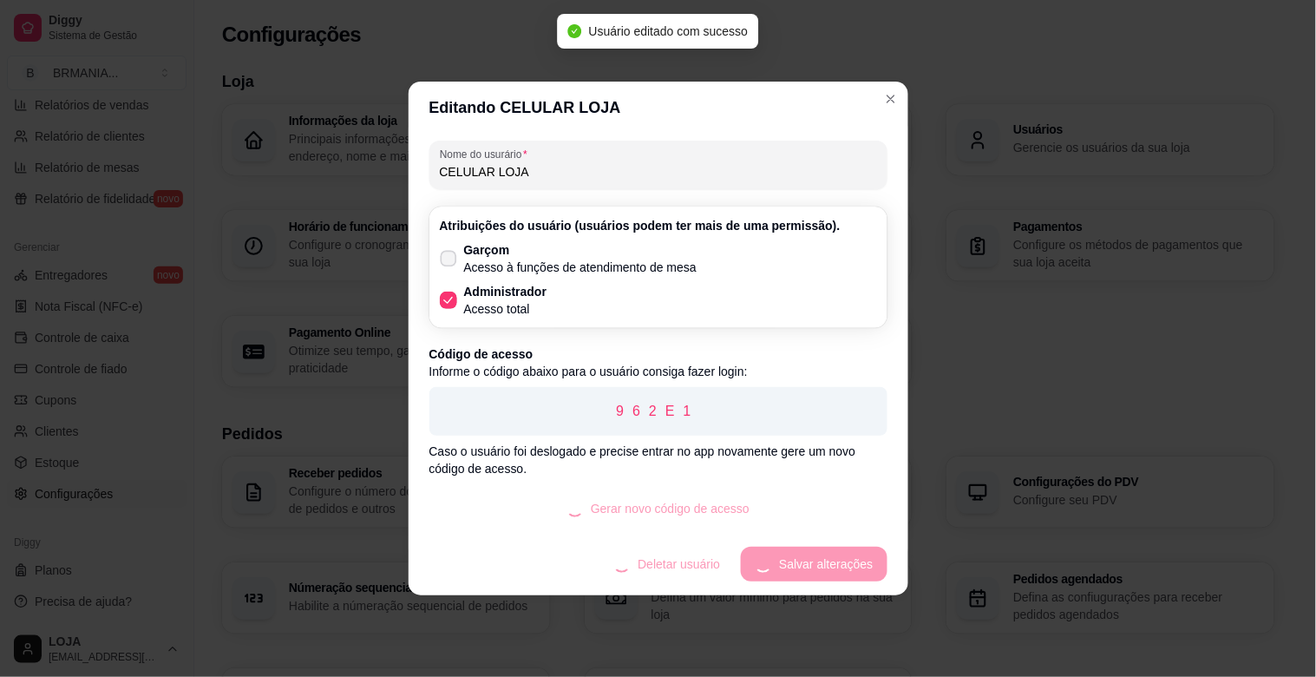
click at [500, 252] on p "Garçom" at bounding box center [580, 249] width 233 height 17
click at [450, 262] on input "Garçom Acesso à funções de atendimento de mesa" at bounding box center [444, 267] width 11 height 11
checkbox input "true"
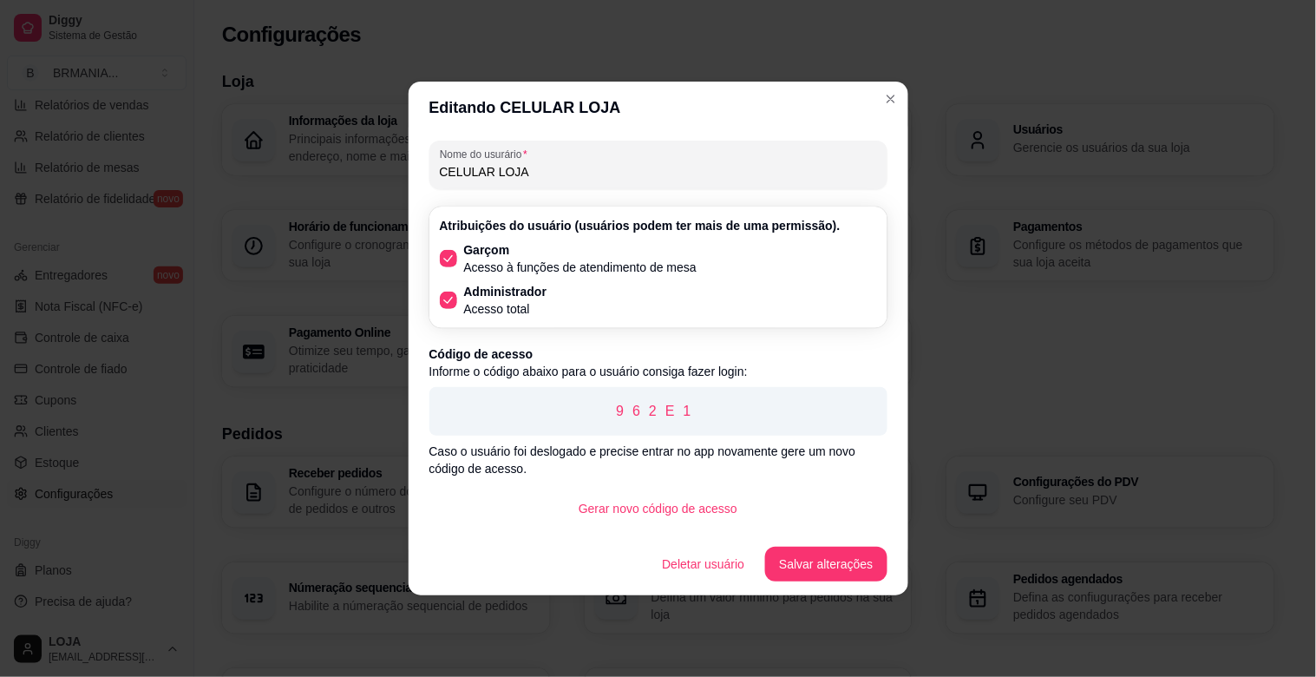
click at [454, 299] on icon at bounding box center [449, 300] width 14 height 10
click at [450, 304] on input "Administrador Acesso total" at bounding box center [444, 309] width 11 height 11
checkbox input "false"
click at [671, 500] on button "Gerar novo código de acesso" at bounding box center [658, 508] width 187 height 35
click at [835, 565] on button "Salvar alterações" at bounding box center [825, 564] width 121 height 35
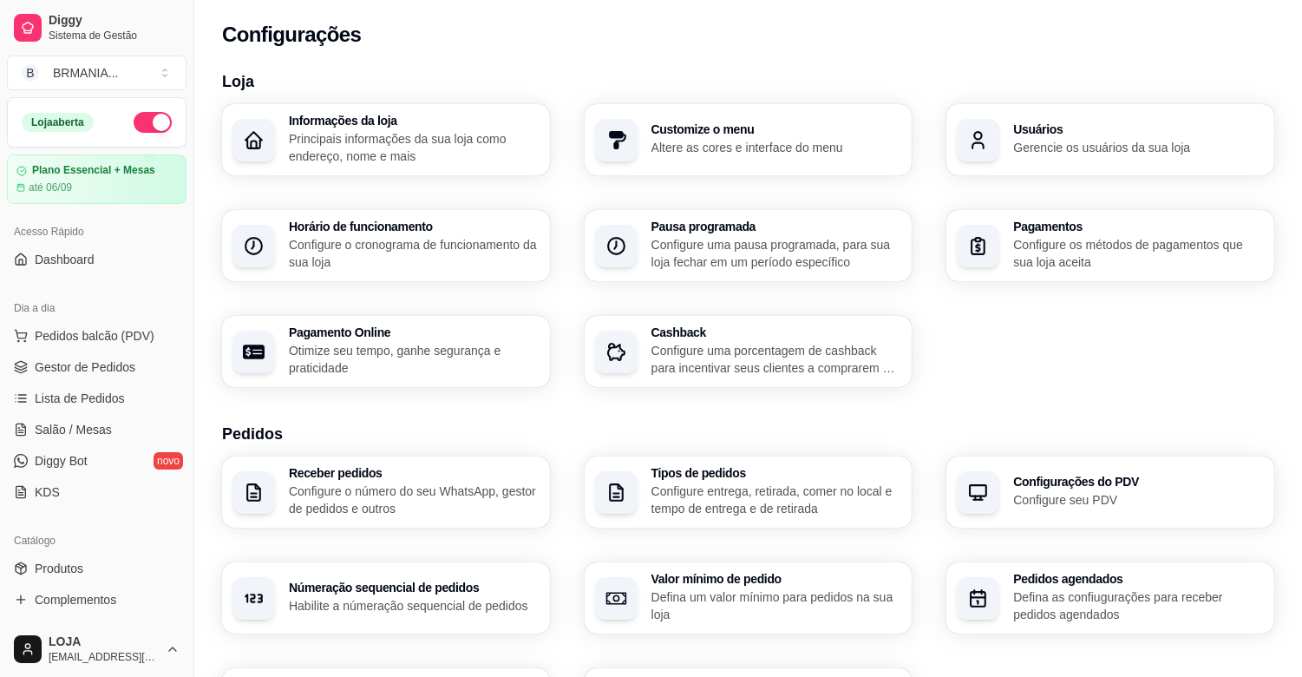
drag, startPoint x: 71, startPoint y: 332, endPoint x: 74, endPoint y: 313, distance: 19.3
click at [74, 314] on div "Dia a dia Pedidos balcão (PDV) Gestor de Pedidos Lista de Pedidos Salão / Mesas…" at bounding box center [96, 400] width 193 height 226
click at [72, 330] on span "Pedidos balcão (PDV)" at bounding box center [95, 335] width 120 height 17
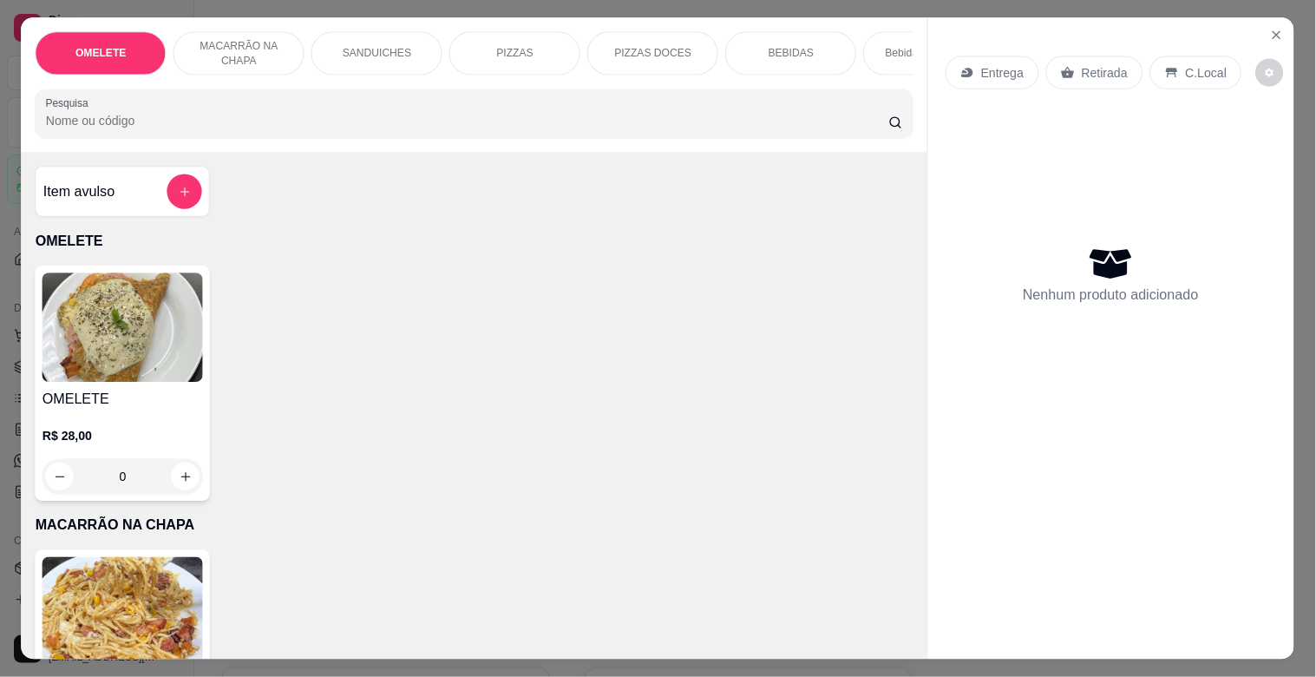
click at [72, 354] on img at bounding box center [123, 327] width 160 height 109
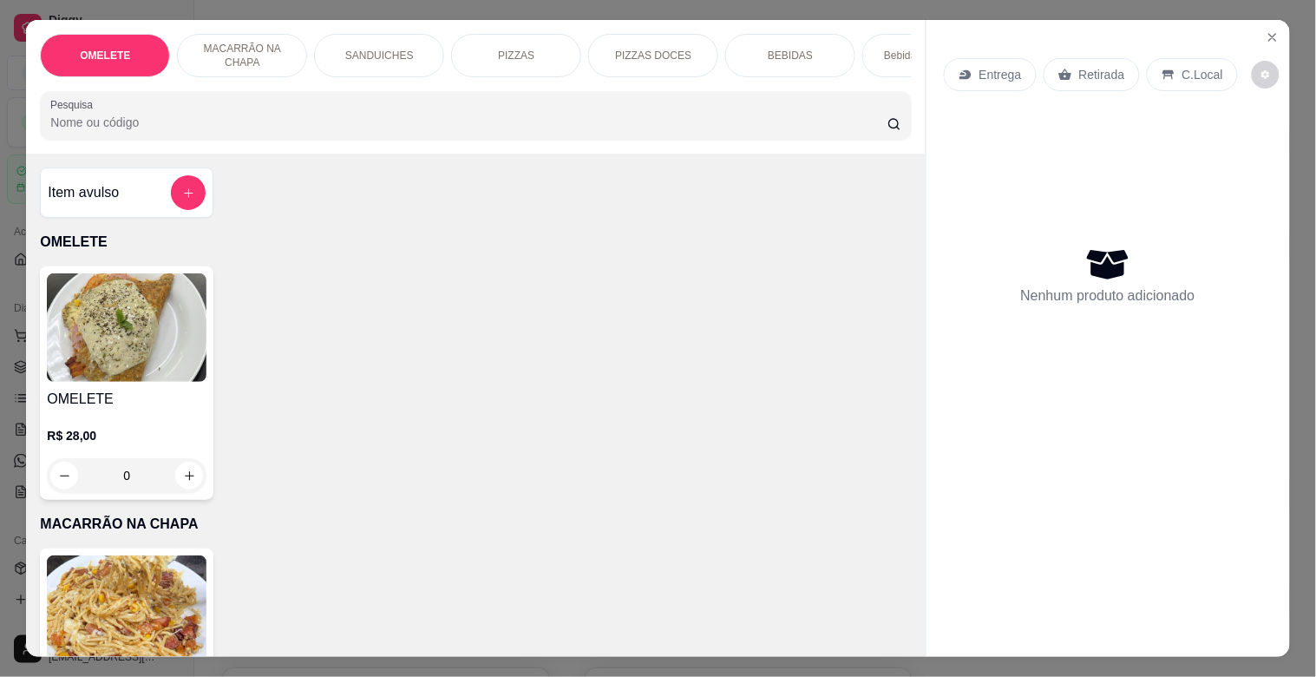
click at [498, 49] on p "PIZZAS" at bounding box center [516, 56] width 36 height 14
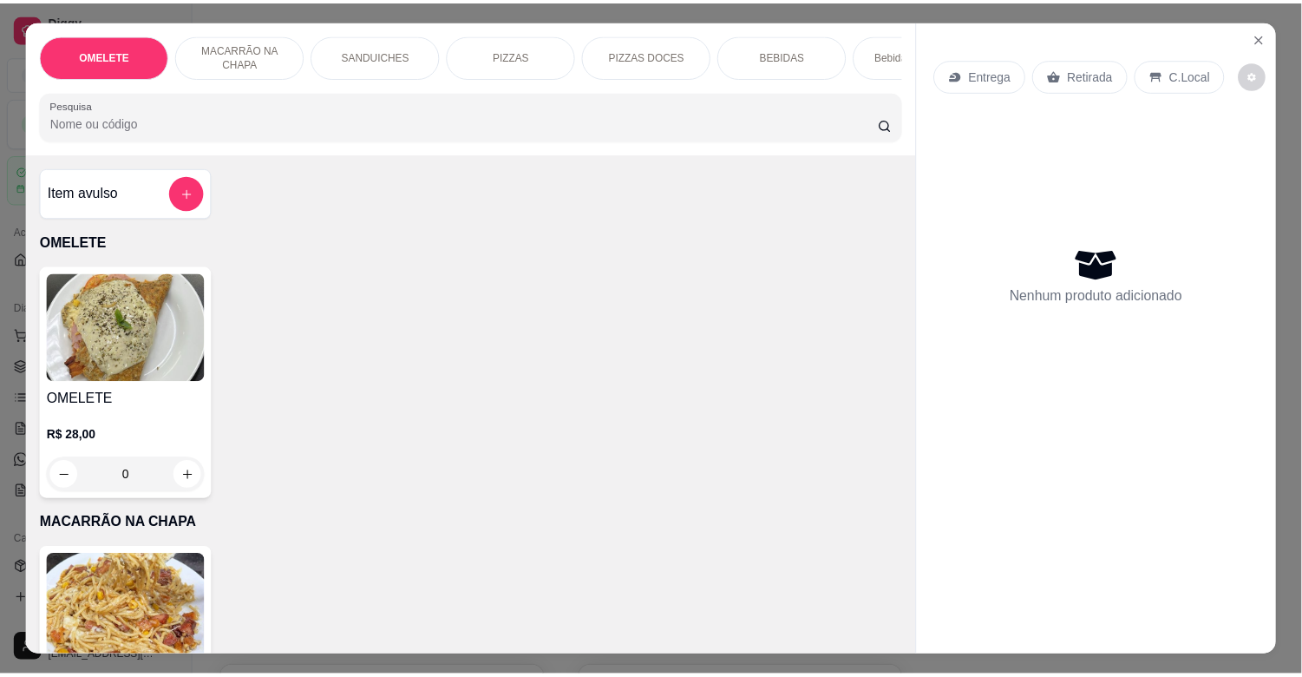
scroll to position [42, 0]
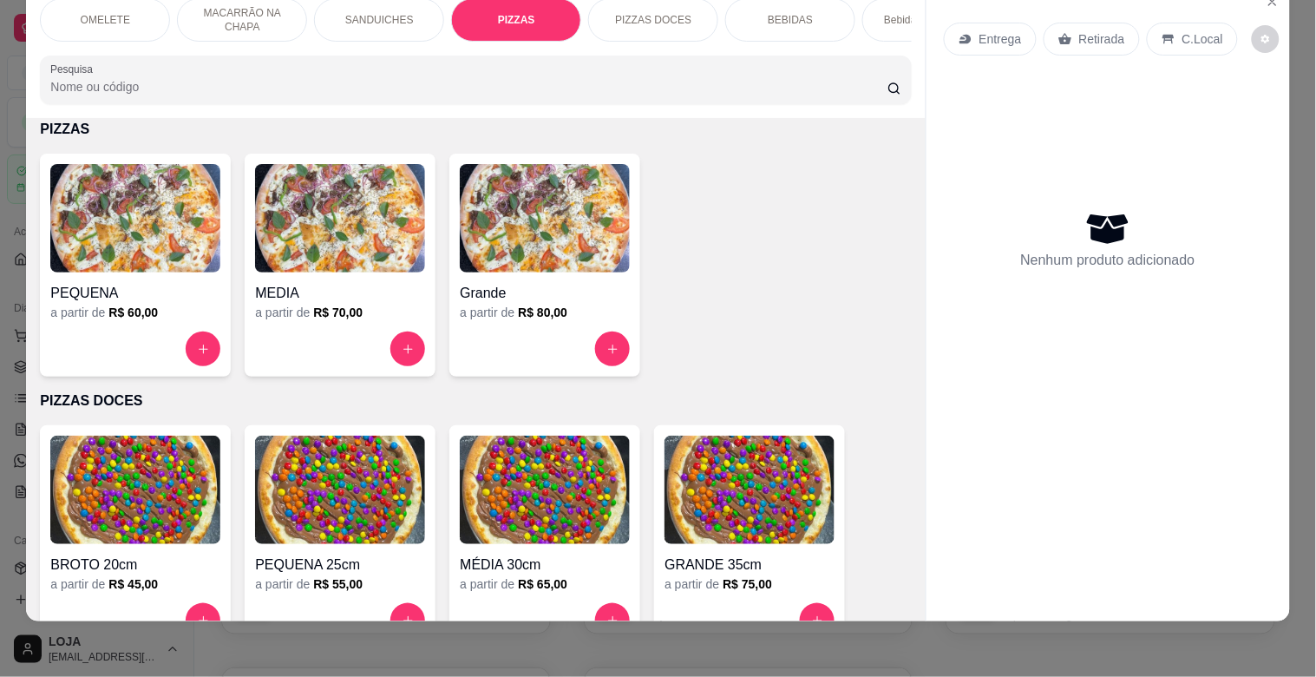
click at [480, 328] on div "Grande a partir de R$ 80,00" at bounding box center [544, 265] width 191 height 223
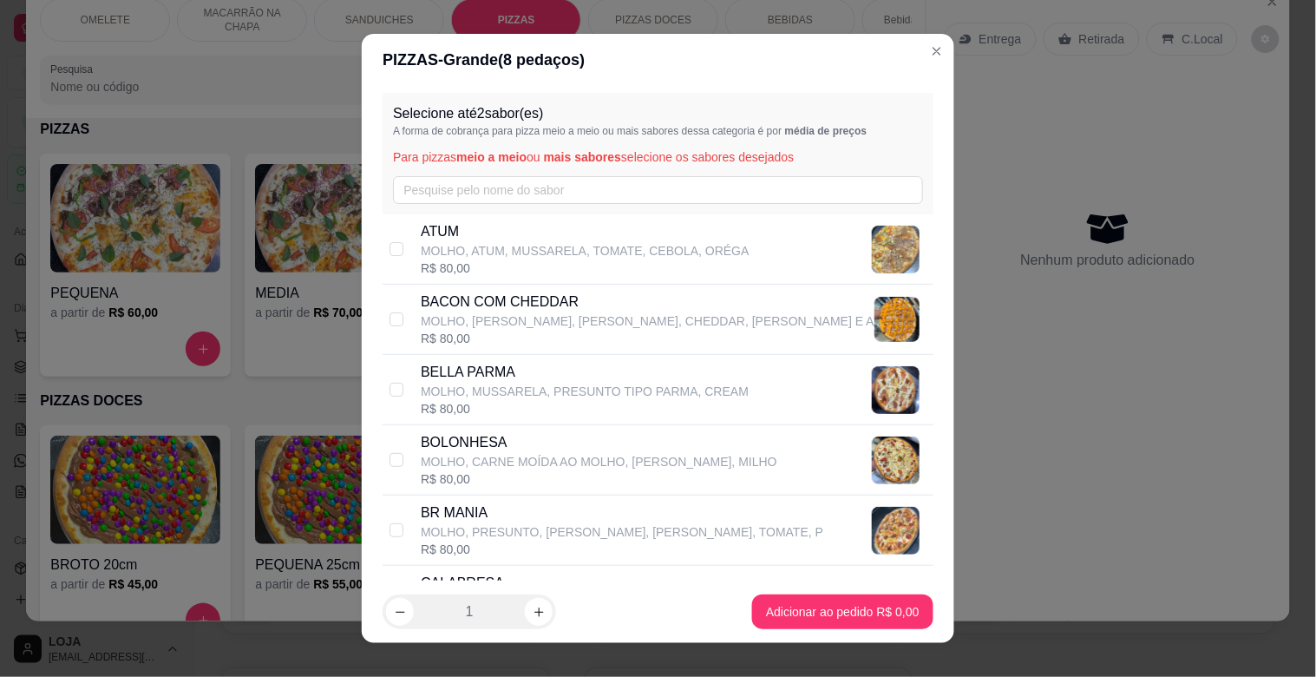
click at [475, 447] on p "BOLONHESA" at bounding box center [599, 442] width 357 height 21
checkbox input "true"
click at [477, 507] on p "BR MANIA" at bounding box center [622, 512] width 403 height 21
checkbox input "true"
drag, startPoint x: 481, startPoint y: 449, endPoint x: 492, endPoint y: 455, distance: 12.1
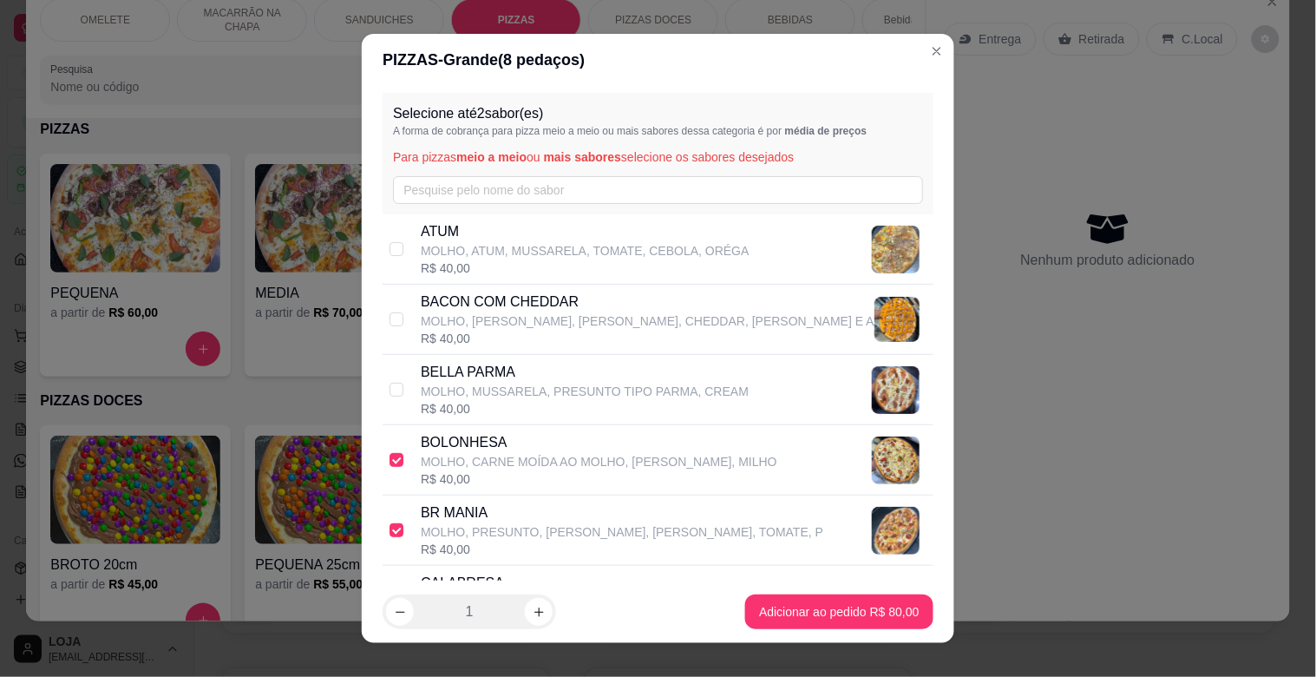
click at [482, 449] on p "BOLONHESA" at bounding box center [599, 442] width 357 height 21
checkbox input "false"
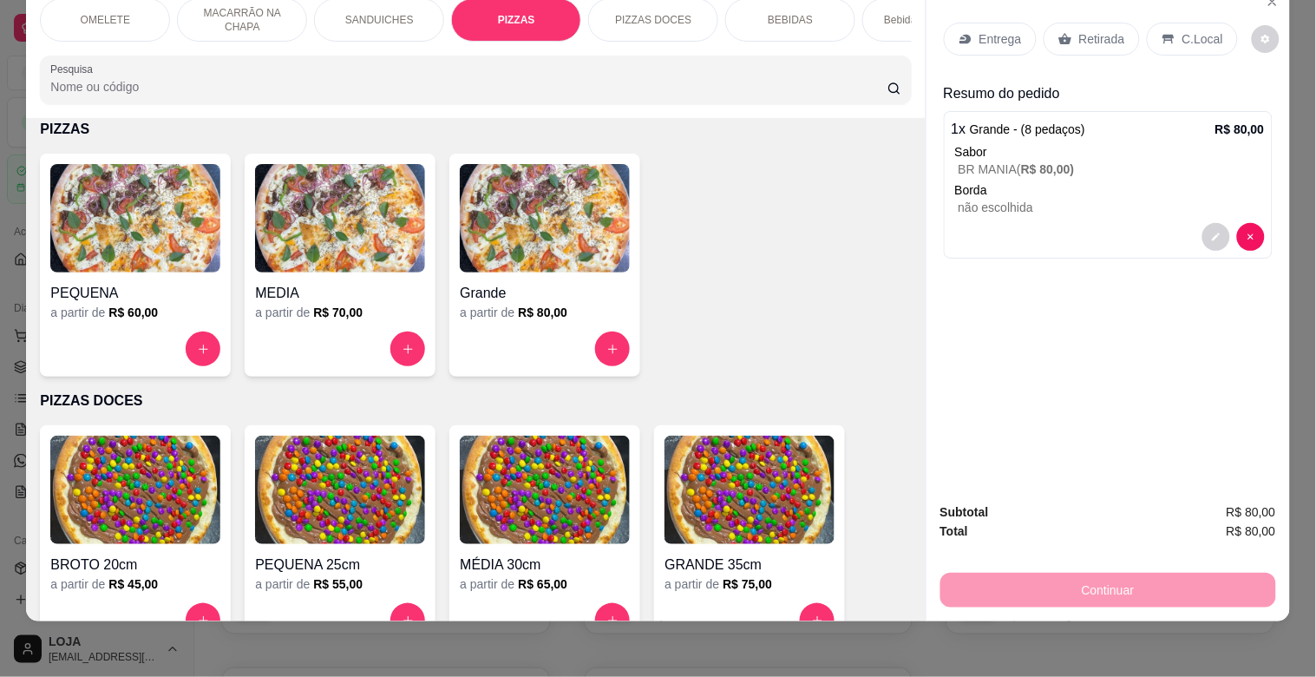
click at [1088, 30] on p "Retirada" at bounding box center [1102, 38] width 46 height 17
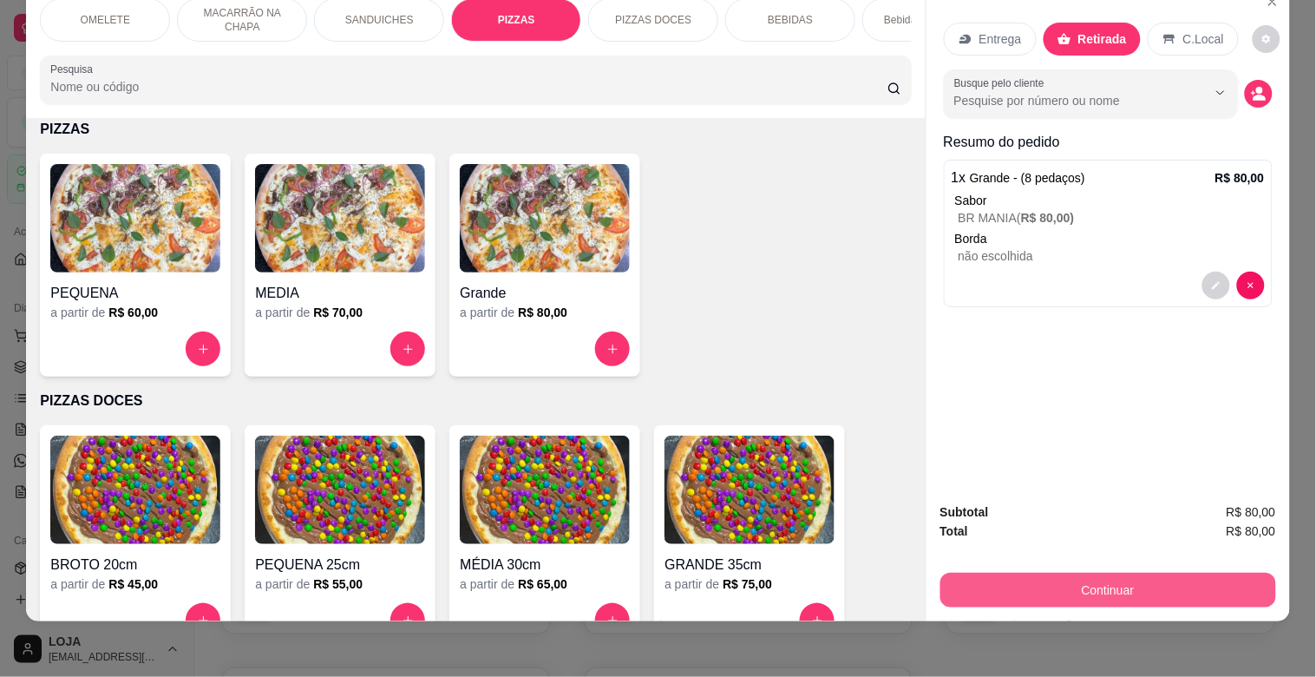
click at [1148, 581] on button "Continuar" at bounding box center [1108, 590] width 336 height 35
click at [1128, 578] on button "Continuar" at bounding box center [1108, 590] width 336 height 35
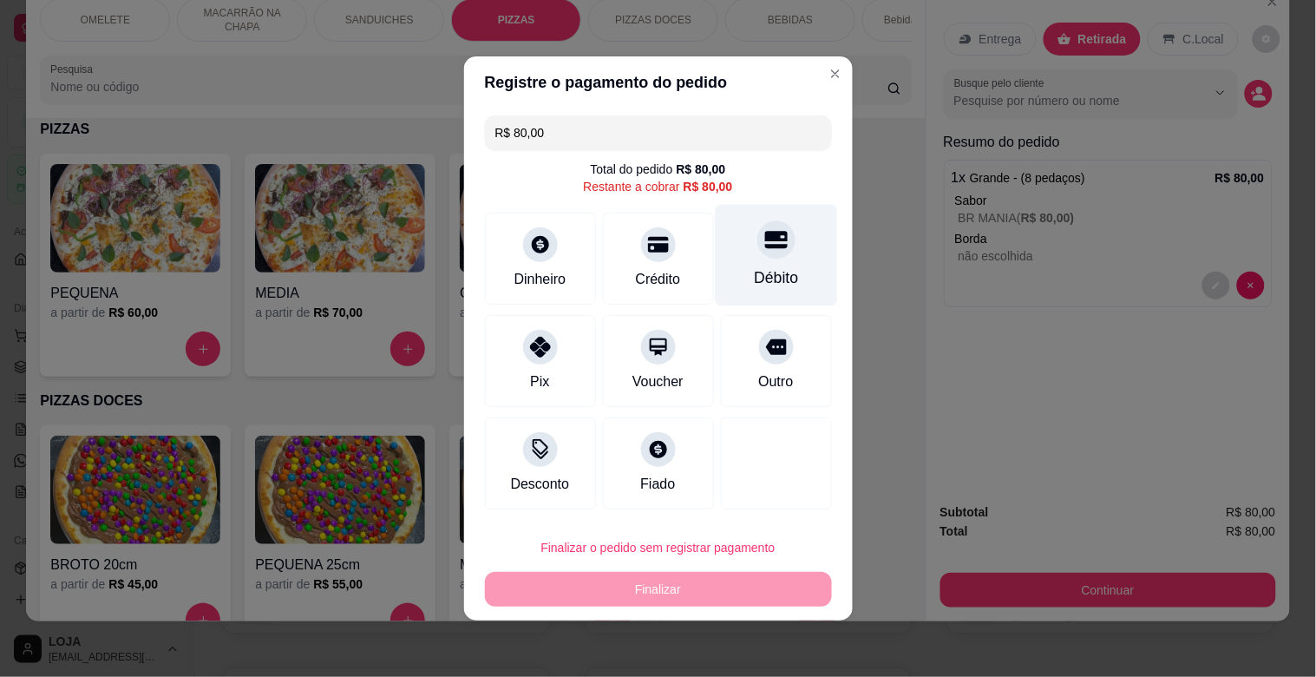
click at [764, 262] on div "Débito" at bounding box center [776, 255] width 122 height 101
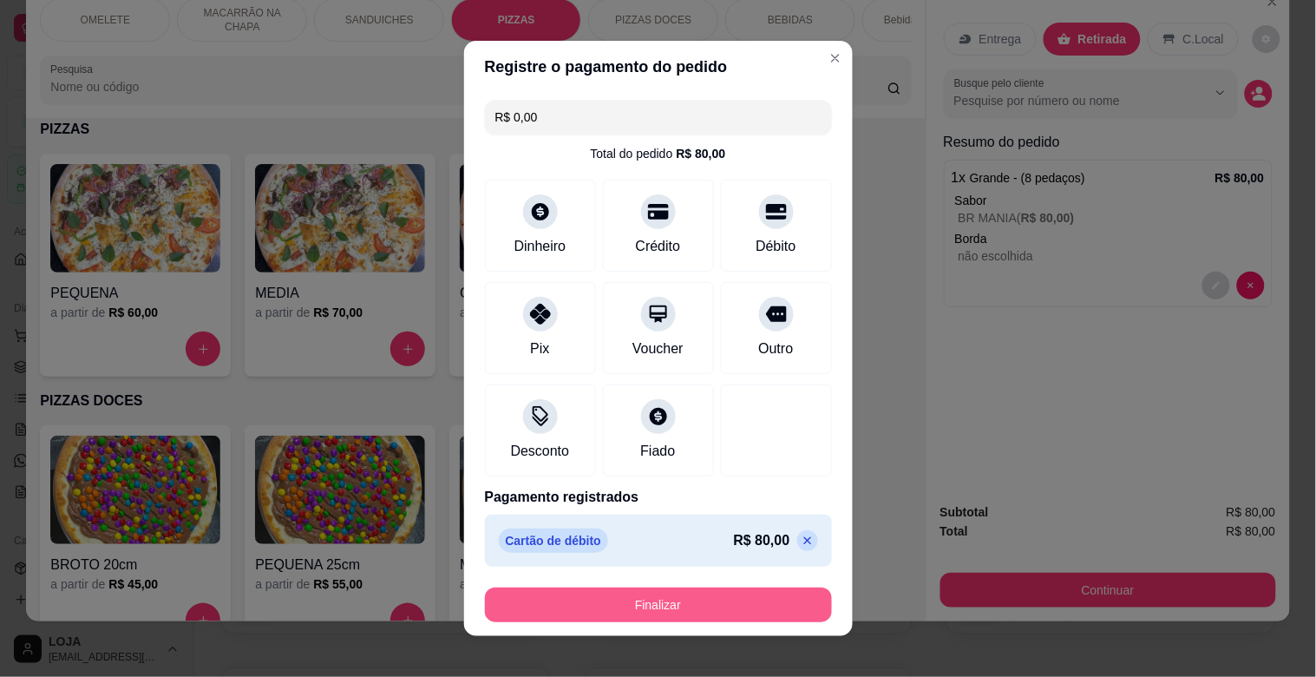
click at [690, 601] on button "Finalizar" at bounding box center [658, 604] width 347 height 35
click at [690, 601] on div "Finalizar" at bounding box center [658, 604] width 347 height 35
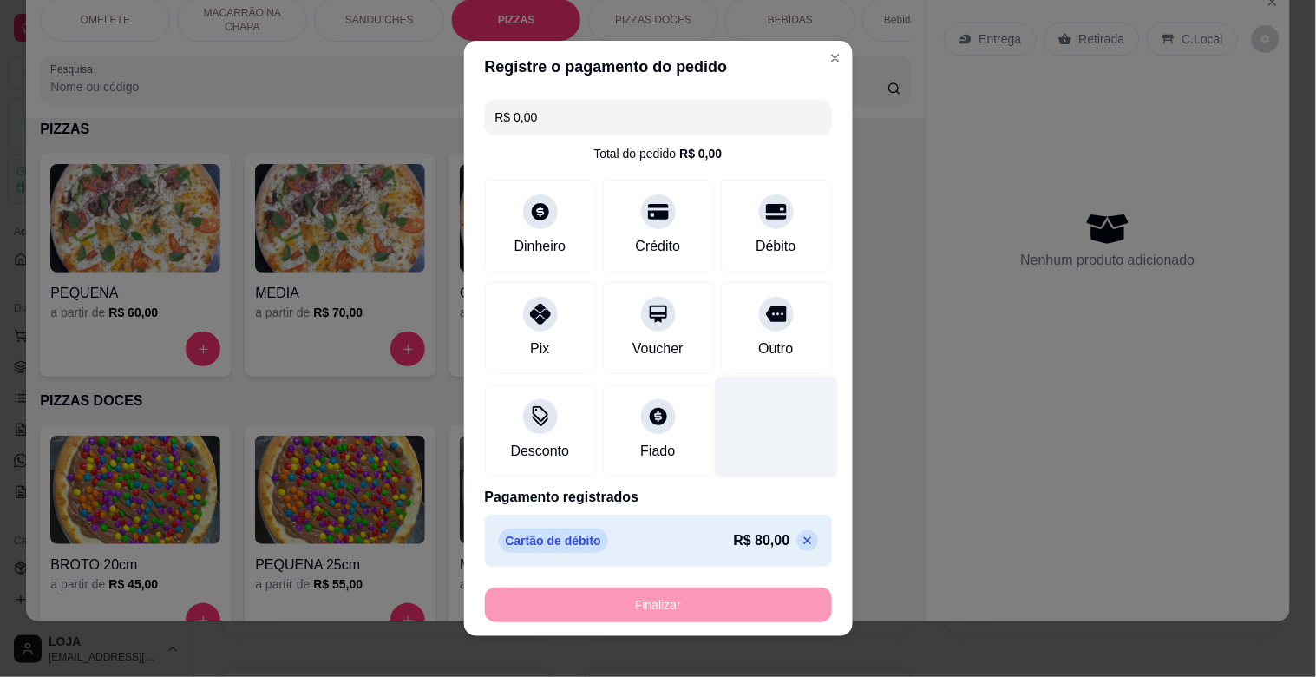
type input "-R$ 80,00"
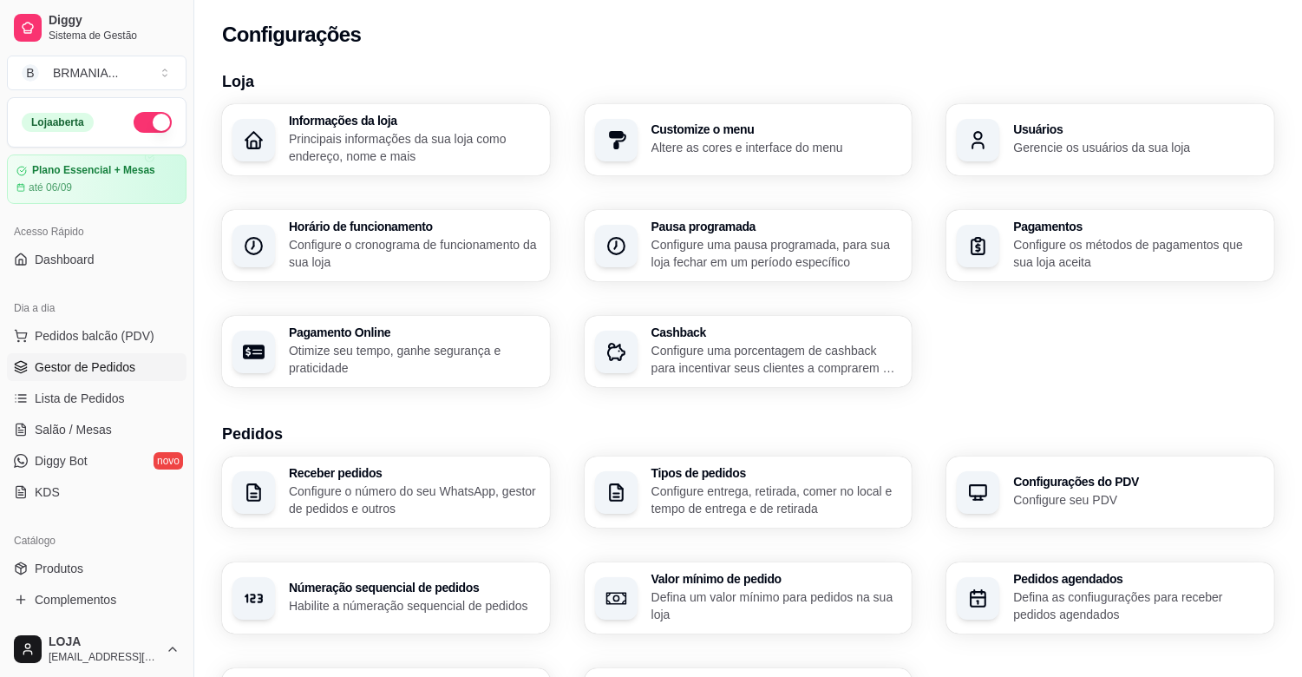
click at [124, 364] on span "Gestor de Pedidos" at bounding box center [85, 366] width 101 height 17
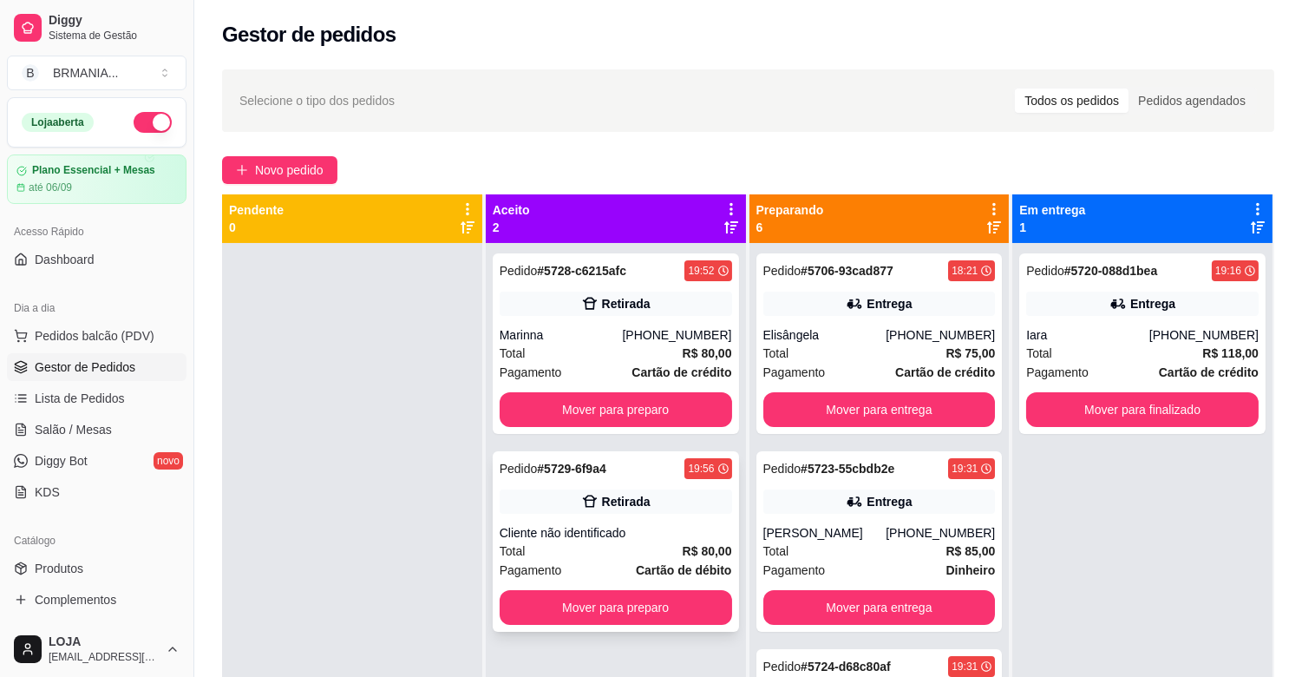
click at [663, 544] on div "Total R$ 80,00" at bounding box center [616, 550] width 232 height 19
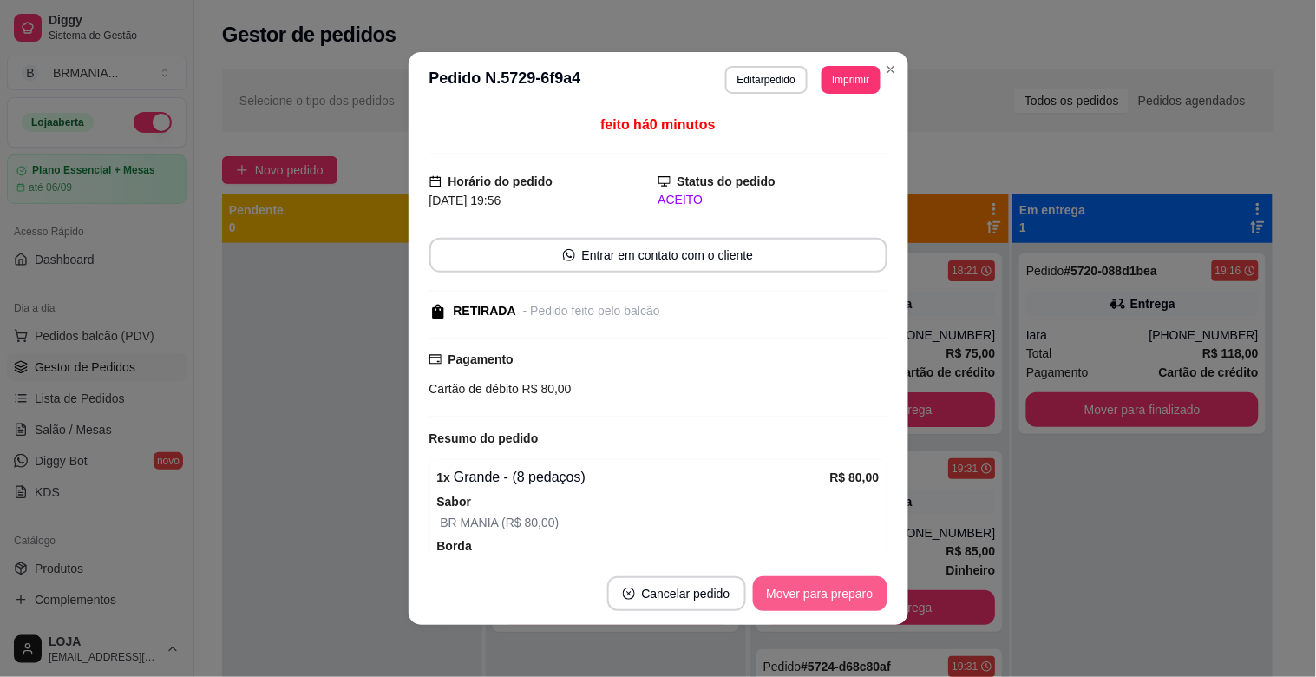
click at [755, 586] on button "Mover para preparo" at bounding box center [820, 593] width 134 height 35
click at [790, 597] on button "Mover para retirada disponível" at bounding box center [791, 594] width 186 height 34
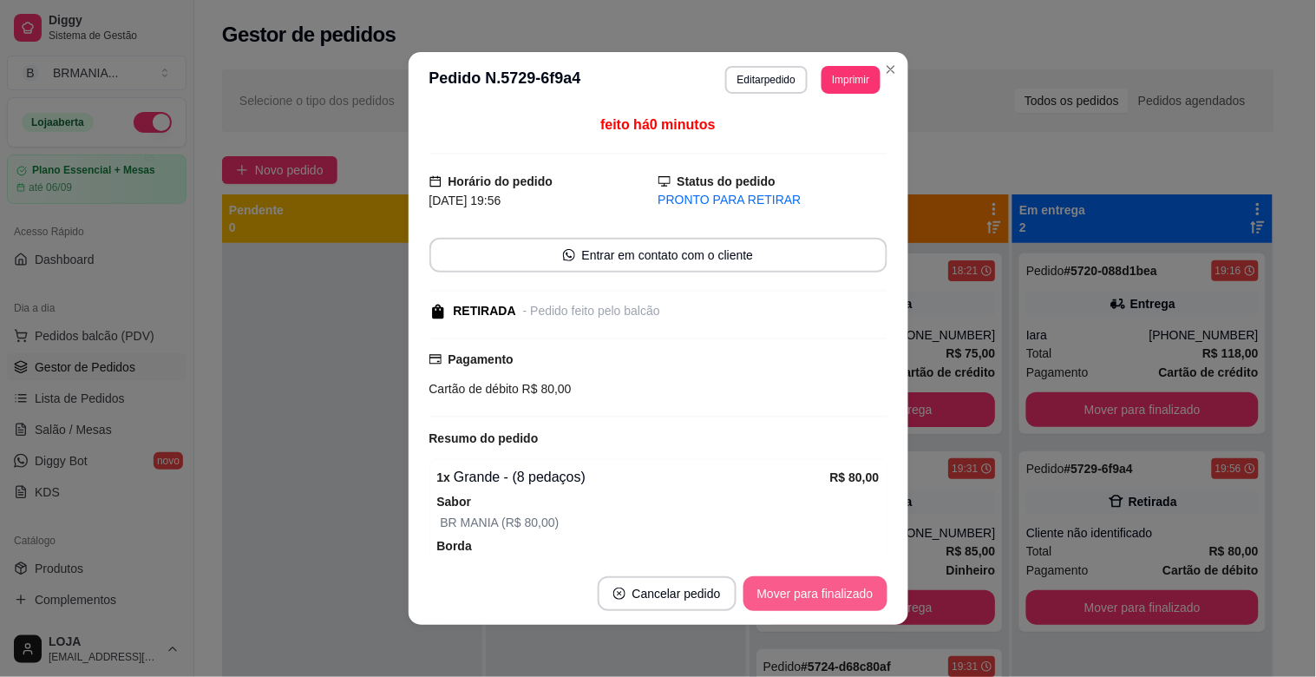
click at [790, 597] on button "Mover para finalizado" at bounding box center [815, 593] width 144 height 35
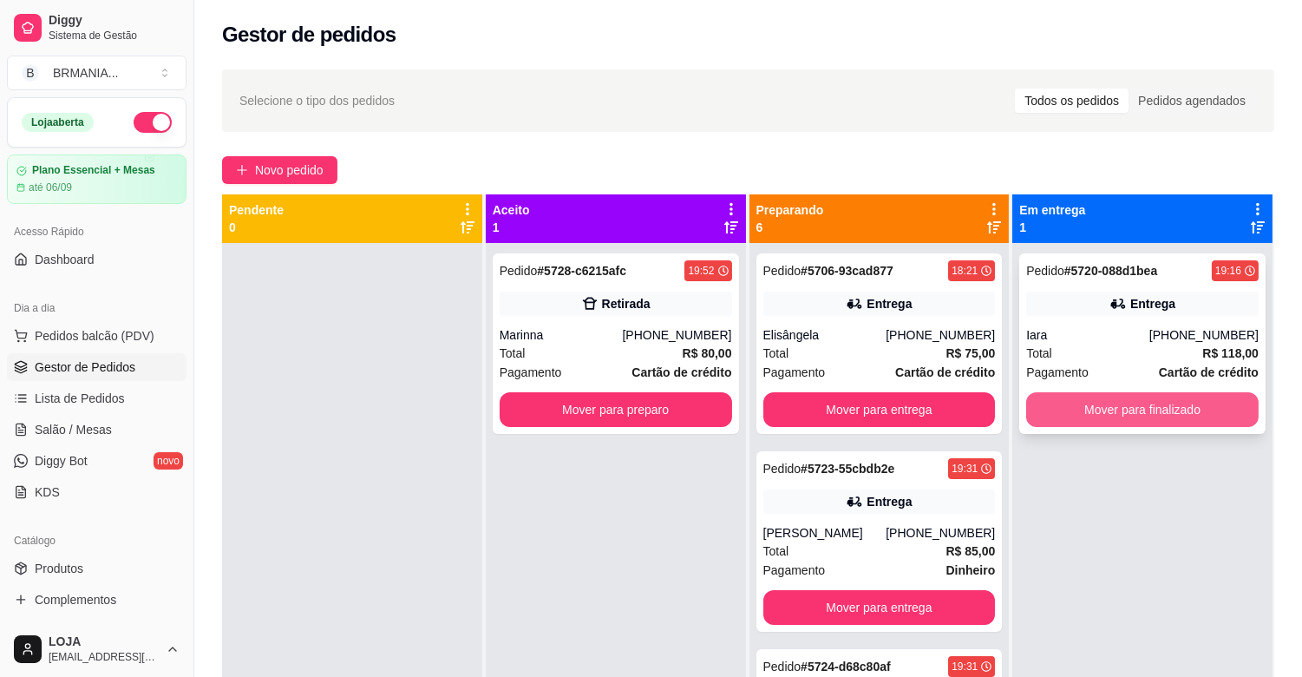
click at [1155, 402] on button "Mover para finalizado" at bounding box center [1142, 409] width 232 height 35
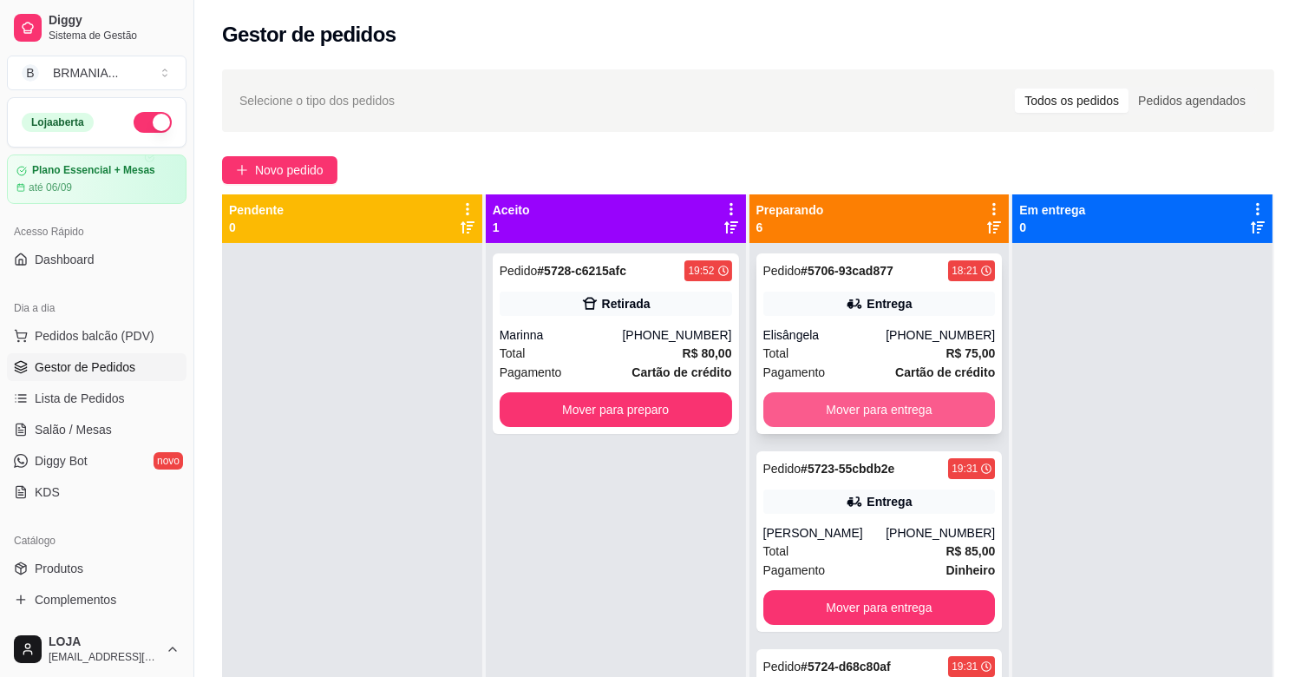
click at [905, 406] on button "Mover para entrega" at bounding box center [879, 409] width 232 height 35
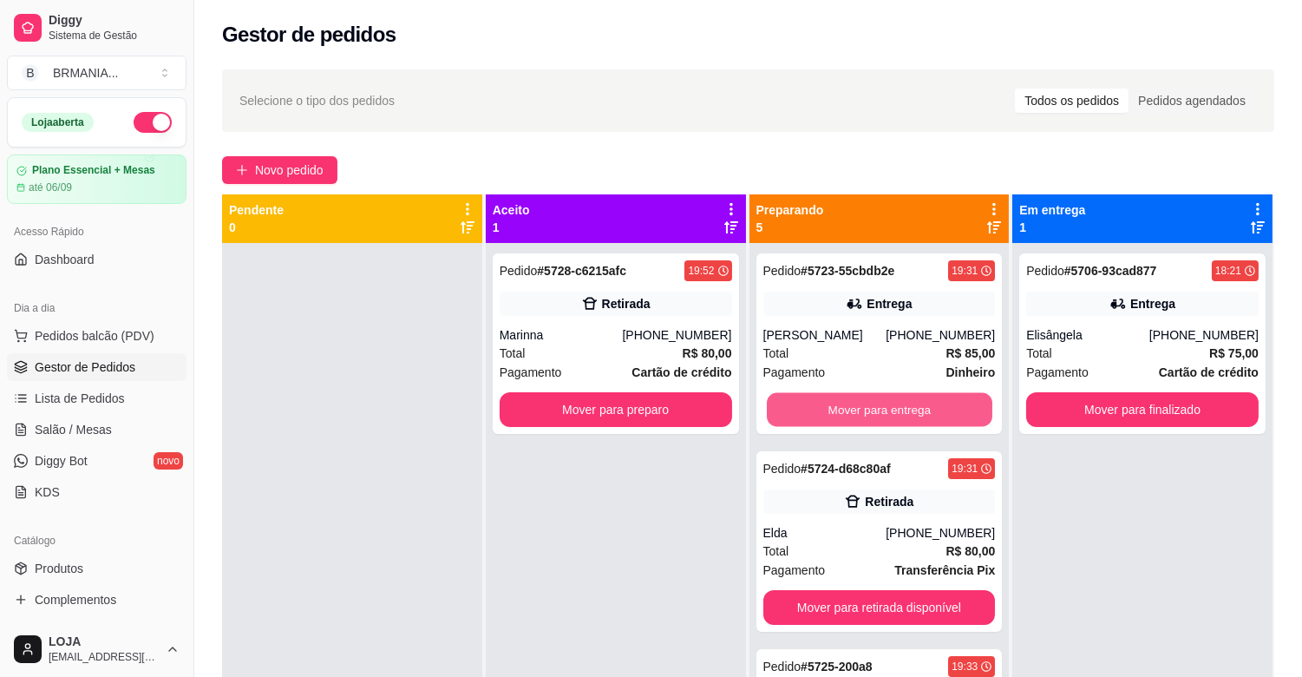
click at [905, 406] on button "Mover para entrega" at bounding box center [880, 410] width 226 height 34
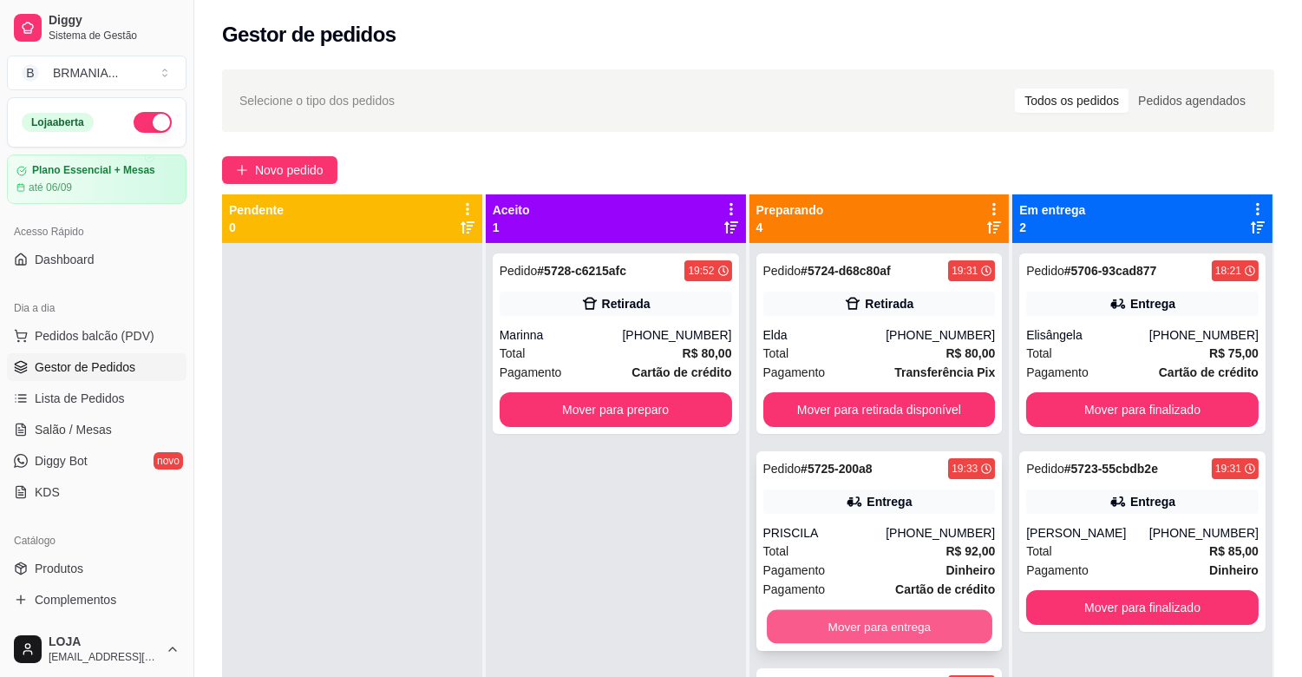
click at [887, 621] on button "Mover para entrega" at bounding box center [880, 627] width 226 height 34
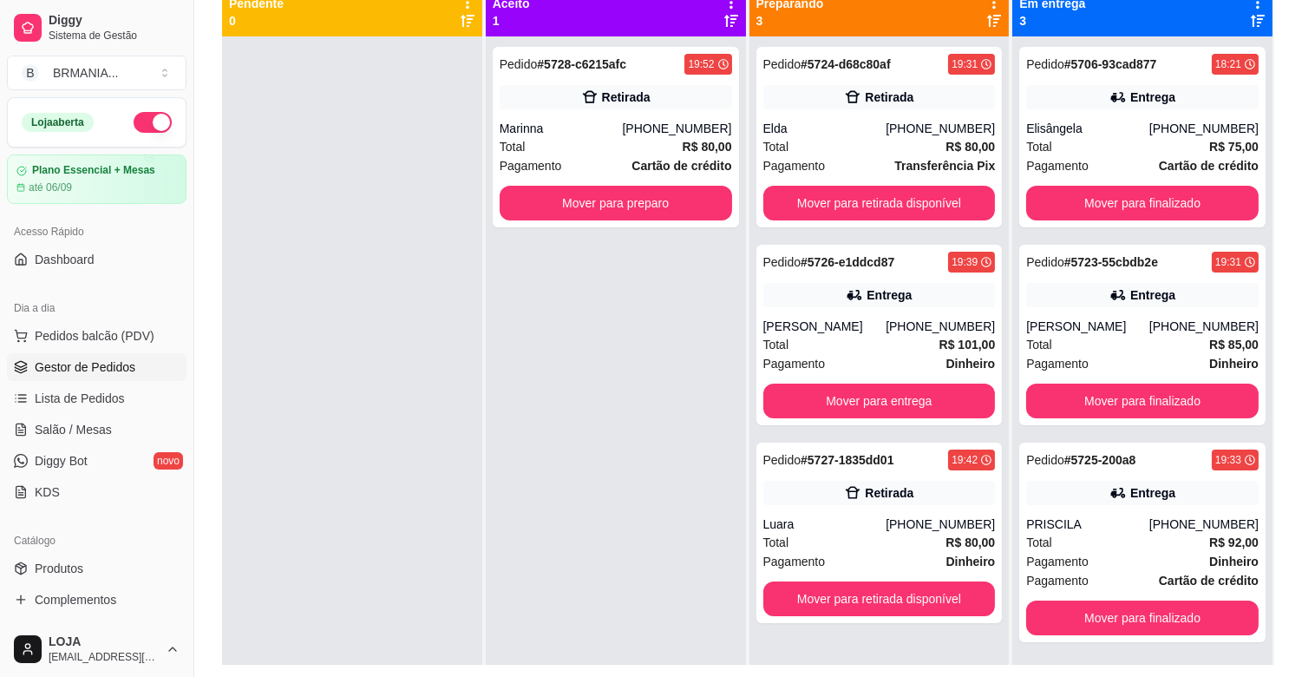
scroll to position [193, 0]
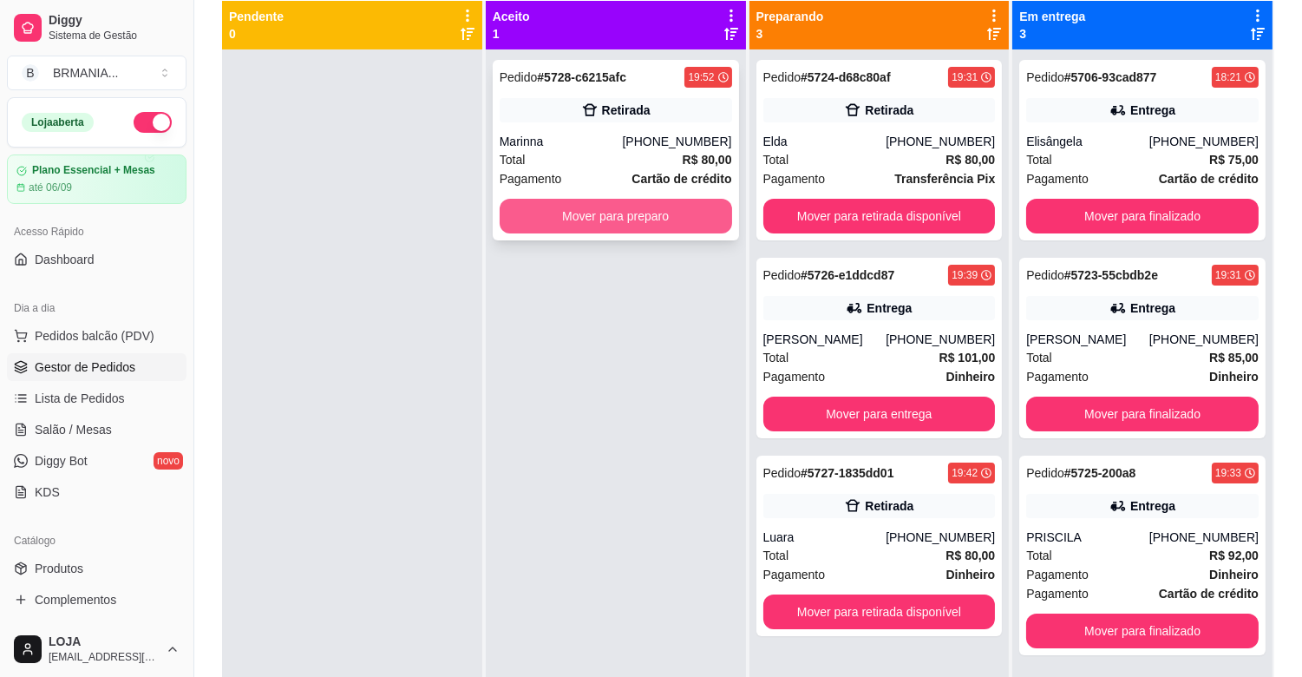
click at [651, 200] on button "Mover para preparo" at bounding box center [616, 216] width 232 height 35
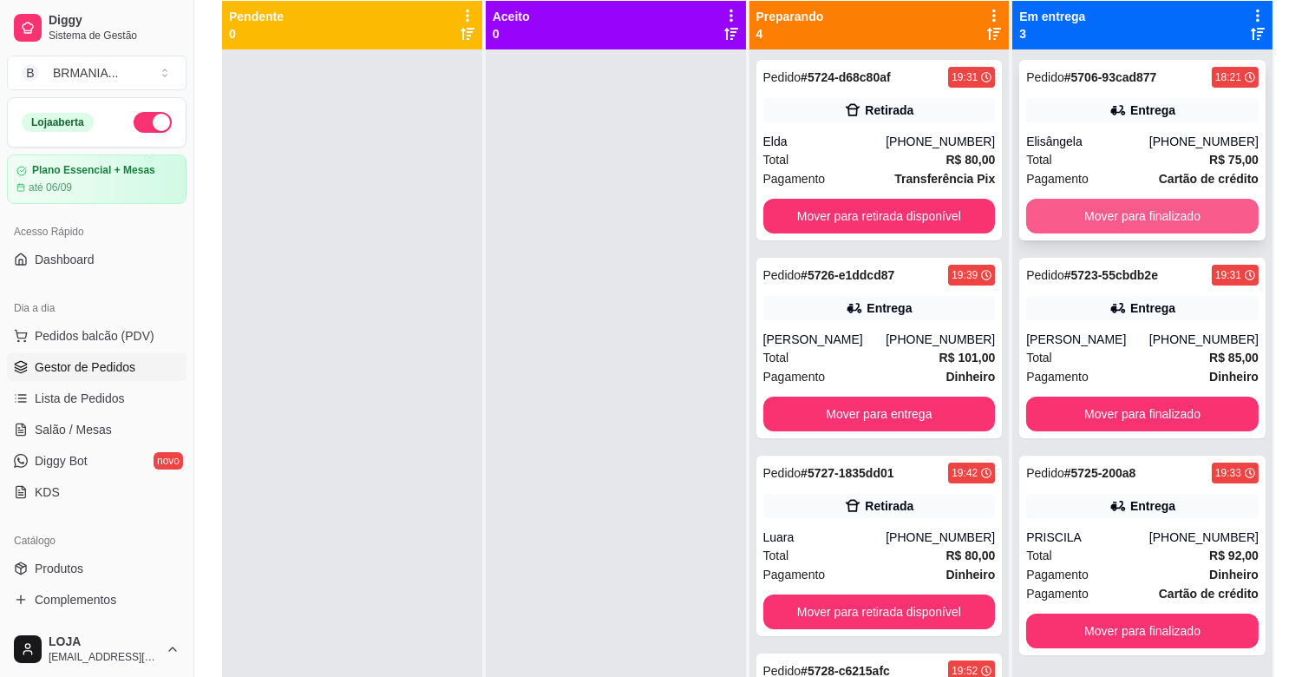
click at [1202, 206] on button "Mover para finalizado" at bounding box center [1142, 216] width 232 height 35
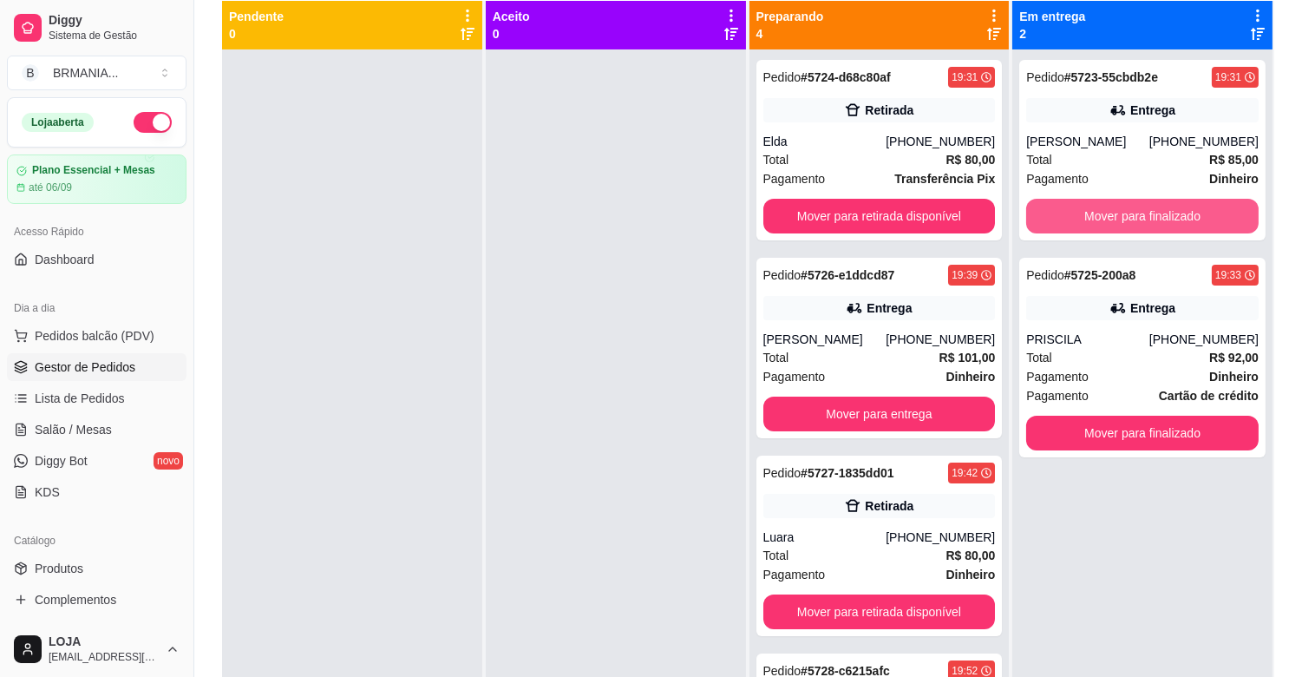
click at [1202, 206] on button "Mover para finalizado" at bounding box center [1142, 216] width 232 height 35
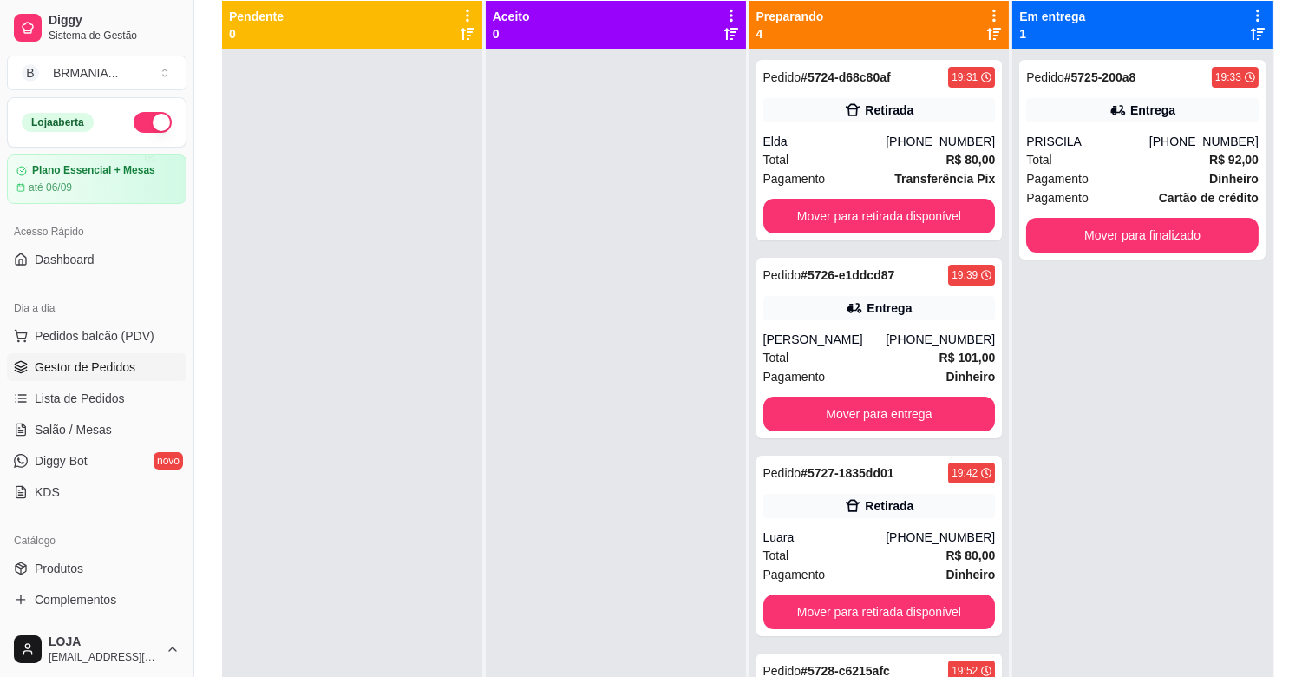
click at [1202, 206] on span "Cartão de crédito" at bounding box center [1209, 197] width 100 height 19
click at [1136, 221] on button "Mover para finalizado" at bounding box center [1142, 235] width 232 height 35
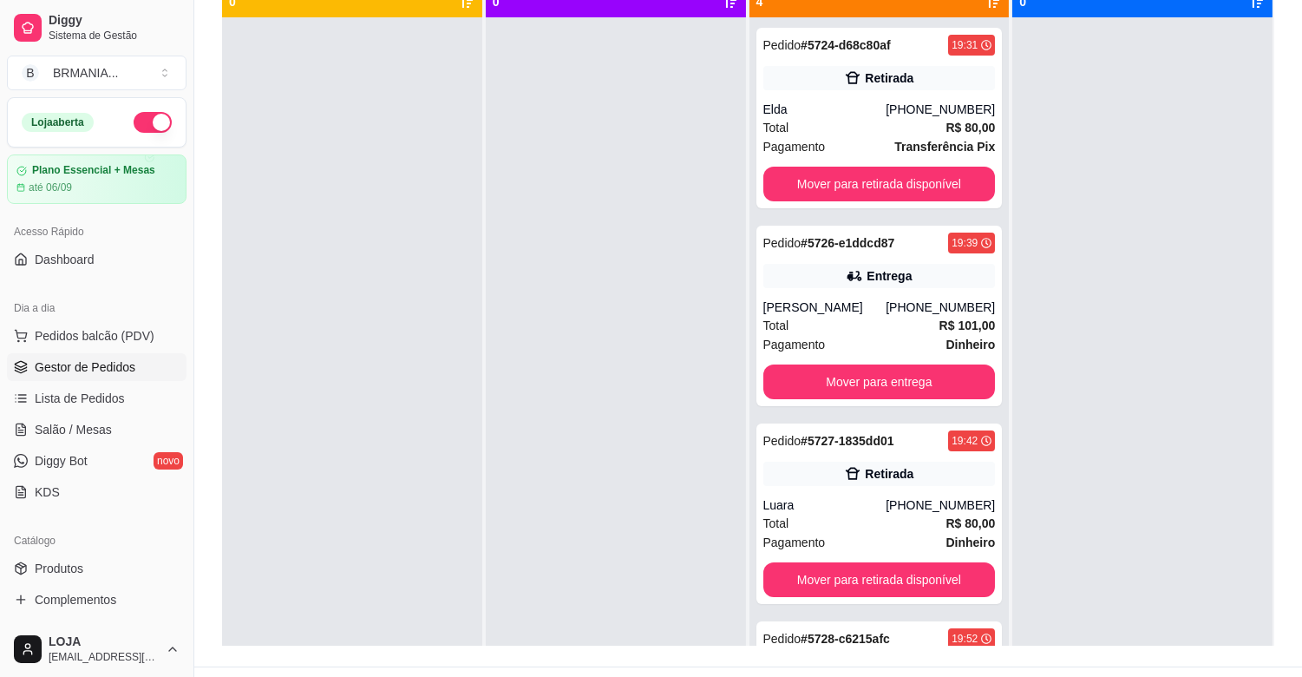
scroll to position [232, 0]
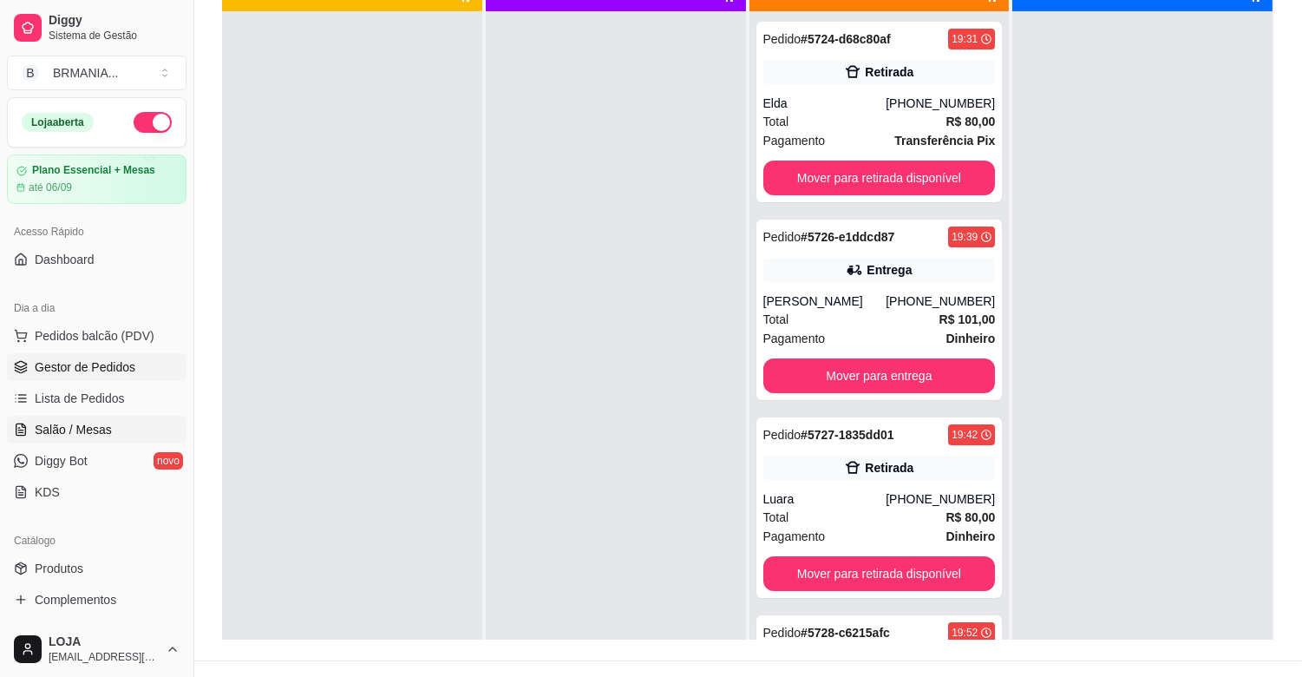
click at [93, 434] on span "Salão / Mesas" at bounding box center [73, 429] width 77 height 17
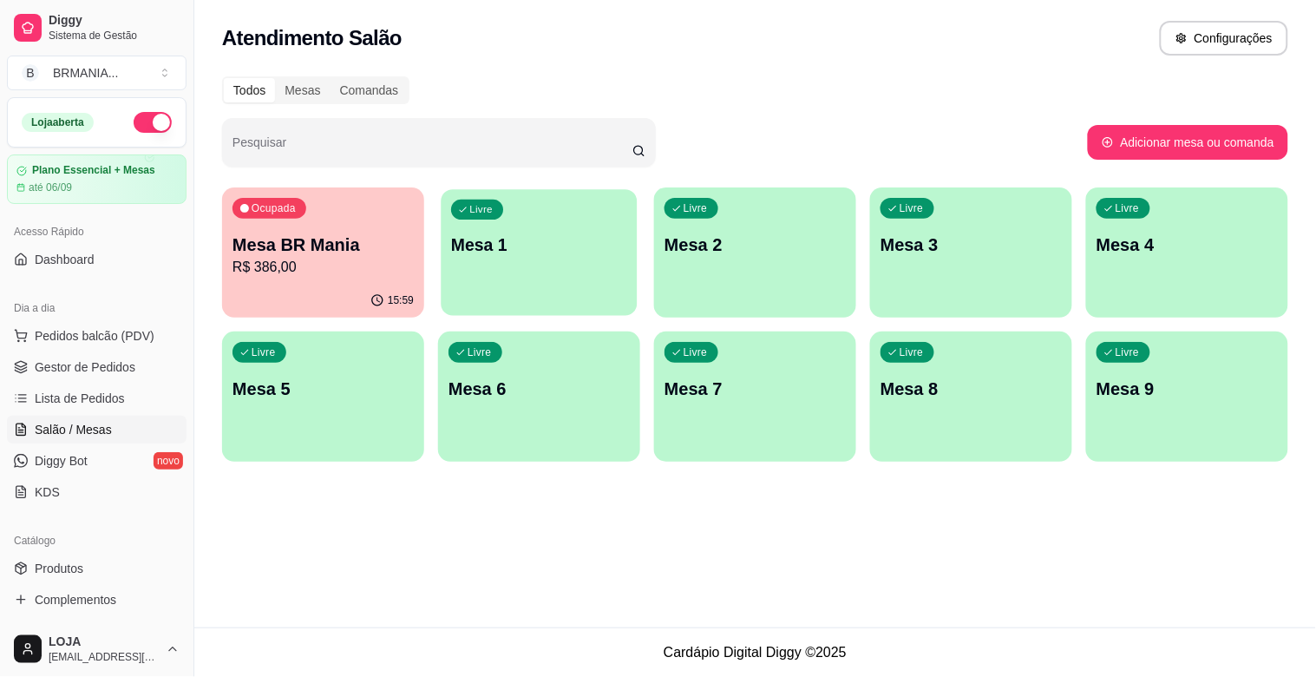
click at [506, 252] on p "Mesa 1" at bounding box center [539, 244] width 176 height 23
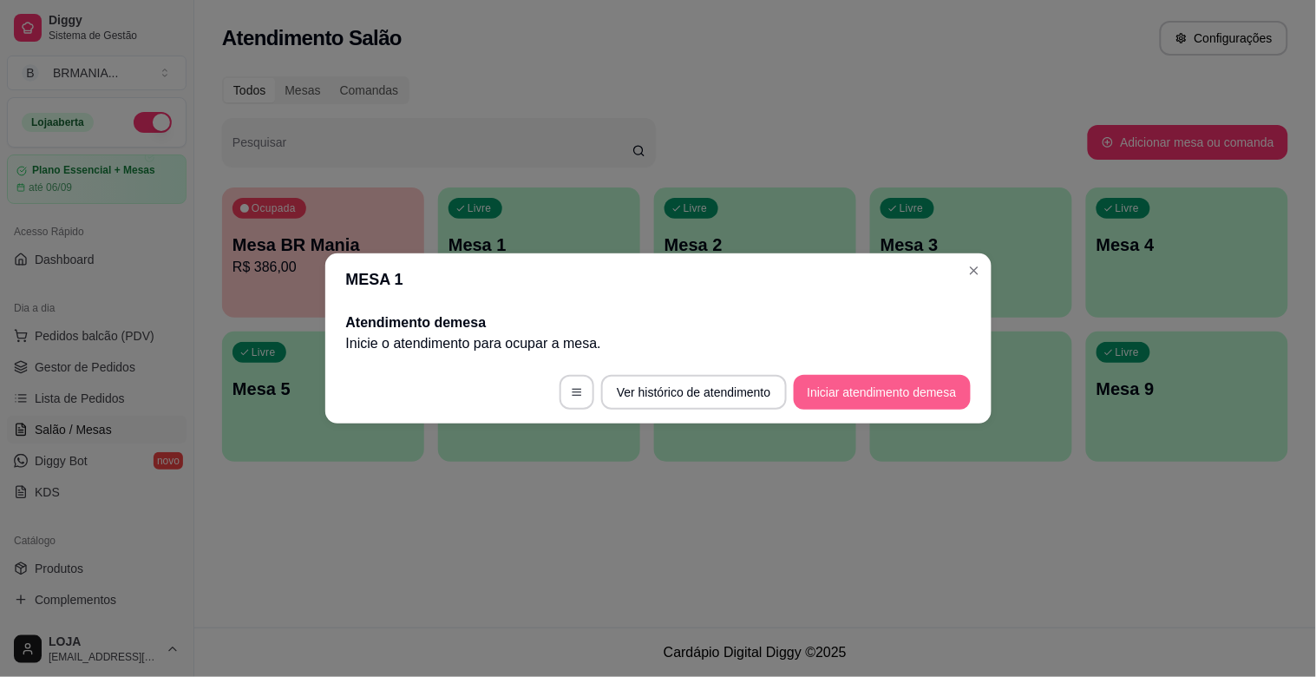
click at [883, 384] on button "Iniciar atendimento de mesa" at bounding box center [882, 392] width 177 height 35
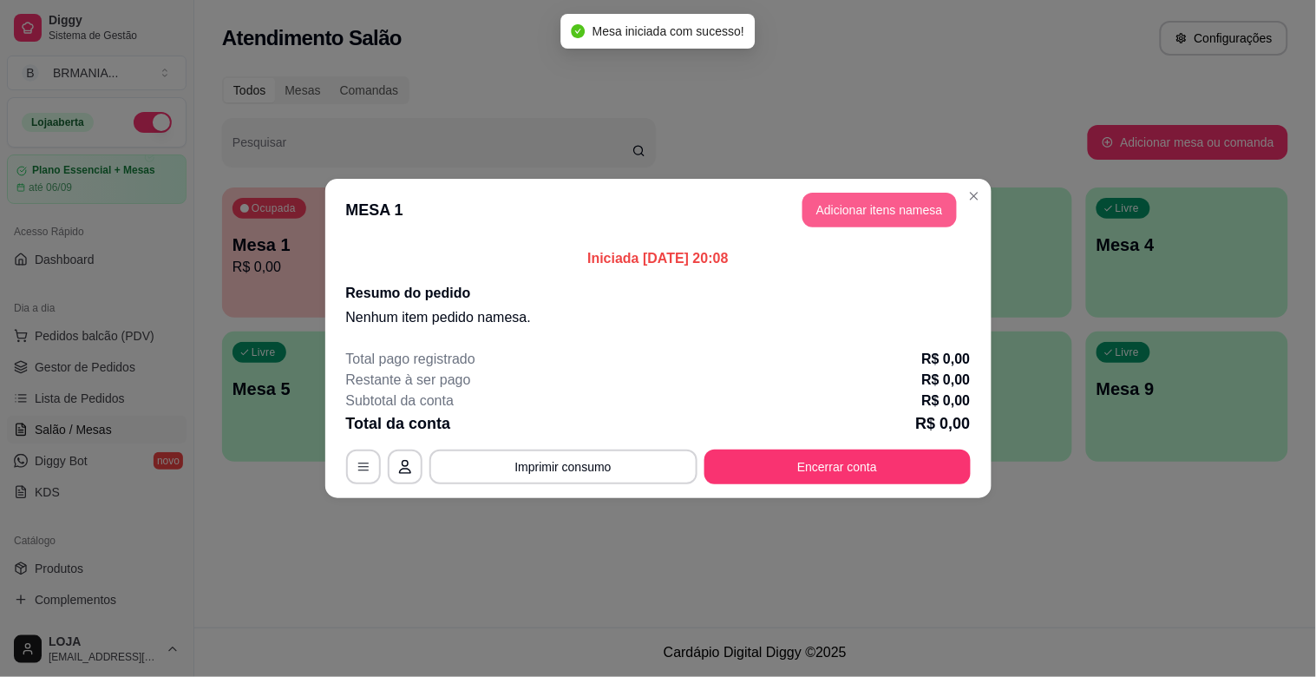
click at [873, 203] on button "Adicionar itens na mesa" at bounding box center [879, 210] width 154 height 35
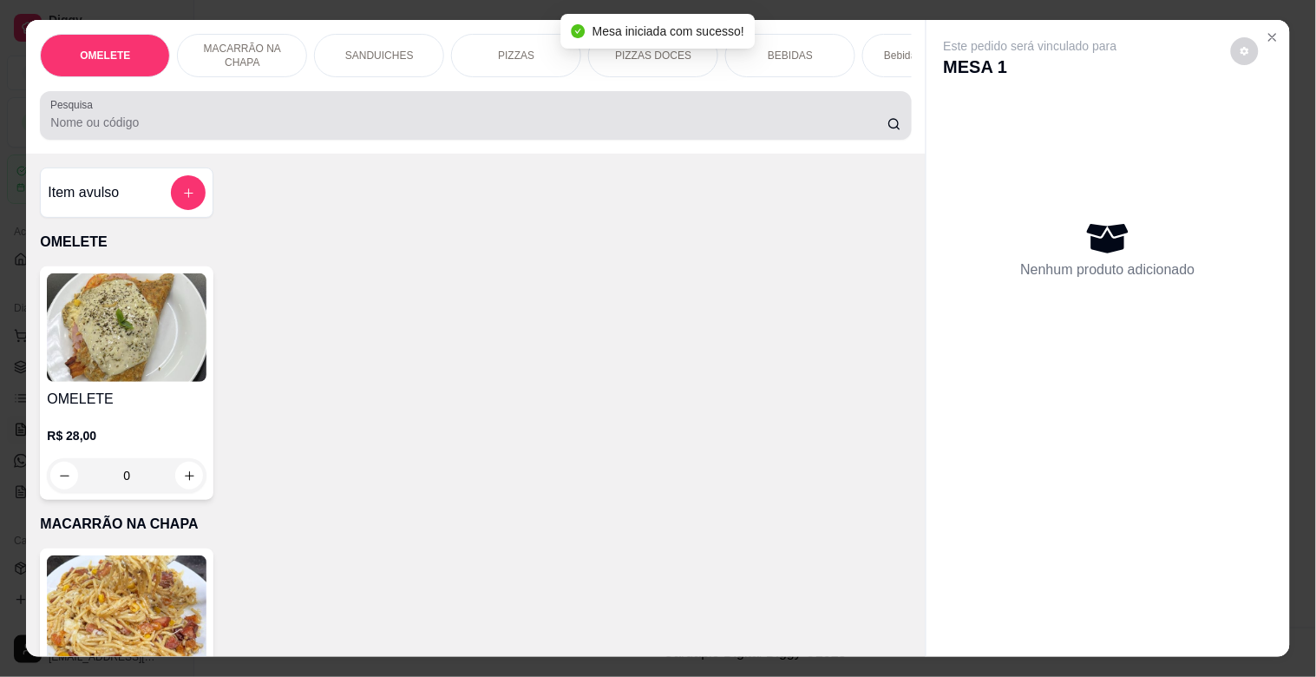
click at [489, 131] on input "Pesquisa" at bounding box center [468, 122] width 837 height 17
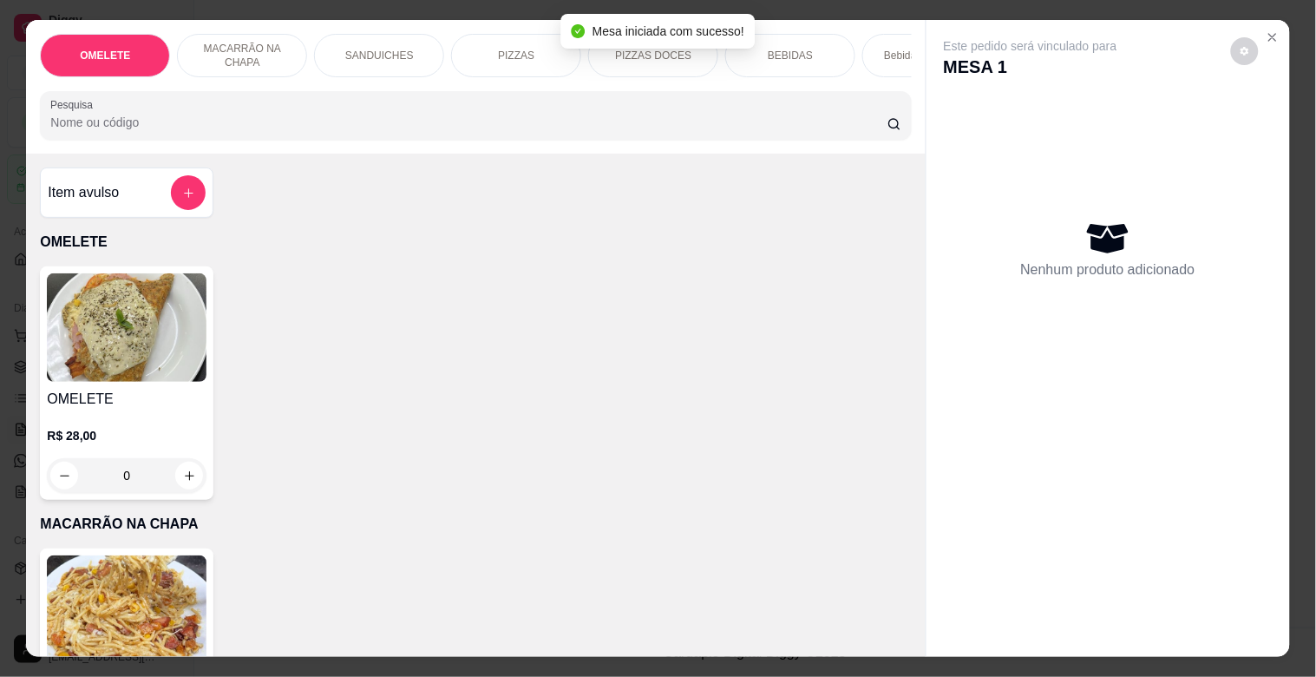
click at [524, 34] on div "PIZZAS" at bounding box center [516, 55] width 130 height 43
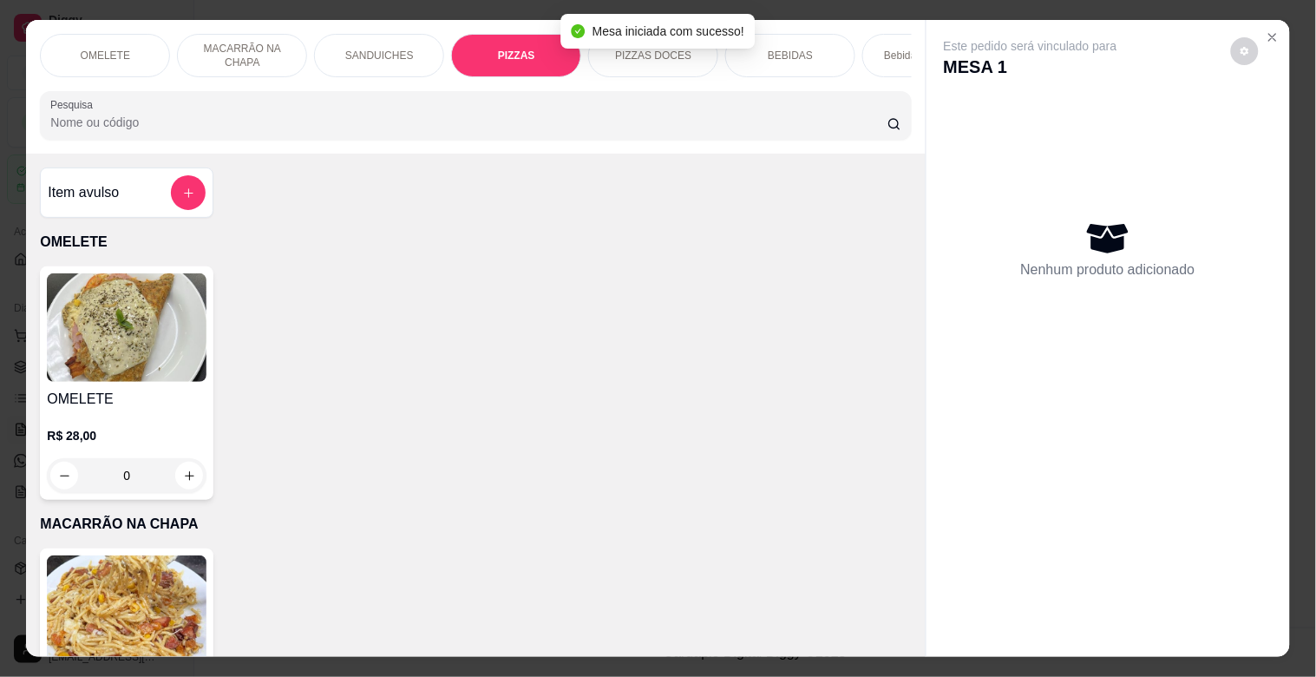
scroll to position [42, 0]
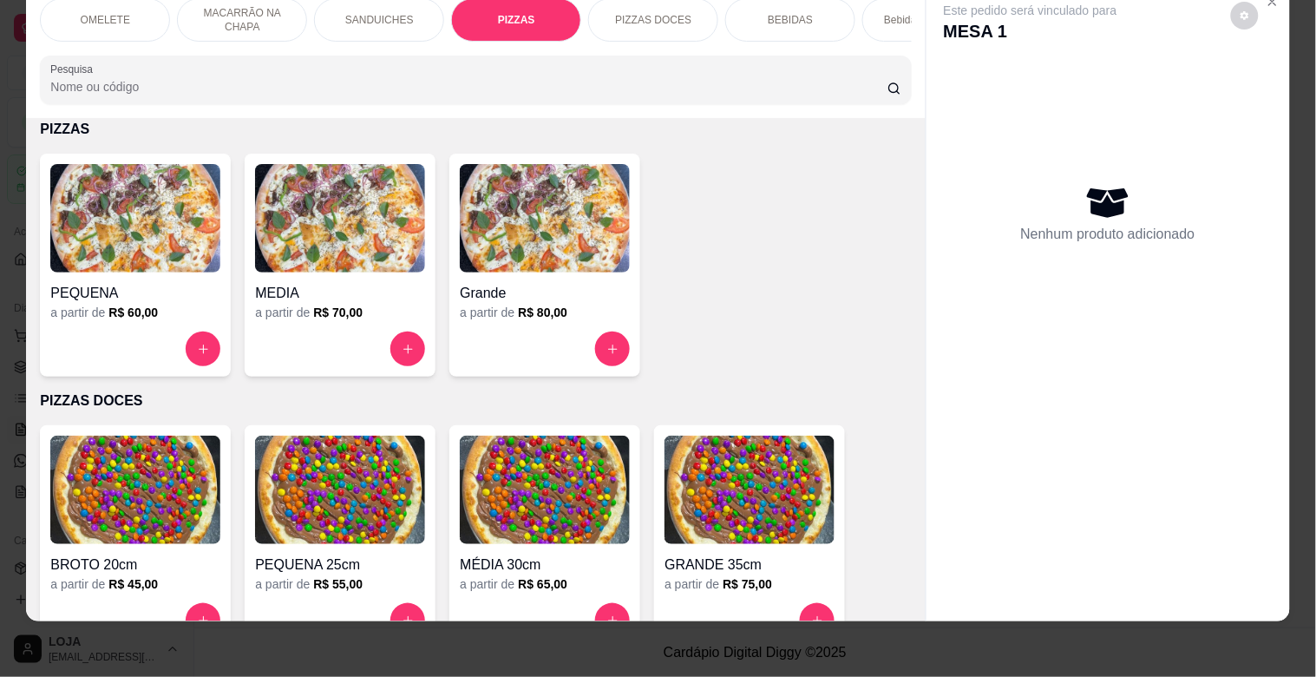
click at [373, 206] on img at bounding box center [340, 218] width 170 height 108
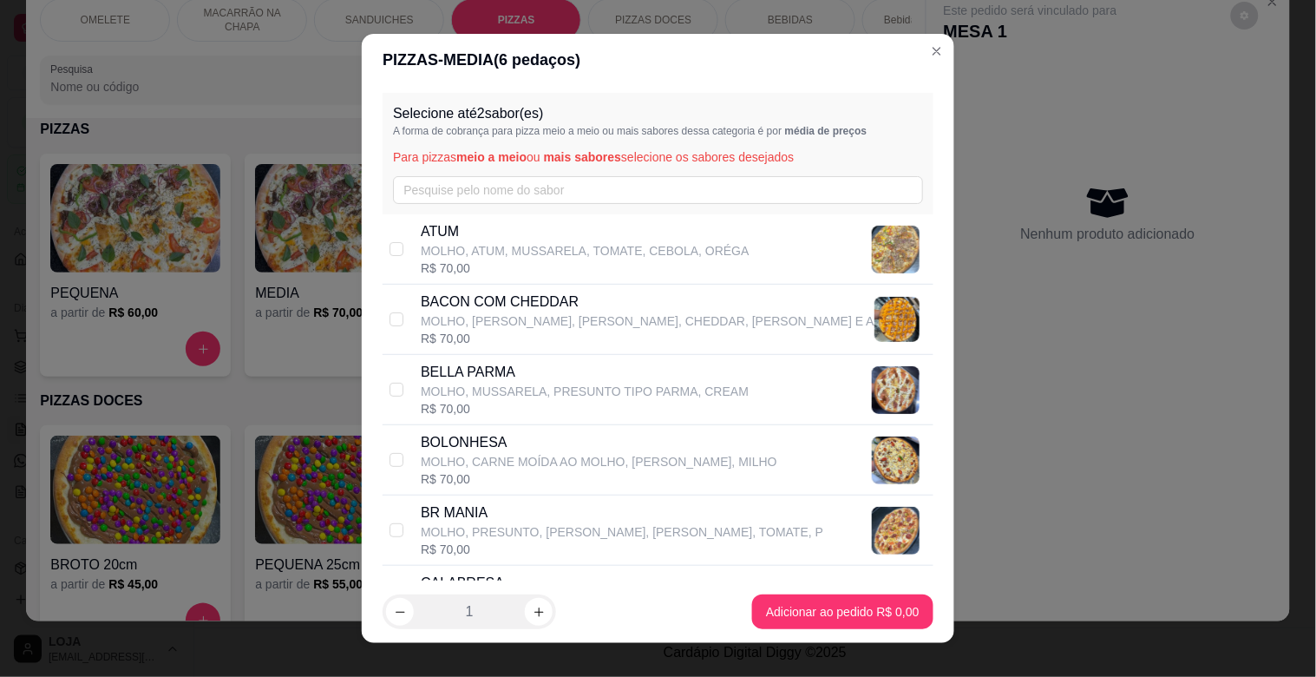
click at [454, 514] on p "BR MANIA" at bounding box center [622, 512] width 403 height 21
checkbox input "true"
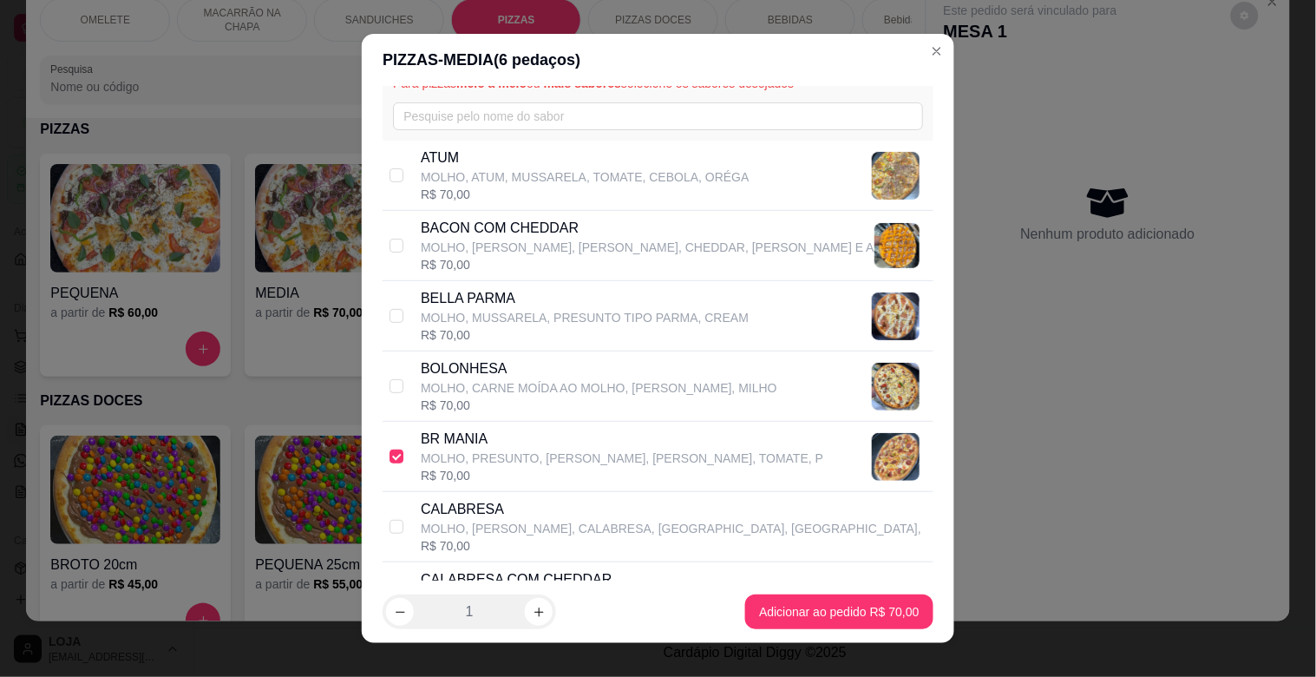
scroll to position [76, 0]
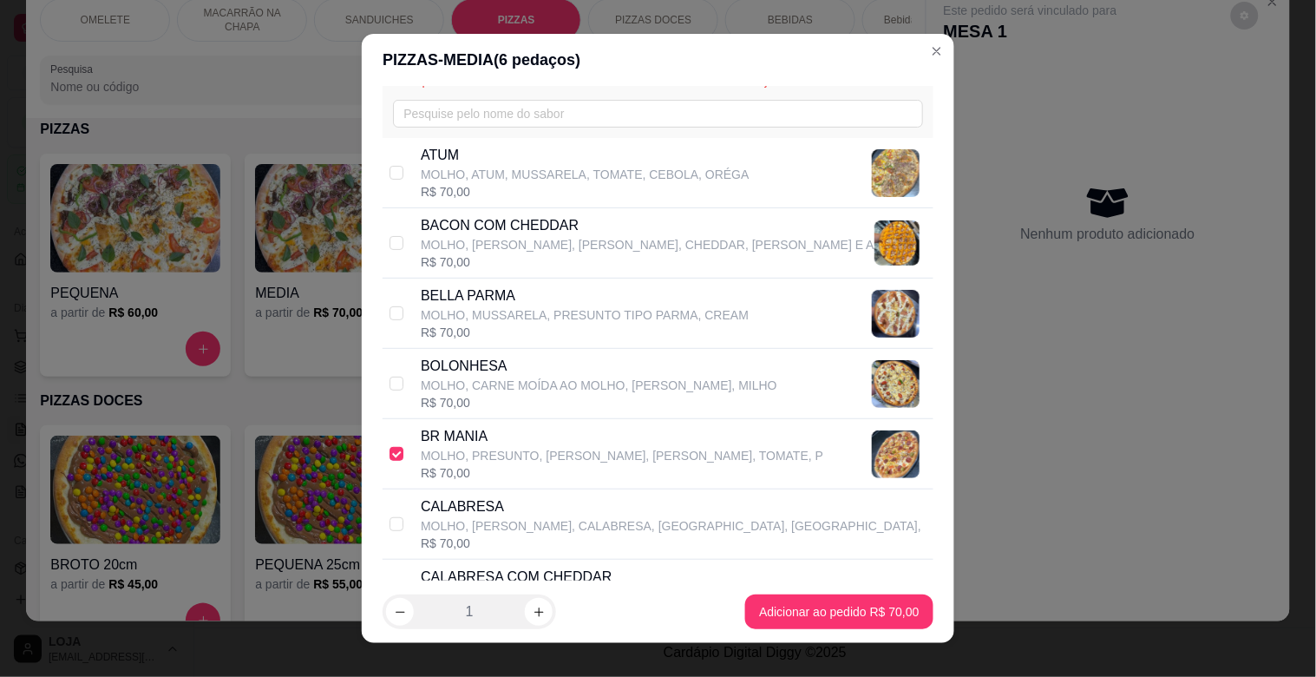
click at [460, 512] on p "CALABRESA" at bounding box center [671, 506] width 501 height 21
checkbox input "true"
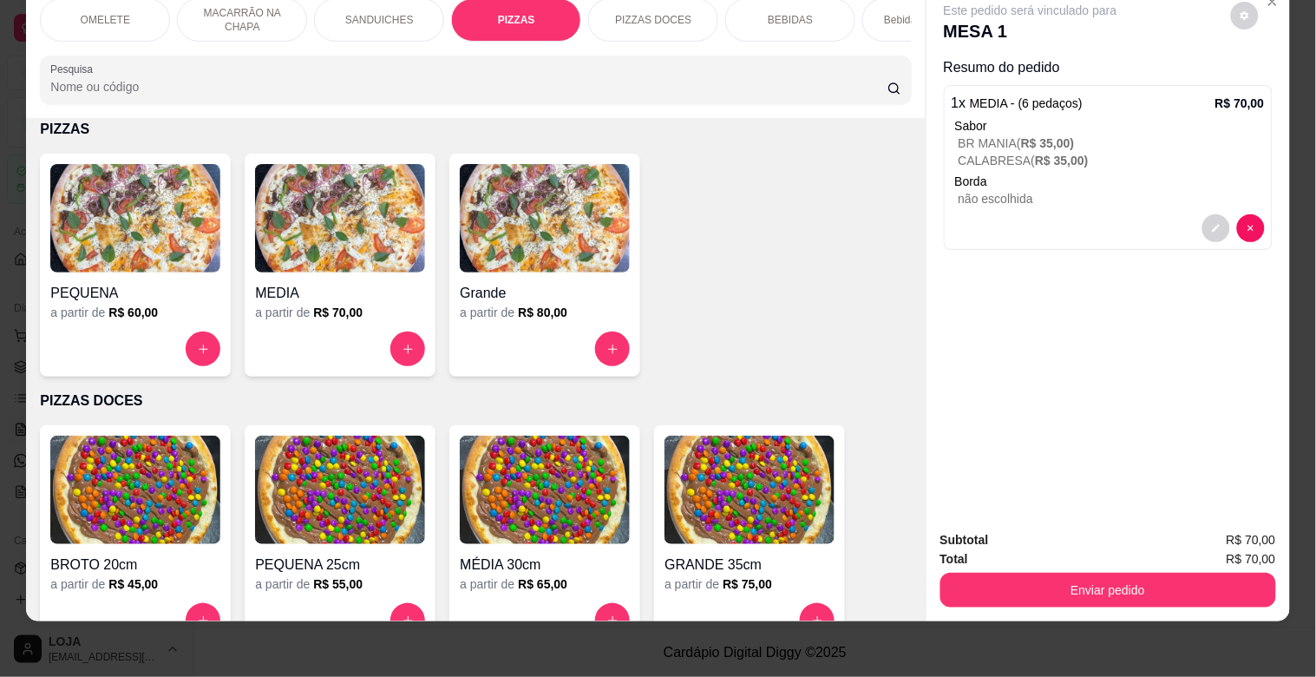
scroll to position [0, 0]
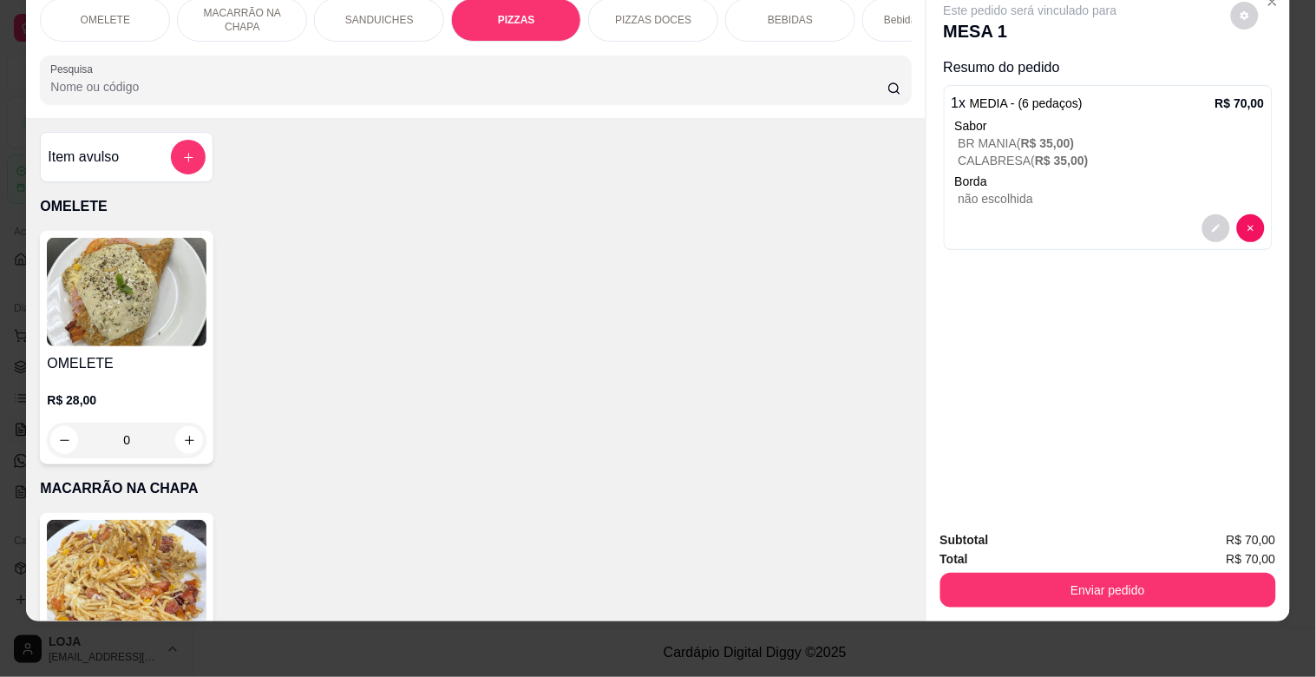
click at [779, 92] on input "Pesquisa" at bounding box center [468, 86] width 837 height 17
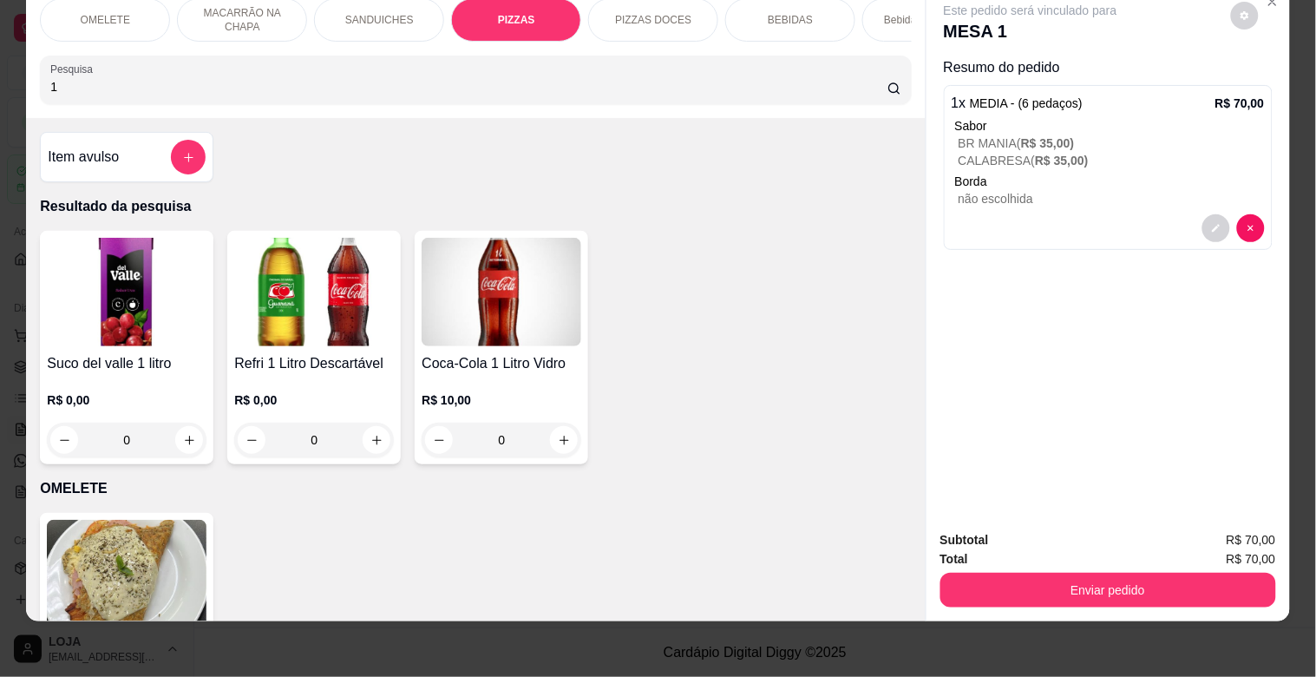
type input "1"
click at [357, 359] on h4 "Refri 1 Litro Descartável" at bounding box center [314, 363] width 160 height 21
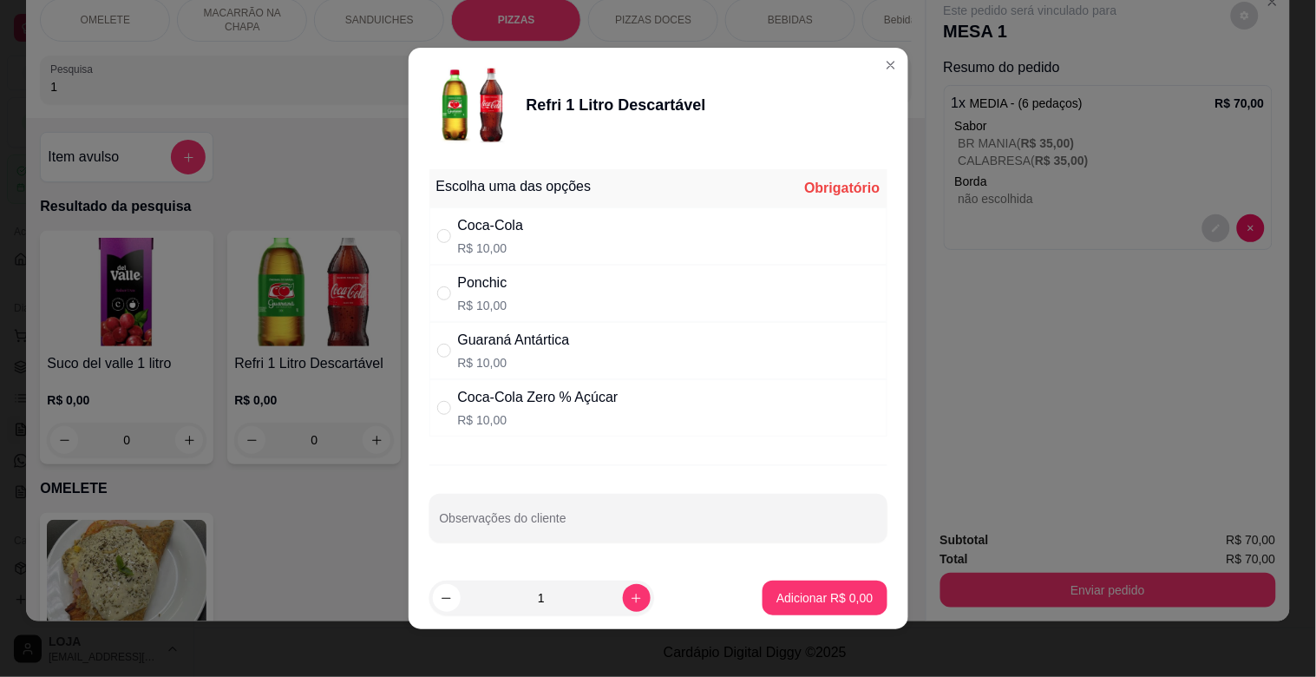
click at [519, 340] on div "Guaraná Antártica" at bounding box center [514, 340] width 112 height 21
radio input "true"
click at [830, 597] on p "Adicionar R$ 10,00" at bounding box center [821, 597] width 101 height 16
type input "1"
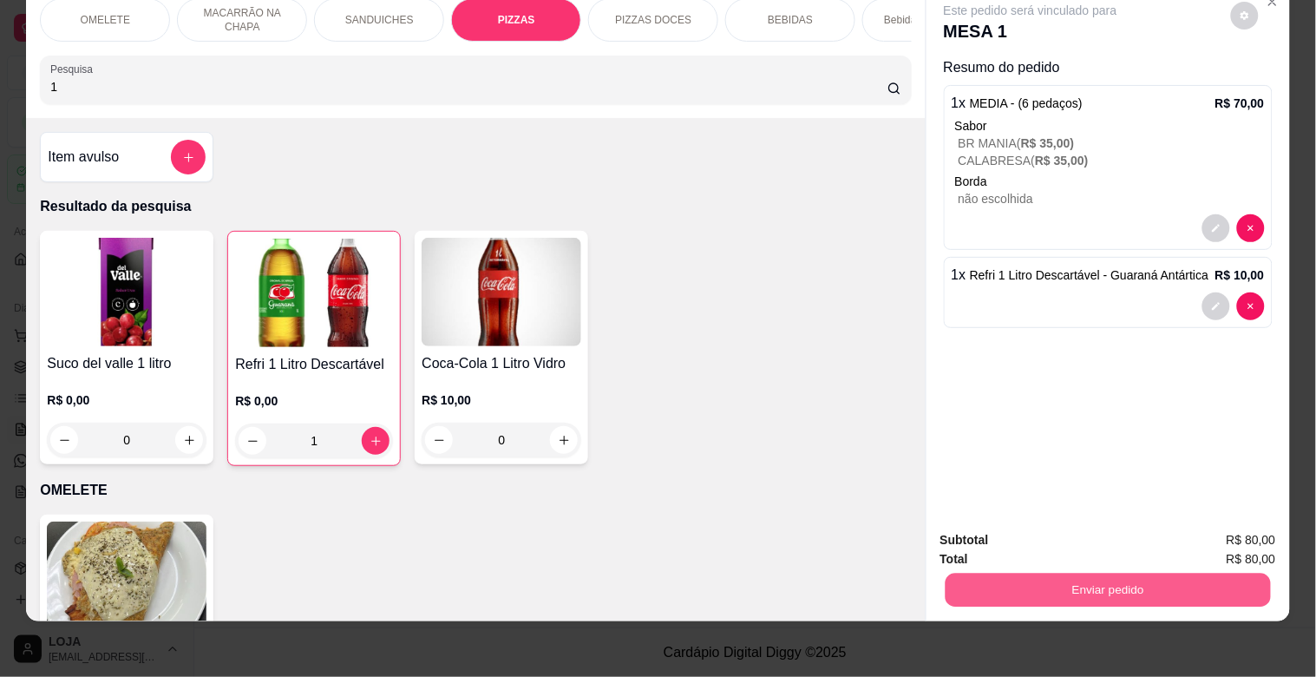
click at [1044, 573] on button "Enviar pedido" at bounding box center [1107, 590] width 325 height 34
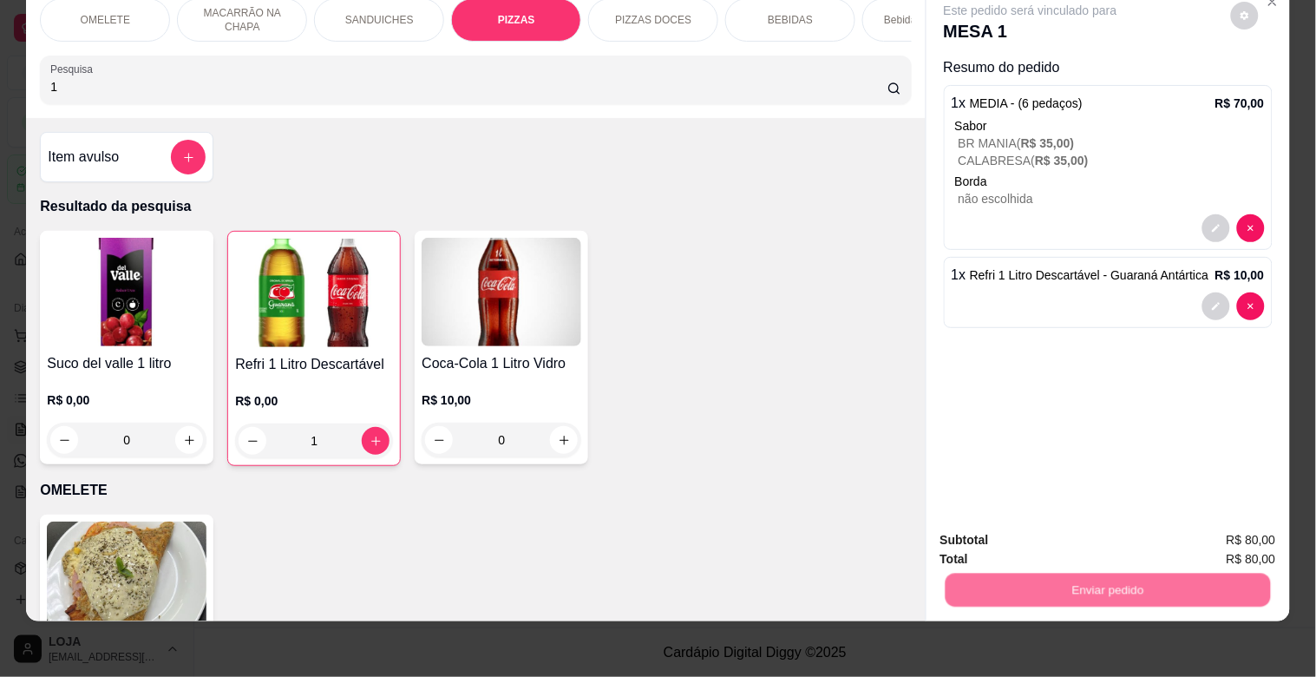
click at [1037, 534] on button "Não registrar e enviar pedido" at bounding box center [1050, 532] width 175 height 32
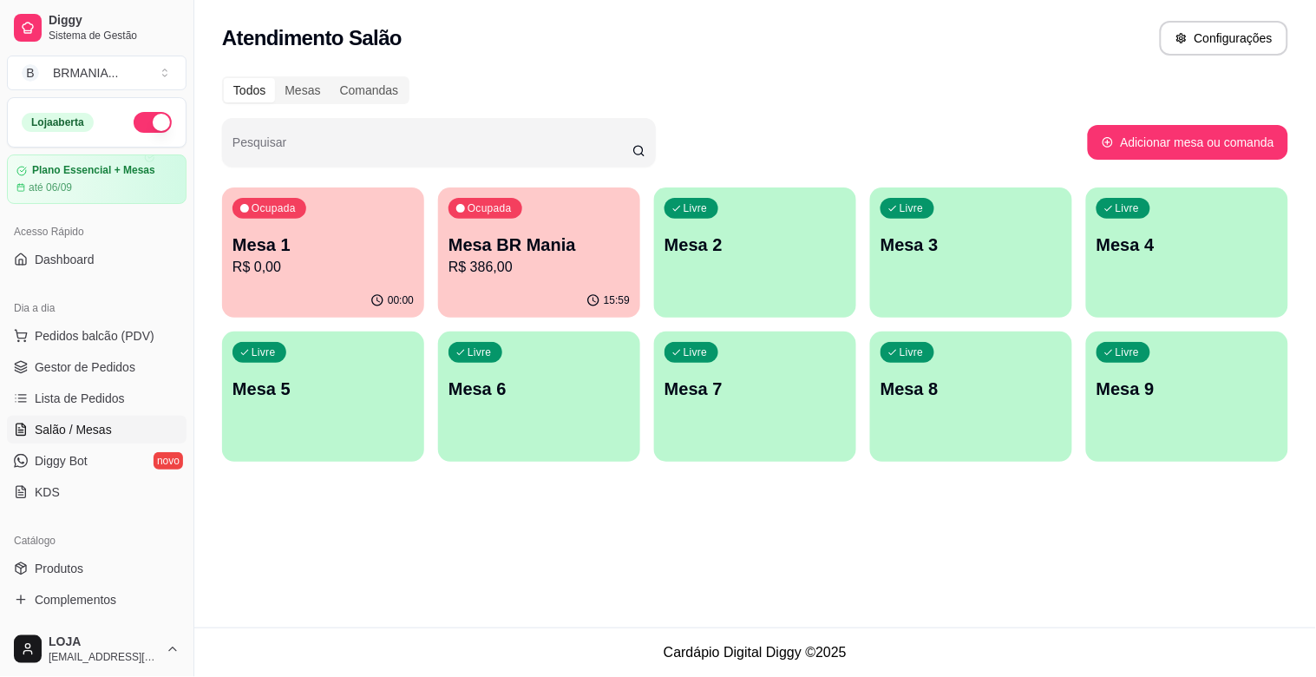
click at [750, 236] on p "Mesa 2" at bounding box center [754, 244] width 181 height 24
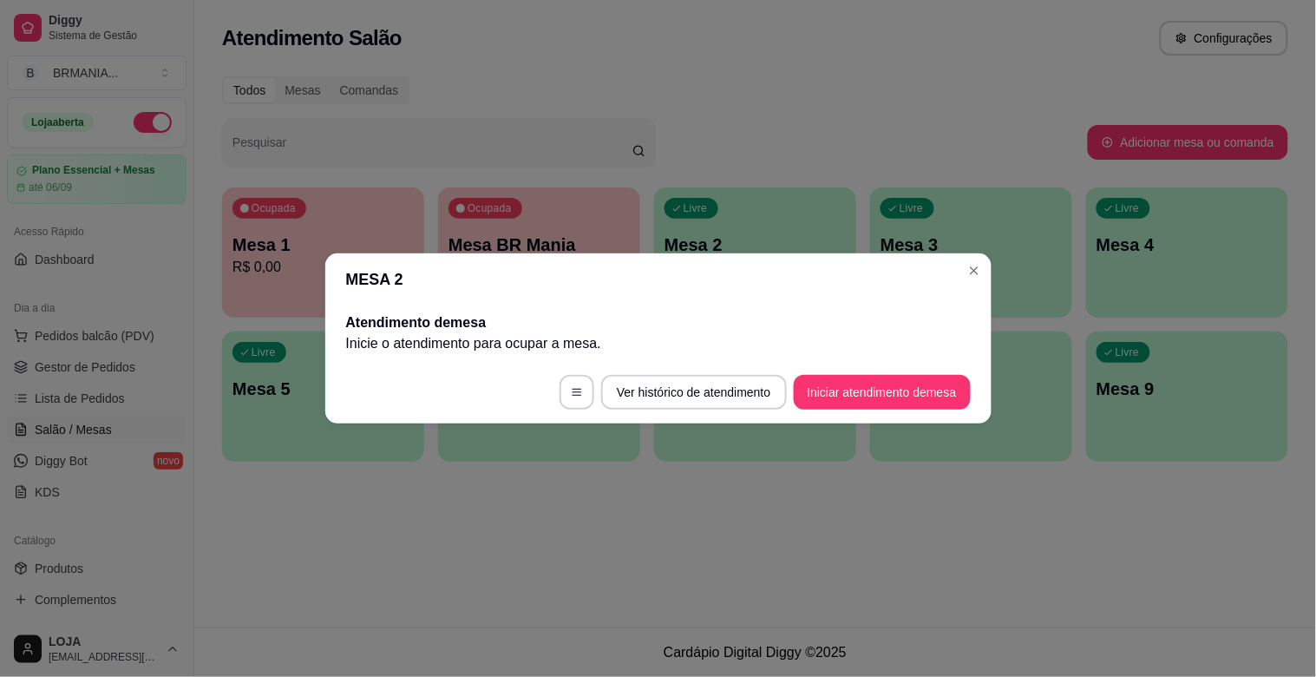
drag, startPoint x: 881, startPoint y: 365, endPoint x: 885, endPoint y: 395, distance: 29.7
click at [885, 383] on footer "Ver histórico de atendimento Iniciar atendimento de mesa" at bounding box center [658, 392] width 666 height 62
click at [885, 395] on button "Iniciar atendimento de mesa" at bounding box center [882, 392] width 177 height 35
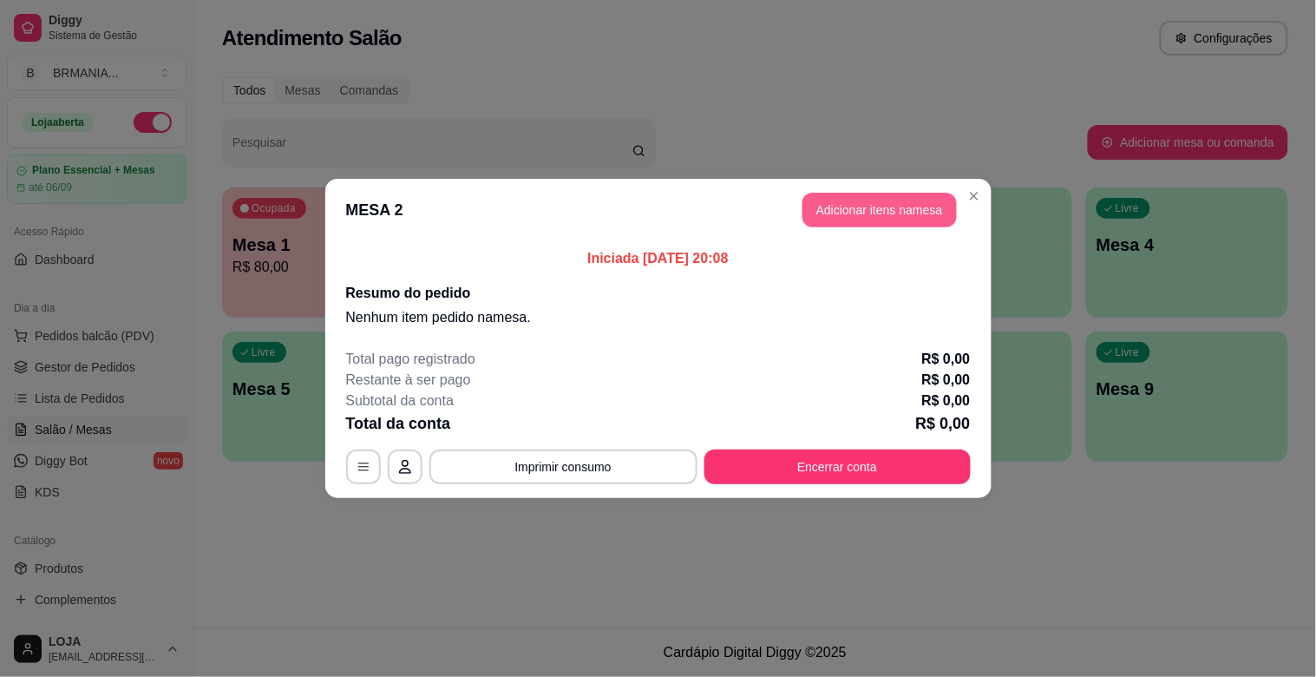
click at [917, 206] on button "Adicionar itens na mesa" at bounding box center [879, 210] width 154 height 35
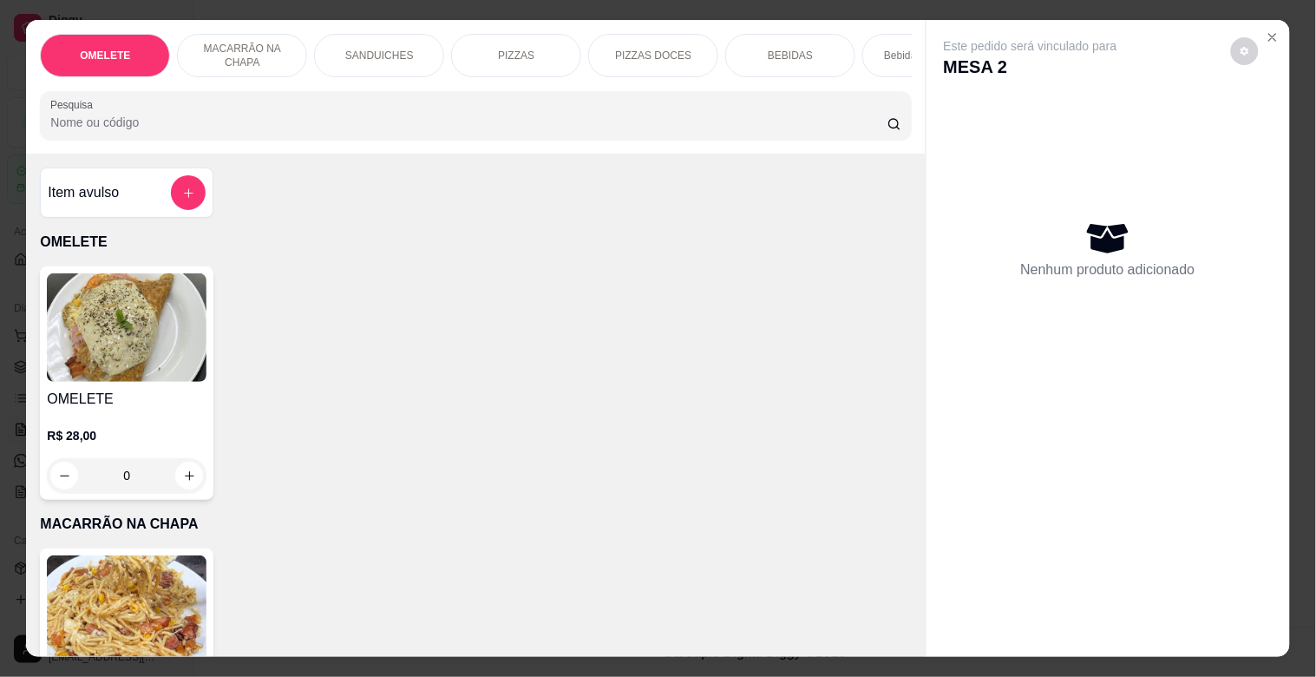
click at [566, 131] on input "Pesquisa" at bounding box center [468, 122] width 837 height 17
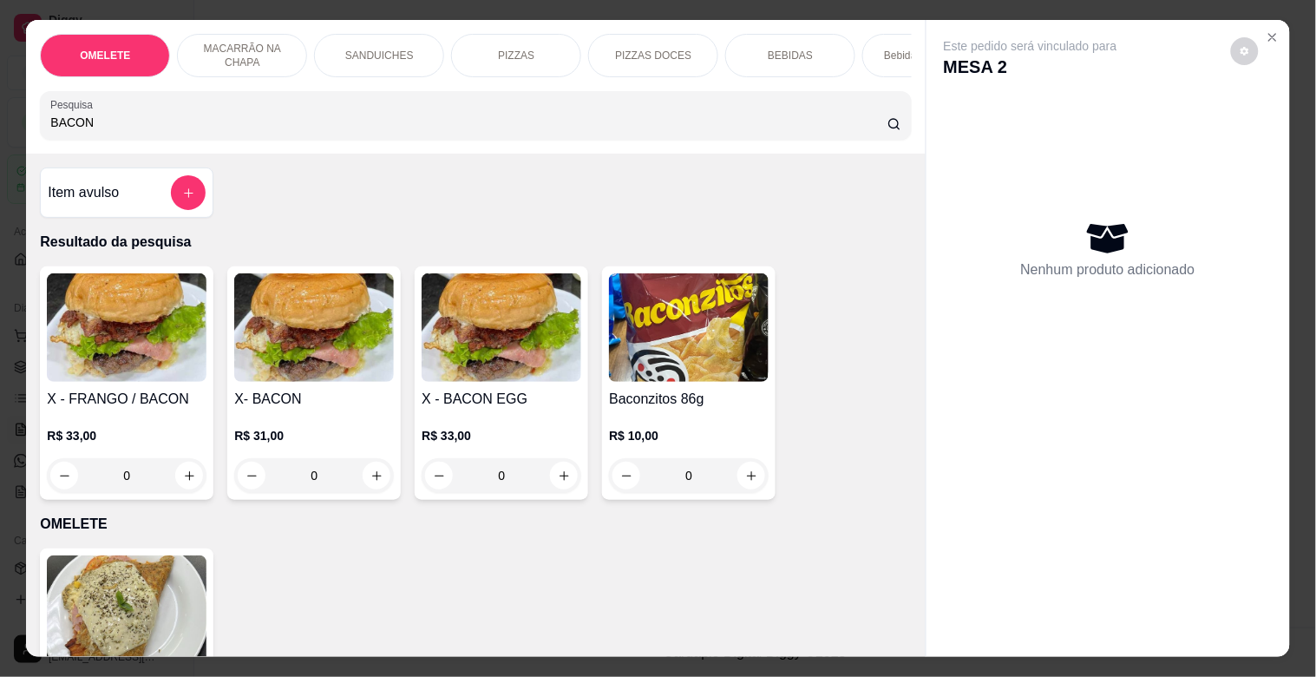
type input "BACON"
click at [253, 423] on div "R$ 31,00 0" at bounding box center [314, 450] width 160 height 83
click at [357, 405] on h4 "X- BACON" at bounding box center [314, 399] width 160 height 21
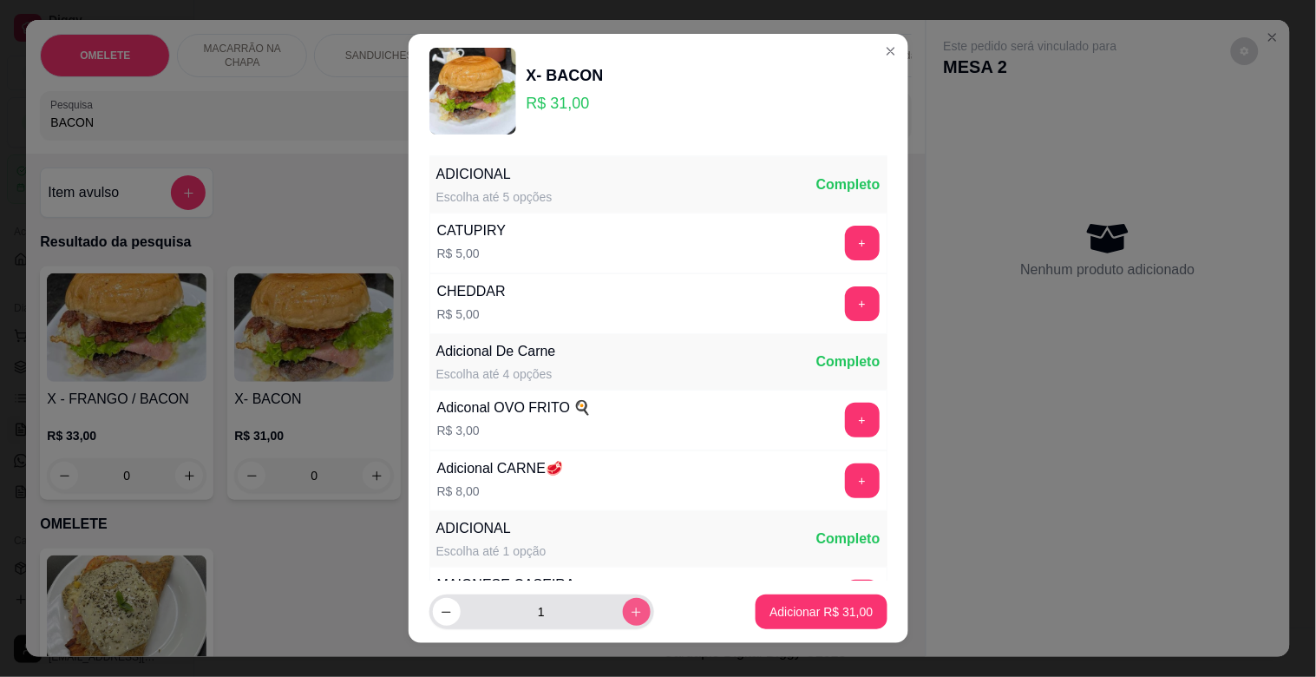
click at [630, 607] on icon "increase-product-quantity" at bounding box center [636, 612] width 13 height 13
click at [443, 619] on button "decrease-product-quantity" at bounding box center [447, 612] width 28 height 28
click at [630, 616] on icon "increase-product-quantity" at bounding box center [636, 612] width 13 height 13
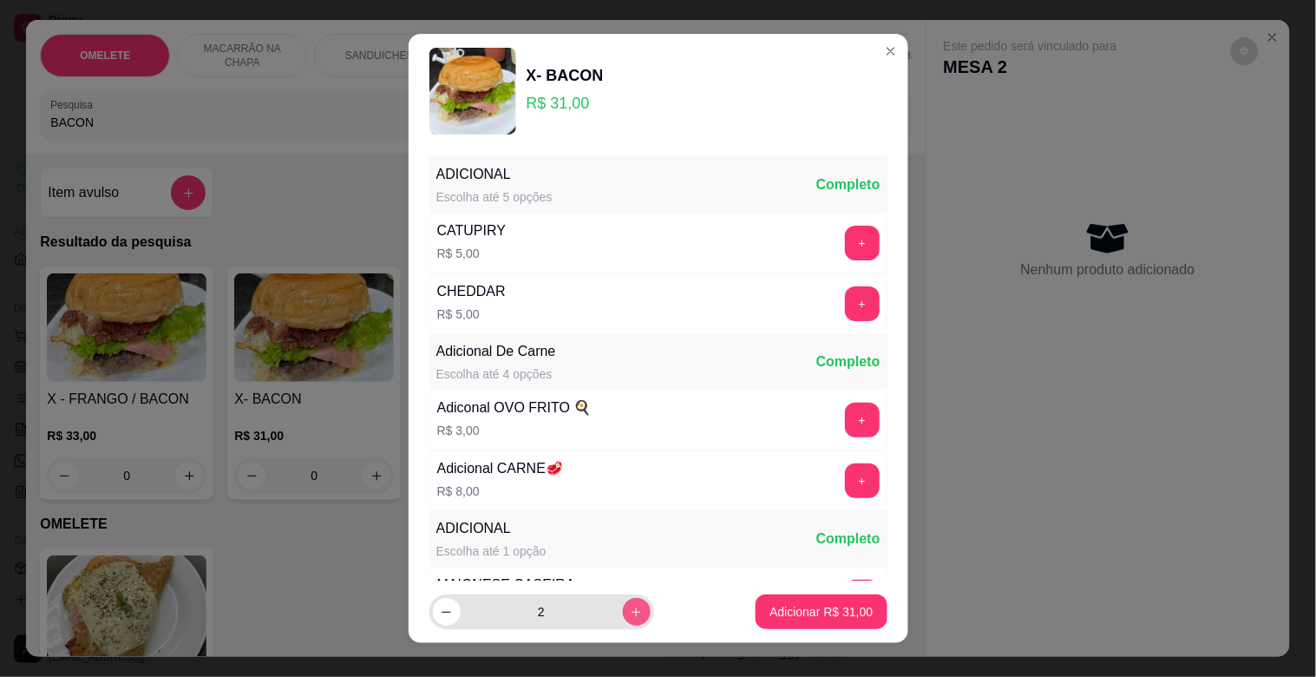
click at [630, 616] on icon "increase-product-quantity" at bounding box center [636, 612] width 13 height 13
click at [447, 616] on button "decrease-product-quantity" at bounding box center [447, 612] width 28 height 28
type input "2"
click at [775, 604] on p "Adicionar R$ 62,00" at bounding box center [820, 611] width 103 height 17
type input "2"
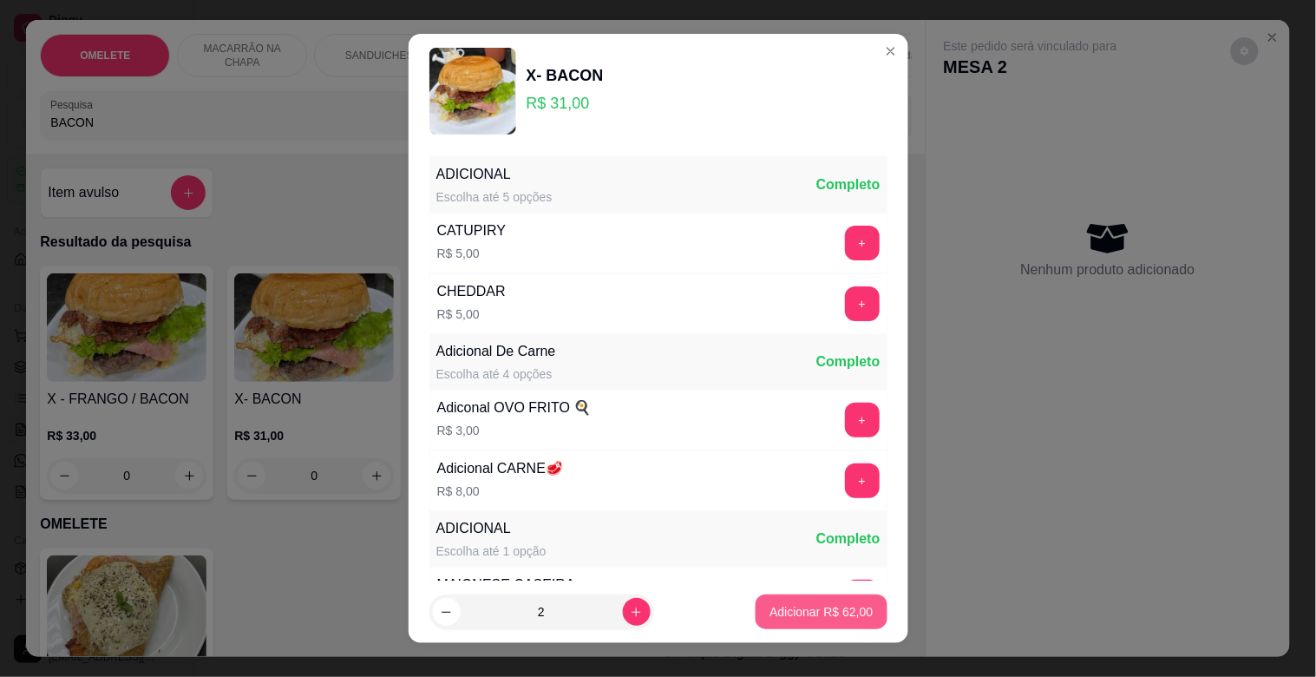
type input "2"
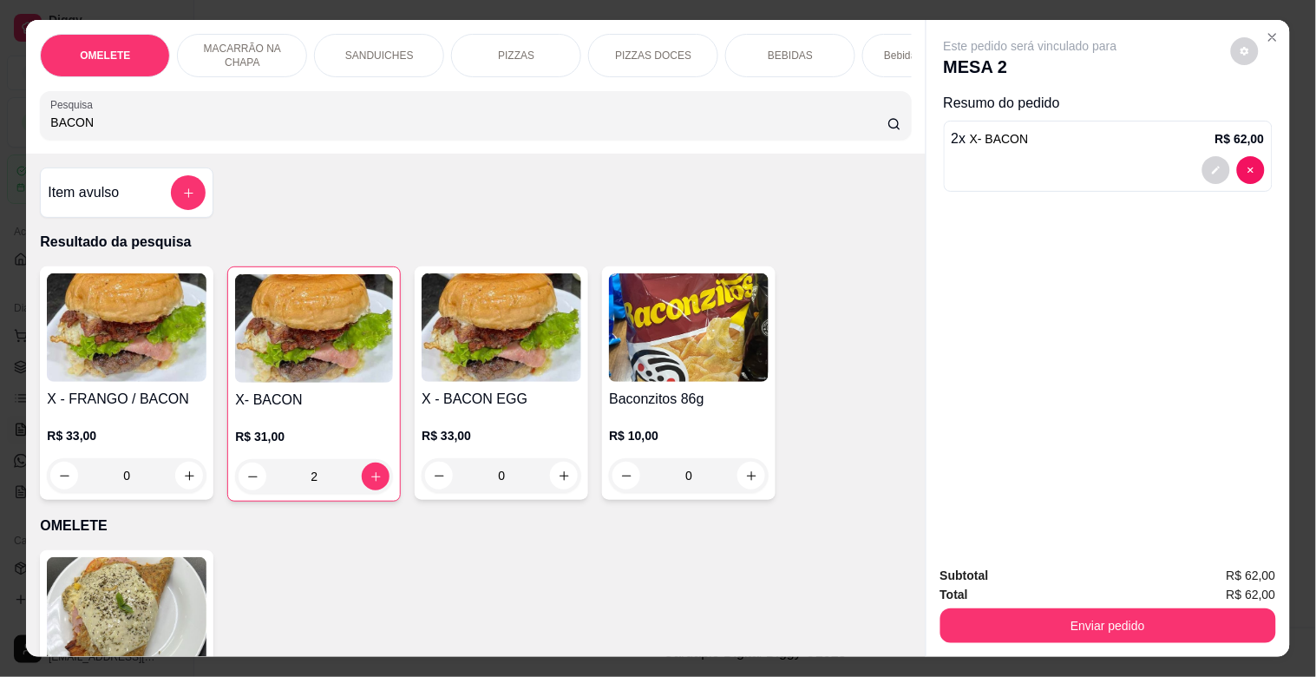
click at [154, 405] on h4 "X - FRANGO / BACON" at bounding box center [127, 399] width 160 height 21
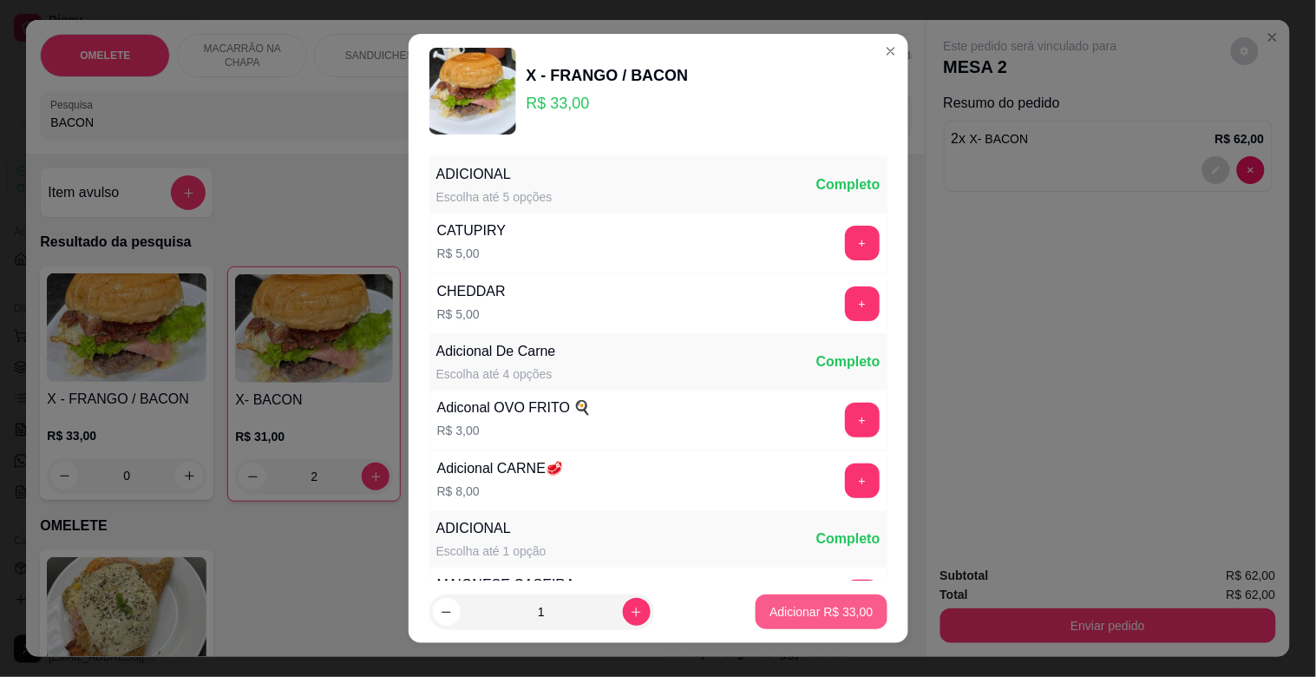
click at [793, 611] on p "Adicionar R$ 33,00" at bounding box center [820, 611] width 103 height 17
type input "1"
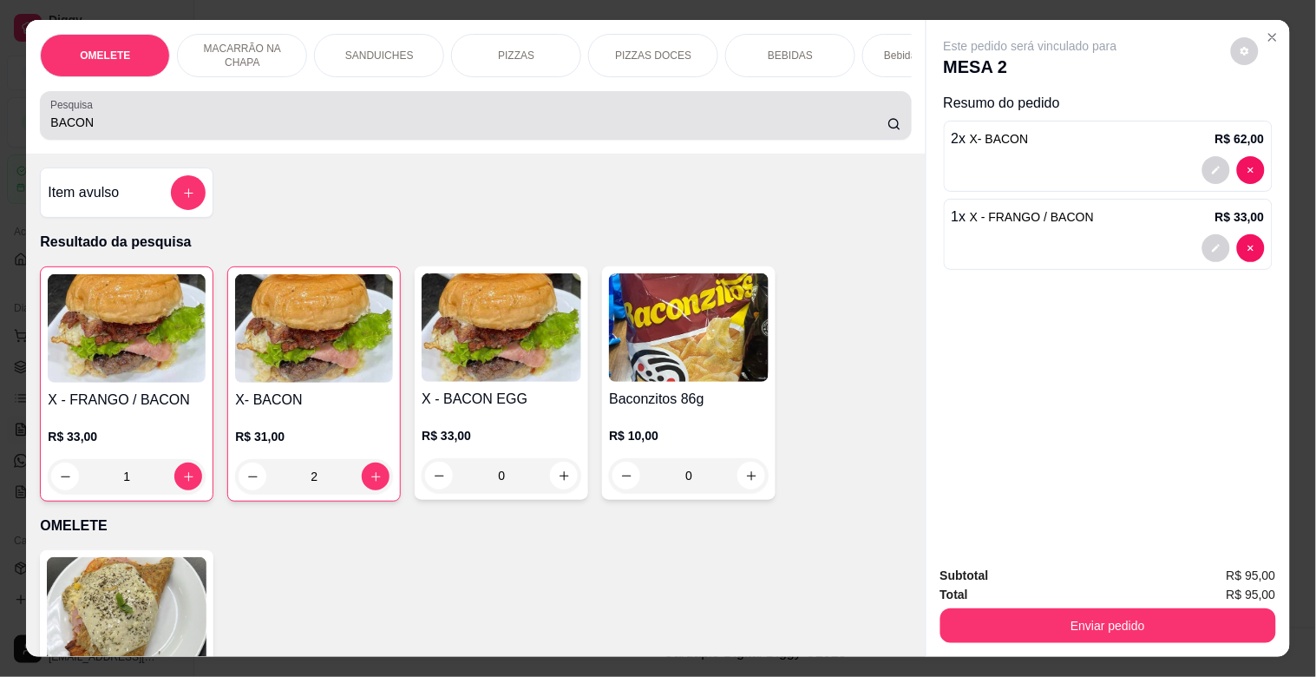
click at [142, 131] on input "BACON" at bounding box center [468, 122] width 837 height 17
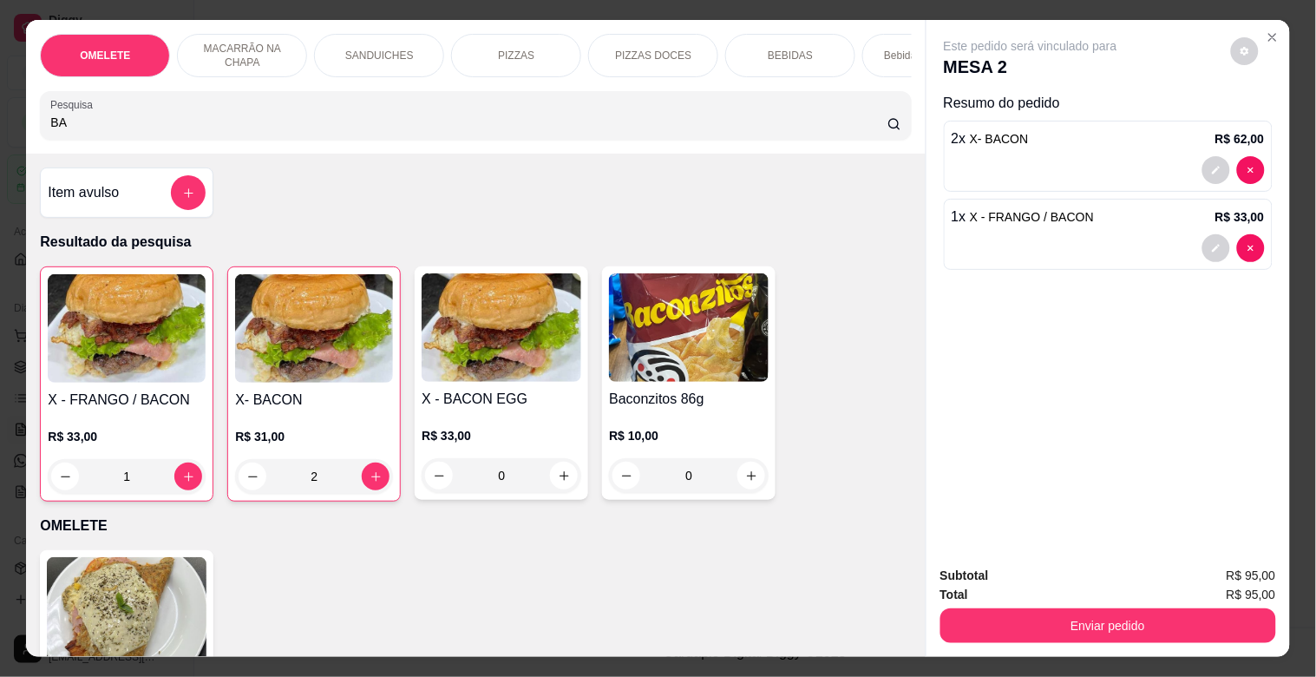
type input "B"
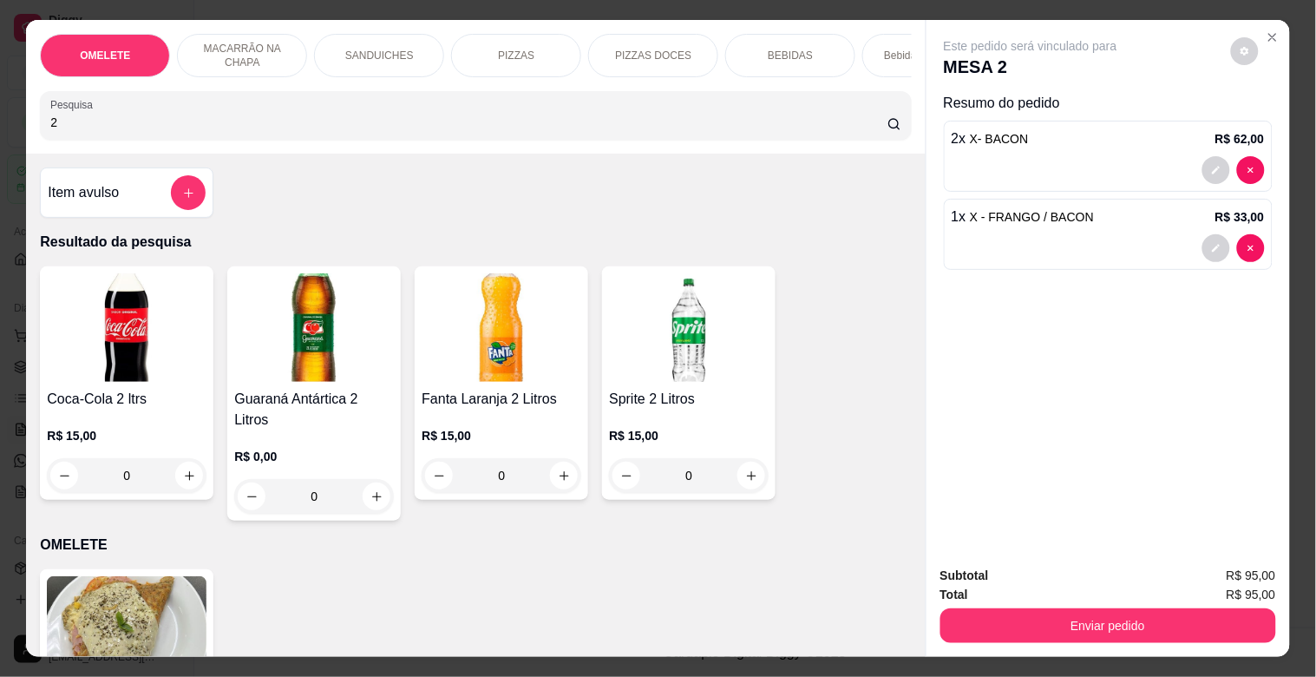
type input "2"
click at [240, 358] on img at bounding box center [314, 327] width 160 height 108
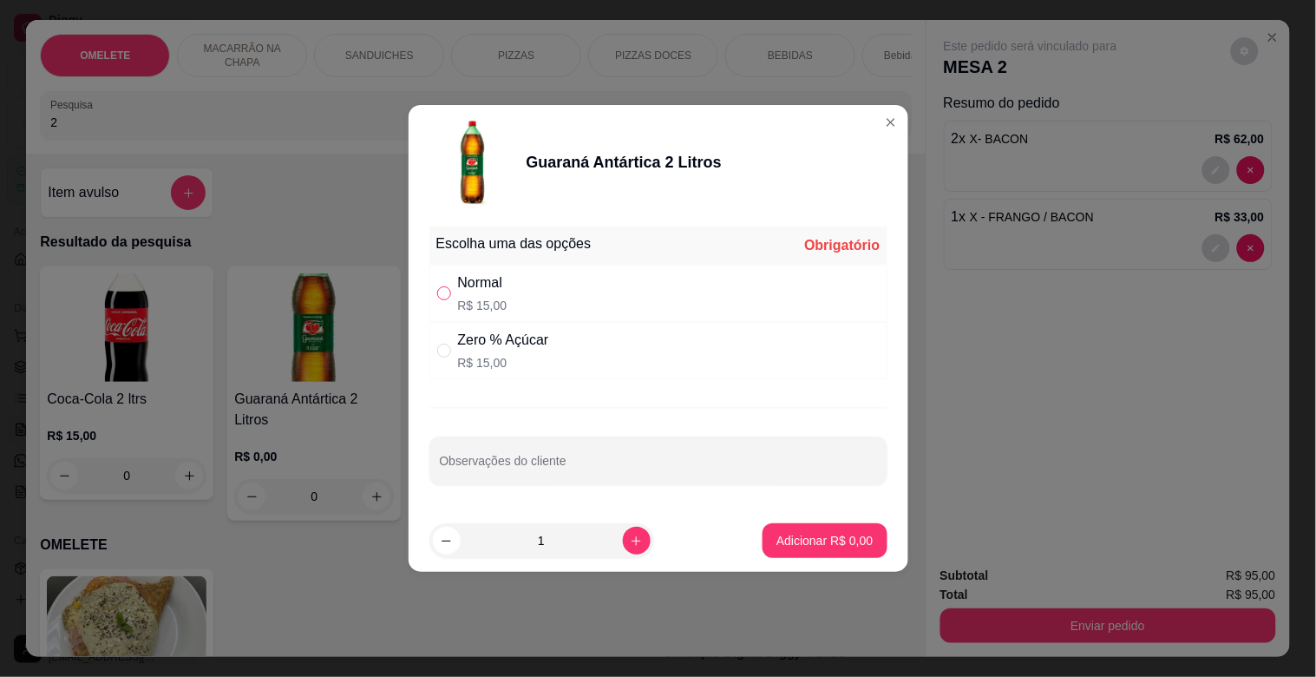
click at [443, 296] on input "" at bounding box center [444, 293] width 14 height 14
radio input "true"
click at [784, 538] on p "Adicionar R$ 15,00" at bounding box center [820, 540] width 103 height 17
type input "1"
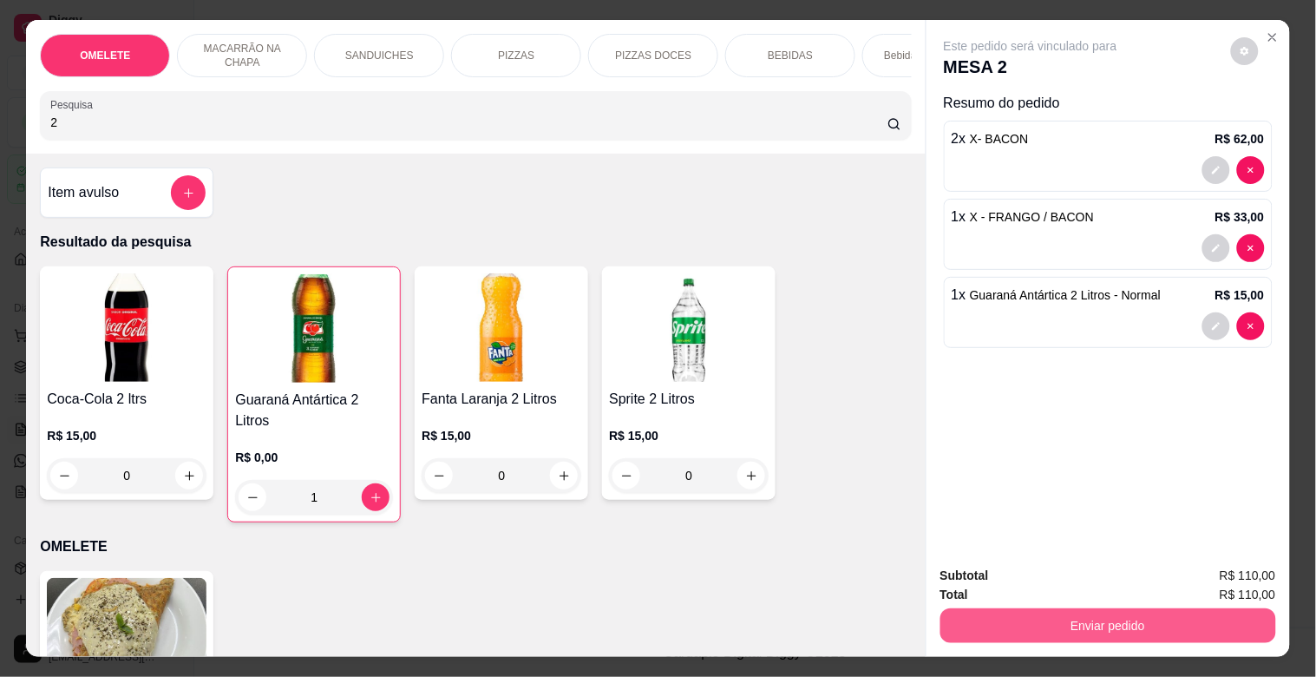
click at [1099, 613] on button "Enviar pedido" at bounding box center [1108, 625] width 336 height 35
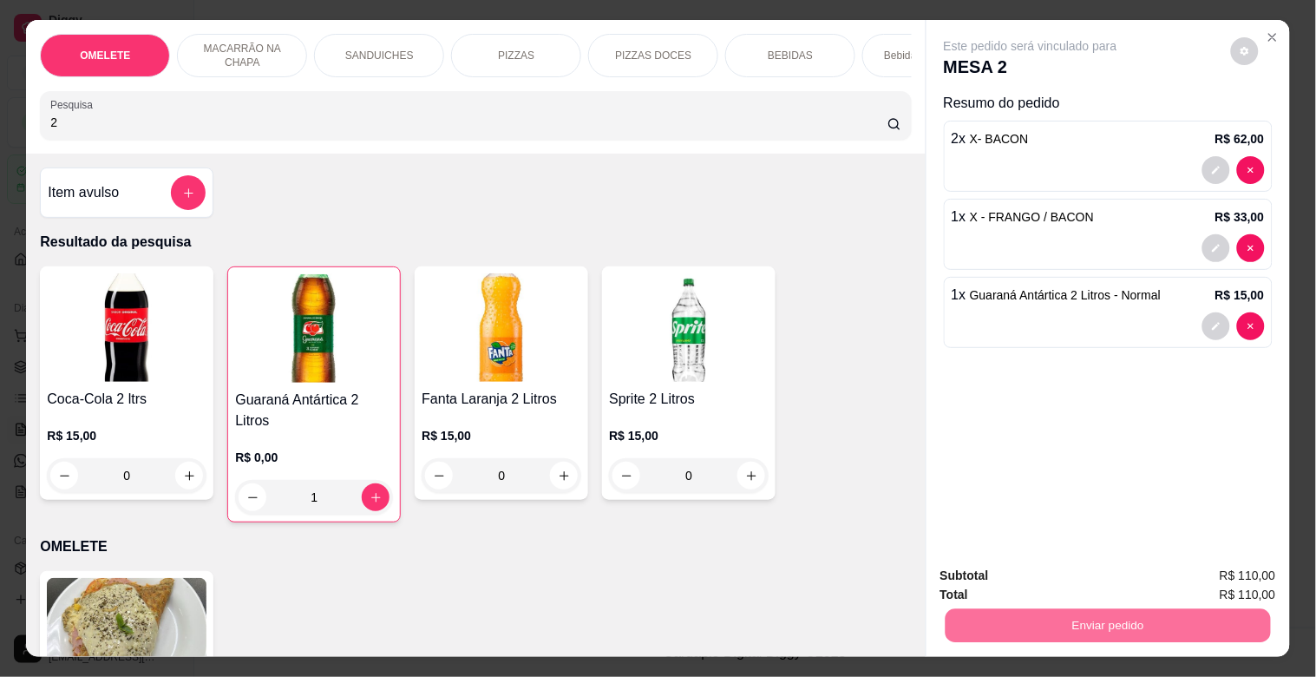
click at [1077, 567] on button "Não registrar e enviar pedido" at bounding box center [1050, 575] width 175 height 32
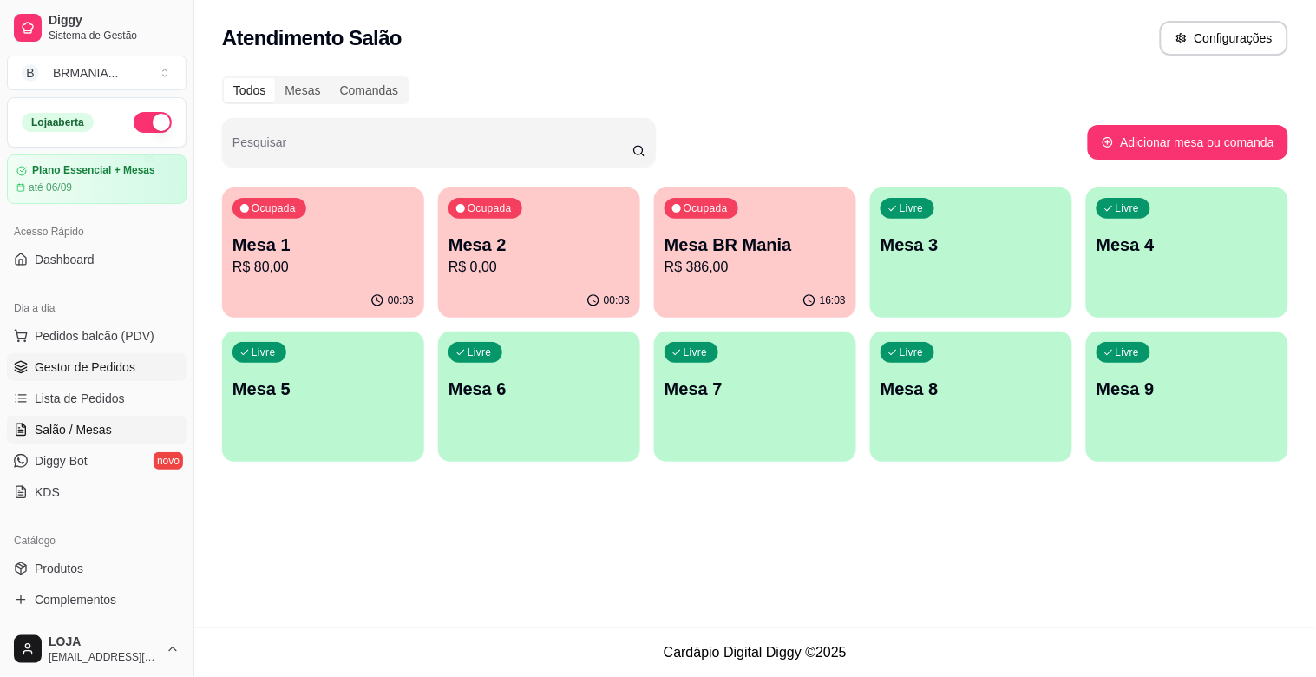
click at [120, 365] on span "Gestor de Pedidos" at bounding box center [85, 366] width 101 height 17
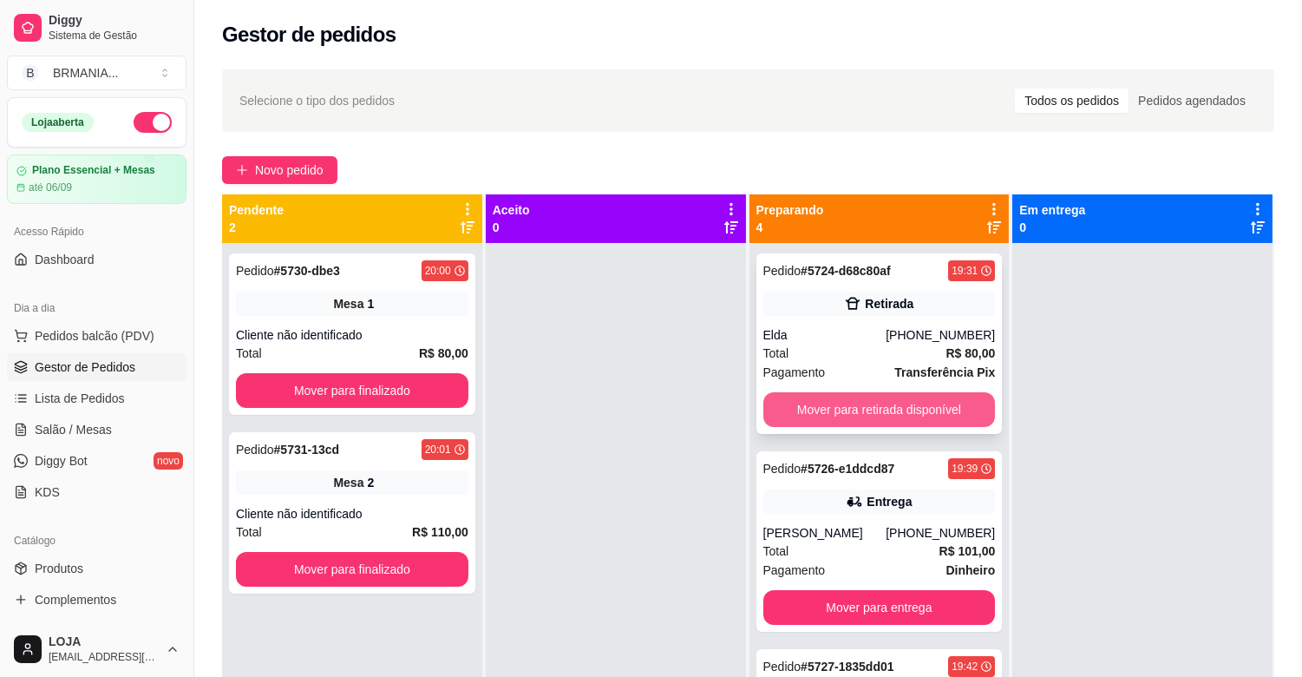
click at [920, 411] on button "Mover para retirada disponível" at bounding box center [879, 409] width 232 height 35
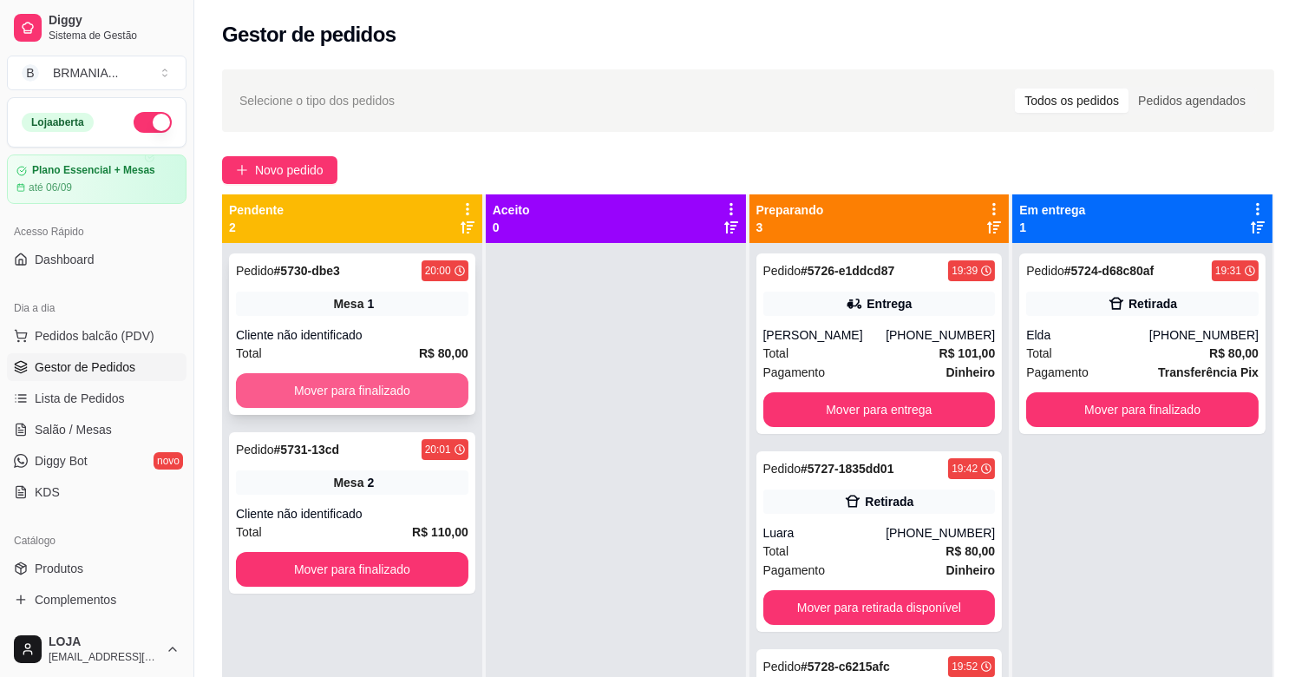
click at [364, 390] on button "Mover para finalizado" at bounding box center [352, 390] width 232 height 35
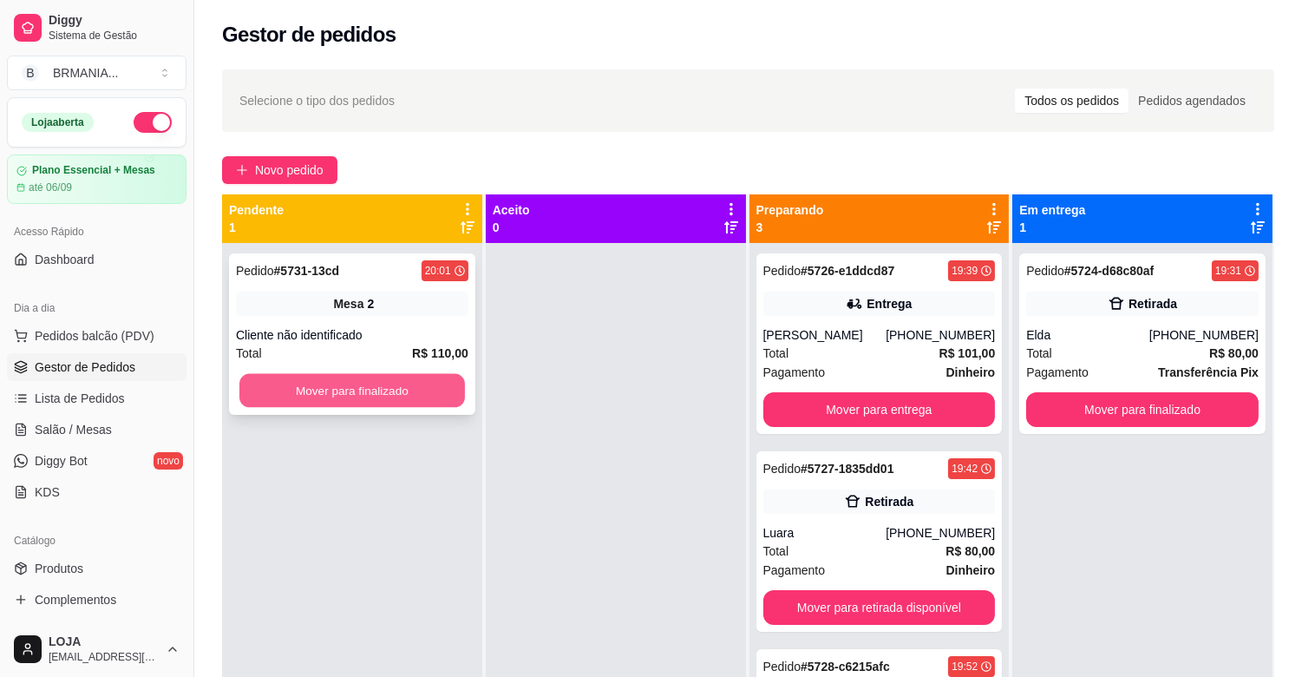
click at [361, 393] on button "Mover para finalizado" at bounding box center [352, 391] width 226 height 34
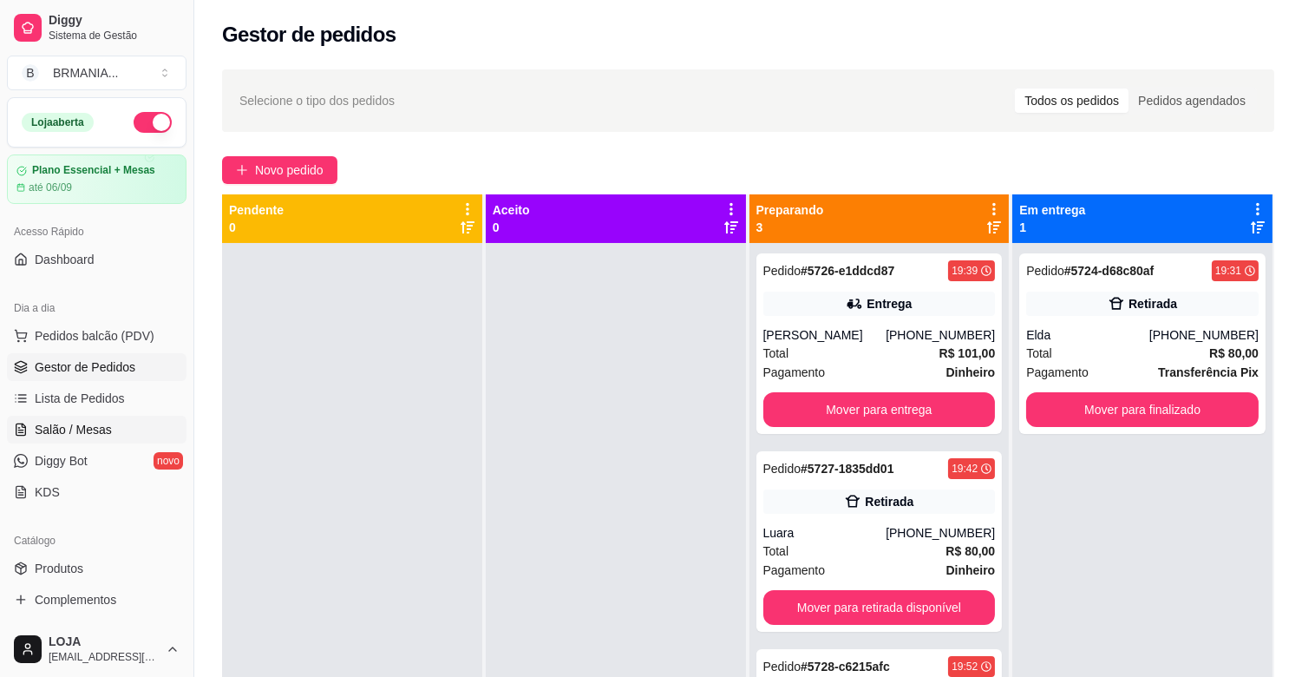
click at [107, 430] on span "Salão / Mesas" at bounding box center [73, 429] width 77 height 17
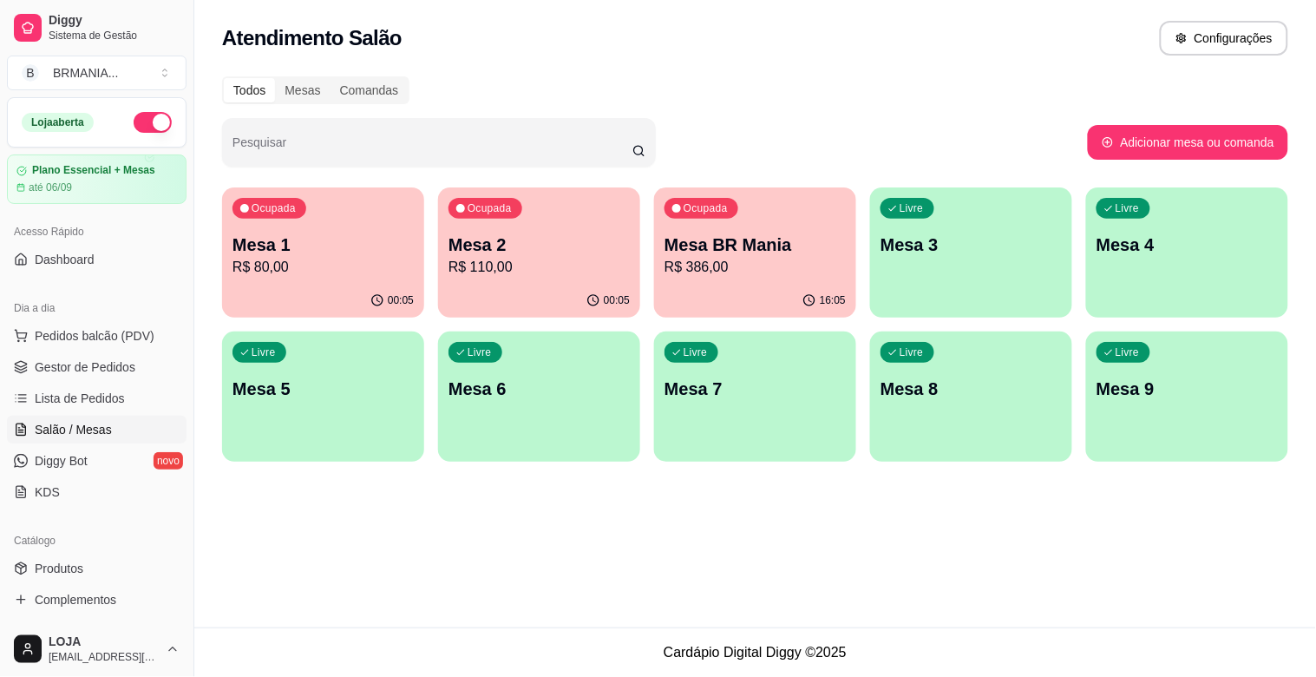
click at [335, 263] on p "R$ 80,00" at bounding box center [322, 267] width 181 height 21
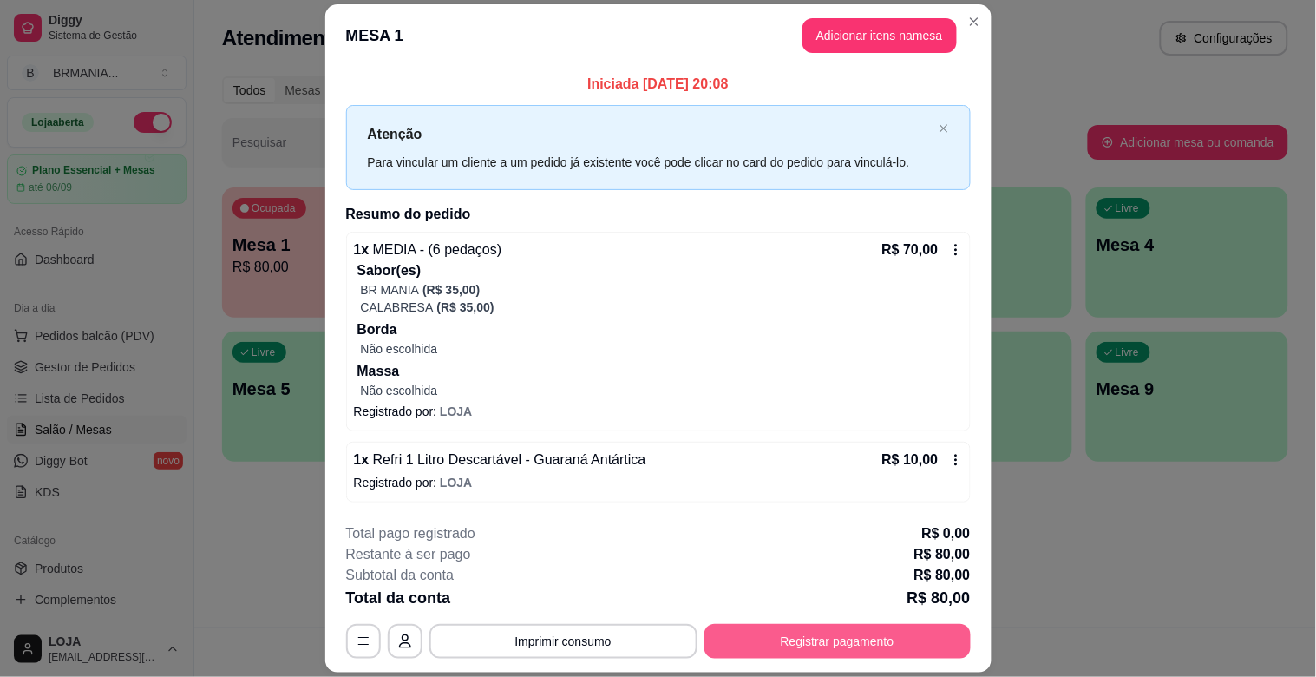
click at [782, 648] on button "Registrar pagamento" at bounding box center [837, 641] width 266 height 35
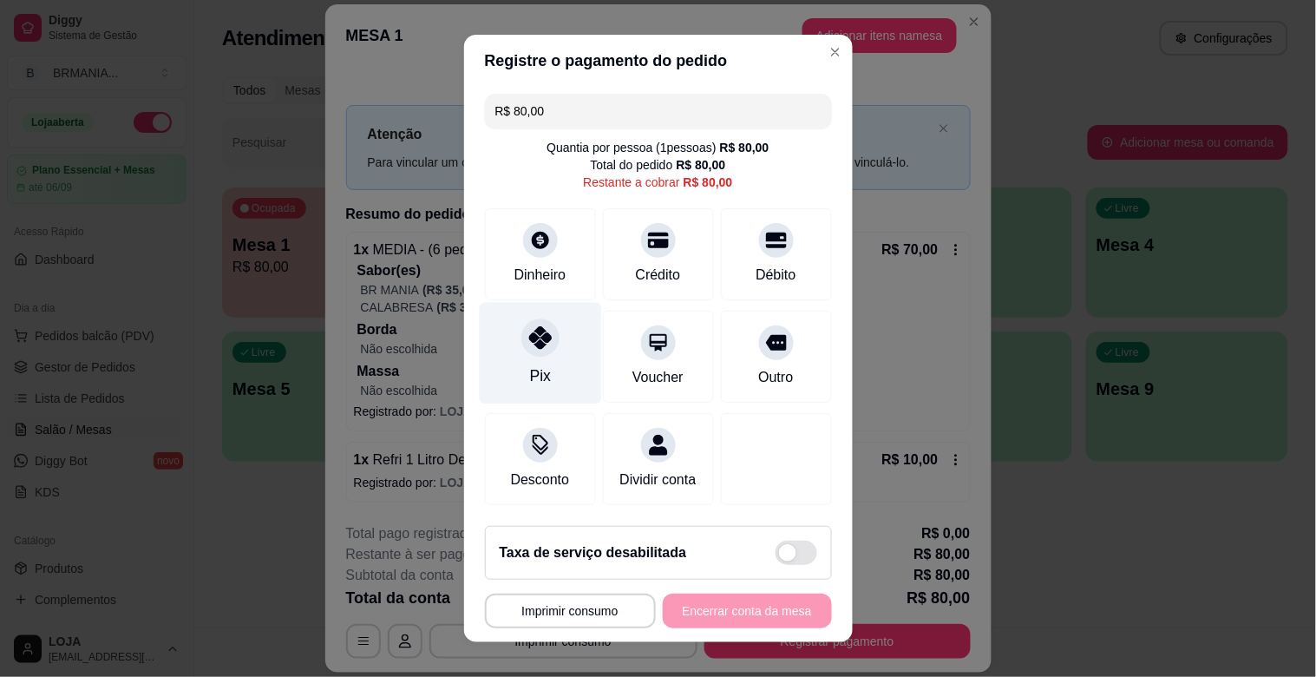
click at [529, 370] on div "Pix" at bounding box center [539, 375] width 21 height 23
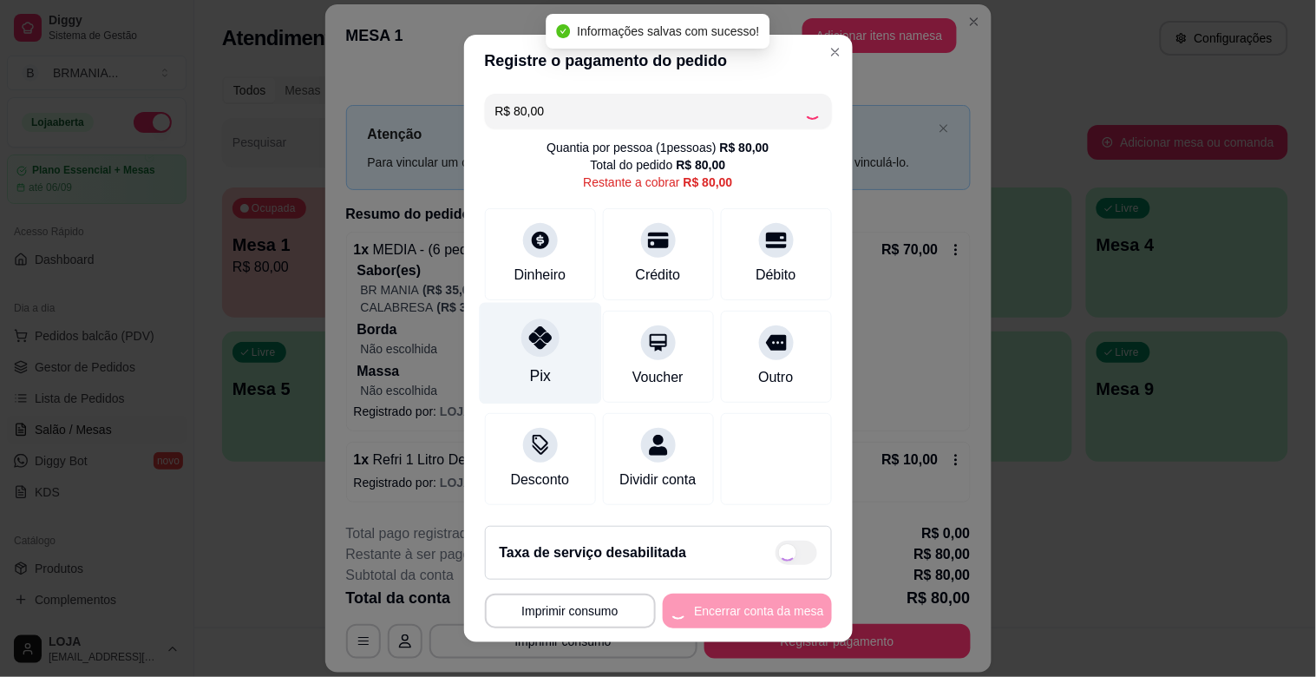
type input "R$ 0,00"
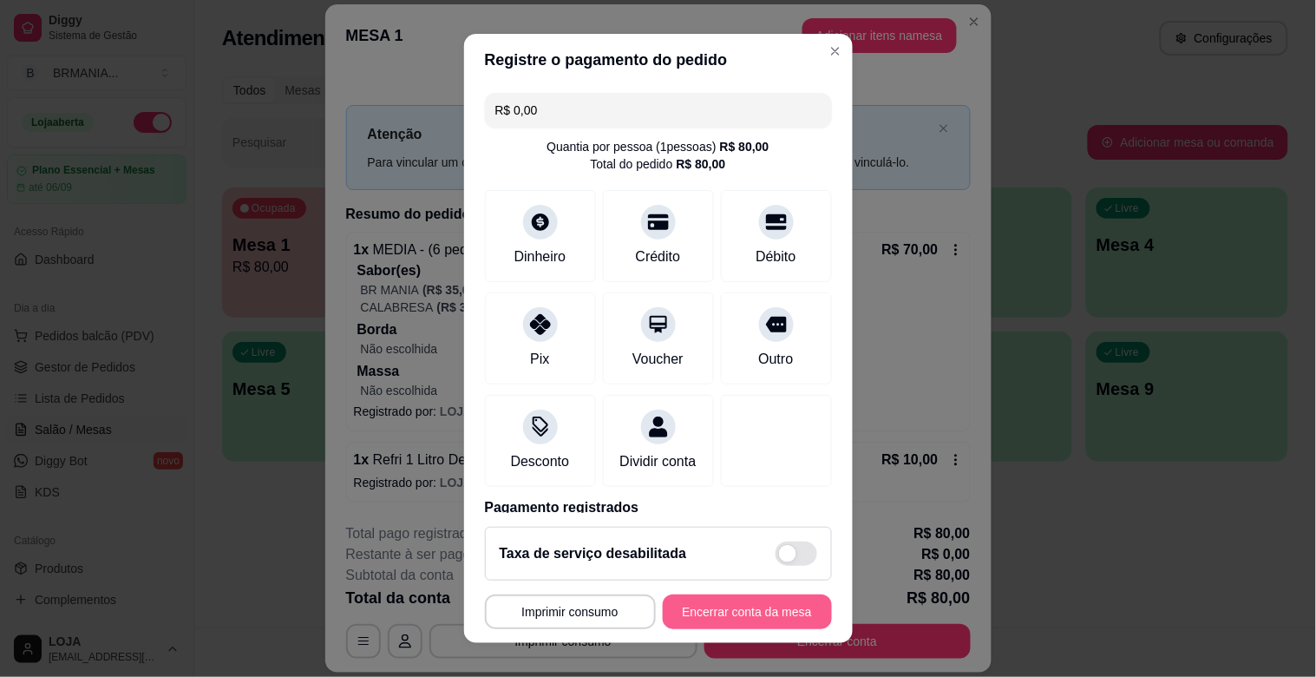
click at [743, 602] on button "Encerrar conta da mesa" at bounding box center [747, 611] width 169 height 35
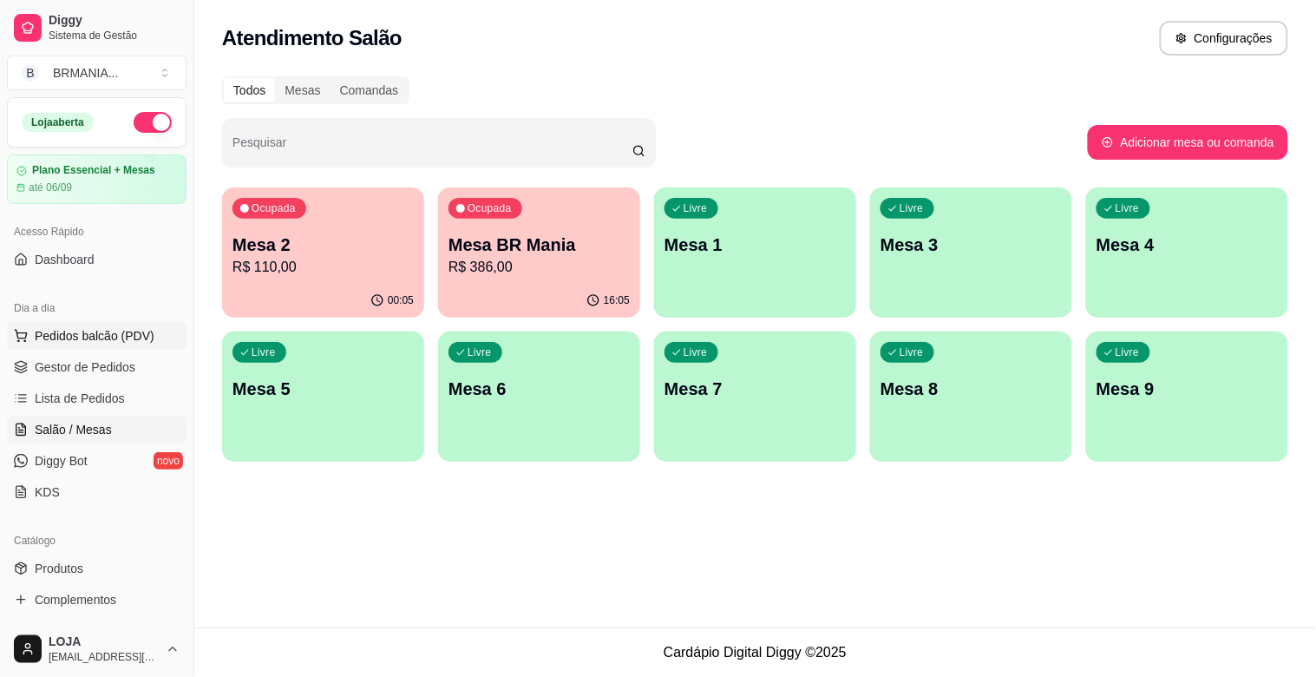
click at [154, 336] on button "Pedidos balcão (PDV)" at bounding box center [97, 336] width 180 height 28
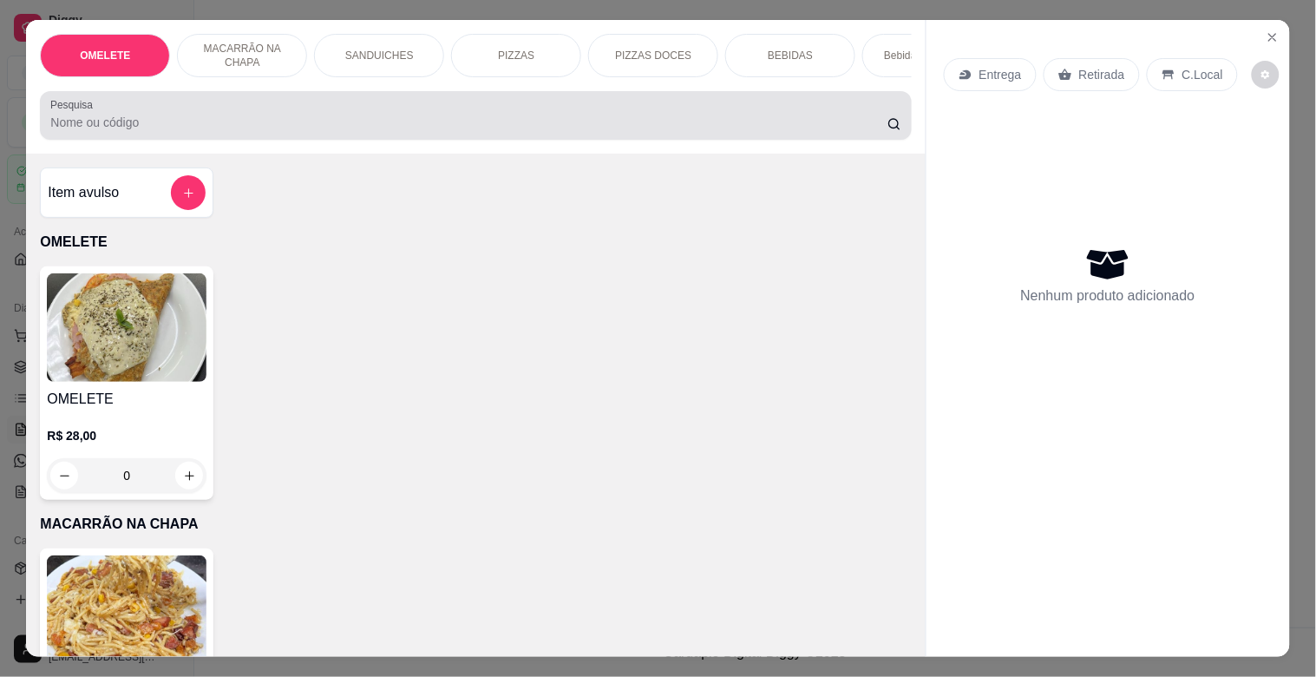
click at [324, 122] on input "Pesquisa" at bounding box center [468, 122] width 837 height 17
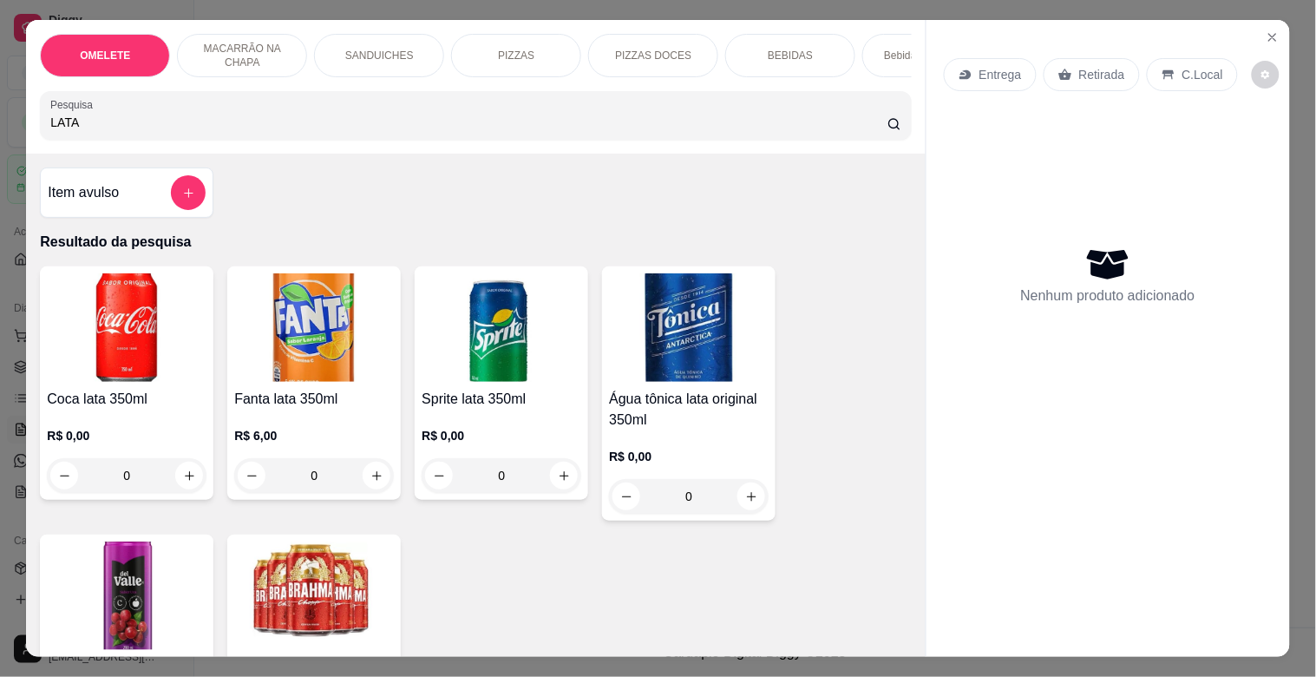
type input "LATA"
click at [325, 556] on img at bounding box center [314, 595] width 160 height 108
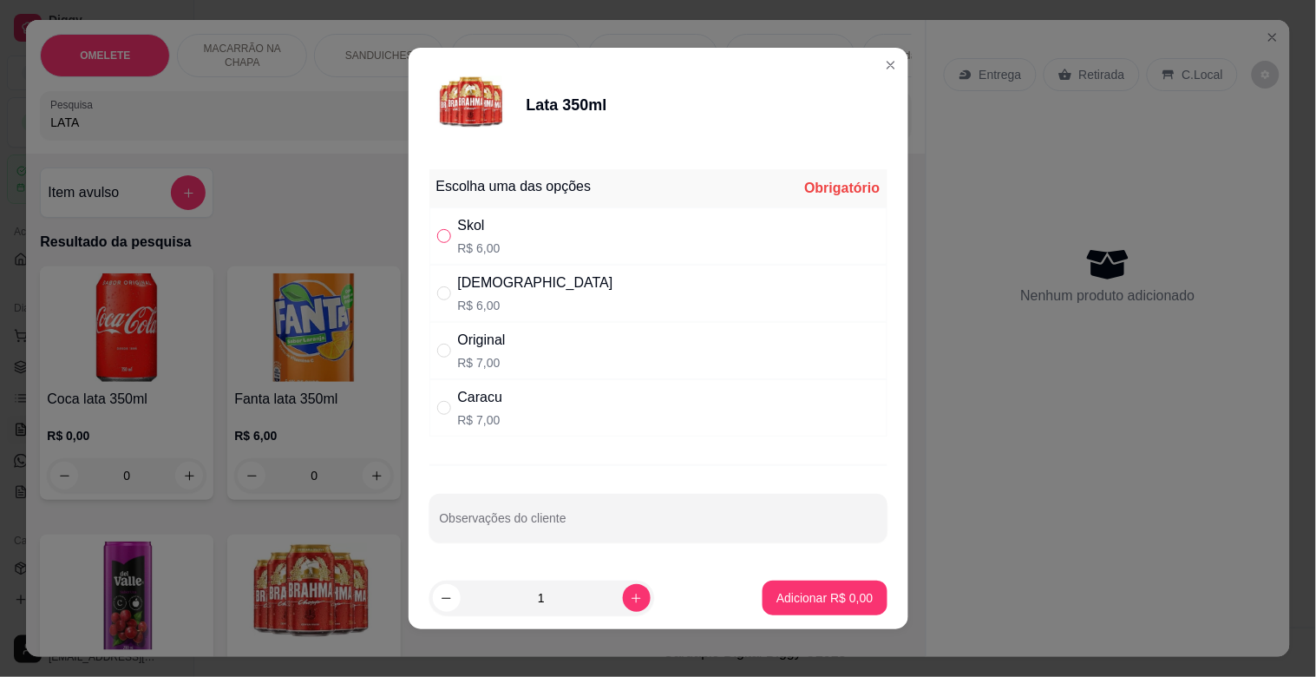
click at [437, 230] on input "" at bounding box center [444, 236] width 14 height 14
radio input "true"
click at [630, 596] on icon "increase-product-quantity" at bounding box center [636, 598] width 13 height 13
type input "2"
click at [801, 587] on button "Adicionar R$ 12,00" at bounding box center [821, 597] width 131 height 35
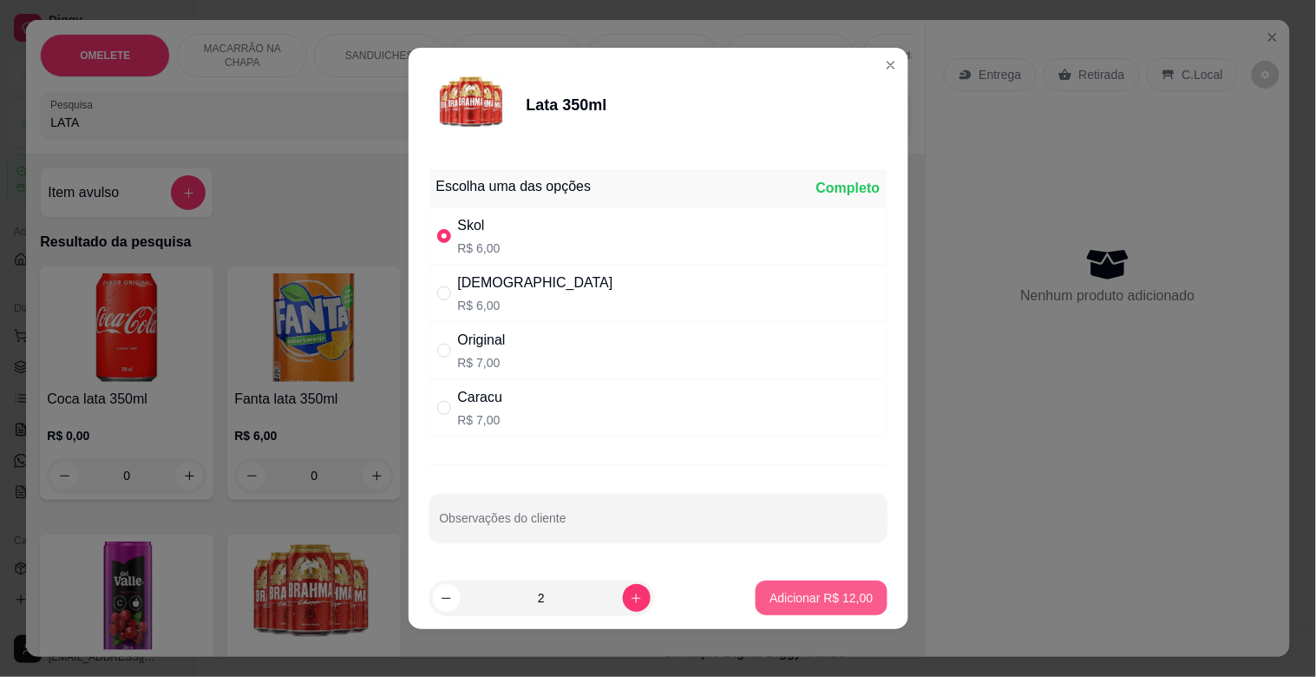
type input "2"
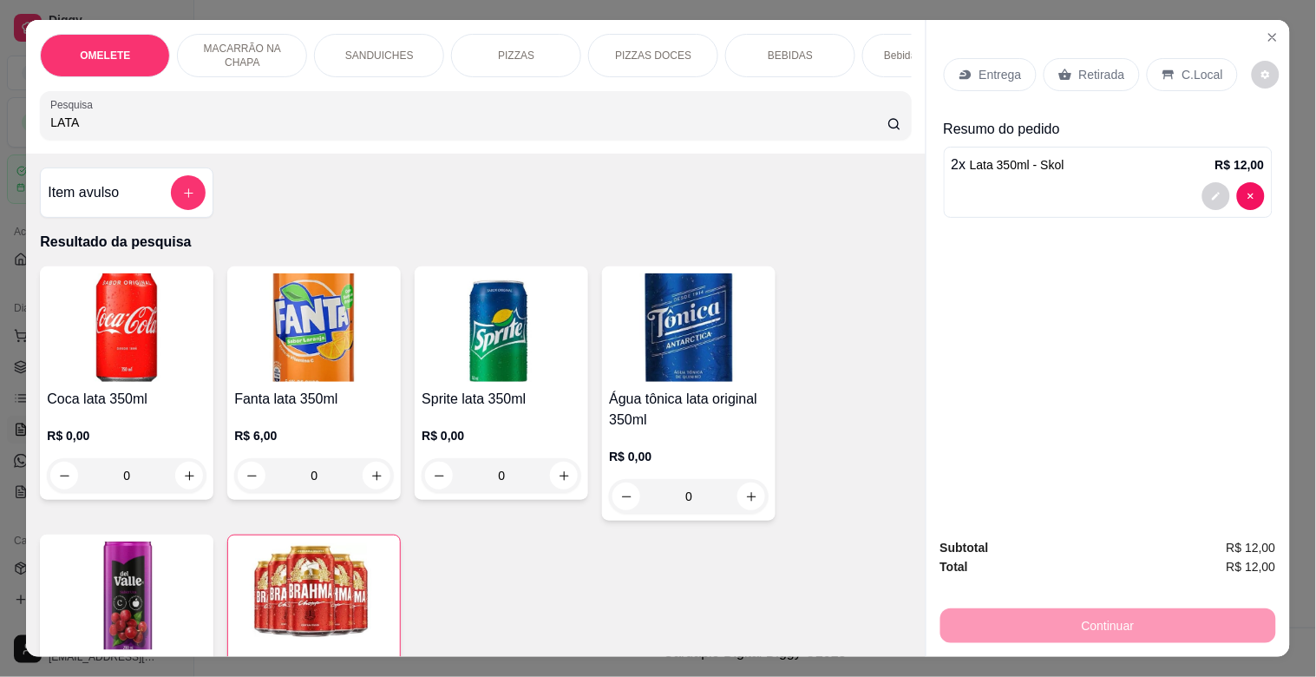
click at [1060, 72] on icon at bounding box center [1064, 74] width 13 height 11
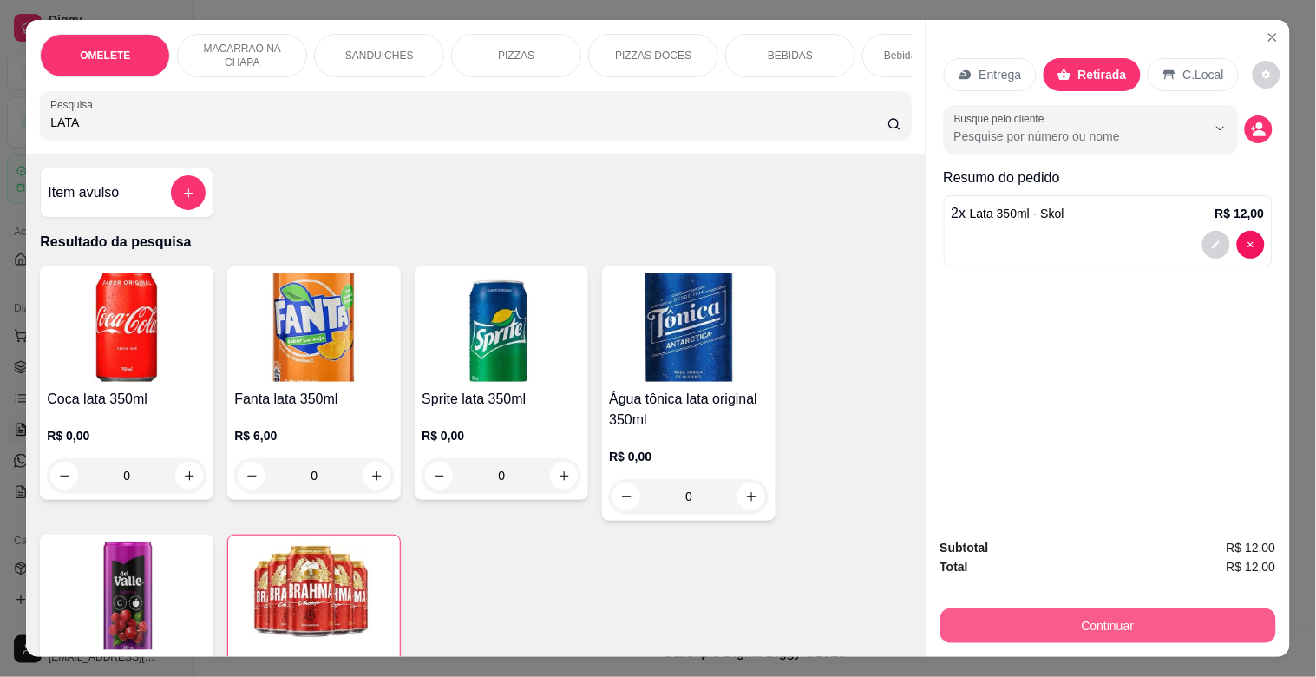
click at [1122, 613] on button "Continuar" at bounding box center [1108, 625] width 336 height 35
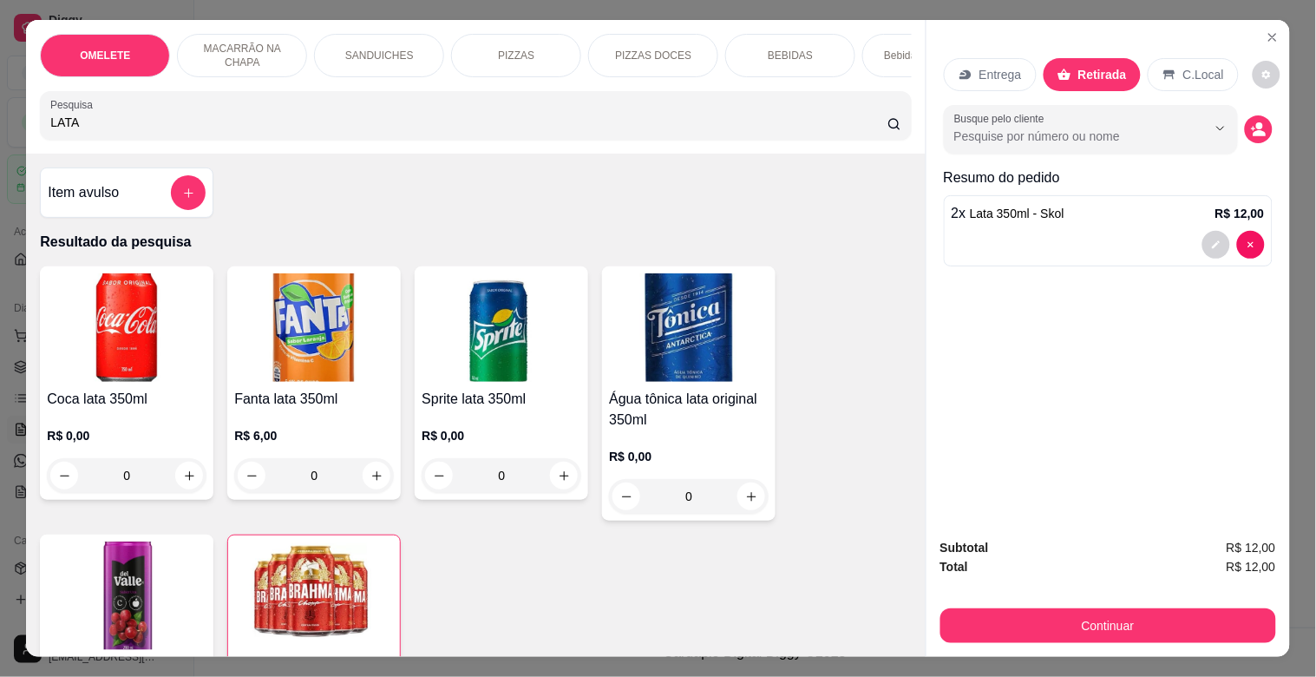
click at [1183, 66] on p "C.Local" at bounding box center [1203, 74] width 41 height 17
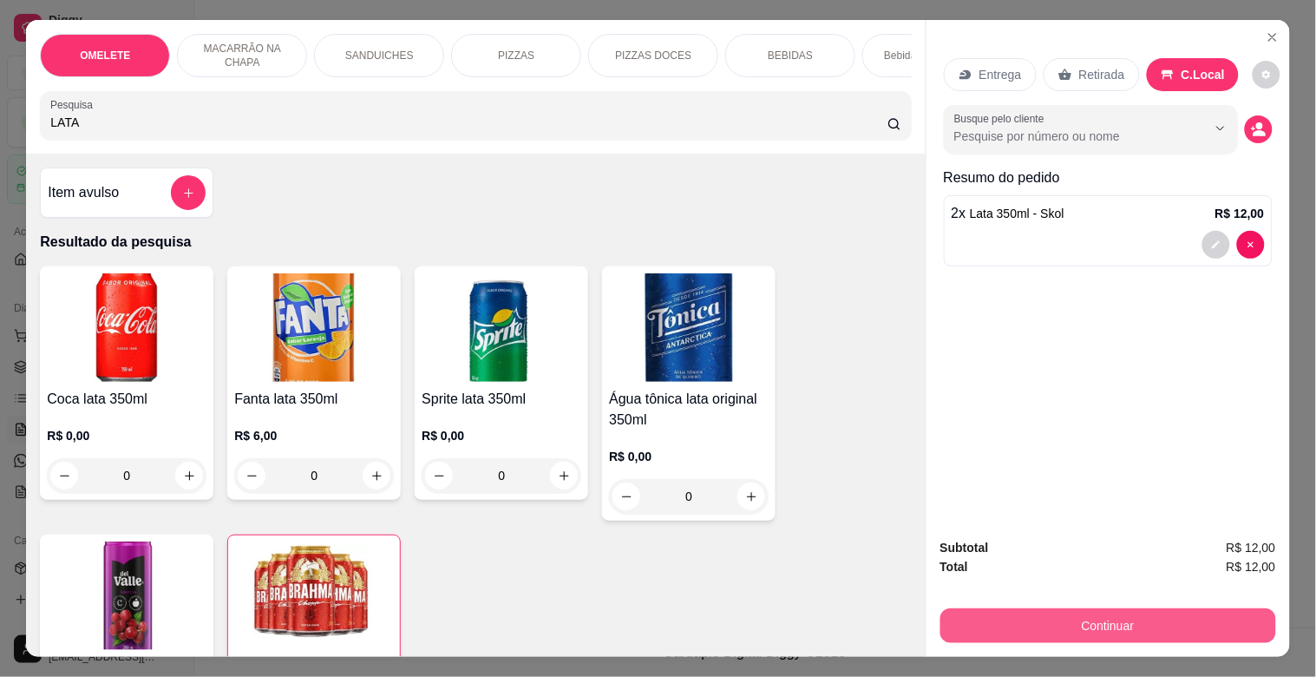
click at [1143, 621] on button "Continuar" at bounding box center [1108, 625] width 336 height 35
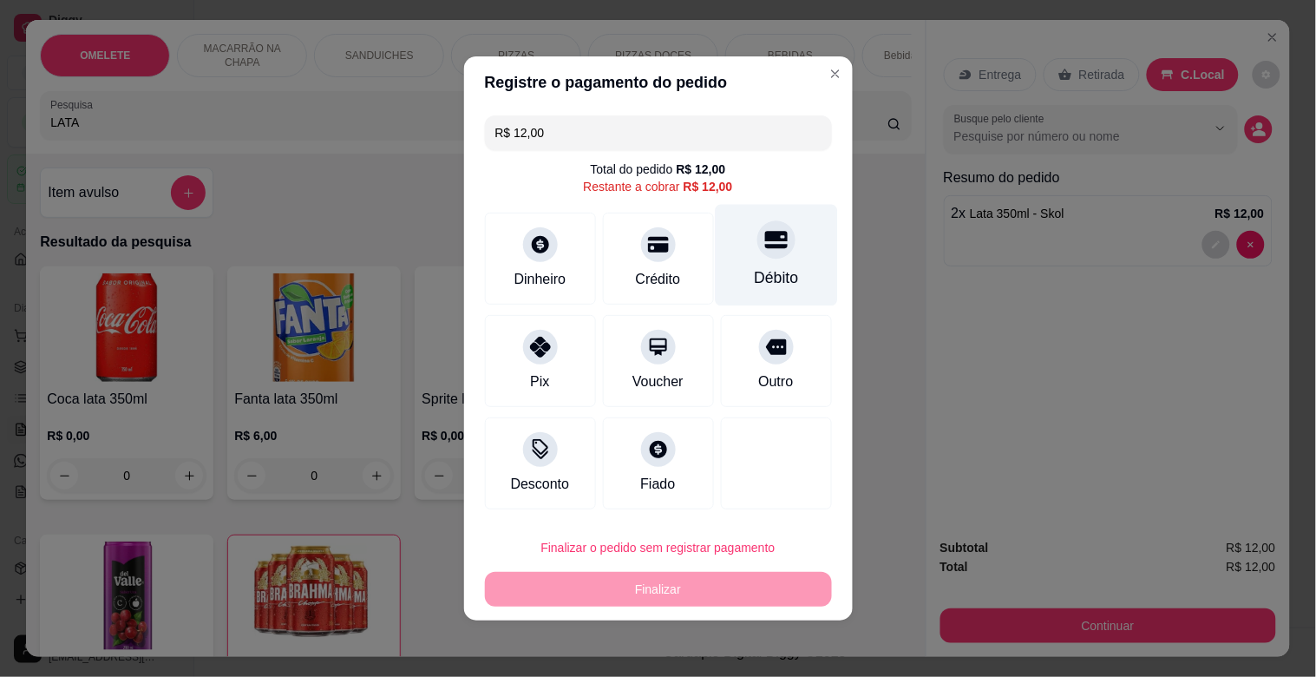
click at [776, 254] on div "Débito" at bounding box center [776, 255] width 122 height 101
type input "R$ 0,00"
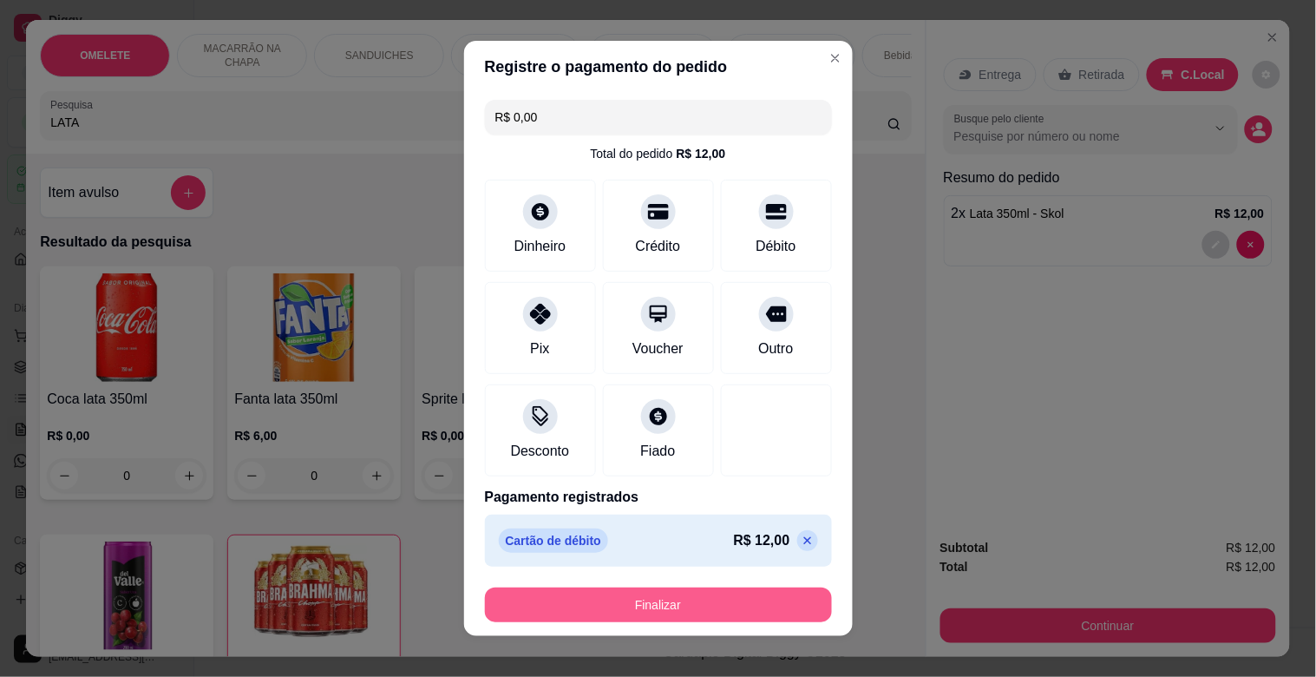
click at [695, 594] on button "Finalizar" at bounding box center [658, 604] width 347 height 35
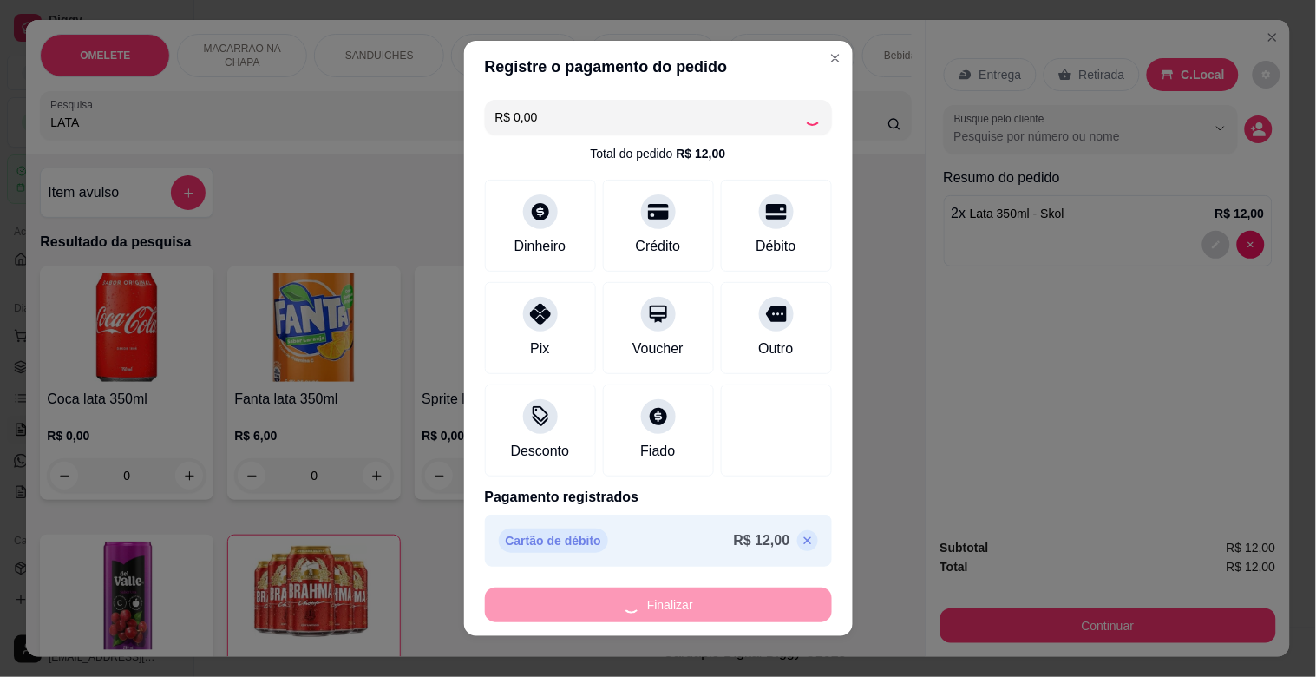
type input "0"
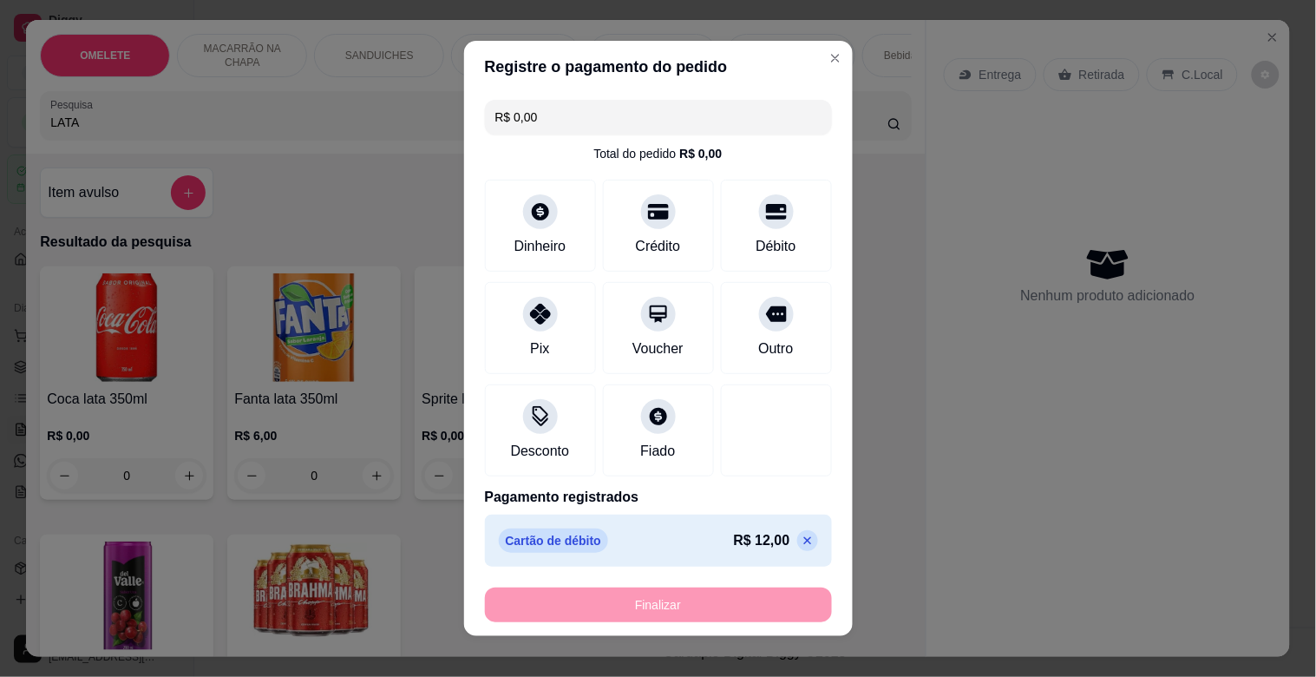
type input "-R$ 12,00"
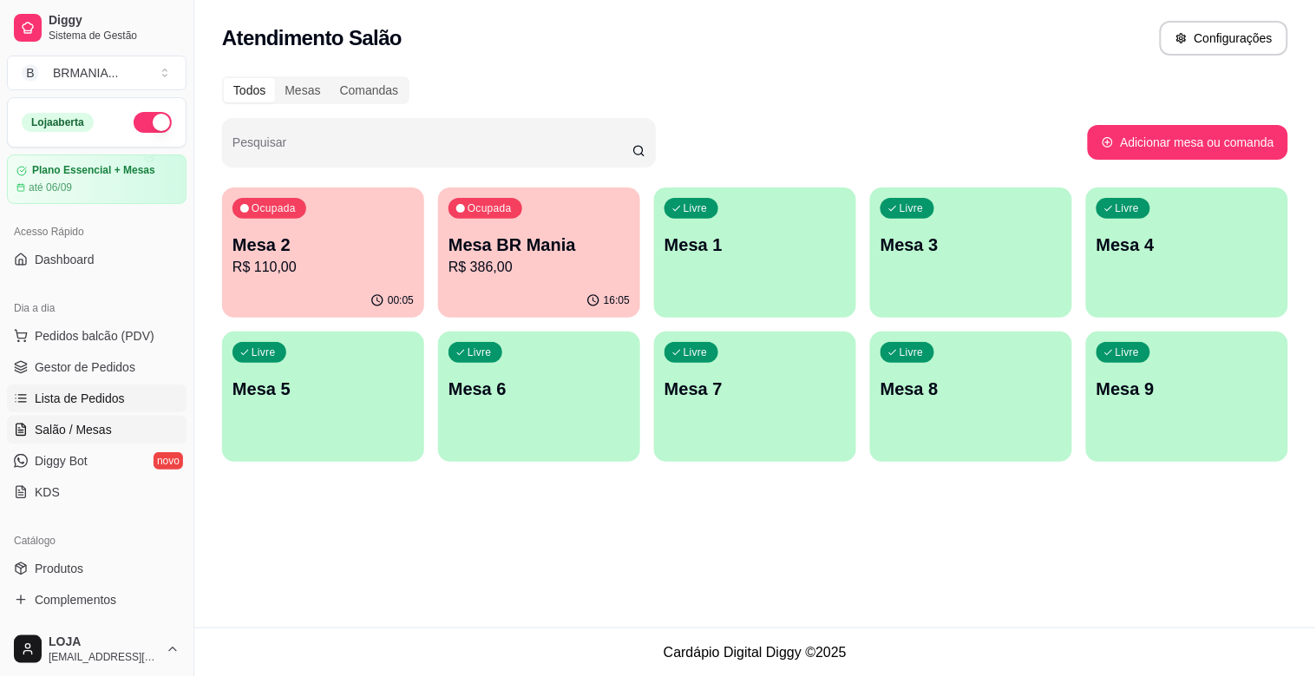
click at [125, 393] on link "Lista de Pedidos" at bounding box center [97, 398] width 180 height 28
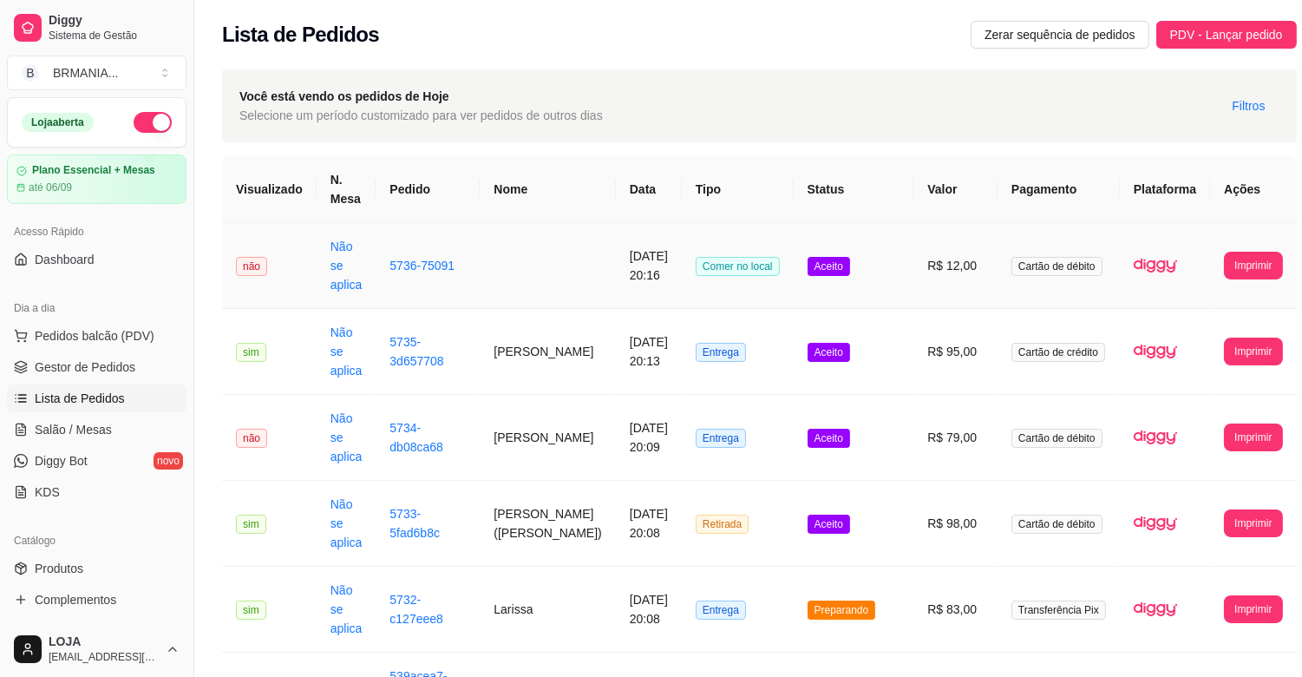
click at [383, 253] on td "5736-75091" at bounding box center [428, 266] width 104 height 86
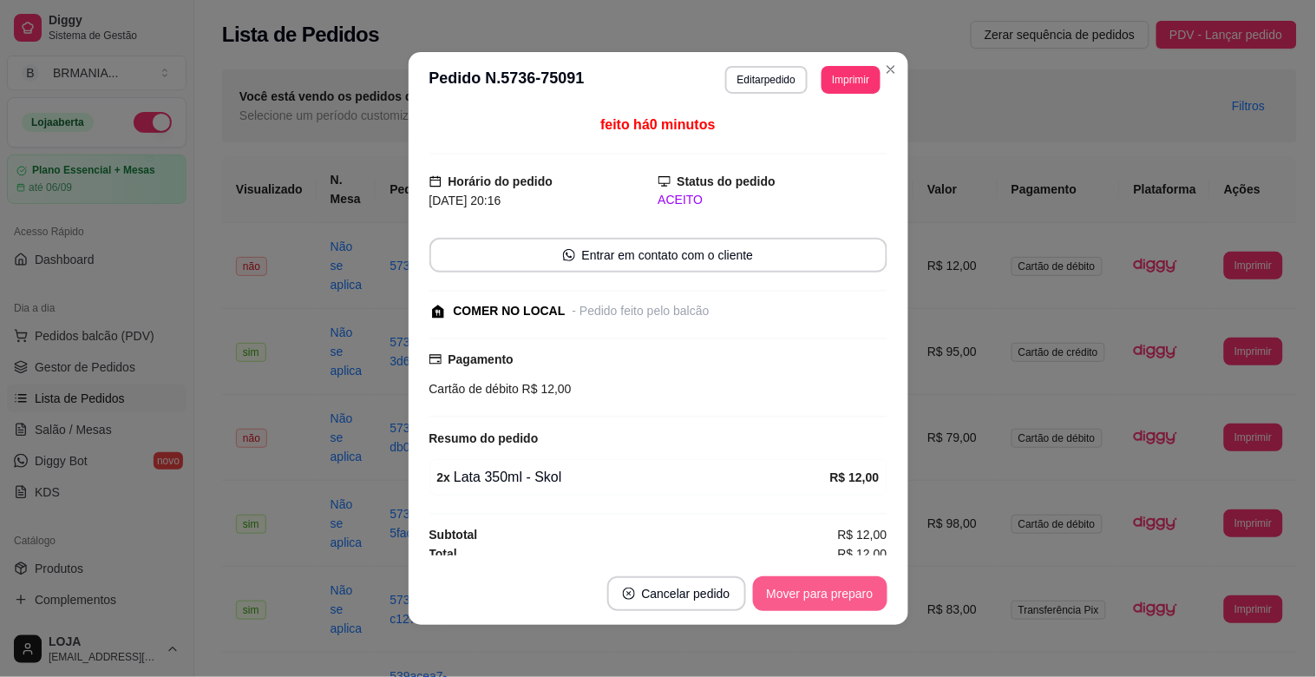
click at [829, 591] on button "Mover para preparo" at bounding box center [820, 593] width 134 height 35
click at [829, 591] on button "Mover para retirada disponível" at bounding box center [791, 594] width 186 height 34
click at [829, 591] on button "Mover para finalizado" at bounding box center [815, 593] width 144 height 35
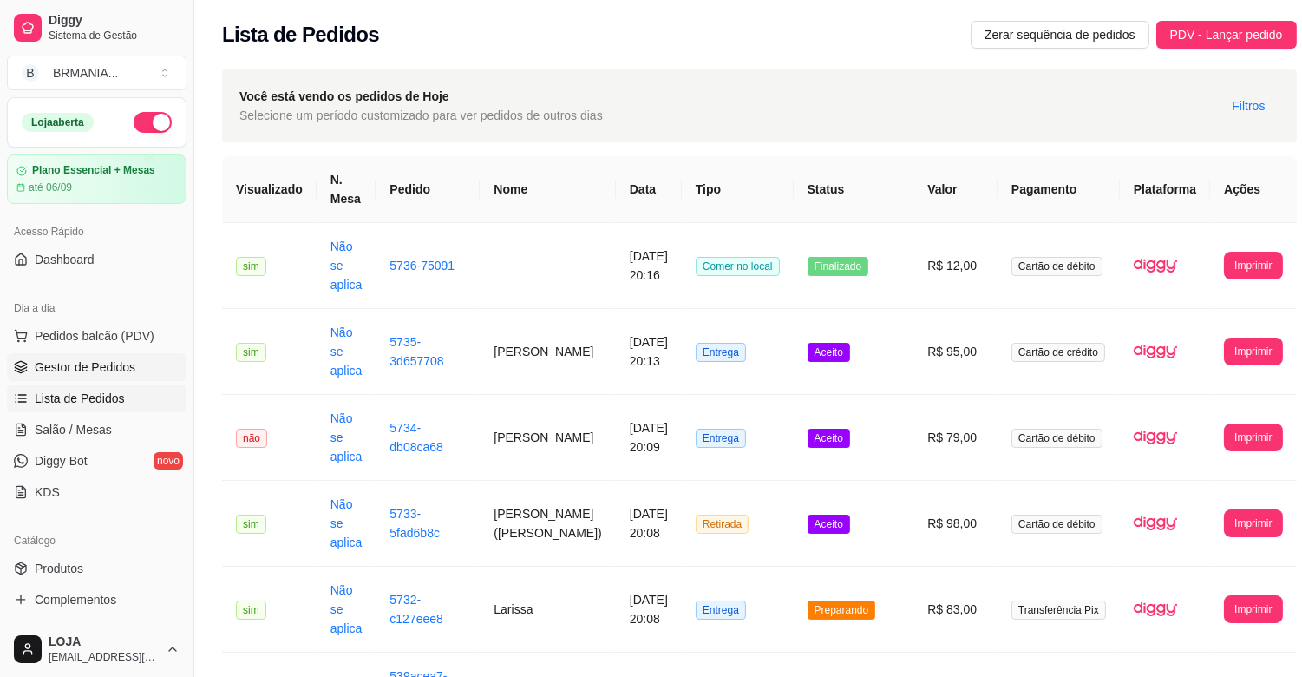
click at [134, 366] on link "Gestor de Pedidos" at bounding box center [97, 367] width 180 height 28
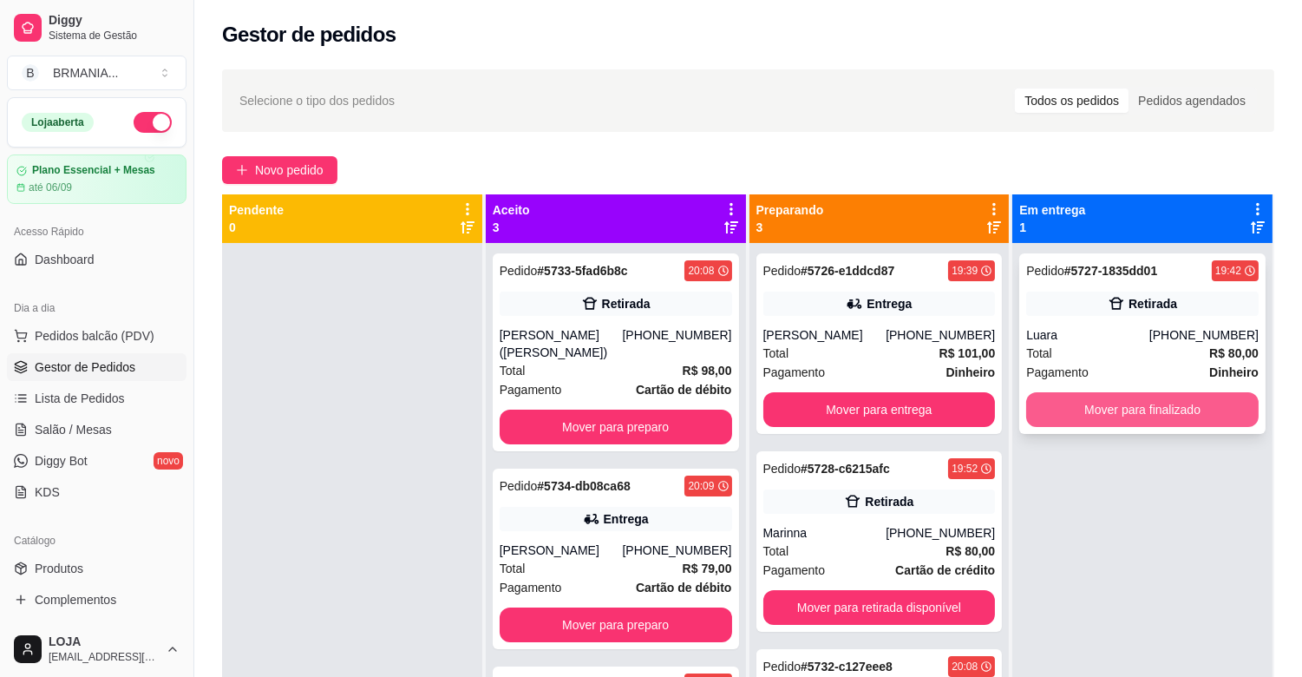
click at [1134, 403] on button "Mover para finalizado" at bounding box center [1142, 409] width 232 height 35
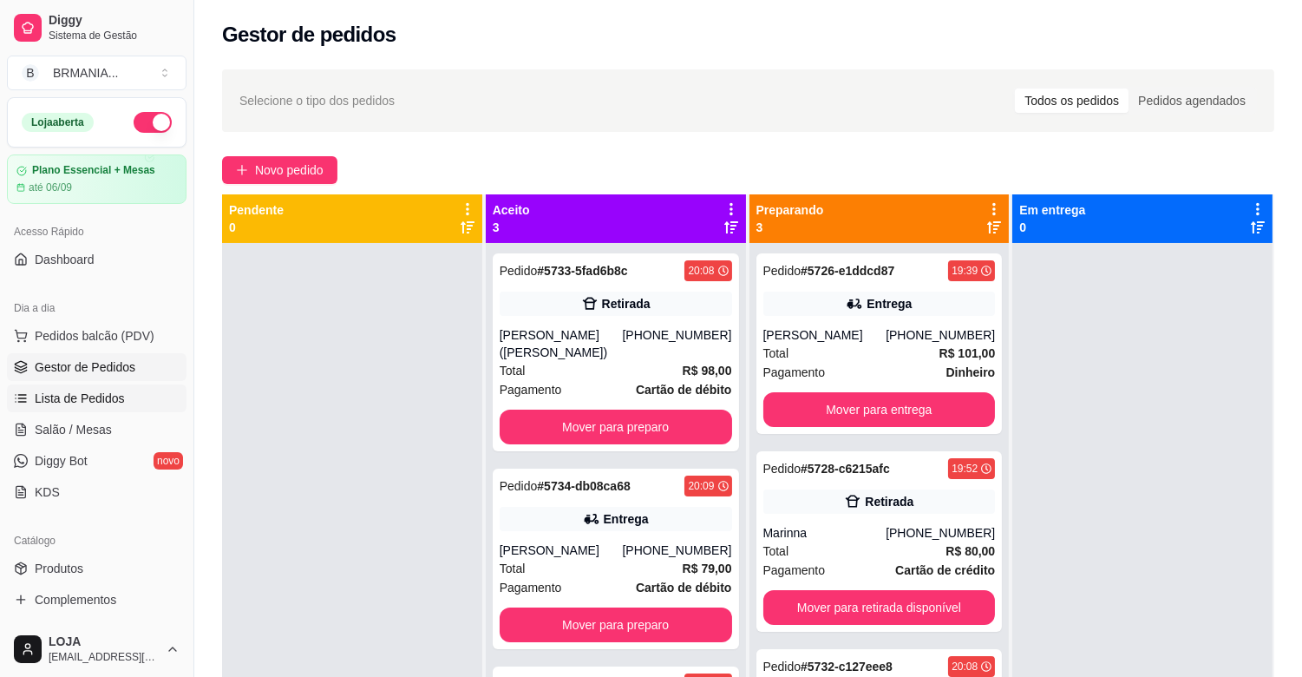
click at [95, 400] on span "Lista de Pedidos" at bounding box center [80, 397] width 90 height 17
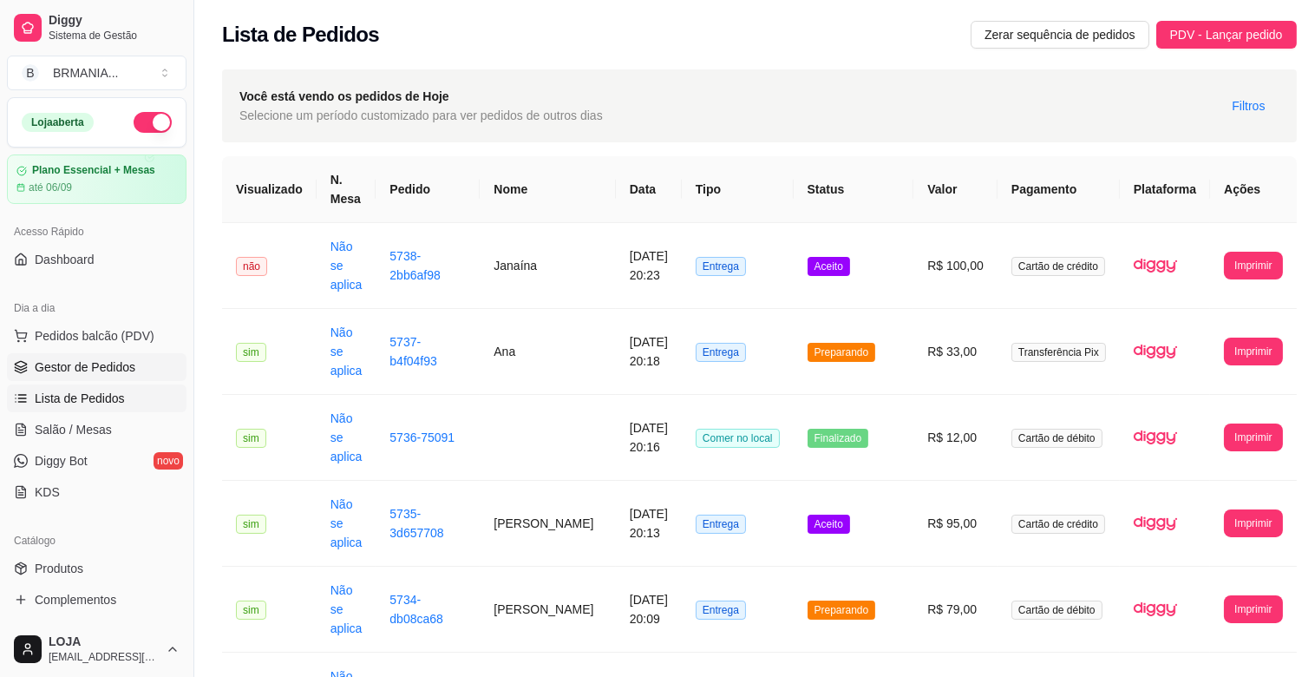
click at [99, 376] on link "Gestor de Pedidos" at bounding box center [97, 367] width 180 height 28
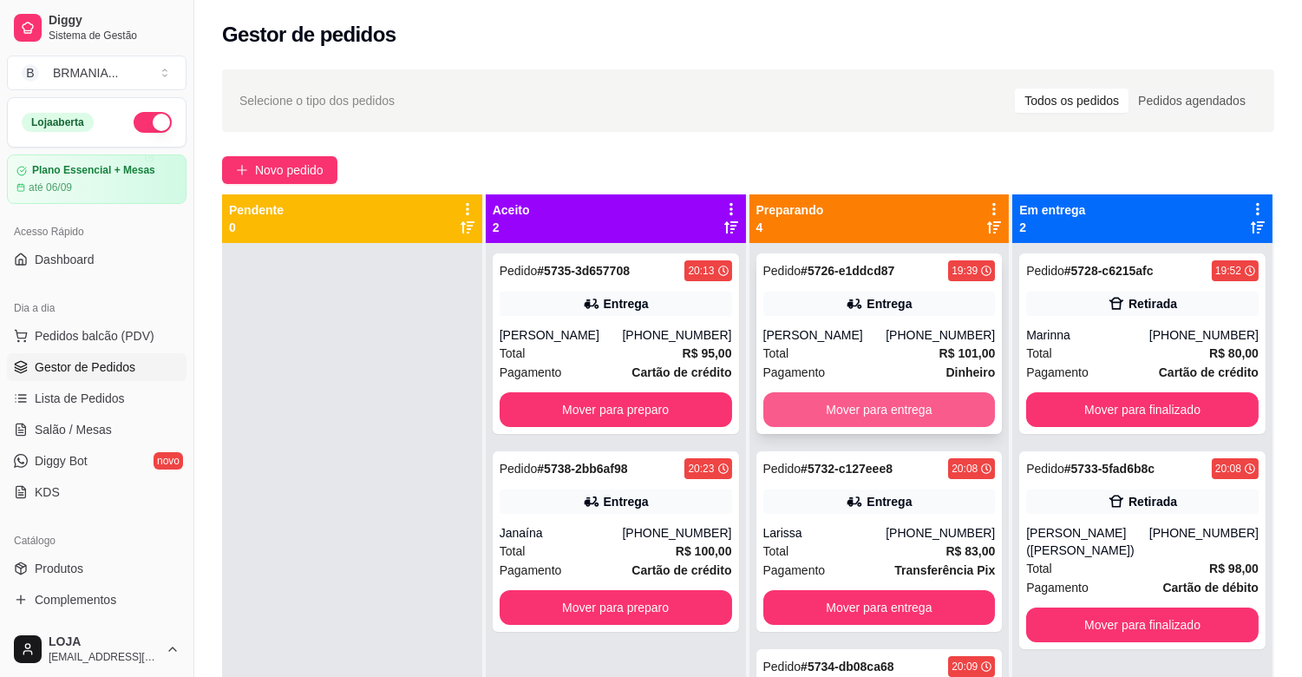
click at [902, 404] on button "Mover para entrega" at bounding box center [879, 409] width 232 height 35
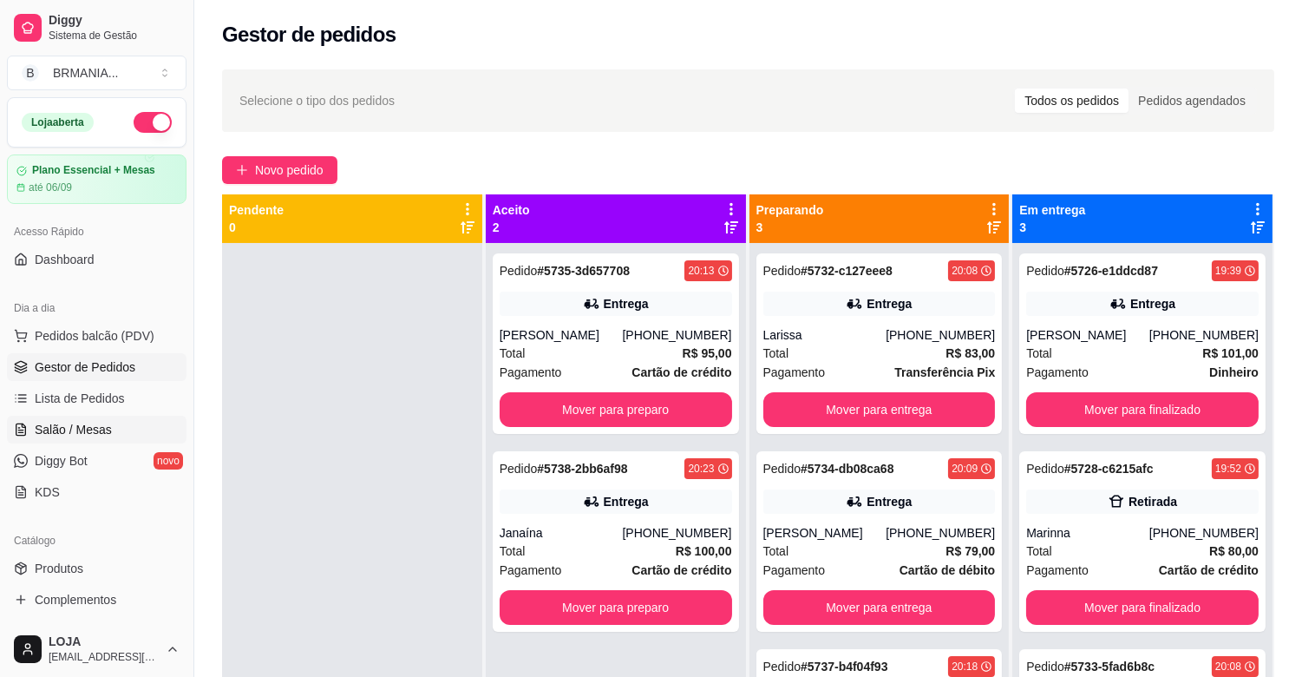
click at [67, 437] on span "Salão / Mesas" at bounding box center [73, 429] width 77 height 17
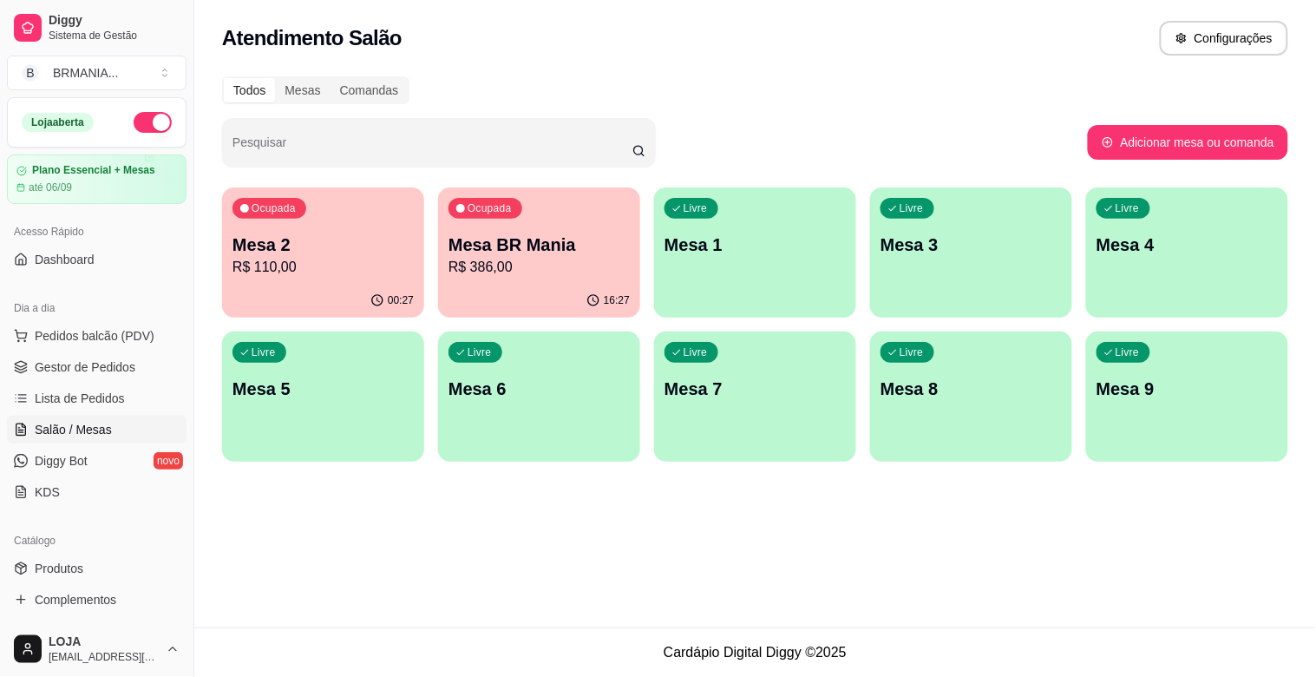
click at [311, 228] on div "Ocupada Mesa 2 R$ 110,00" at bounding box center [323, 235] width 202 height 96
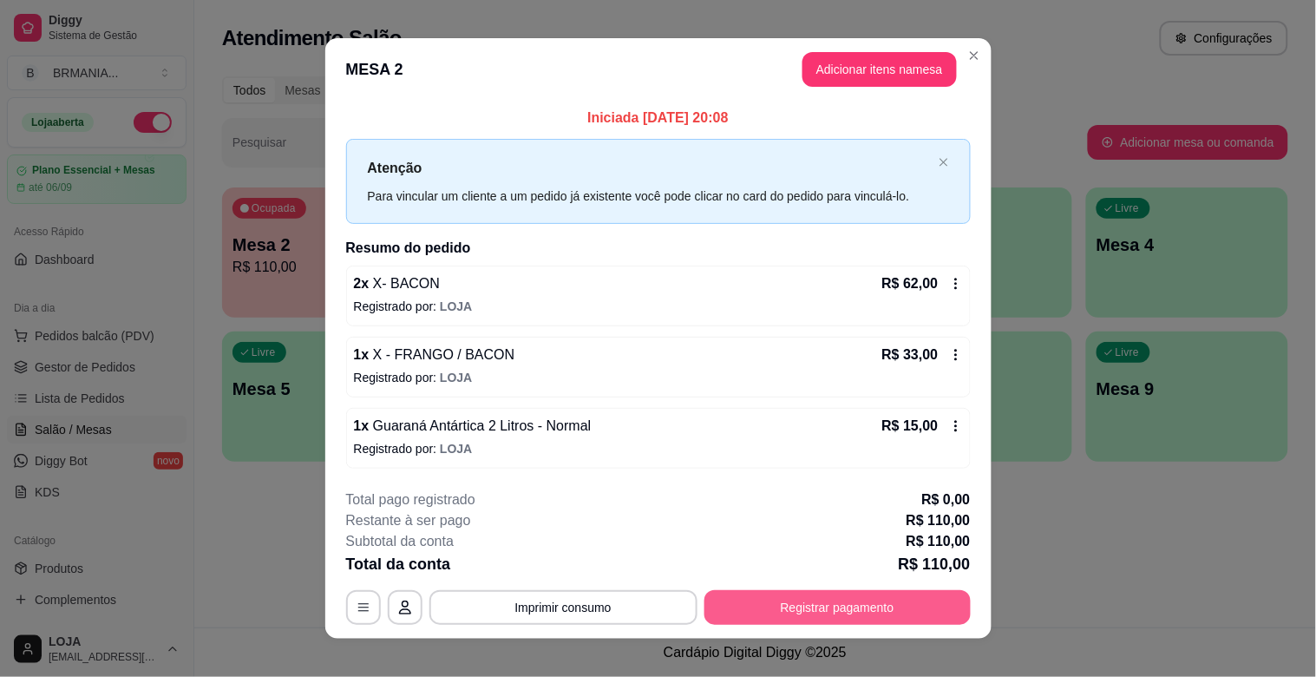
click at [847, 604] on button "Registrar pagamento" at bounding box center [837, 607] width 266 height 35
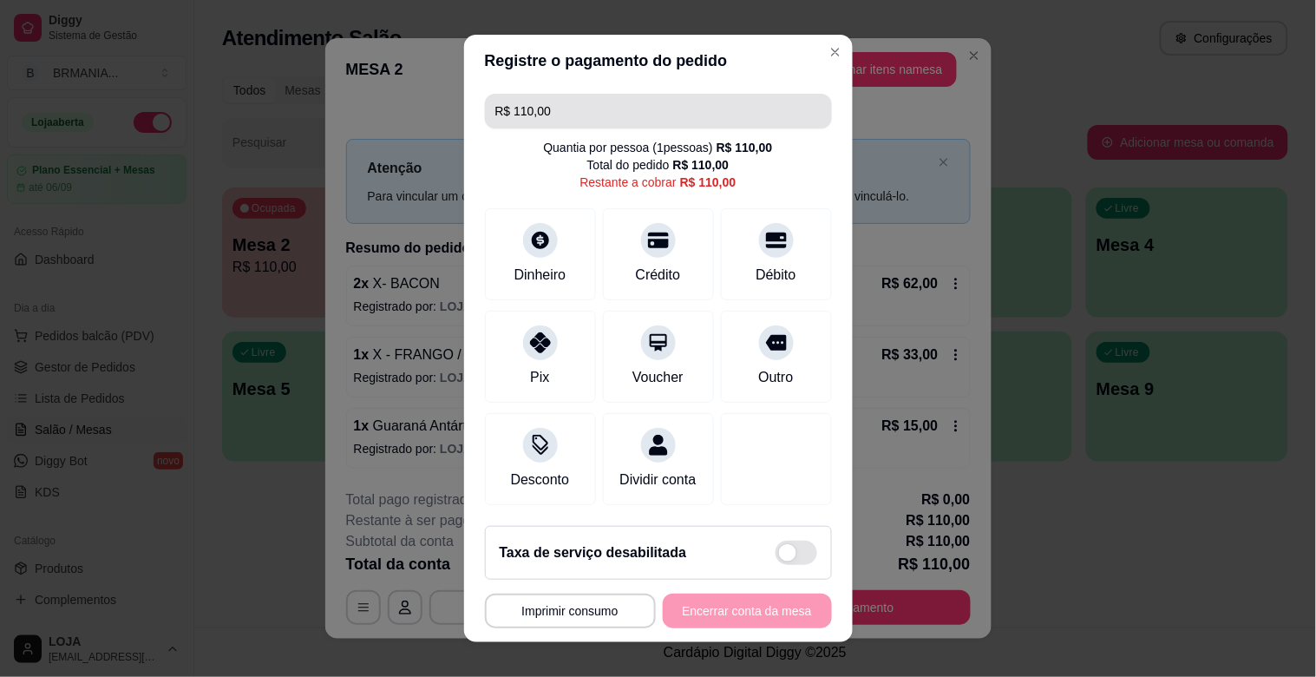
click at [227, 97] on div "**********" at bounding box center [658, 338] width 1316 height 677
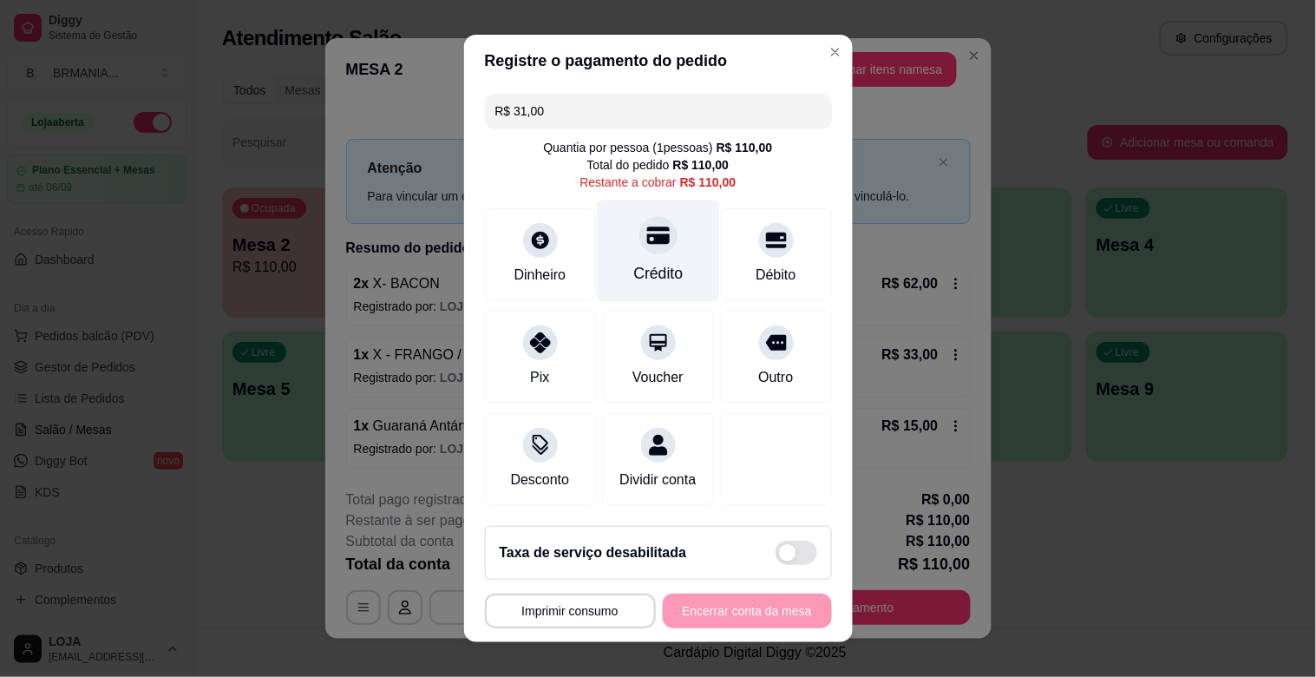
click at [635, 257] on div "Crédito" at bounding box center [658, 250] width 122 height 101
click at [656, 274] on div "Crédito" at bounding box center [657, 272] width 49 height 23
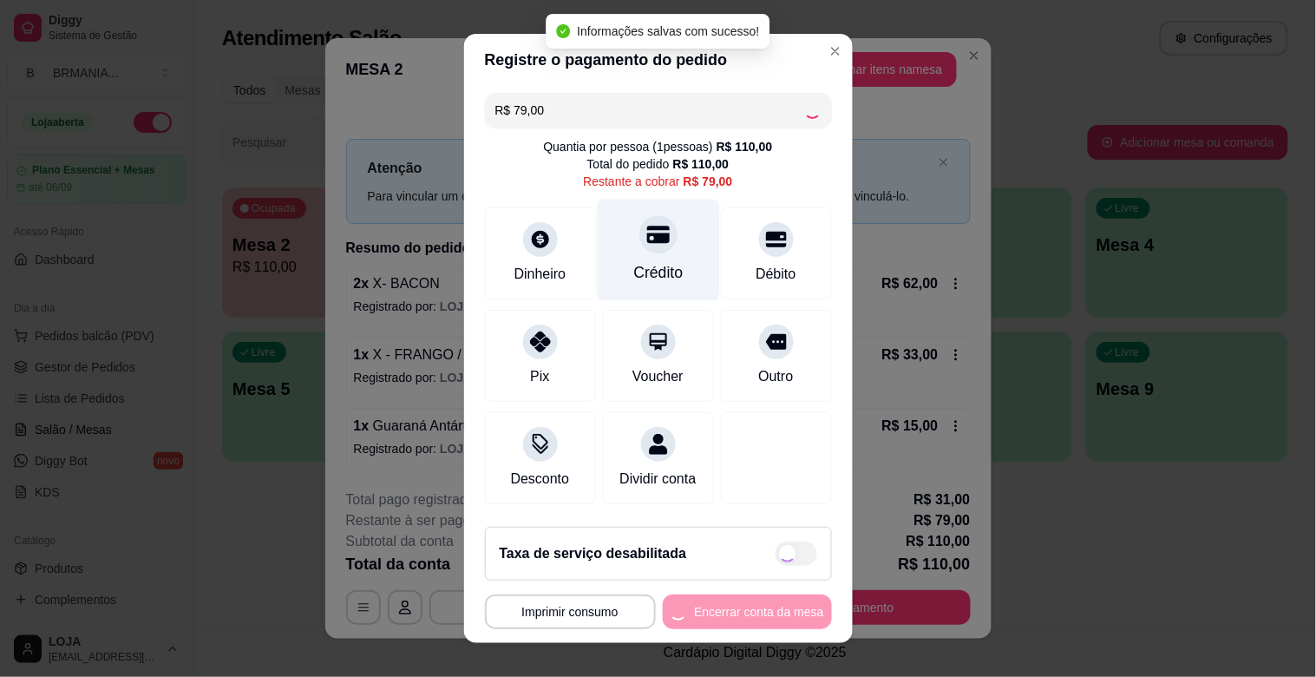
type input "R$ 0,00"
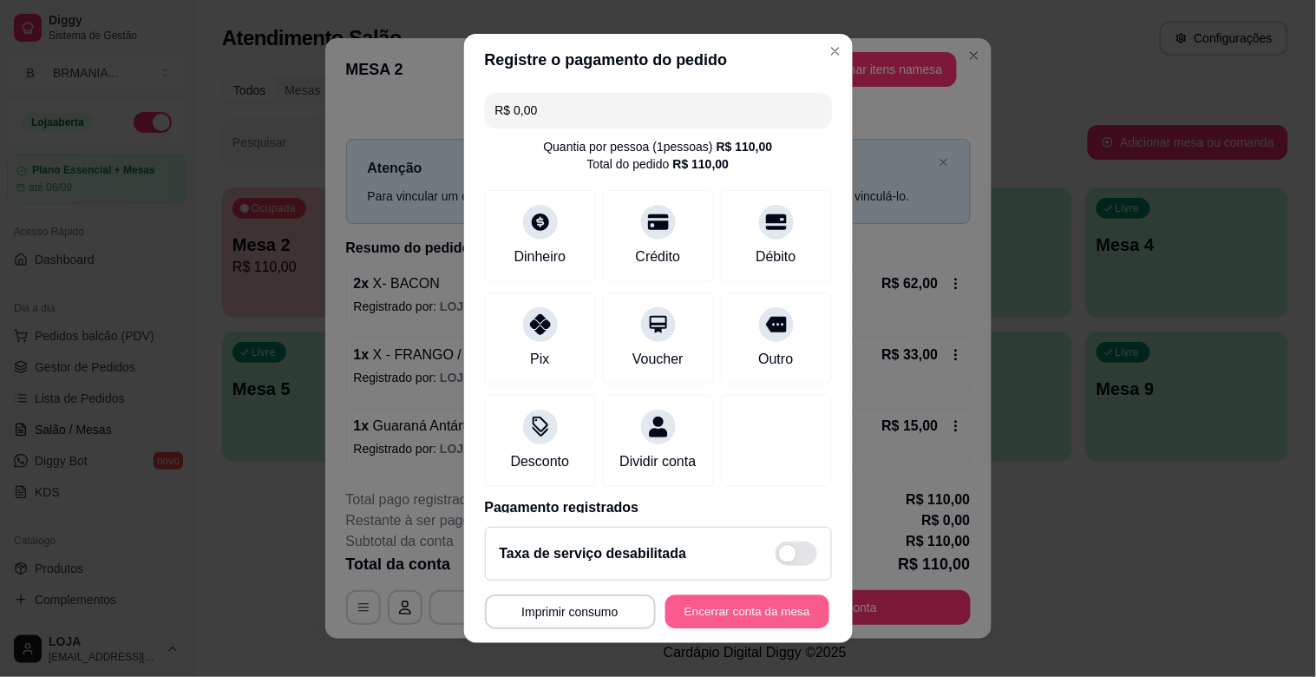
click at [732, 599] on button "Encerrar conta da mesa" at bounding box center [747, 612] width 164 height 34
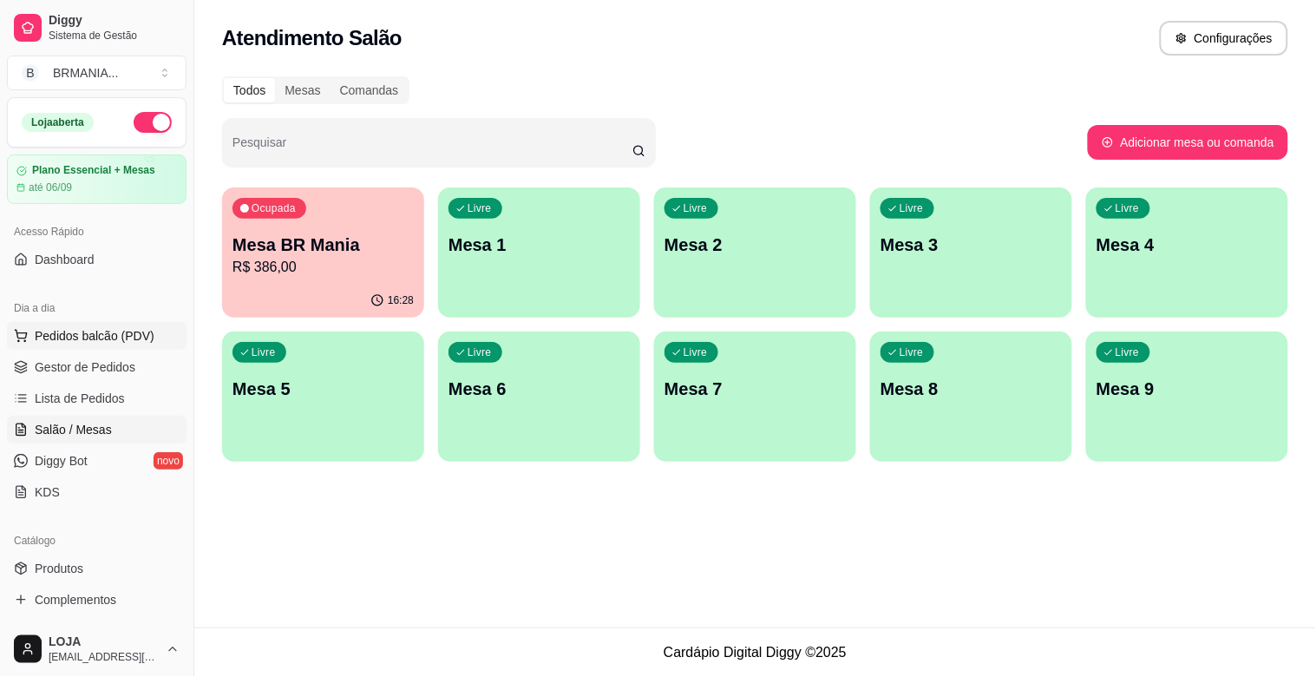
click at [93, 336] on span "Pedidos balcão (PDV)" at bounding box center [95, 335] width 120 height 17
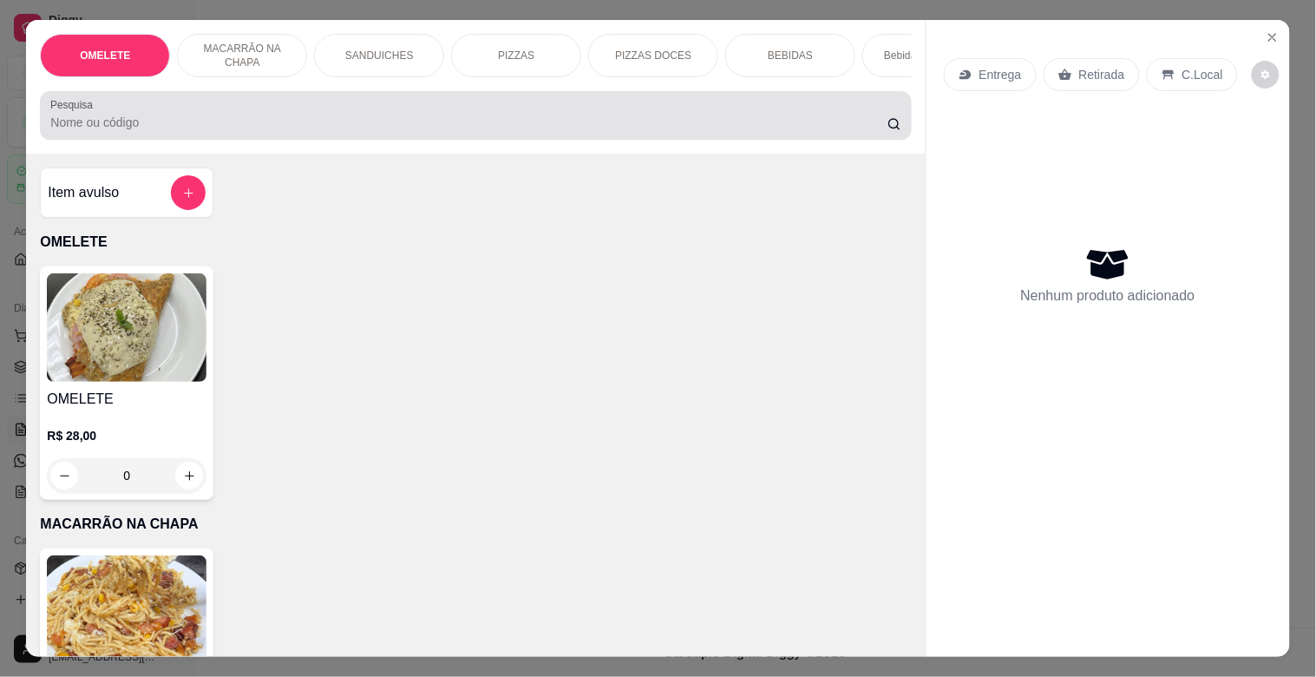
click at [319, 128] on input "Pesquisa" at bounding box center [468, 122] width 837 height 17
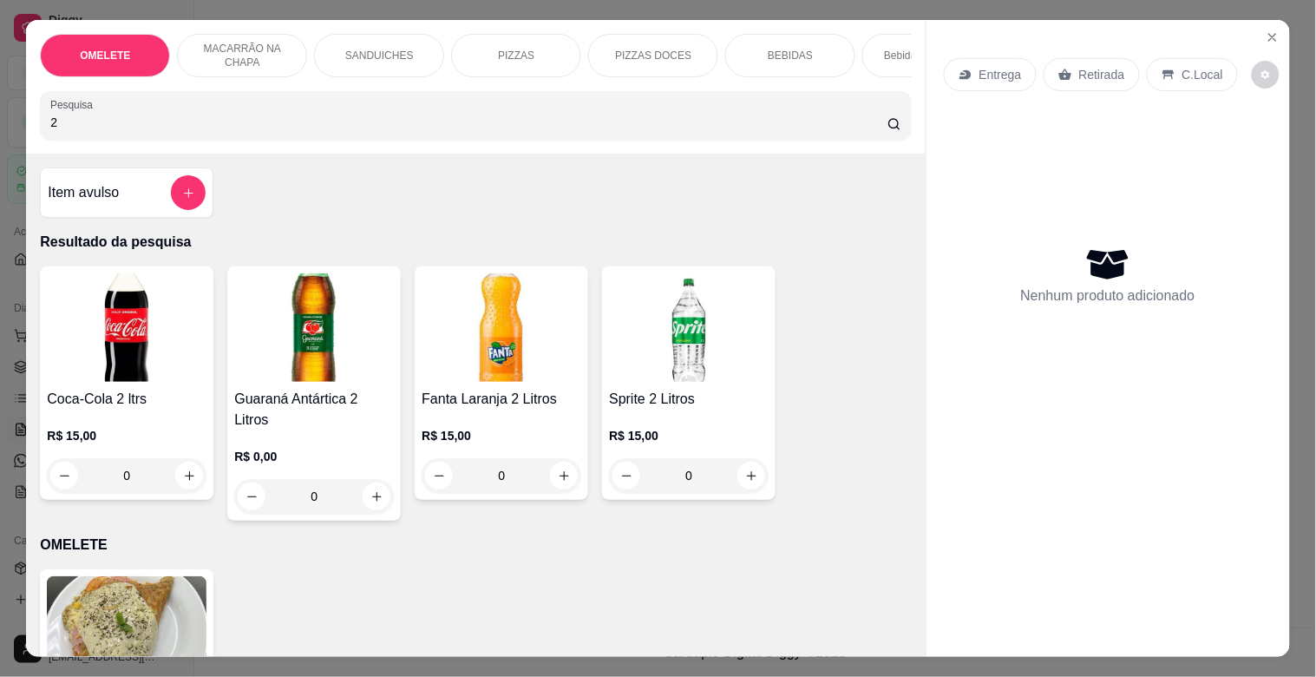
type input "2"
click at [153, 409] on h4 "Coca-Cola 2 ltrs" at bounding box center [127, 399] width 160 height 21
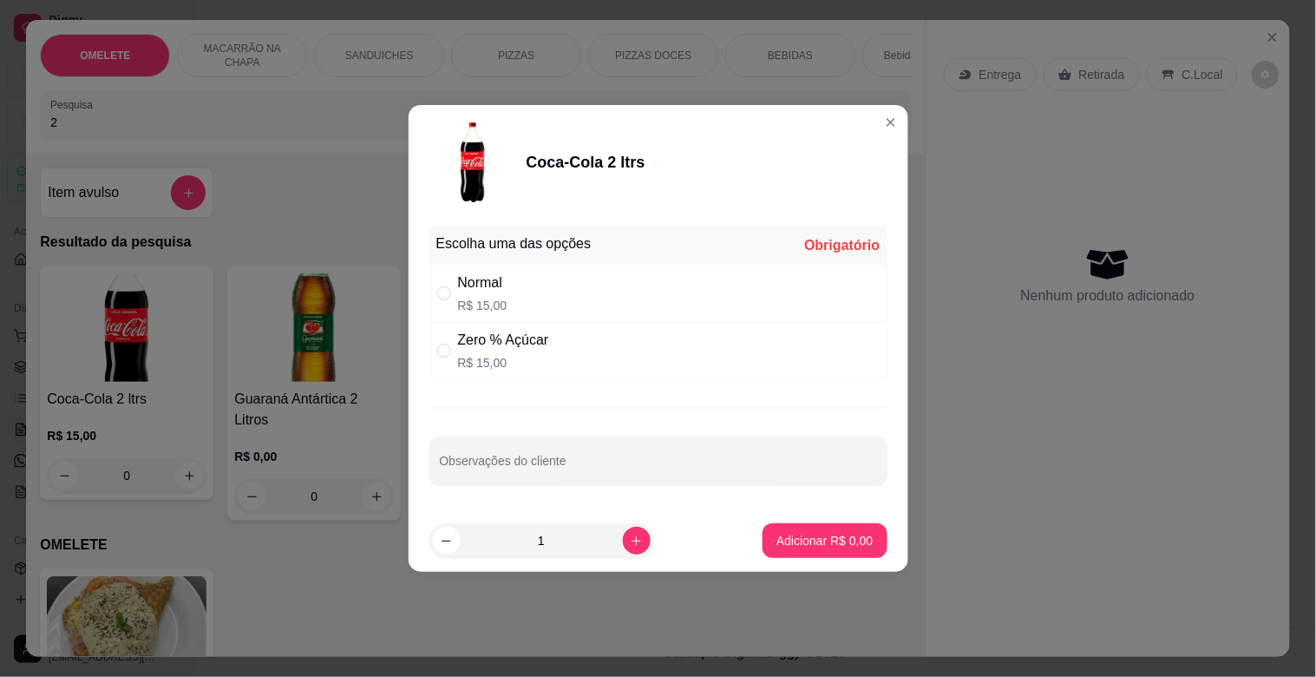
click at [482, 285] on div "Normal" at bounding box center [482, 282] width 49 height 21
radio input "true"
click at [844, 538] on p "Adicionar R$ 15,00" at bounding box center [820, 540] width 103 height 17
type input "1"
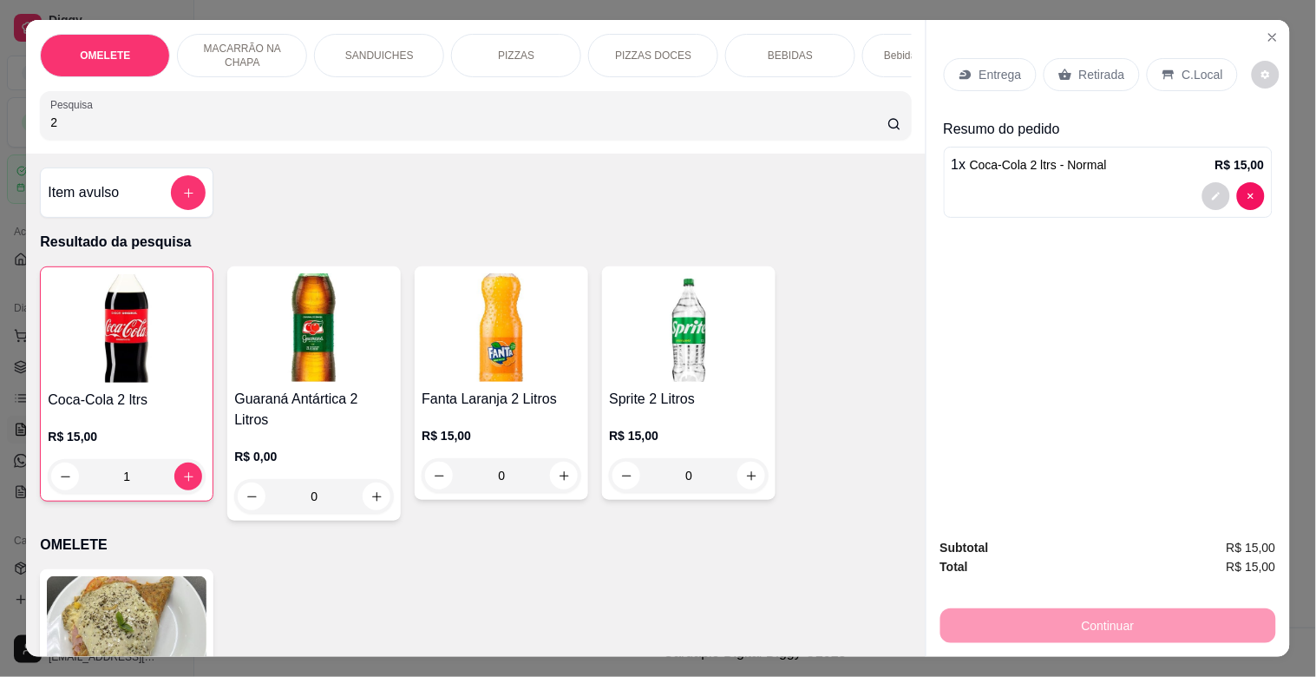
click at [1079, 66] on p "Retirada" at bounding box center [1102, 74] width 46 height 17
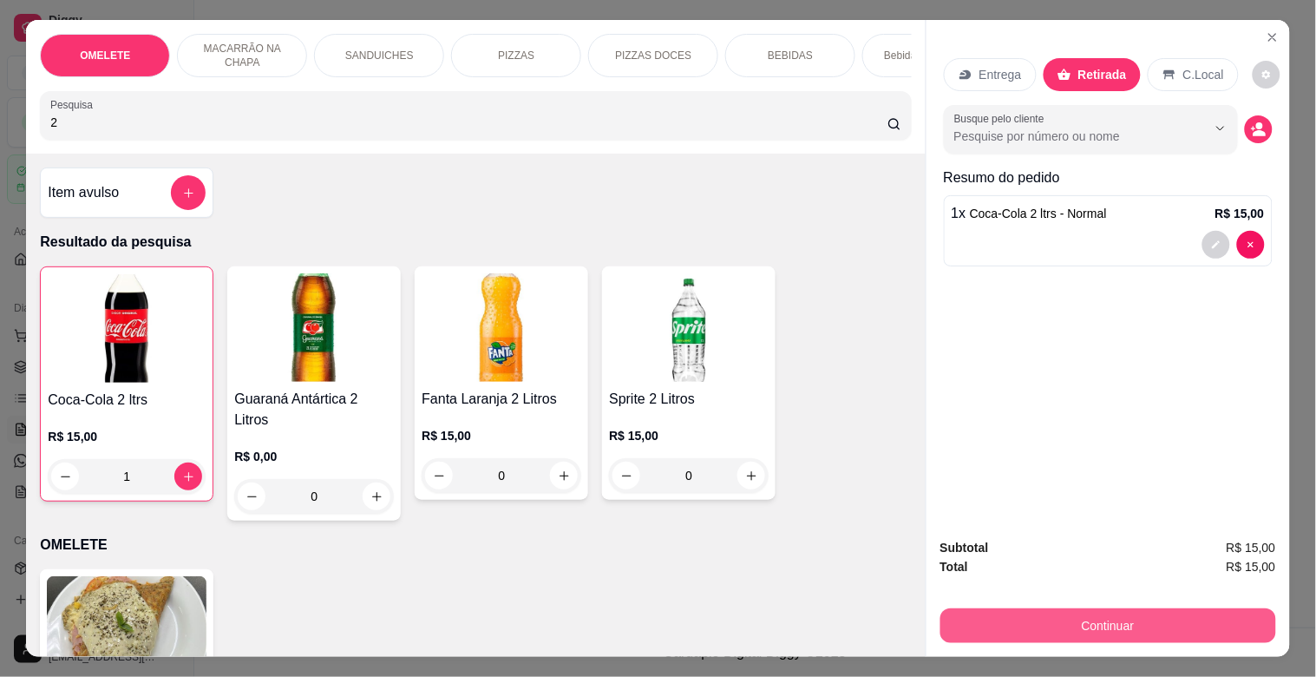
click at [1086, 619] on button "Continuar" at bounding box center [1108, 625] width 336 height 35
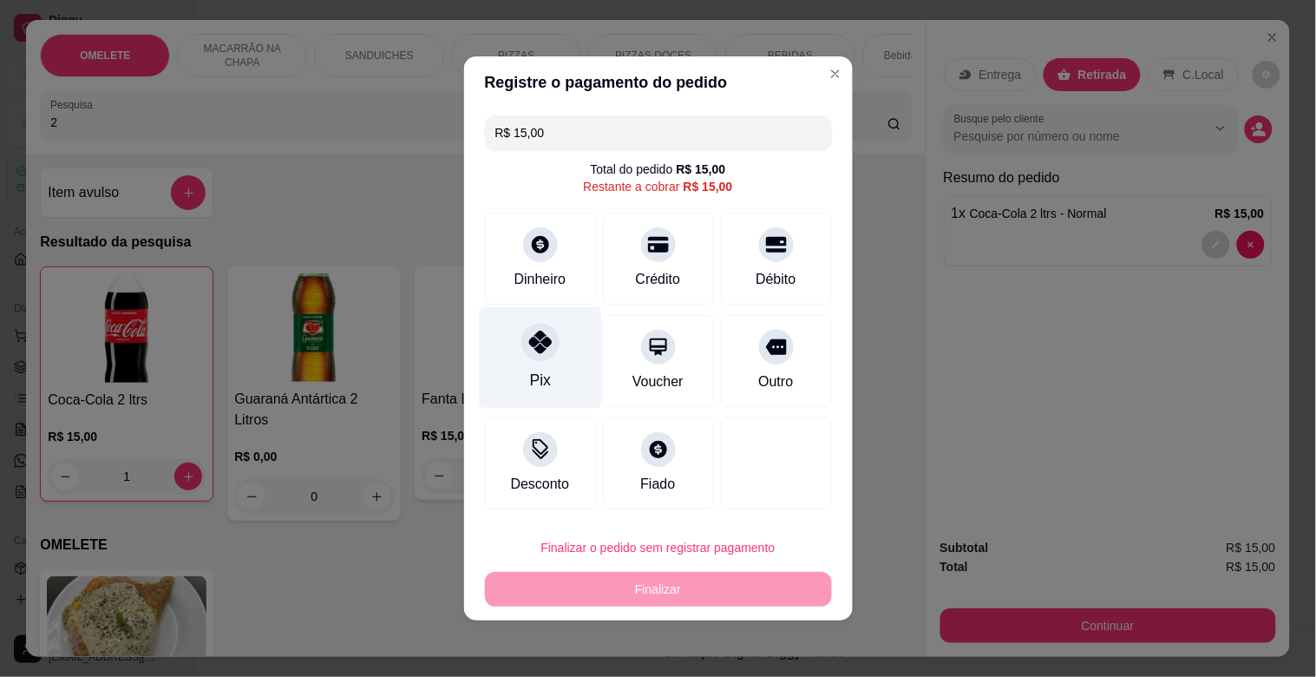
click at [517, 363] on div "Pix" at bounding box center [540, 357] width 122 height 101
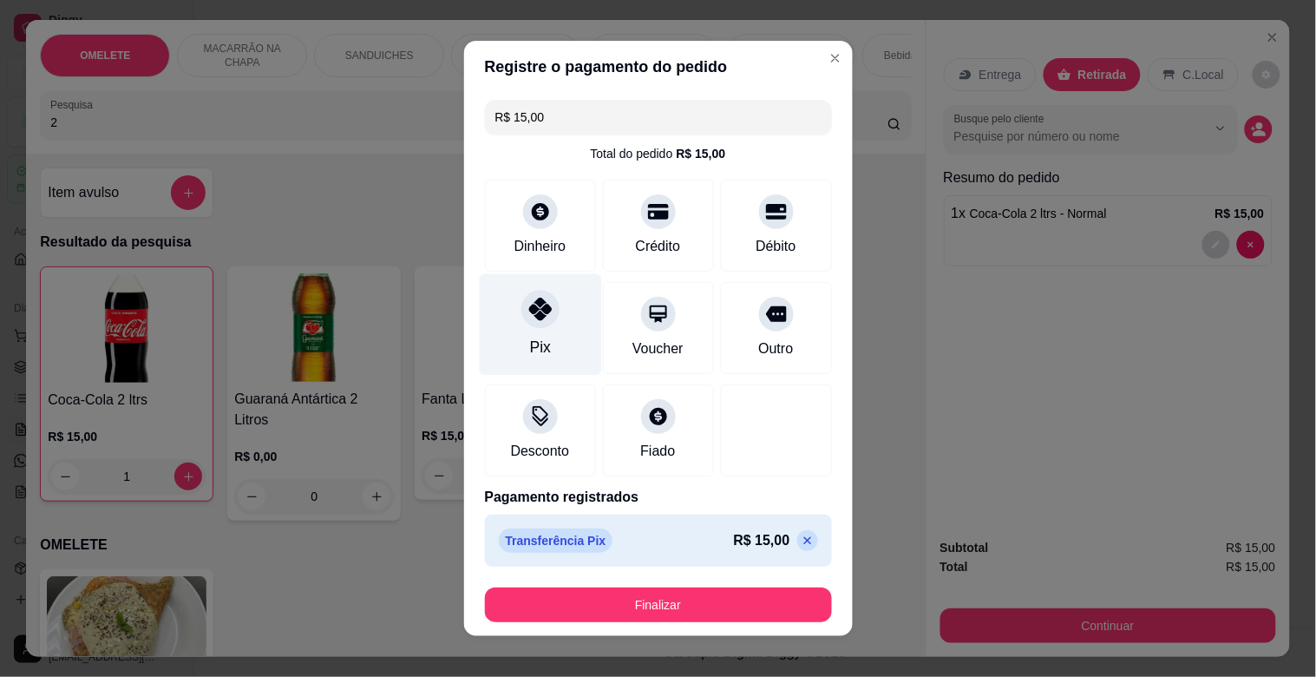
type input "R$ 0,00"
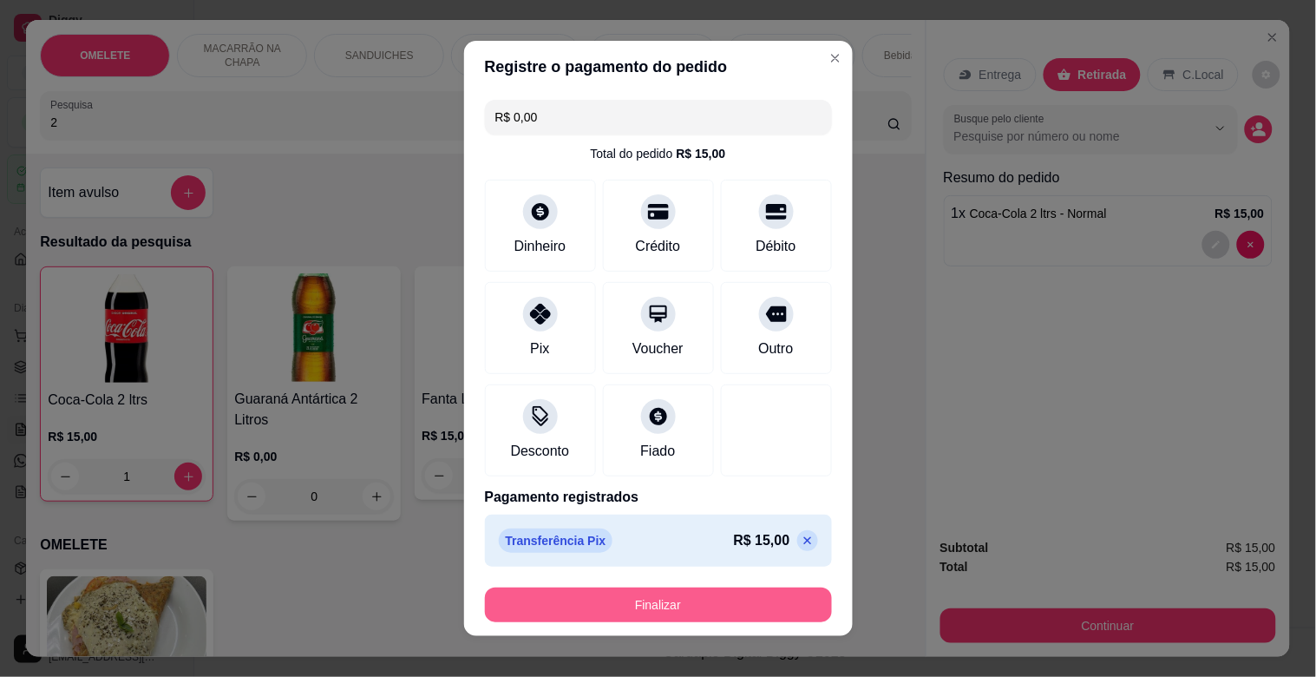
click at [584, 594] on button "Finalizar" at bounding box center [658, 604] width 347 height 35
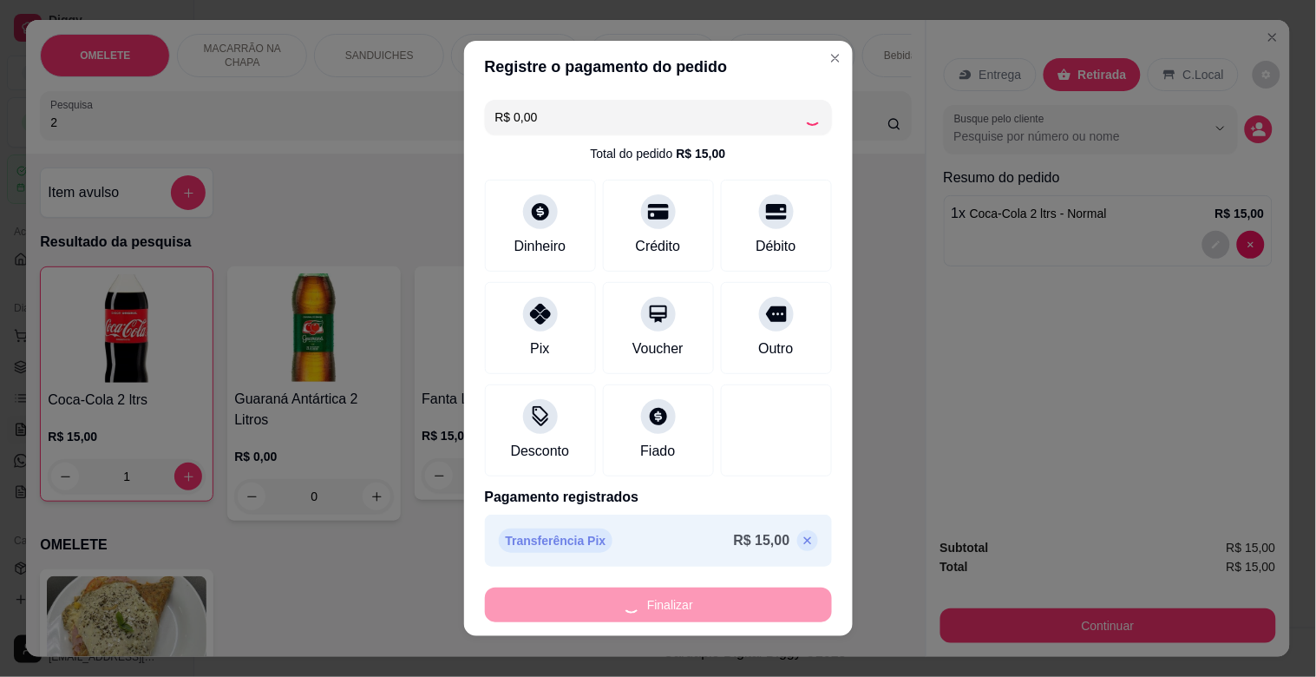
type input "0"
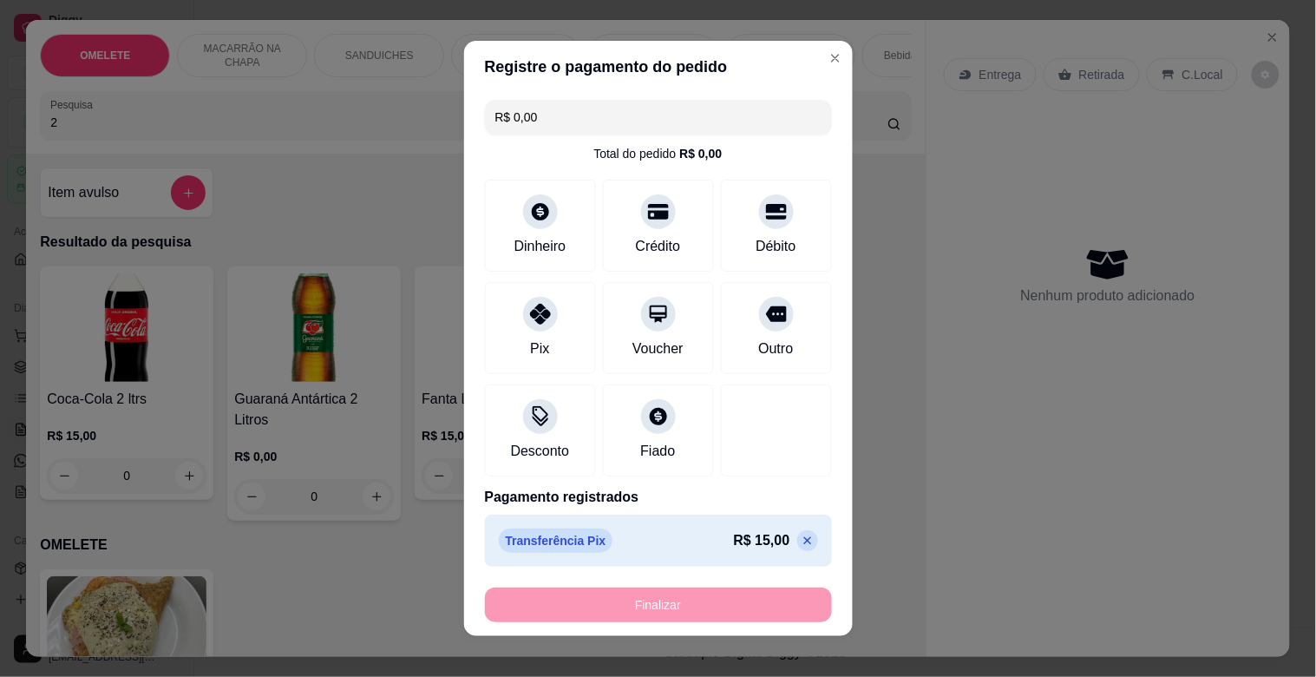
type input "-R$ 15,00"
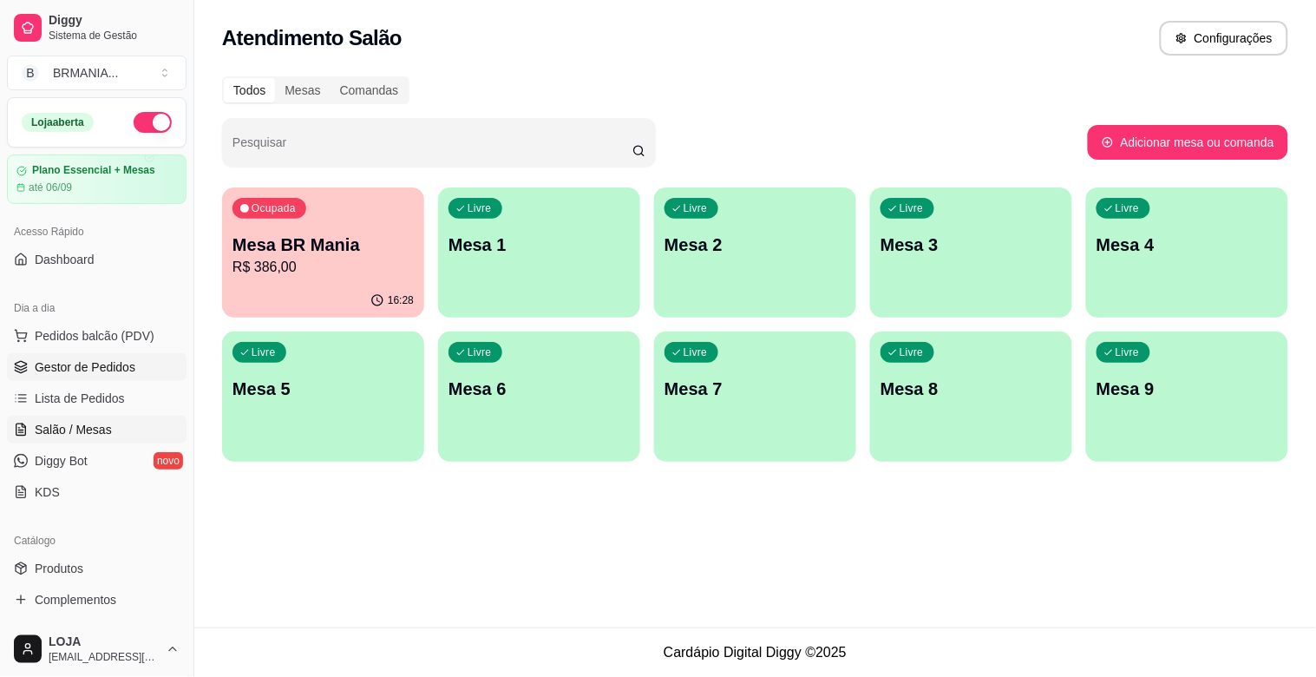
click at [104, 363] on span "Gestor de Pedidos" at bounding box center [85, 366] width 101 height 17
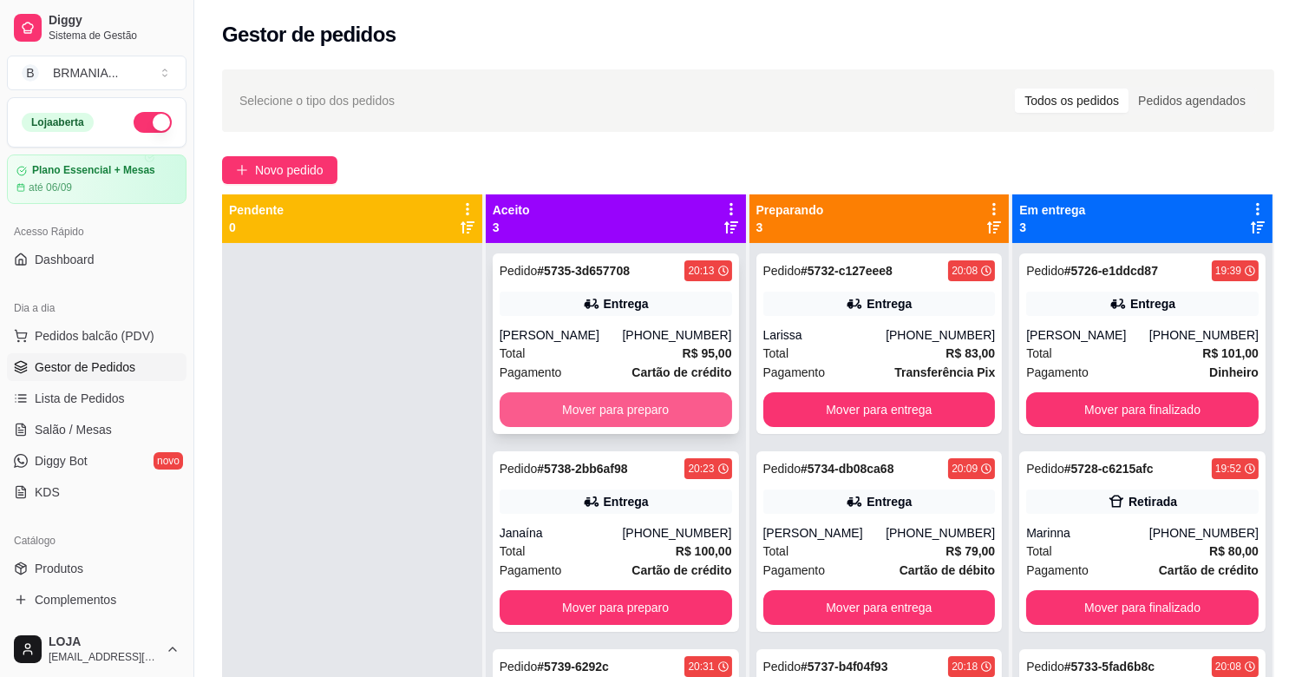
click at [645, 403] on button "Mover para preparo" at bounding box center [616, 409] width 232 height 35
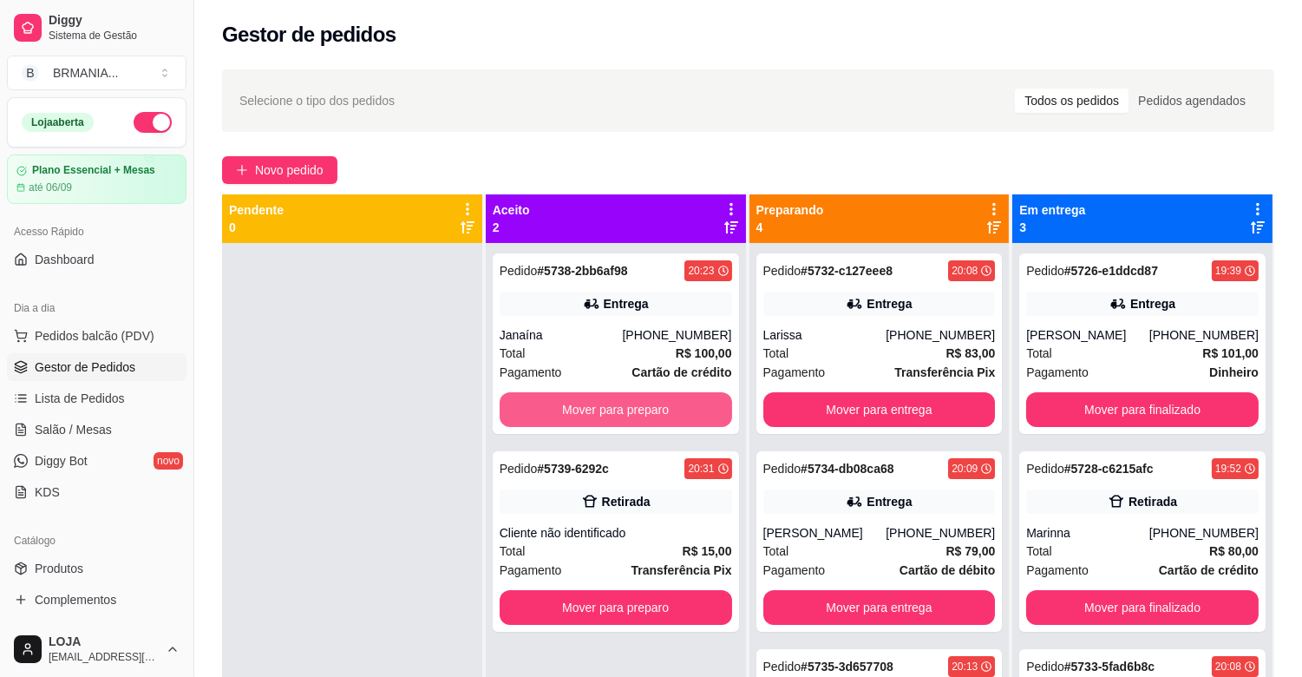
click at [643, 404] on button "Mover para preparo" at bounding box center [616, 409] width 232 height 35
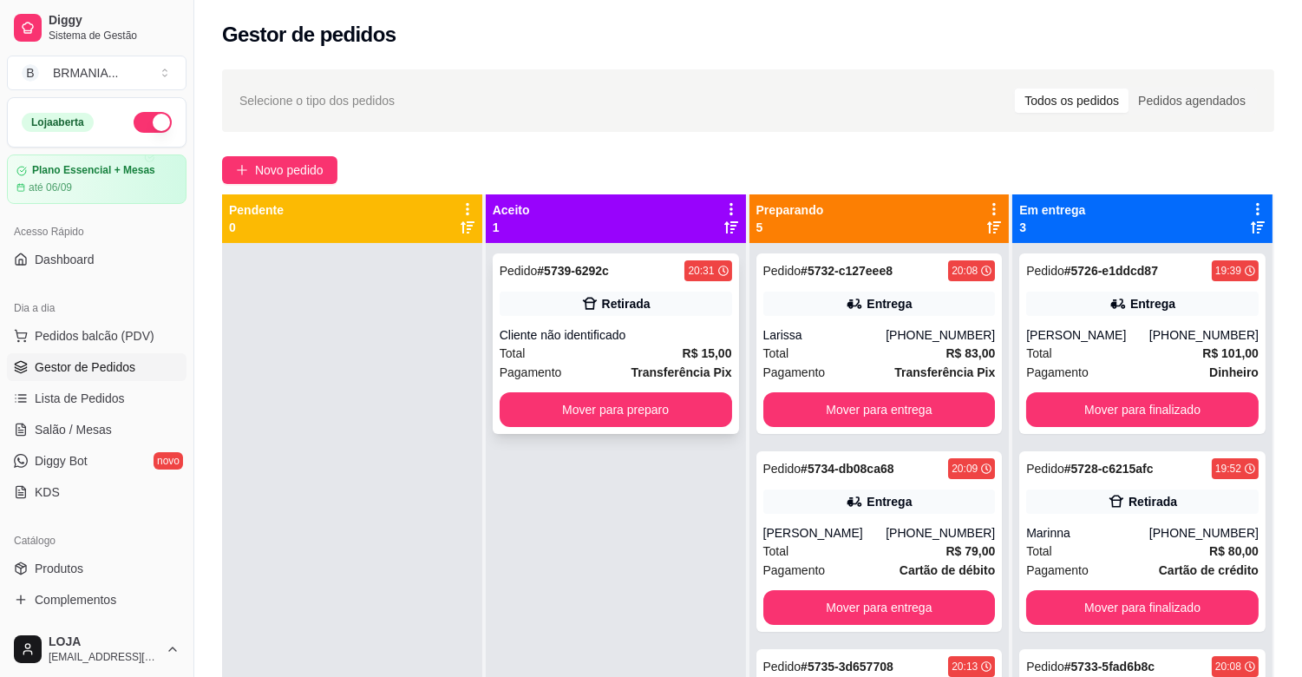
click at [609, 301] on div "Retirada" at bounding box center [626, 303] width 49 height 17
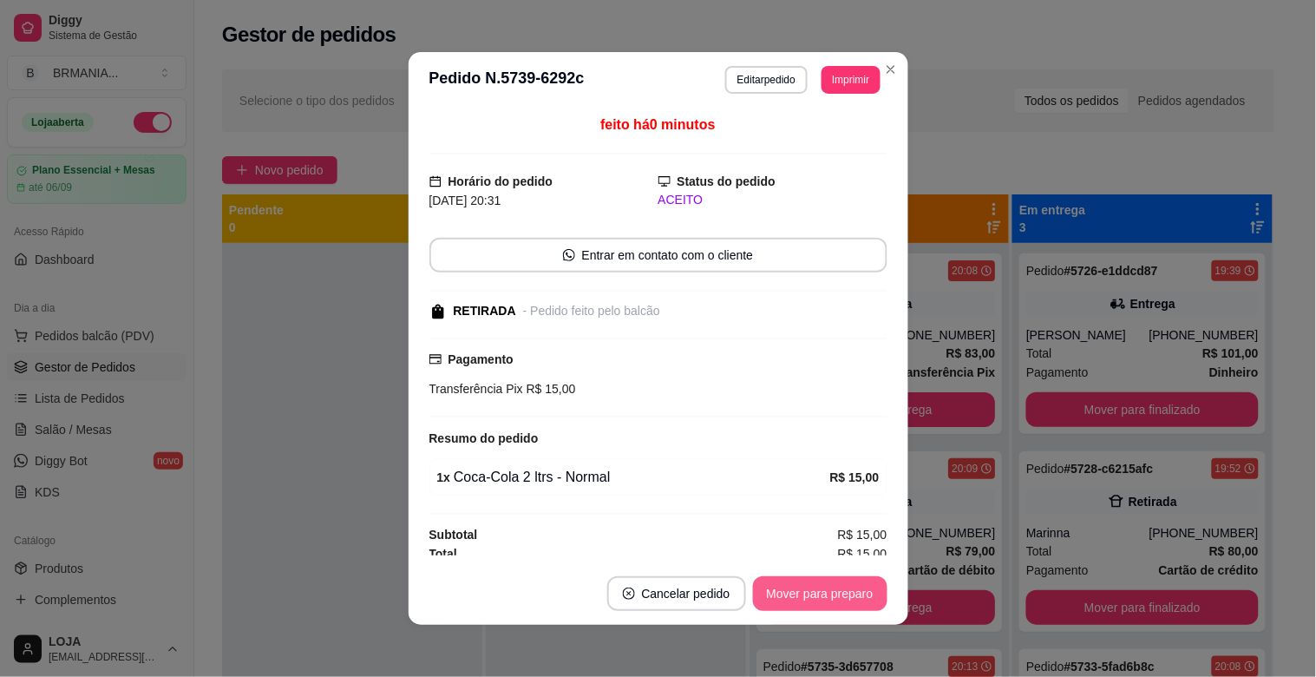
click at [778, 592] on button "Mover para preparo" at bounding box center [820, 593] width 134 height 35
click at [778, 592] on button "Mover para retirada disponível" at bounding box center [791, 593] width 192 height 35
click at [778, 592] on button "Mover para finalizado" at bounding box center [815, 593] width 144 height 35
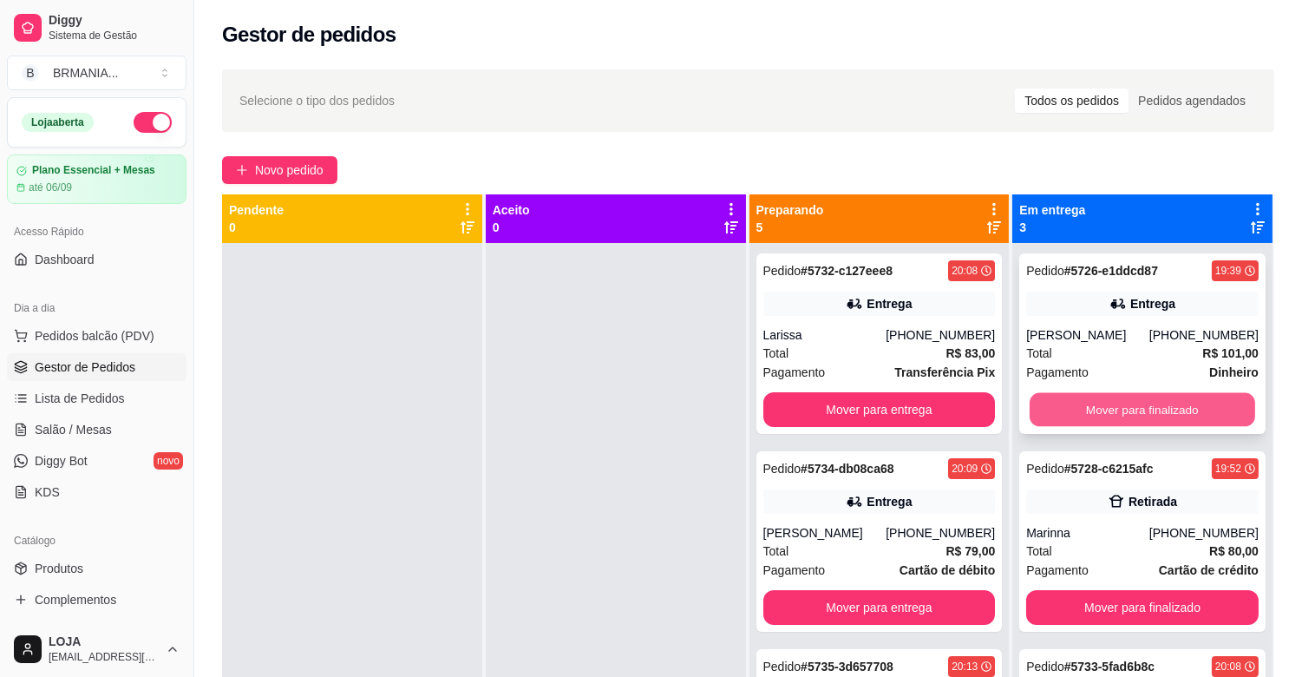
click at [1116, 410] on button "Mover para finalizado" at bounding box center [1143, 410] width 226 height 34
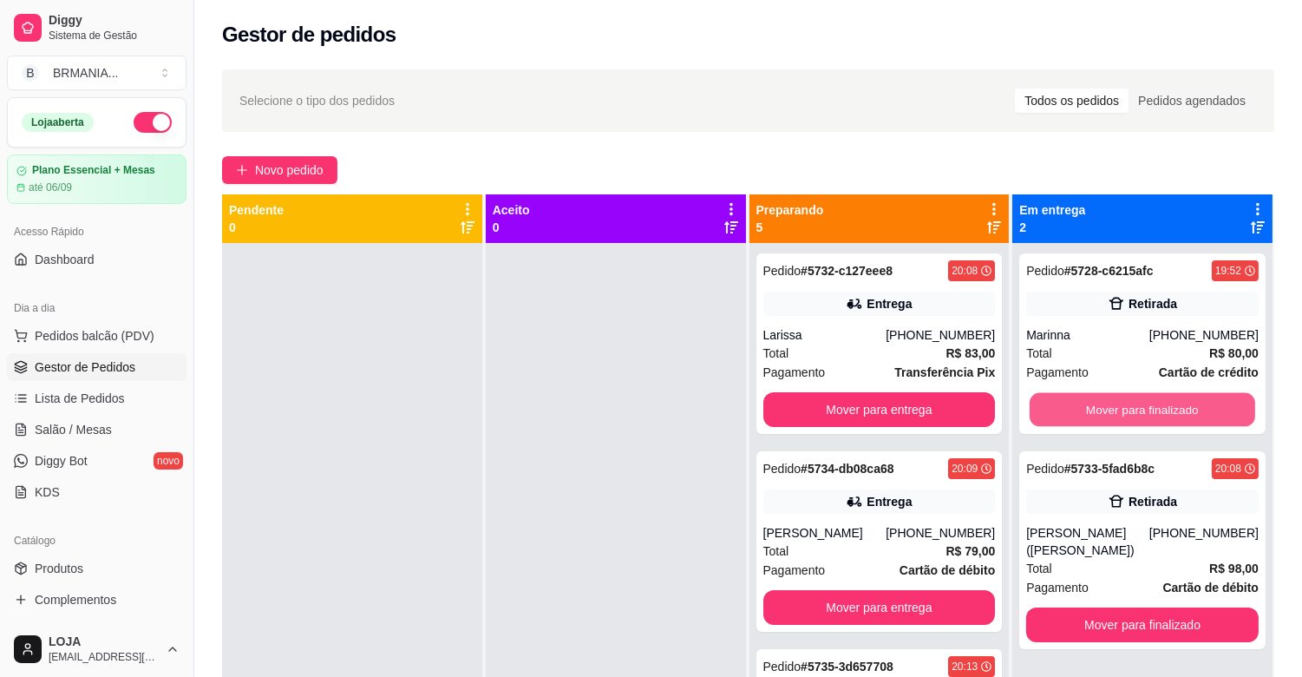
click at [1116, 410] on button "Mover para finalizado" at bounding box center [1143, 410] width 226 height 34
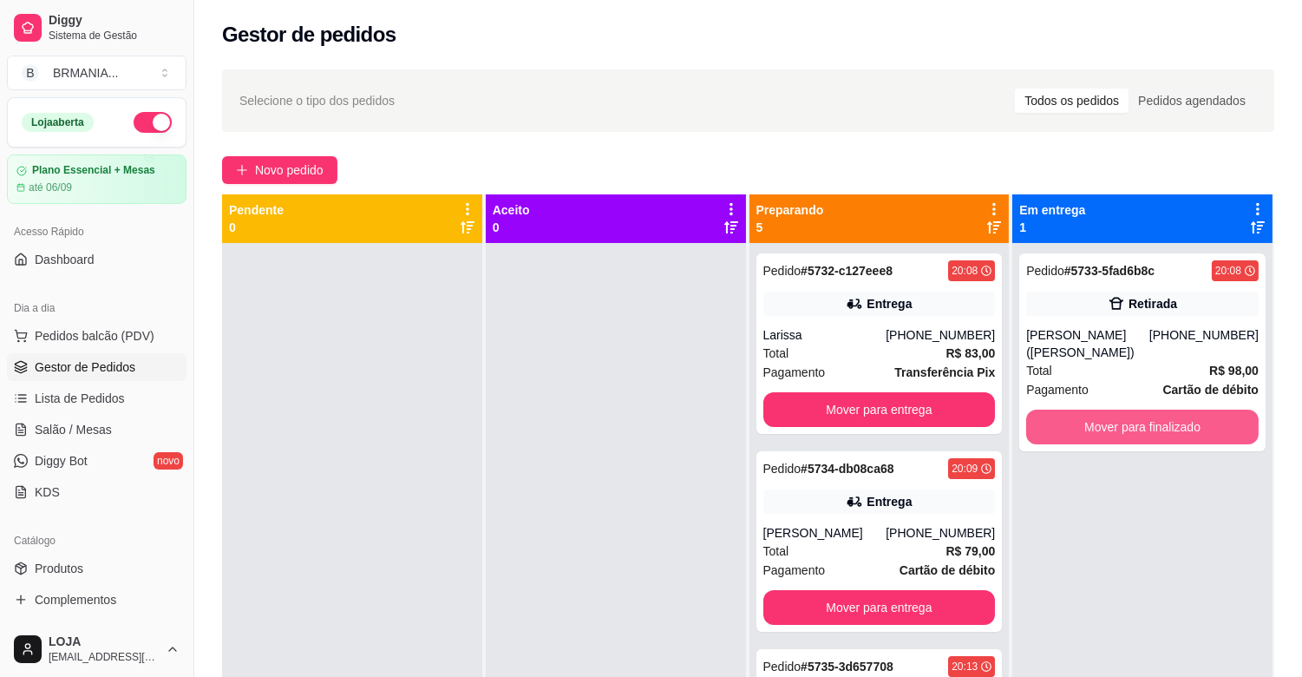
click at [1116, 410] on button "Mover para finalizado" at bounding box center [1142, 426] width 232 height 35
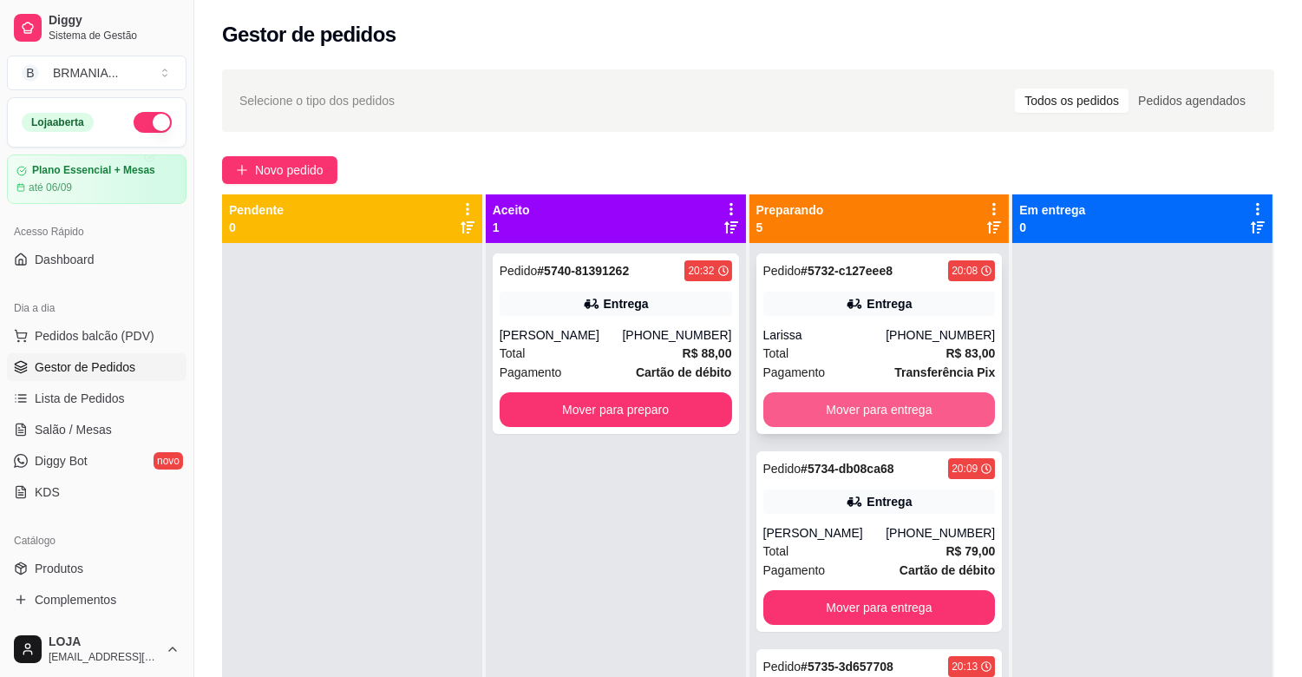
click at [882, 410] on button "Mover para entrega" at bounding box center [879, 409] width 232 height 35
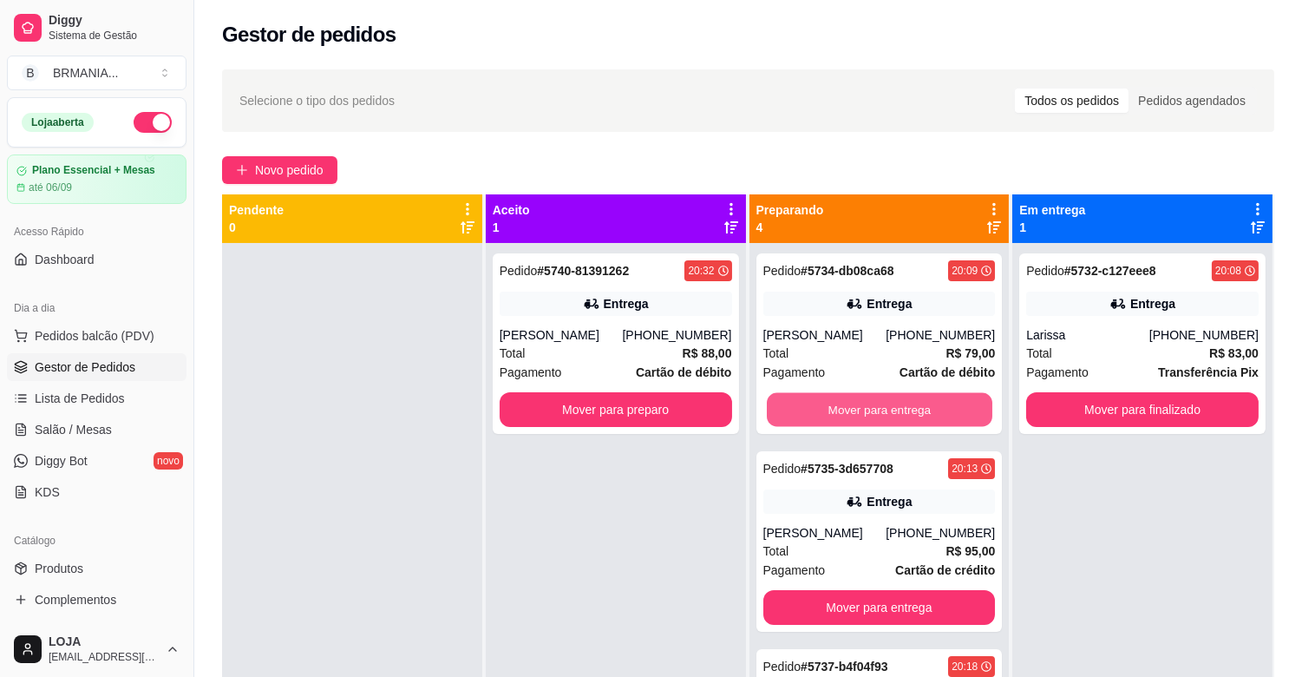
click at [882, 410] on button "Mover para entrega" at bounding box center [880, 410] width 226 height 34
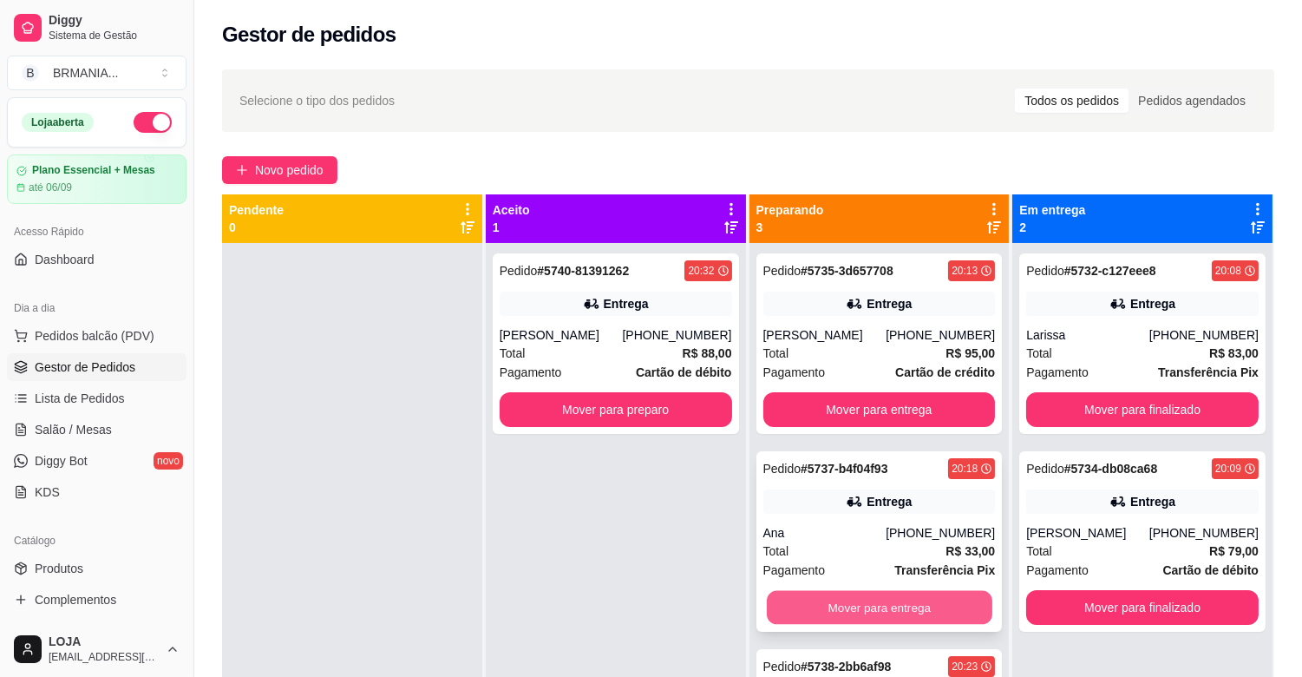
click at [852, 601] on button "Mover para entrega" at bounding box center [880, 608] width 226 height 34
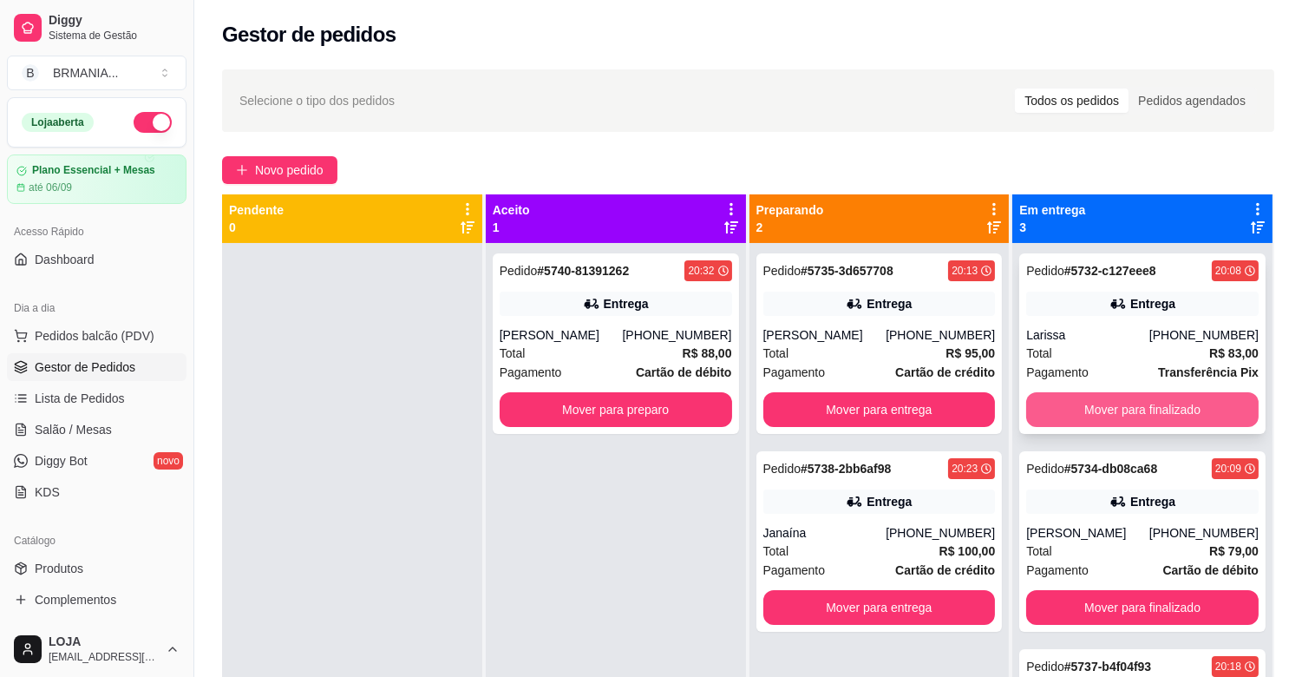
click at [1079, 408] on button "Mover para finalizado" at bounding box center [1142, 409] width 232 height 35
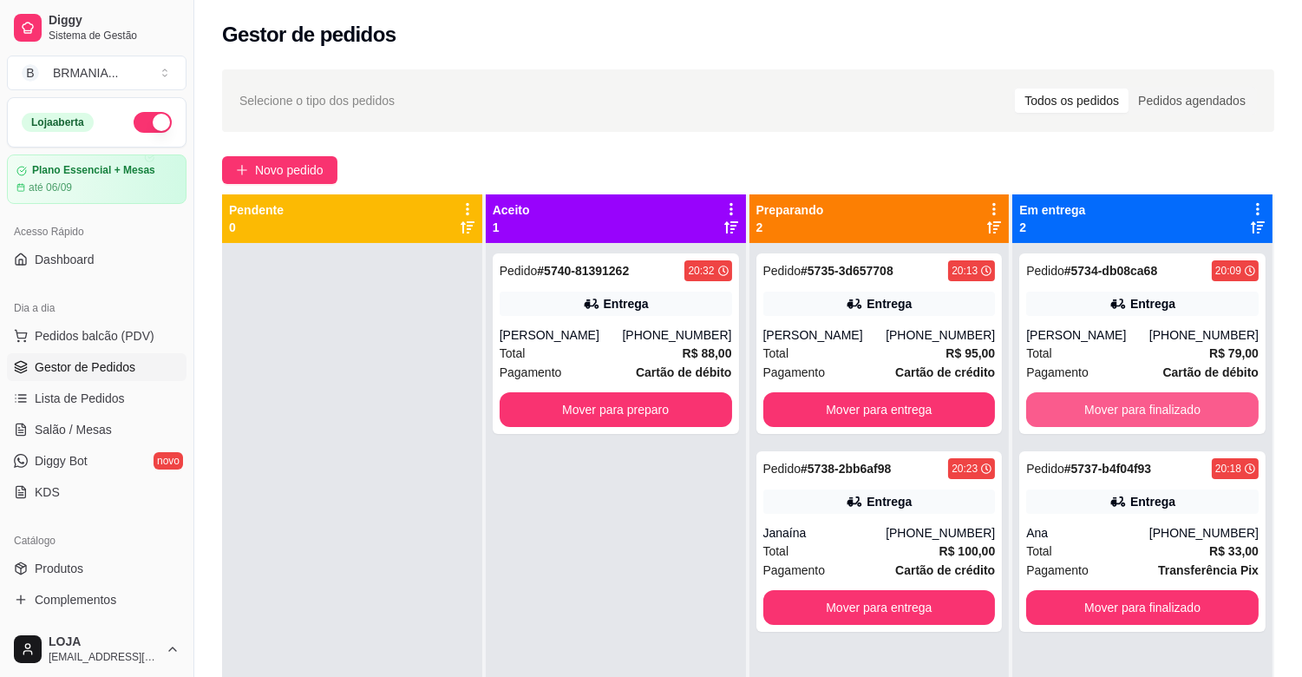
click at [1079, 408] on button "Mover para finalizado" at bounding box center [1142, 409] width 232 height 35
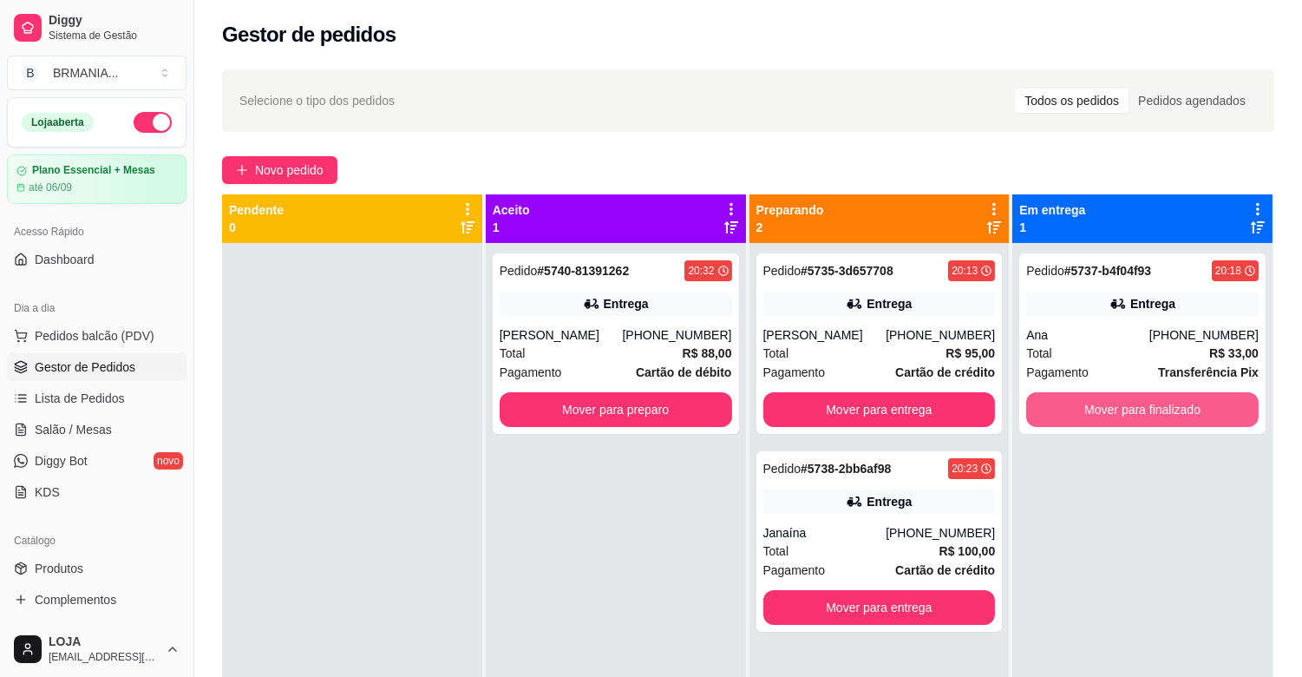
click at [1079, 408] on button "Mover para finalizado" at bounding box center [1142, 409] width 232 height 35
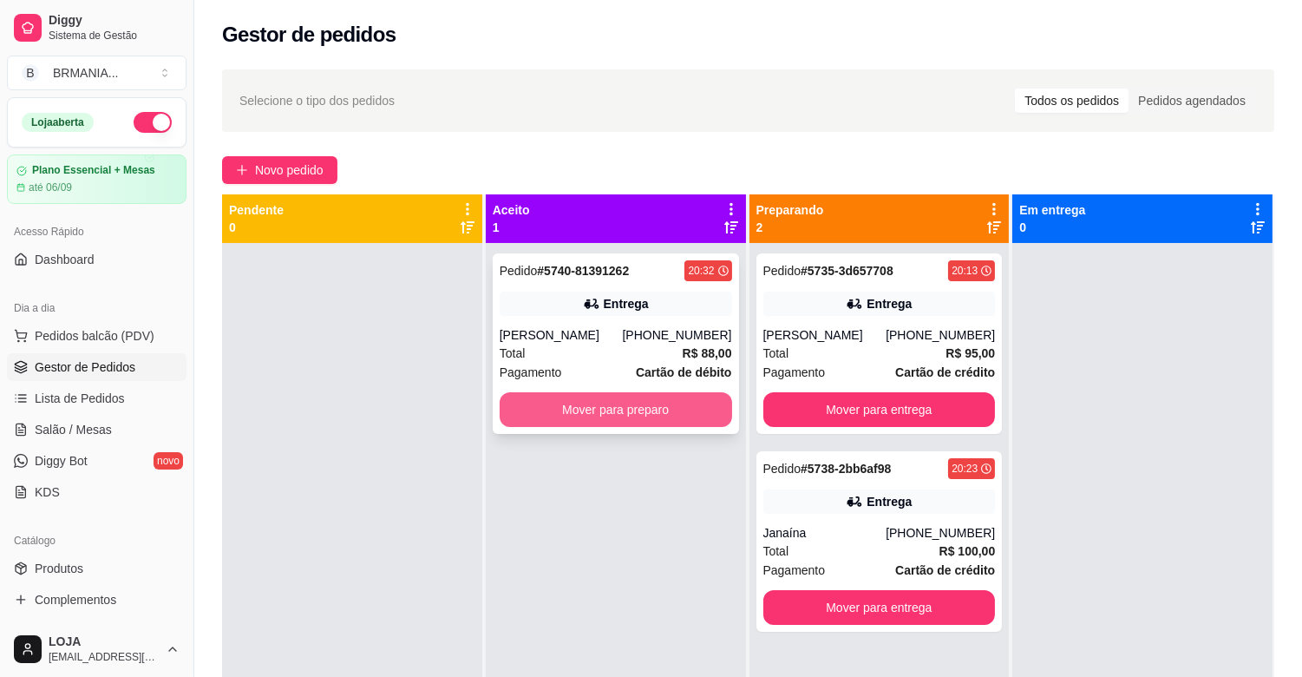
click at [631, 397] on button "Mover para preparo" at bounding box center [616, 409] width 232 height 35
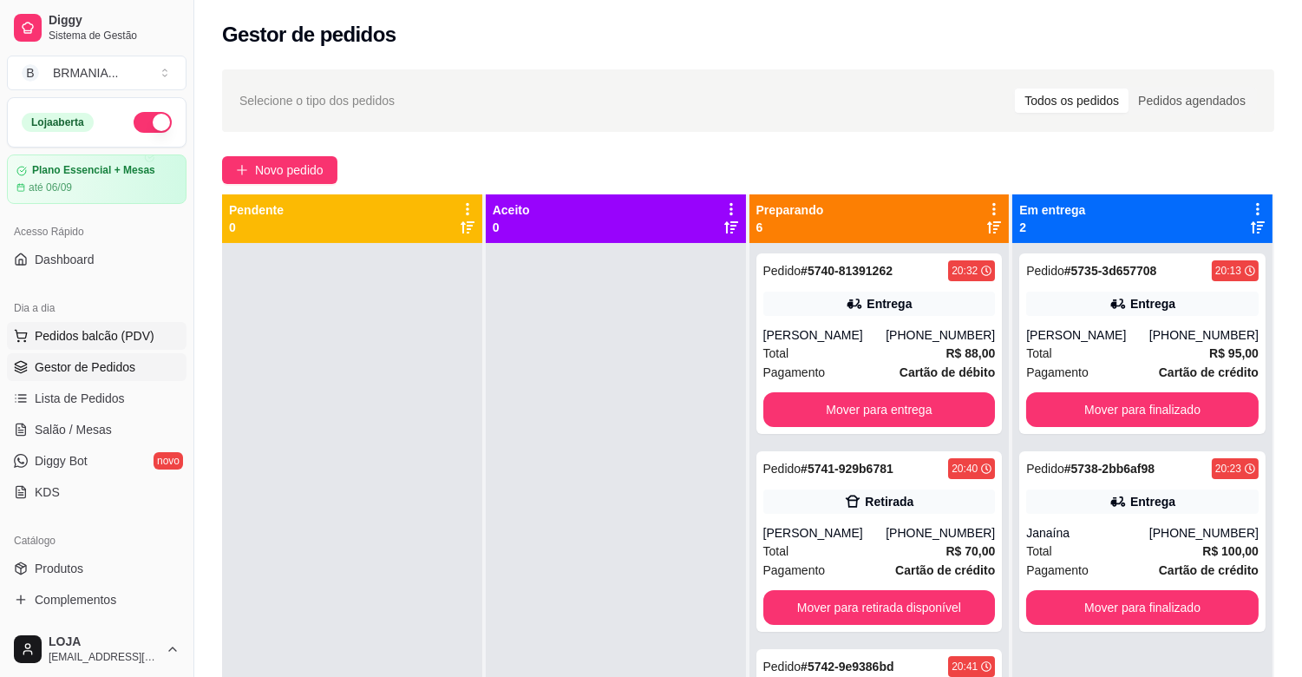
click at [104, 337] on span "Pedidos balcão (PDV)" at bounding box center [95, 335] width 120 height 17
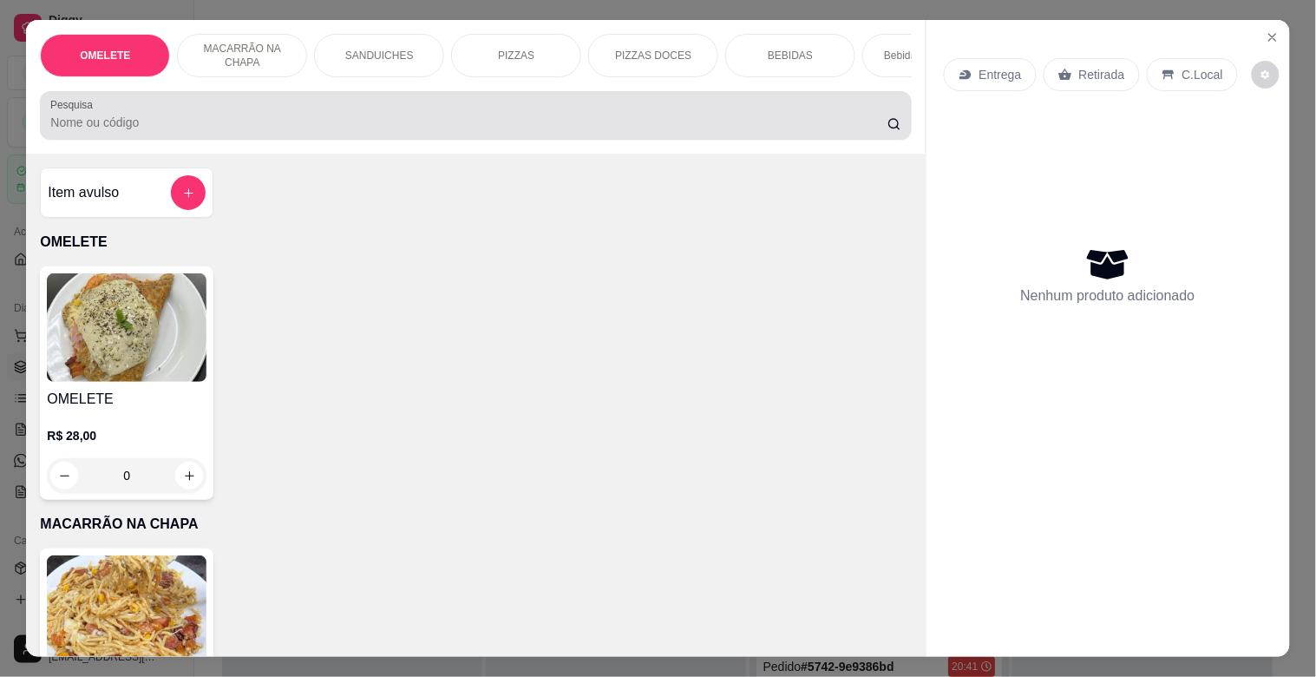
click at [354, 131] on input "Pesquisa" at bounding box center [468, 122] width 837 height 17
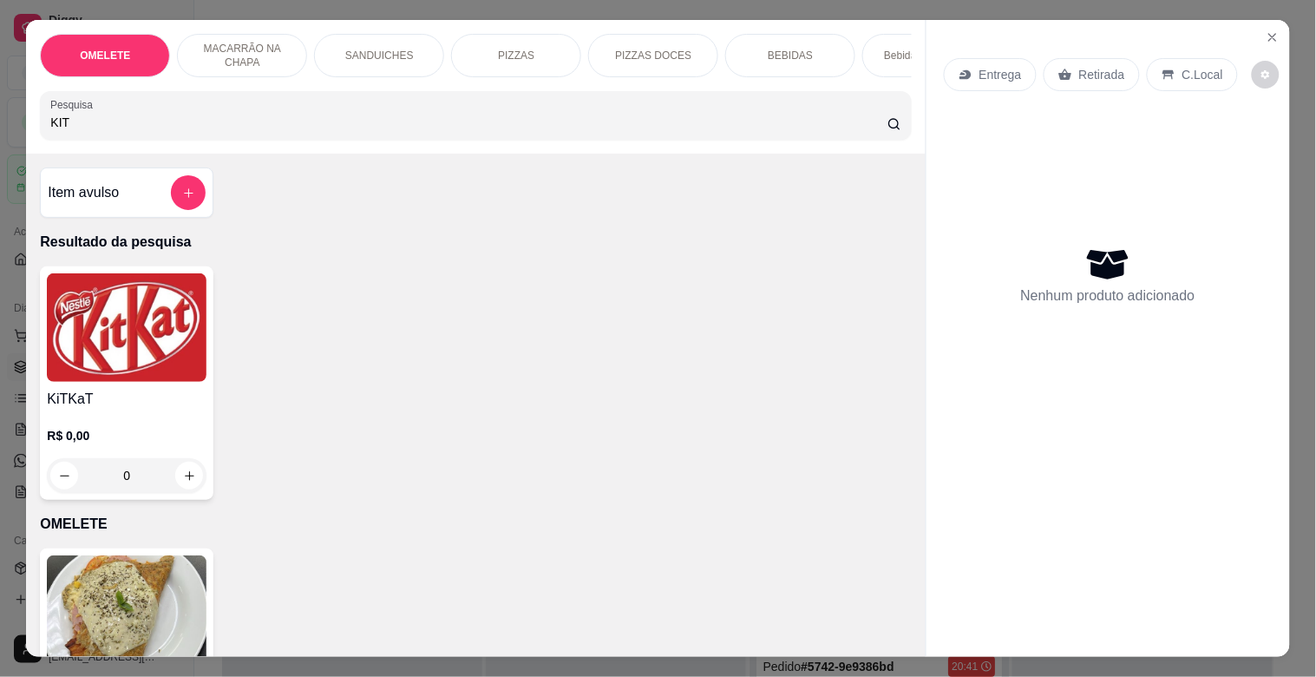
type input "KIT"
click at [148, 358] on img at bounding box center [127, 327] width 160 height 108
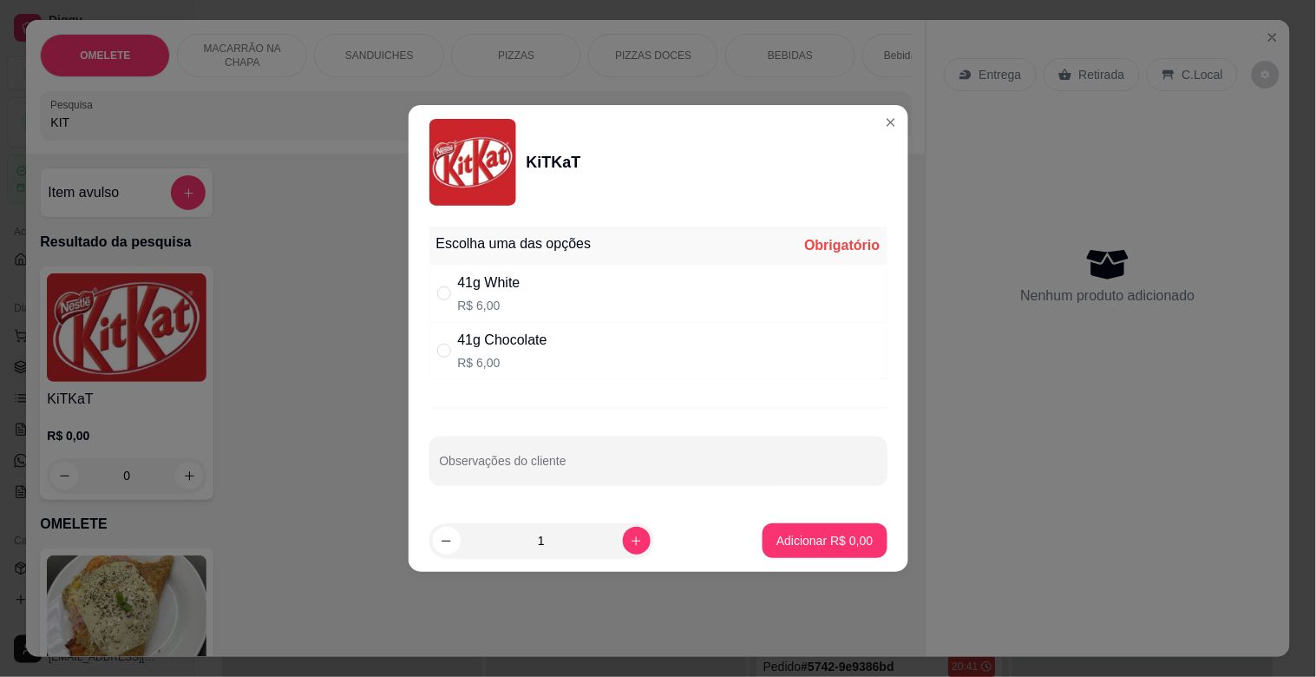
click at [575, 284] on div "41g White R$ 6,00" at bounding box center [658, 293] width 458 height 57
radio input "true"
click at [854, 540] on p "Adicionar R$ 6,00" at bounding box center [824, 540] width 96 height 17
type input "1"
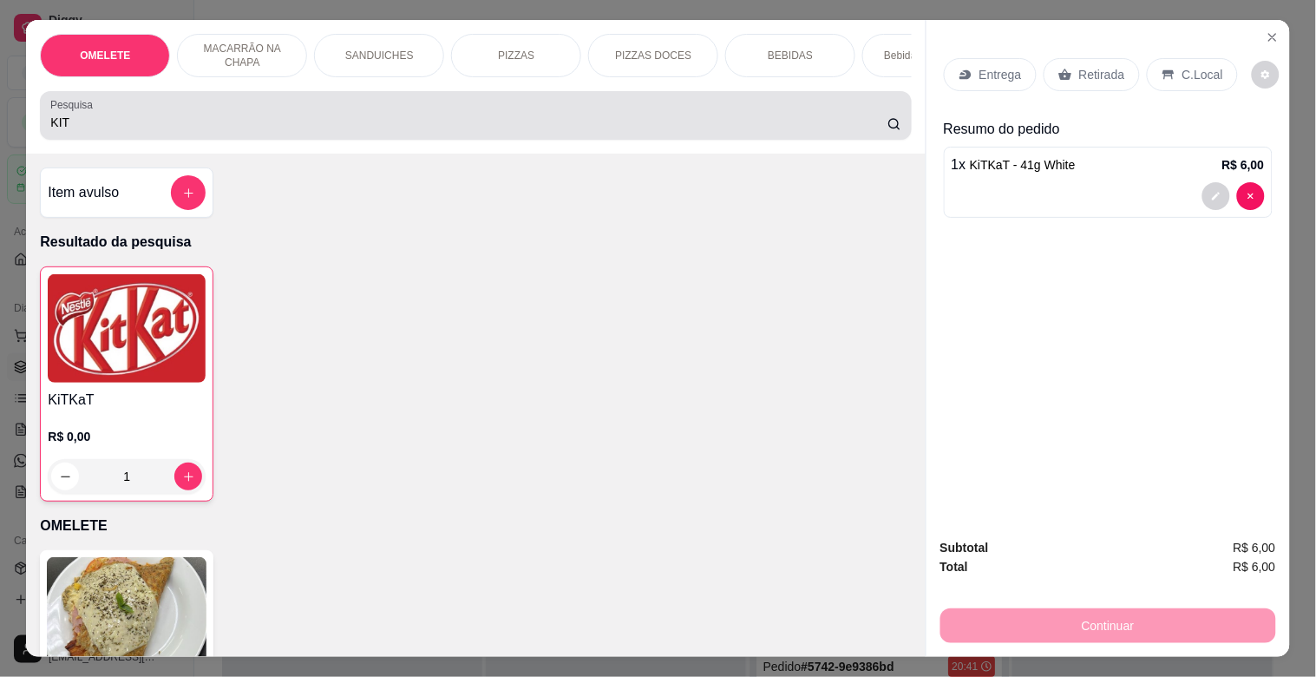
click at [0, 143] on div "OMELETE MACARRÃO NA CHAPA SANDUICHES PIZZAS PIZZAS DOCES BEBIDAS Bebidas Alcoól…" at bounding box center [658, 338] width 1316 height 677
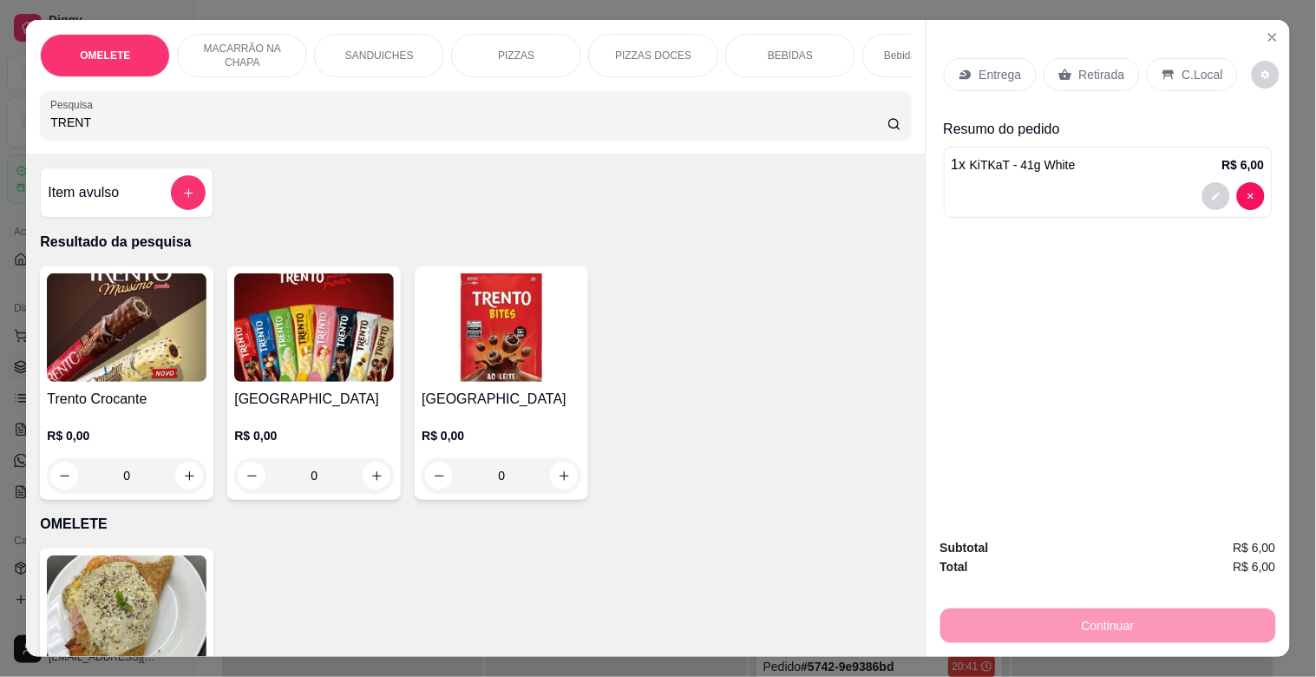
type input "TRENT"
click at [254, 339] on img at bounding box center [314, 327] width 160 height 108
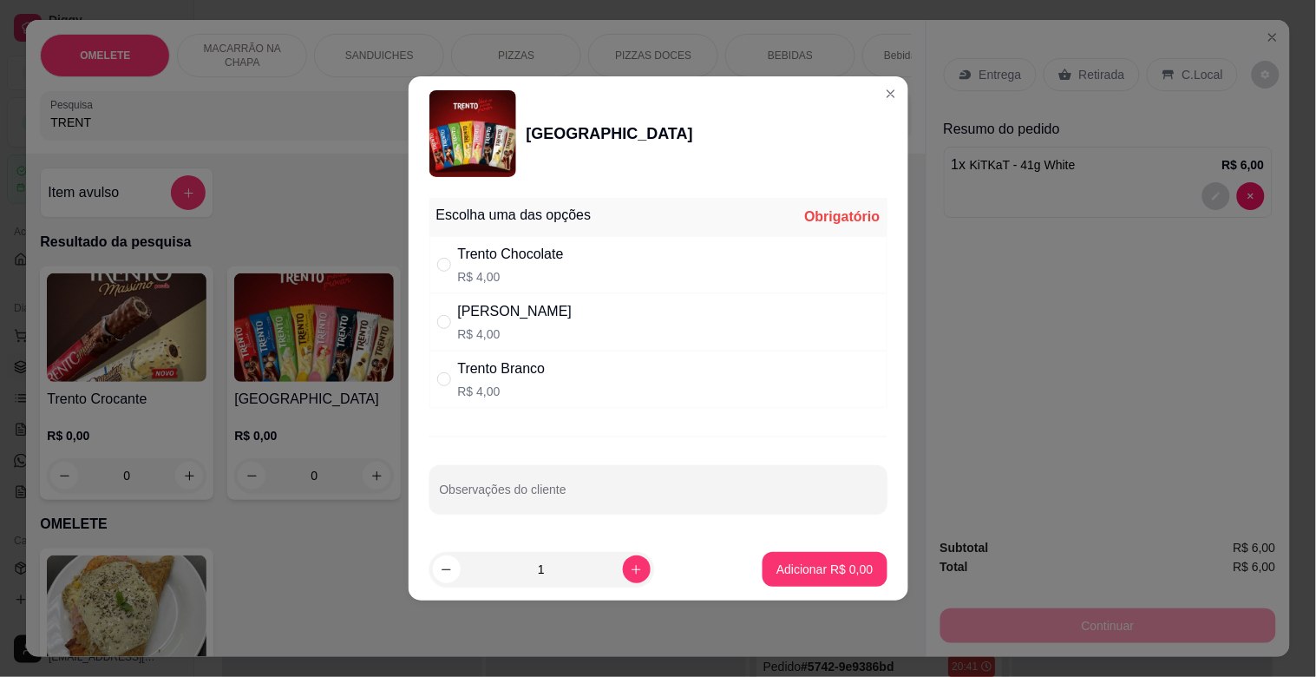
click at [552, 254] on div "Trento Chocolate" at bounding box center [511, 254] width 106 height 21
radio input "true"
click at [826, 571] on p "Adicionar R$ 4,00" at bounding box center [824, 568] width 96 height 17
type input "1"
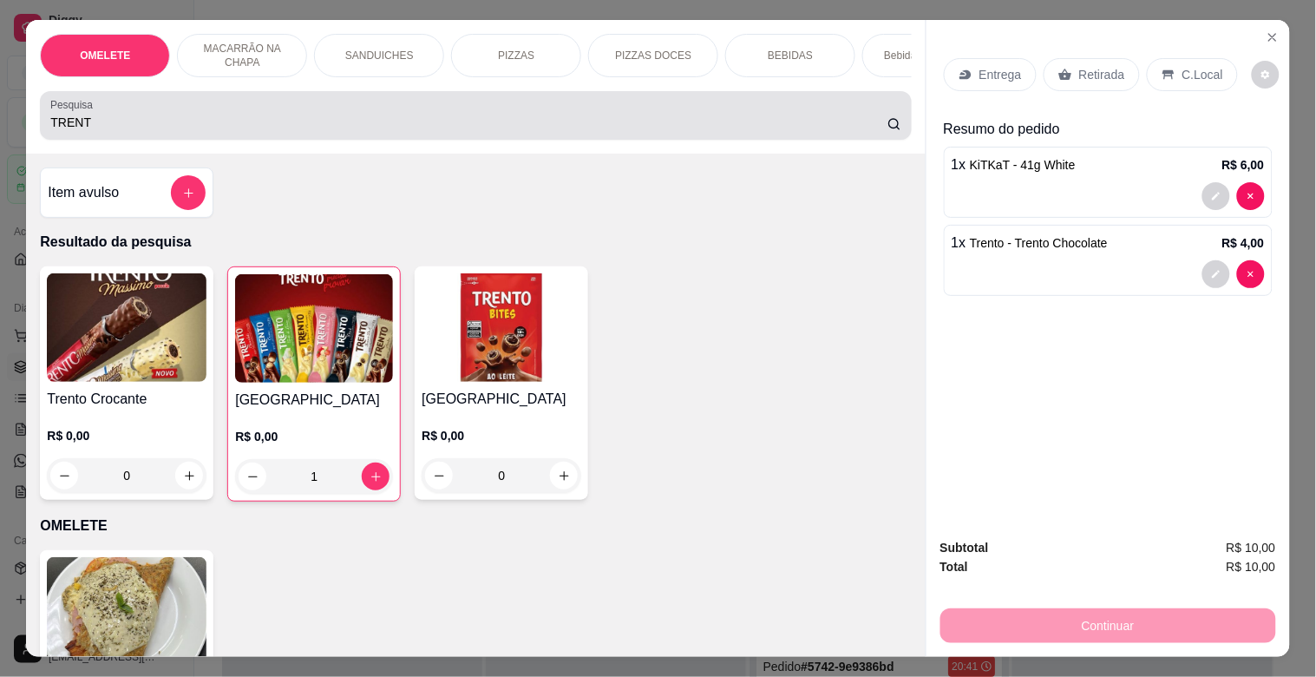
drag, startPoint x: 133, startPoint y: 131, endPoint x: 0, endPoint y: 142, distance: 133.2
click at [26, 131] on div "OMELETE MACARRÃO NA CHAPA SANDUICHES PIZZAS PIZZAS DOCES BEBIDAS Bebidas Alcoól…" at bounding box center [475, 87] width 899 height 134
click at [0, 141] on div "OMELETE MACARRÃO NA CHAPA SANDUICHES PIZZAS PIZZAS DOCES BEBIDAS Bebidas Alcoól…" at bounding box center [658, 338] width 1316 height 677
drag, startPoint x: 95, startPoint y: 131, endPoint x: 0, endPoint y: 131, distance: 95.4
click at [73, 131] on input "TRENT" at bounding box center [468, 122] width 837 height 17
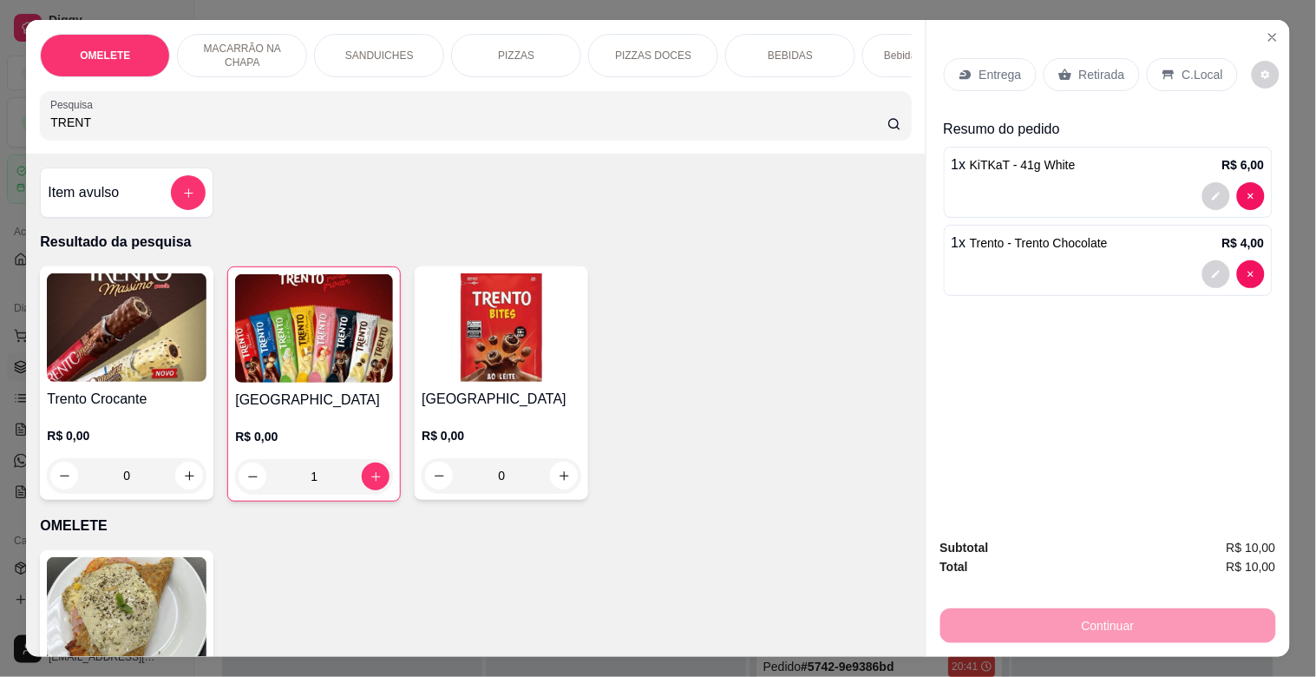
click at [0, 126] on div "OMELETE MACARRÃO NA CHAPA SANDUICHES PIZZAS PIZZAS DOCES BEBIDAS Bebidas Alcoól…" at bounding box center [658, 338] width 1316 height 677
click at [93, 140] on div "Pesquisa TRENT" at bounding box center [475, 115] width 871 height 49
click at [97, 126] on input "TRENT" at bounding box center [468, 122] width 837 height 17
type input "T"
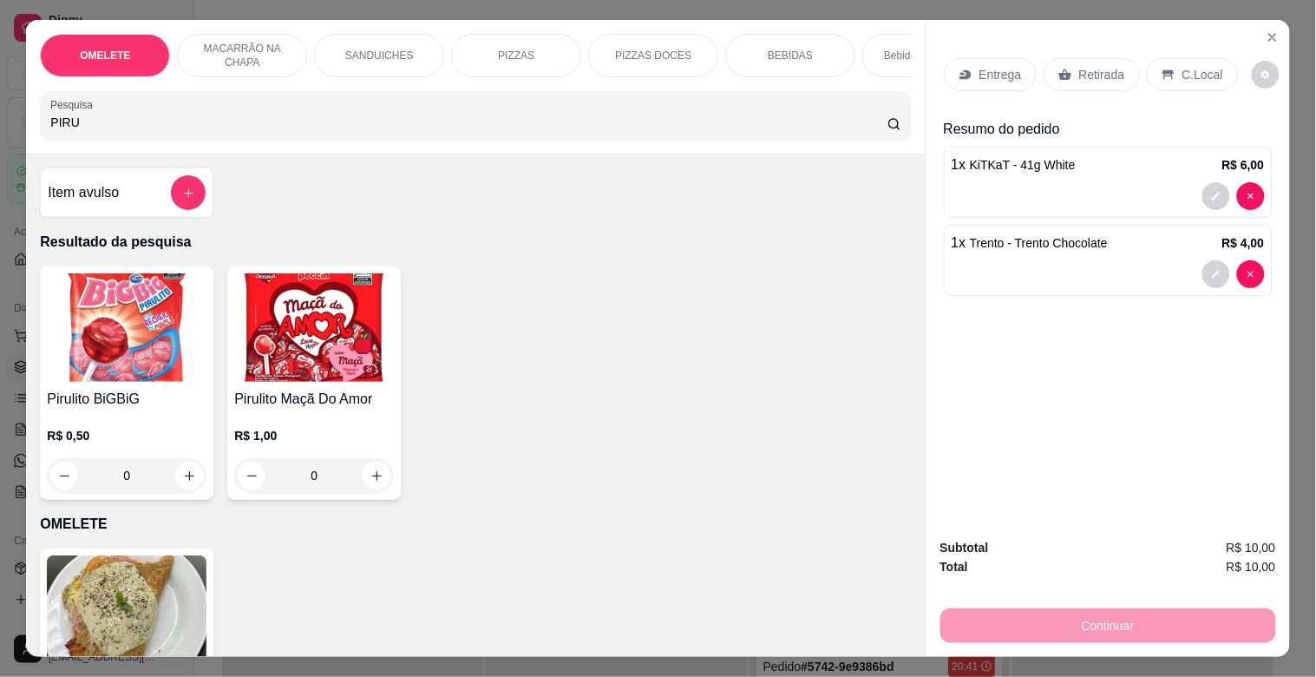
type input "PIRU"
click at [176, 337] on img at bounding box center [127, 327] width 160 height 108
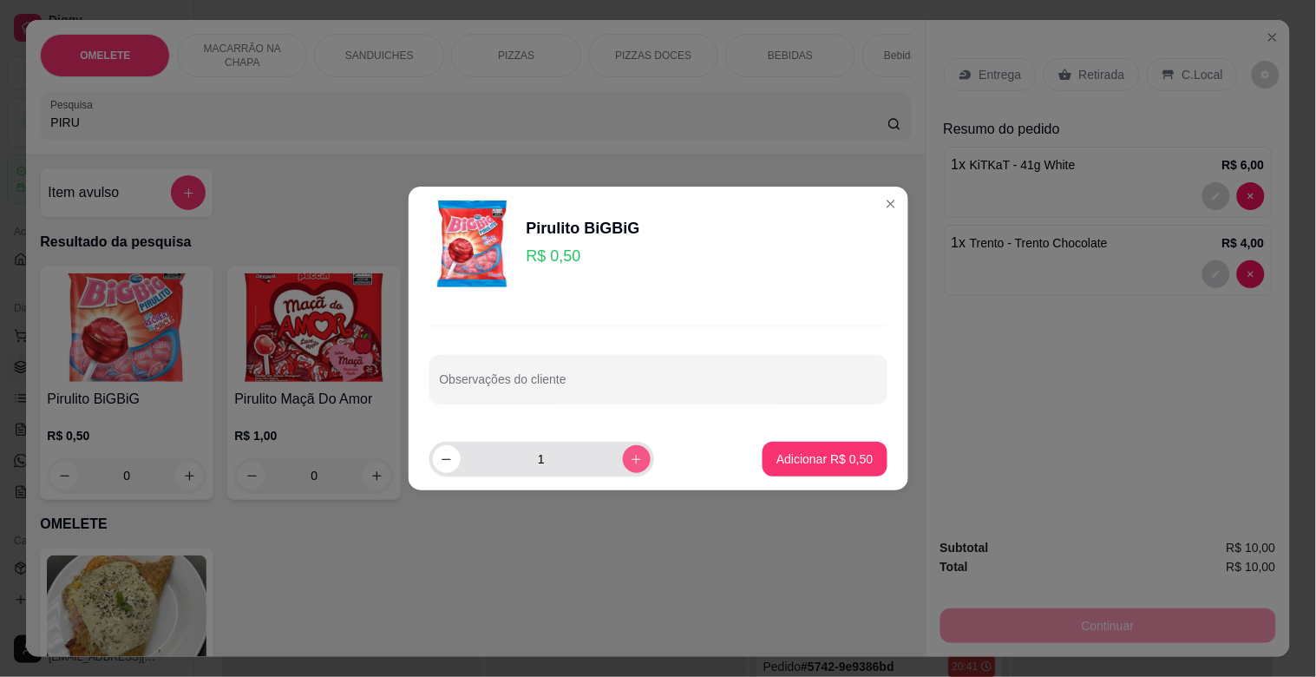
click at [630, 455] on icon "increase-product-quantity" at bounding box center [636, 459] width 13 height 13
type input "2"
click at [835, 474] on button "Adicionar R$ 1,00" at bounding box center [824, 459] width 121 height 34
type input "2"
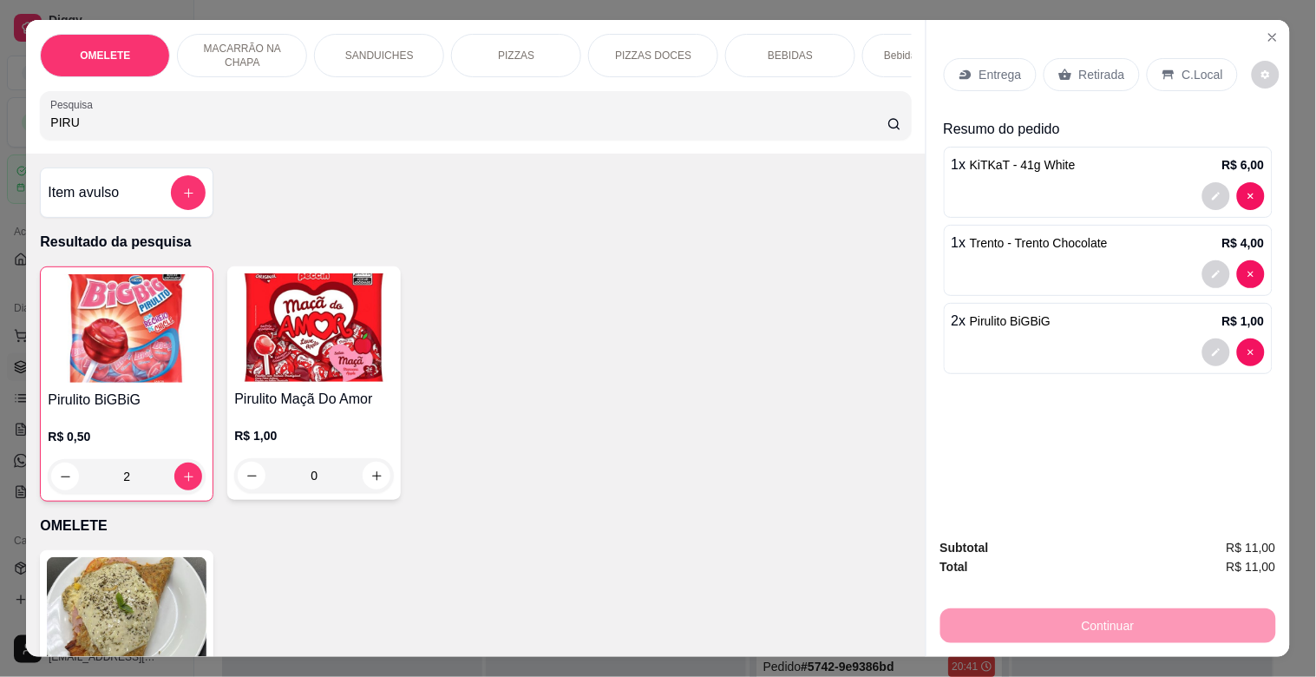
drag, startPoint x: 1086, startPoint y: 69, endPoint x: 1103, endPoint y: 95, distance: 31.3
click at [1087, 69] on p "Retirada" at bounding box center [1102, 74] width 46 height 17
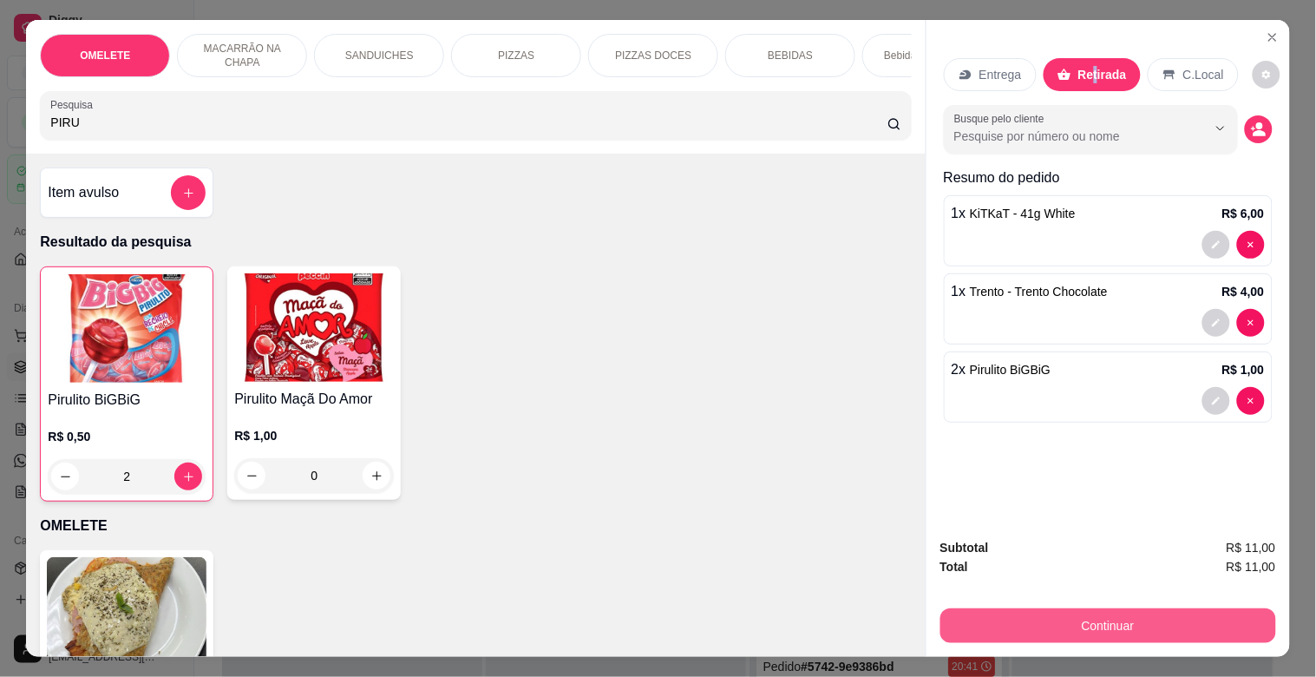
click at [1141, 619] on button "Continuar" at bounding box center [1108, 625] width 336 height 35
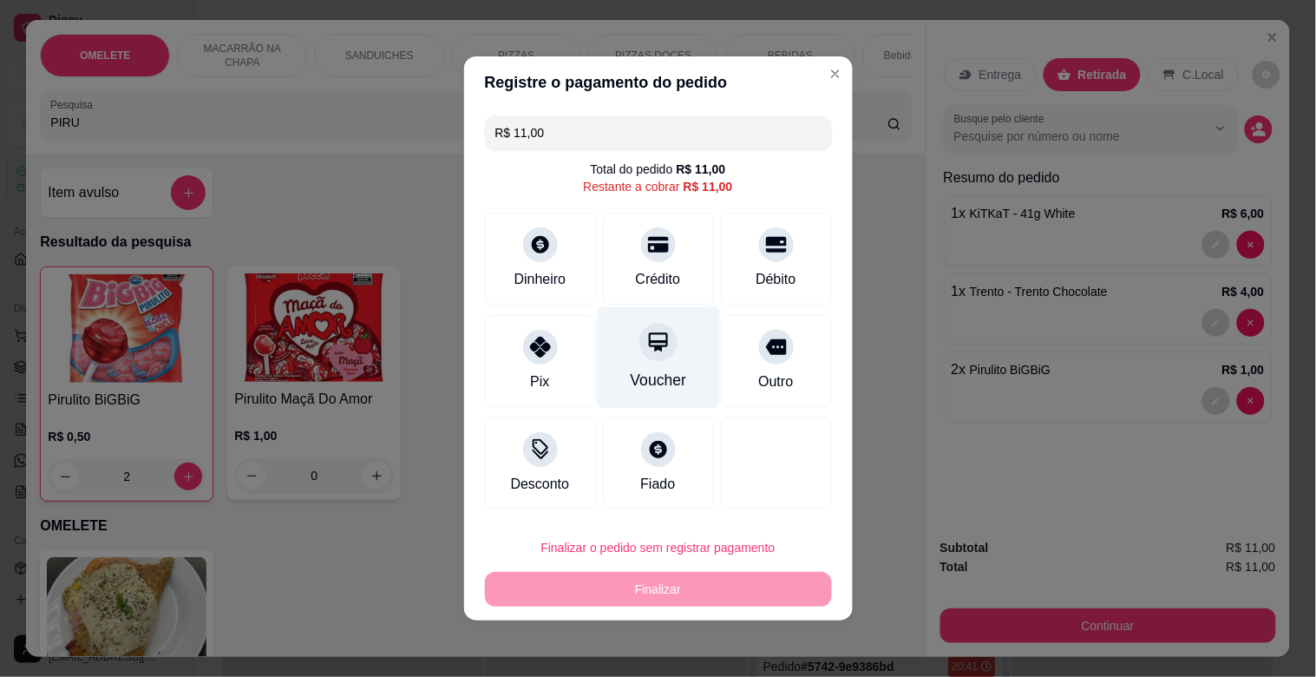
click at [600, 384] on div "Voucher" at bounding box center [658, 357] width 122 height 101
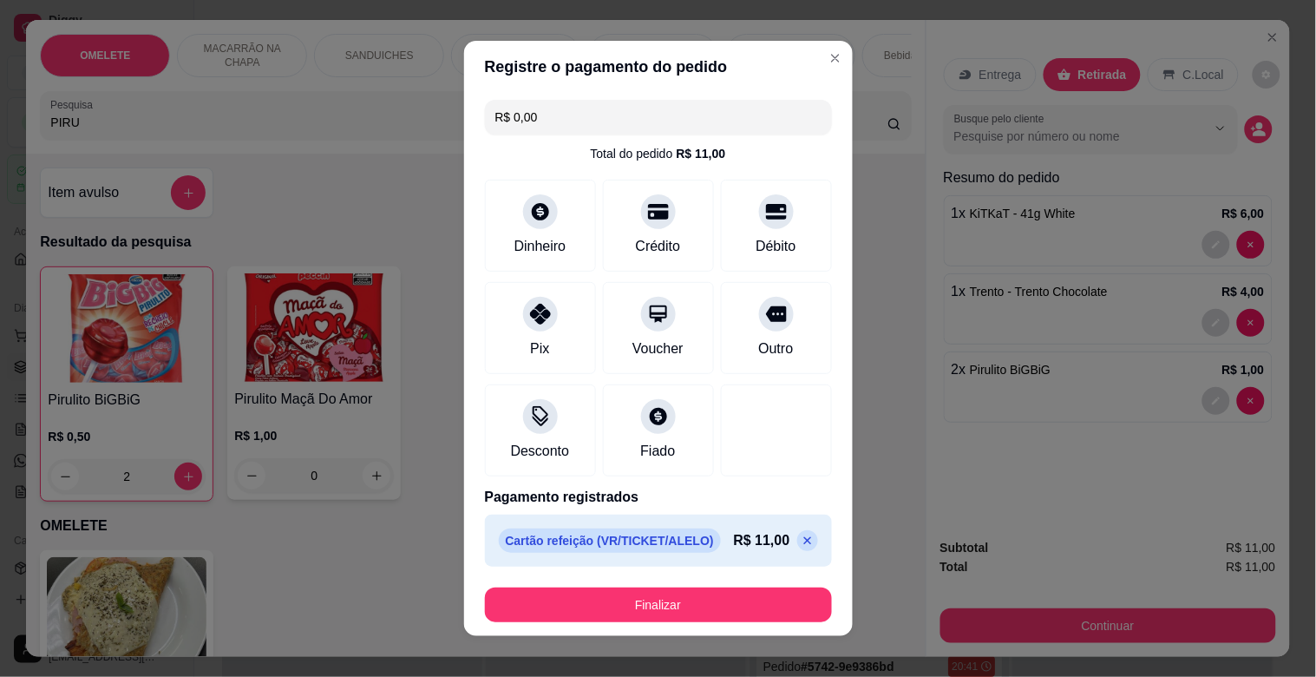
click at [801, 535] on icon at bounding box center [808, 541] width 14 height 14
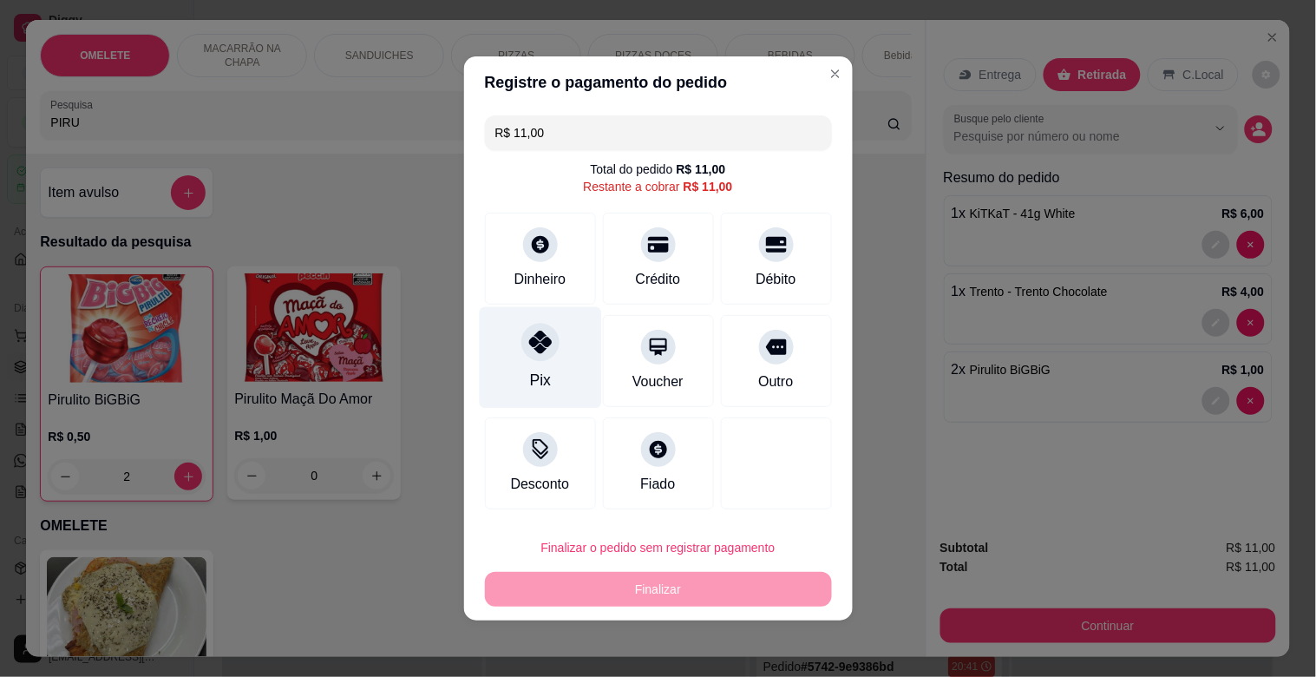
click at [529, 365] on div "Pix" at bounding box center [540, 357] width 122 height 101
type input "R$ 0,00"
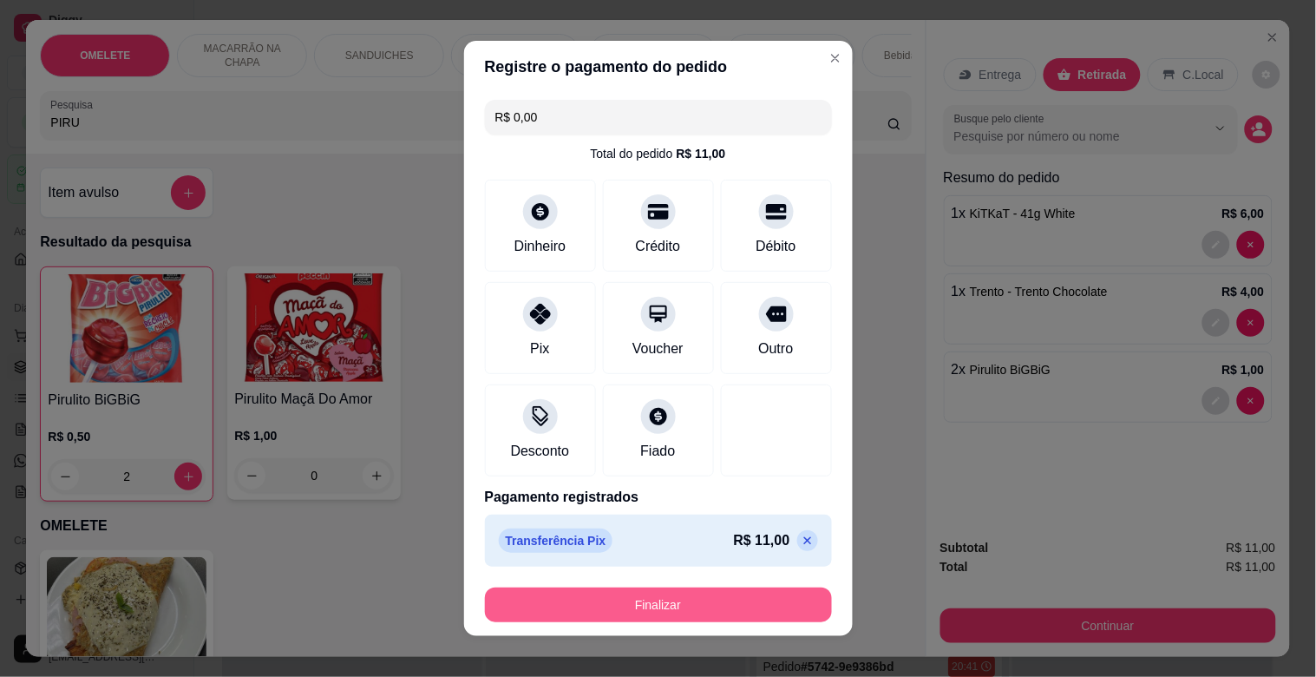
click at [645, 592] on button "Finalizar" at bounding box center [658, 604] width 347 height 35
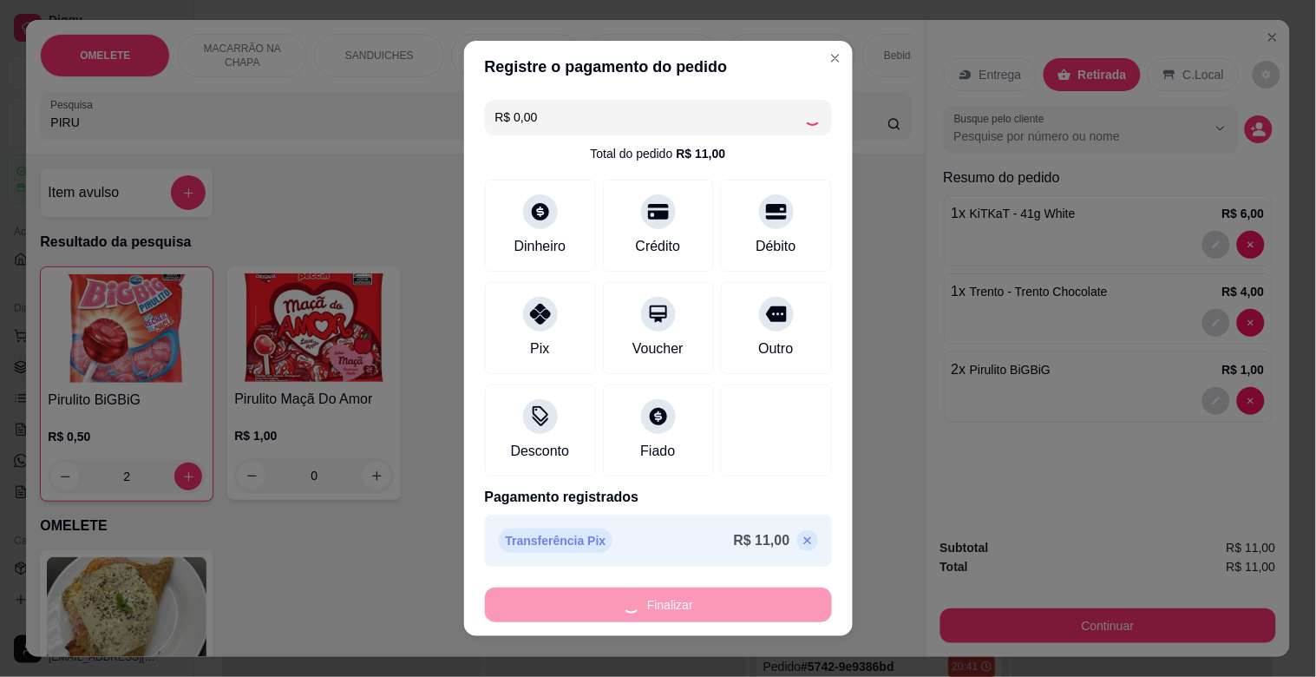
type input "0"
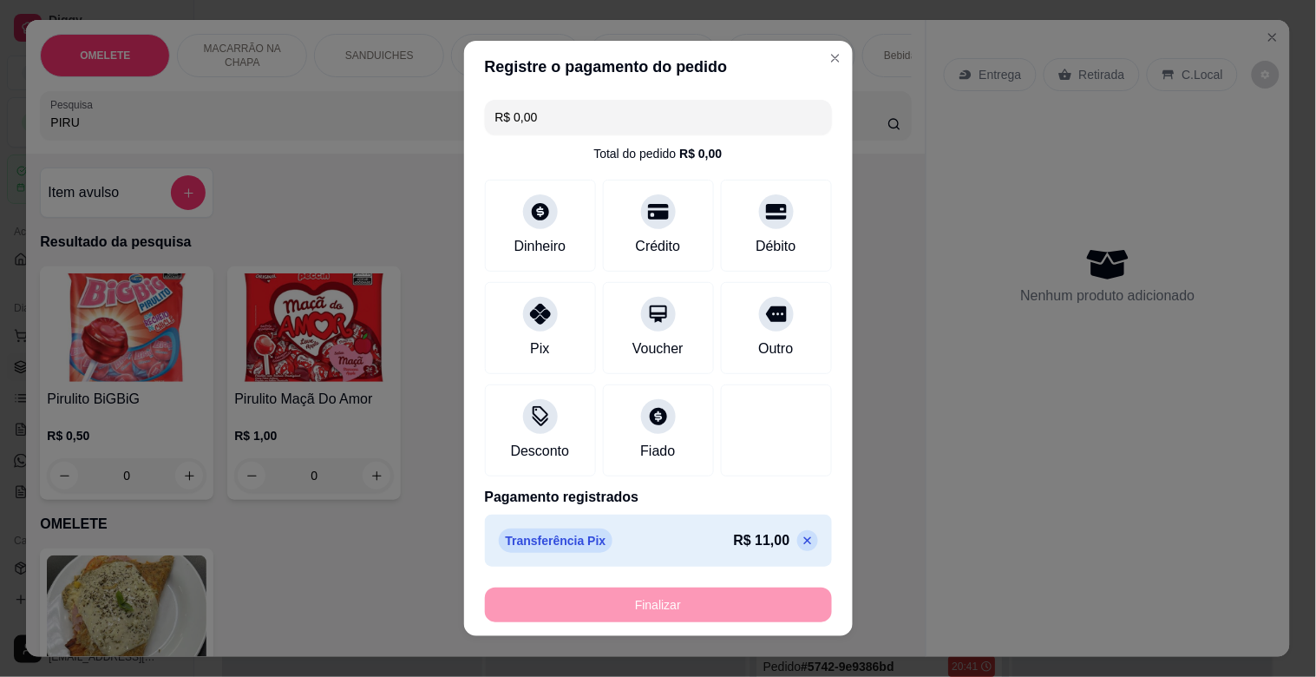
type input "-R$ 11,00"
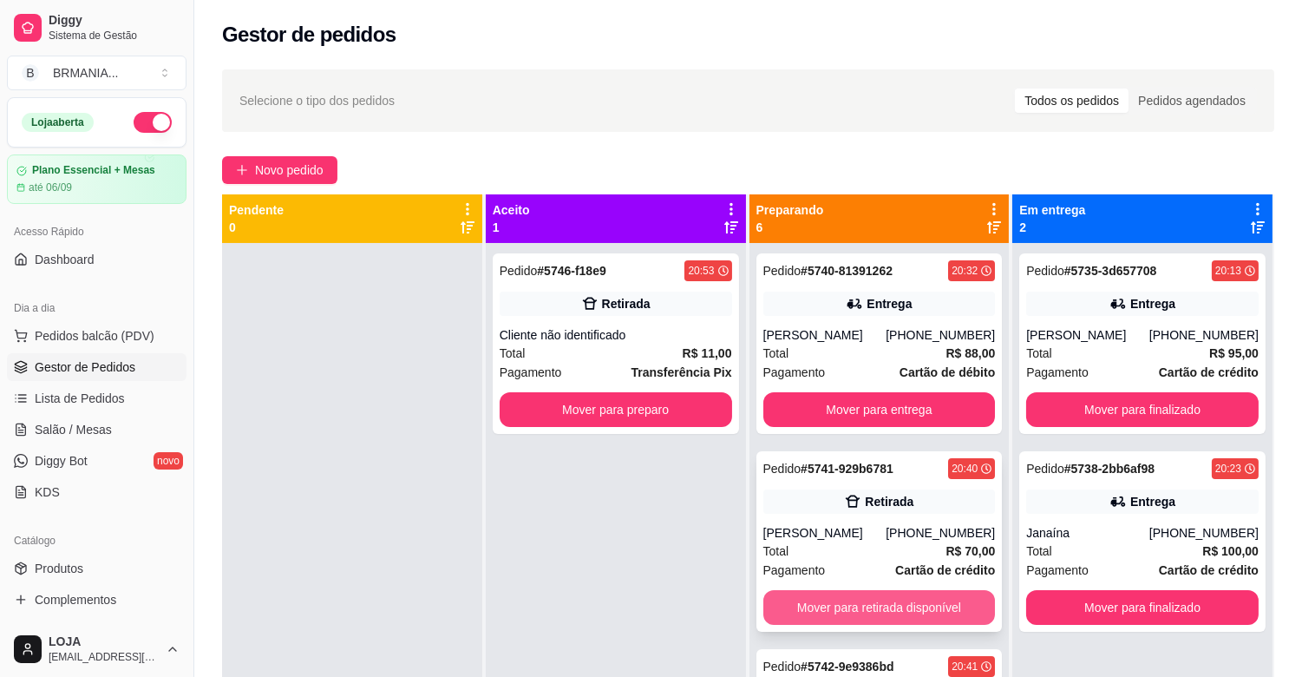
click at [880, 612] on button "Mover para retirada disponível" at bounding box center [879, 607] width 232 height 35
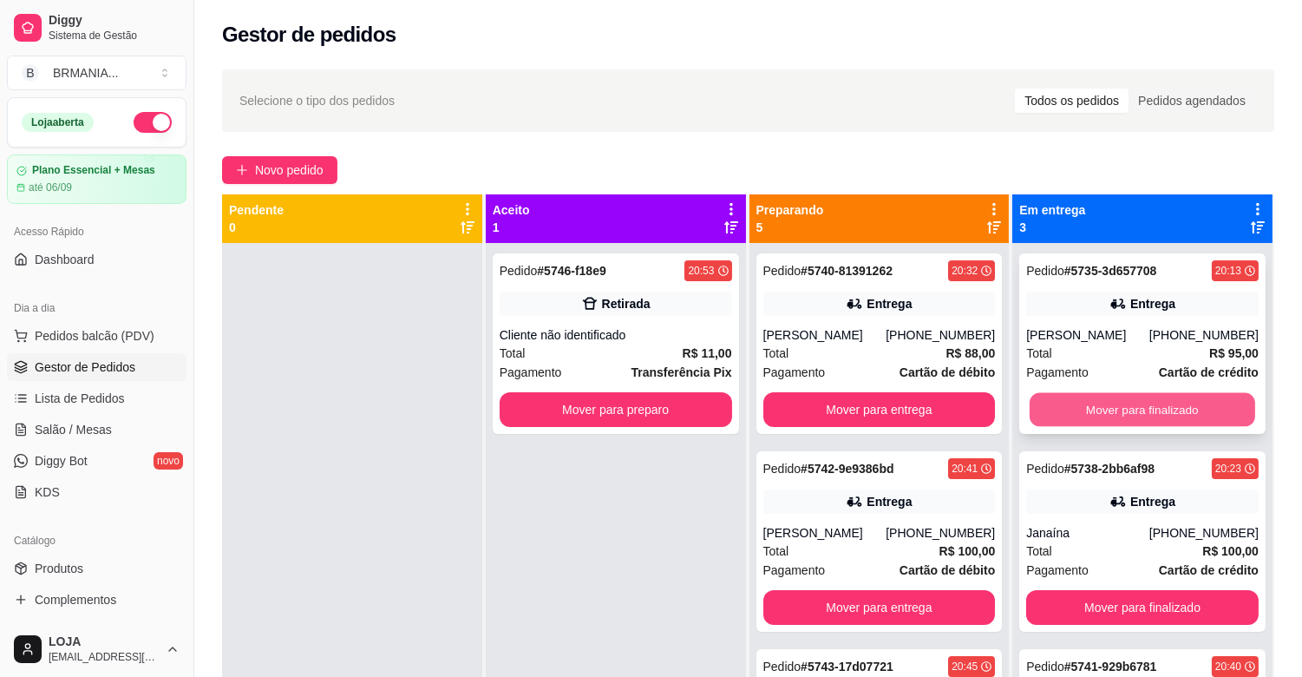
click at [1143, 414] on button "Mover para finalizado" at bounding box center [1143, 410] width 226 height 34
click at [1149, 410] on button "Mover para finalizado" at bounding box center [1142, 409] width 232 height 35
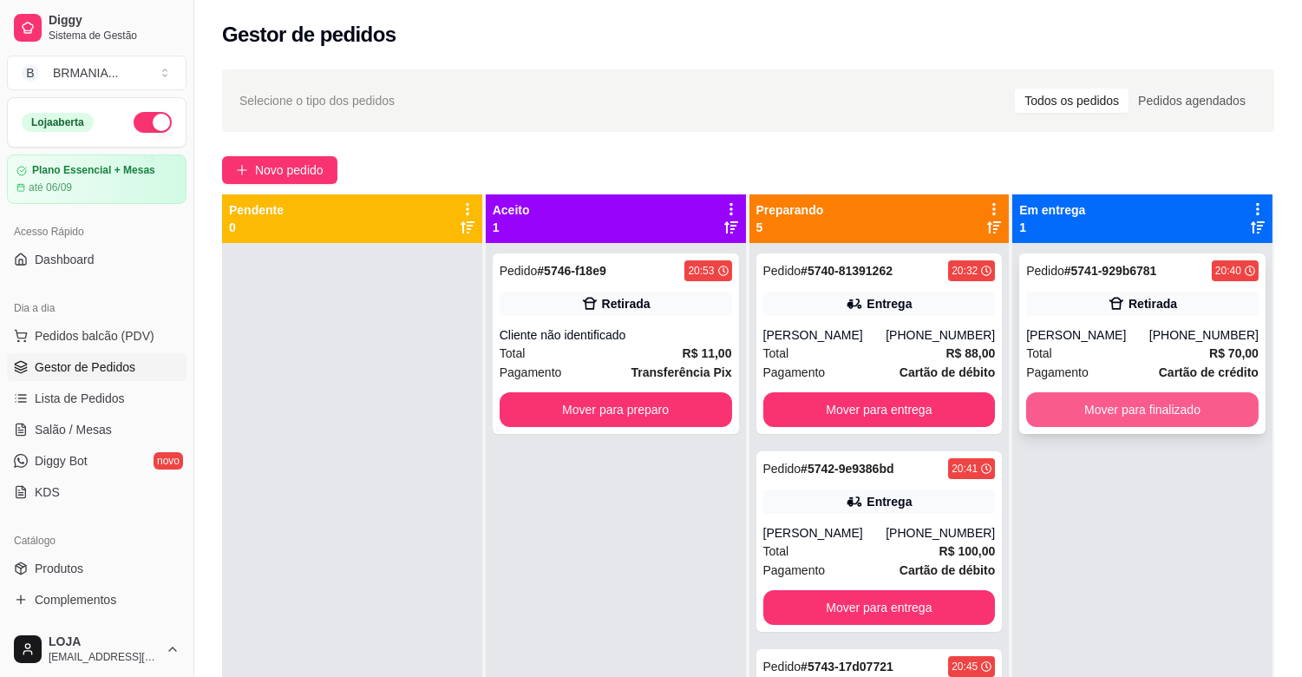
click at [1150, 401] on button "Mover para finalizado" at bounding box center [1142, 409] width 232 height 35
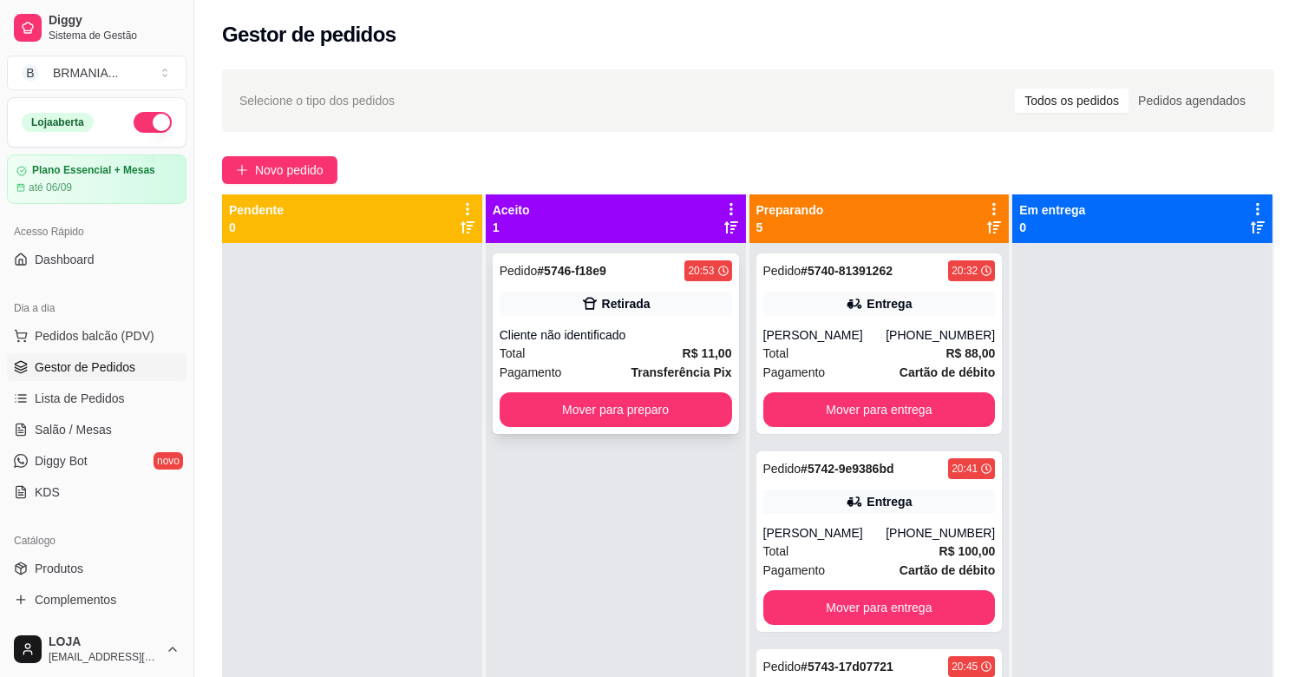
click at [703, 334] on div "Cliente não identificado" at bounding box center [616, 334] width 232 height 17
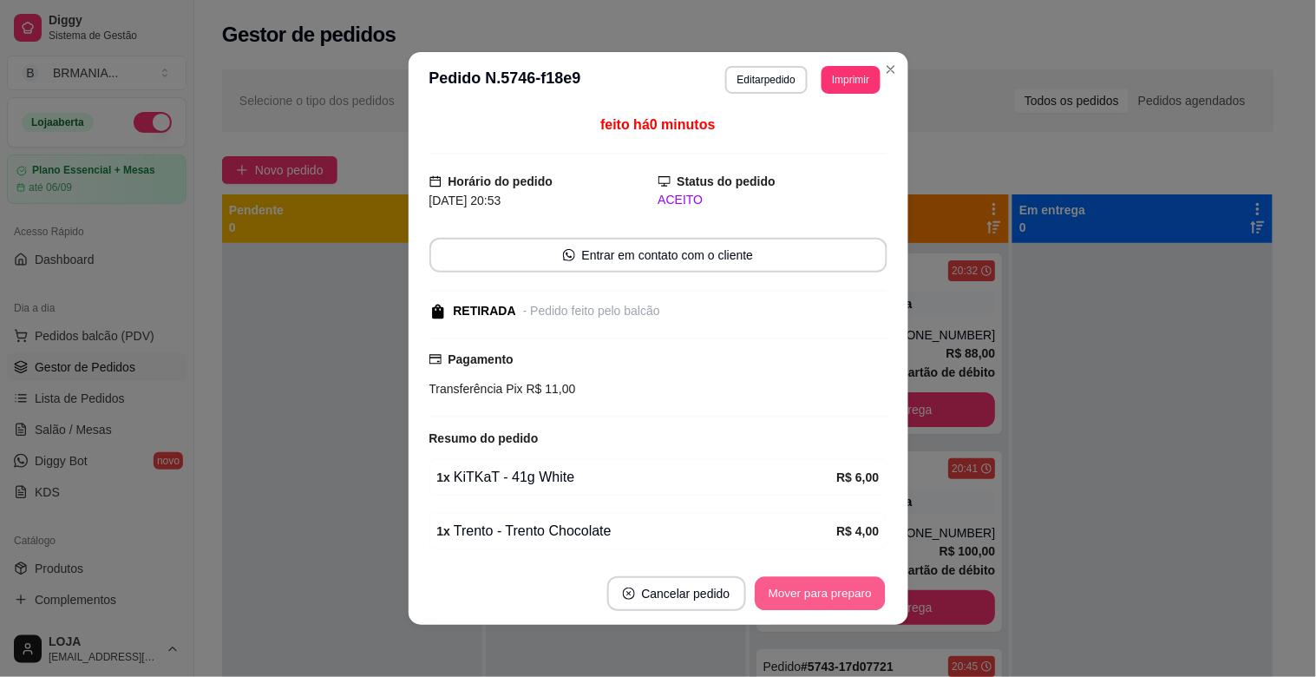
click at [809, 582] on button "Mover para preparo" at bounding box center [820, 594] width 130 height 34
click at [809, 582] on button "Mover para retirada disponível" at bounding box center [791, 594] width 186 height 34
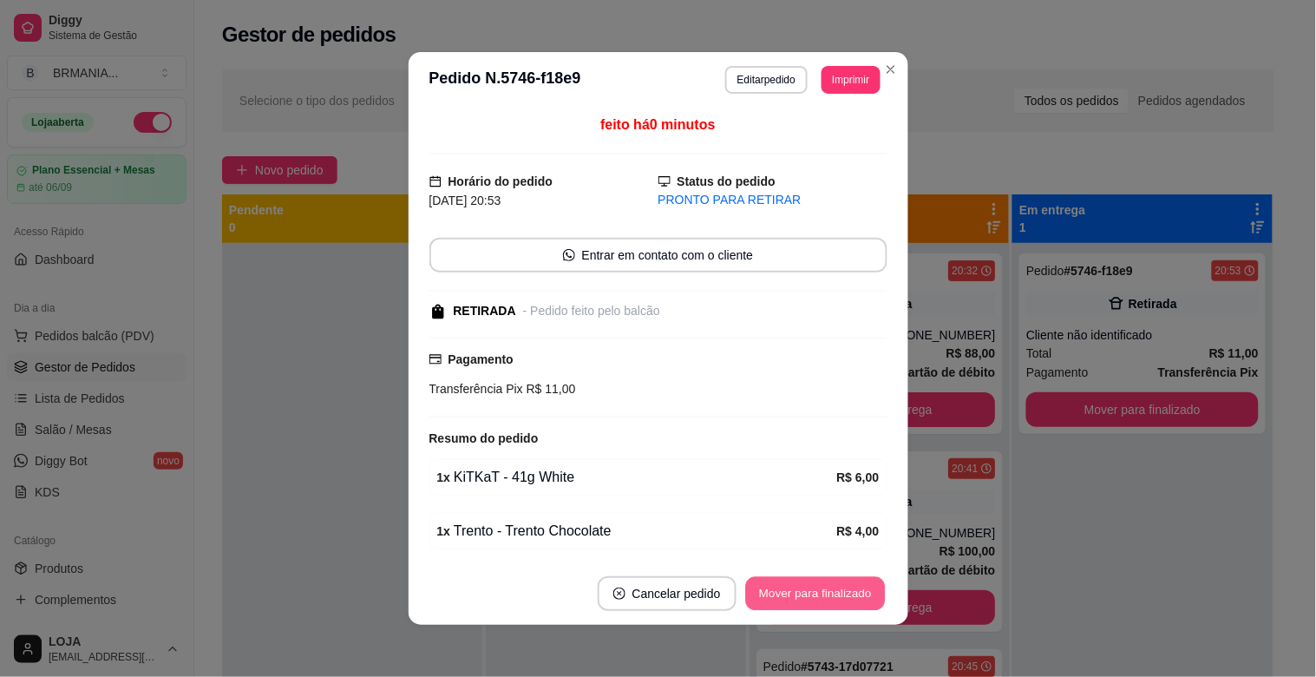
click at [808, 583] on button "Mover para finalizado" at bounding box center [815, 594] width 140 height 34
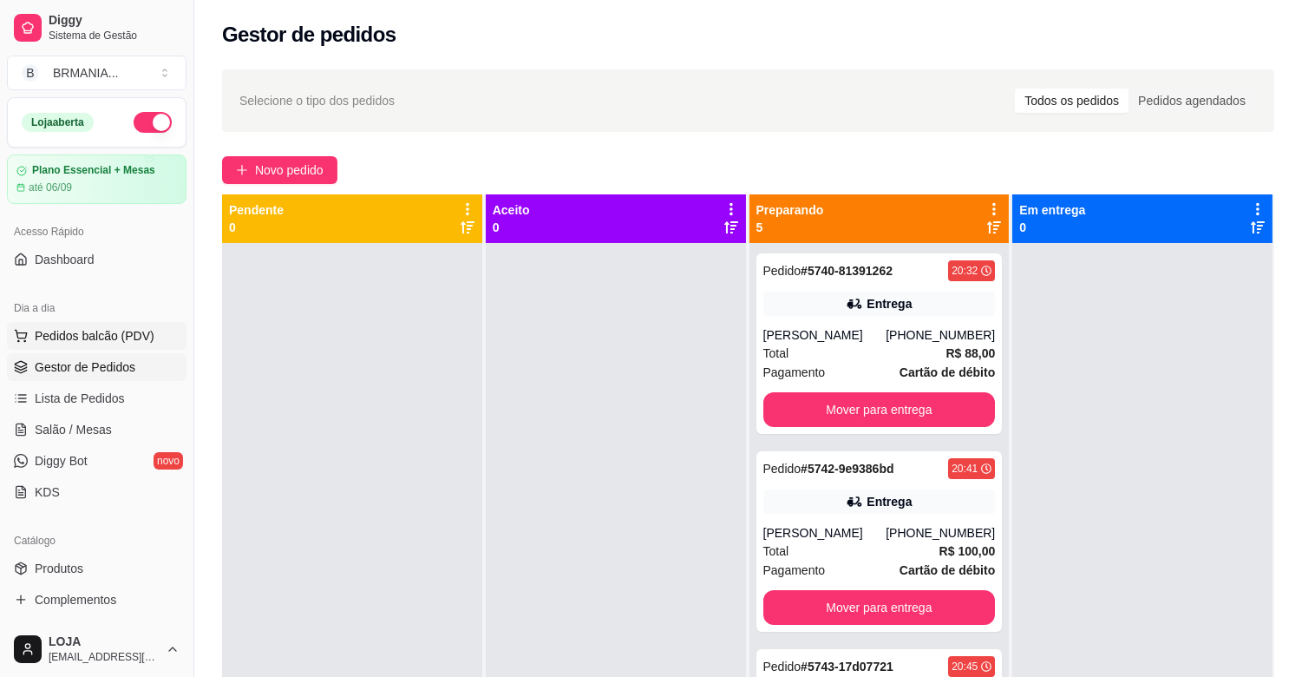
click at [115, 340] on span "Pedidos balcão (PDV)" at bounding box center [95, 335] width 120 height 17
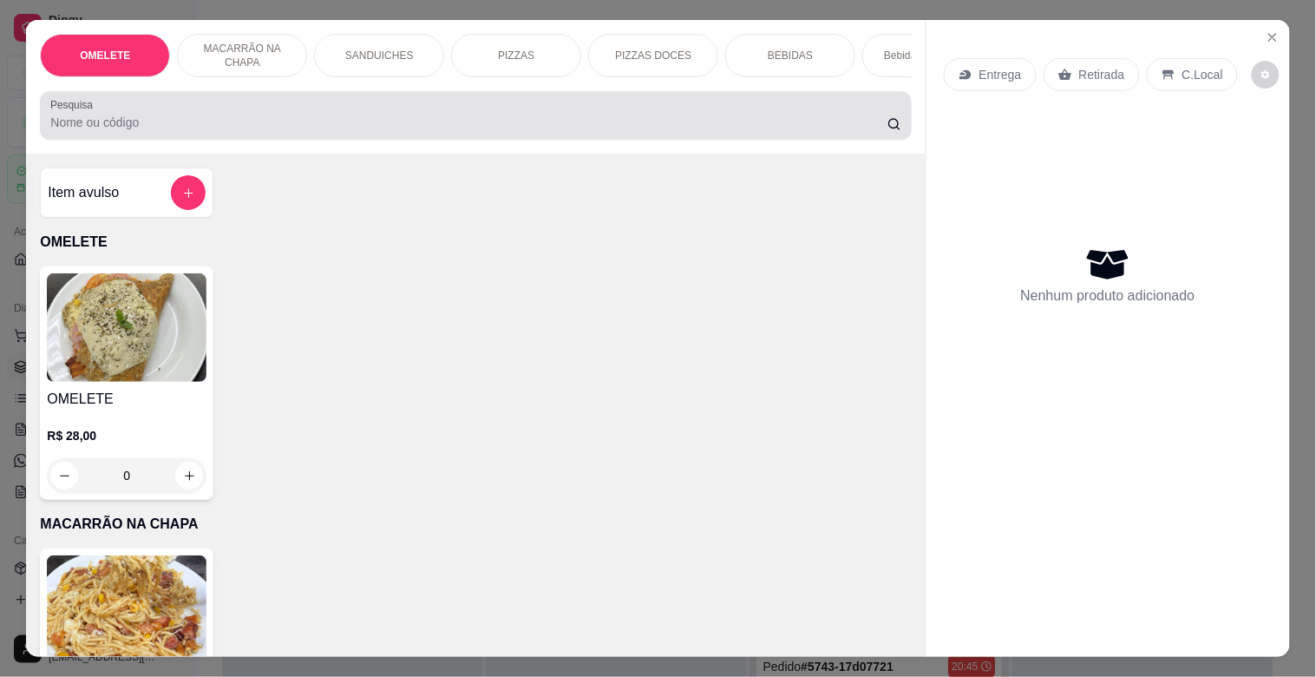
click at [306, 133] on div at bounding box center [475, 115] width 850 height 35
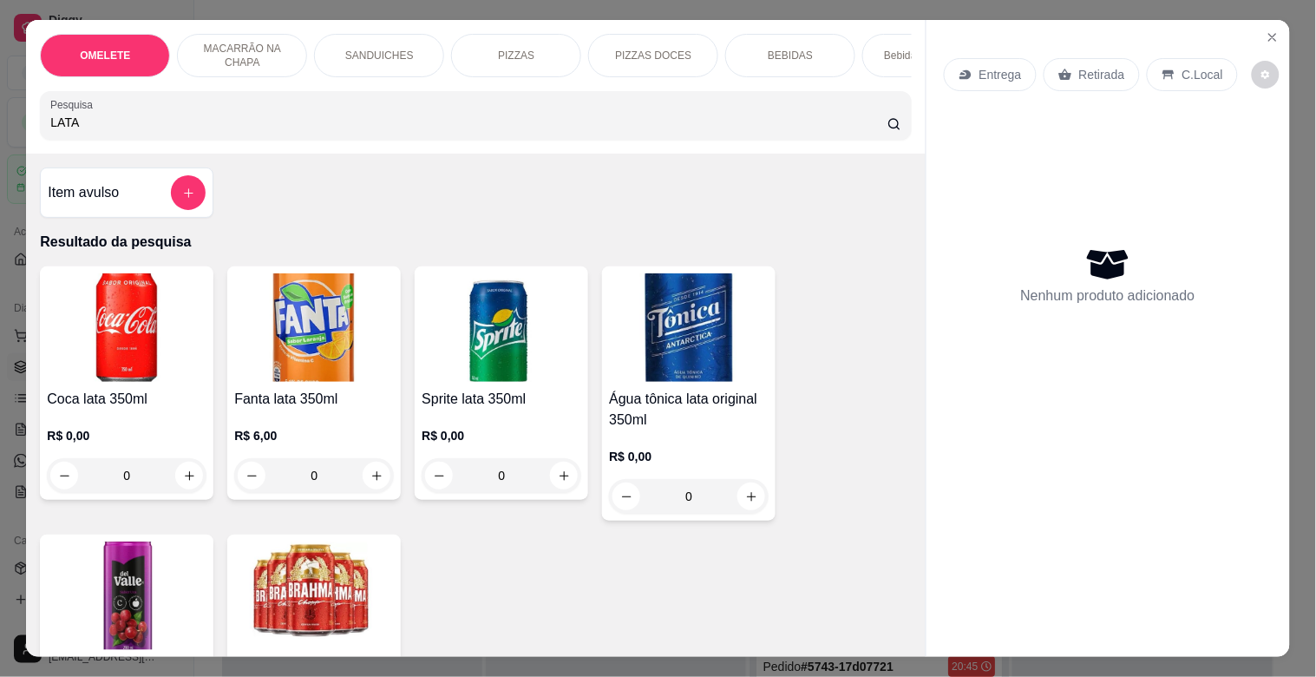
type input "LATA"
click at [328, 574] on img at bounding box center [314, 595] width 160 height 108
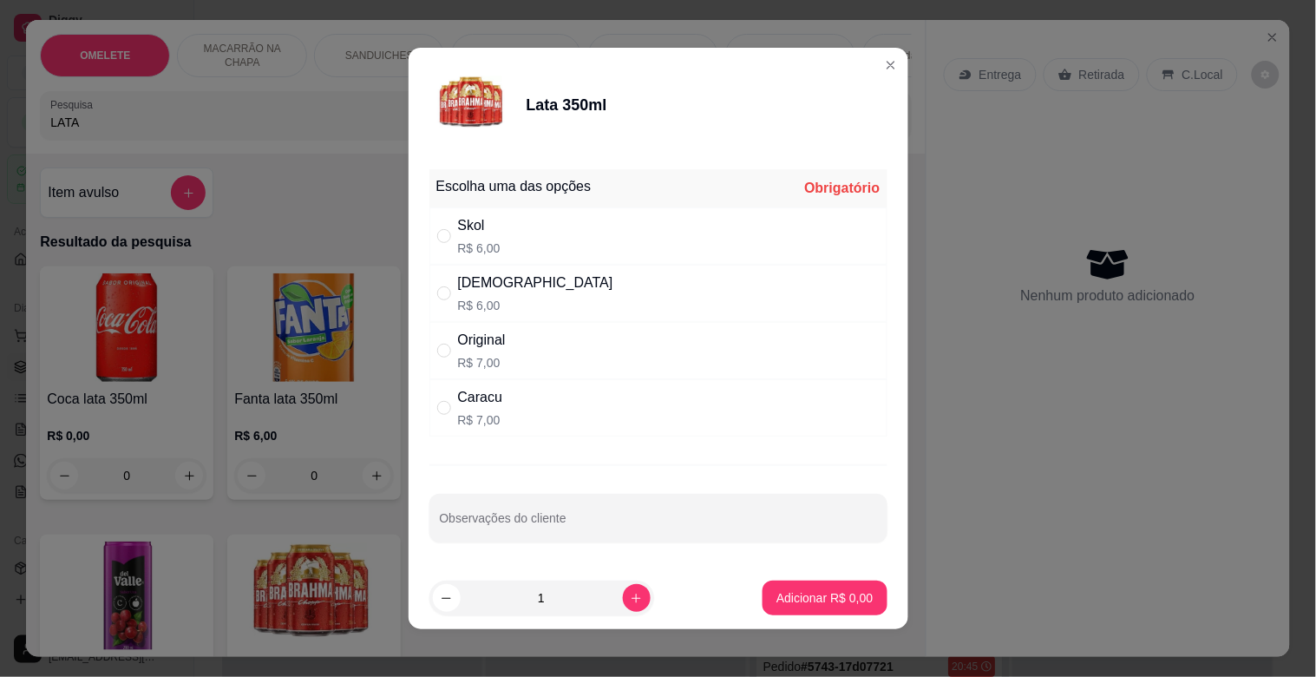
click at [490, 249] on p "R$ 6,00" at bounding box center [479, 247] width 43 height 17
radio input "true"
click at [825, 597] on p "Adicionar R$ 6,00" at bounding box center [824, 597] width 96 height 17
type input "1"
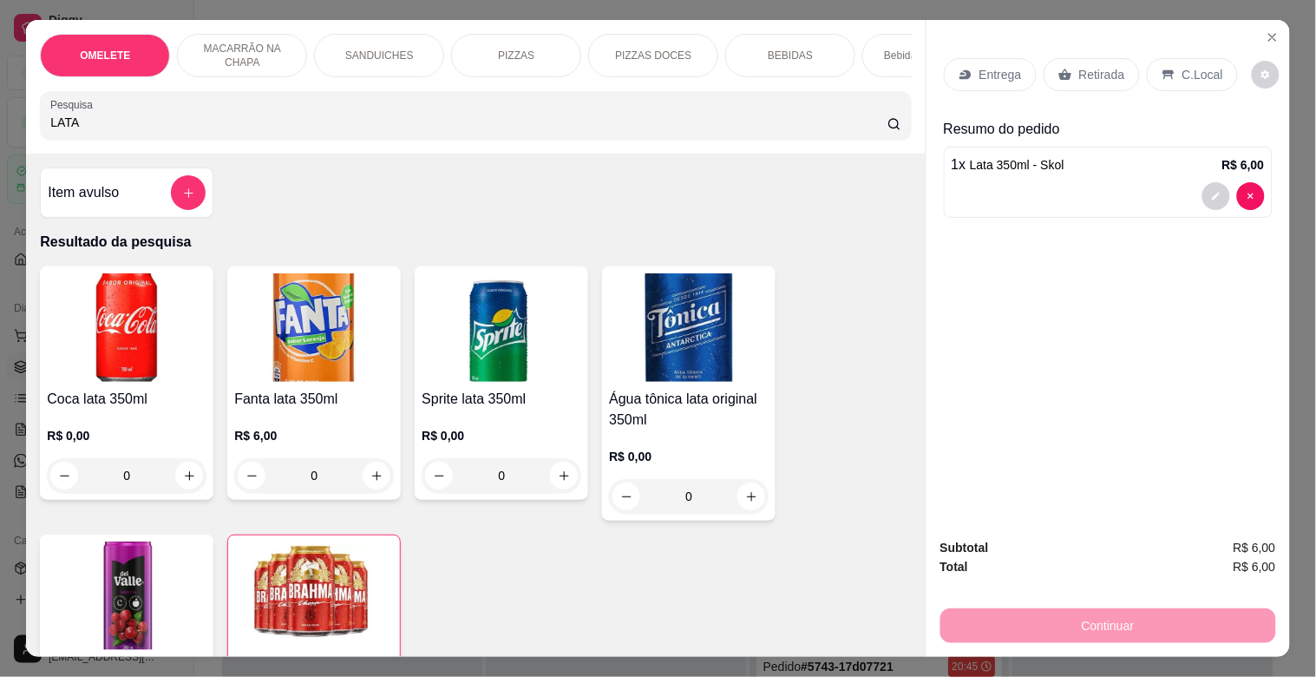
click at [1079, 66] on p "Retirada" at bounding box center [1102, 74] width 46 height 17
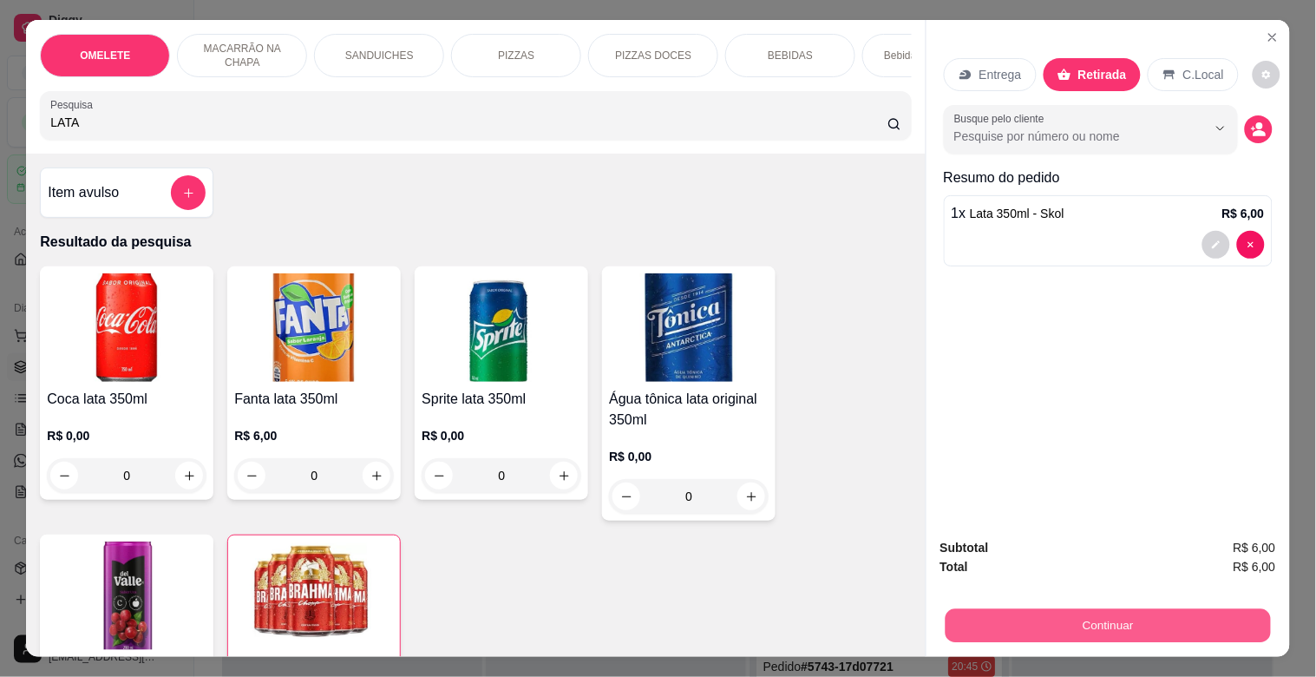
click at [1095, 625] on button "Continuar" at bounding box center [1107, 625] width 325 height 34
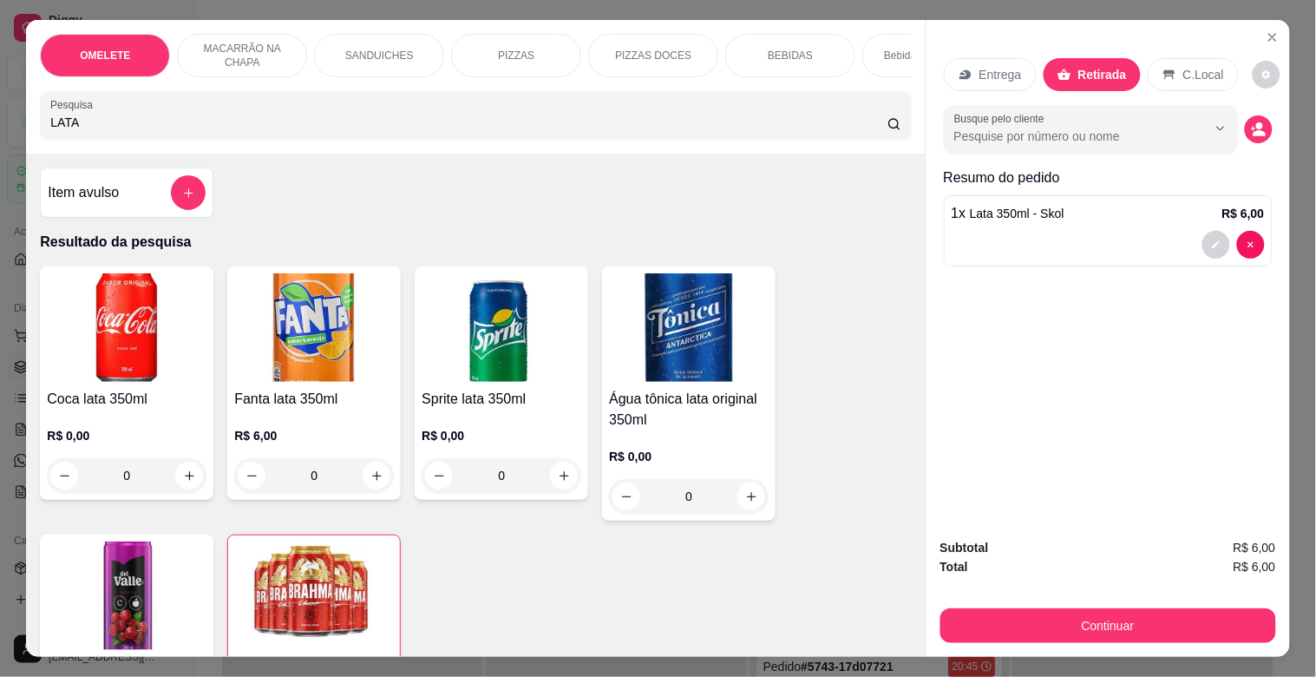
click at [1191, 66] on p "C.Local" at bounding box center [1203, 74] width 41 height 17
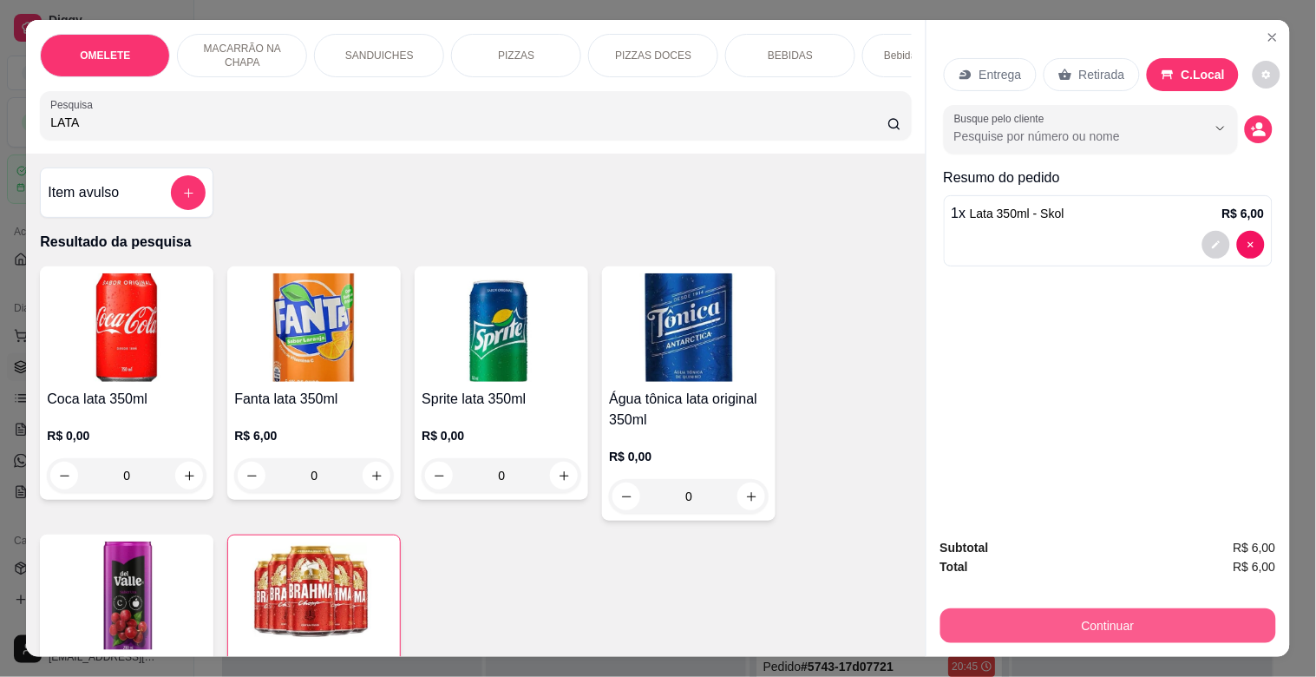
click at [1123, 612] on button "Continuar" at bounding box center [1108, 625] width 336 height 35
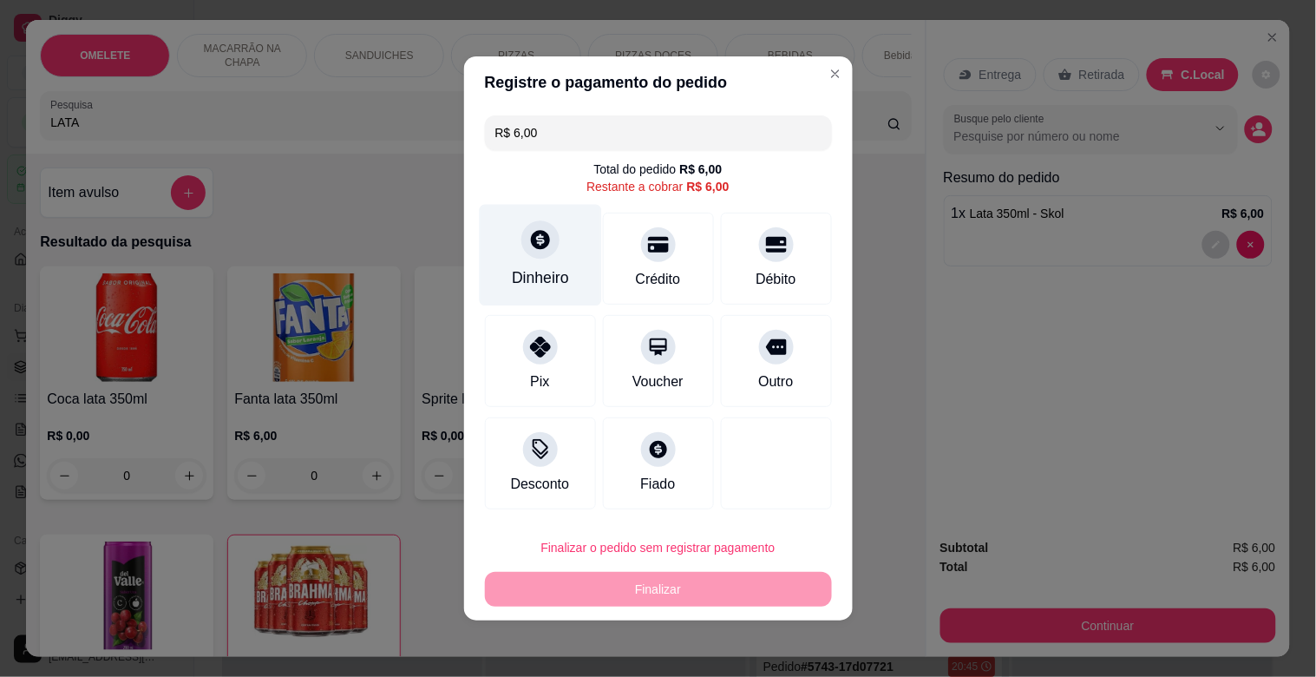
click at [515, 252] on div "Dinheiro" at bounding box center [540, 255] width 122 height 101
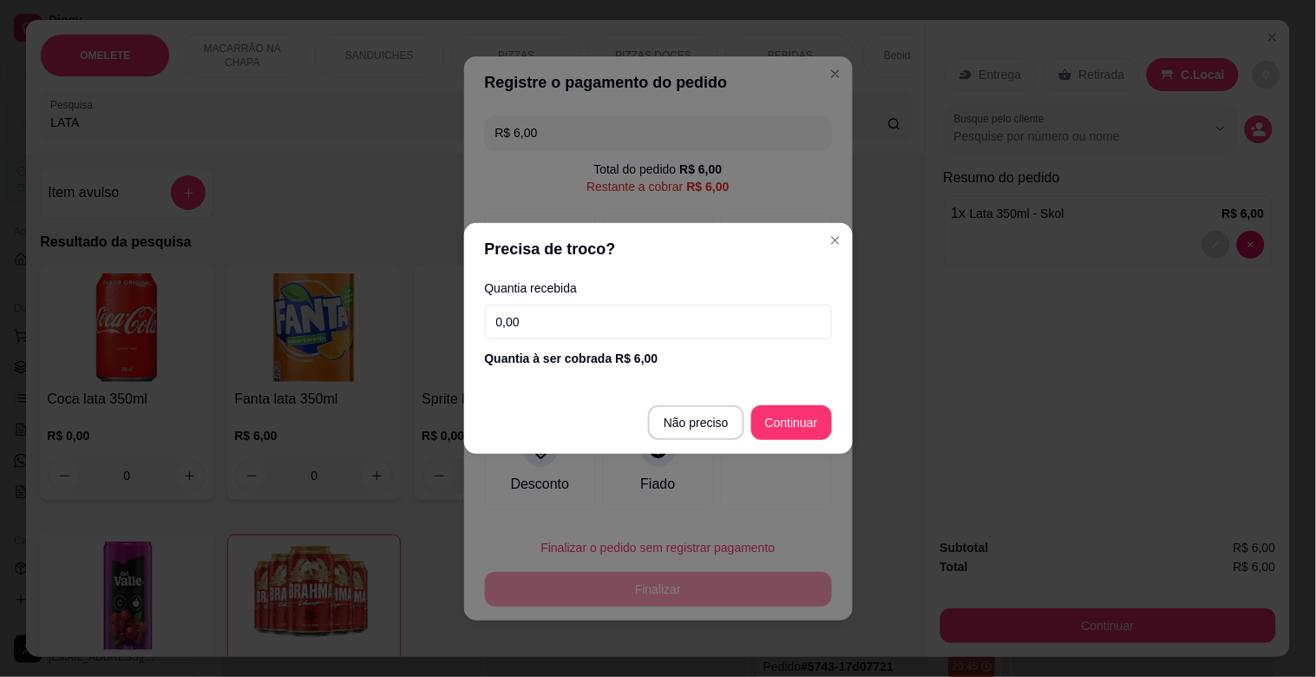
click at [609, 317] on input "0,00" at bounding box center [658, 321] width 347 height 35
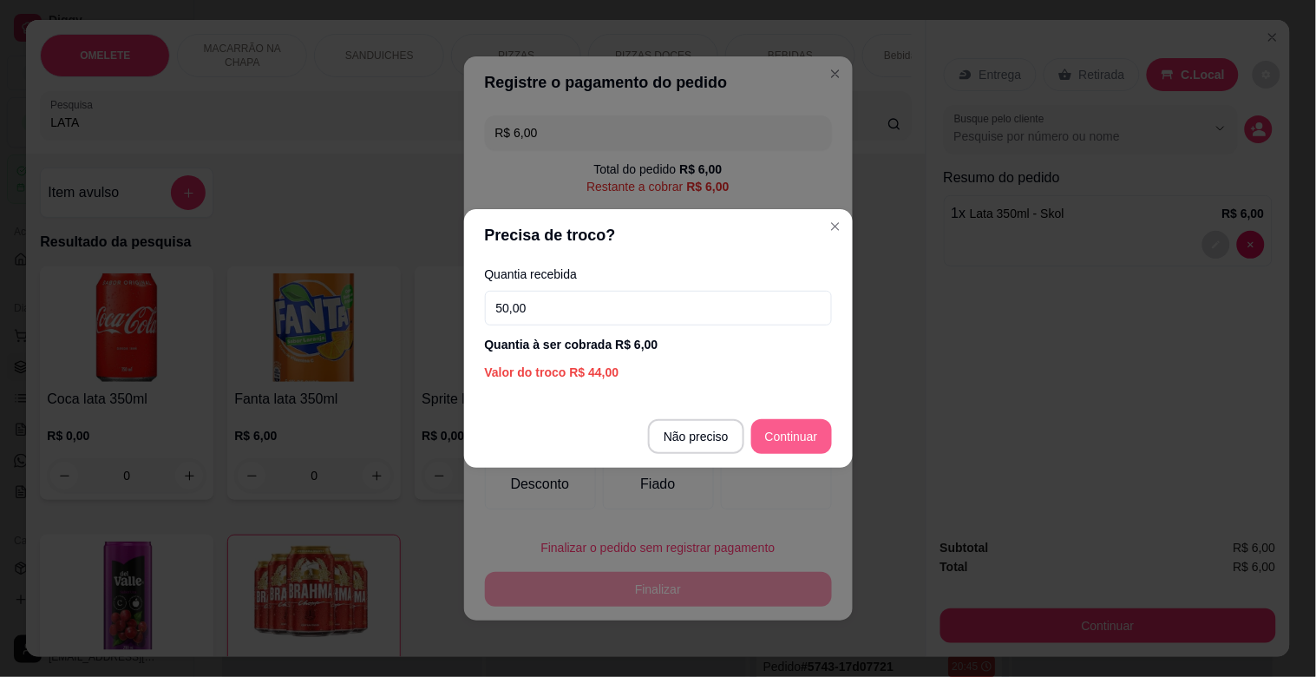
type input "50,00"
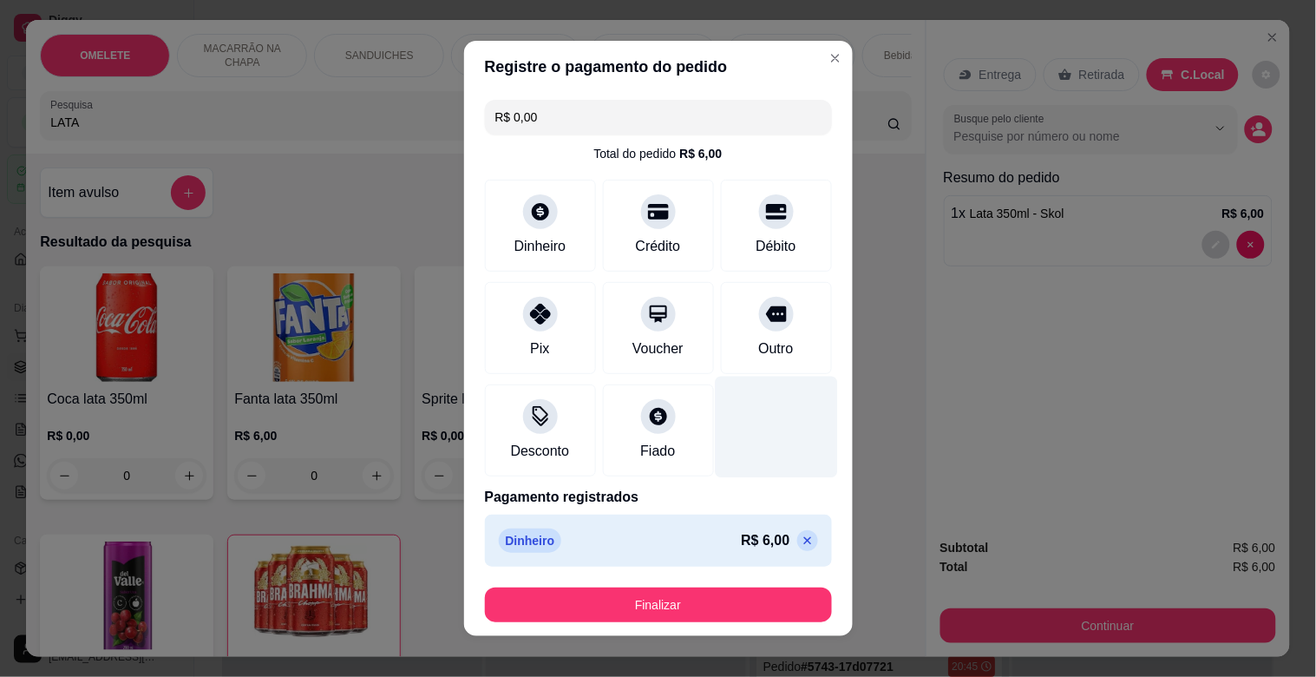
type input "R$ 0,00"
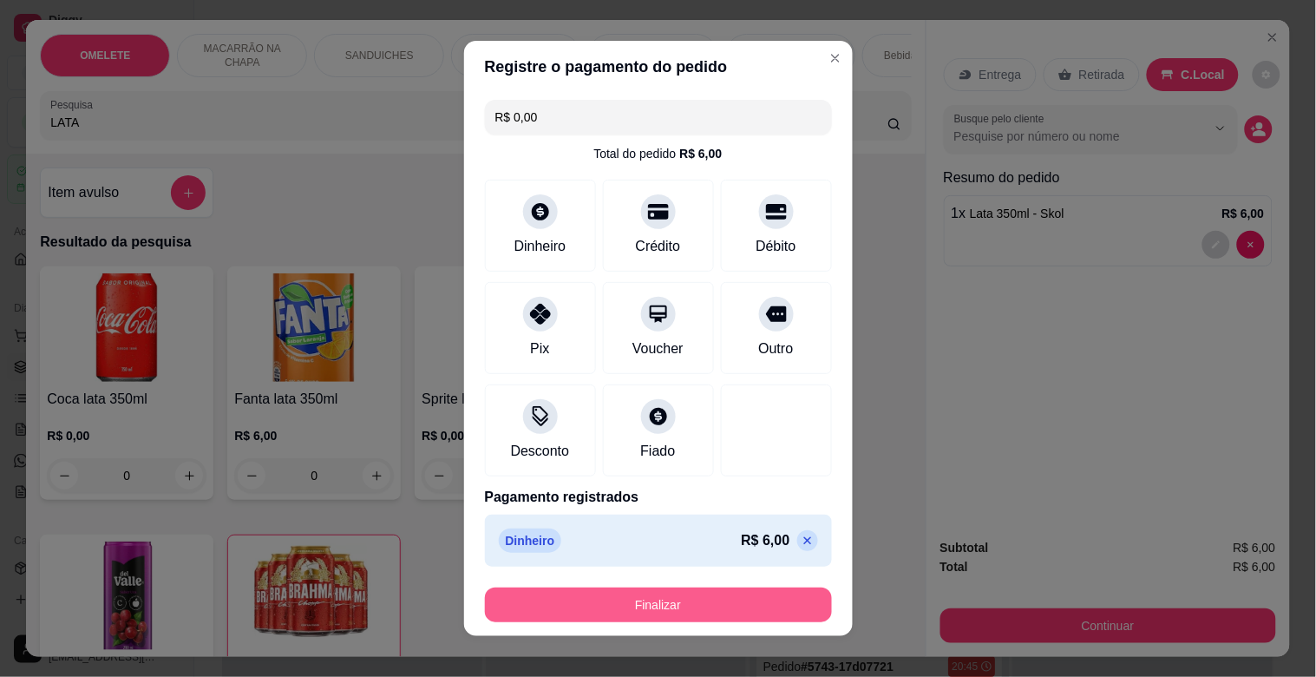
click at [695, 600] on button "Finalizar" at bounding box center [658, 604] width 347 height 35
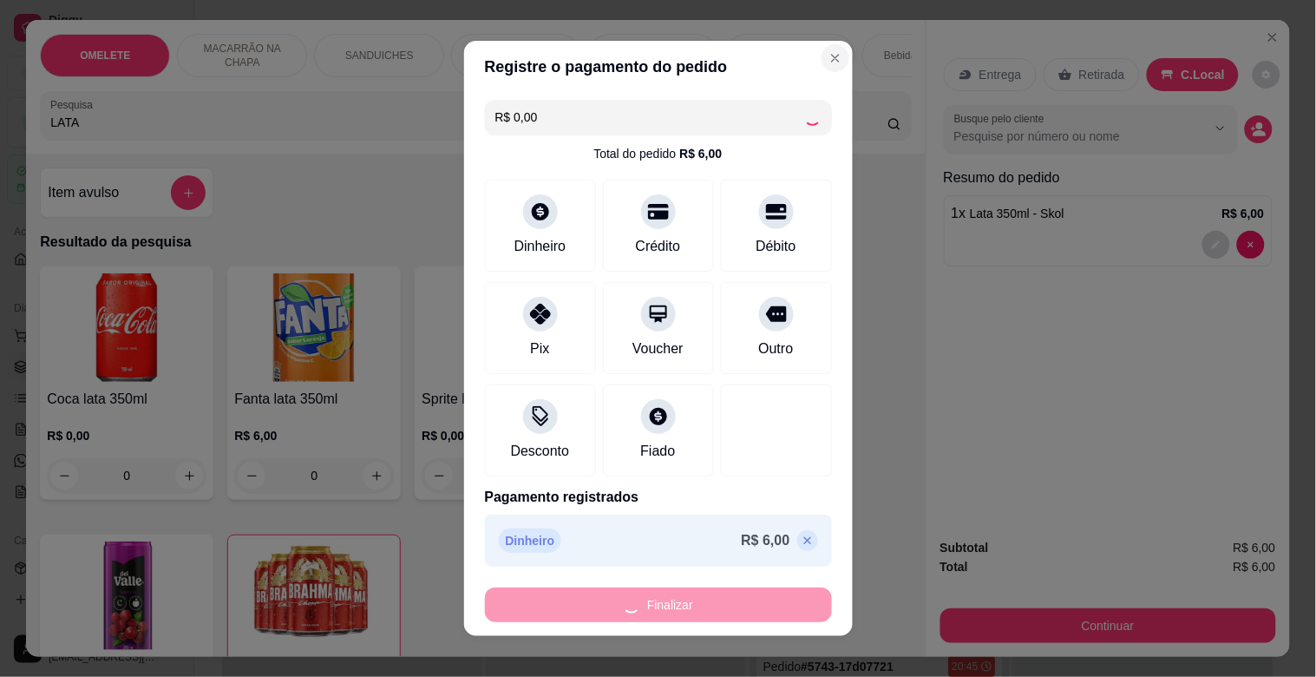
type input "0"
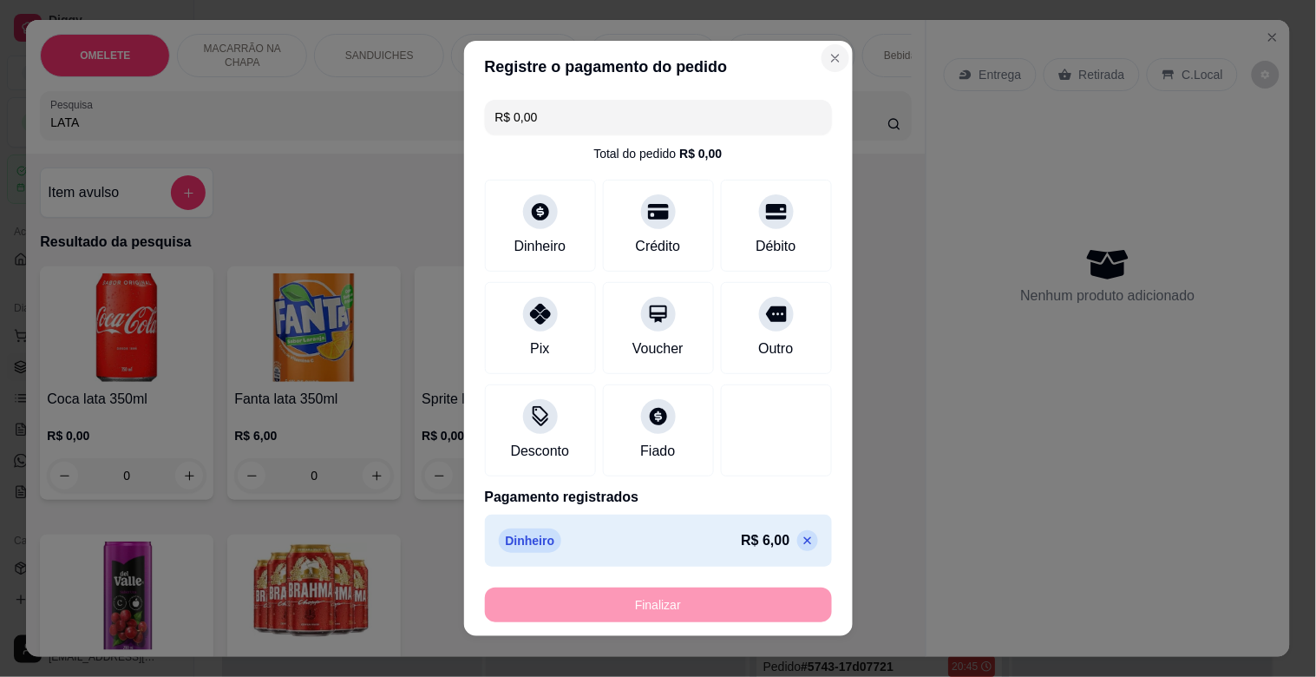
type input "-R$ 6,00"
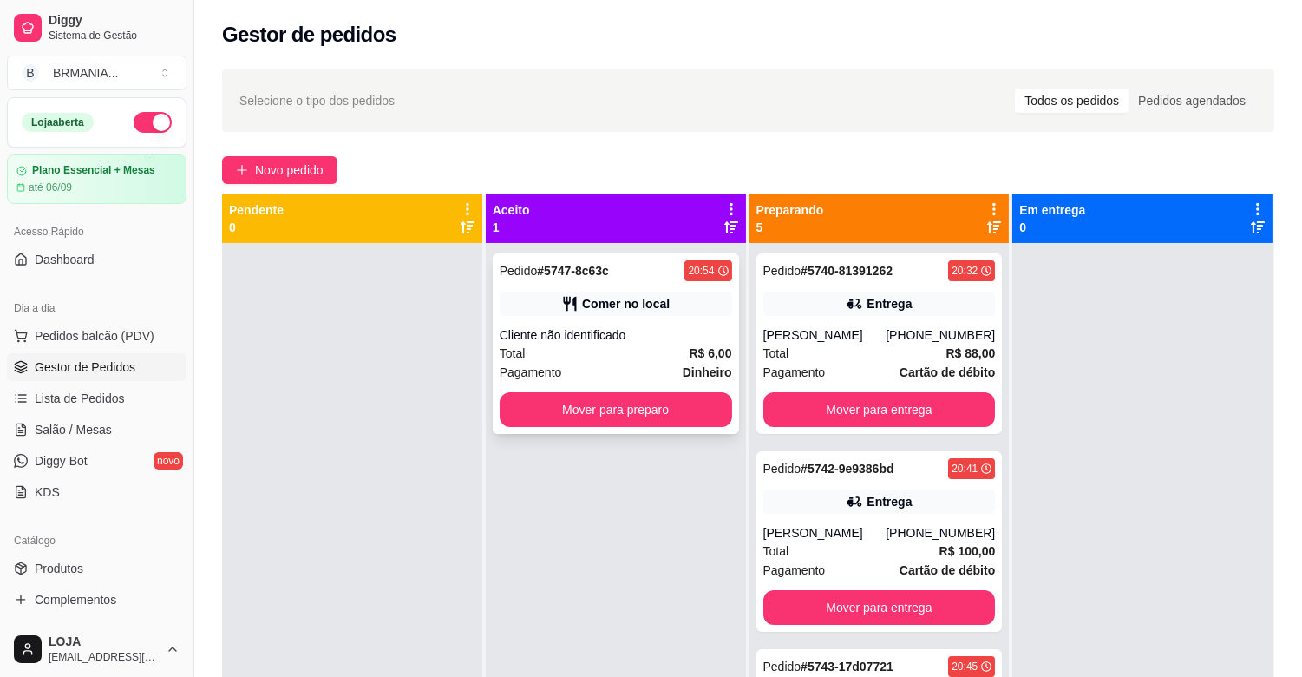
click at [594, 344] on div "Total R$ 6,00" at bounding box center [616, 353] width 232 height 19
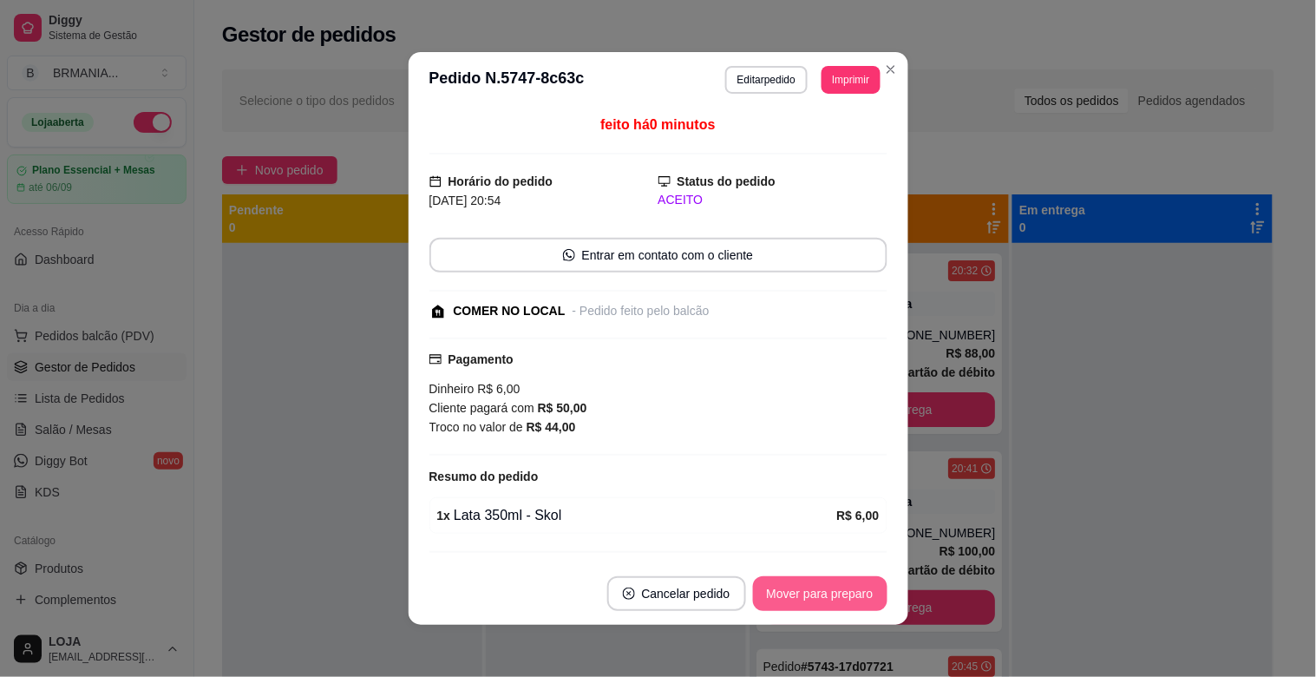
click at [807, 605] on button "Mover para preparo" at bounding box center [820, 593] width 134 height 35
click at [807, 594] on button "Mover para preparo" at bounding box center [820, 593] width 134 height 35
click at [805, 593] on button "Mover para retirada disponível" at bounding box center [791, 594] width 186 height 34
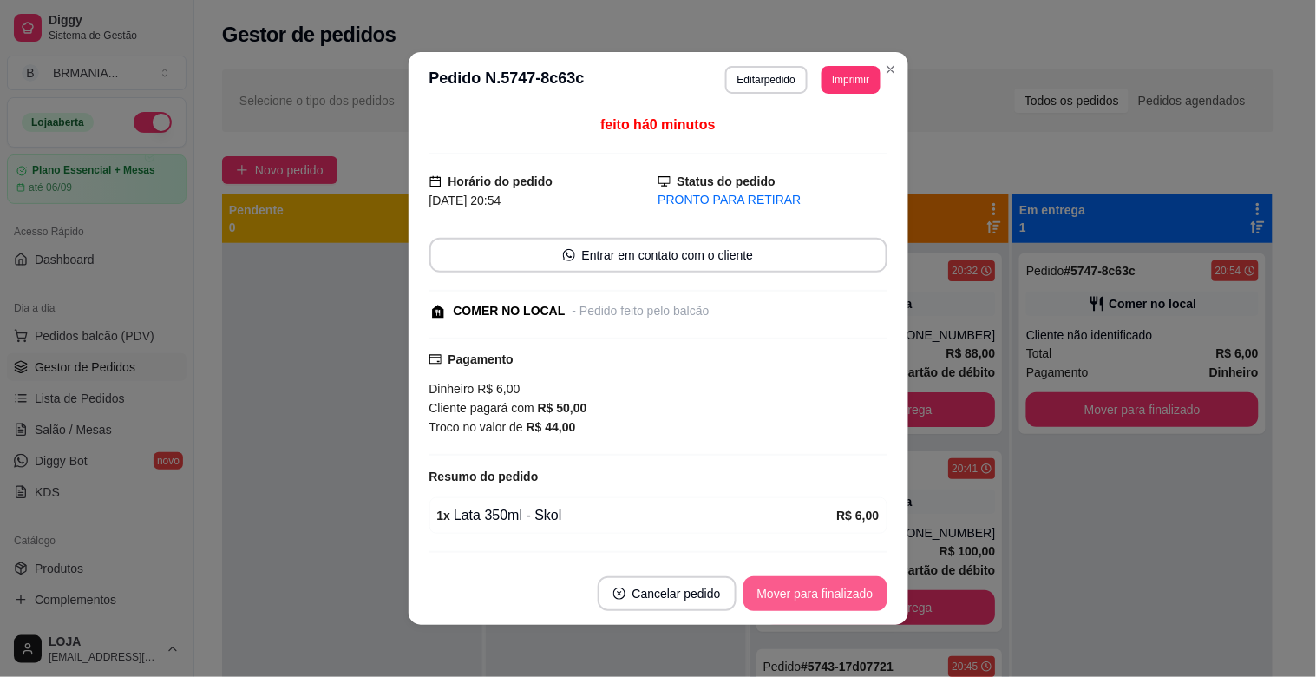
click at [822, 584] on button "Mover para finalizado" at bounding box center [815, 593] width 144 height 35
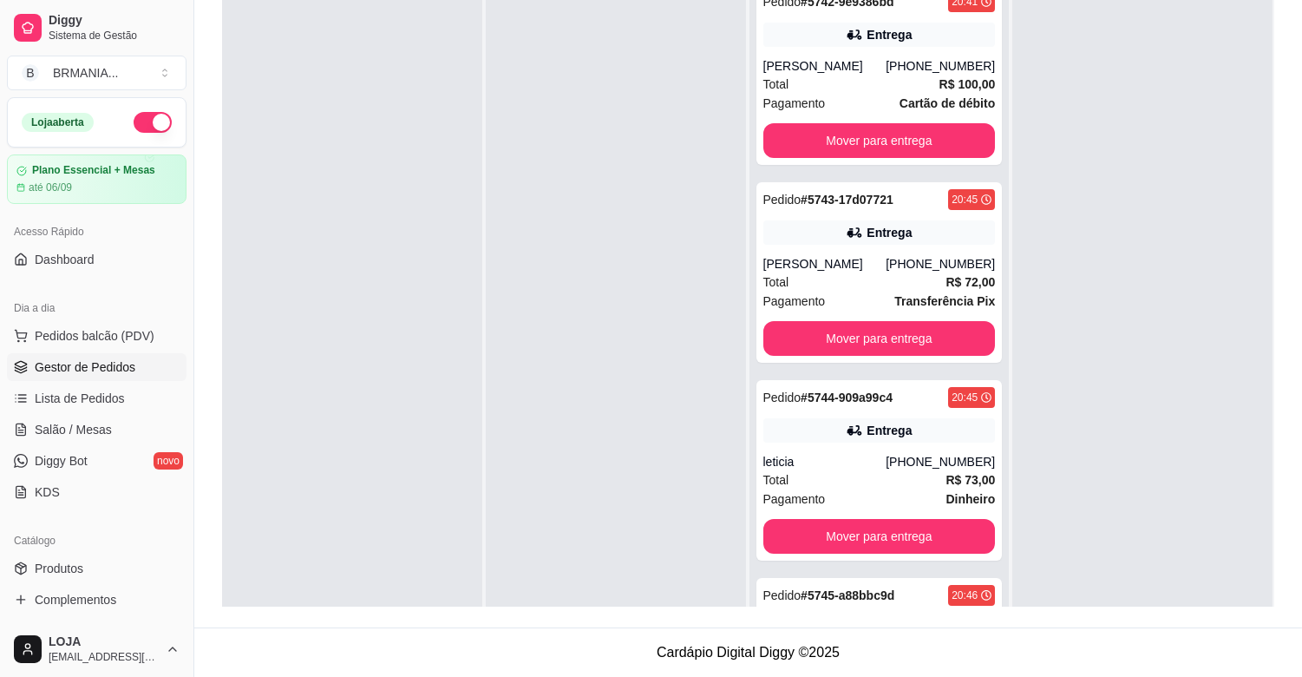
scroll to position [257, 0]
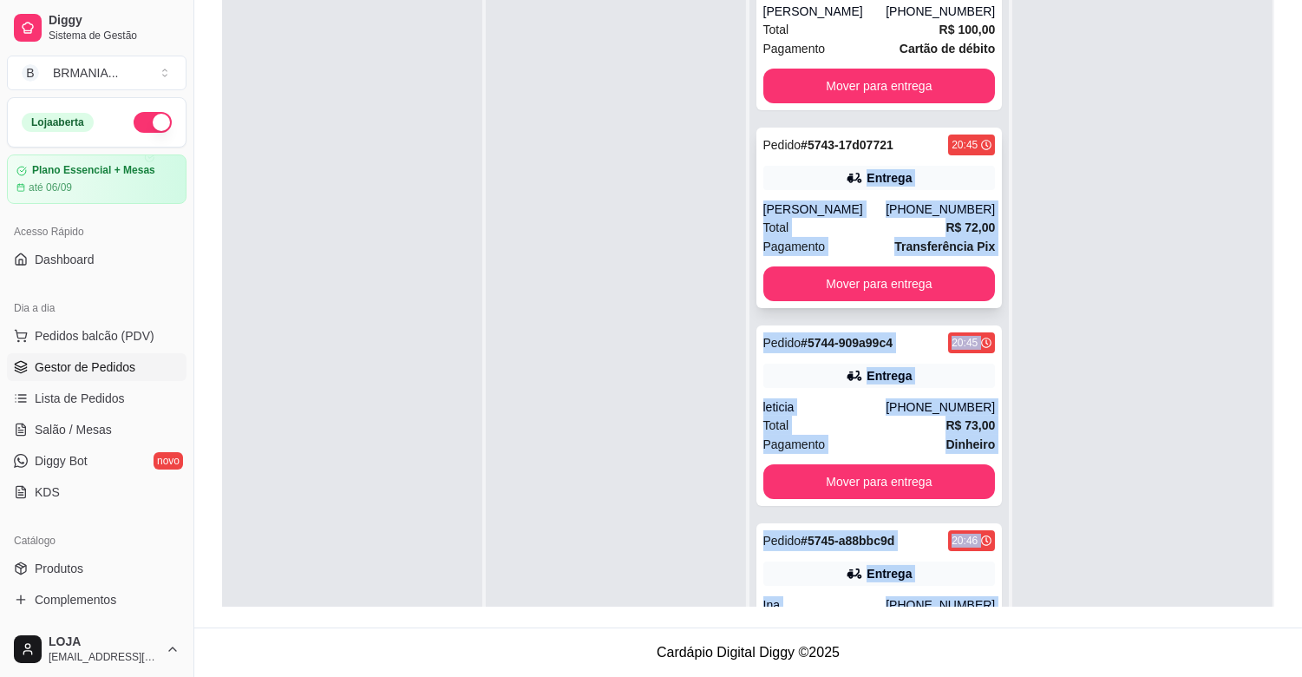
drag, startPoint x: 1007, startPoint y: 429, endPoint x: 966, endPoint y: 136, distance: 295.3
click at [966, 136] on div "Pendente 0 Aceito 0 Preparando 5 Pedido # 5740-81391262 20:32 Entrega [PERSON_N…" at bounding box center [748, 268] width 1052 height 677
drag, startPoint x: 1158, startPoint y: 203, endPoint x: 1148, endPoint y: 214, distance: 15.3
click at [1158, 204] on div at bounding box center [1142, 316] width 260 height 677
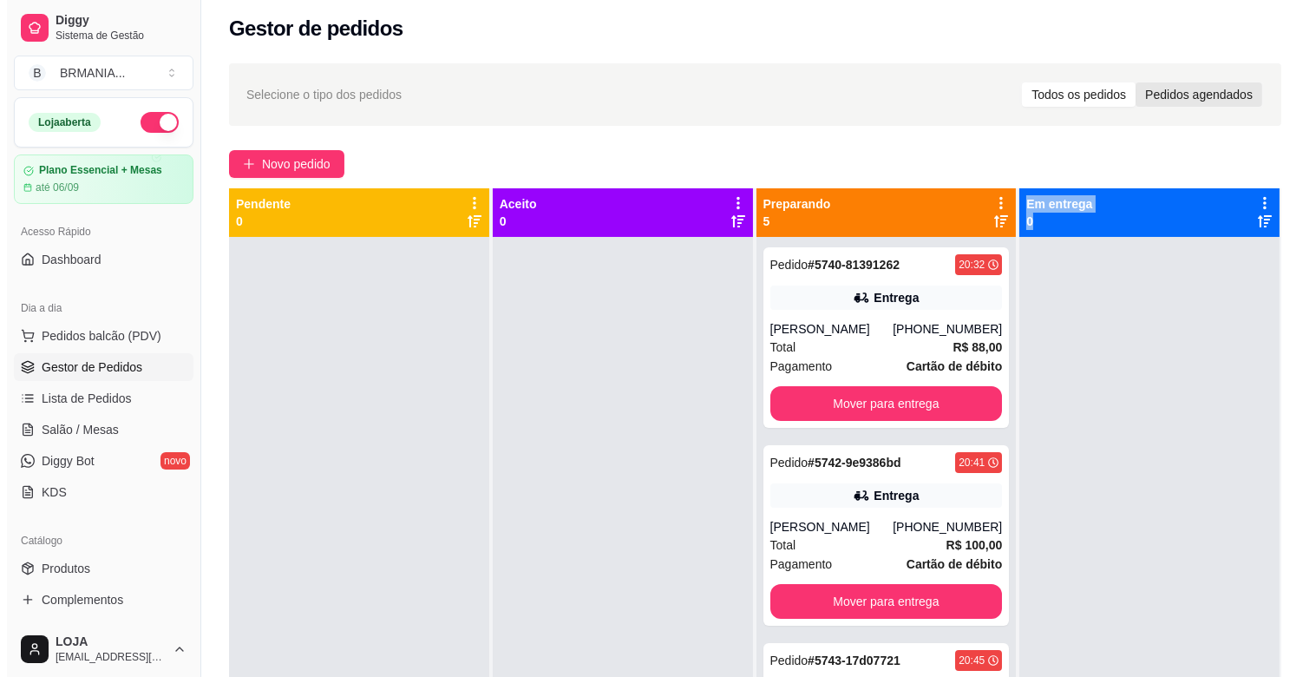
scroll to position [0, 0]
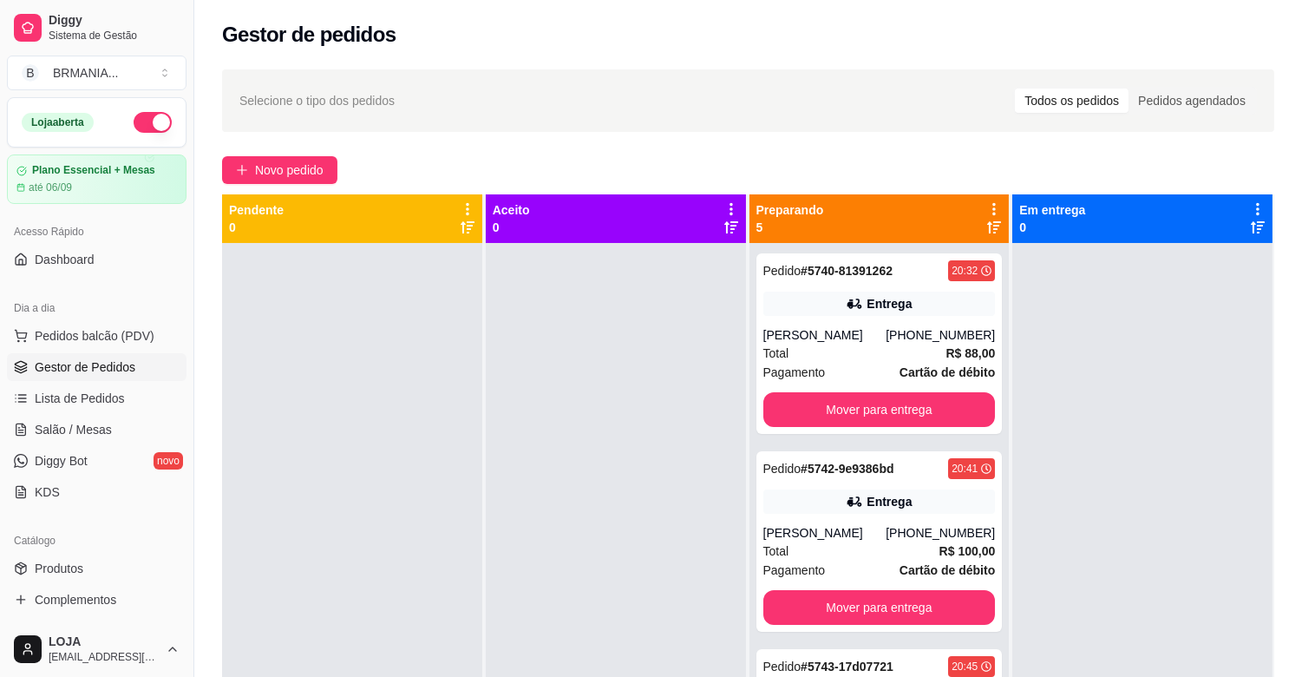
click at [584, 394] on div at bounding box center [616, 581] width 260 height 677
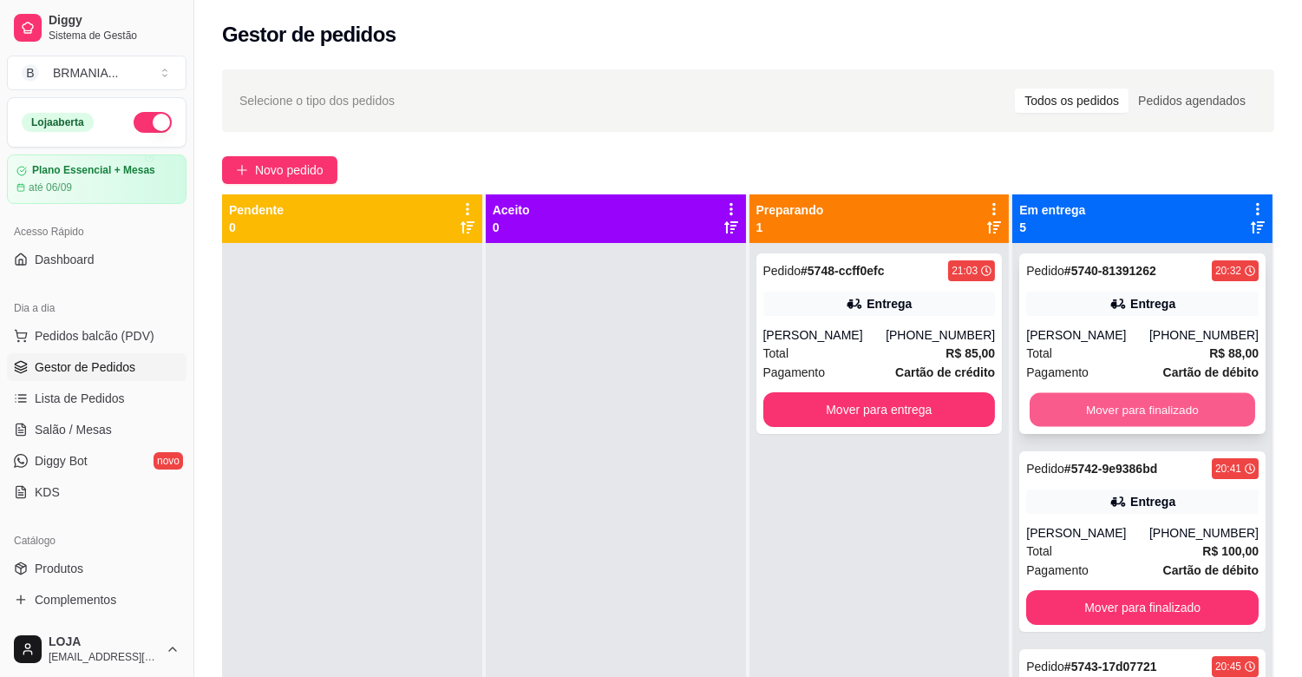
click at [1117, 403] on button "Mover para finalizado" at bounding box center [1143, 410] width 226 height 34
click at [1117, 414] on button "Mover para finalizado" at bounding box center [1142, 409] width 232 height 35
click at [1129, 414] on button "Mover para finalizado" at bounding box center [1142, 409] width 232 height 35
click at [1132, 415] on button "Mover para finalizado" at bounding box center [1142, 409] width 232 height 35
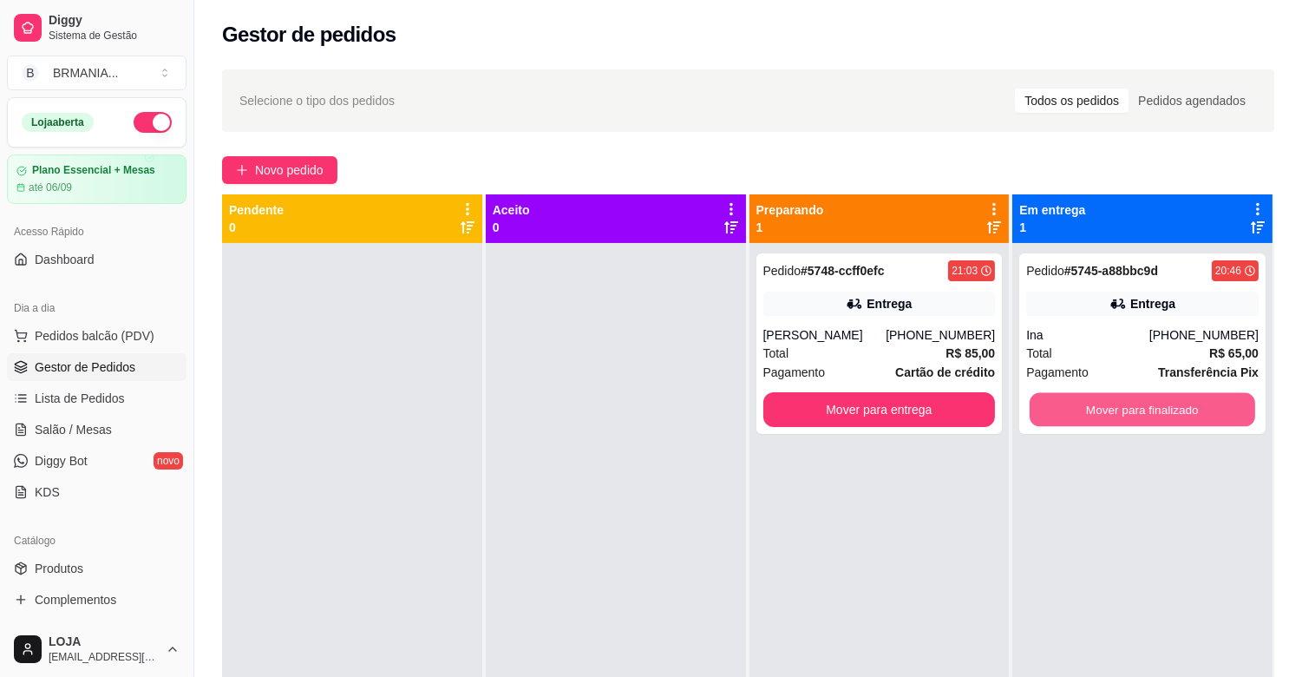
click at [1132, 415] on button "Mover para finalizado" at bounding box center [1143, 410] width 226 height 34
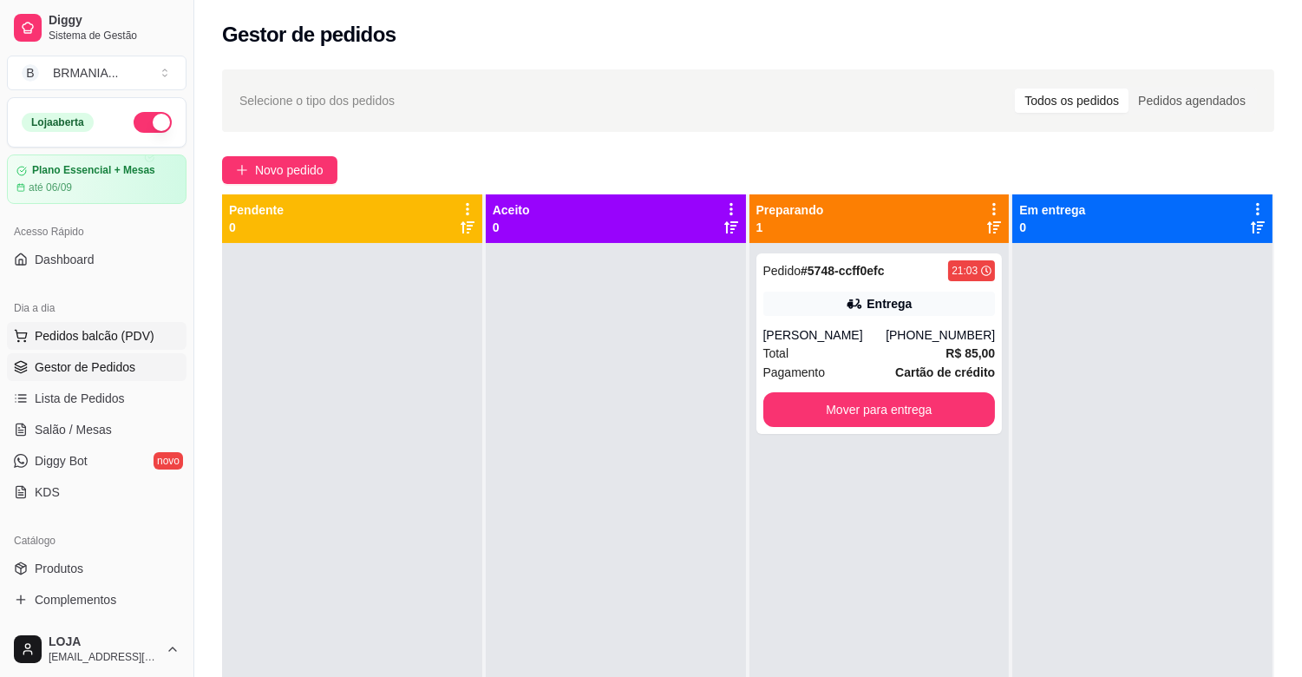
click at [116, 334] on span "Pedidos balcão (PDV)" at bounding box center [95, 335] width 120 height 17
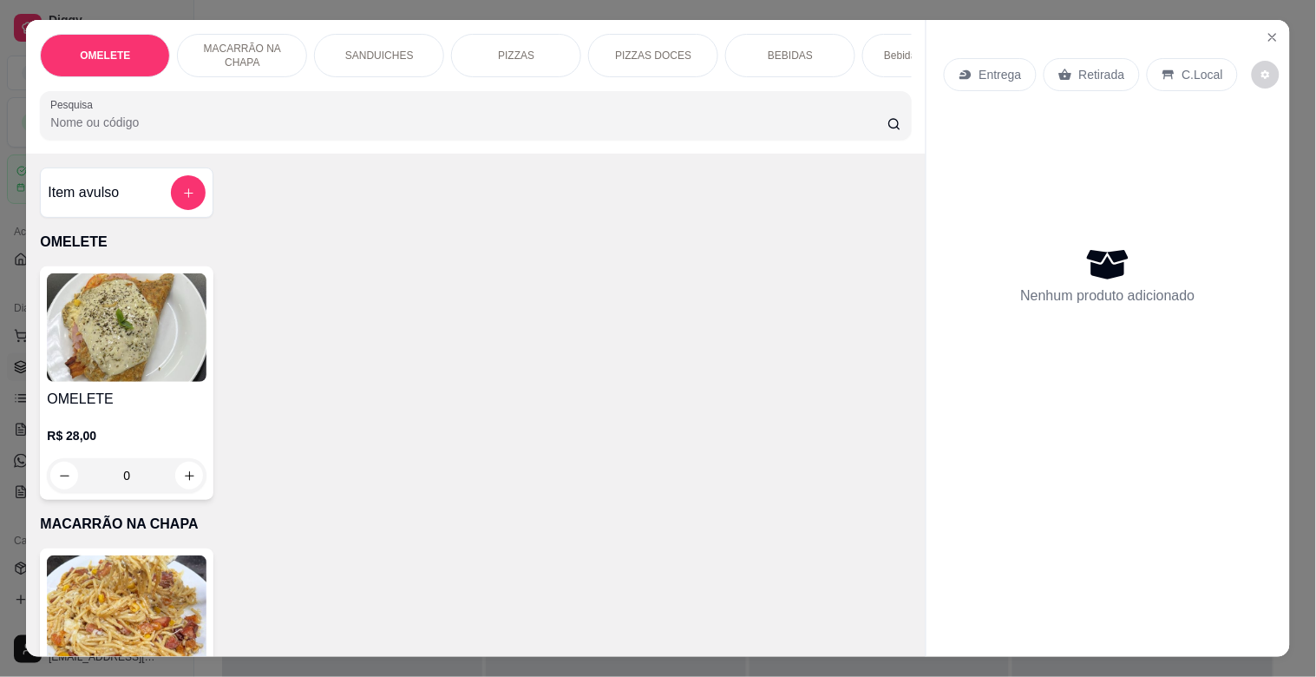
click at [521, 37] on div "PIZZAS" at bounding box center [516, 55] width 130 height 43
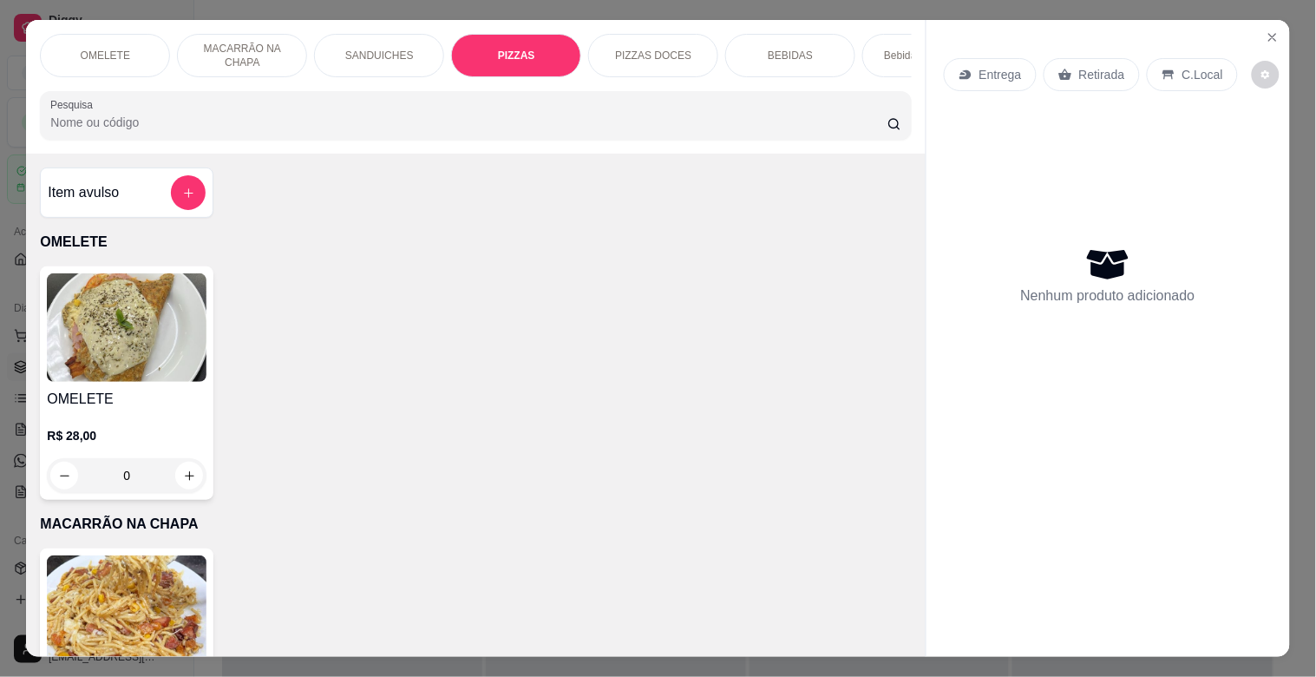
scroll to position [42, 0]
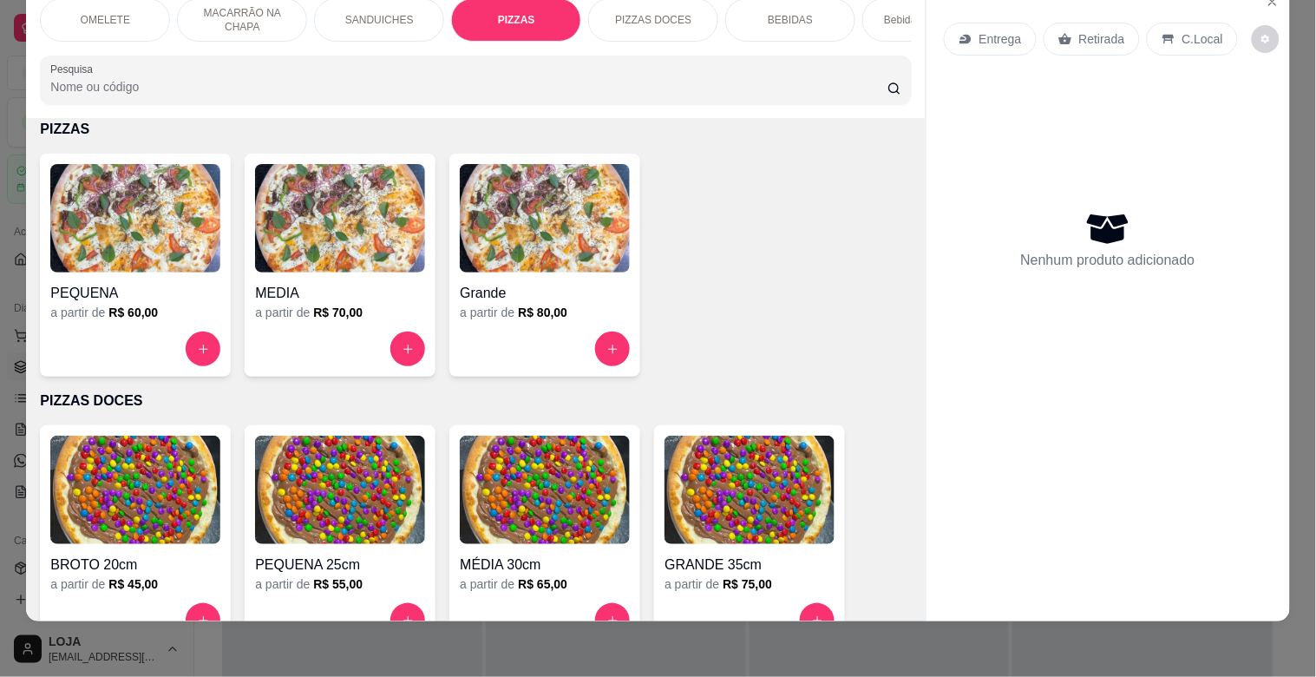
click at [507, 235] on img at bounding box center [545, 218] width 170 height 108
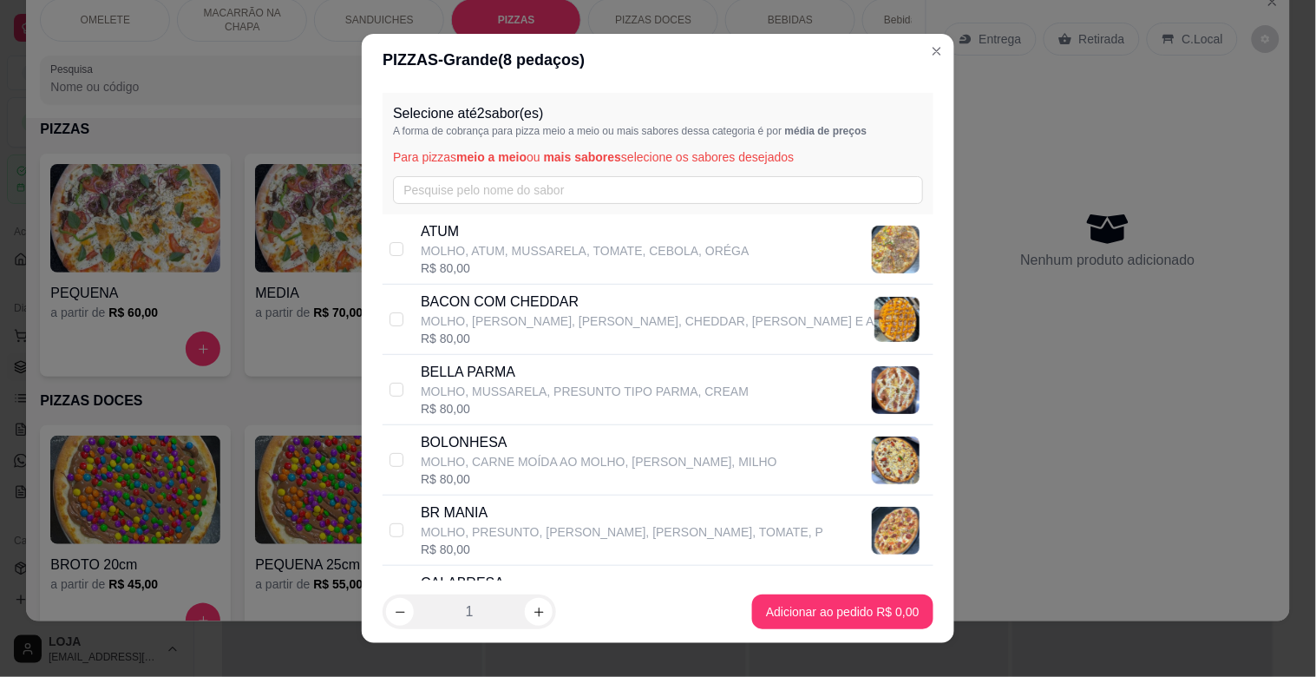
click at [453, 517] on p "BR MANIA" at bounding box center [622, 512] width 403 height 21
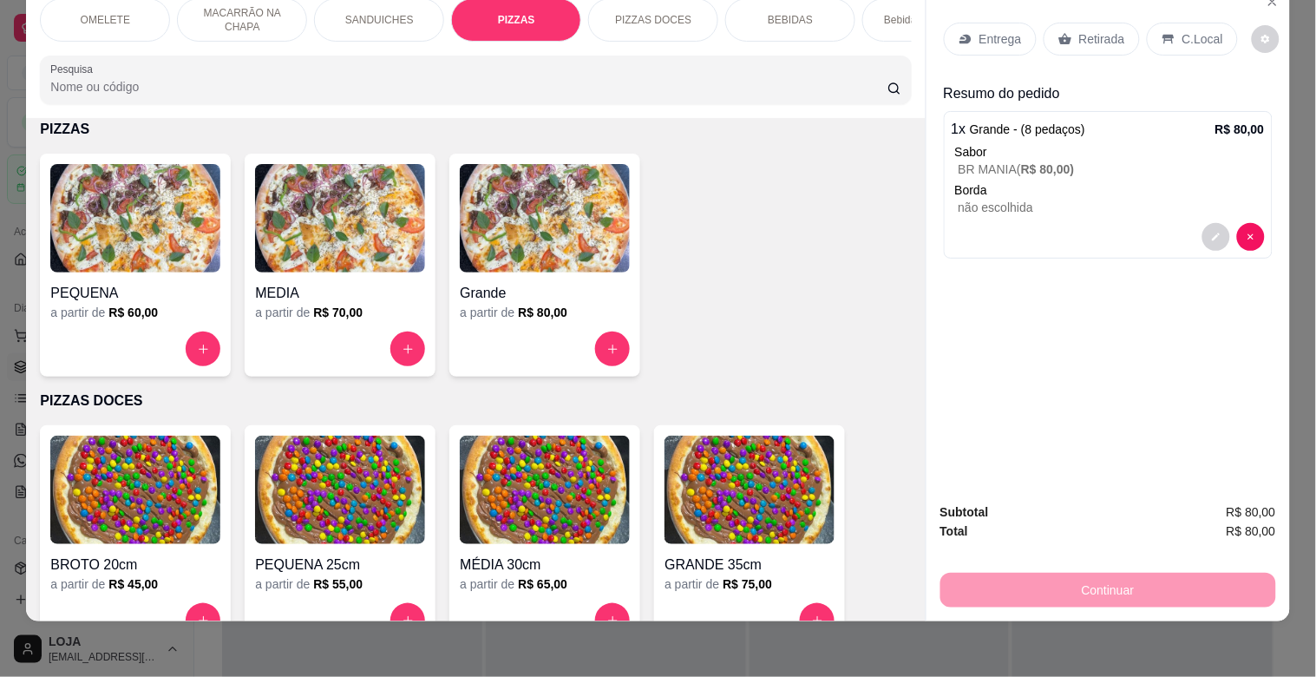
click at [1110, 30] on p "Retirada" at bounding box center [1102, 38] width 46 height 17
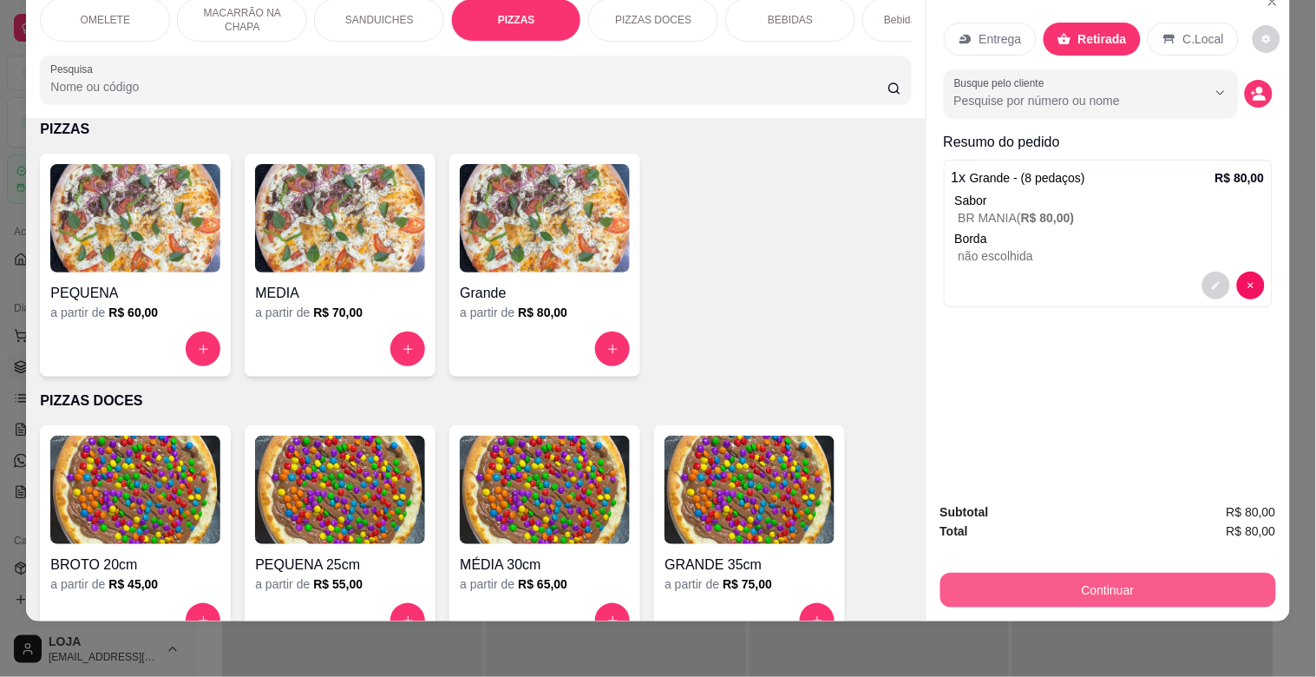
click at [1071, 579] on button "Continuar" at bounding box center [1108, 590] width 336 height 35
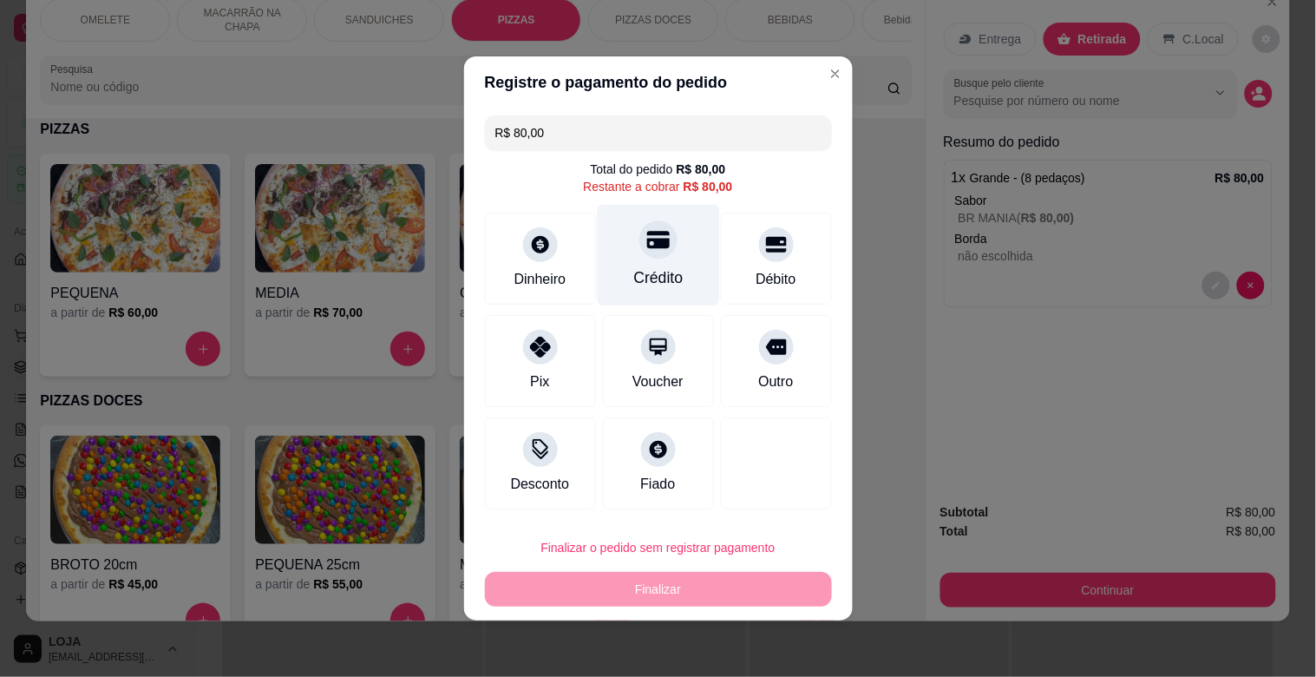
click at [653, 278] on div "Crédito" at bounding box center [657, 277] width 49 height 23
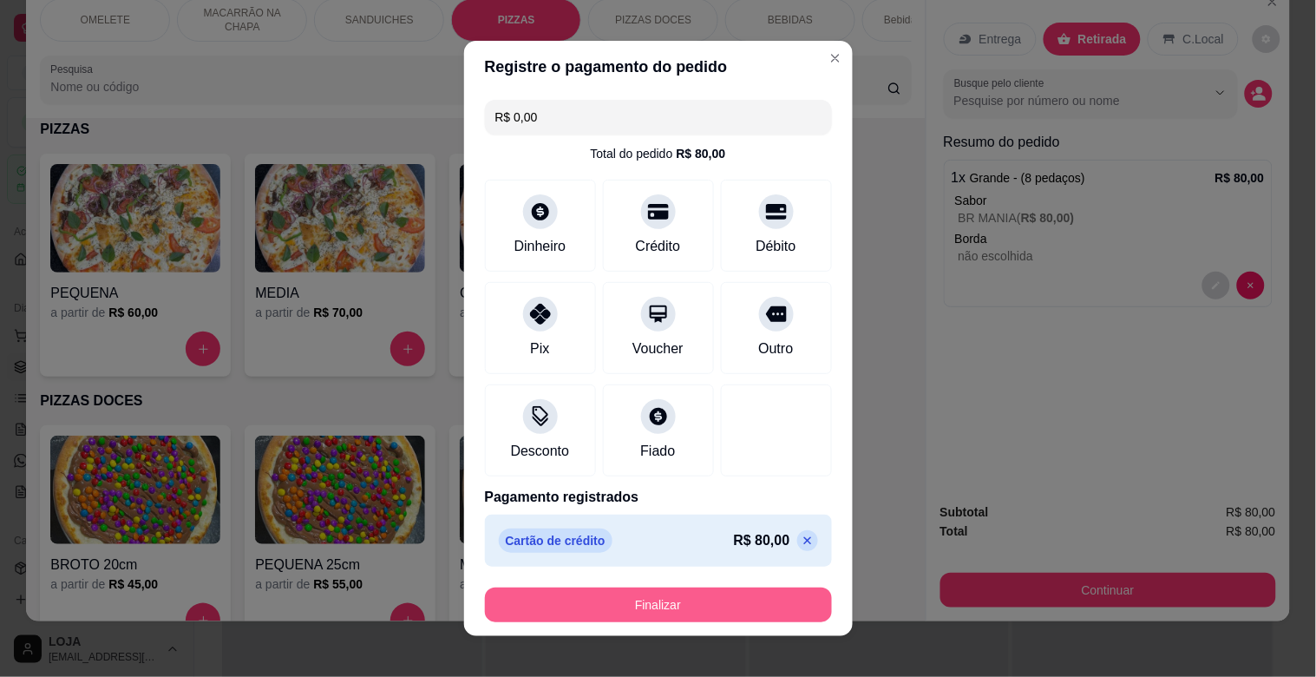
click at [642, 595] on button "Finalizar" at bounding box center [658, 604] width 347 height 35
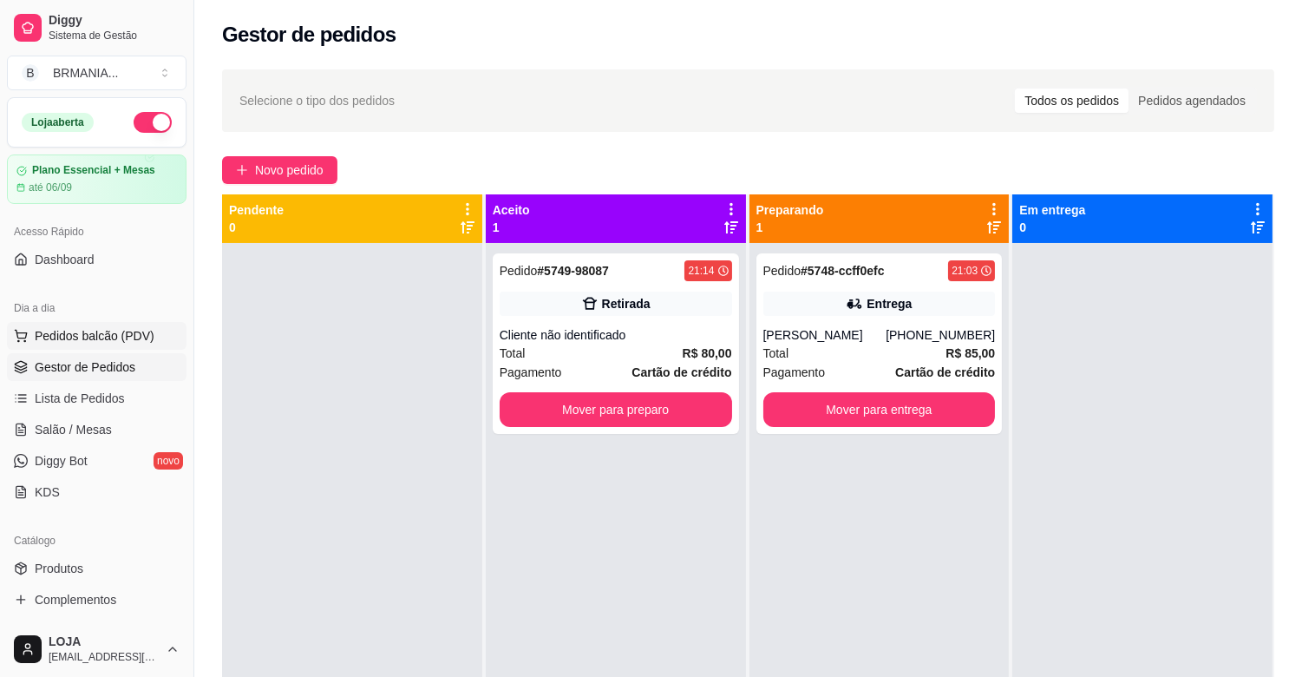
click at [102, 331] on span "Pedidos balcão (PDV)" at bounding box center [95, 335] width 120 height 17
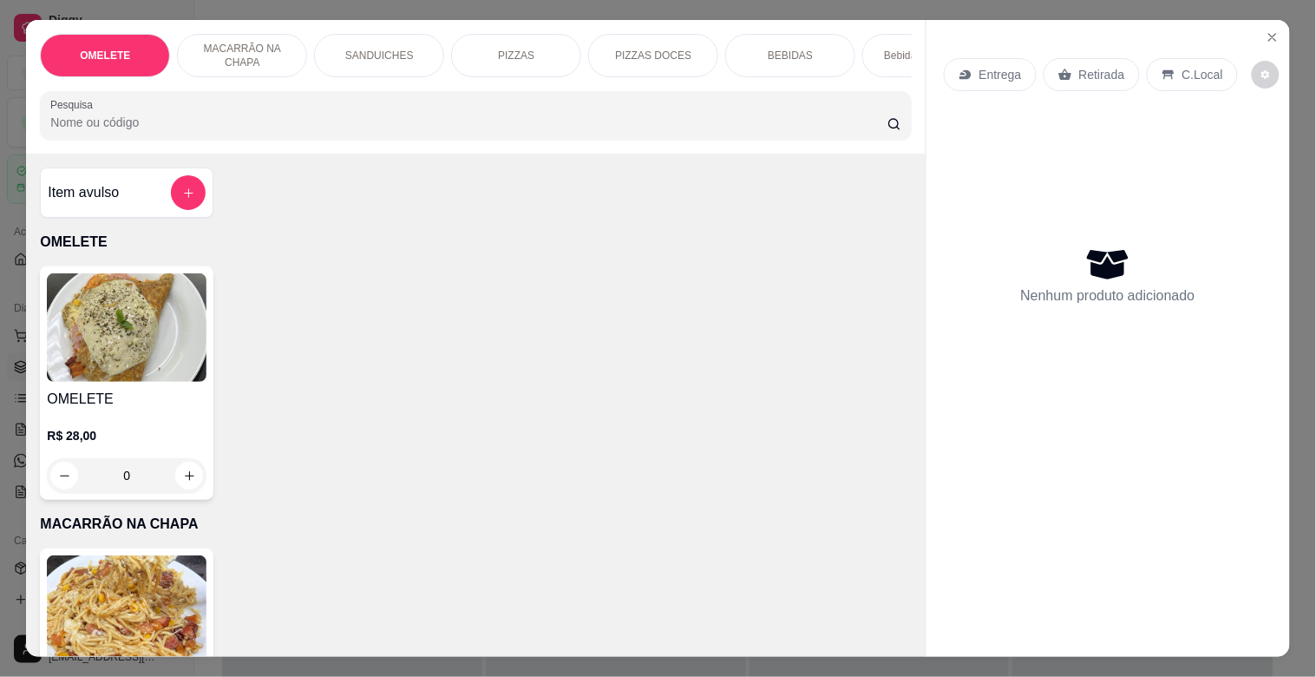
click at [538, 50] on div "PIZZAS" at bounding box center [516, 55] width 130 height 43
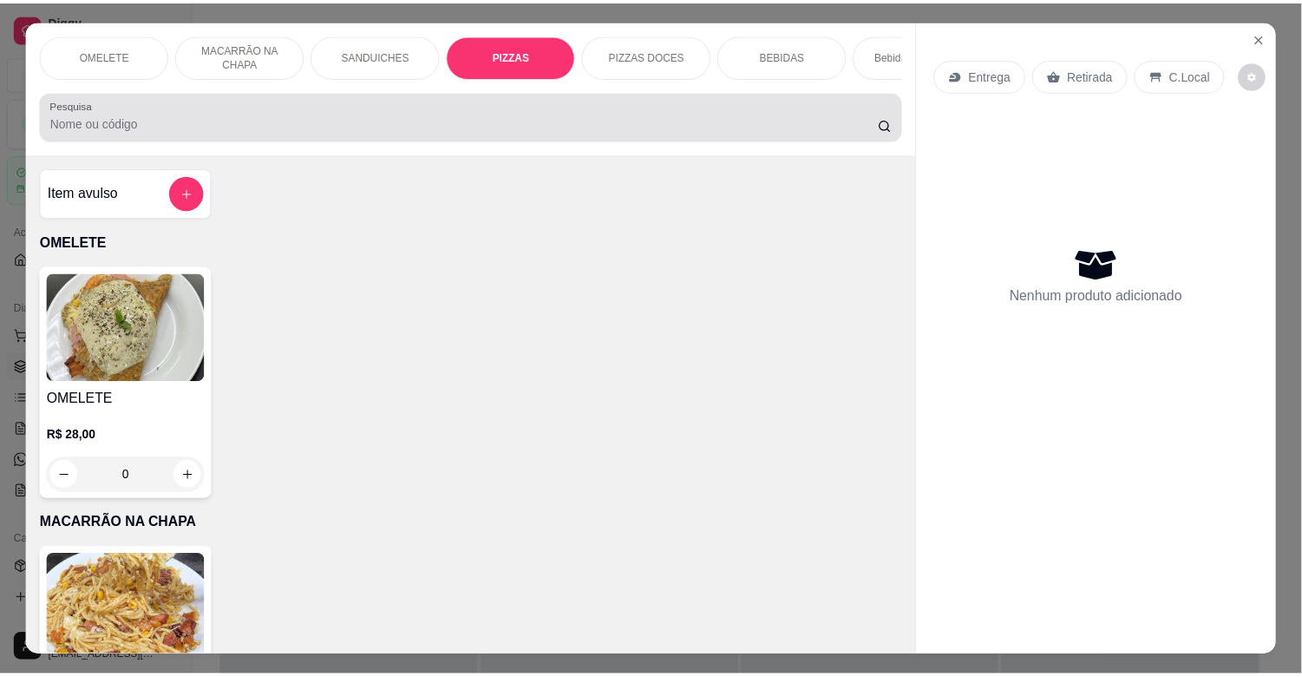
scroll to position [42, 0]
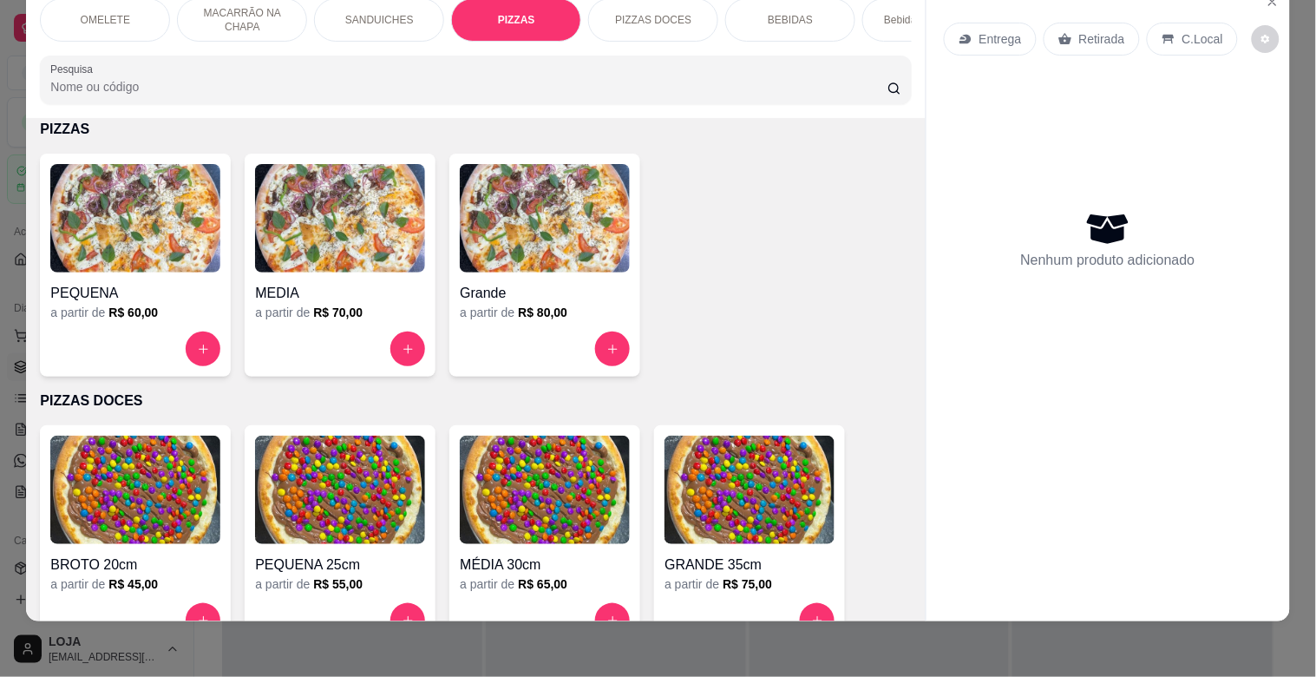
click at [583, 261] on img at bounding box center [545, 218] width 170 height 108
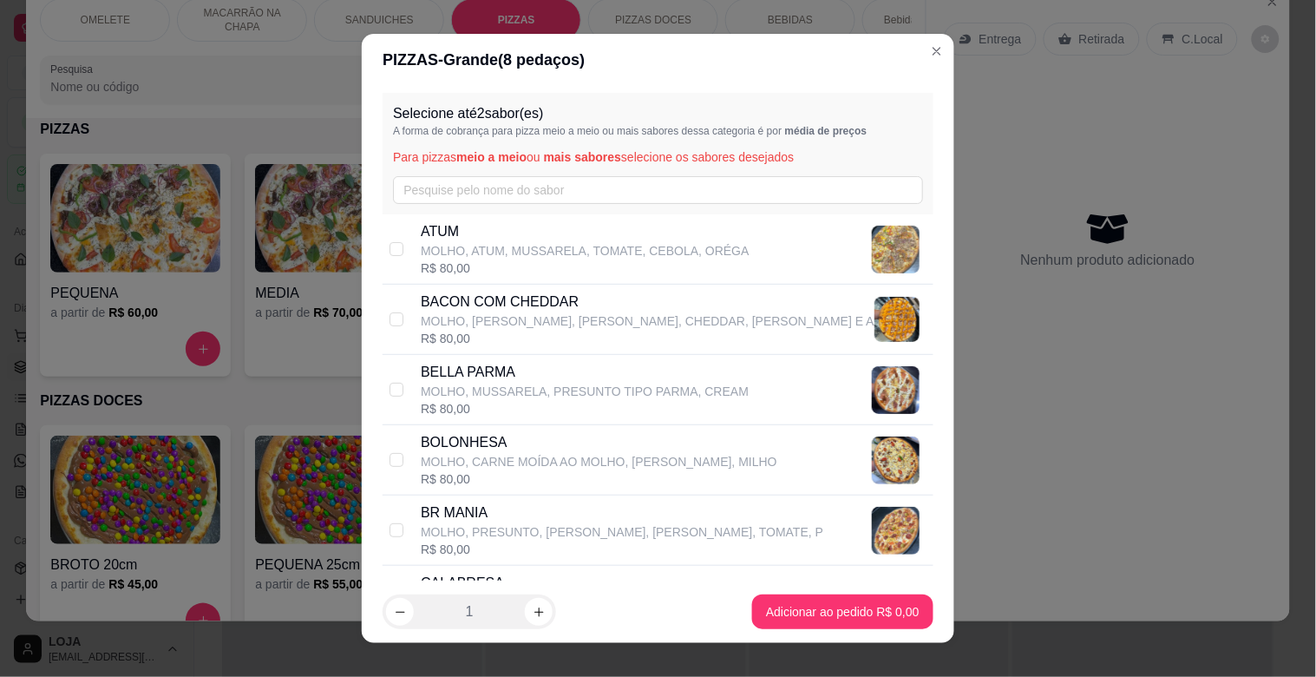
click at [473, 513] on p "BR MANIA" at bounding box center [622, 512] width 403 height 21
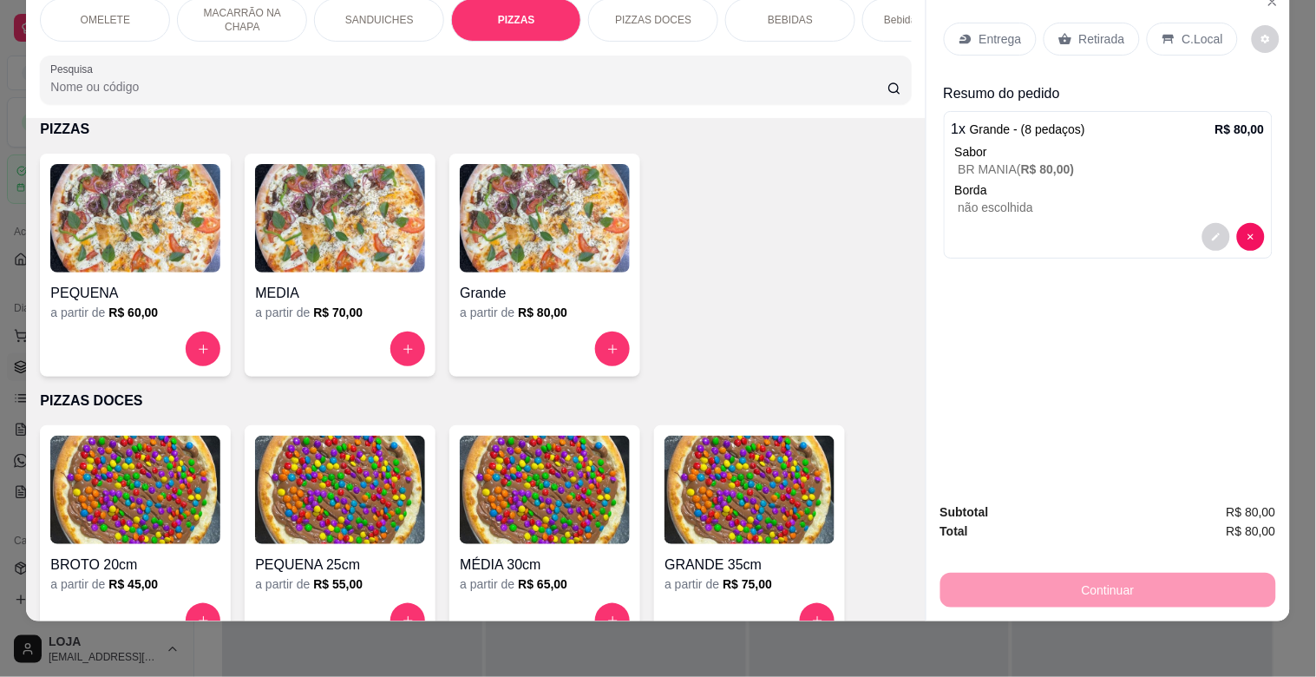
click at [1103, 30] on p "Retirada" at bounding box center [1102, 38] width 46 height 17
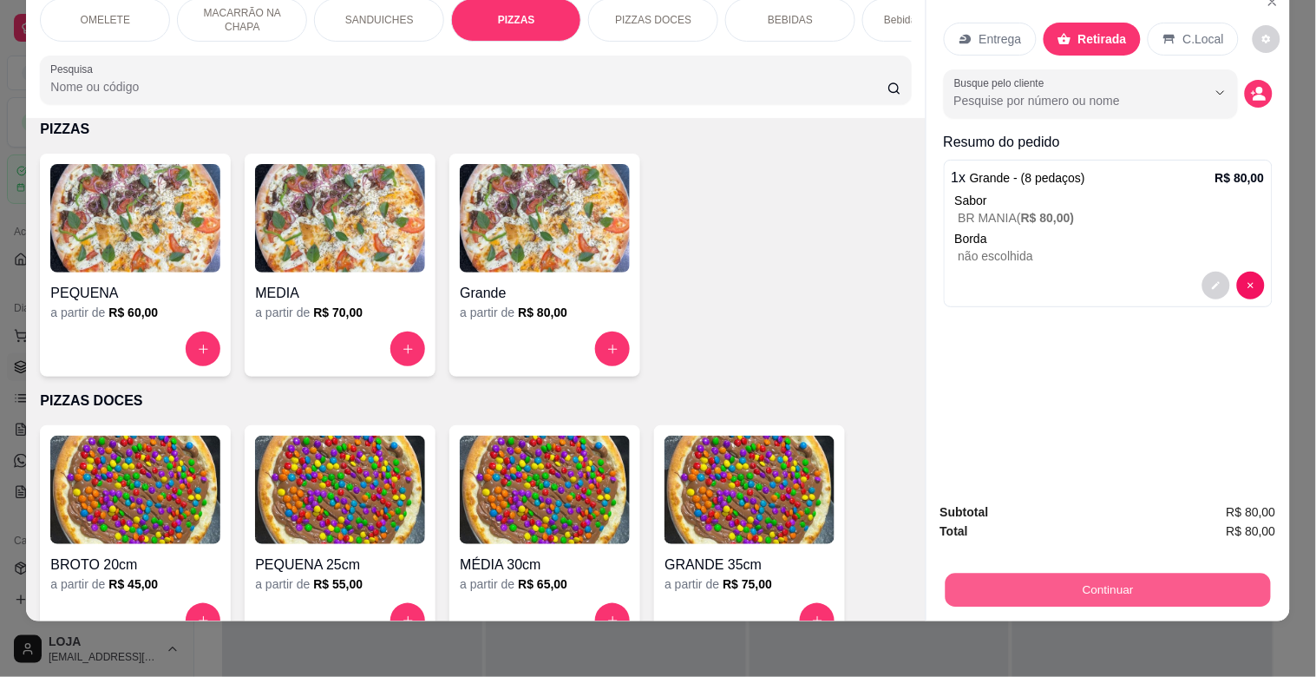
click at [1078, 573] on button "Continuar" at bounding box center [1107, 590] width 325 height 34
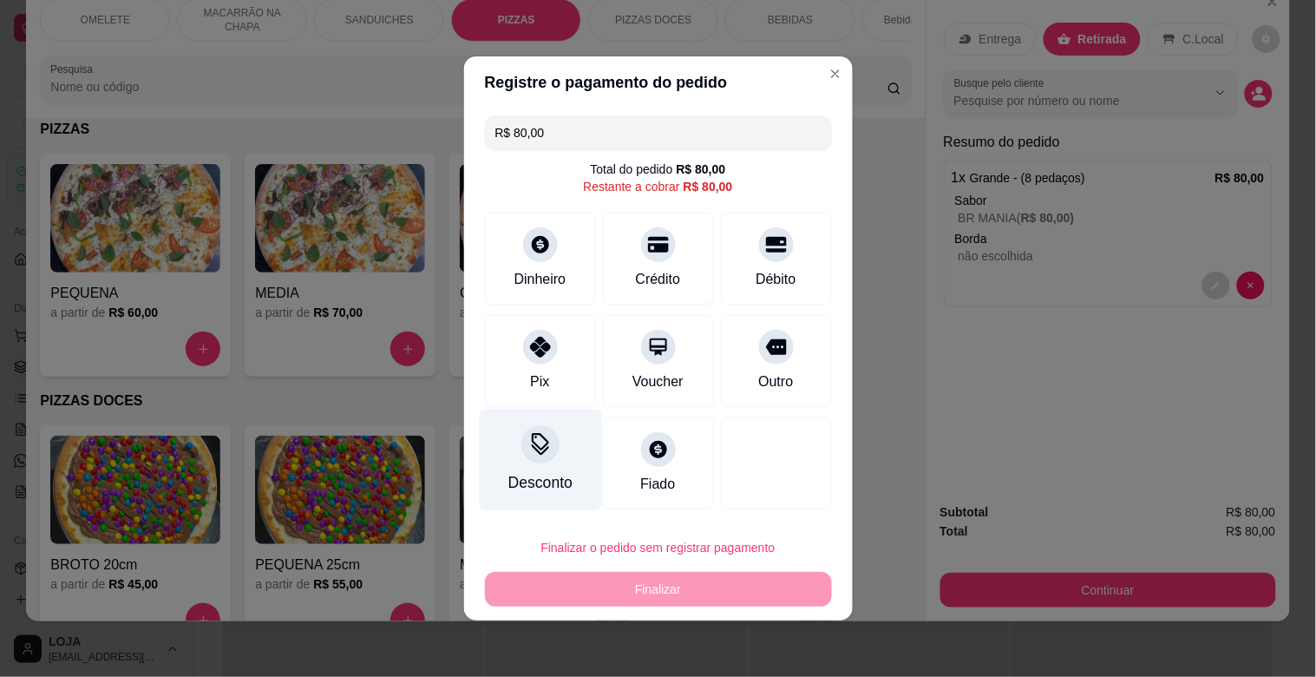
drag, startPoint x: 513, startPoint y: 327, endPoint x: 560, endPoint y: 406, distance: 91.8
click at [513, 328] on div "Pix" at bounding box center [540, 361] width 111 height 92
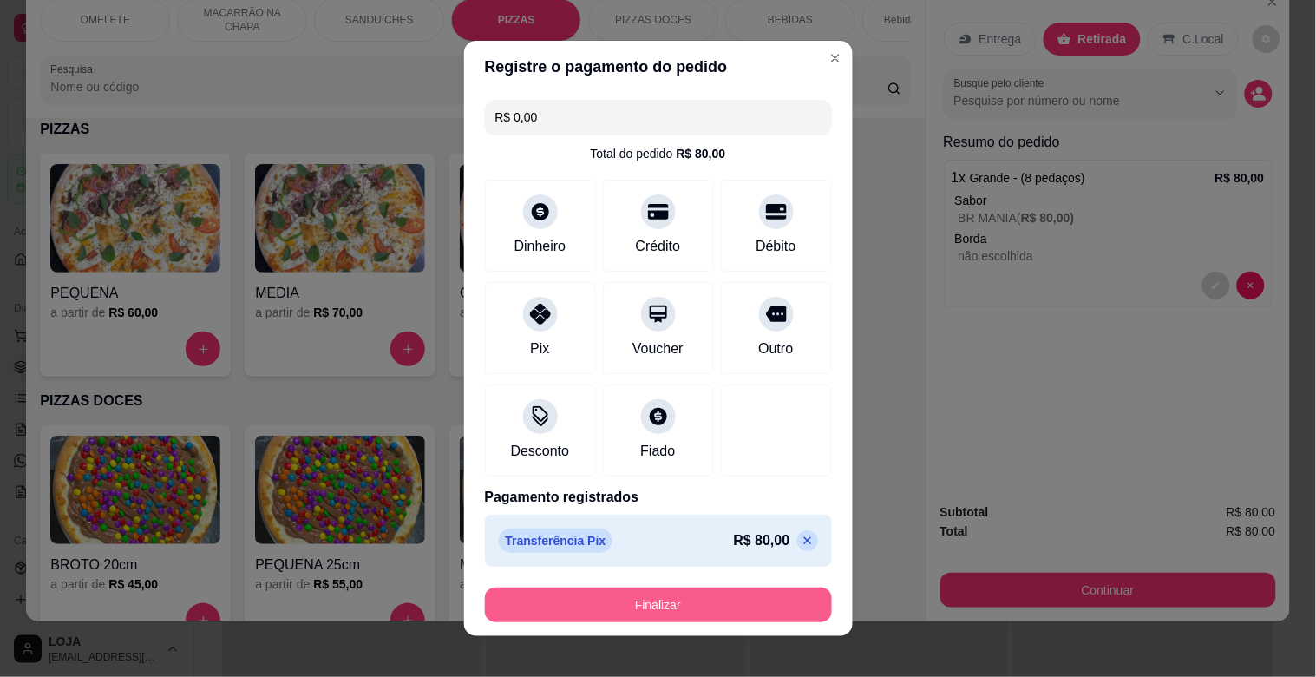
click at [617, 600] on button "Finalizar" at bounding box center [658, 604] width 347 height 35
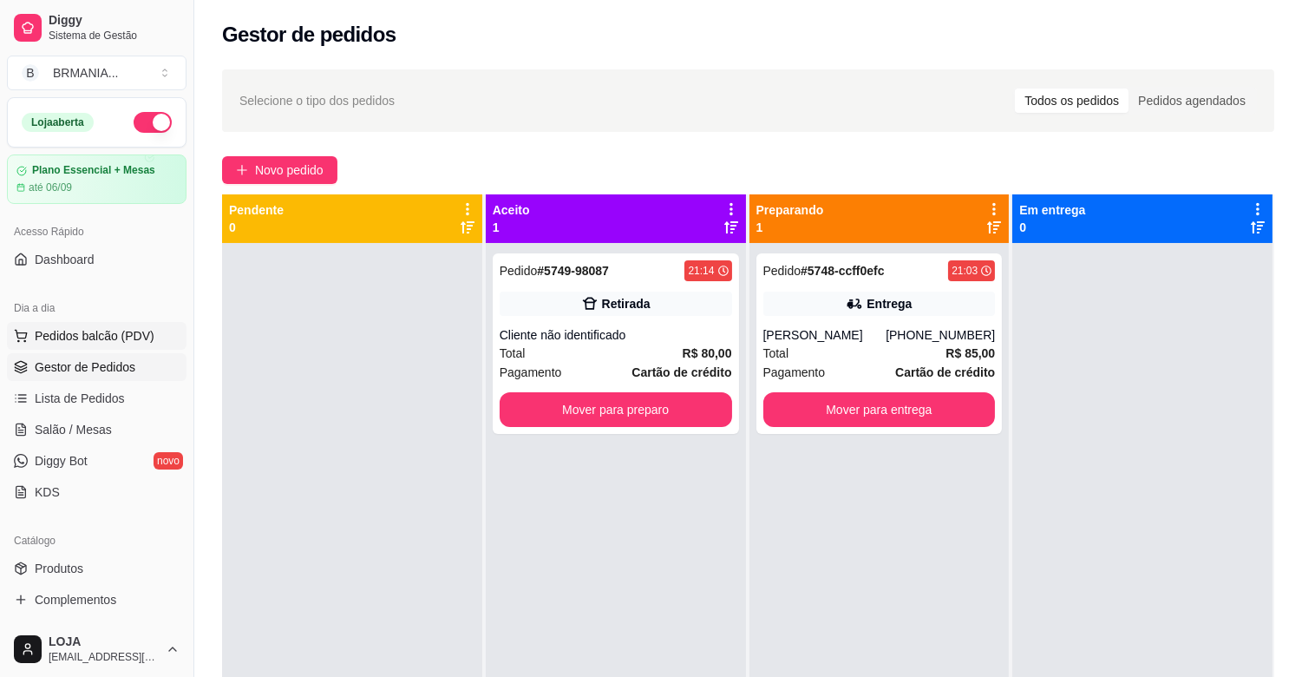
click at [118, 341] on span "Pedidos balcão (PDV)" at bounding box center [95, 335] width 120 height 17
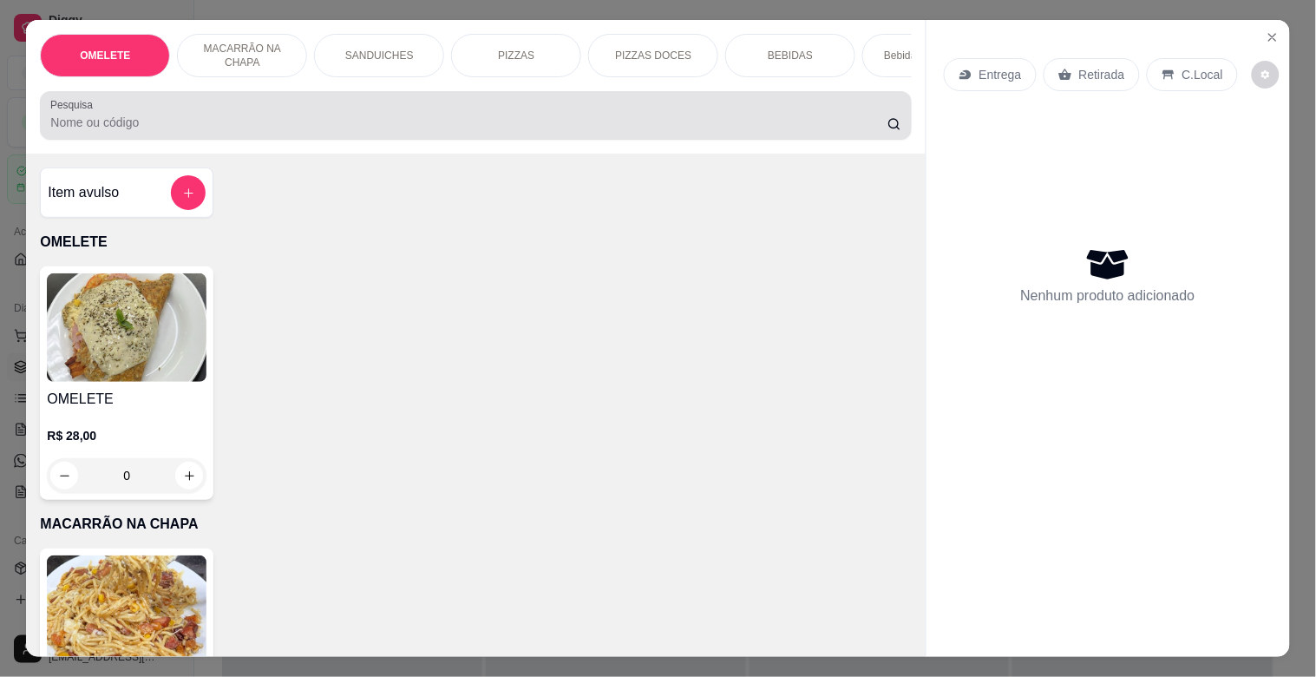
click at [382, 118] on div at bounding box center [475, 115] width 850 height 35
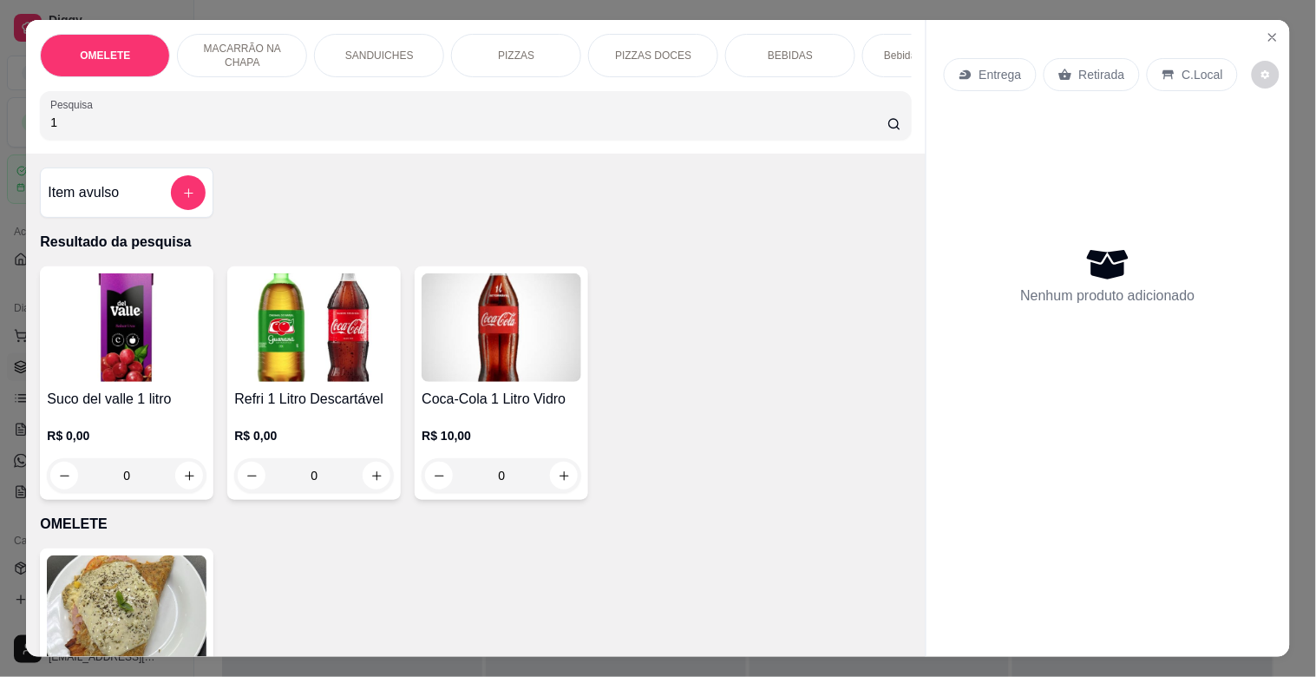
click at [366, 295] on img at bounding box center [314, 327] width 160 height 108
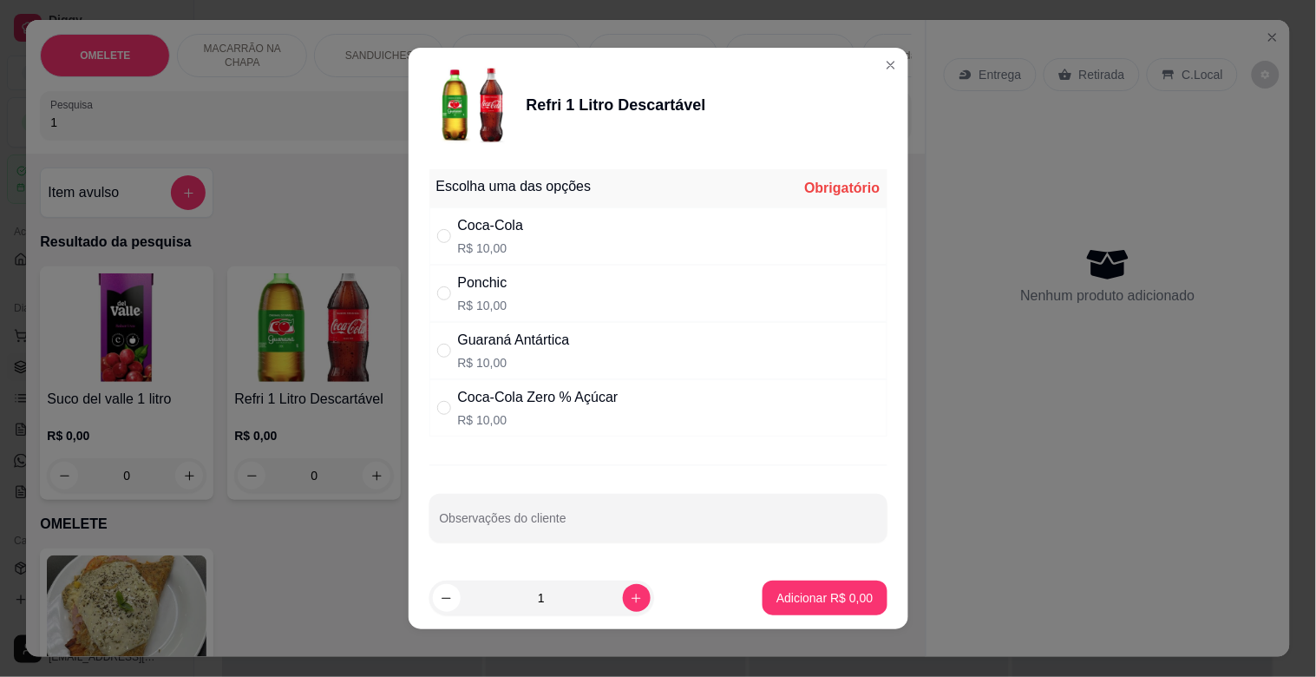
click at [543, 253] on div "Coca-Cola R$ 10,00" at bounding box center [658, 235] width 458 height 57
click at [808, 594] on p "Adicionar R$ 10,00" at bounding box center [821, 597] width 101 height 16
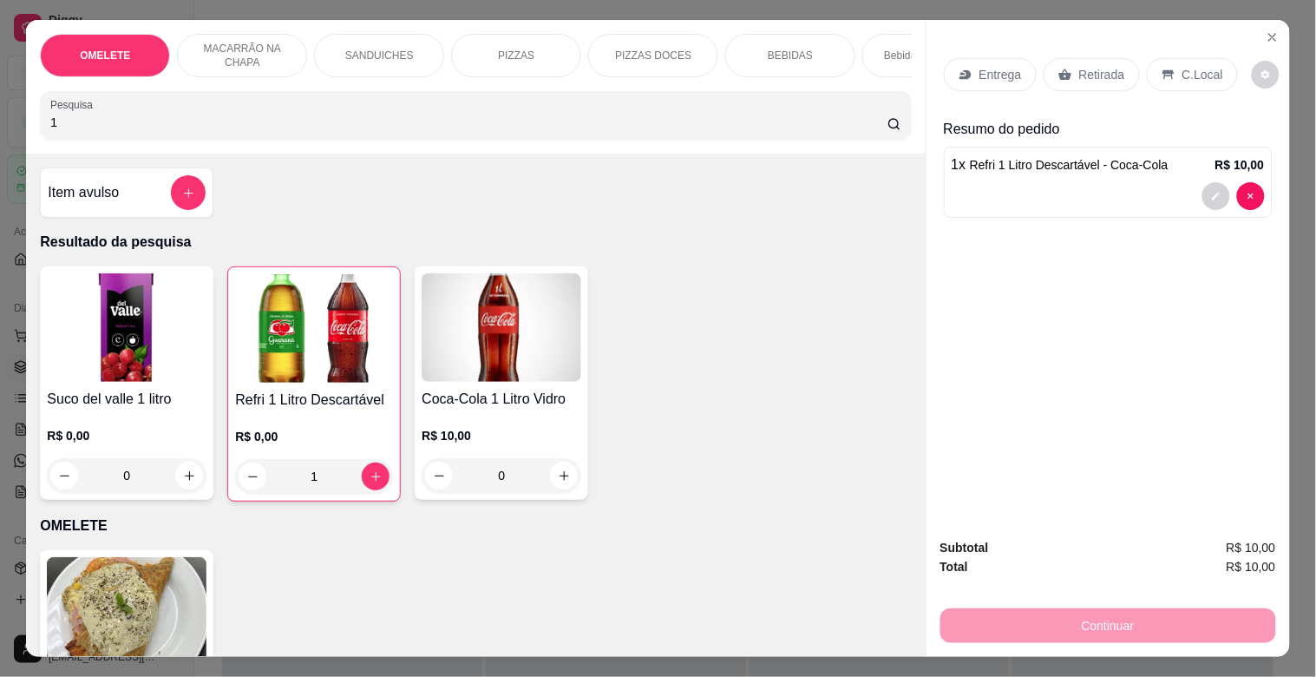
click at [1064, 67] on div "Retirada" at bounding box center [1092, 74] width 96 height 33
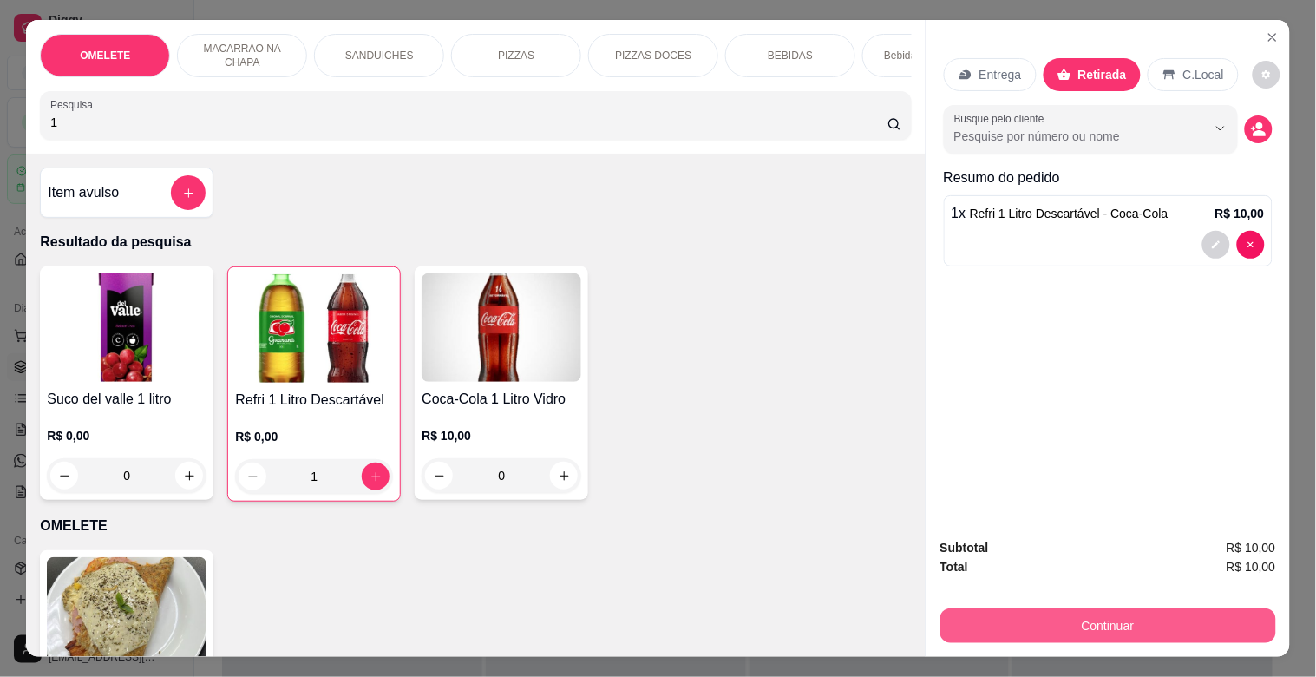
click at [1102, 609] on button "Continuar" at bounding box center [1108, 625] width 336 height 35
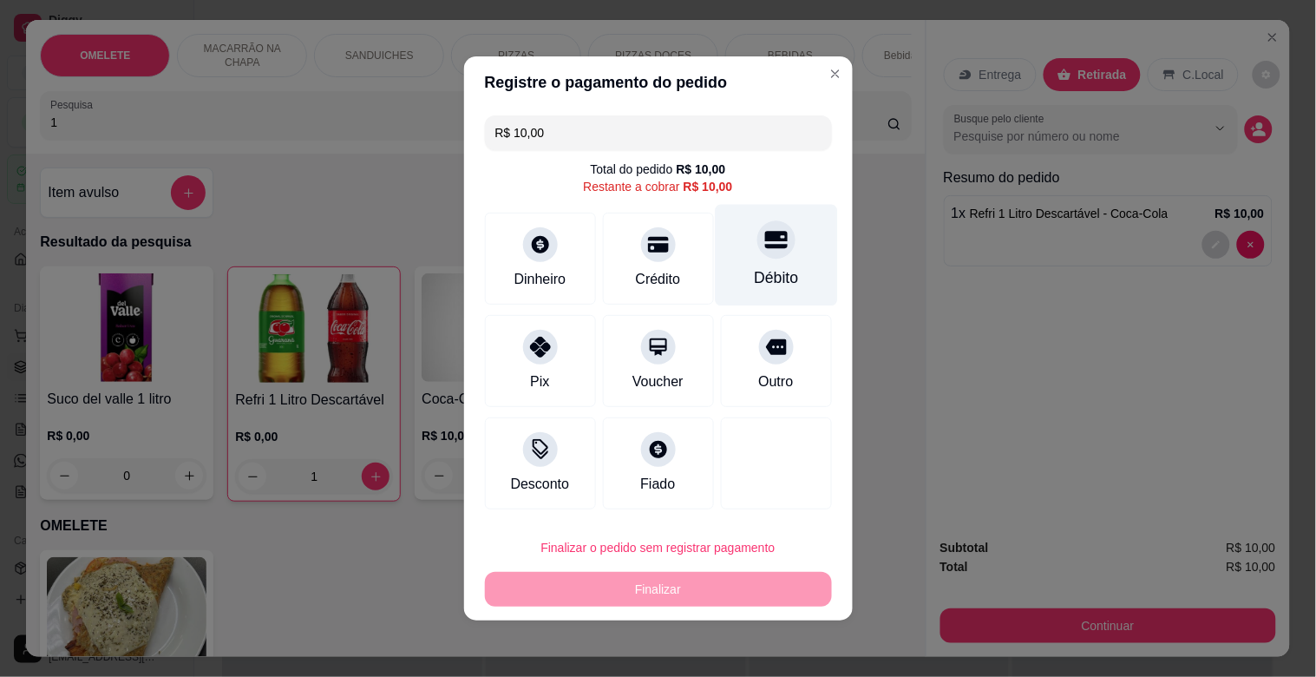
click at [740, 265] on div "Débito" at bounding box center [776, 255] width 122 height 101
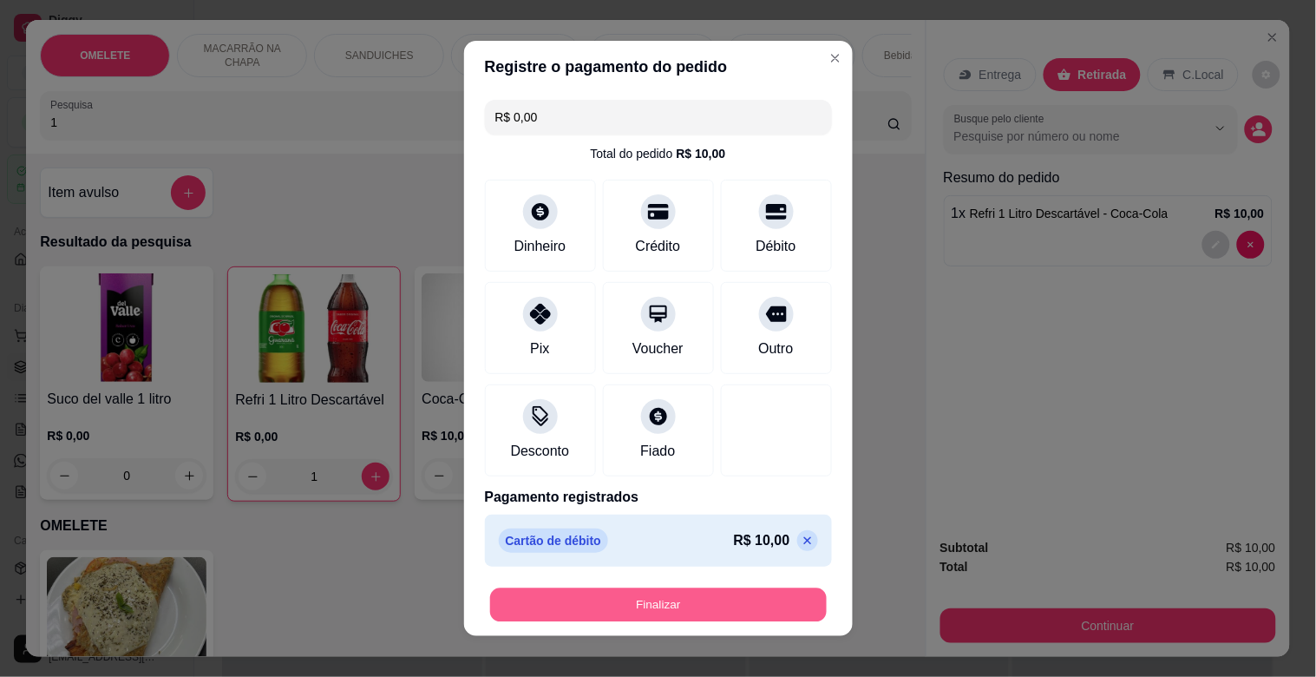
click at [659, 601] on button "Finalizar" at bounding box center [658, 605] width 337 height 34
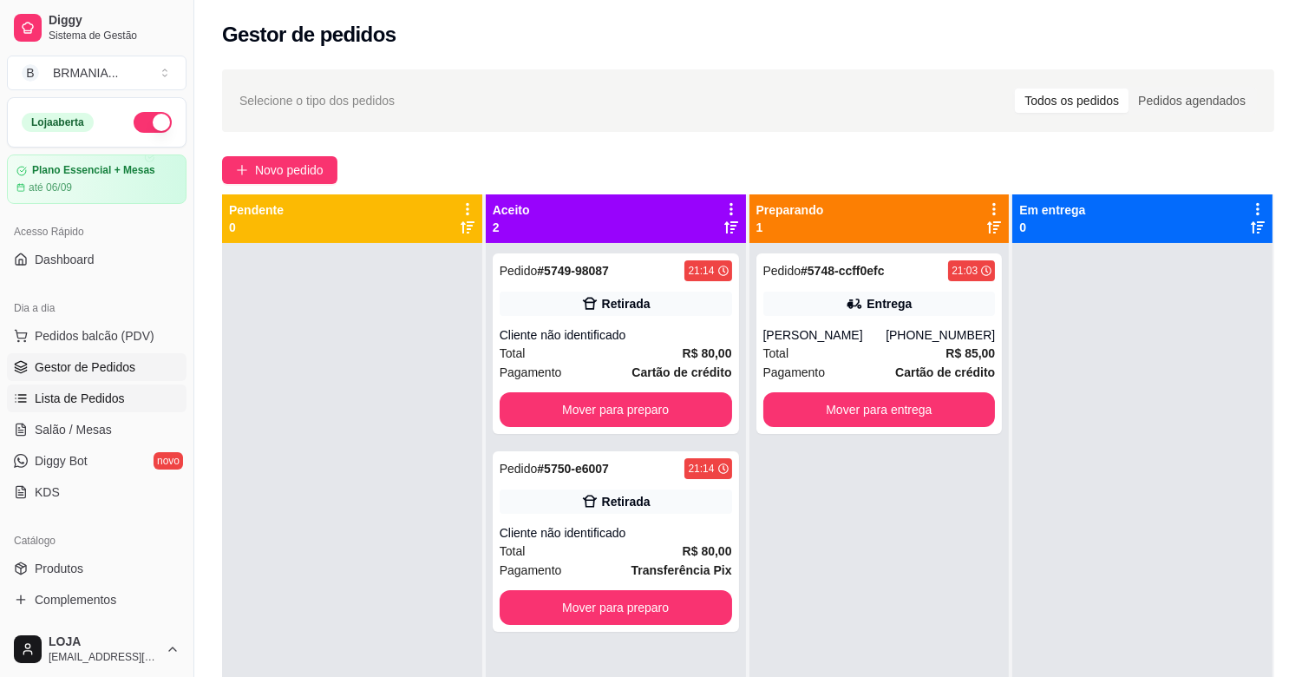
click at [99, 386] on link "Lista de Pedidos" at bounding box center [97, 398] width 180 height 28
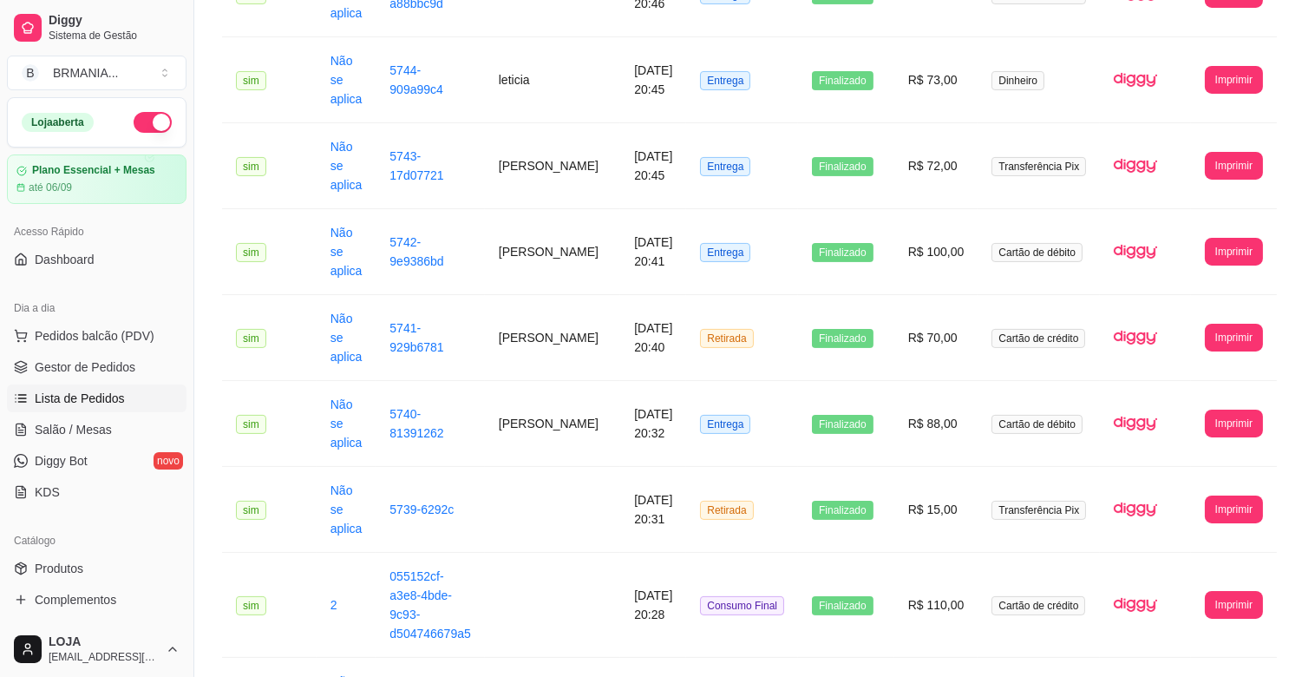
scroll to position [853, 0]
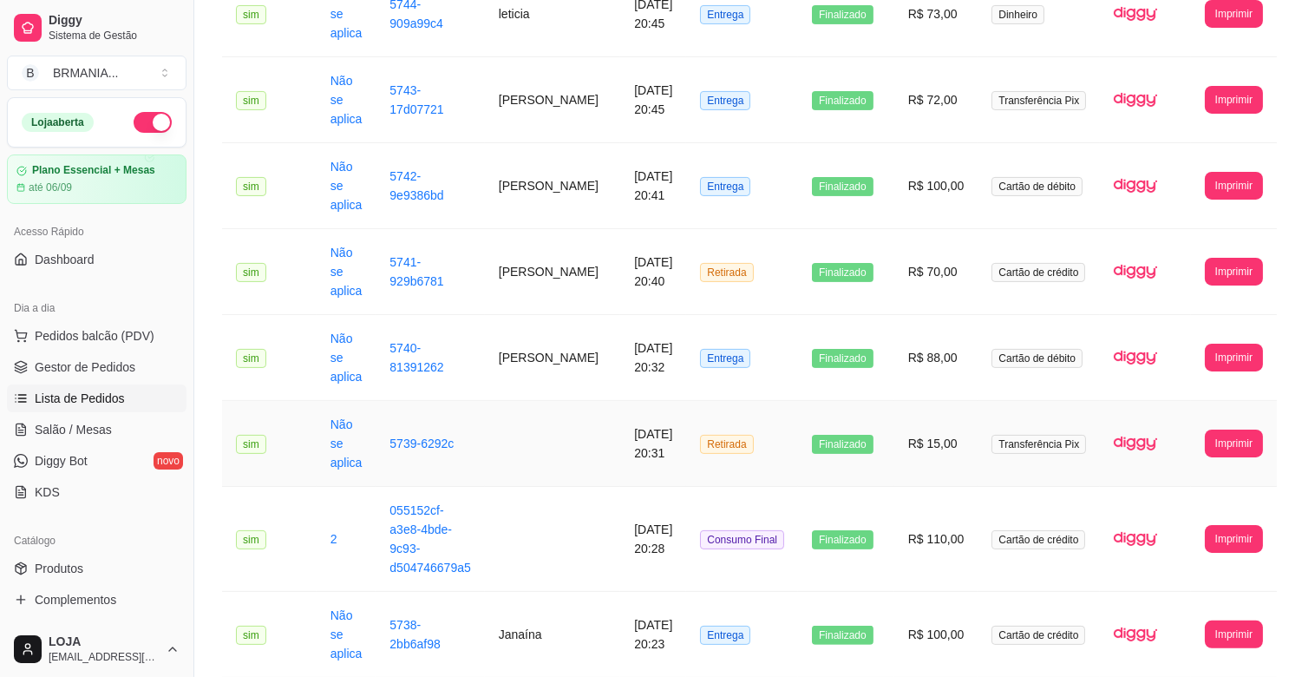
click at [622, 455] on td "[DATE] 20:31" at bounding box center [653, 444] width 66 height 86
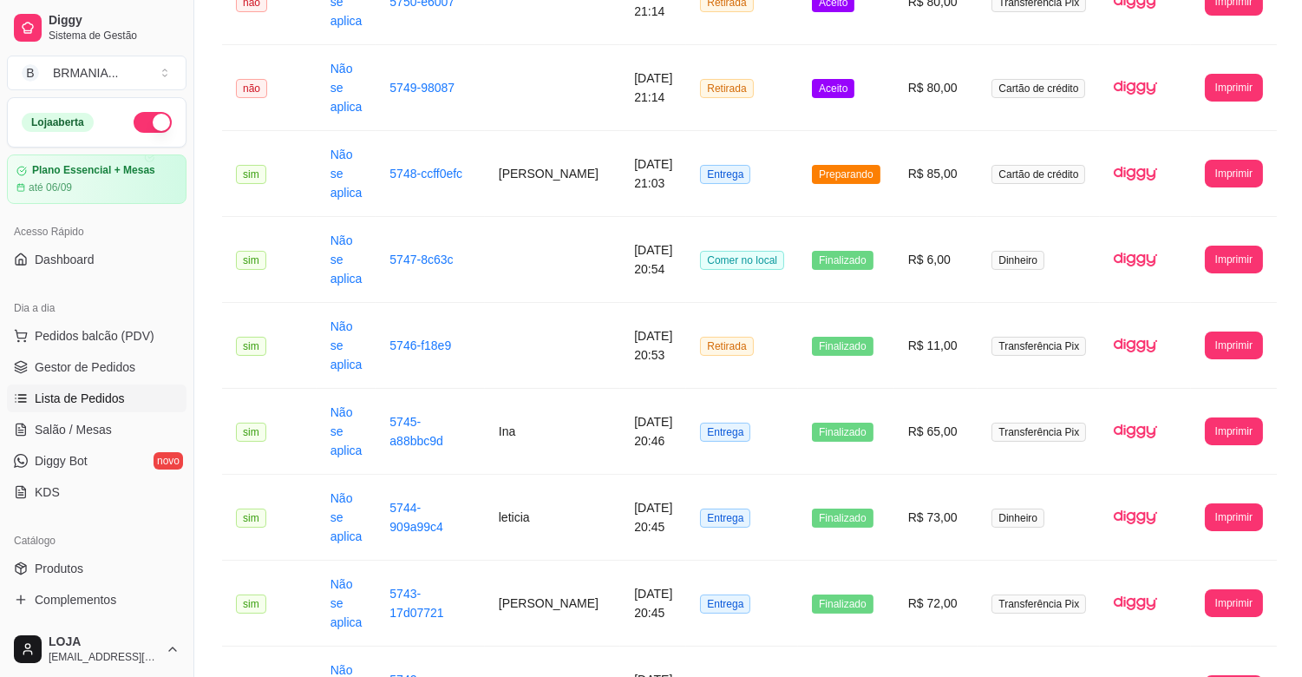
scroll to position [0, 0]
